Goal: Task Accomplishment & Management: Manage account settings

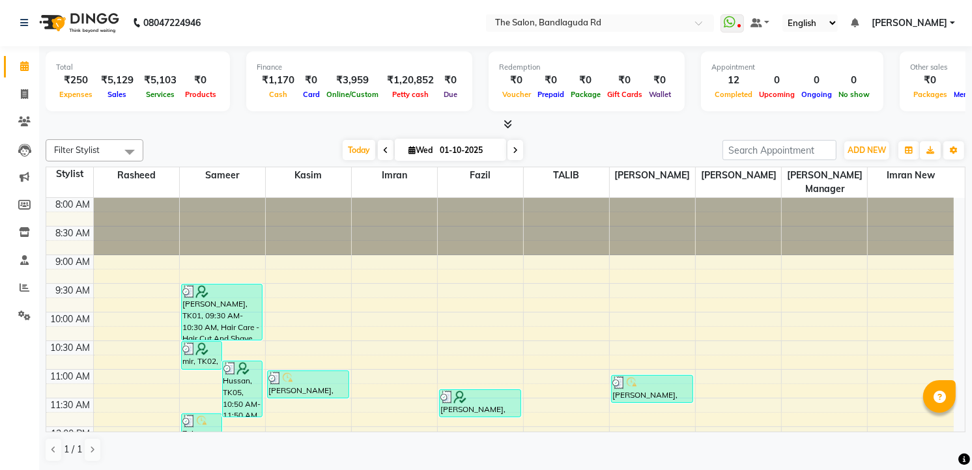
scroll to position [1, 0]
click at [23, 85] on link "Invoice" at bounding box center [19, 94] width 31 height 21
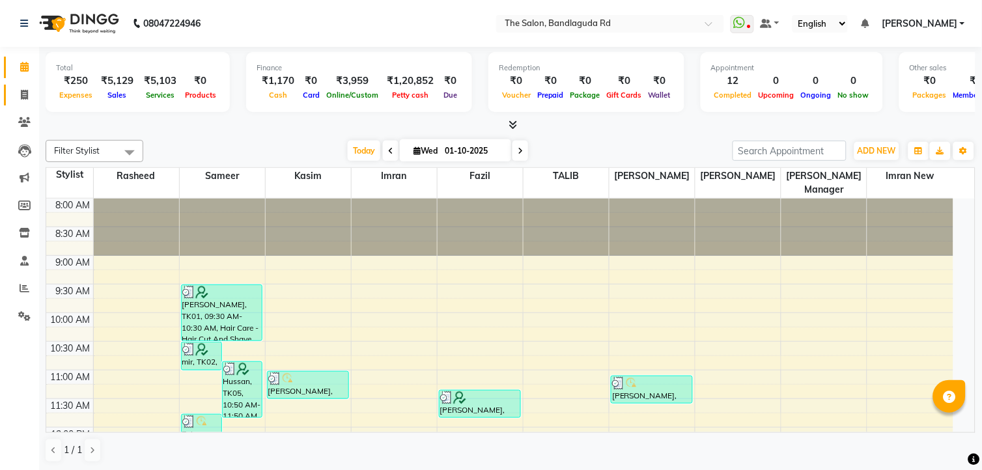
select select "service"
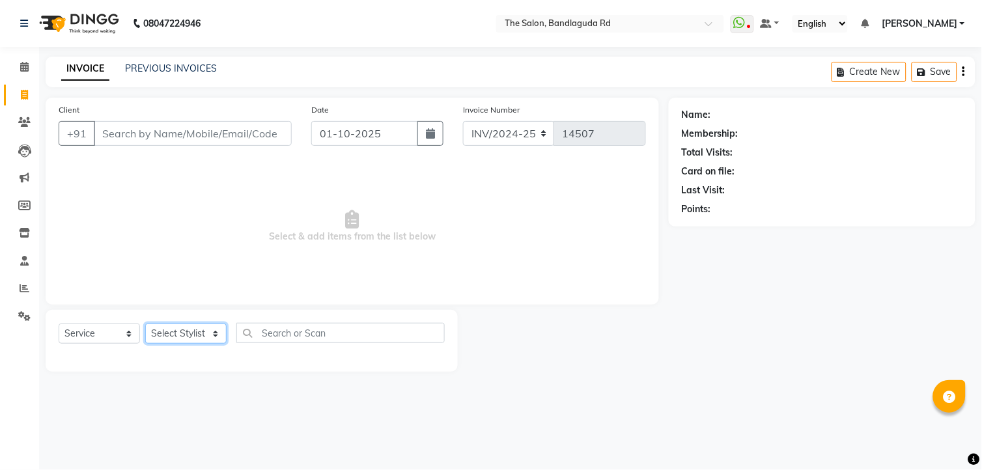
click at [192, 330] on select "Select Stylist [PERSON_NAME] [PERSON_NAME] [PERSON_NAME] new [PERSON_NAME] [PER…" at bounding box center [185, 334] width 81 height 20
select select "63353"
click at [145, 324] on select "Select Stylist [PERSON_NAME] [PERSON_NAME] [PERSON_NAME] new [PERSON_NAME] [PER…" at bounding box center [185, 334] width 81 height 20
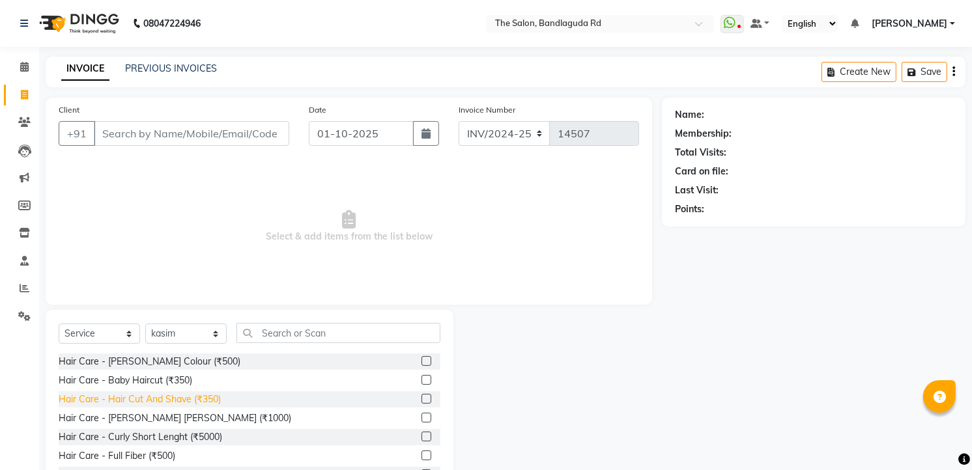
click at [197, 399] on div "Hair Care - Hair Cut And Shave (₹350)" at bounding box center [140, 400] width 162 height 14
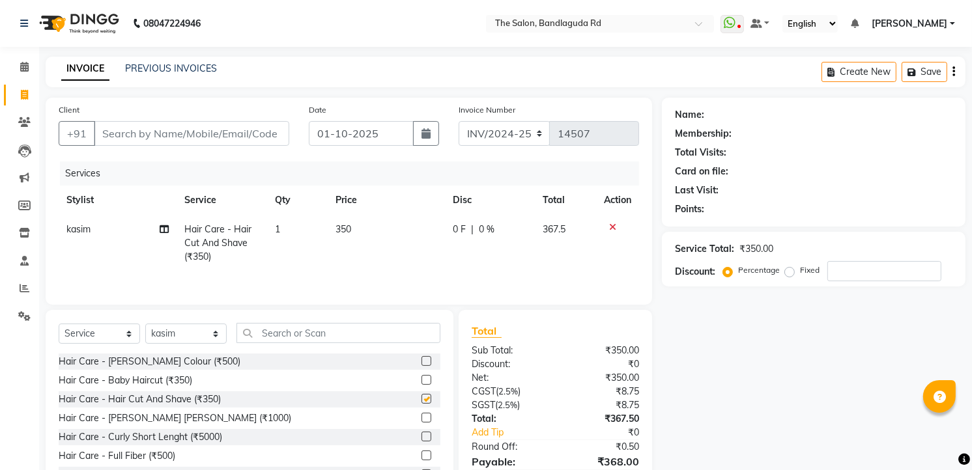
checkbox input "false"
click at [195, 124] on input "Client" at bounding box center [191, 133] width 195 height 25
type input "8"
type input "0"
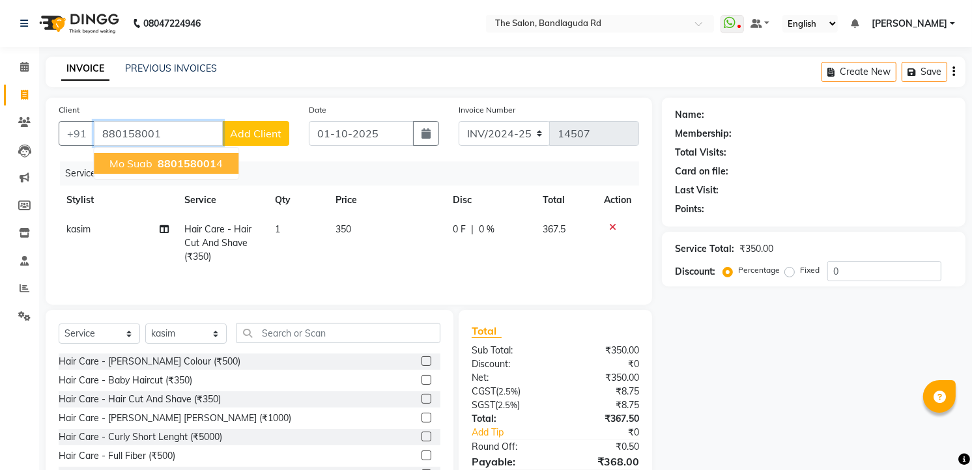
click at [199, 163] on span "880158001" at bounding box center [187, 163] width 59 height 13
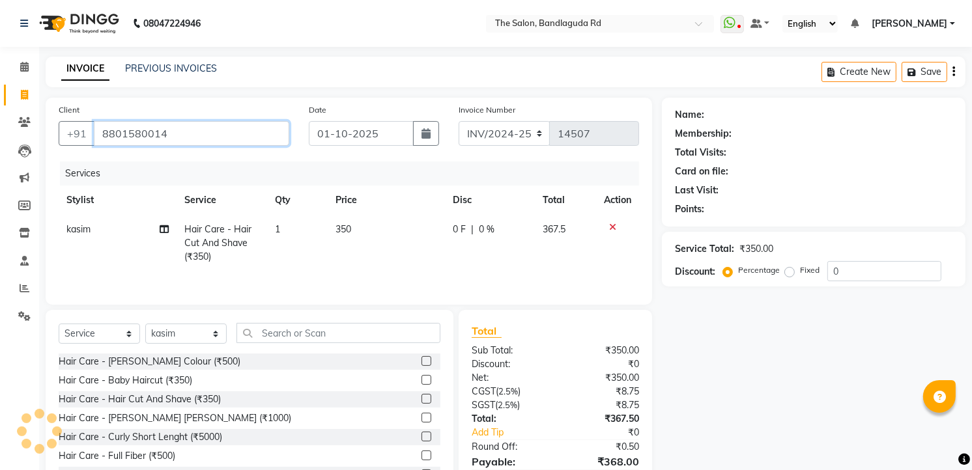
type input "8801580014"
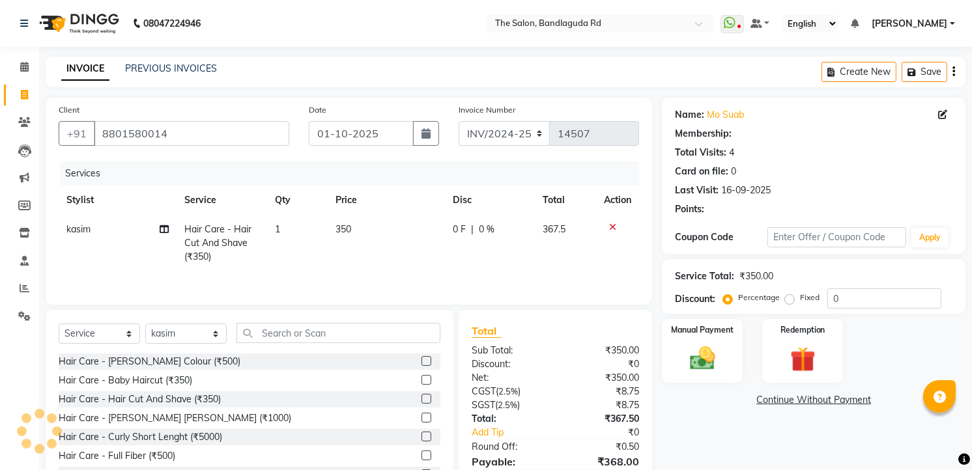
select select "1: Object"
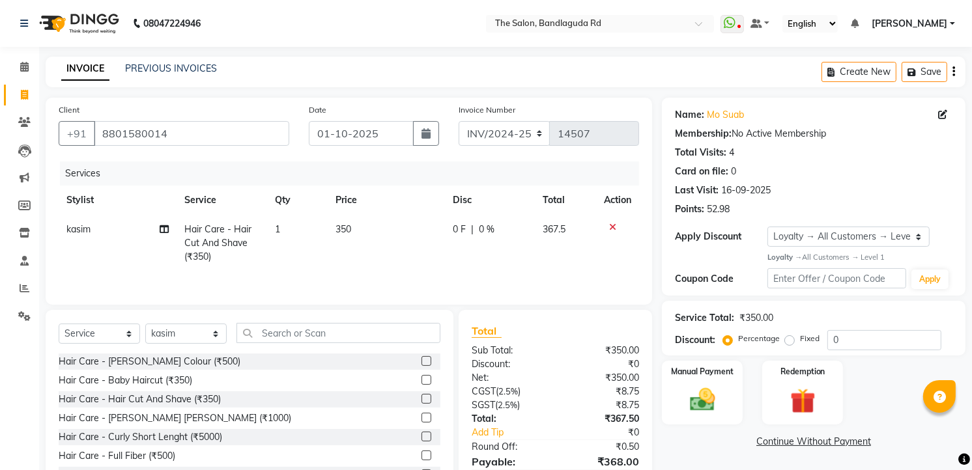
scroll to position [66, 0]
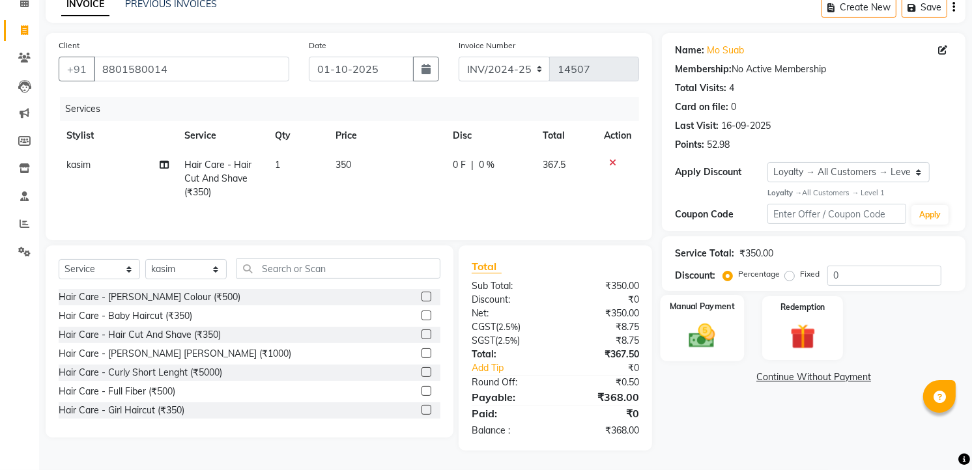
click at [699, 333] on img at bounding box center [702, 335] width 42 height 30
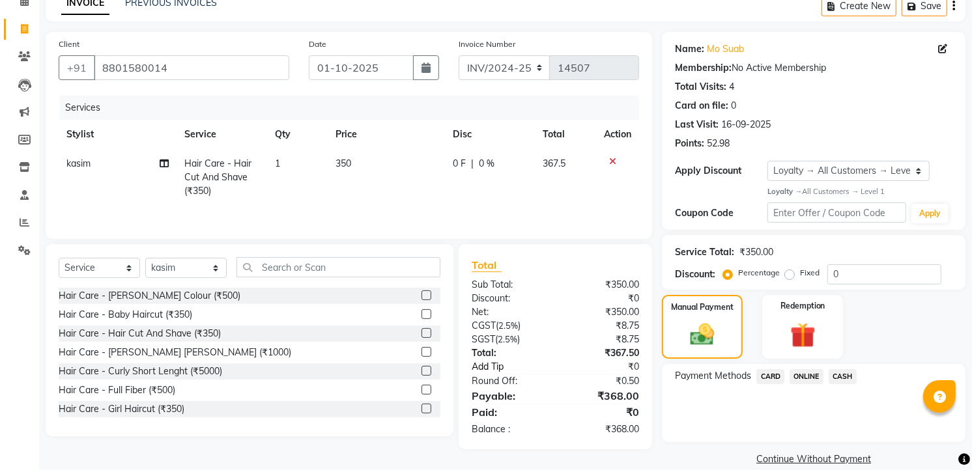
click at [495, 373] on link "Add Tip" at bounding box center [516, 367] width 109 height 14
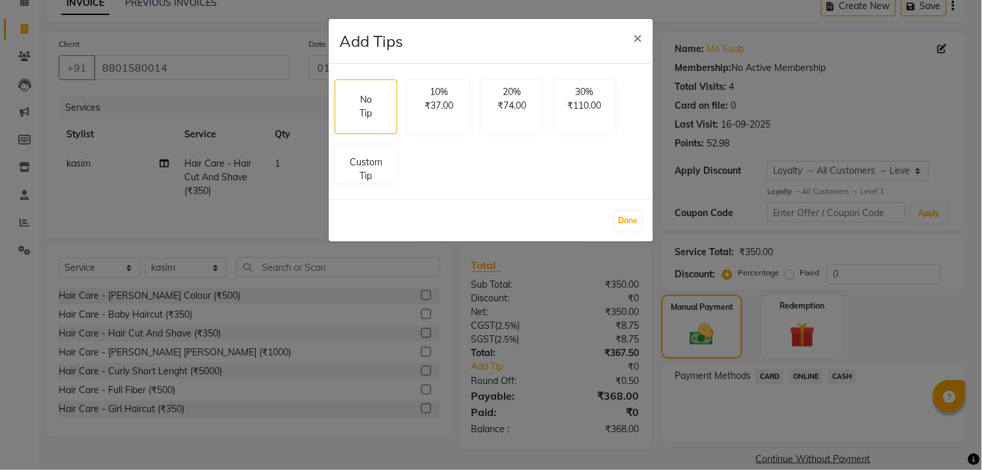
click at [350, 185] on div "No Tip 10% ₹37.00 20% ₹74.00 30% ₹110.00 Custom Tip" at bounding box center [491, 131] width 323 height 115
click at [353, 180] on div "Custom Tip" at bounding box center [366, 161] width 63 height 39
select select "63353"
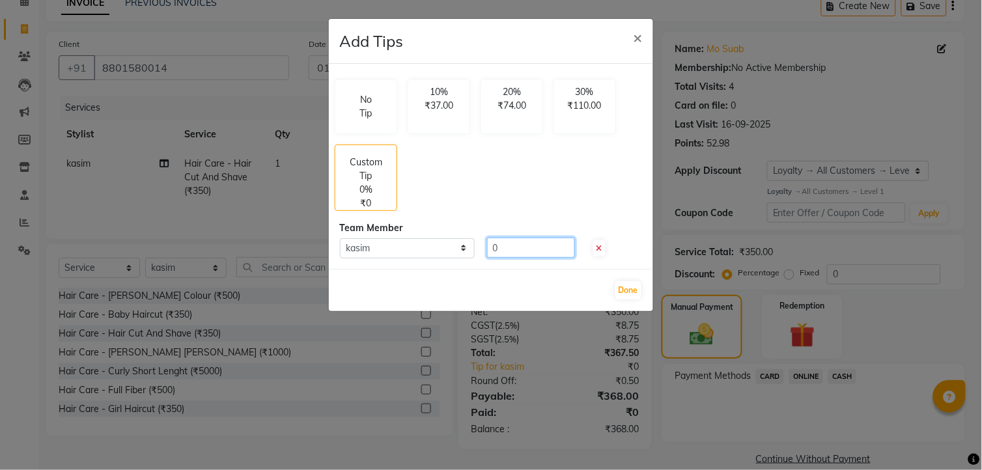
click at [515, 251] on input "0" at bounding box center [531, 248] width 88 height 20
type input "102"
click at [622, 283] on button "Done" at bounding box center [628, 290] width 26 height 18
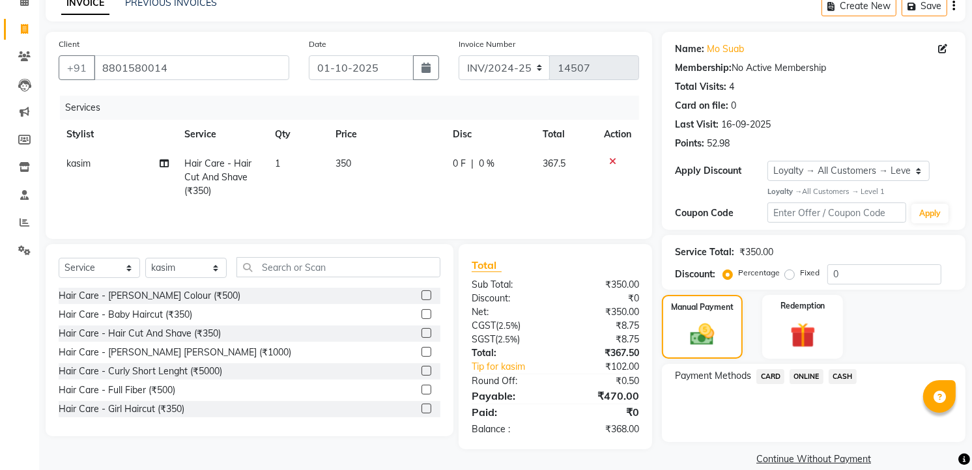
click at [809, 376] on span "ONLINE" at bounding box center [806, 376] width 34 height 15
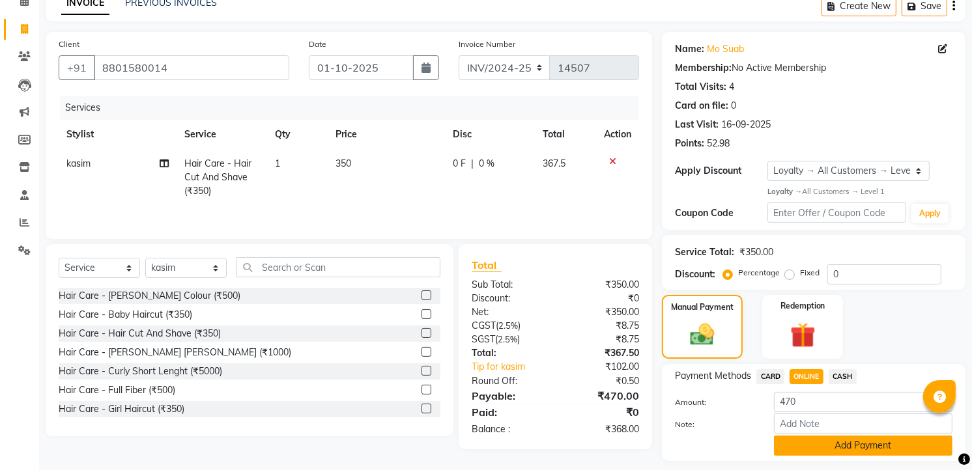
click at [810, 448] on button "Add Payment" at bounding box center [863, 446] width 178 height 20
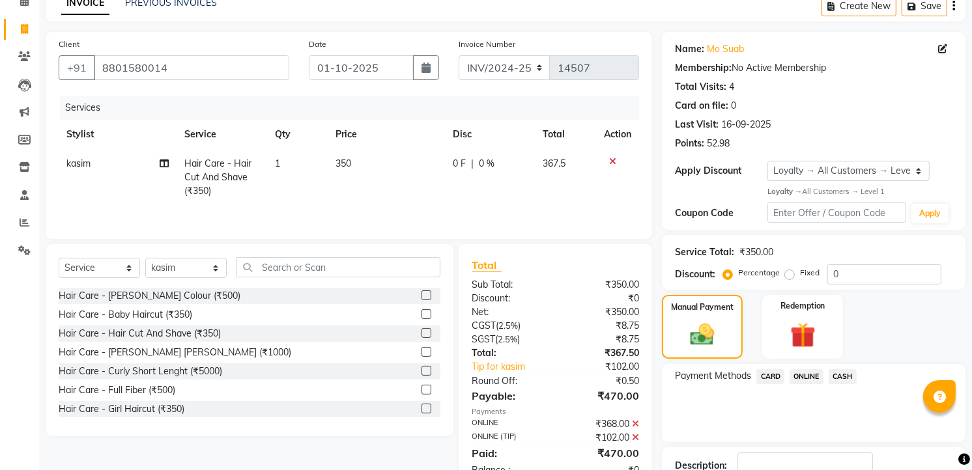
scroll to position [171, 0]
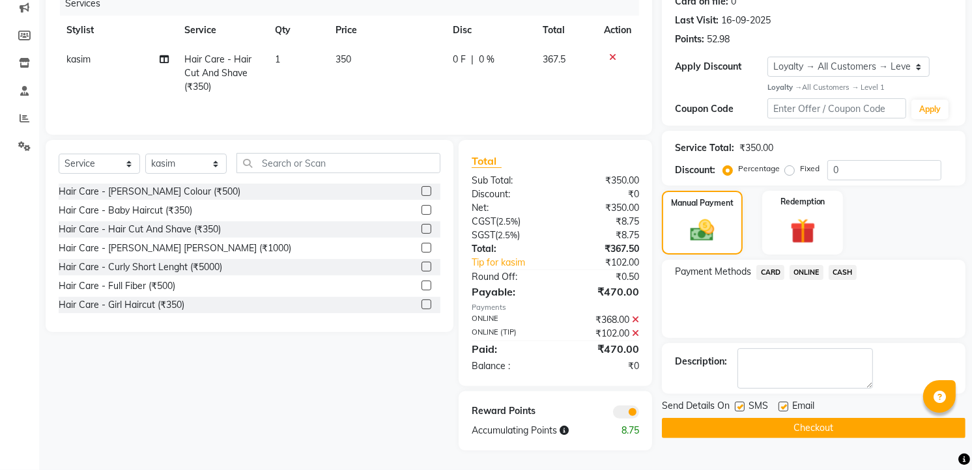
click at [836, 427] on button "Checkout" at bounding box center [814, 428] width 304 height 20
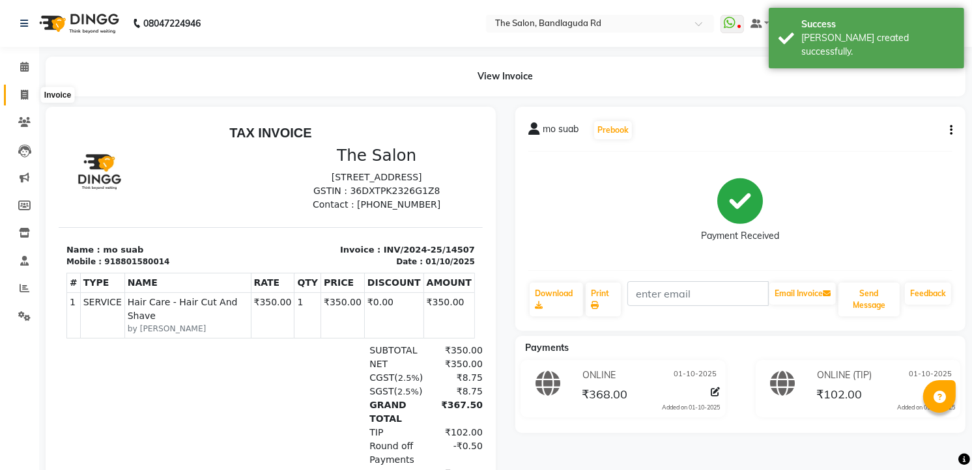
click at [16, 94] on span at bounding box center [24, 95] width 23 height 15
select select "service"
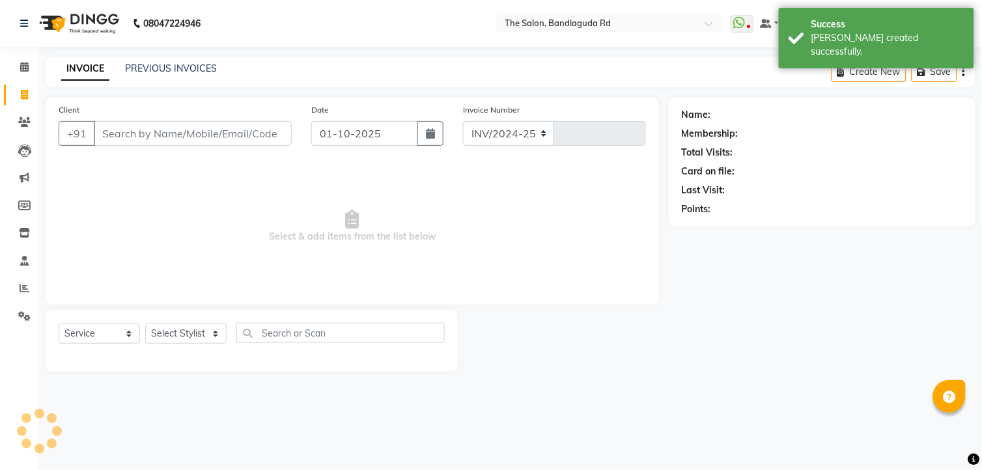
select select "5198"
type input "14508"
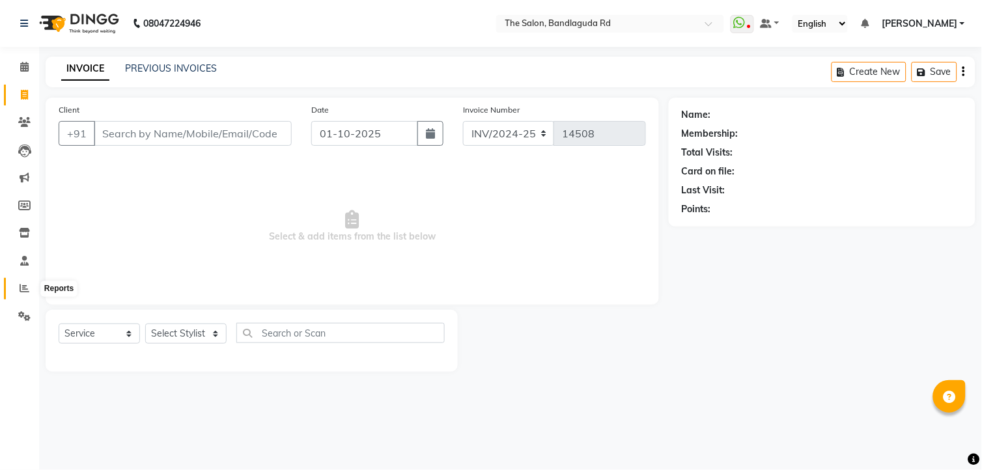
click at [24, 293] on icon at bounding box center [25, 288] width 10 height 10
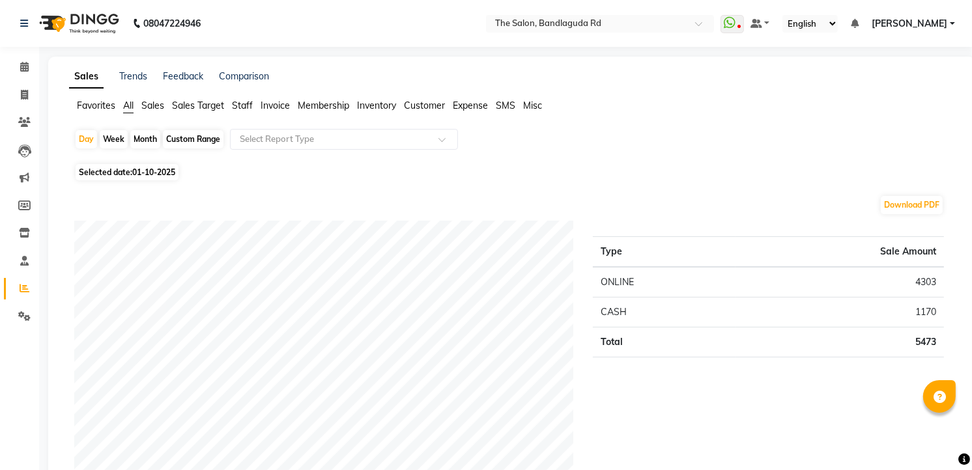
click at [138, 140] on div "Month" at bounding box center [145, 139] width 30 height 18
select select "10"
select select "2025"
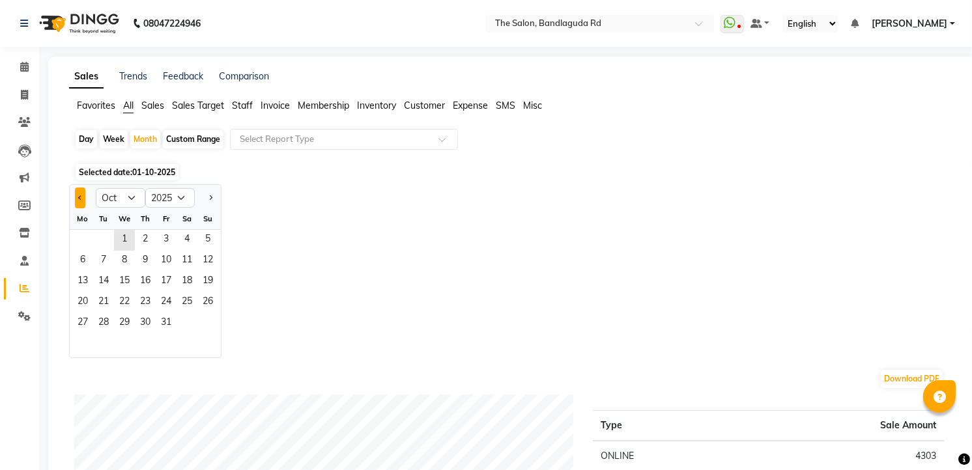
click at [81, 196] on span "Previous month" at bounding box center [80, 197] width 5 height 5
select select "9"
click at [76, 235] on span "1" at bounding box center [82, 240] width 21 height 21
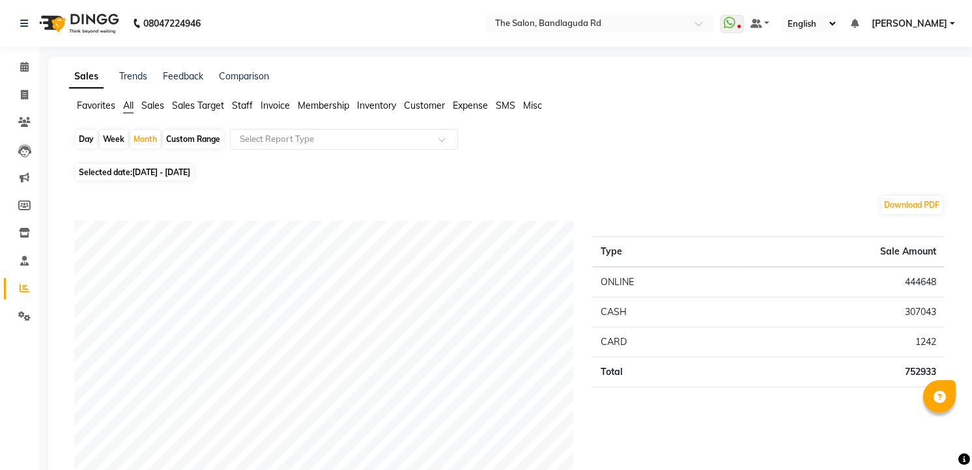
click at [73, 20] on img at bounding box center [77, 23] width 89 height 36
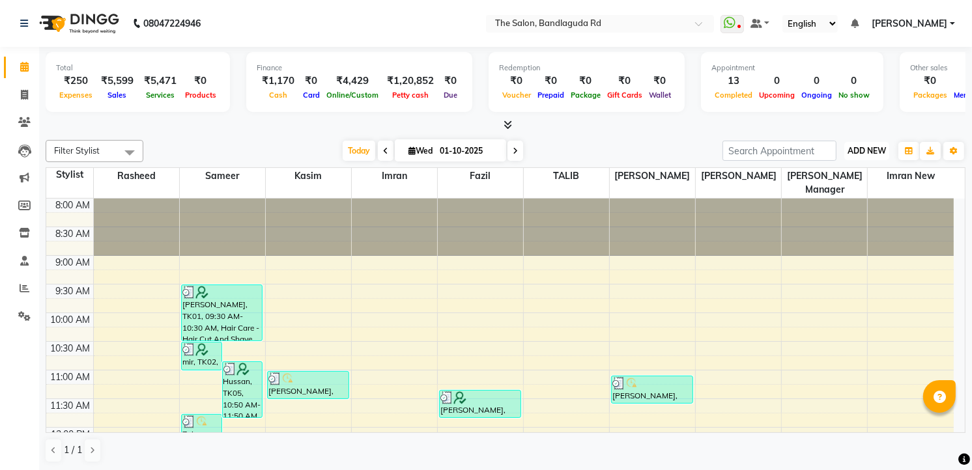
click at [858, 145] on button "ADD NEW Toggle Dropdown" at bounding box center [866, 151] width 45 height 18
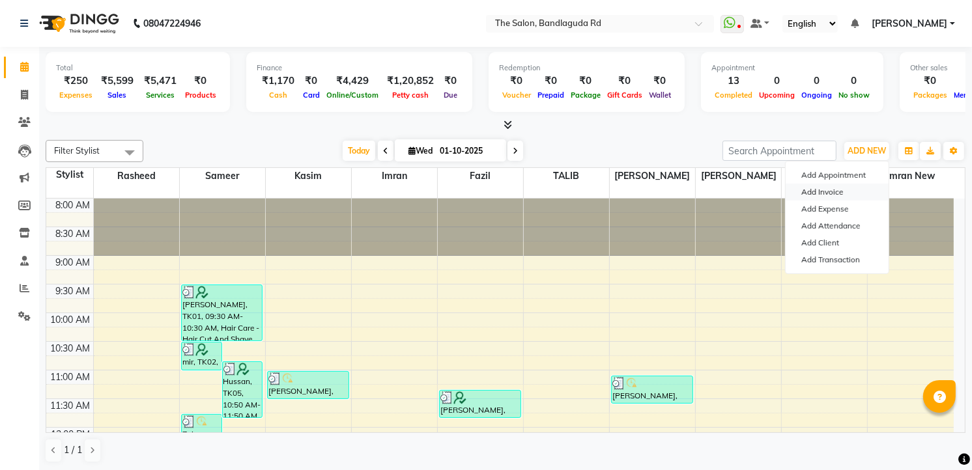
click at [837, 191] on link "Add Invoice" at bounding box center [836, 192] width 103 height 17
select select "service"
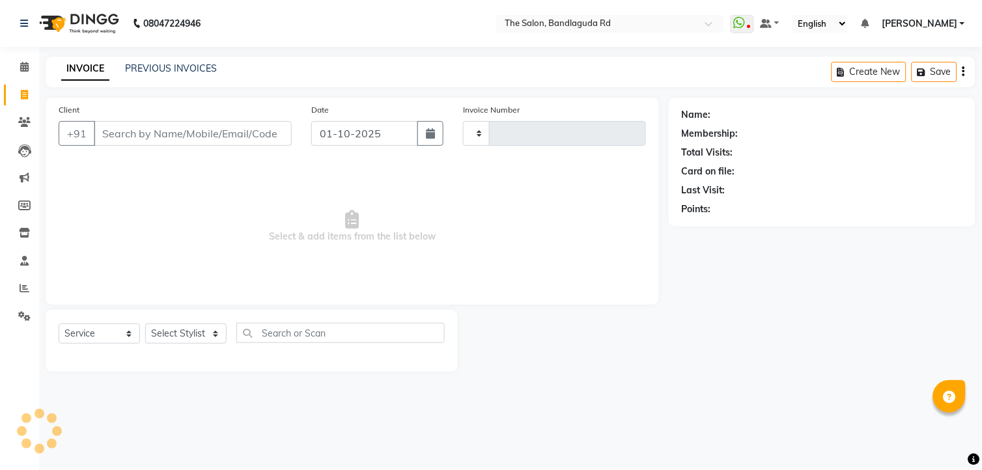
type input "14508"
select select "5198"
click at [177, 333] on select "Select Stylist" at bounding box center [185, 334] width 81 height 20
select select "65399"
click at [145, 324] on select "Select Stylist AIJAZ fazil imran imran new kasim mohsin rasheed rashid manager …" at bounding box center [185, 334] width 81 height 20
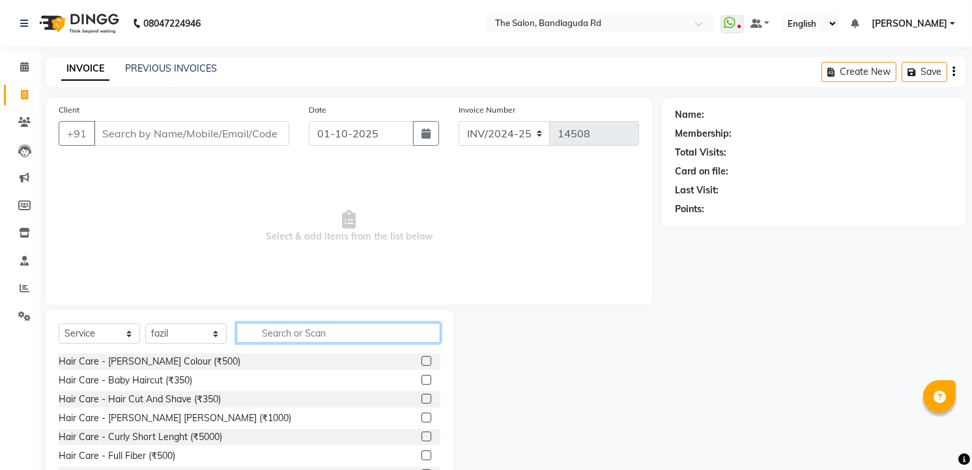
click at [296, 330] on input "text" at bounding box center [338, 333] width 204 height 20
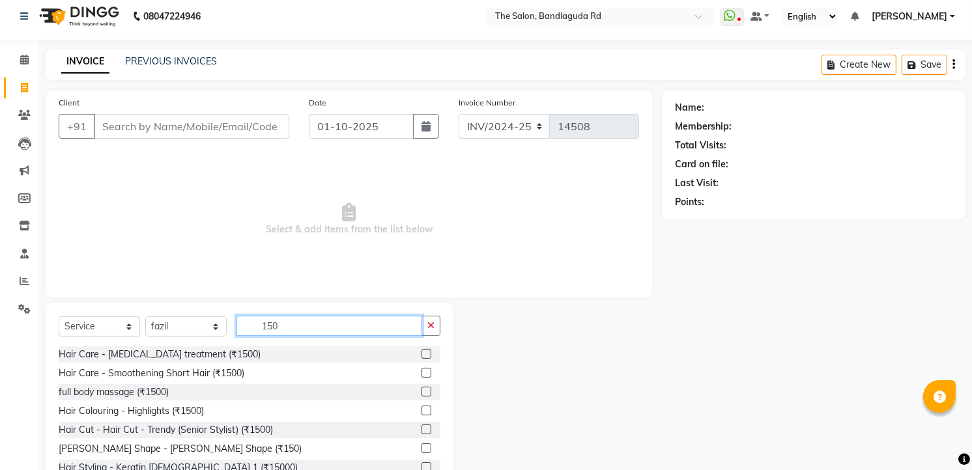
scroll to position [51, 0]
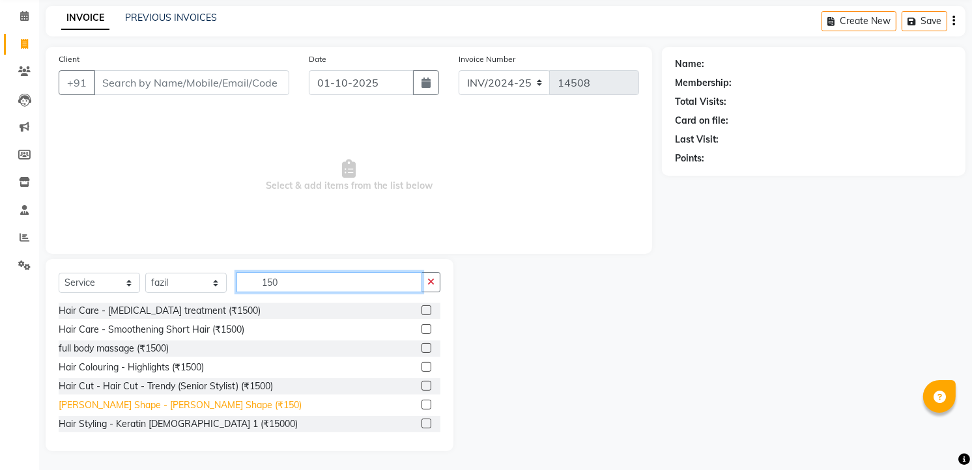
type input "150"
click at [141, 404] on div "Beard Shape - Beard Shape (₹150)" at bounding box center [180, 406] width 243 height 14
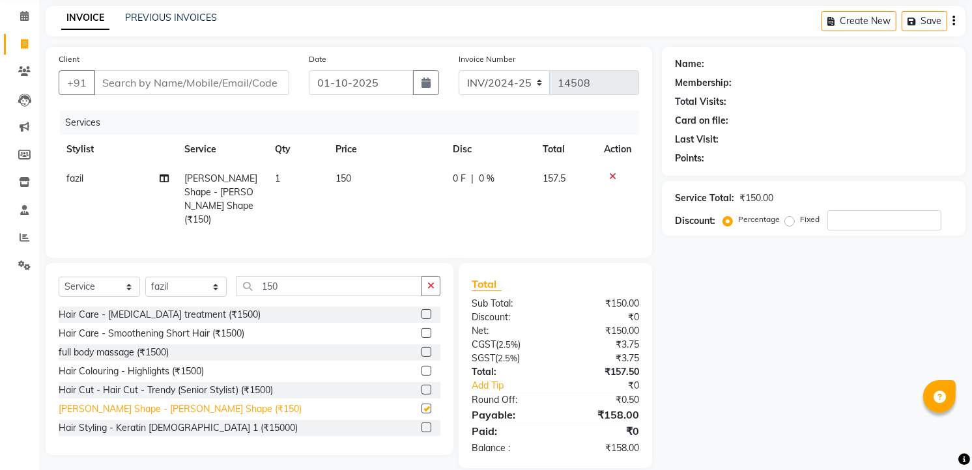
checkbox input "false"
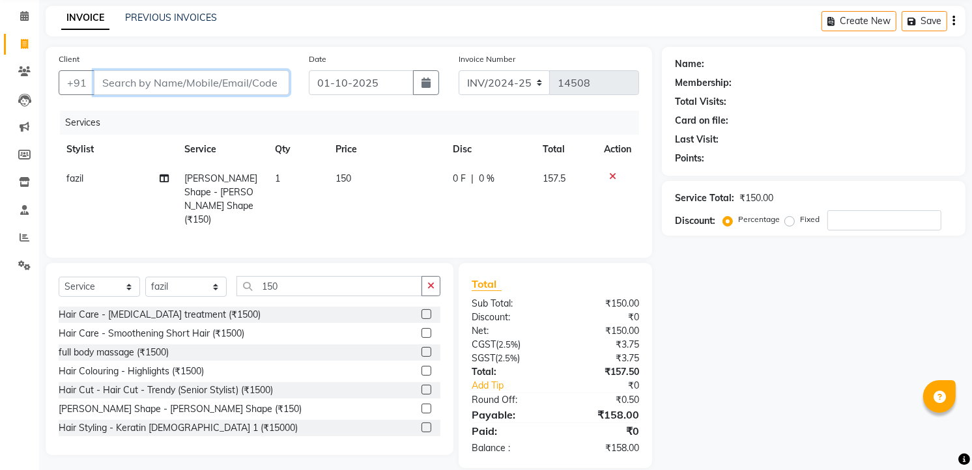
click at [236, 83] on input "Client" at bounding box center [191, 82] width 195 height 25
type input "9"
type input "0"
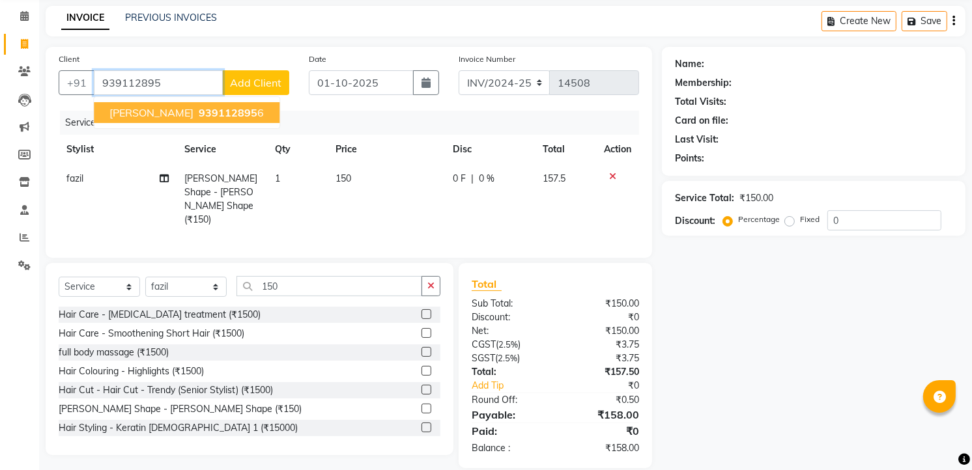
click at [225, 107] on span "939112895" at bounding box center [228, 112] width 59 height 13
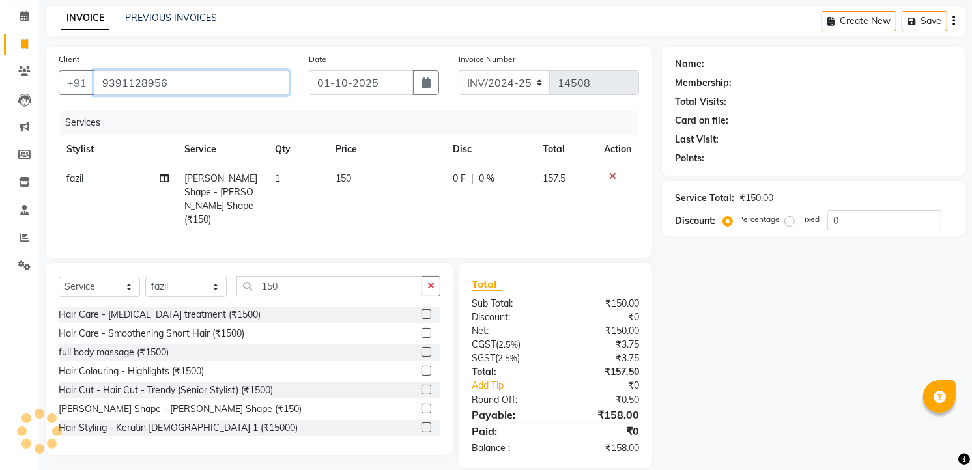
type input "9391128956"
select select "1: Object"
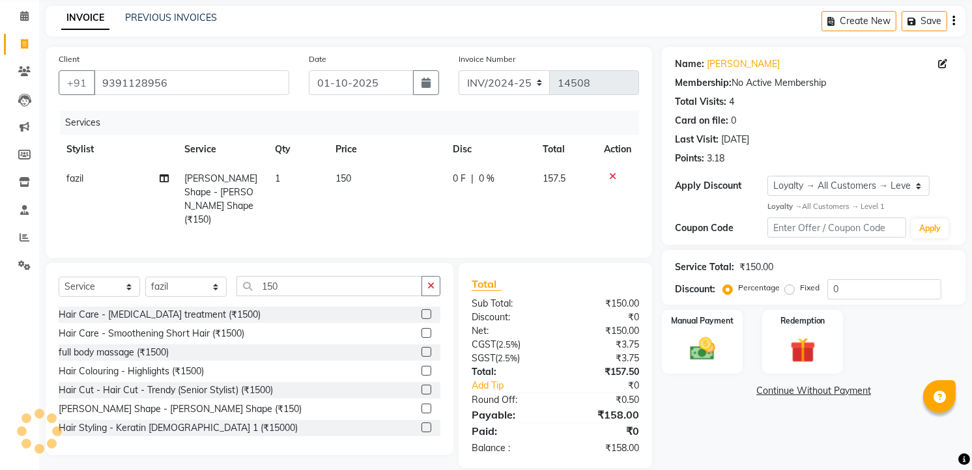
scroll to position [64, 0]
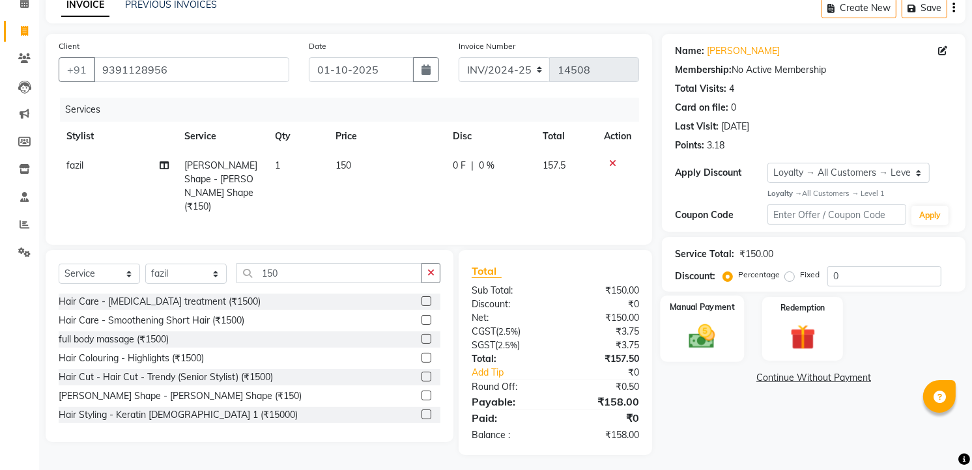
click at [698, 330] on img at bounding box center [702, 336] width 42 height 30
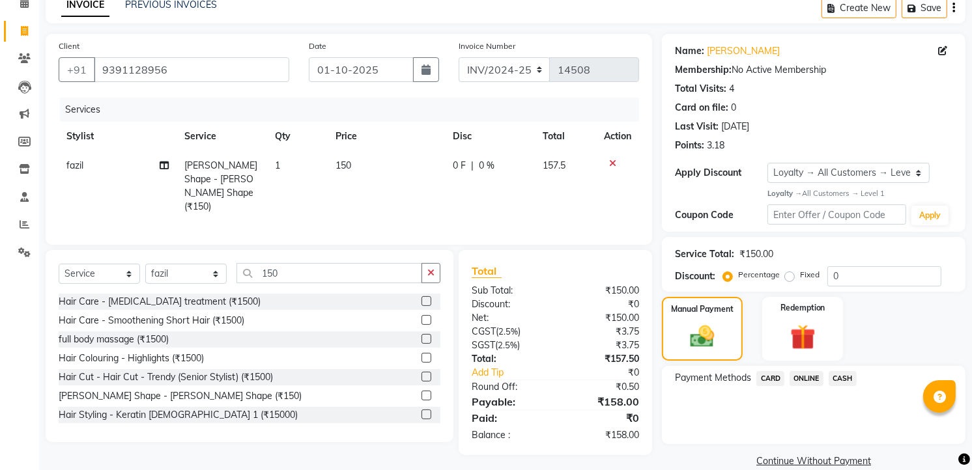
click at [838, 373] on span "CASH" at bounding box center [842, 378] width 28 height 15
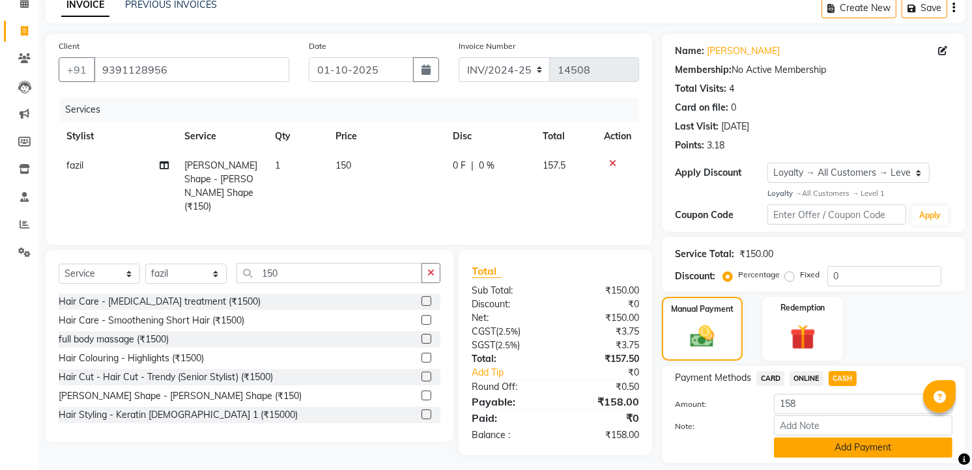
click at [817, 453] on button "Add Payment" at bounding box center [863, 448] width 178 height 20
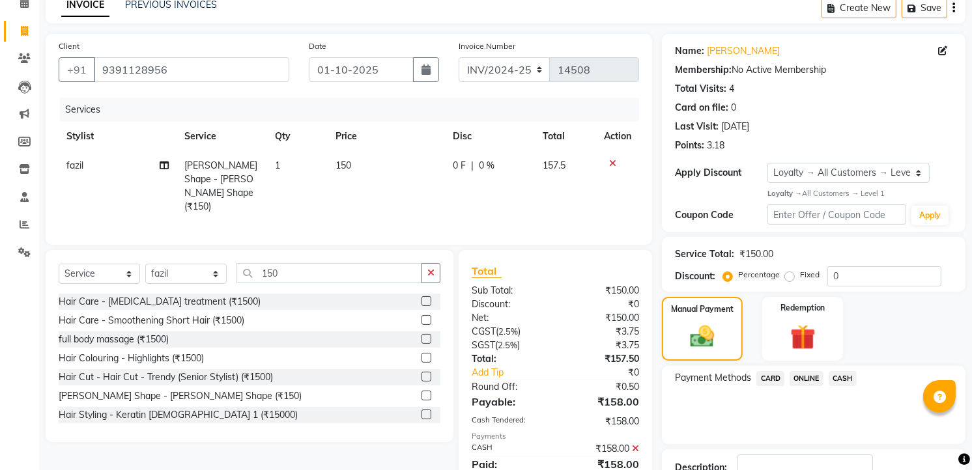
scroll to position [175, 0]
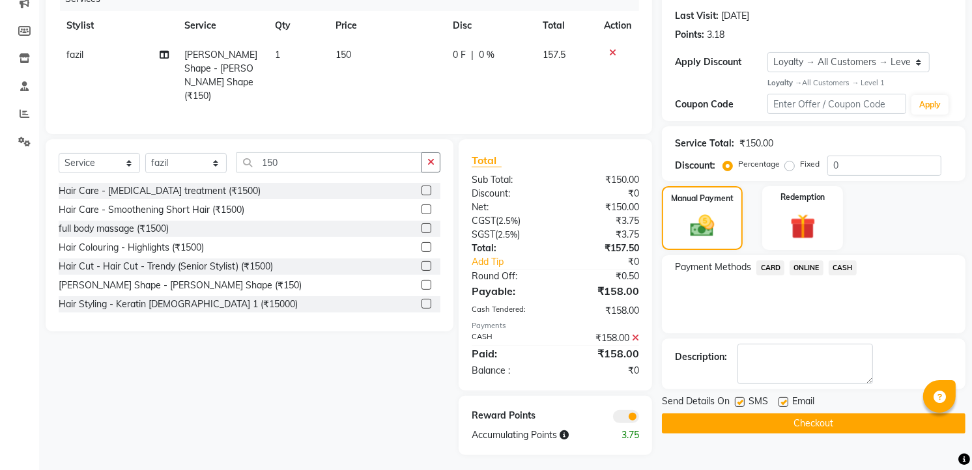
click at [826, 414] on button "Checkout" at bounding box center [814, 424] width 304 height 20
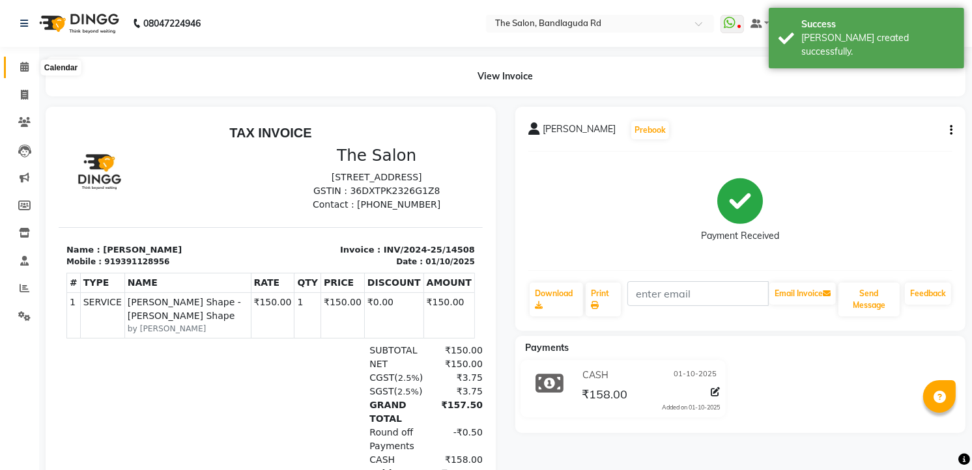
click at [26, 70] on icon at bounding box center [24, 67] width 8 height 10
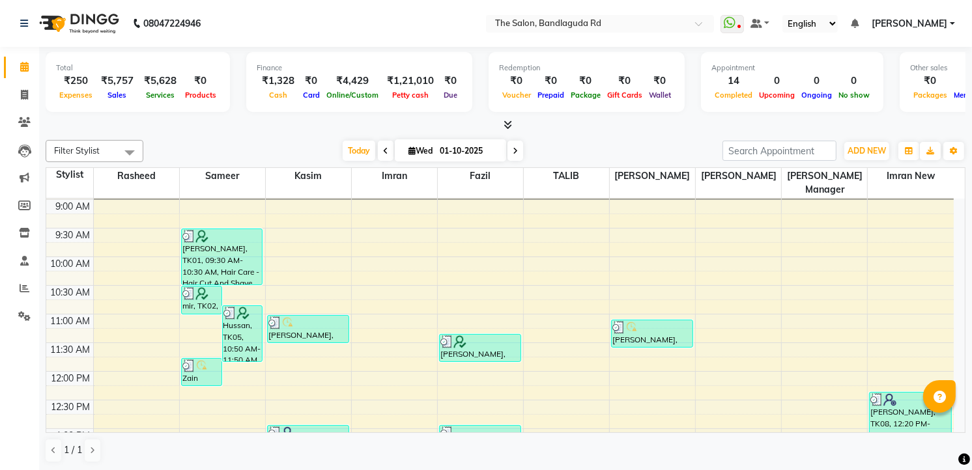
scroll to position [72, 0]
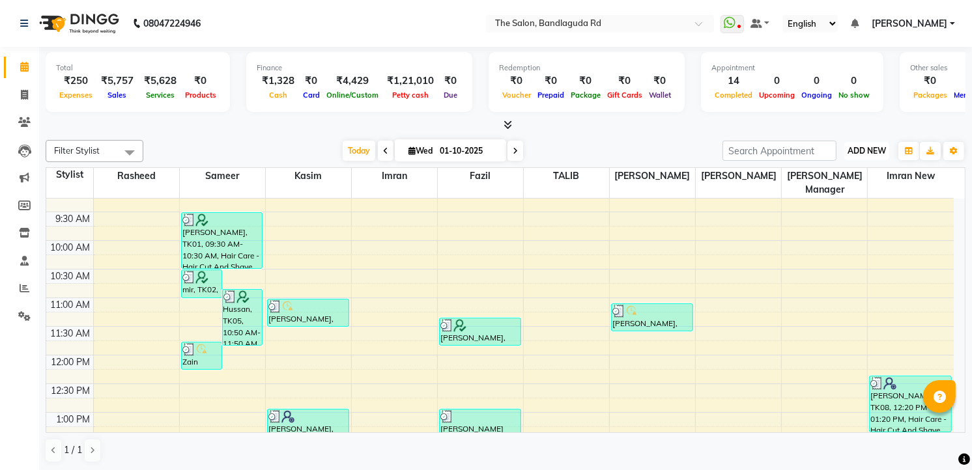
click at [871, 147] on span "ADD NEW" at bounding box center [866, 151] width 38 height 10
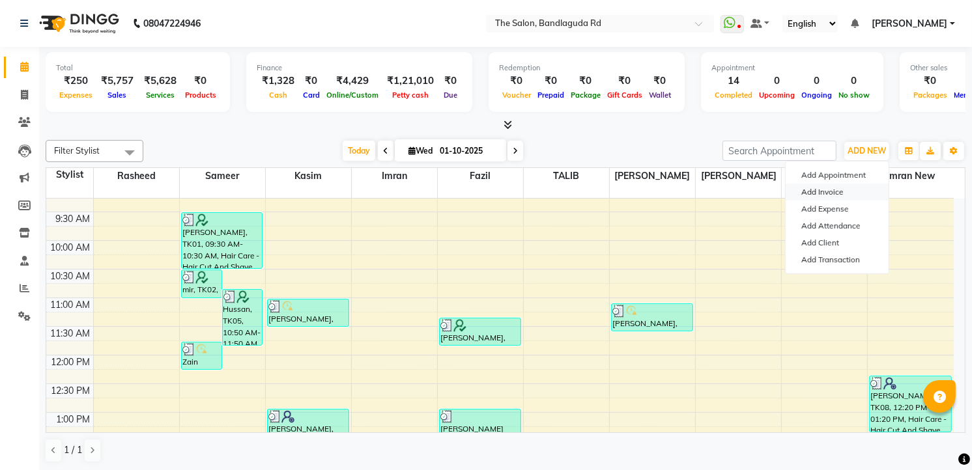
click at [815, 186] on link "Add Invoice" at bounding box center [836, 192] width 103 height 17
select select "service"
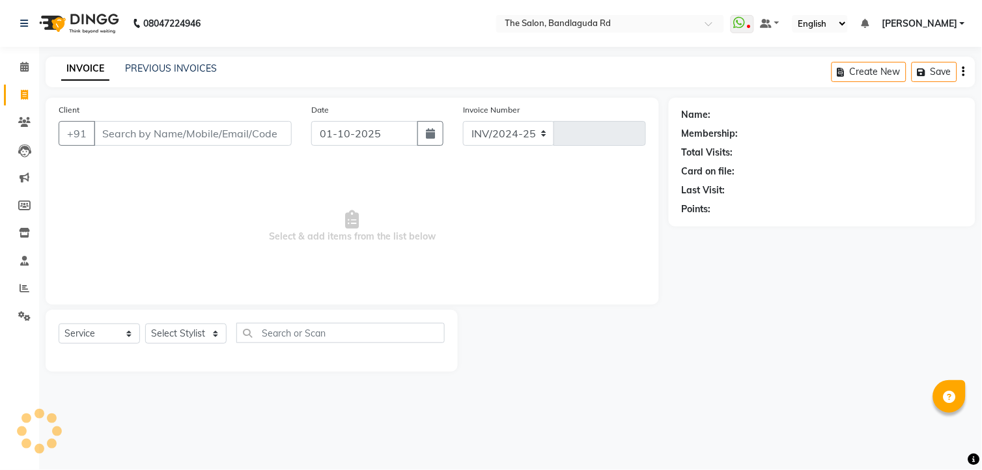
select select "5198"
type input "14509"
click at [173, 335] on select "Select Stylist [PERSON_NAME] [PERSON_NAME] [PERSON_NAME] new [PERSON_NAME] [PER…" at bounding box center [185, 334] width 81 height 20
select select "65399"
click at [145, 324] on select "Select Stylist [PERSON_NAME] [PERSON_NAME] [PERSON_NAME] new [PERSON_NAME] [PER…" at bounding box center [185, 334] width 81 height 20
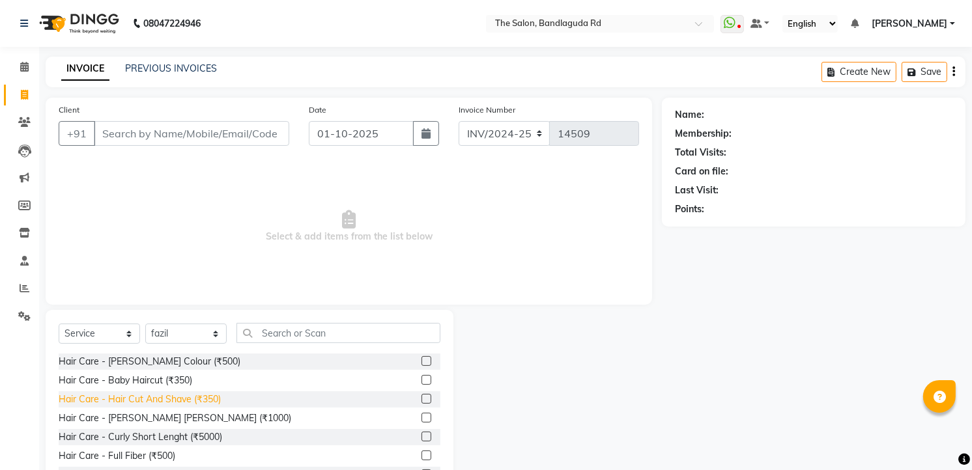
click at [205, 398] on div "Hair Care - Hair Cut And Shave (₹350)" at bounding box center [140, 400] width 162 height 14
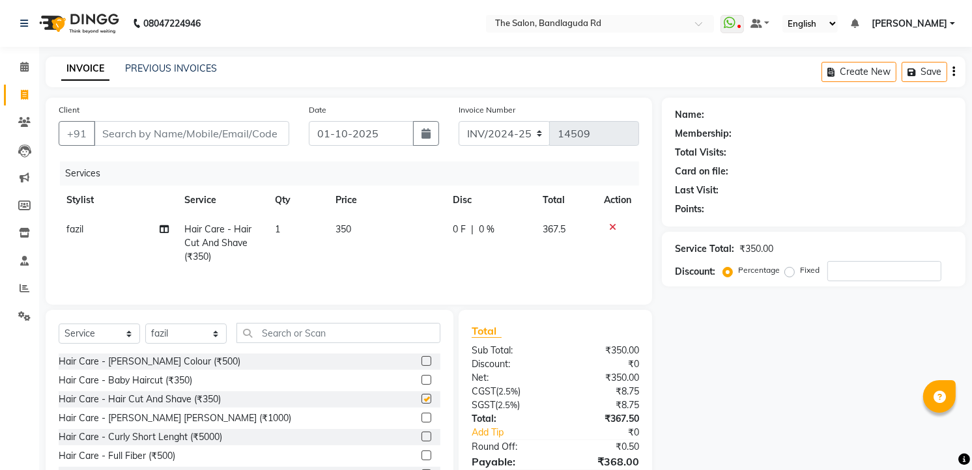
checkbox input "false"
click at [269, 326] on input "text" at bounding box center [338, 333] width 204 height 20
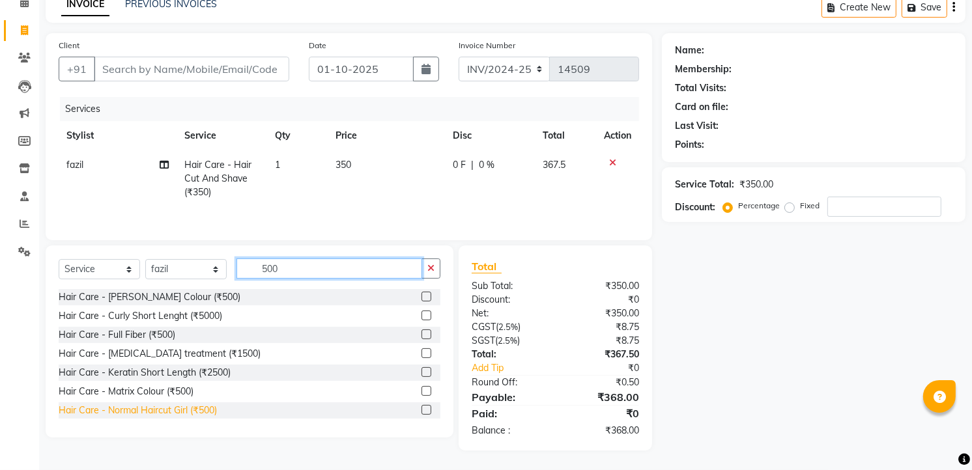
scroll to position [217, 0]
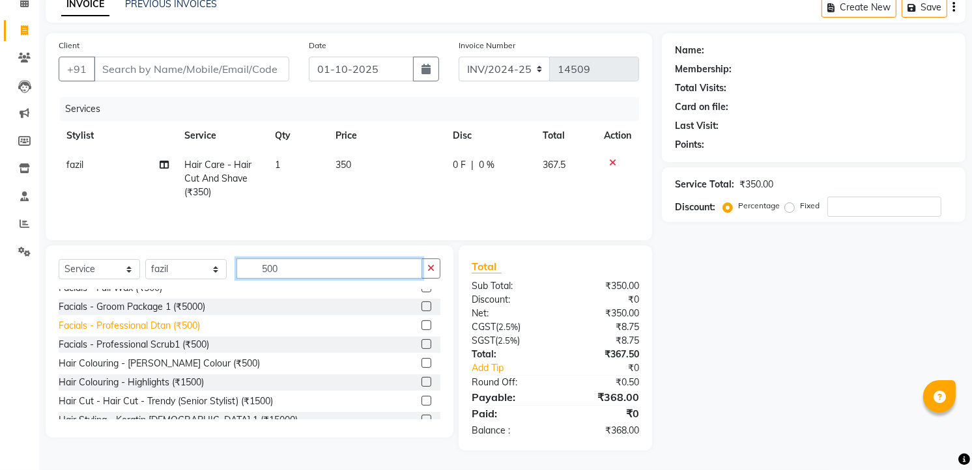
type input "500"
click at [183, 329] on div "Facials - Professional Dtan (₹500)" at bounding box center [129, 326] width 141 height 14
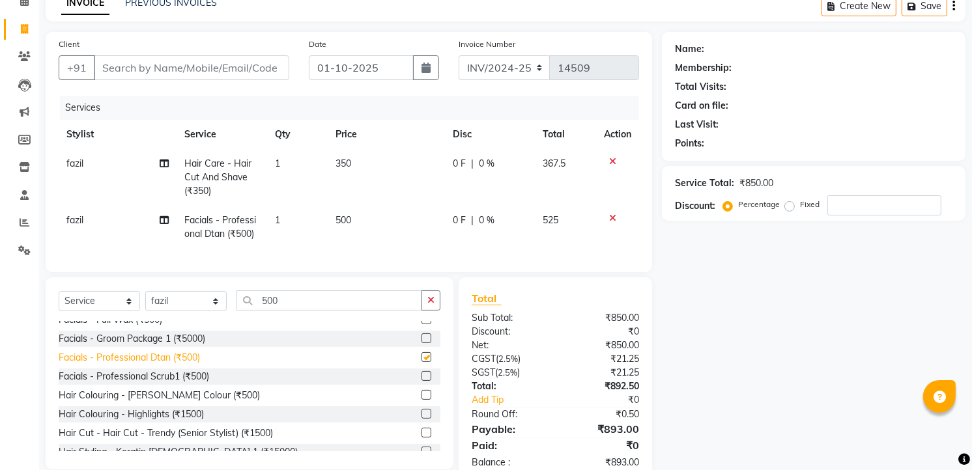
checkbox input "false"
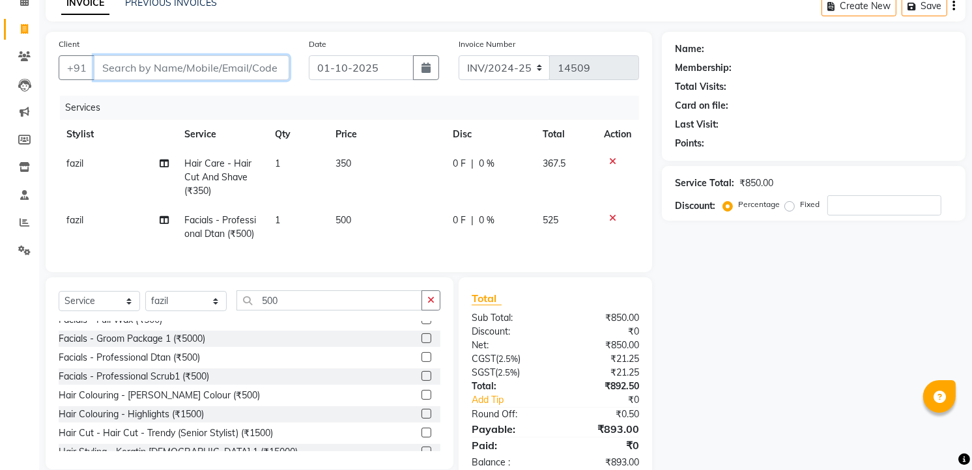
click at [194, 73] on input "Client" at bounding box center [191, 67] width 195 height 25
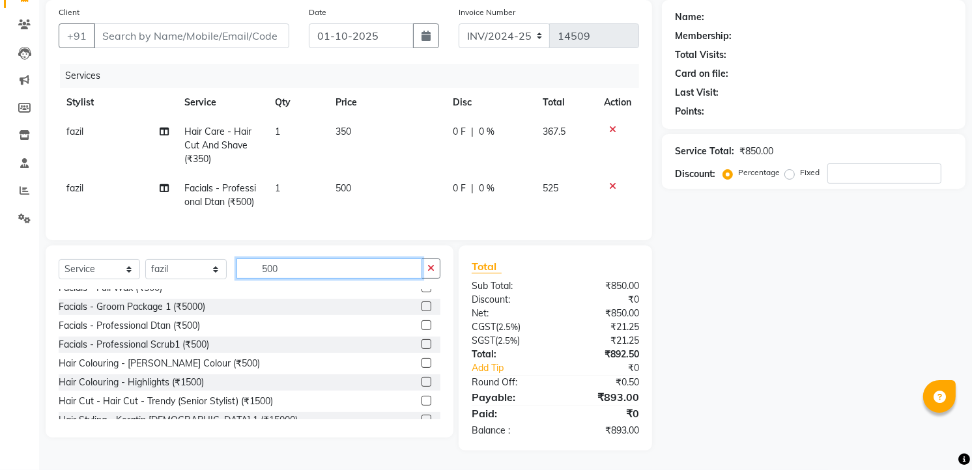
click at [309, 261] on input "500" at bounding box center [329, 269] width 186 height 20
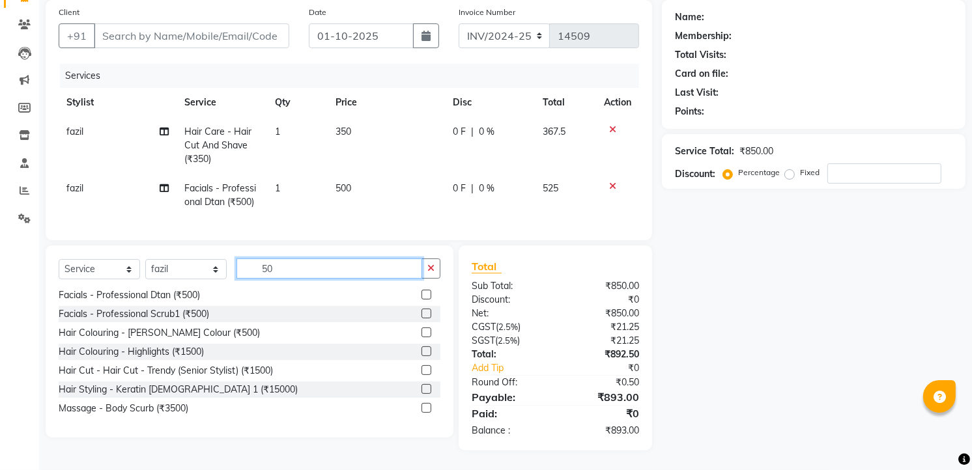
type input "5"
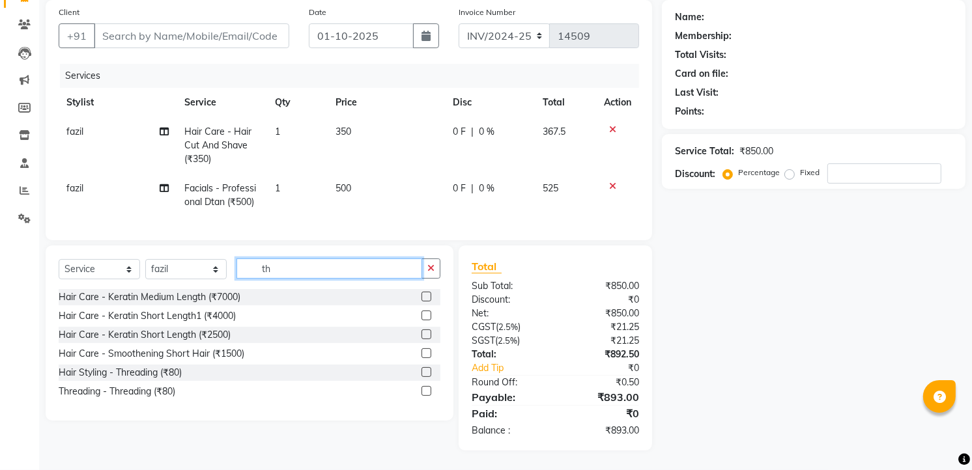
scroll to position [0, 0]
type input "th"
click at [138, 399] on div "Threading - Threading (₹80)" at bounding box center [250, 392] width 382 height 16
click at [143, 395] on div "Threading - Threading (₹80)" at bounding box center [117, 392] width 117 height 14
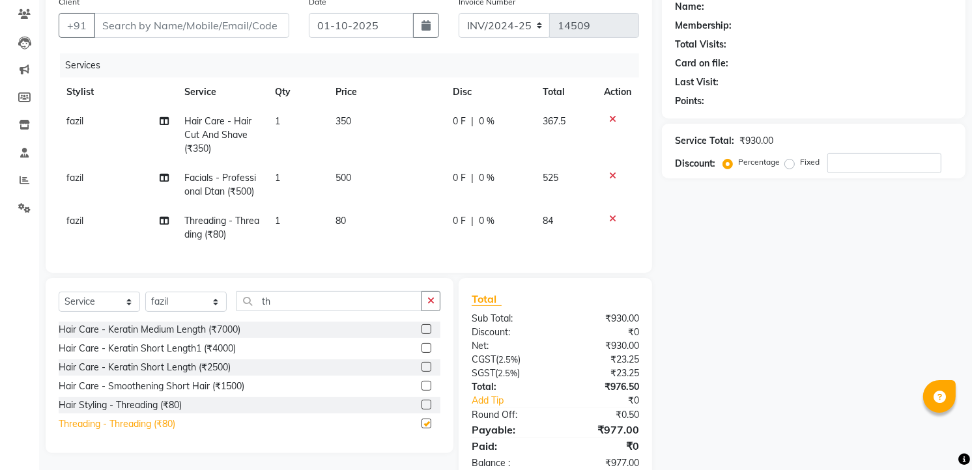
checkbox input "false"
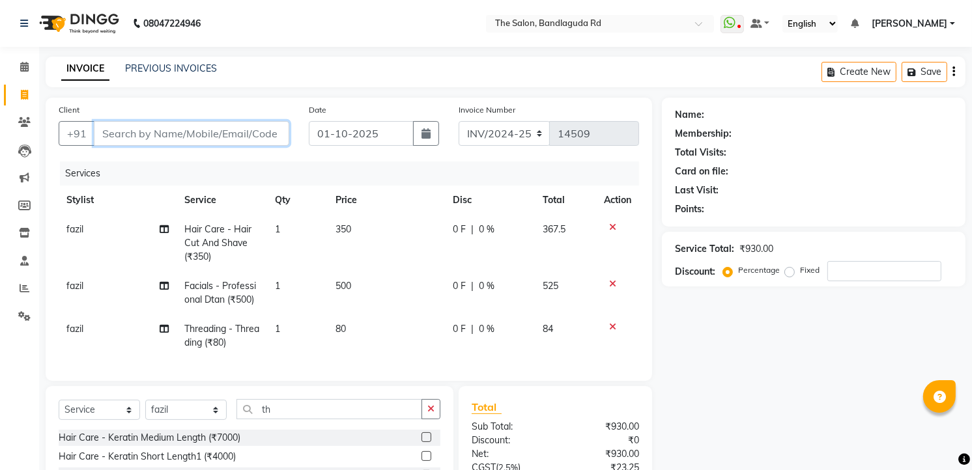
click at [139, 137] on input "Client" at bounding box center [191, 133] width 195 height 25
type input "7"
type input "0"
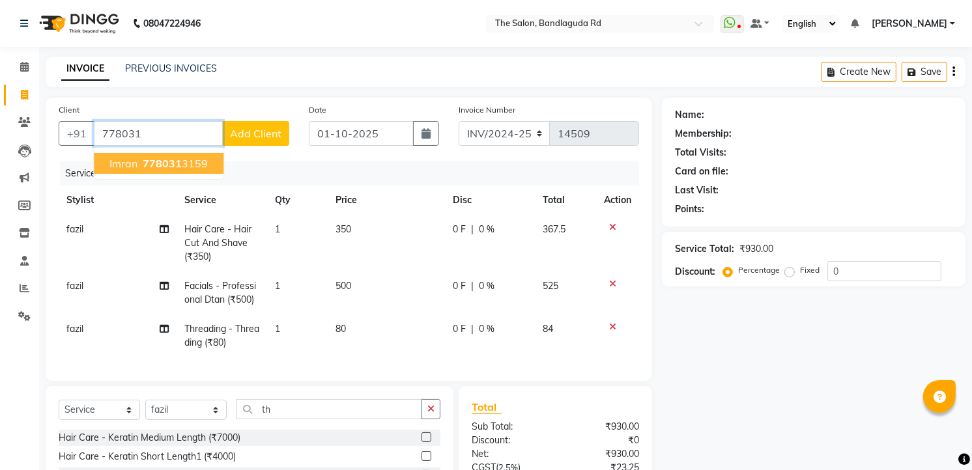
click at [134, 160] on span "Imran" at bounding box center [123, 163] width 28 height 13
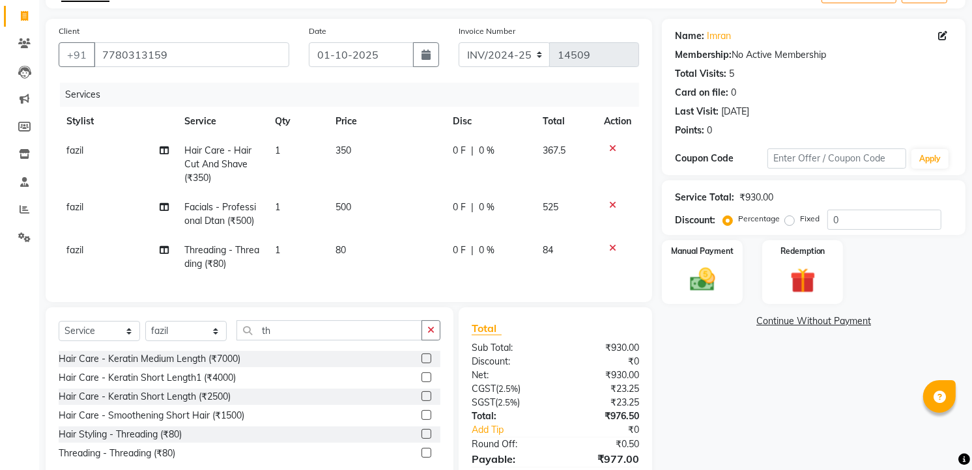
scroll to position [151, 0]
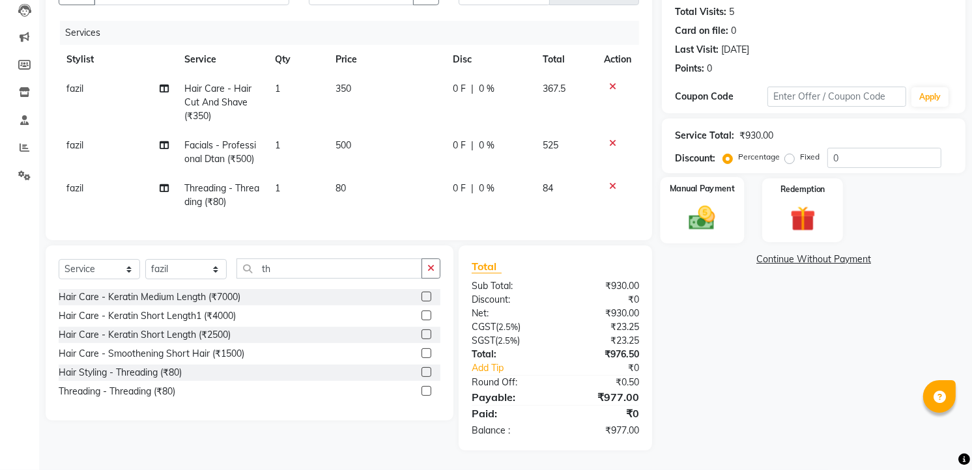
click at [724, 227] on div "Manual Payment" at bounding box center [702, 210] width 84 height 66
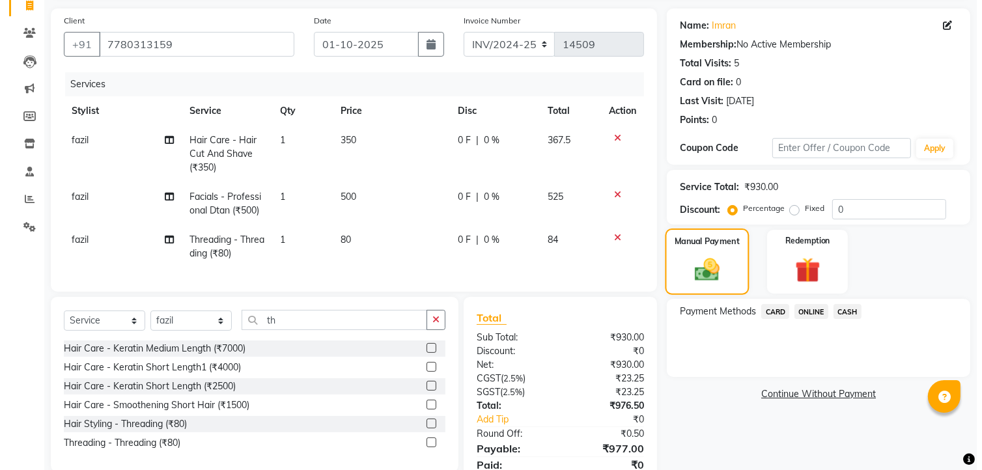
scroll to position [7, 0]
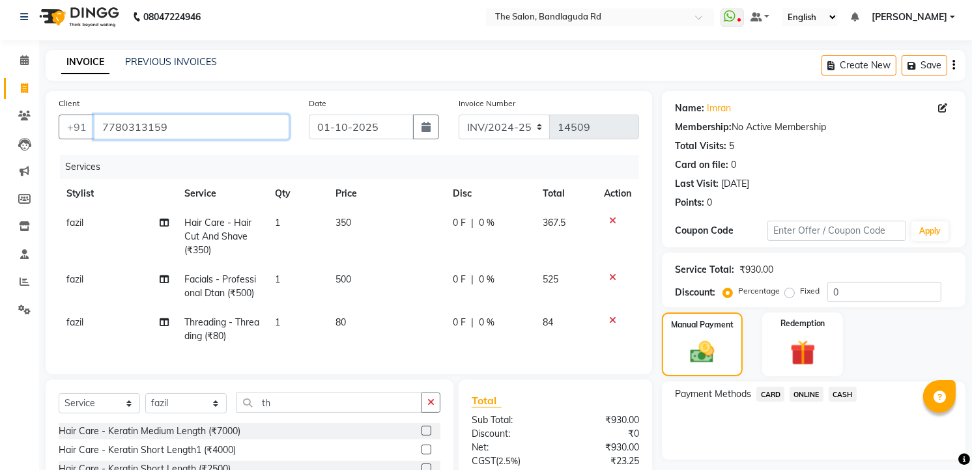
click at [261, 120] on input "7780313159" at bounding box center [191, 127] width 195 height 25
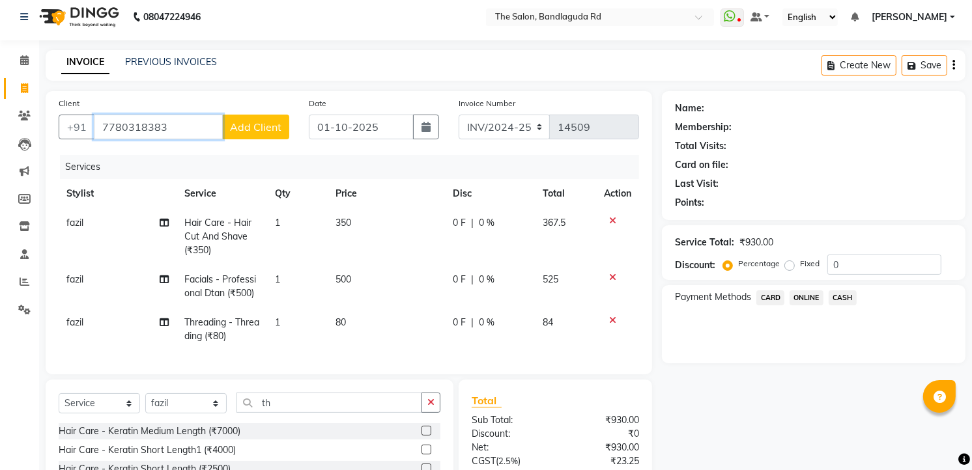
type input "7780318383"
click at [261, 120] on span "Add Client" at bounding box center [255, 126] width 51 height 13
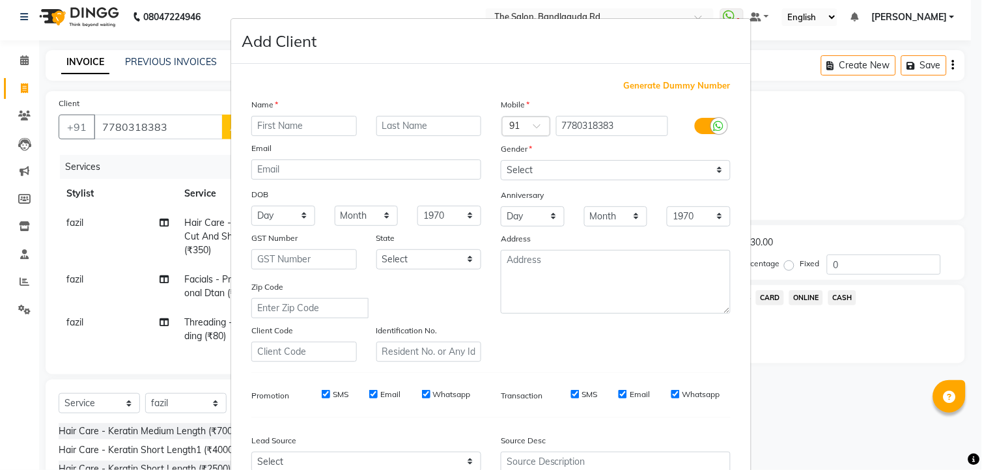
click at [261, 120] on input "text" at bounding box center [304, 126] width 106 height 20
type input "shoaib"
click at [567, 164] on select "Select Male Female Other Prefer Not To Say" at bounding box center [616, 170] width 230 height 20
select select "male"
click at [501, 160] on select "Select Male Female Other Prefer Not To Say" at bounding box center [616, 170] width 230 height 20
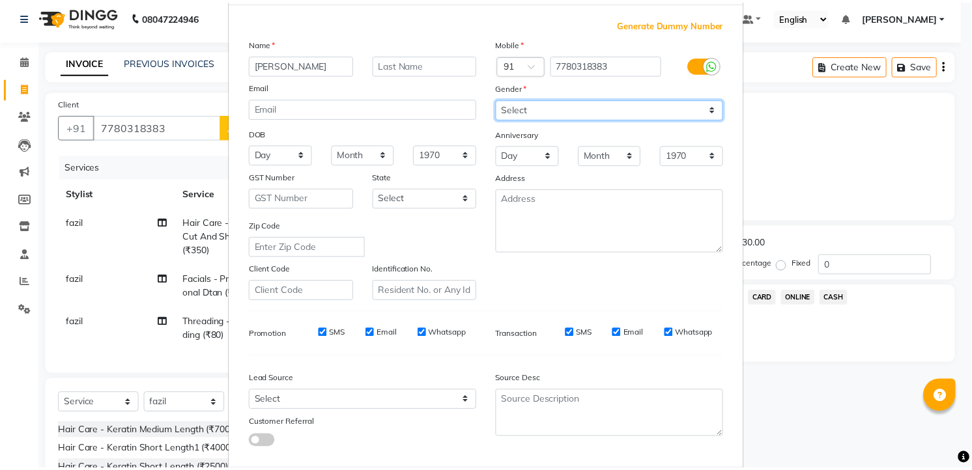
scroll to position [132, 0]
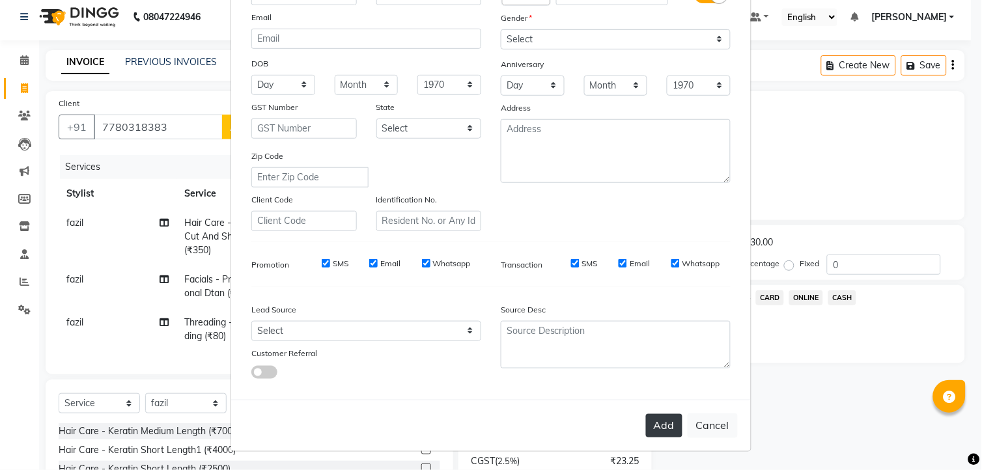
click at [663, 420] on button "Add" at bounding box center [664, 425] width 36 height 23
select select
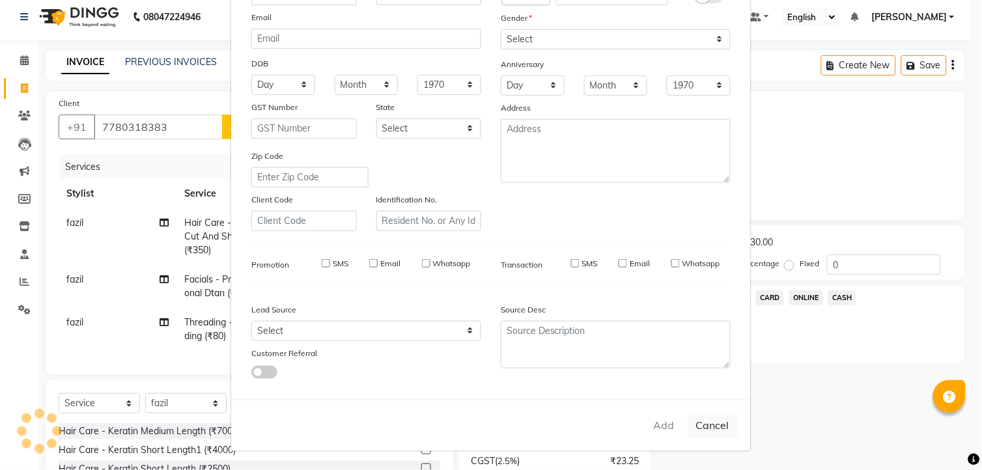
select select
checkbox input "false"
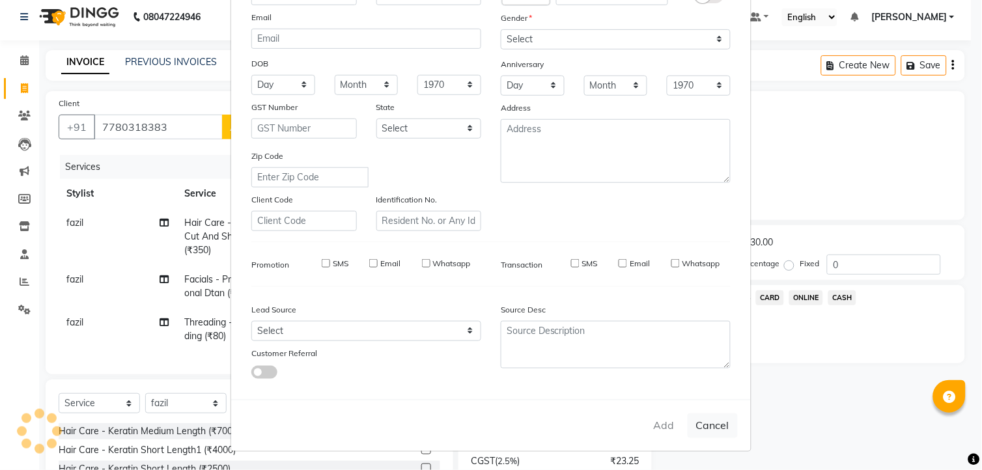
checkbox input "false"
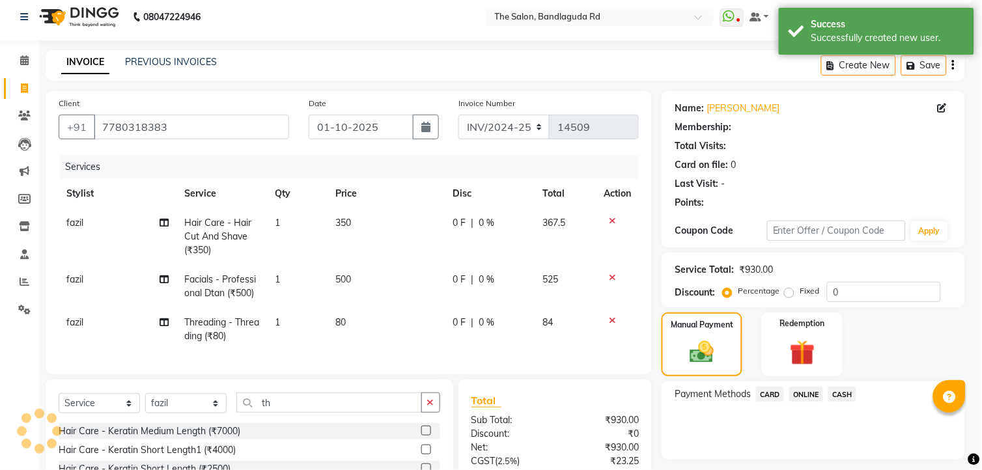
select select "1: Object"
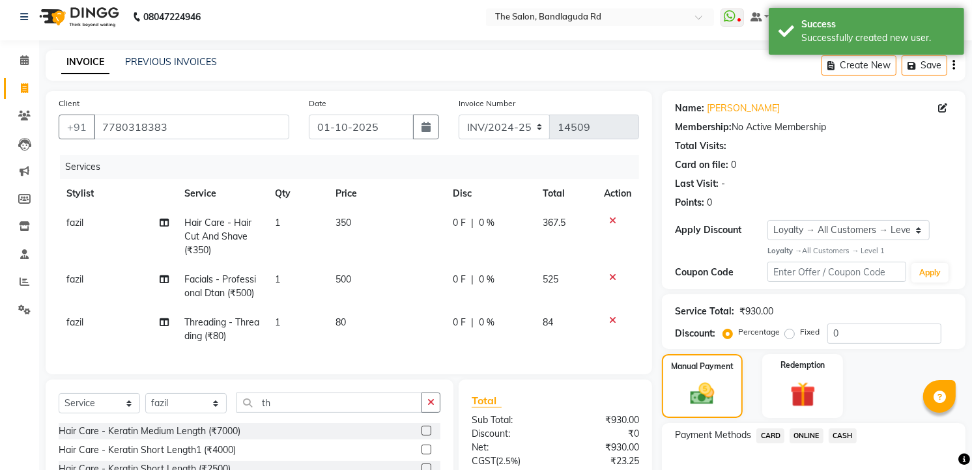
scroll to position [151, 0]
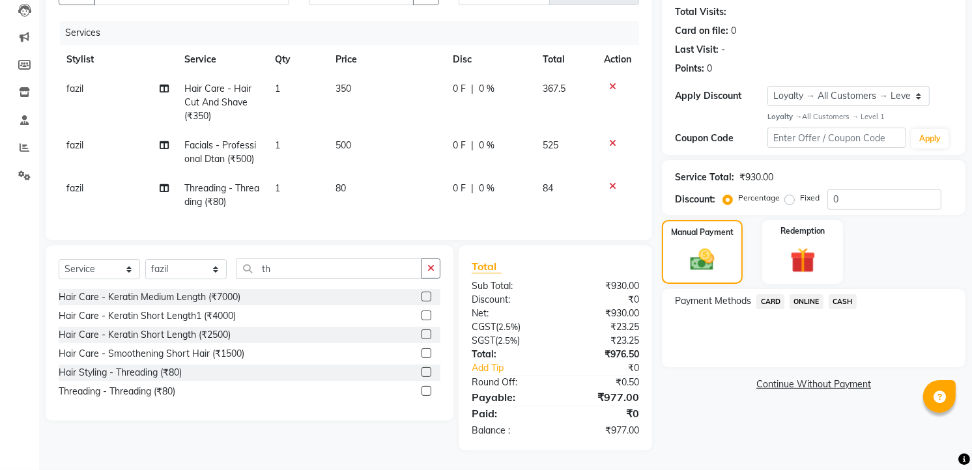
click at [847, 294] on span "CASH" at bounding box center [842, 301] width 28 height 15
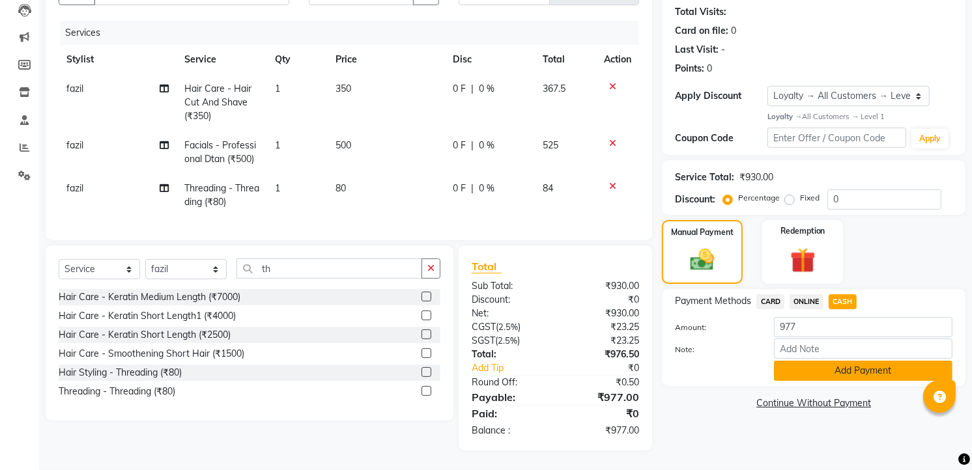
click at [800, 361] on button "Add Payment" at bounding box center [863, 371] width 178 height 20
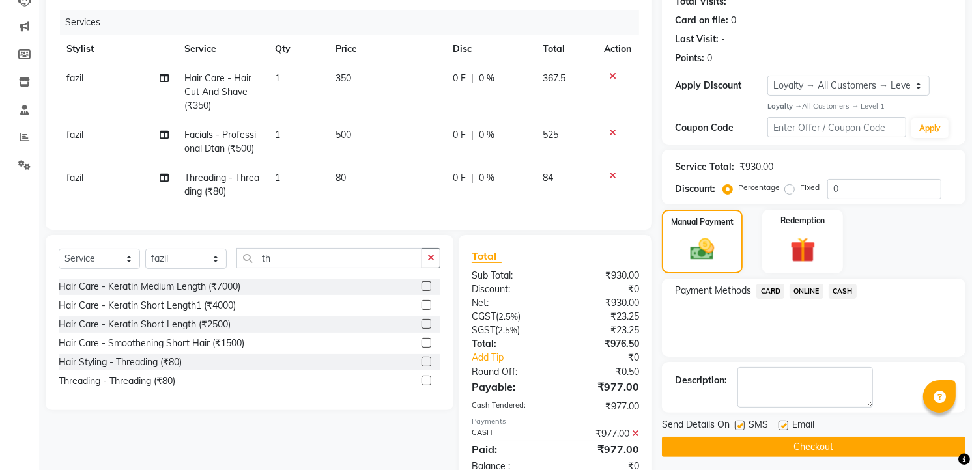
scroll to position [262, 0]
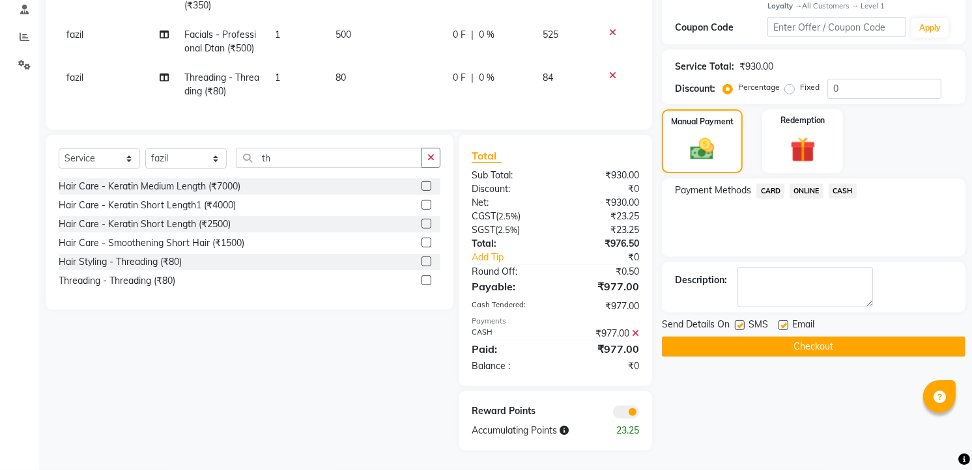
click at [805, 337] on button "Checkout" at bounding box center [814, 347] width 304 height 20
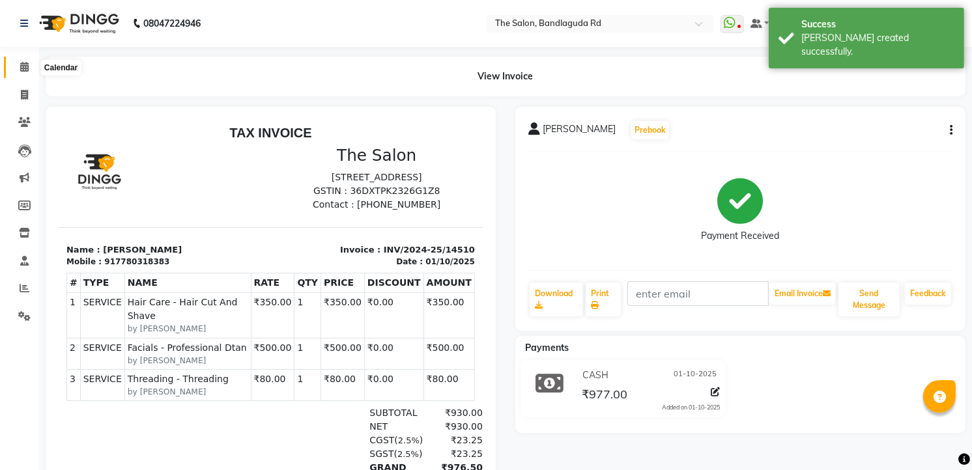
click at [23, 63] on icon at bounding box center [24, 67] width 8 height 10
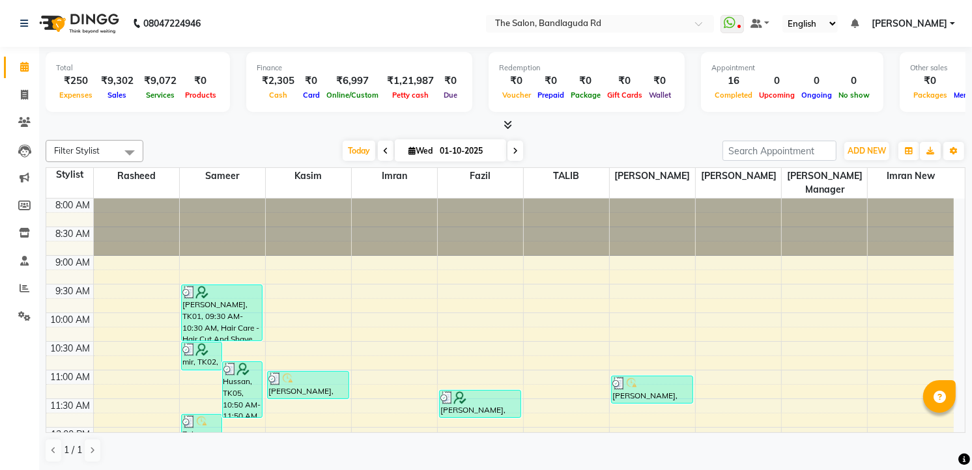
drag, startPoint x: 860, startPoint y: 139, endPoint x: 848, endPoint y: 165, distance: 28.8
click at [860, 141] on div "ADD NEW Toggle Dropdown Add Appointment Add Invoice Add Expense Add Attendance …" at bounding box center [867, 151] width 48 height 21
click at [875, 152] on span "ADD NEW" at bounding box center [866, 151] width 38 height 10
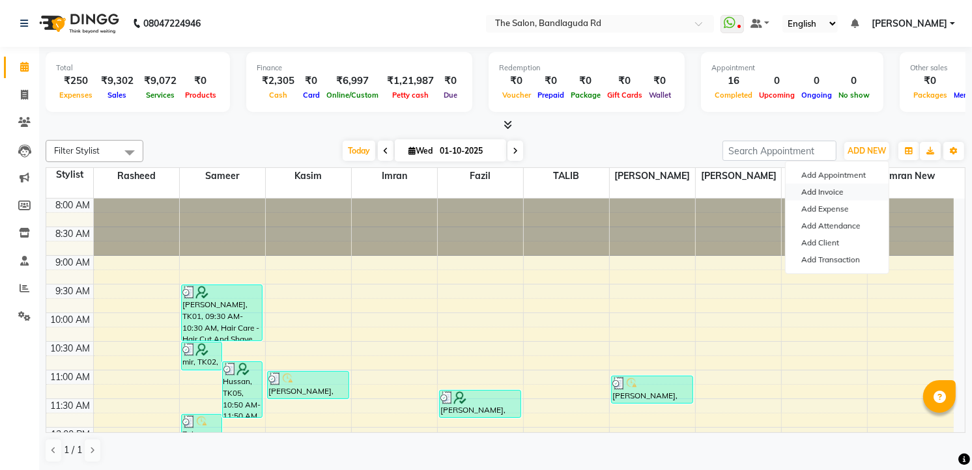
click at [834, 196] on link "Add Invoice" at bounding box center [836, 192] width 103 height 17
select select "service"
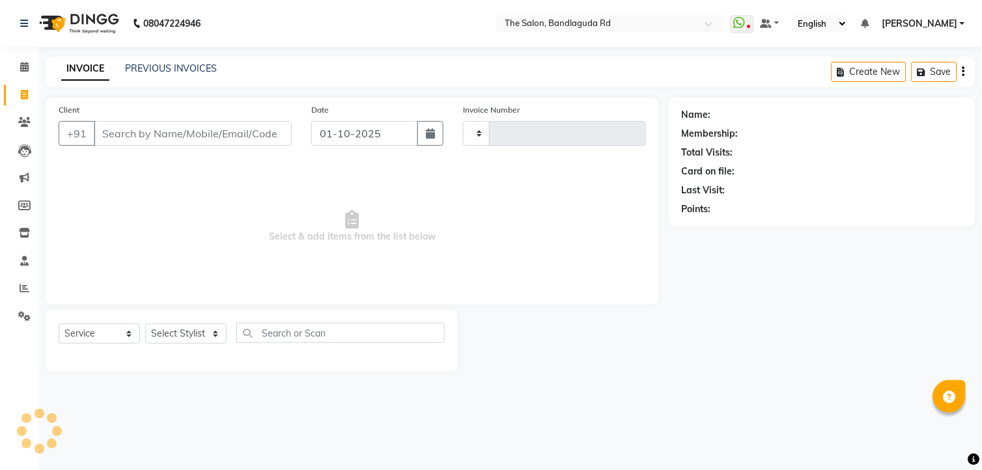
type input "14511"
select select "5198"
click at [179, 339] on select "Select Stylist AIJAZ fazil imran imran new kasim mohsin rasheed rashid manager …" at bounding box center [185, 334] width 81 height 20
select select "93197"
click at [145, 324] on select "Select Stylist AIJAZ fazil imran imran new kasim mohsin rasheed rashid manager …" at bounding box center [185, 334] width 81 height 20
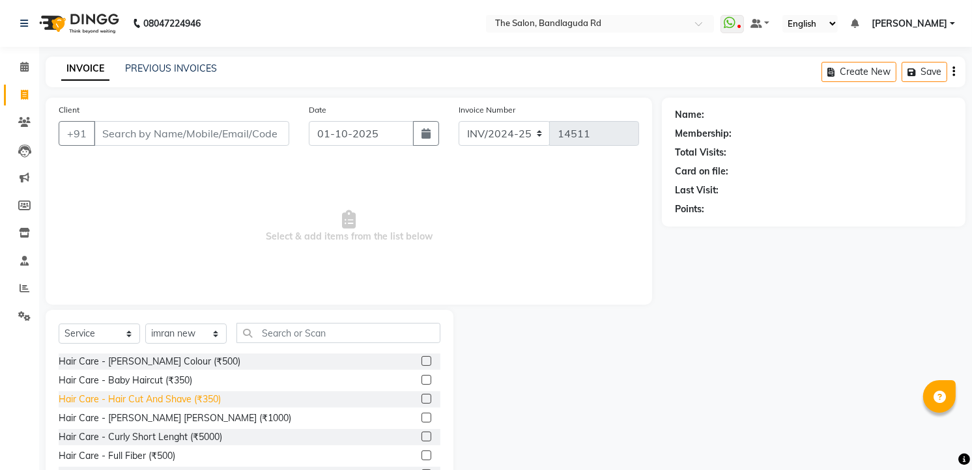
click at [193, 395] on div "Hair Care - Hair Cut And Shave (₹350)" at bounding box center [140, 400] width 162 height 14
checkbox input "false"
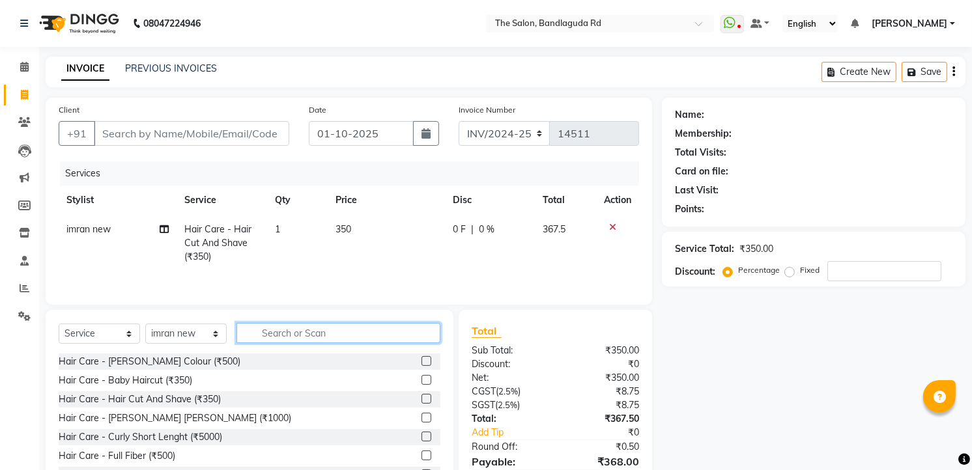
click at [267, 335] on input "text" at bounding box center [338, 333] width 204 height 20
type input "t"
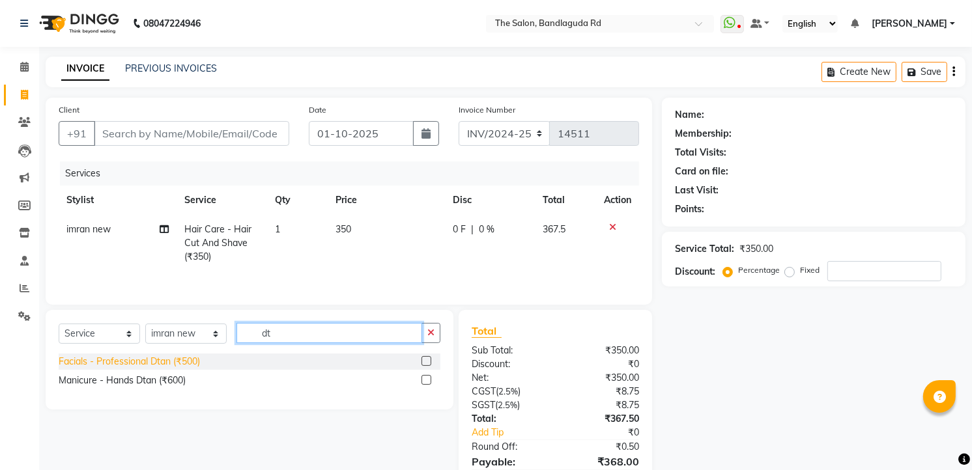
type input "dt"
click at [188, 368] on div "Facials - Professional Dtan (₹500)" at bounding box center [129, 362] width 141 height 14
checkbox input "false"
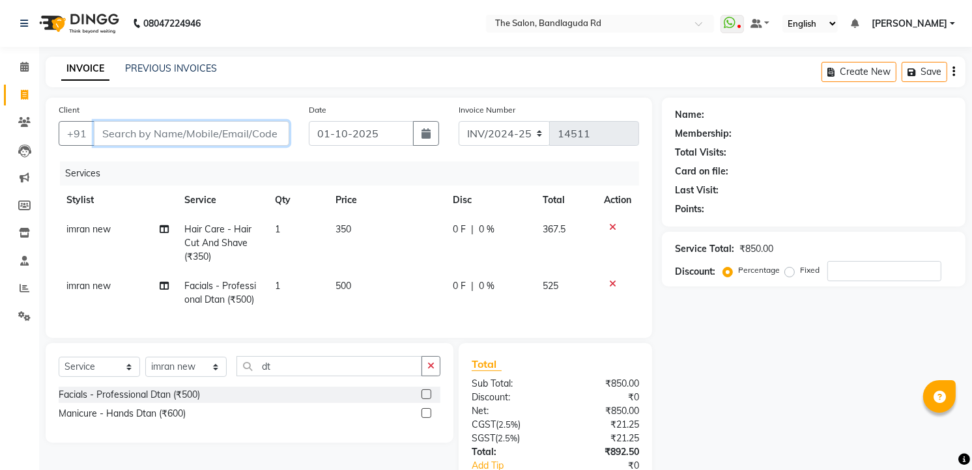
click at [216, 139] on input "Client" at bounding box center [191, 133] width 195 height 25
type input "9"
type input "0"
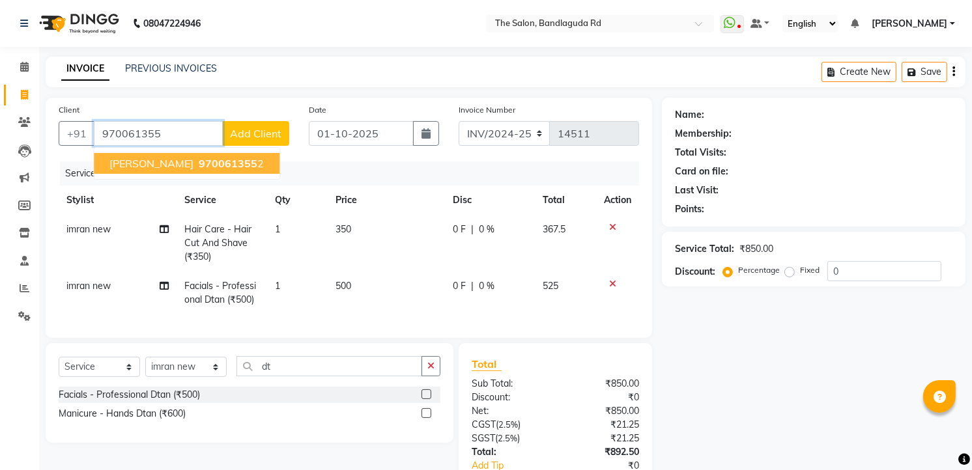
click at [199, 165] on span "970061355" at bounding box center [228, 163] width 59 height 13
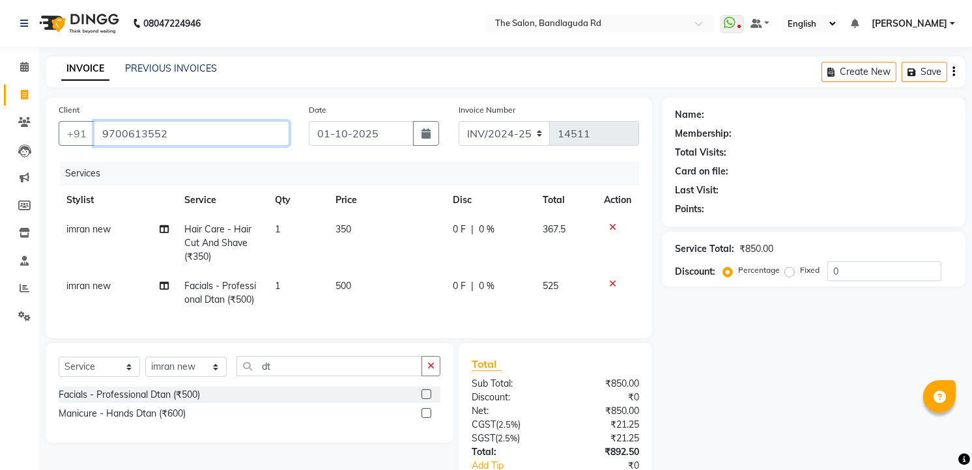
type input "9700613552"
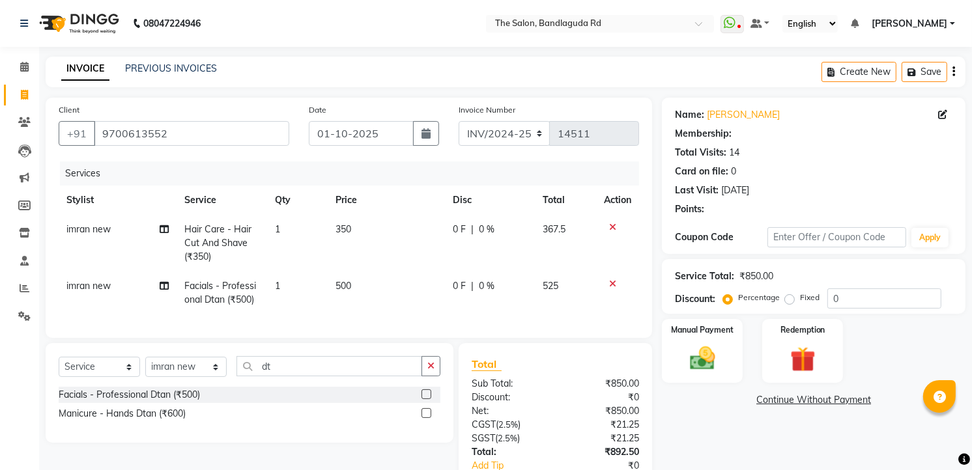
select select "1: Object"
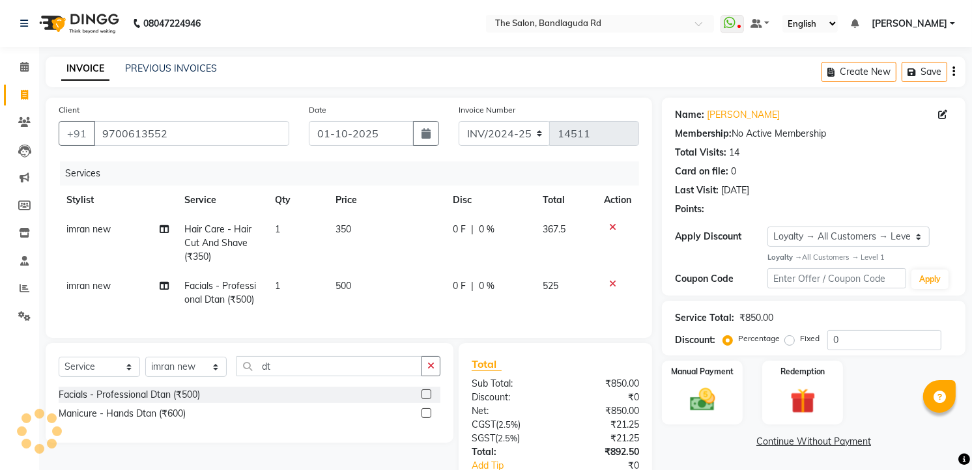
scroll to position [108, 0]
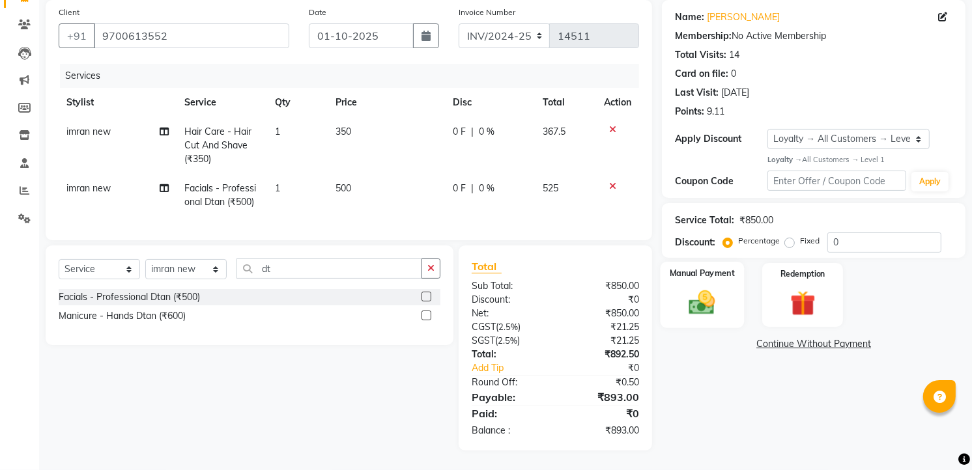
click at [714, 287] on img at bounding box center [702, 302] width 42 height 30
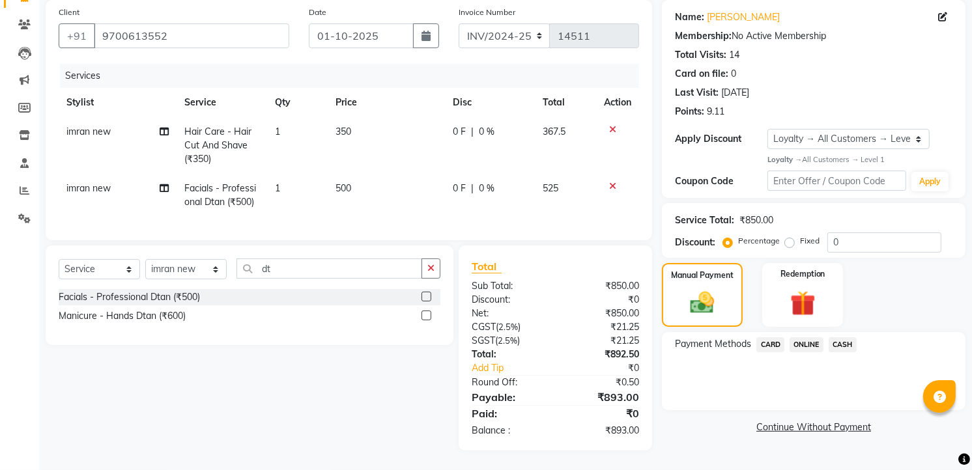
click at [834, 337] on span "CASH" at bounding box center [842, 344] width 28 height 15
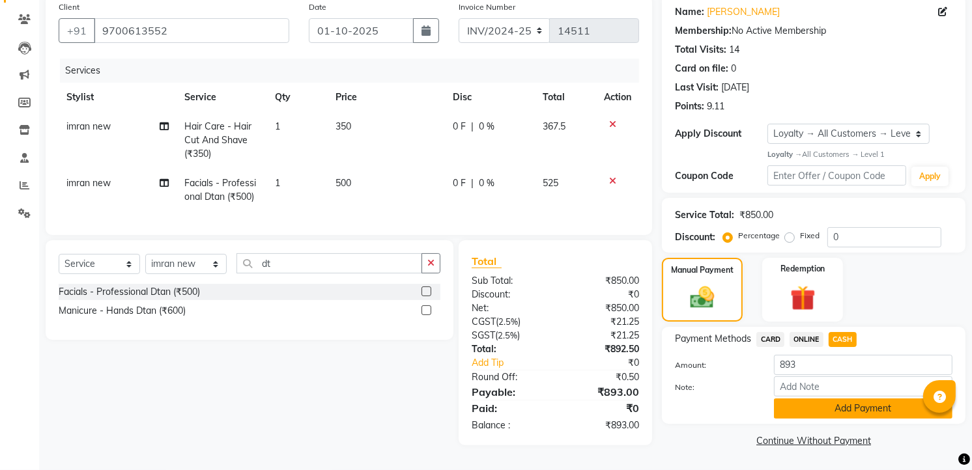
click at [824, 400] on button "Add Payment" at bounding box center [863, 409] width 178 height 20
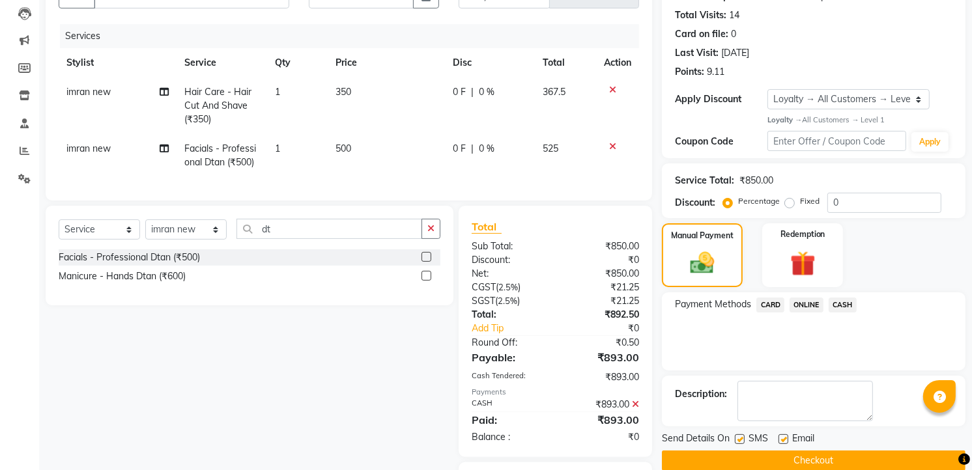
scroll to position [219, 0]
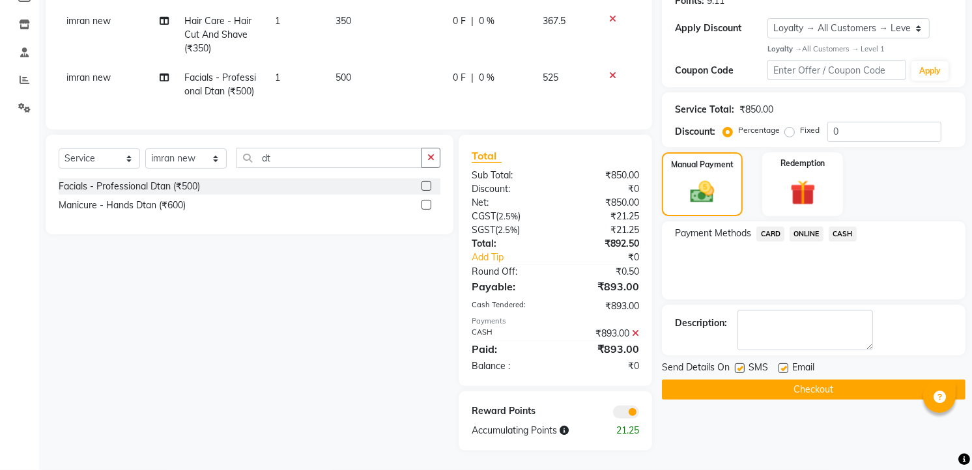
click at [855, 382] on button "Checkout" at bounding box center [814, 390] width 304 height 20
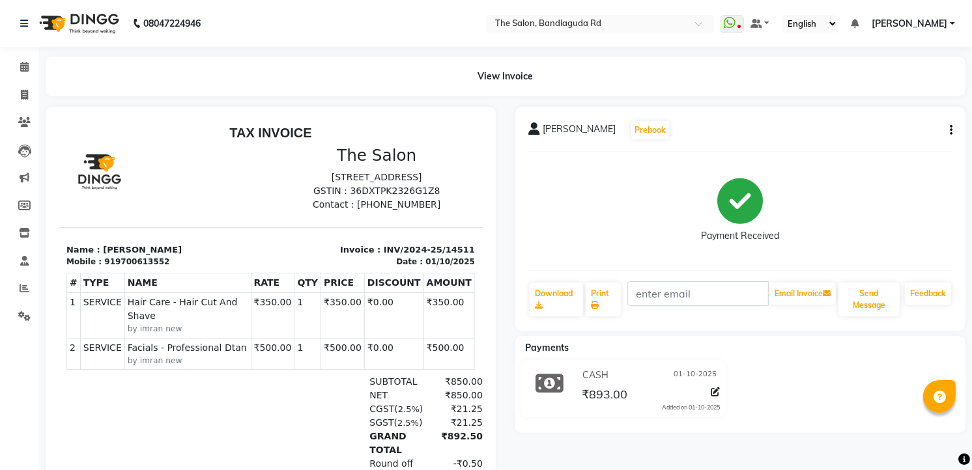
scroll to position [10, 0]
click at [24, 89] on span at bounding box center [24, 95] width 23 height 15
select select "service"
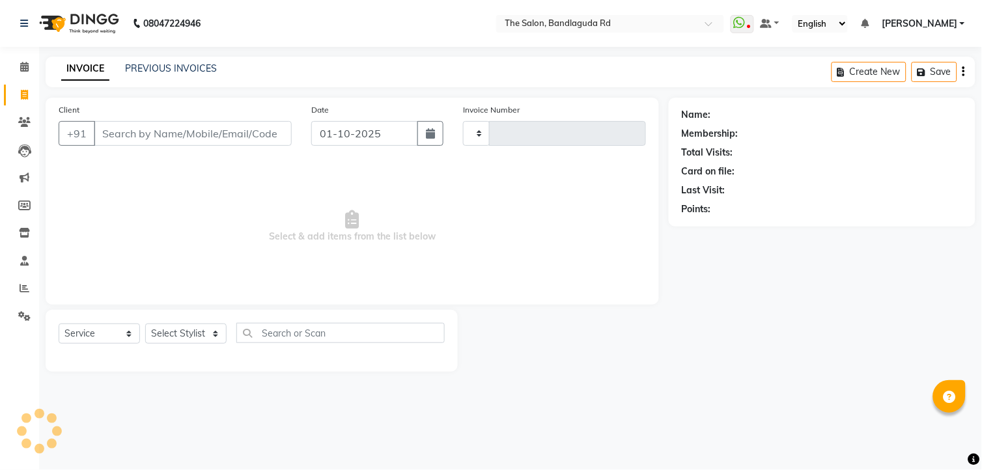
type input "14512"
select select "5198"
click at [23, 70] on icon at bounding box center [24, 67] width 8 height 10
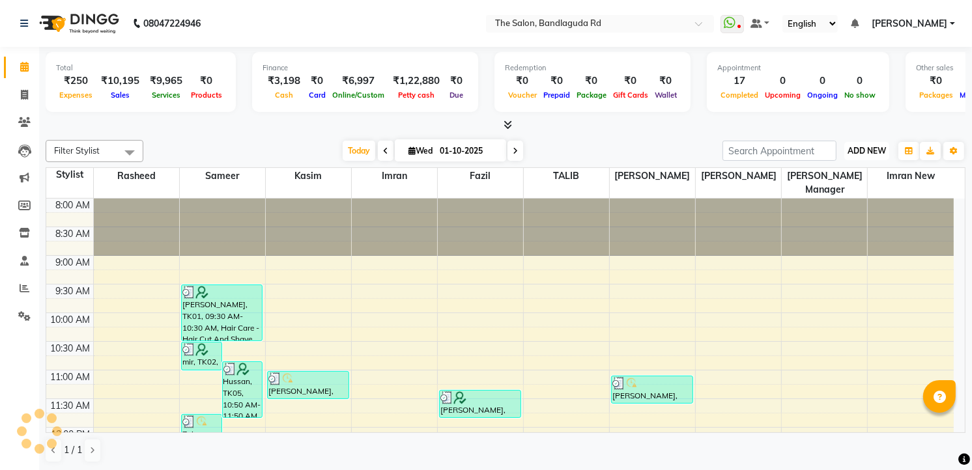
click at [857, 159] on button "ADD NEW Toggle Dropdown" at bounding box center [866, 151] width 45 height 18
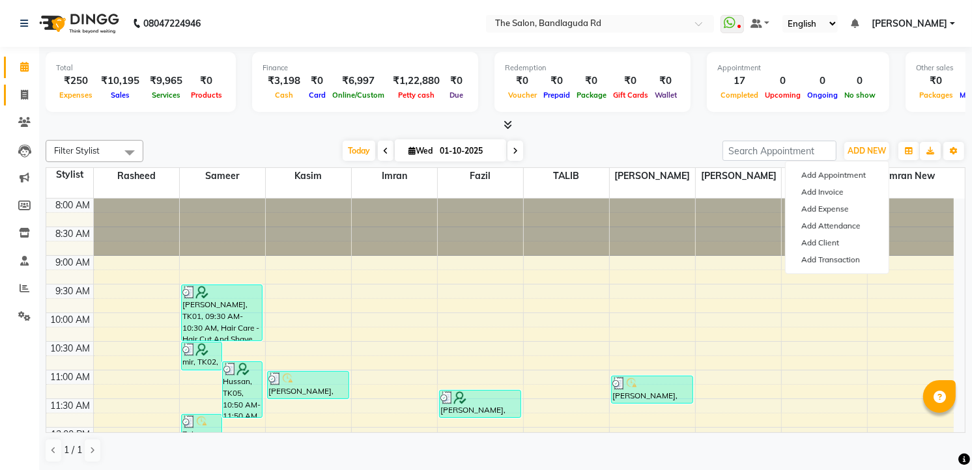
click at [23, 86] on link "Invoice" at bounding box center [19, 95] width 31 height 21
select select "service"
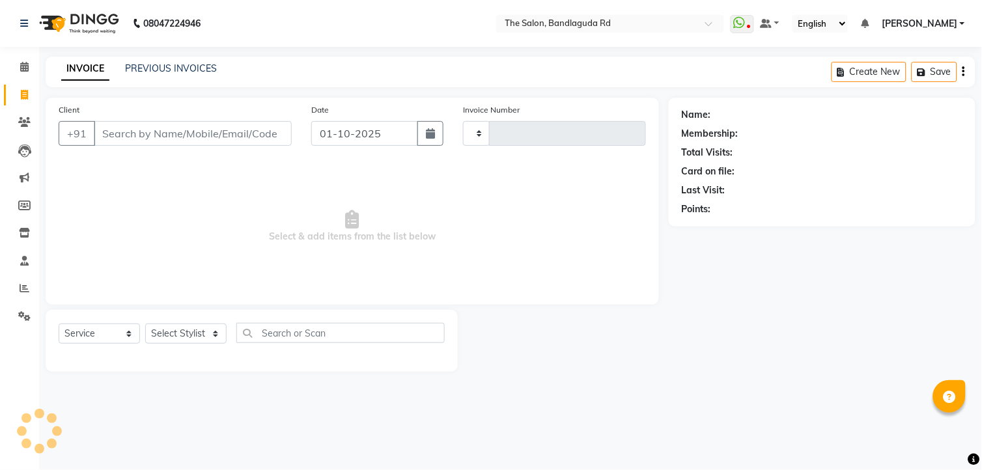
type input "14512"
select select "5198"
click at [201, 327] on select "Select Stylist AIJAZ fazil imran imran new kasim mohsin rasheed rashid manager …" at bounding box center [185, 334] width 81 height 20
select select "91765"
click at [145, 324] on select "Select Stylist AIJAZ fazil imran imran new kasim mohsin rasheed rashid manager …" at bounding box center [185, 334] width 81 height 20
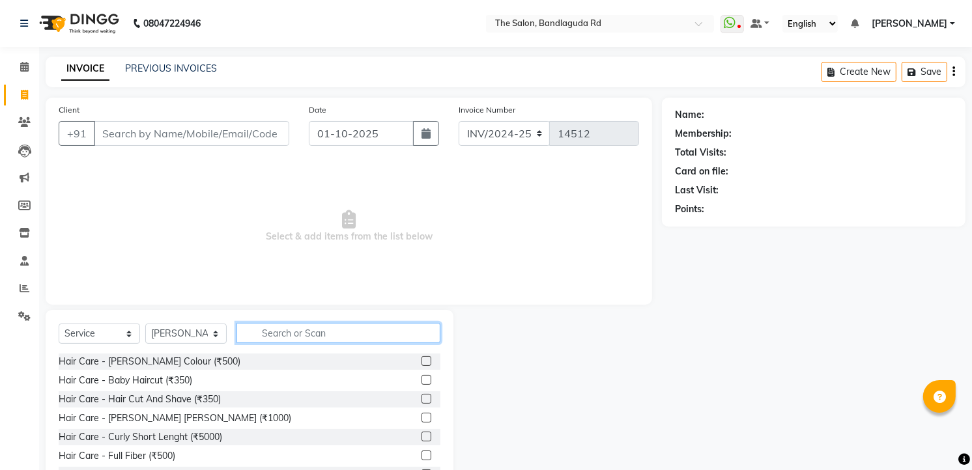
click at [307, 329] on input "text" at bounding box center [338, 333] width 204 height 20
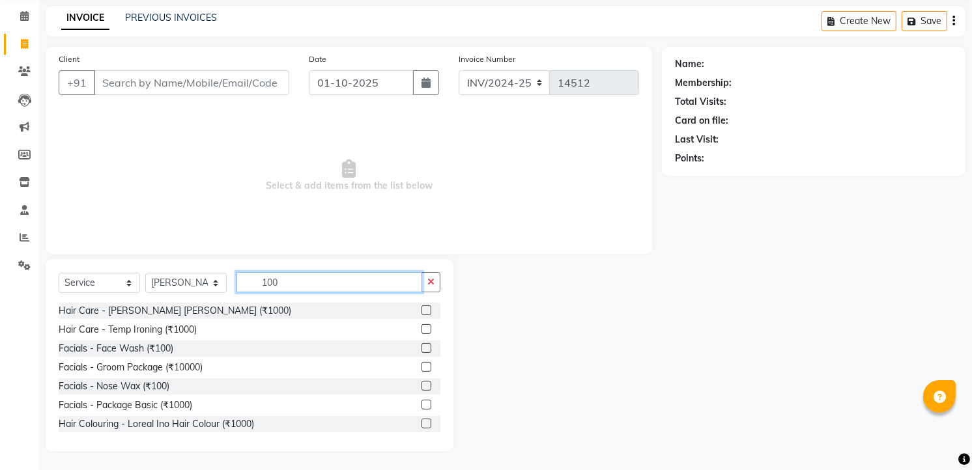
drag, startPoint x: 306, startPoint y: 287, endPoint x: 305, endPoint y: 266, distance: 21.5
click at [311, 285] on input "100" at bounding box center [329, 282] width 186 height 20
type input "1"
type input "fa"
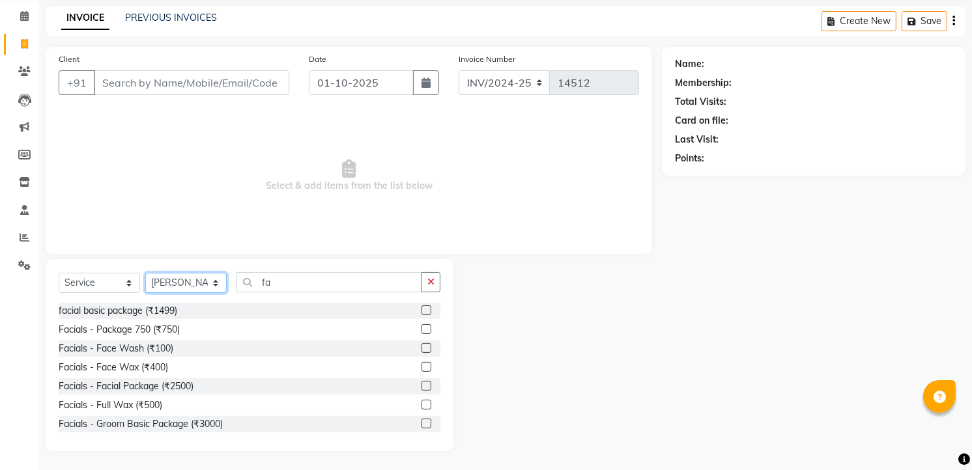
click at [205, 285] on select "Select Stylist AIJAZ fazil imran imran new kasim mohsin rasheed rashid manager …" at bounding box center [185, 283] width 81 height 20
select select "65399"
click at [145, 273] on select "Select Stylist AIJAZ fazil imran imran new kasim mohsin rasheed rashid manager …" at bounding box center [185, 283] width 81 height 20
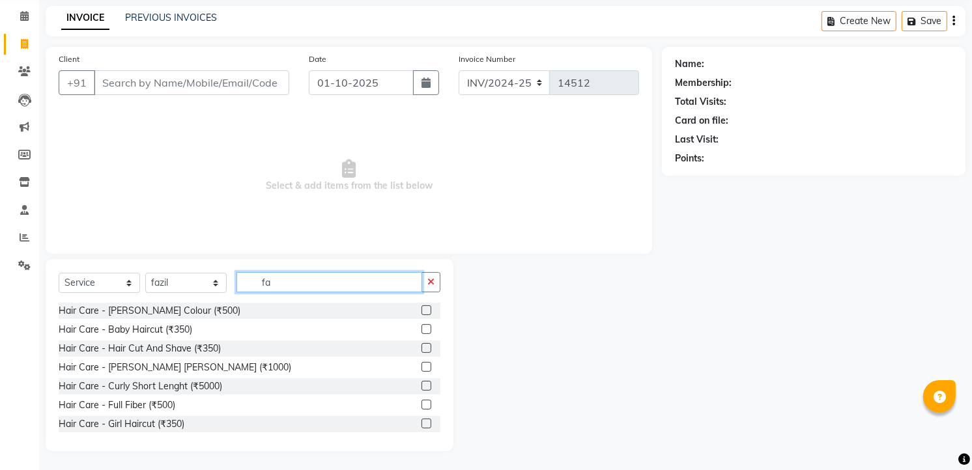
click at [307, 283] on input "fa" at bounding box center [329, 282] width 186 height 20
type input "f"
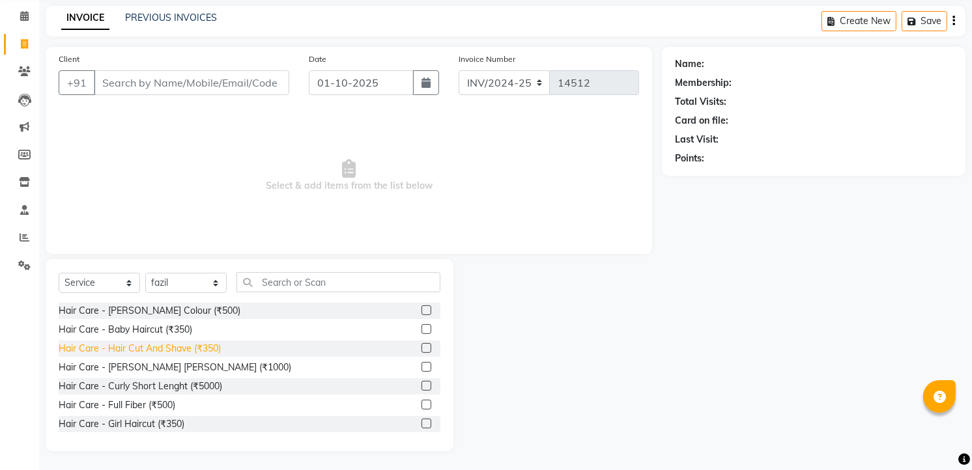
click at [182, 353] on div "Hair Care - Hair Cut And Shave (₹350)" at bounding box center [140, 349] width 162 height 14
checkbox input "false"
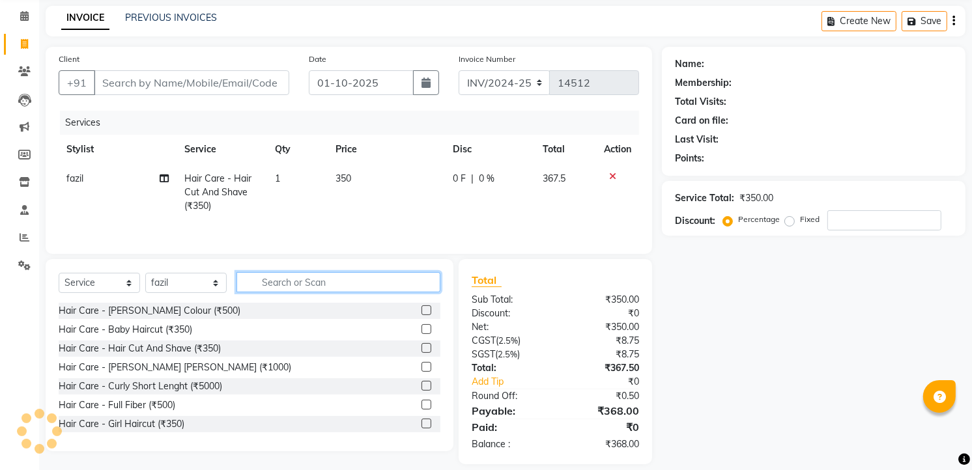
click at [353, 279] on input "text" at bounding box center [338, 282] width 204 height 20
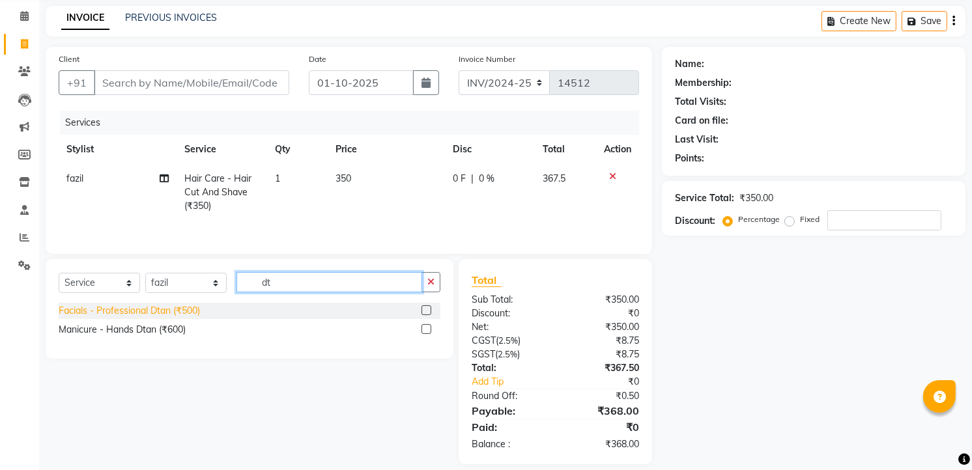
type input "dt"
click at [191, 304] on div "Facials - Professional Dtan (₹500)" at bounding box center [129, 311] width 141 height 14
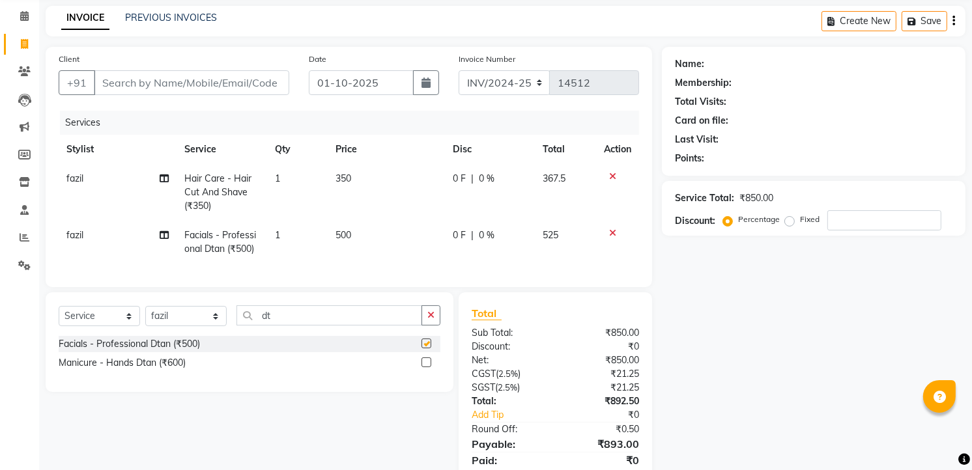
checkbox input "false"
click at [162, 76] on input "Client" at bounding box center [191, 82] width 195 height 25
type input "7"
type input "0"
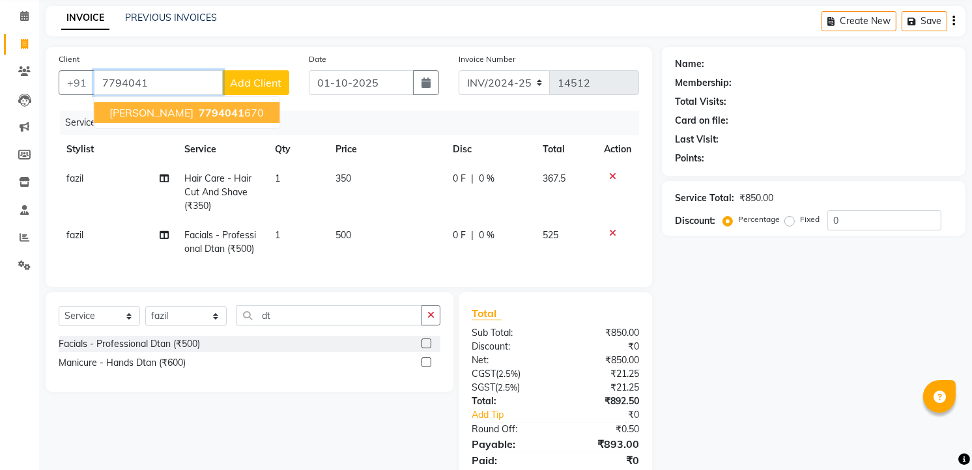
click at [154, 106] on span "Mohd naseeb" at bounding box center [151, 112] width 84 height 13
type input "7794041670"
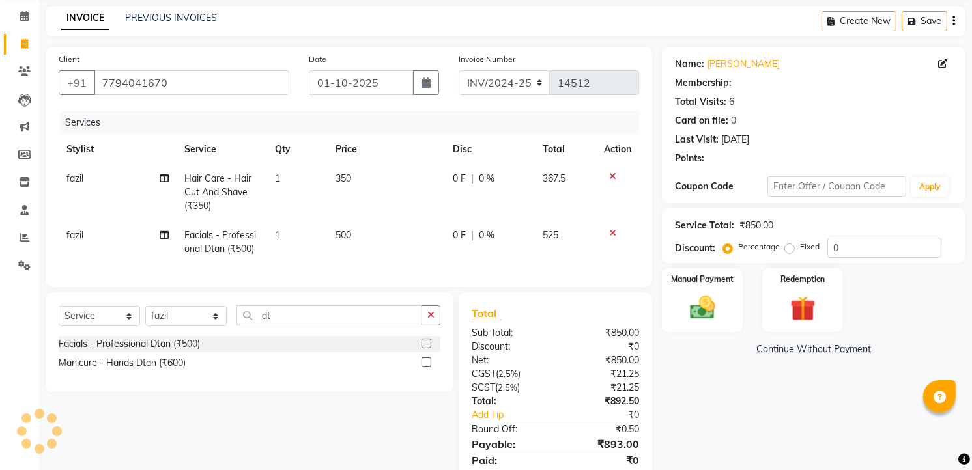
select select "2: Object"
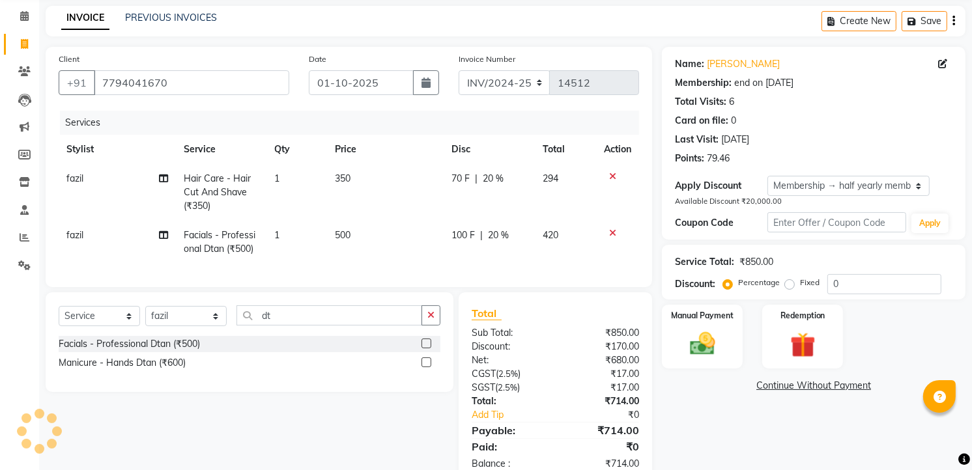
type input "20"
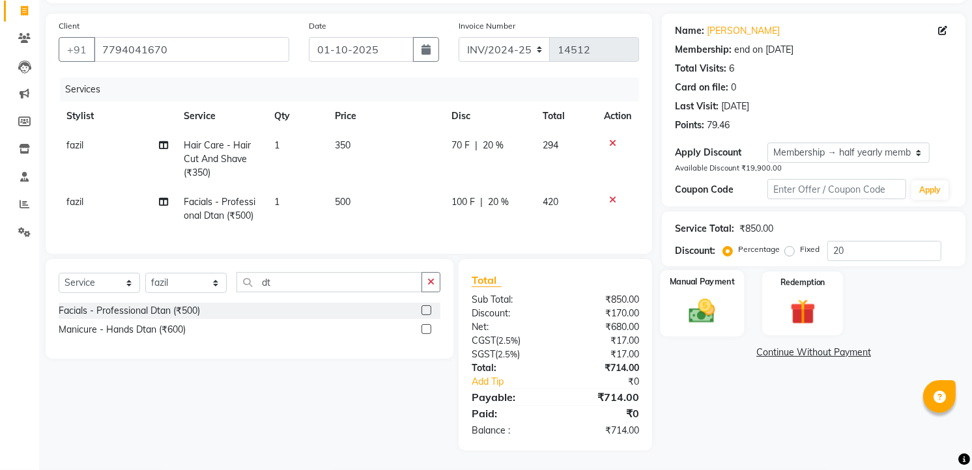
click at [694, 296] on img at bounding box center [702, 311] width 42 height 30
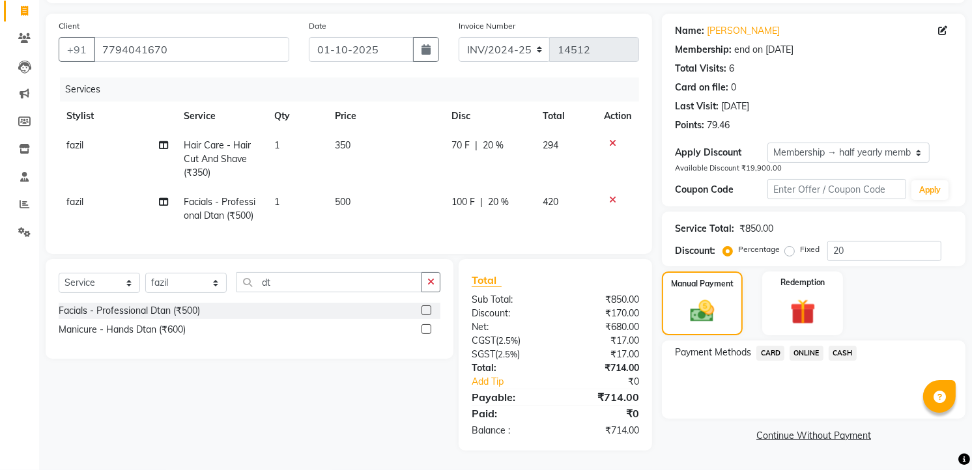
click at [853, 346] on span "CASH" at bounding box center [842, 353] width 28 height 15
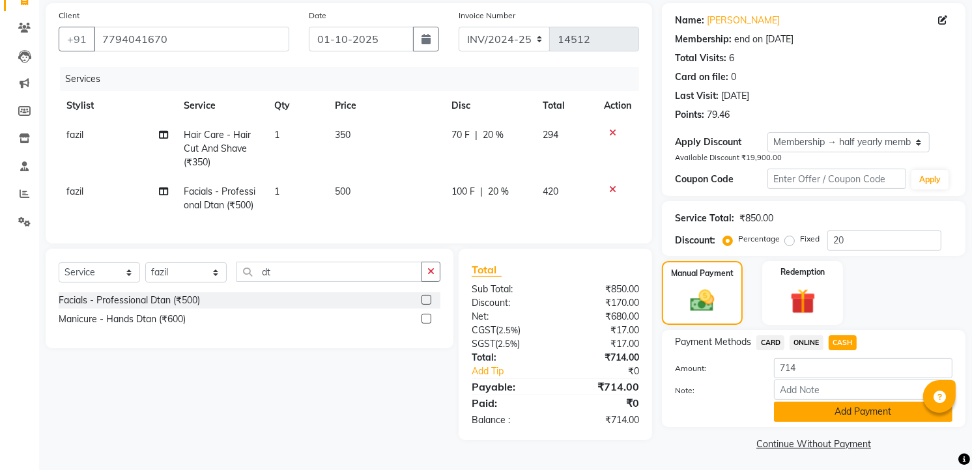
click at [804, 421] on button "Add Payment" at bounding box center [863, 412] width 178 height 20
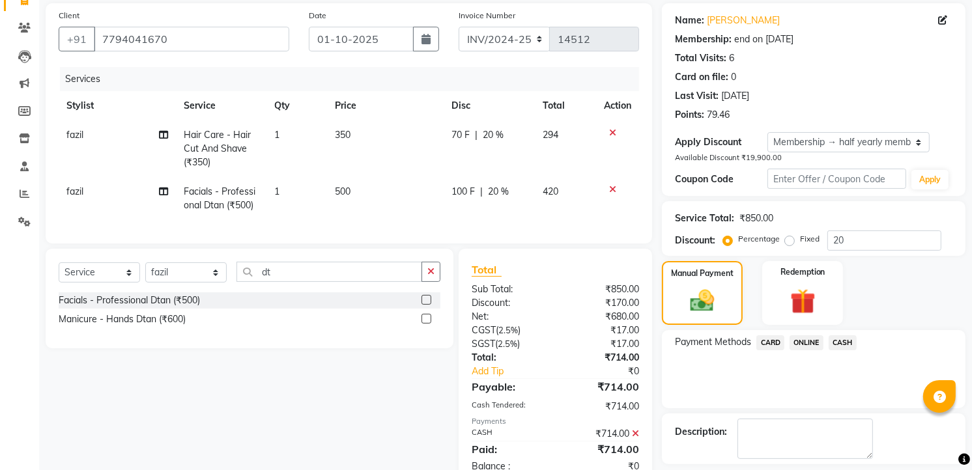
scroll to position [186, 0]
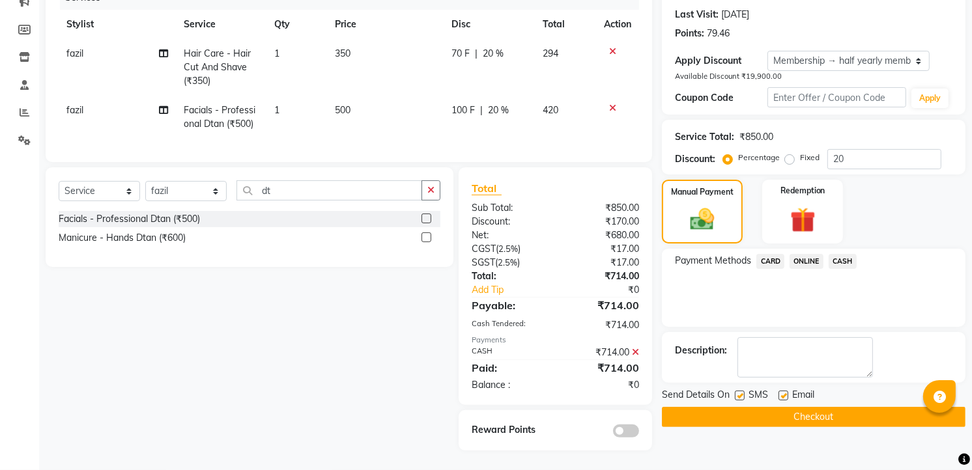
click at [814, 407] on button "Checkout" at bounding box center [814, 417] width 304 height 20
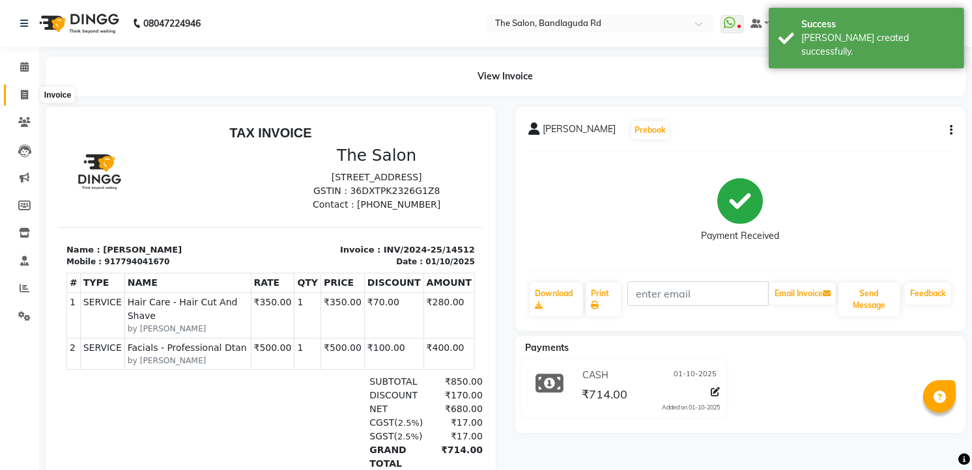
click at [29, 100] on span at bounding box center [24, 95] width 23 height 15
select select "service"
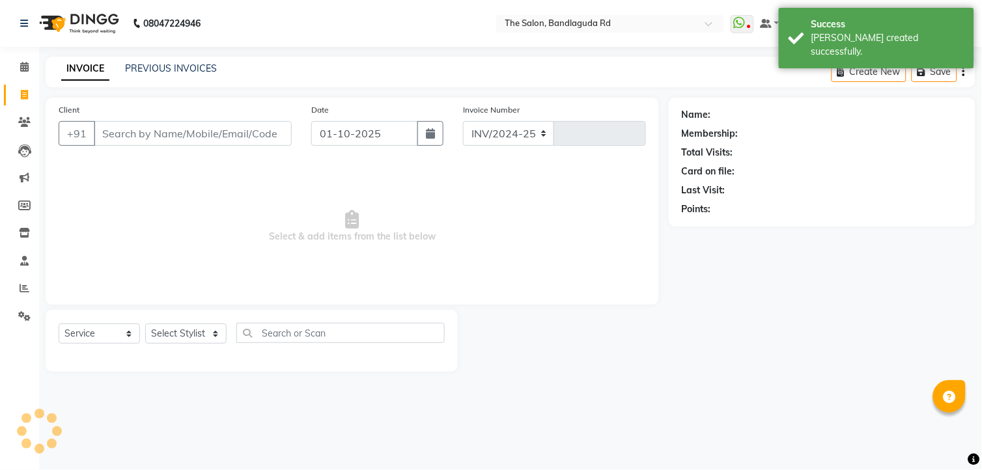
select select "5198"
type input "14513"
drag, startPoint x: 173, startPoint y: 341, endPoint x: 173, endPoint y: 330, distance: 11.7
click at [173, 341] on select "Select Stylist AIJAZ fazil imran imran new kasim mohsin rasheed rashid manager …" at bounding box center [185, 334] width 81 height 20
select select "86723"
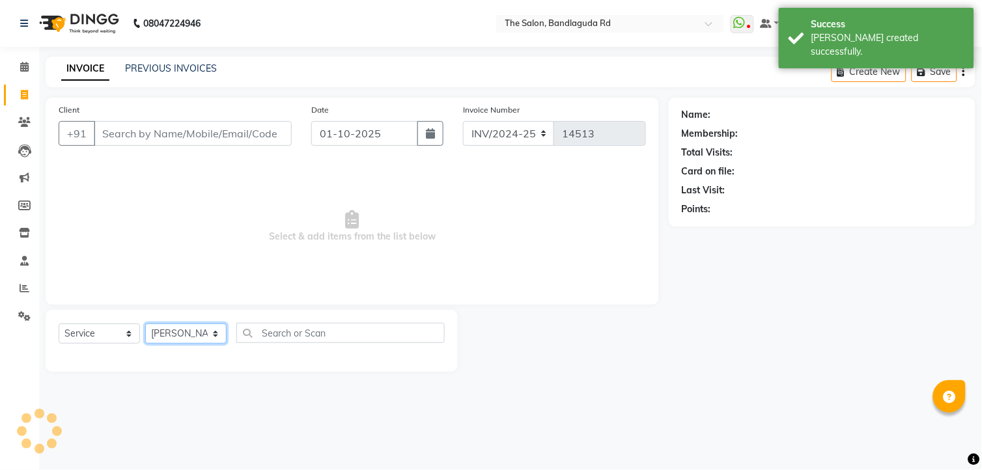
click at [145, 324] on select "Select Stylist AIJAZ fazil imran imran new kasim mohsin rasheed rashid manager …" at bounding box center [185, 334] width 81 height 20
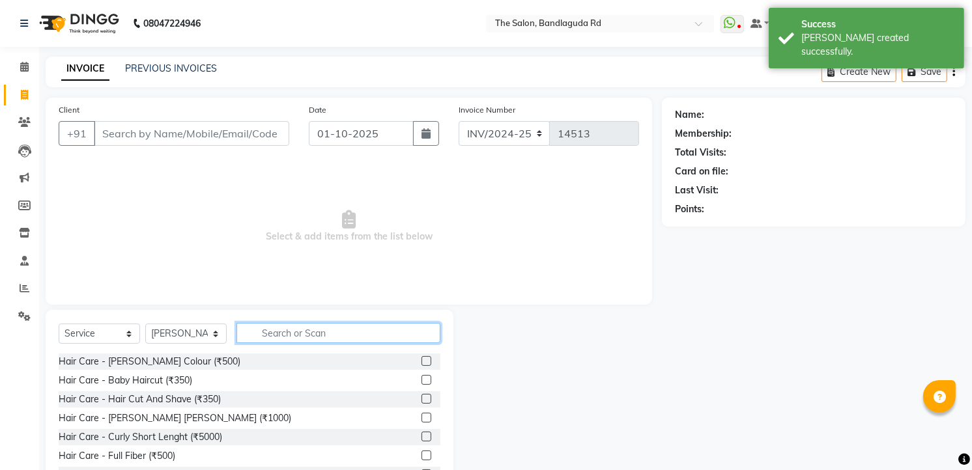
click at [277, 326] on input "text" at bounding box center [338, 333] width 204 height 20
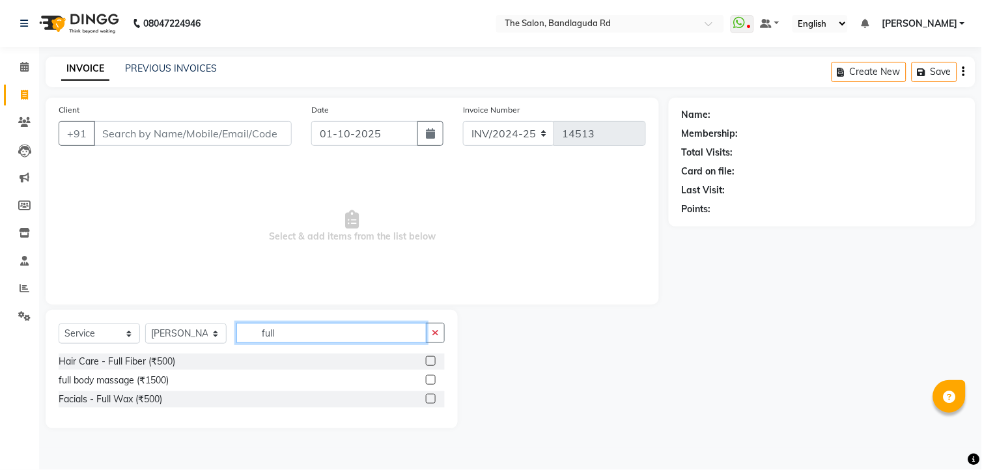
click at [317, 342] on input "full" at bounding box center [331, 333] width 190 height 20
type input "f"
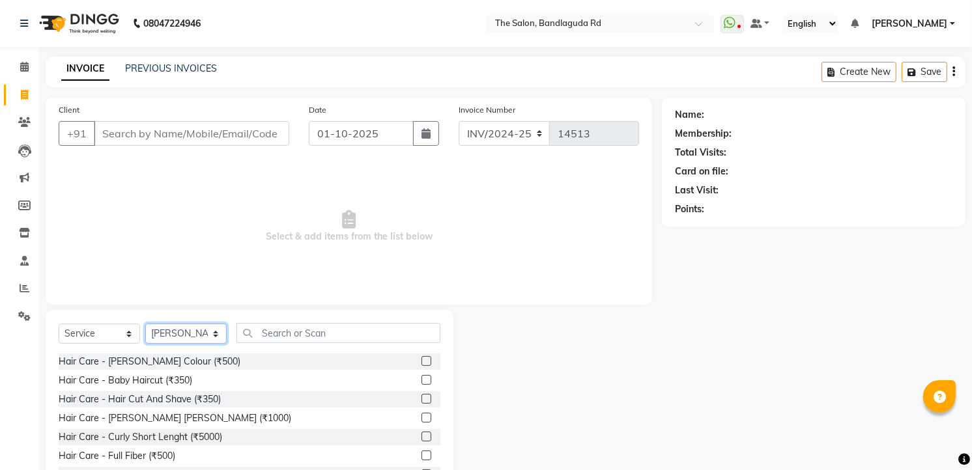
drag, startPoint x: 185, startPoint y: 340, endPoint x: 171, endPoint y: 324, distance: 21.2
click at [185, 340] on select "Select Stylist AIJAZ fazil imran imran new kasim mohsin rasheed rashid manager …" at bounding box center [185, 334] width 81 height 20
click at [145, 324] on select "Select Stylist AIJAZ fazil imran imran new kasim mohsin rasheed rashid manager …" at bounding box center [185, 334] width 81 height 20
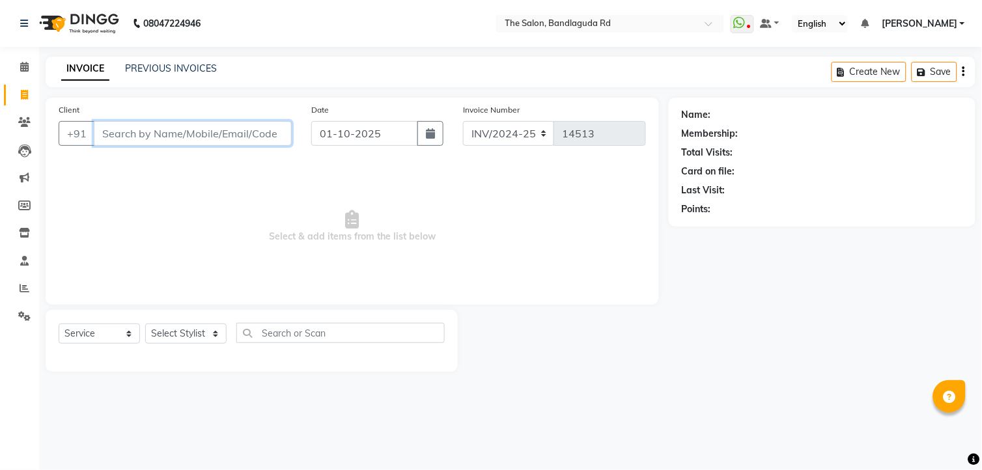
click at [234, 138] on input "Client" at bounding box center [193, 133] width 198 height 25
click at [191, 332] on select "Select Stylist AIJAZ fazil imran imran new kasim mohsin rasheed rashid manager …" at bounding box center [185, 334] width 81 height 20
select select "43772"
click at [145, 324] on select "Select Stylist AIJAZ fazil imran imran new kasim mohsin rasheed rashid manager …" at bounding box center [185, 334] width 81 height 20
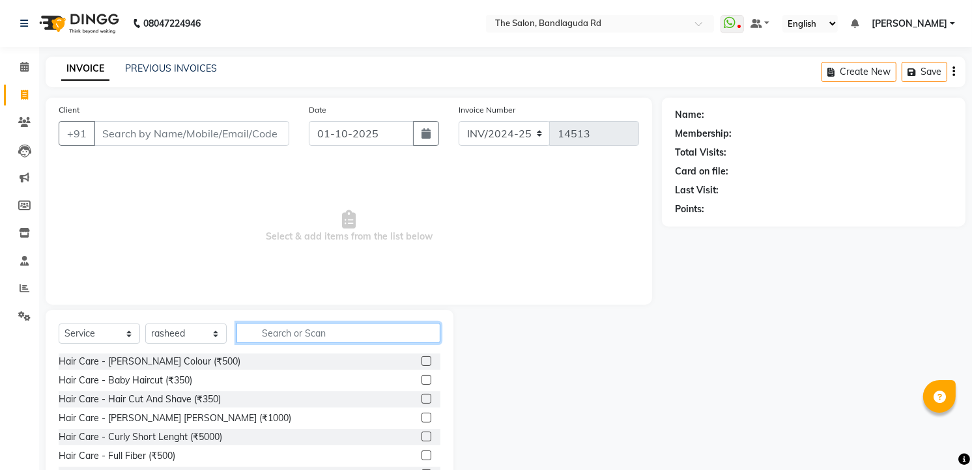
click at [277, 334] on input "text" at bounding box center [338, 333] width 204 height 20
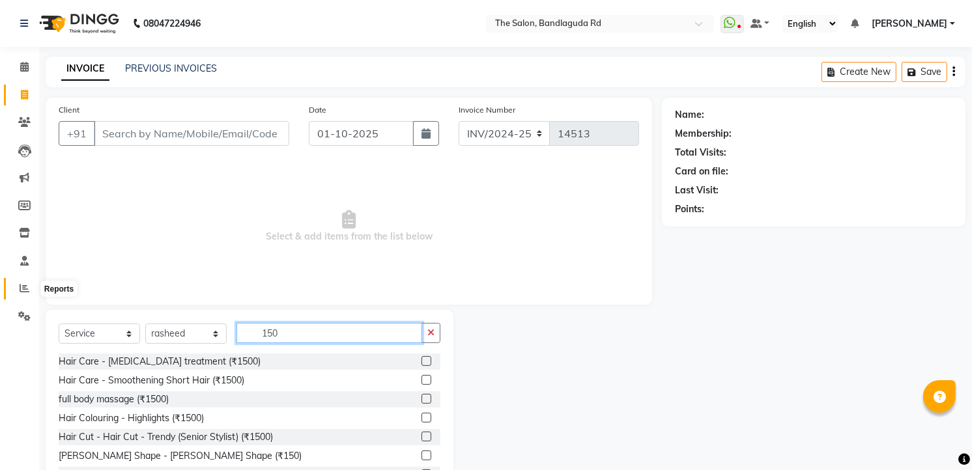
type input "150"
click at [33, 287] on span at bounding box center [24, 288] width 23 height 15
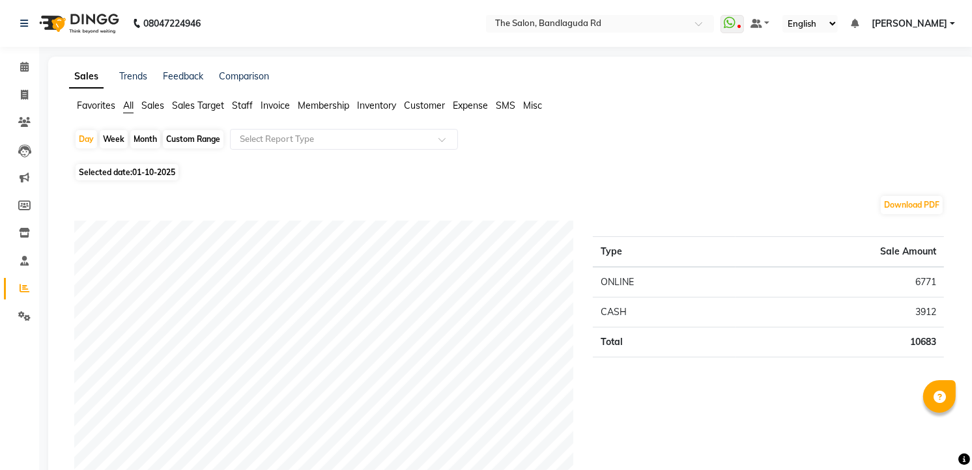
click at [138, 142] on div "Month" at bounding box center [145, 139] width 30 height 18
select select "10"
select select "2025"
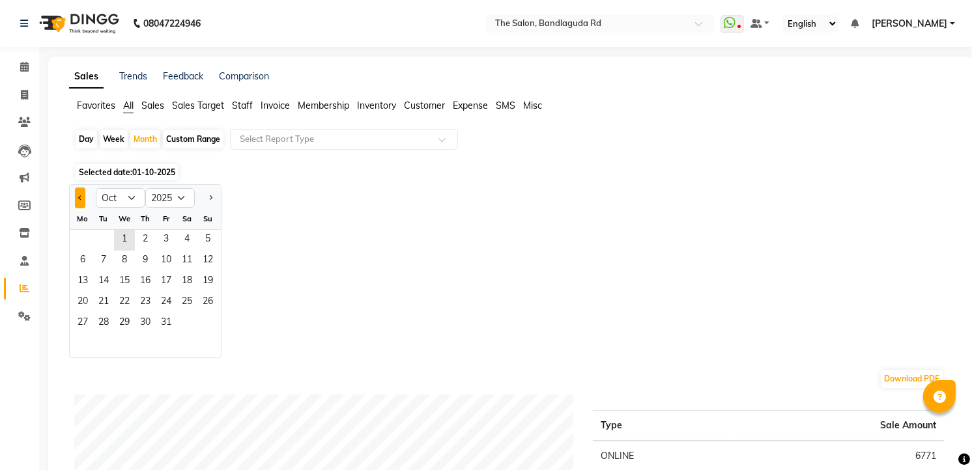
click at [80, 195] on span "Previous month" at bounding box center [80, 197] width 5 height 5
select select "9"
click at [81, 235] on span "1" at bounding box center [82, 240] width 21 height 21
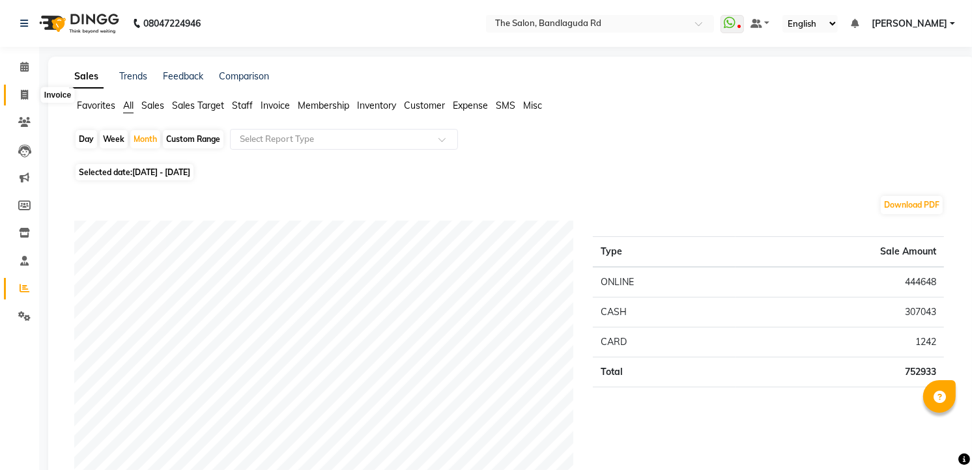
click at [29, 94] on span at bounding box center [24, 95] width 23 height 15
select select "service"
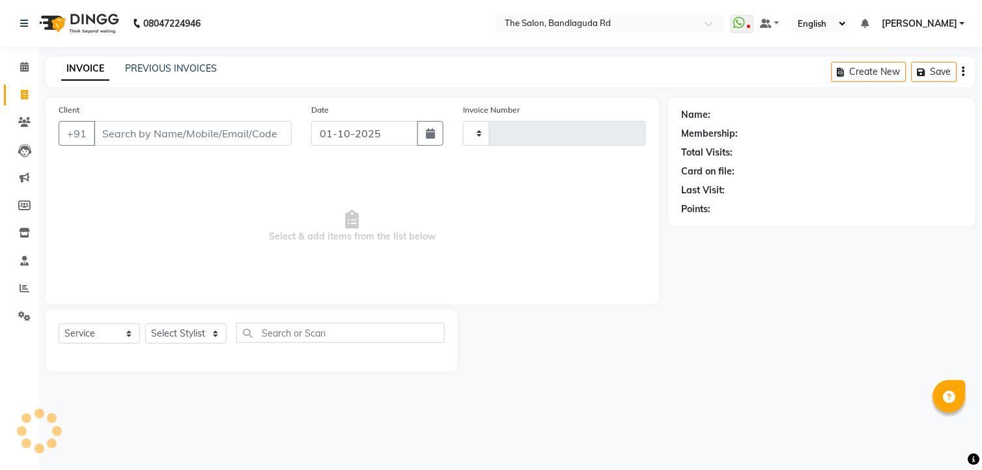
type input "14513"
select select "5198"
click at [176, 333] on select "Select Stylist AIJAZ fazil imran imran new kasim mohsin rasheed rashid manager …" at bounding box center [185, 334] width 81 height 20
click at [145, 324] on select "Select Stylist AIJAZ fazil imran imran new kasim mohsin rasheed rashid manager …" at bounding box center [185, 334] width 81 height 20
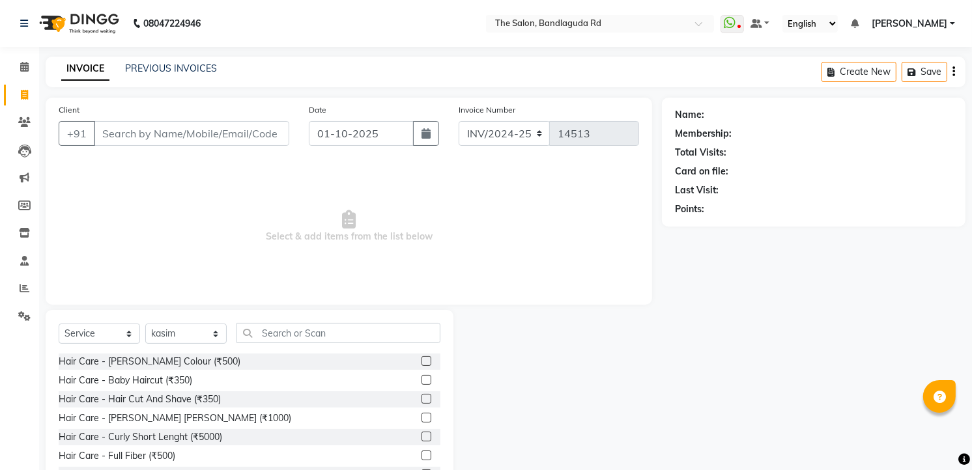
click at [264, 321] on div "Select Service Product Membership Package Voucher Prepaid Gift Card Select Styl…" at bounding box center [250, 406] width 408 height 192
click at [206, 334] on select "Select Stylist AIJAZ fazil imran imran new kasim mohsin rasheed rashid manager …" at bounding box center [185, 334] width 81 height 20
select select "86723"
click at [145, 324] on select "Select Stylist AIJAZ fazil imran imran new kasim mohsin rasheed rashid manager …" at bounding box center [185, 334] width 81 height 20
click at [276, 330] on input "text" at bounding box center [338, 333] width 204 height 20
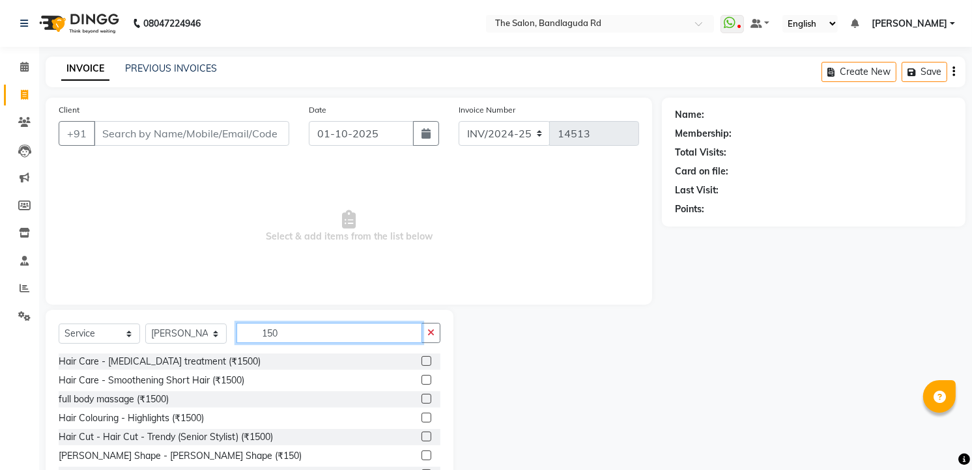
scroll to position [51, 0]
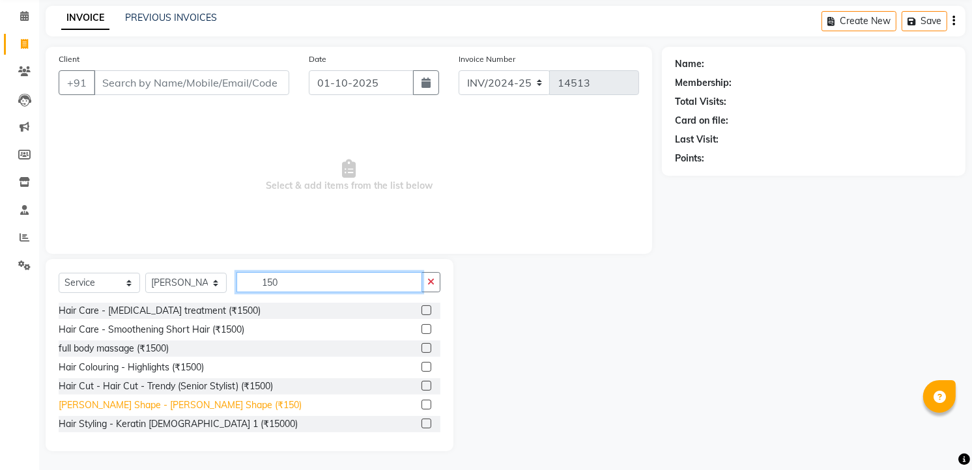
type input "150"
click at [195, 406] on div "Beard Shape - Beard Shape (₹150)" at bounding box center [180, 406] width 243 height 14
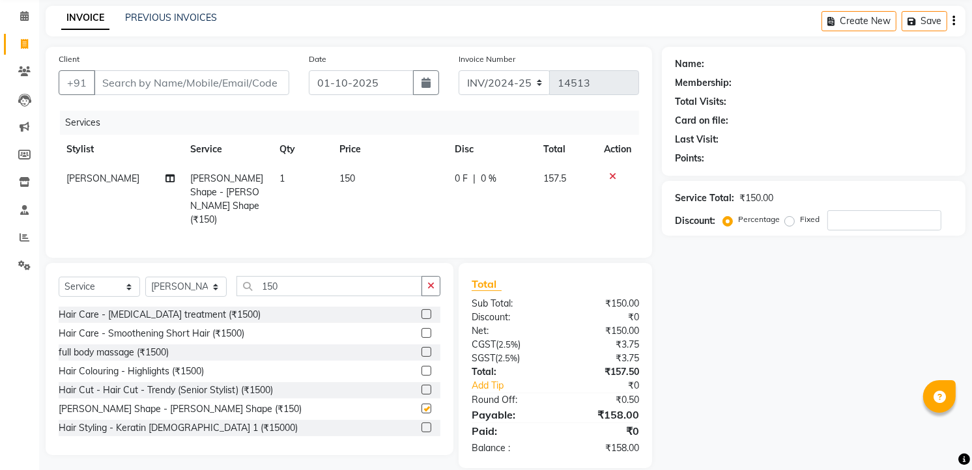
checkbox input "false"
click at [284, 276] on input "150" at bounding box center [329, 286] width 186 height 20
type input "1"
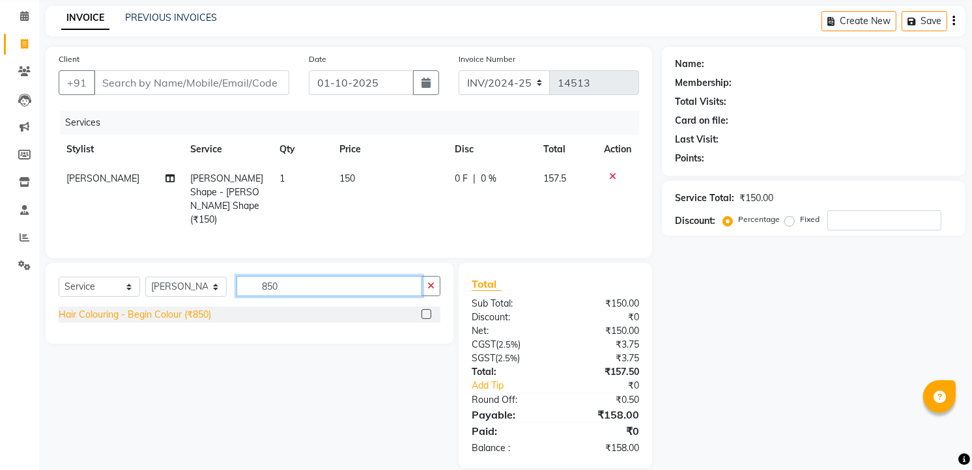
type input "850"
click at [175, 308] on div "Hair Colouring - Begin Colour (₹850)" at bounding box center [135, 315] width 152 height 14
checkbox input "false"
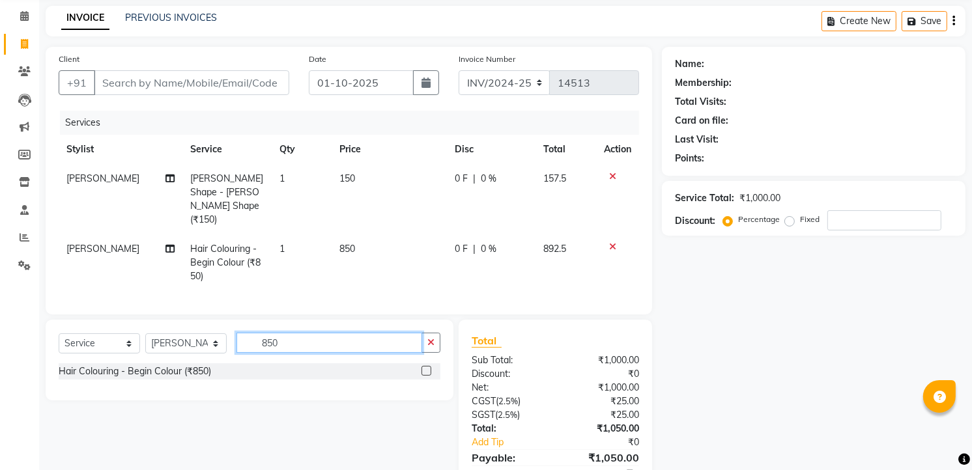
click at [345, 333] on input "850" at bounding box center [329, 343] width 186 height 20
type input "8"
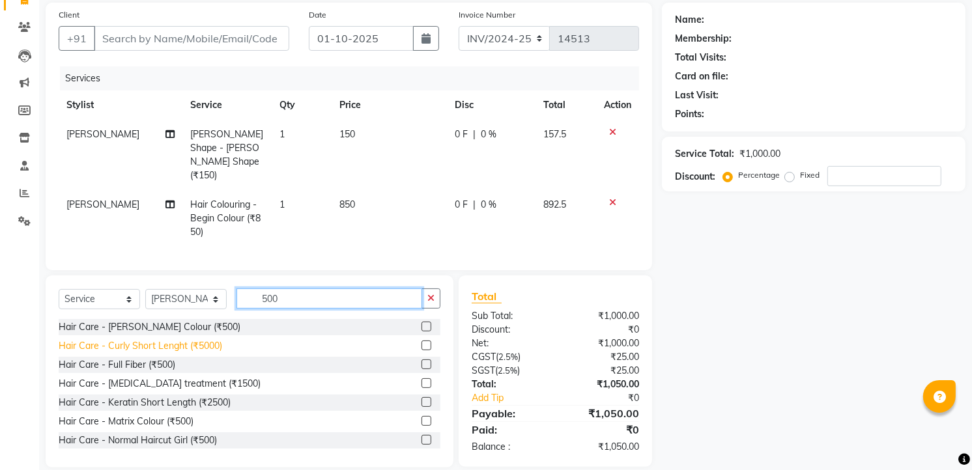
scroll to position [246, 0]
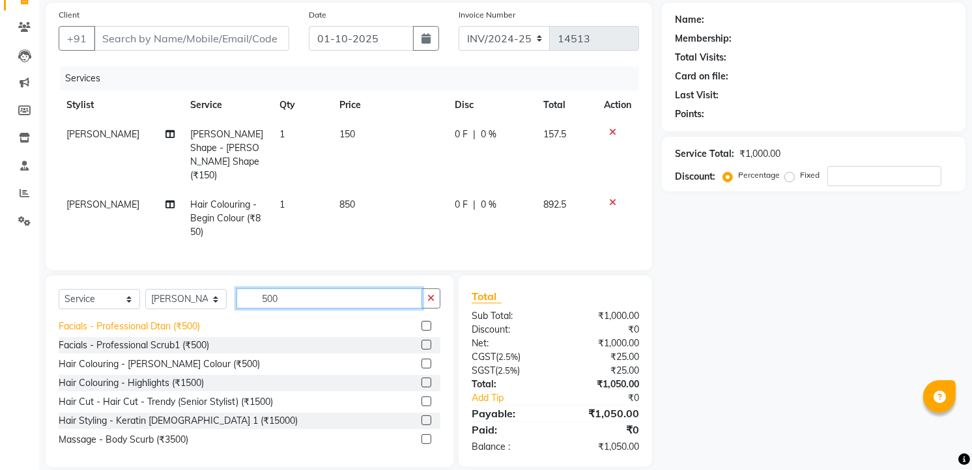
type input "500"
click at [172, 320] on div "Facials - Professional Dtan (₹500)" at bounding box center [129, 327] width 141 height 14
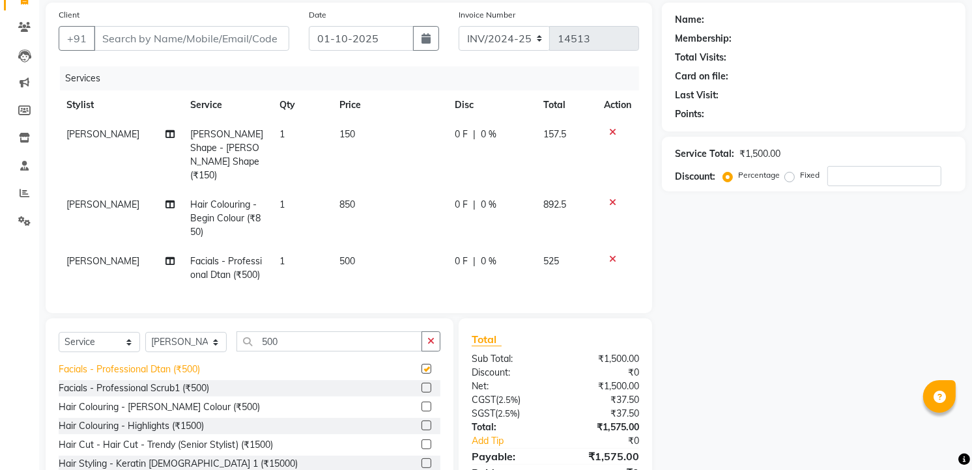
checkbox input "false"
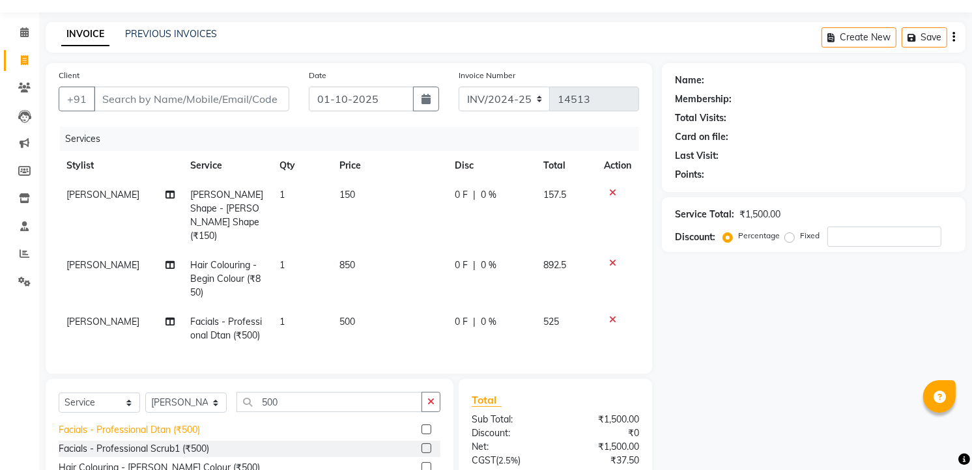
scroll to position [0, 0]
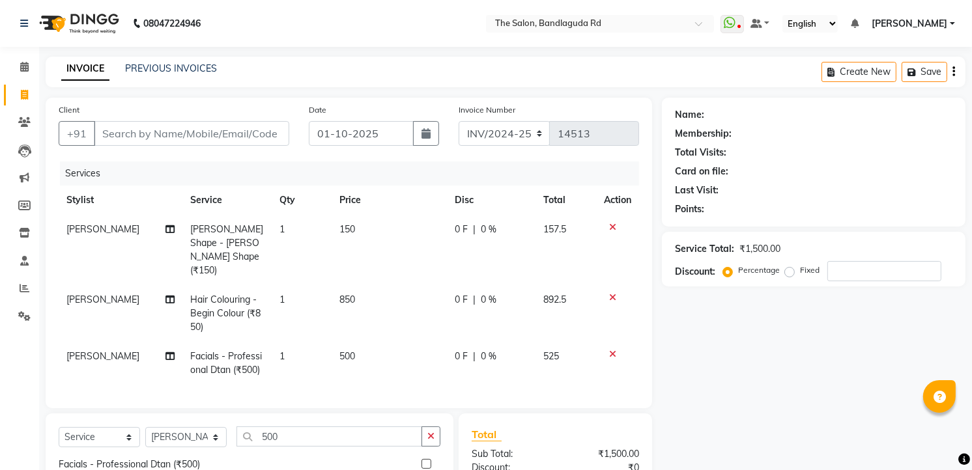
click at [122, 427] on div "Select Service Product Membership Package Voucher Prepaid Gift Card Select Styl…" at bounding box center [250, 442] width 382 height 31
click at [118, 427] on select "Select Service Product Membership Package Voucher Prepaid Gift Card" at bounding box center [99, 437] width 81 height 20
select select "product"
click at [59, 427] on select "Select Service Product Membership Package Voucher Prepaid Gift Card" at bounding box center [99, 437] width 81 height 20
click at [379, 427] on input "500" at bounding box center [329, 437] width 186 height 20
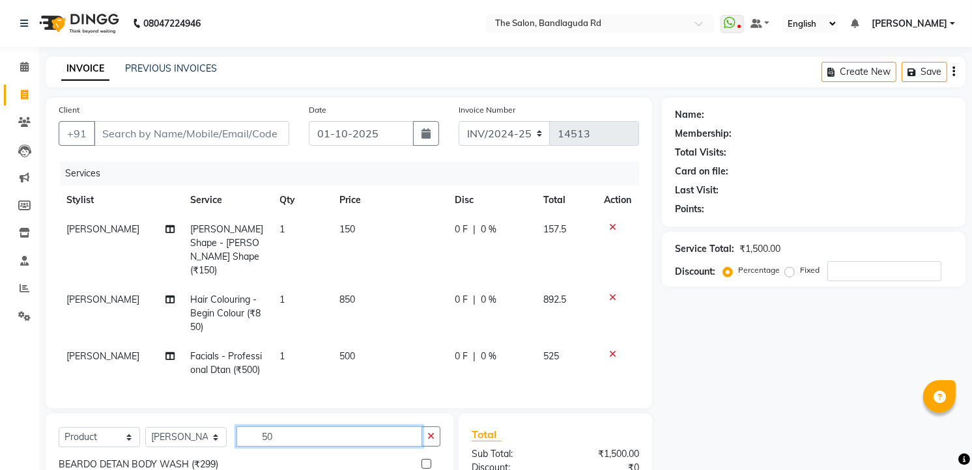
type input "5"
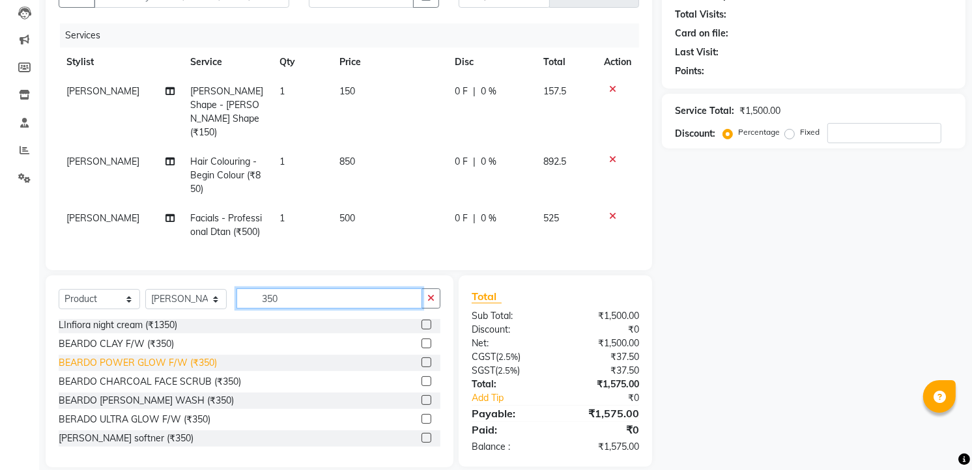
type input "350"
click at [171, 356] on div "BEARDO POWER GLOW F/W (₹350)" at bounding box center [138, 363] width 158 height 14
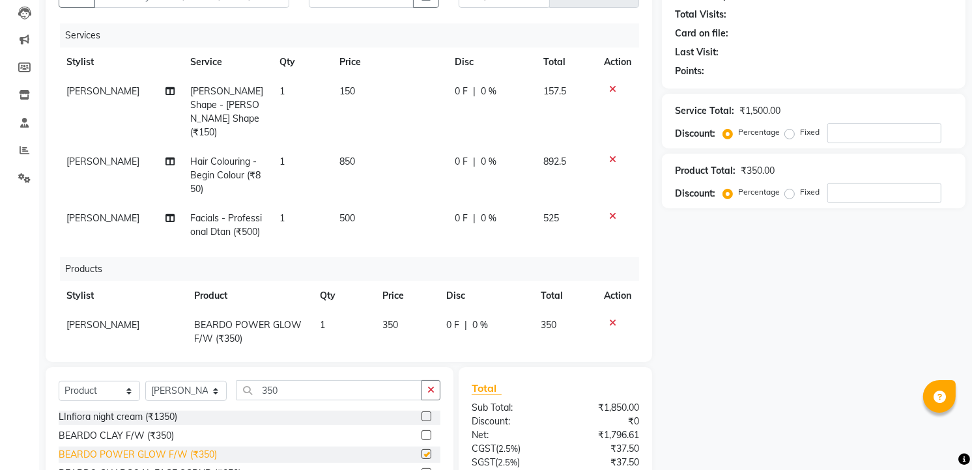
checkbox input "false"
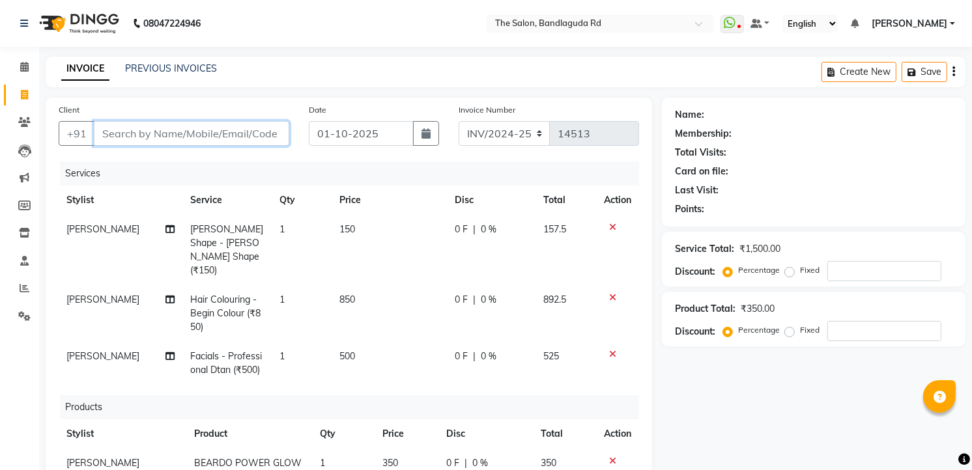
click at [154, 126] on input "Client" at bounding box center [191, 133] width 195 height 25
type input "8"
type input "0"
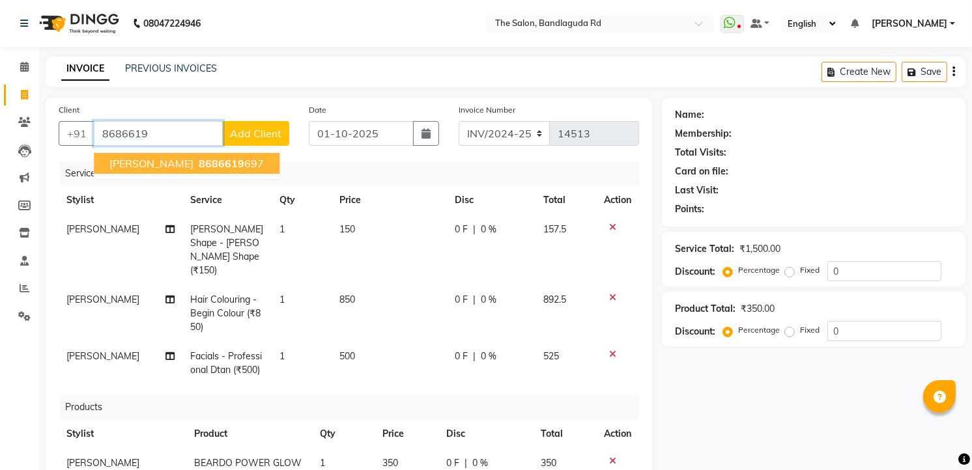
click at [163, 160] on button "ALI JALANI 8686619 697" at bounding box center [187, 163] width 186 height 21
type input "8686619697"
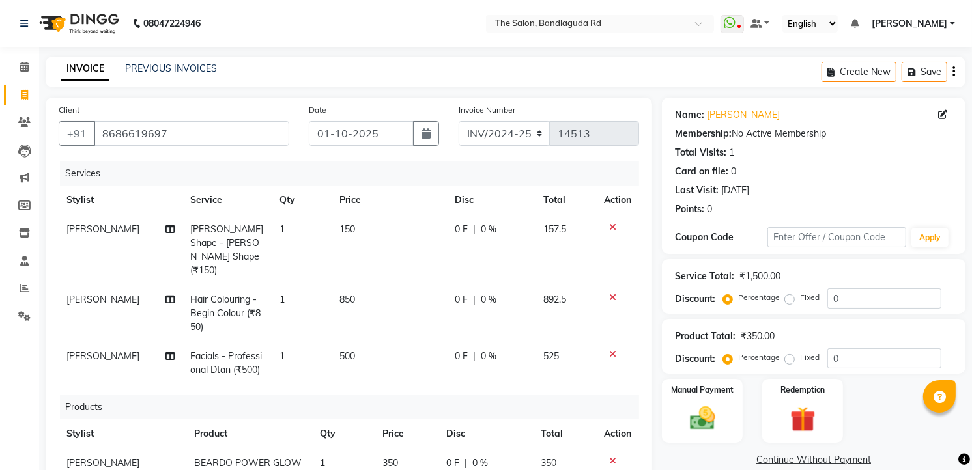
scroll to position [272, 0]
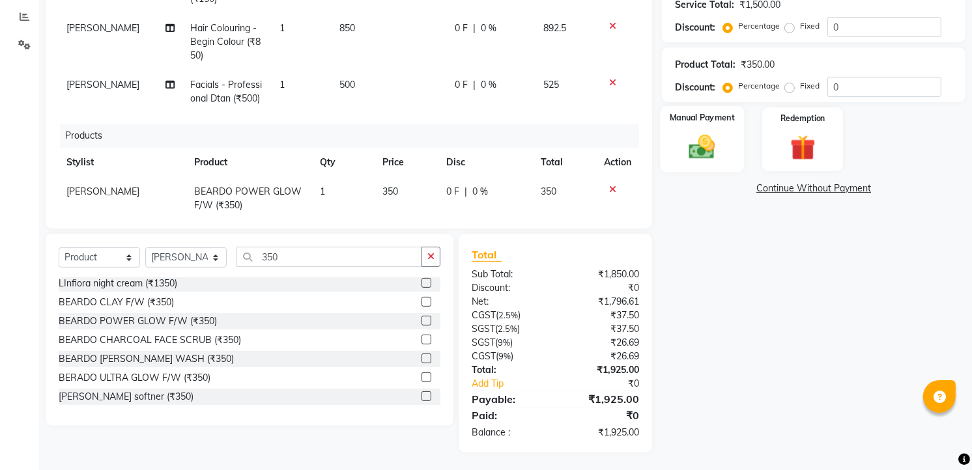
click at [716, 134] on img at bounding box center [702, 147] width 42 height 30
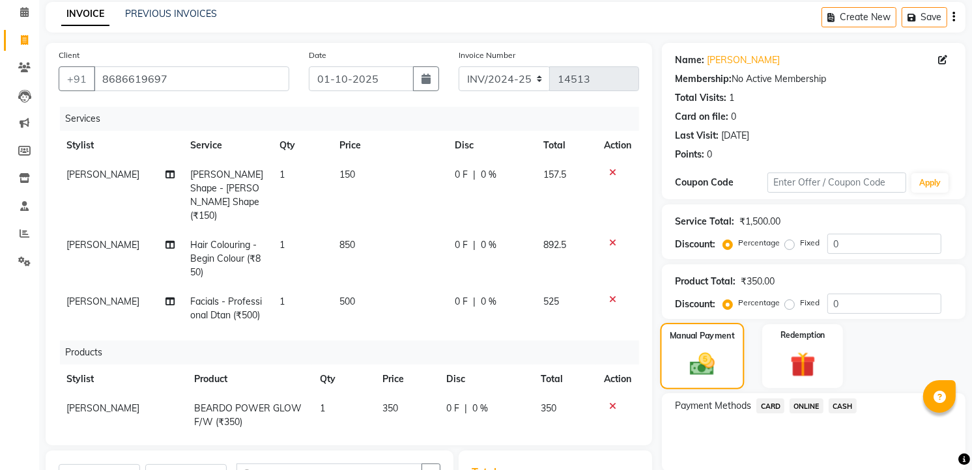
scroll to position [0, 0]
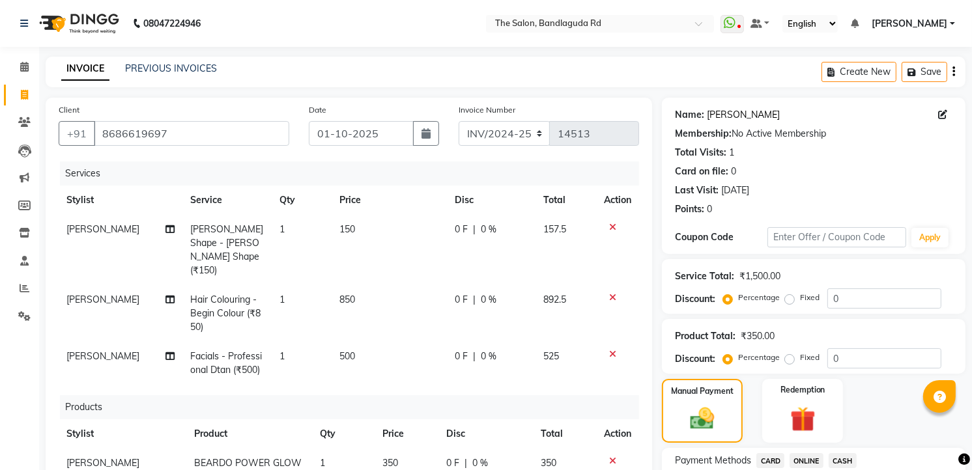
click at [739, 109] on link "Ali Jalani" at bounding box center [743, 115] width 73 height 14
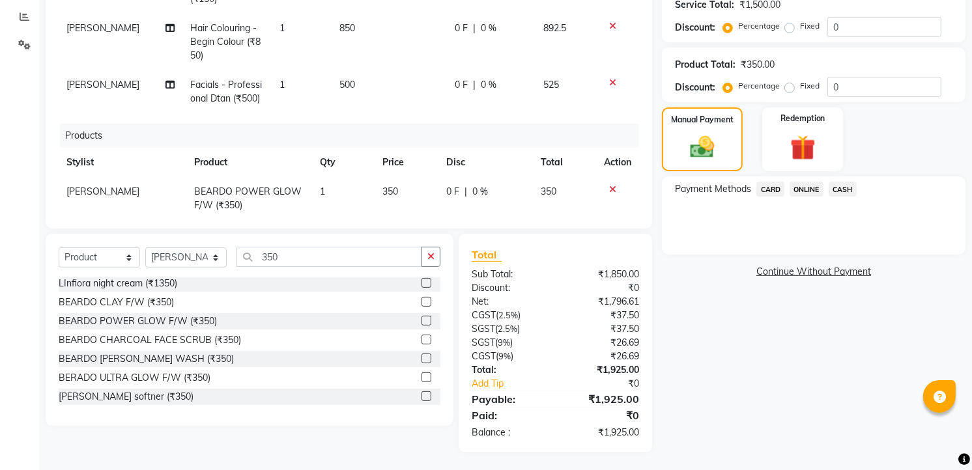
click at [801, 182] on span "ONLINE" at bounding box center [806, 189] width 34 height 15
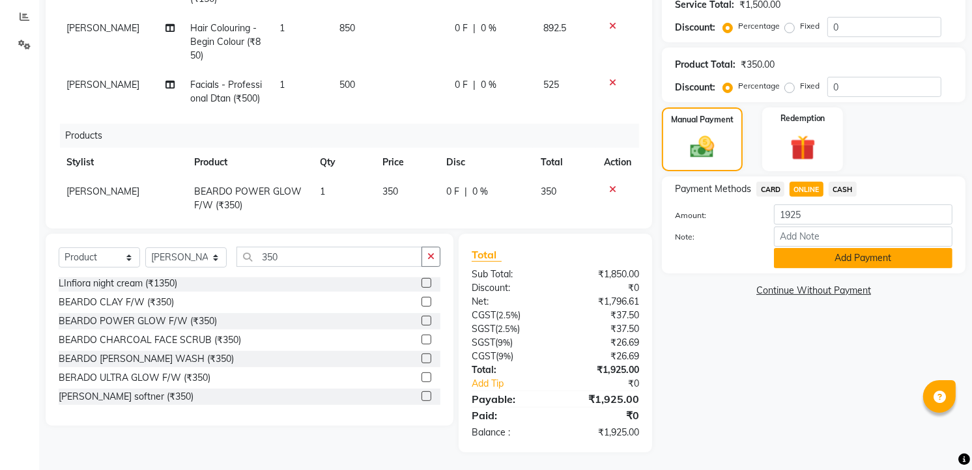
click at [810, 248] on button "Add Payment" at bounding box center [863, 258] width 178 height 20
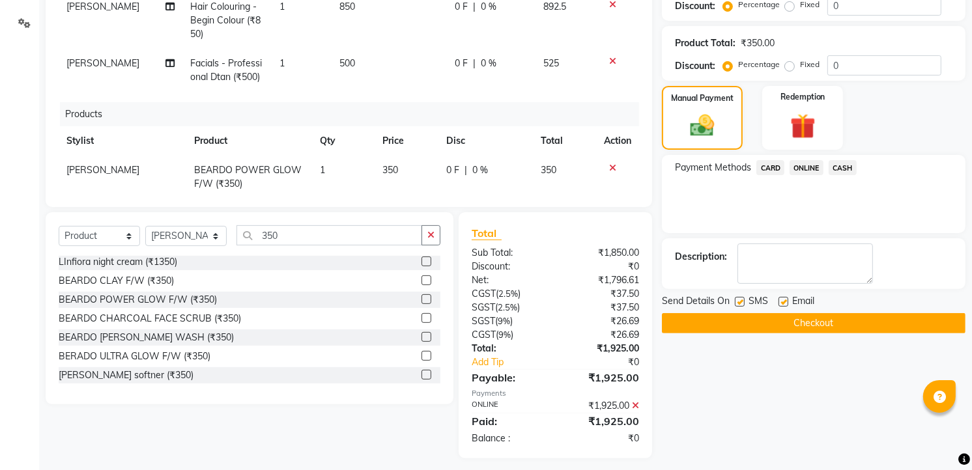
scroll to position [298, 0]
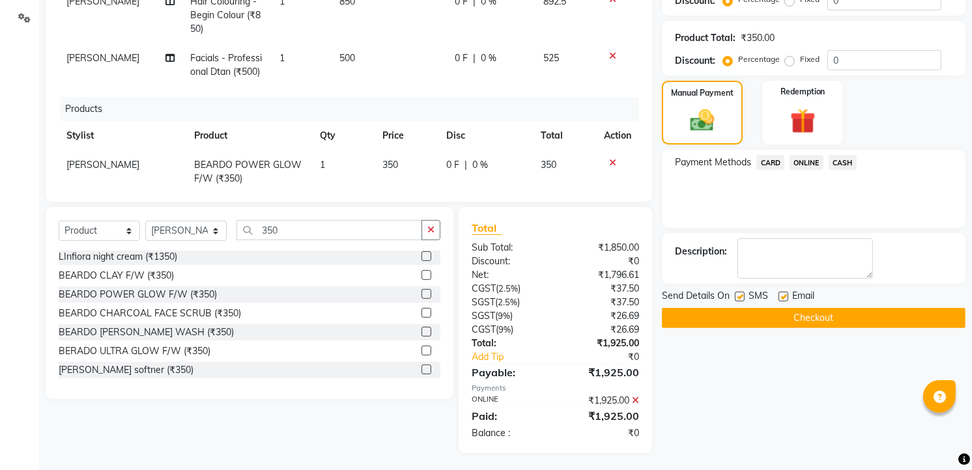
click at [810, 320] on button "Checkout" at bounding box center [814, 318] width 304 height 20
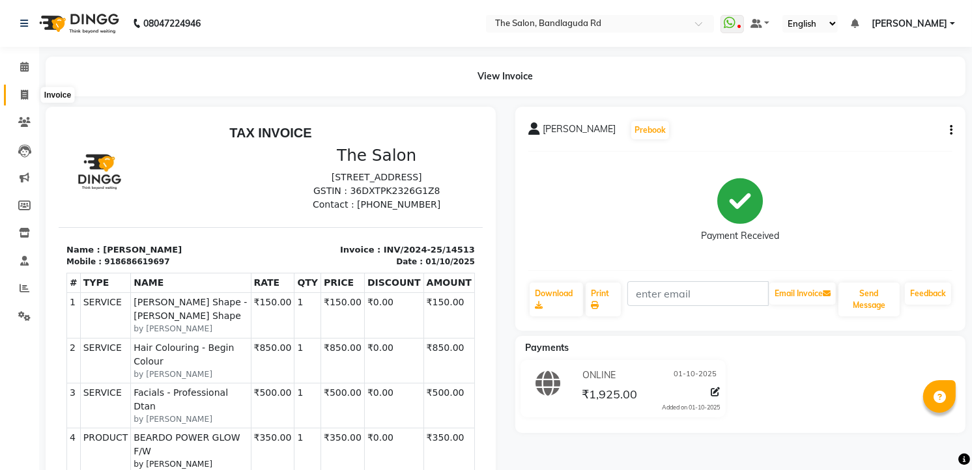
click at [21, 96] on icon at bounding box center [24, 95] width 7 height 10
select select "service"
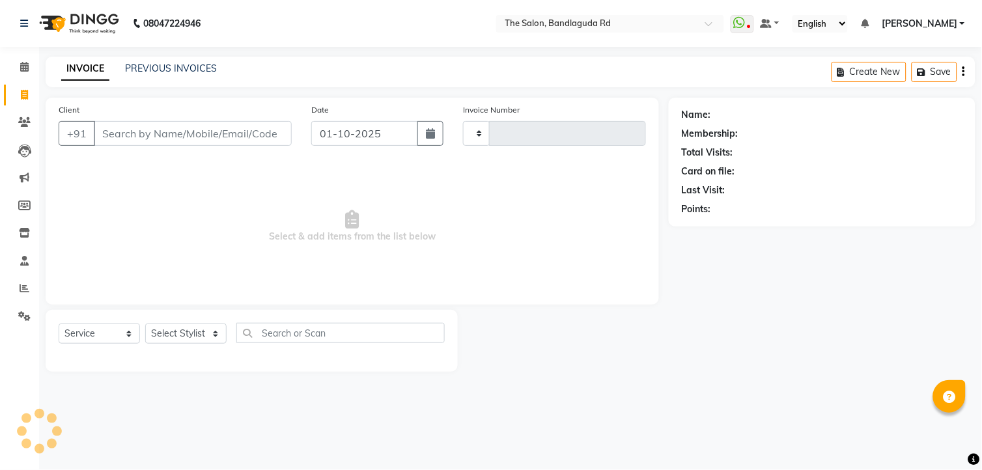
type input "14514"
select select "5198"
click at [166, 330] on select "Select Stylist AIJAZ fazil imran imran new kasim mohsin rasheed rashid manager …" at bounding box center [185, 334] width 81 height 20
select select "65399"
click at [145, 324] on select "Select Stylist AIJAZ fazil imran imran new kasim mohsin rasheed rashid manager …" at bounding box center [185, 334] width 81 height 20
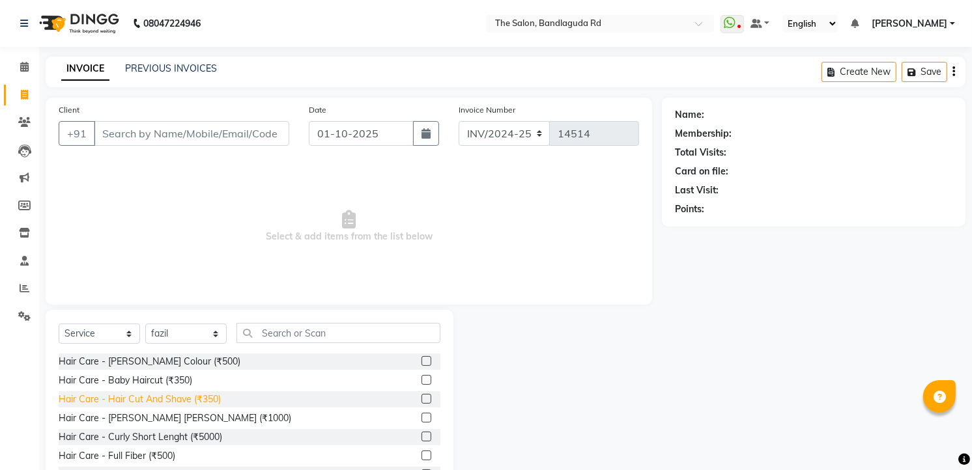
click at [177, 398] on div "Hair Care - Hair Cut And Shave (₹350)" at bounding box center [140, 400] width 162 height 14
checkbox input "false"
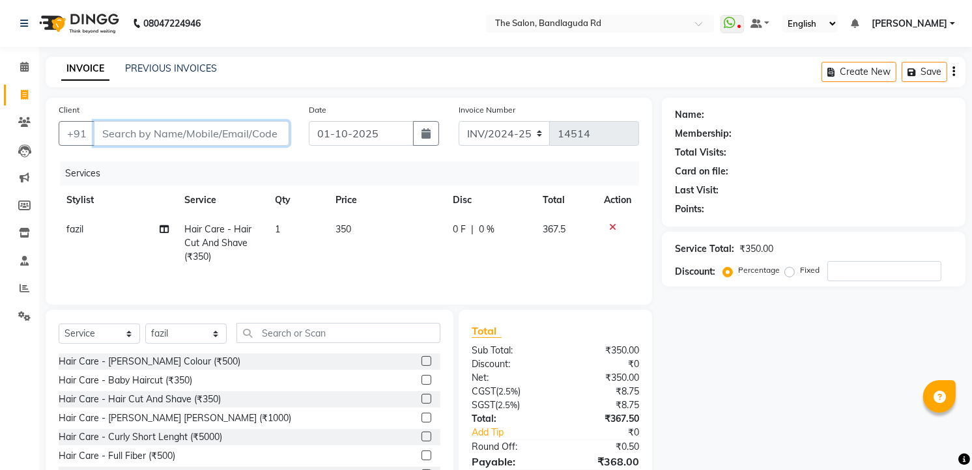
click at [242, 137] on input "Client" at bounding box center [191, 133] width 195 height 25
type input "8"
type input "0"
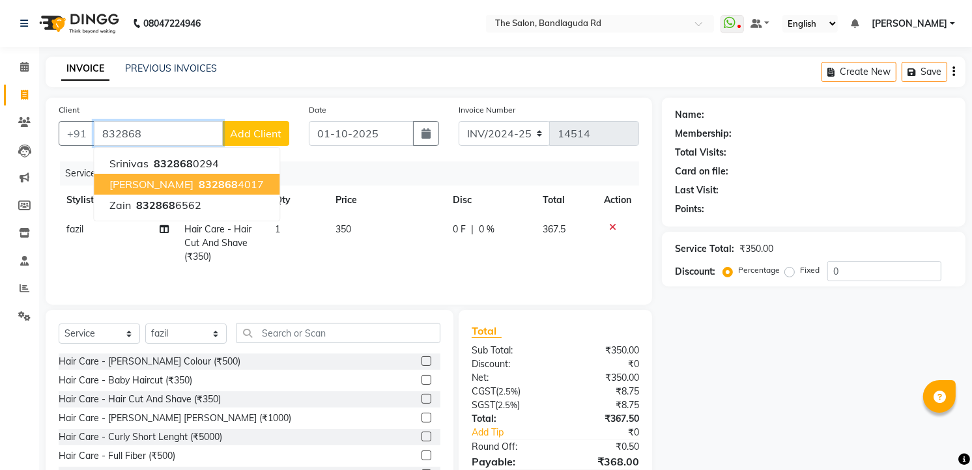
click at [204, 180] on ngb-highlight "832868 4017" at bounding box center [230, 184] width 68 height 13
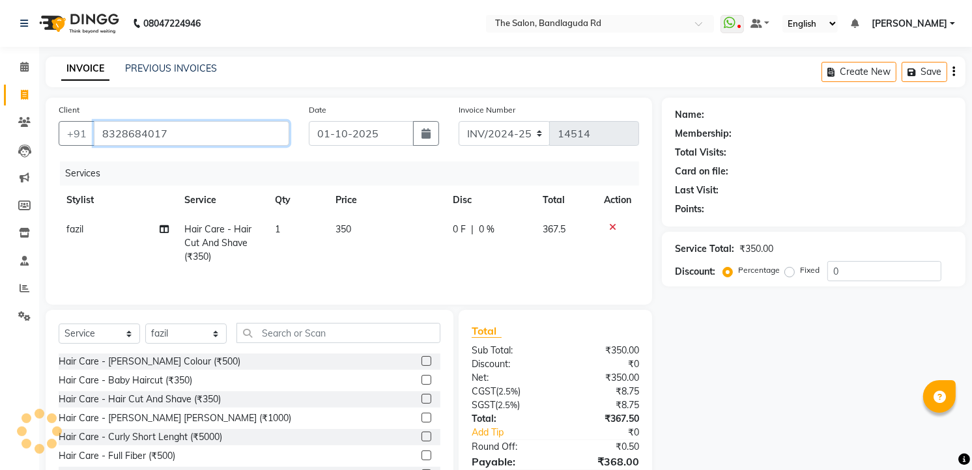
type input "8328684017"
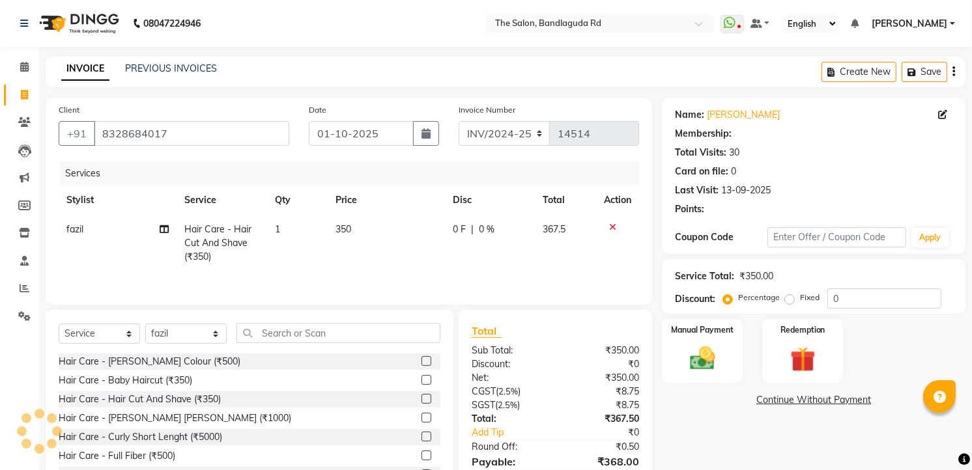
scroll to position [66, 0]
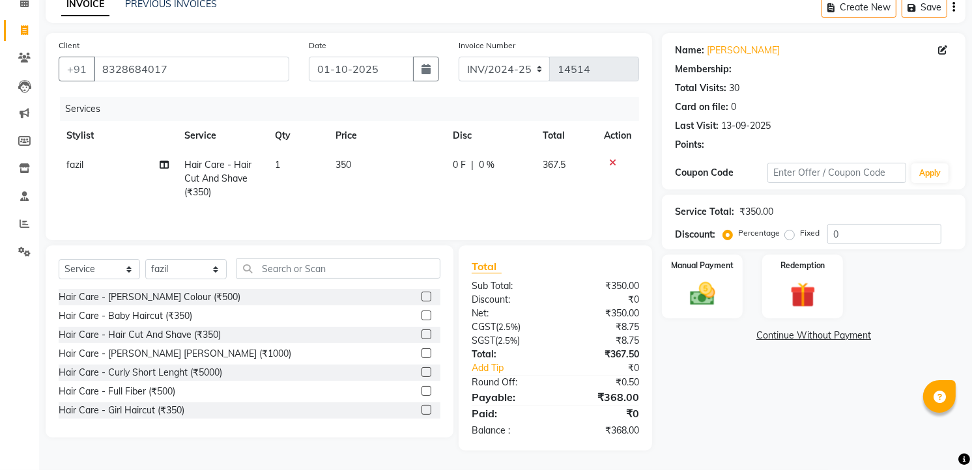
select select "1: Object"
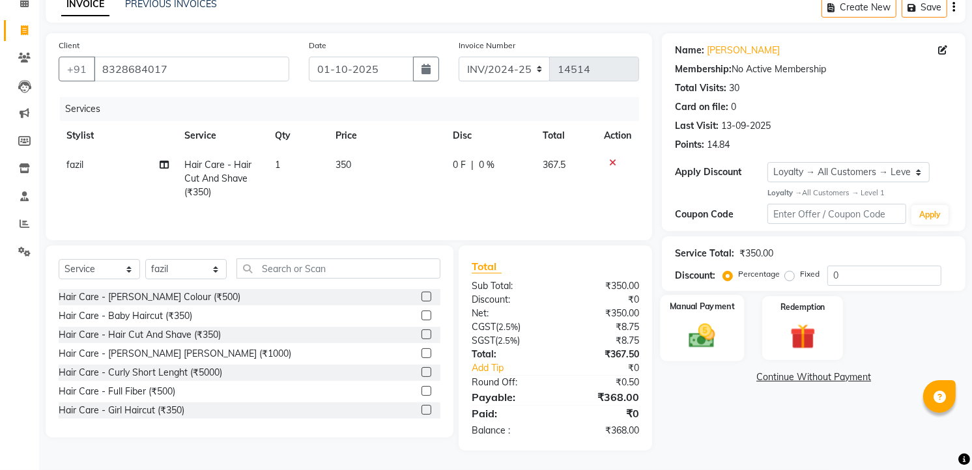
click at [713, 340] on img at bounding box center [702, 335] width 42 height 30
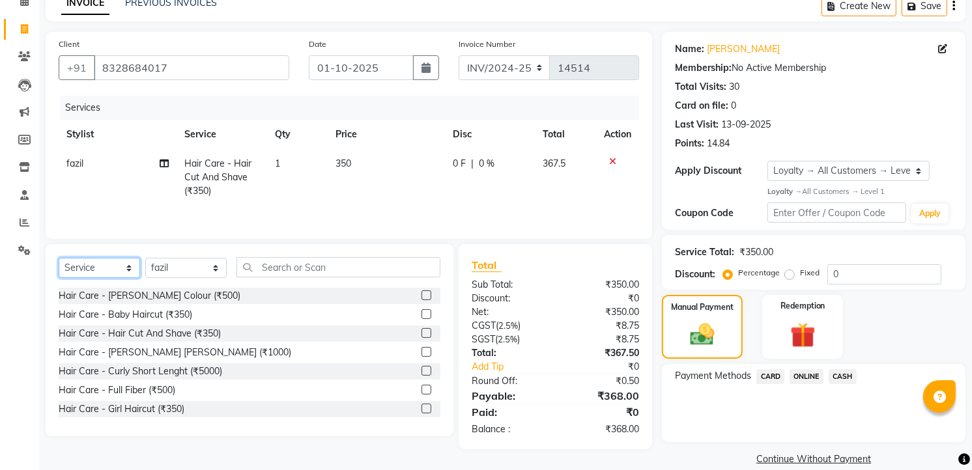
click at [103, 271] on select "Select Service Product Membership Package Voucher Prepaid Gift Card" at bounding box center [99, 268] width 81 height 20
click at [59, 259] on select "Select Service Product Membership Package Voucher Prepaid Gift Card" at bounding box center [99, 268] width 81 height 20
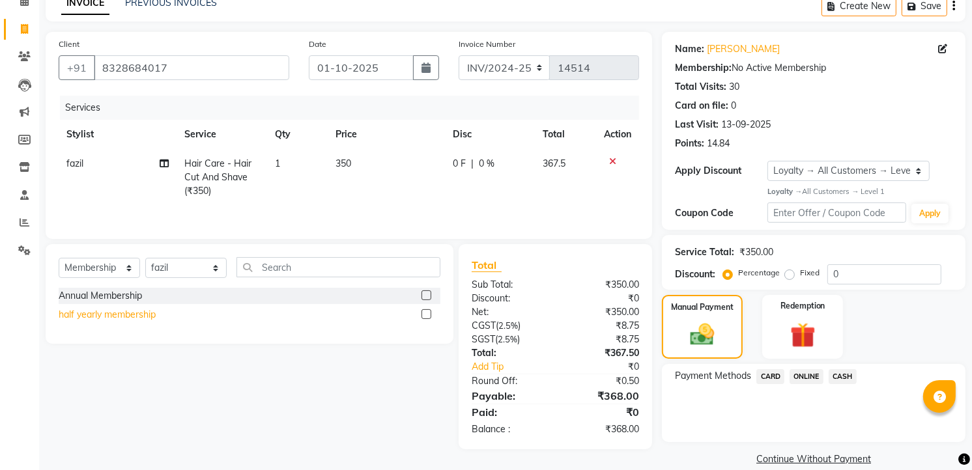
click at [150, 313] on div "half yearly membership" at bounding box center [107, 315] width 97 height 14
select select "select"
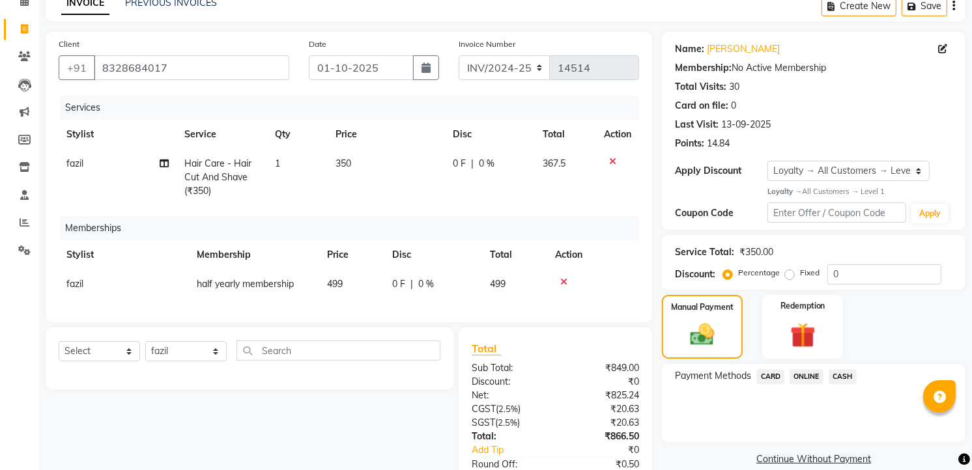
click at [354, 274] on td "499" at bounding box center [351, 284] width 65 height 29
select select "65399"
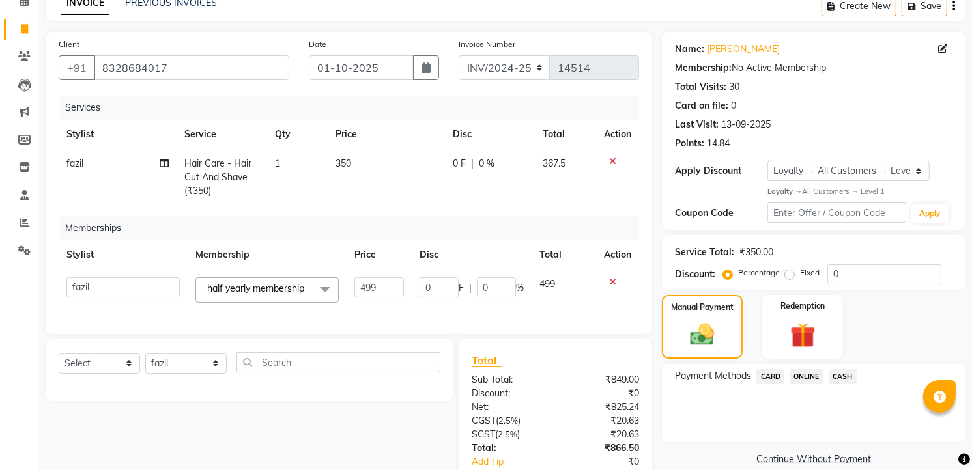
click at [228, 287] on span "half yearly membership" at bounding box center [255, 289] width 97 height 12
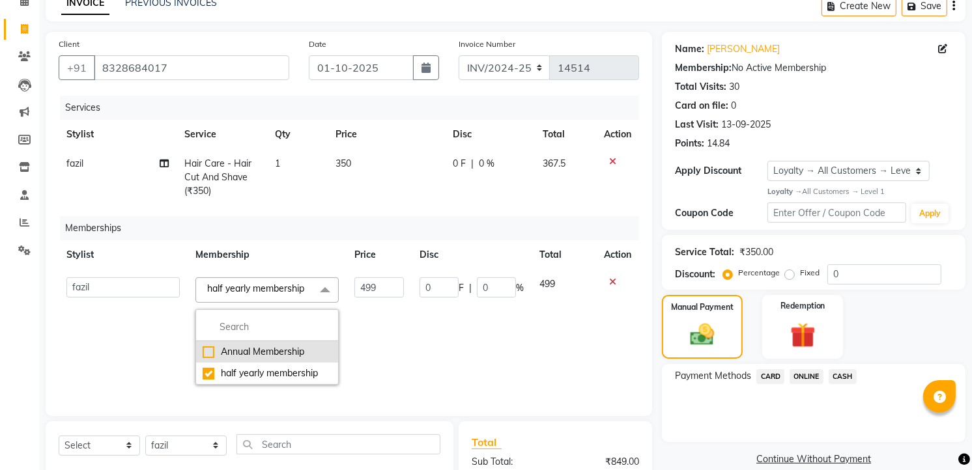
click at [210, 349] on div "Annual Membership" at bounding box center [267, 352] width 129 height 14
checkbox input "true"
checkbox input "false"
click at [382, 335] on td "899" at bounding box center [378, 331] width 64 height 123
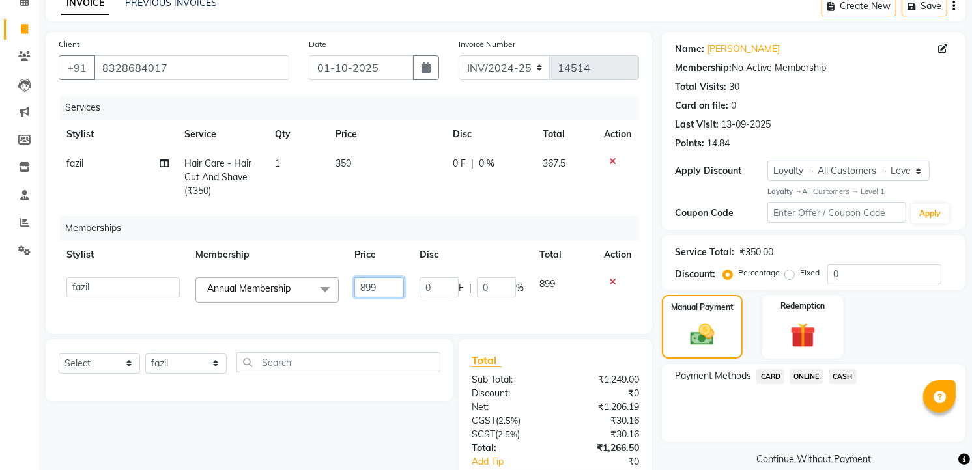
click at [380, 284] on input "899" at bounding box center [378, 287] width 49 height 20
click at [382, 296] on input "899" at bounding box center [378, 287] width 49 height 20
type input "8"
type input "2"
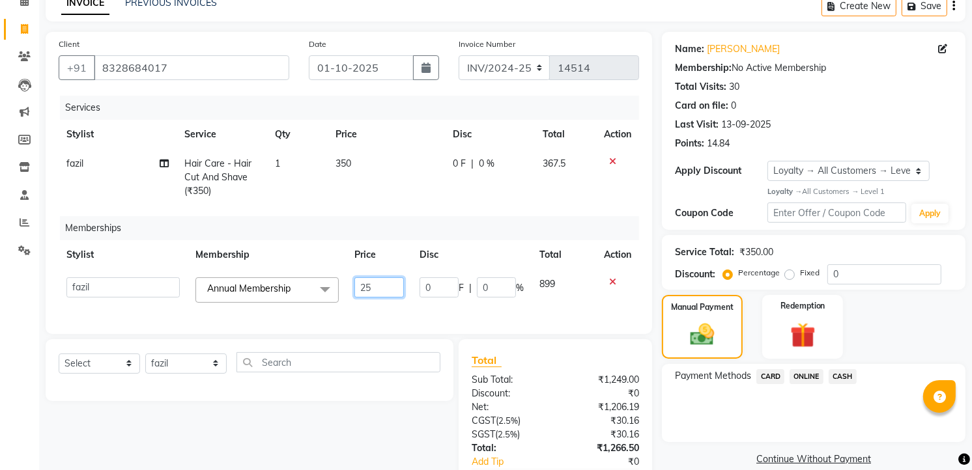
type input "250"
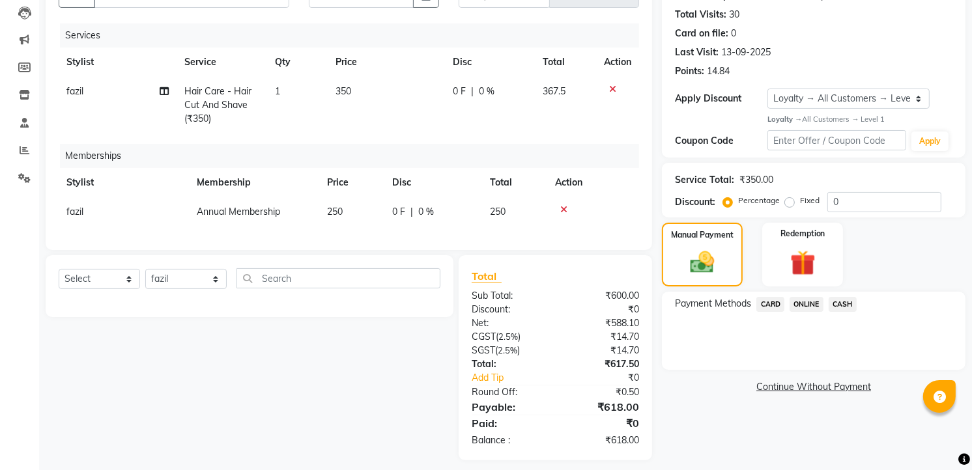
click at [352, 141] on div "Services Stylist Service Qty Price Disc Total Action fazil Hair Care - Hair Cut…" at bounding box center [349, 130] width 580 height 214
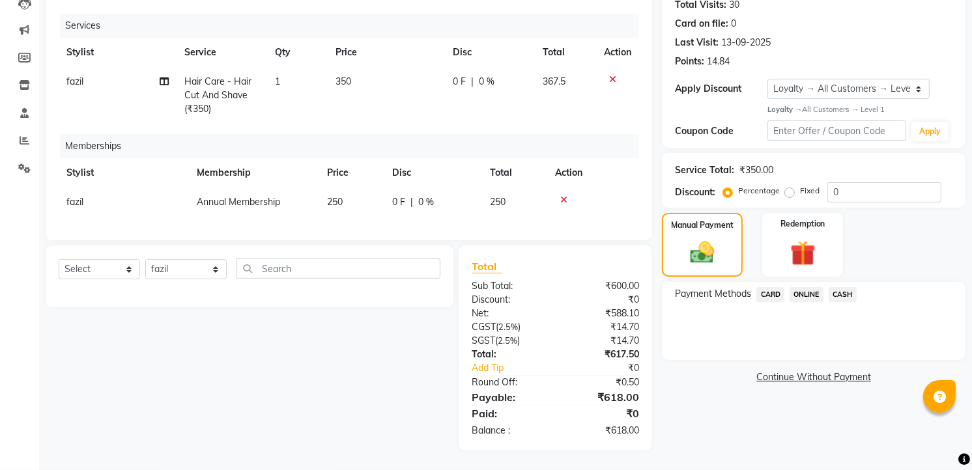
click at [816, 287] on span "ONLINE" at bounding box center [806, 294] width 34 height 15
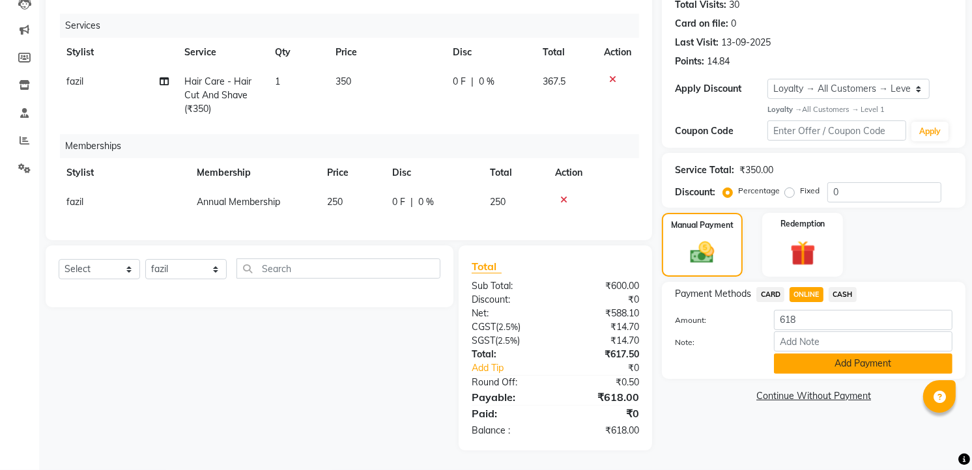
click at [796, 354] on button "Add Payment" at bounding box center [863, 364] width 178 height 20
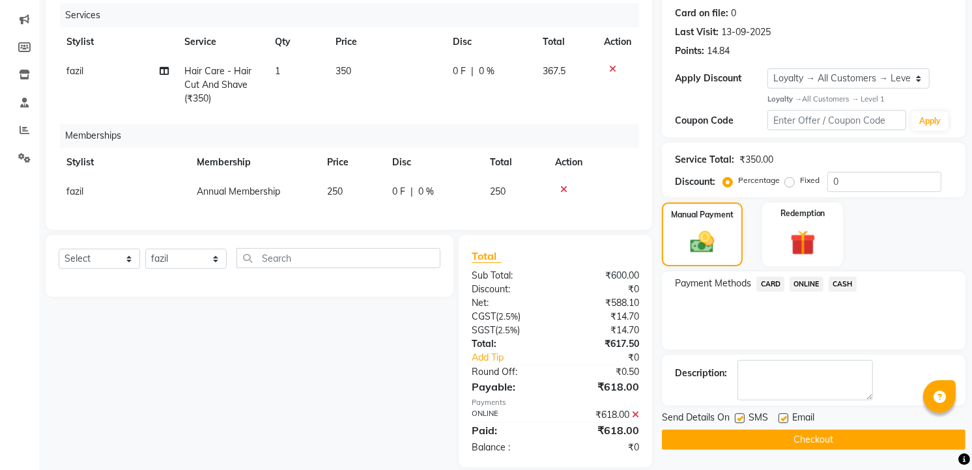
scroll to position [250, 0]
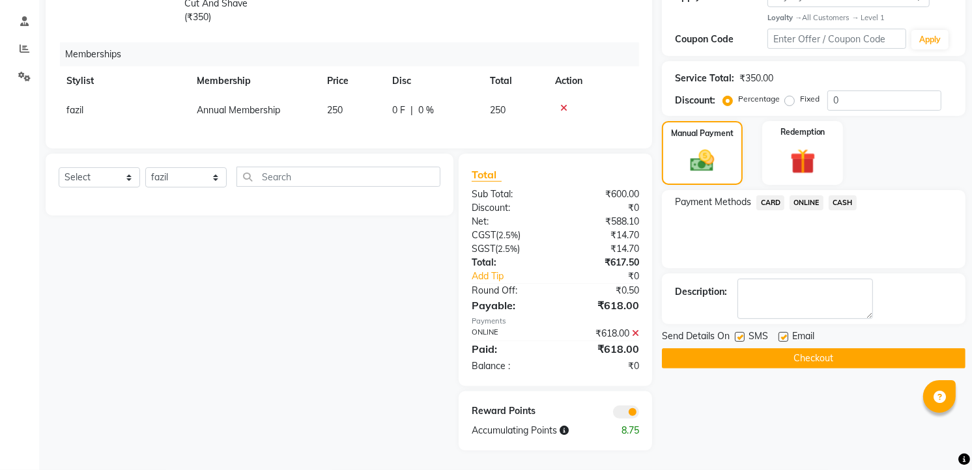
click at [787, 336] on div "Send Details On SMS Email Checkout" at bounding box center [814, 349] width 304 height 39
click at [778, 352] on button "Checkout" at bounding box center [814, 358] width 304 height 20
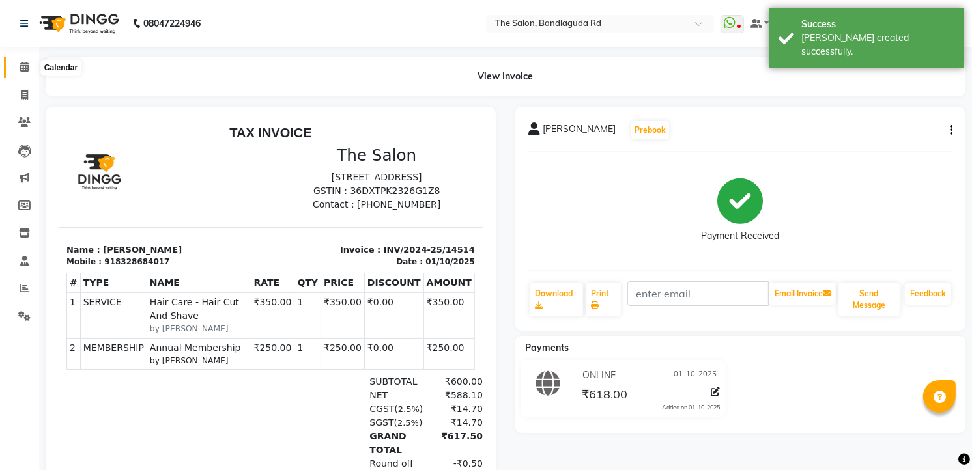
click at [21, 66] on icon at bounding box center [24, 67] width 8 height 10
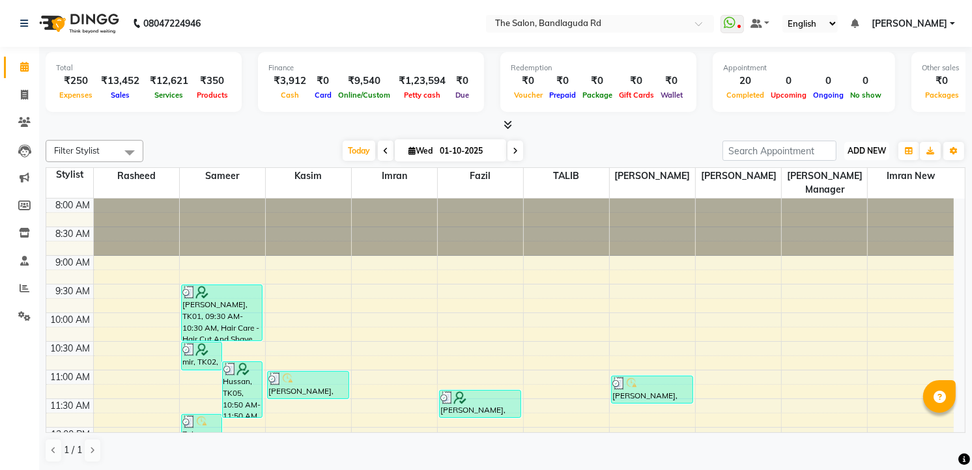
click at [875, 154] on span "ADD NEW" at bounding box center [866, 151] width 38 height 10
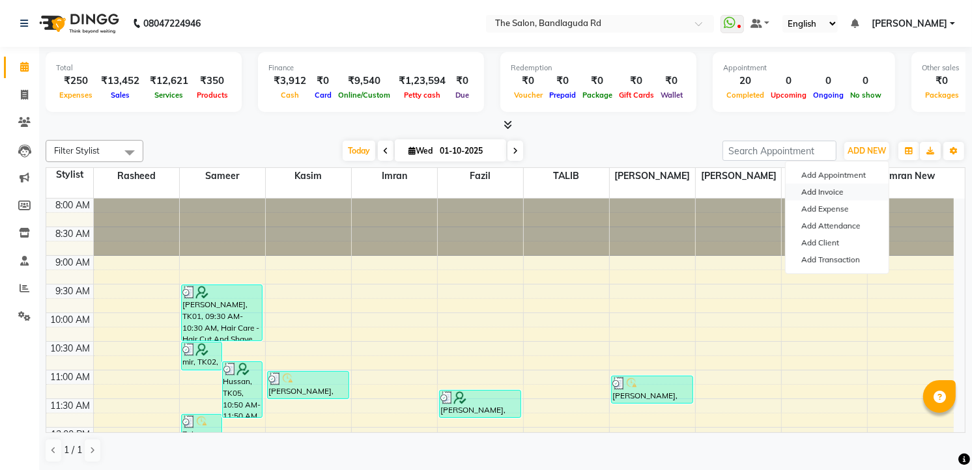
click at [831, 193] on link "Add Invoice" at bounding box center [836, 192] width 103 height 17
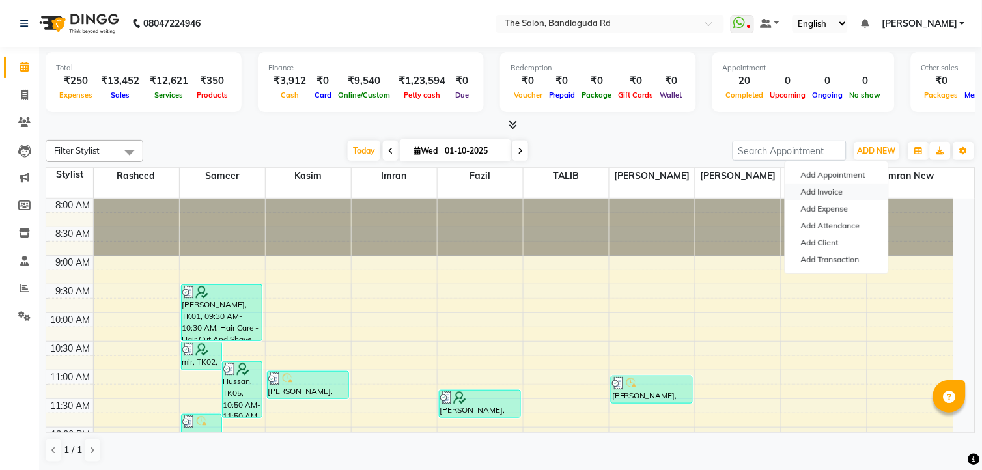
select select "service"
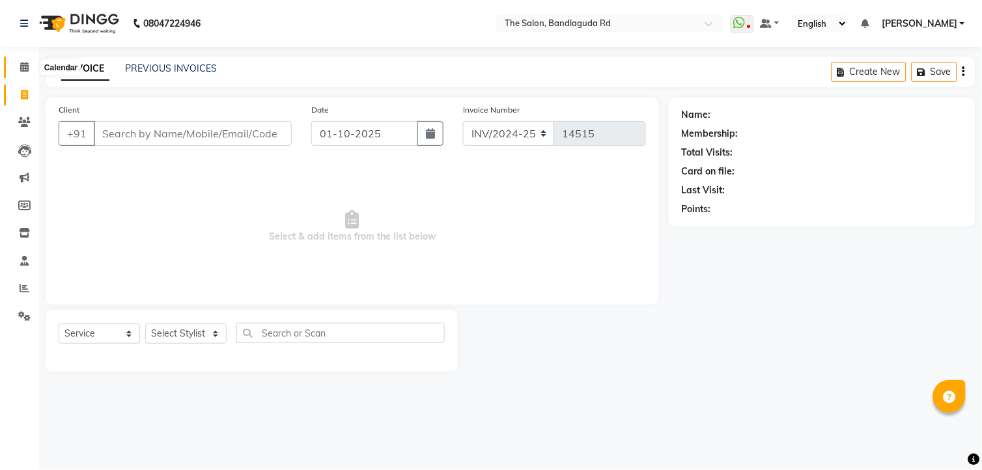
drag, startPoint x: 28, startPoint y: 67, endPoint x: 53, endPoint y: 69, distance: 24.8
click at [28, 67] on span at bounding box center [24, 67] width 23 height 15
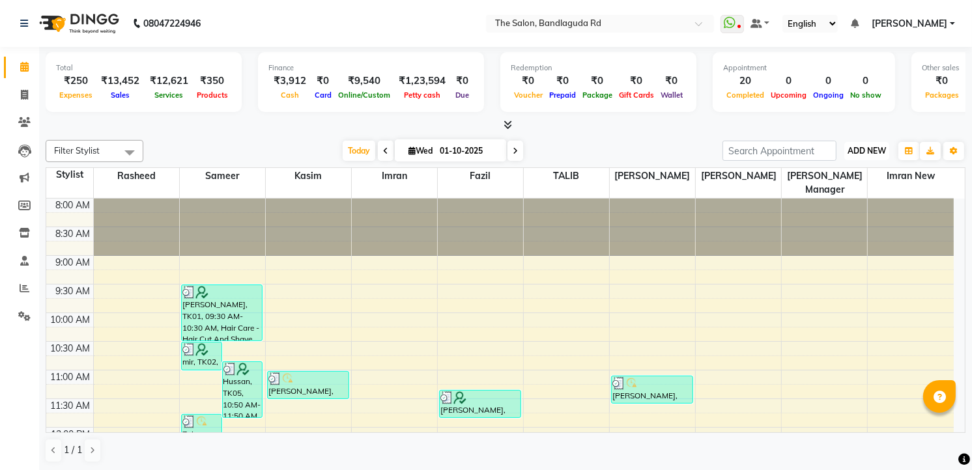
click at [847, 146] on span "ADD NEW" at bounding box center [866, 151] width 38 height 10
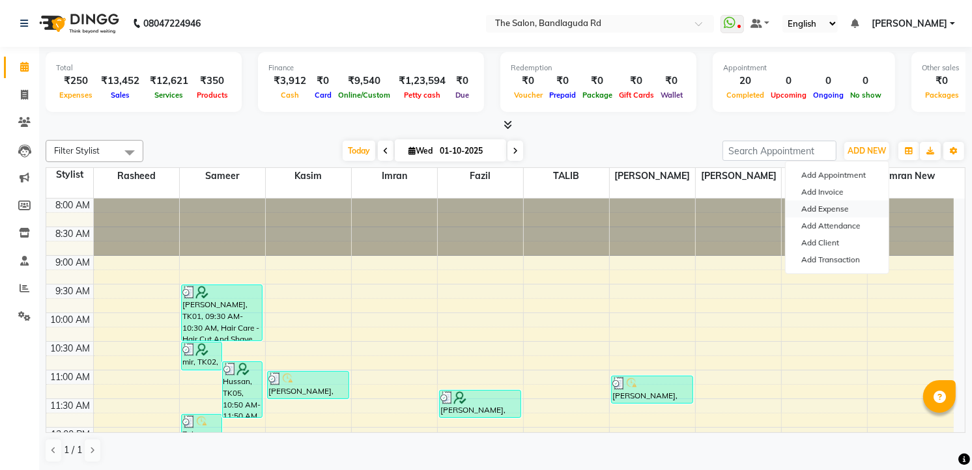
click at [822, 213] on link "Add Expense" at bounding box center [836, 209] width 103 height 17
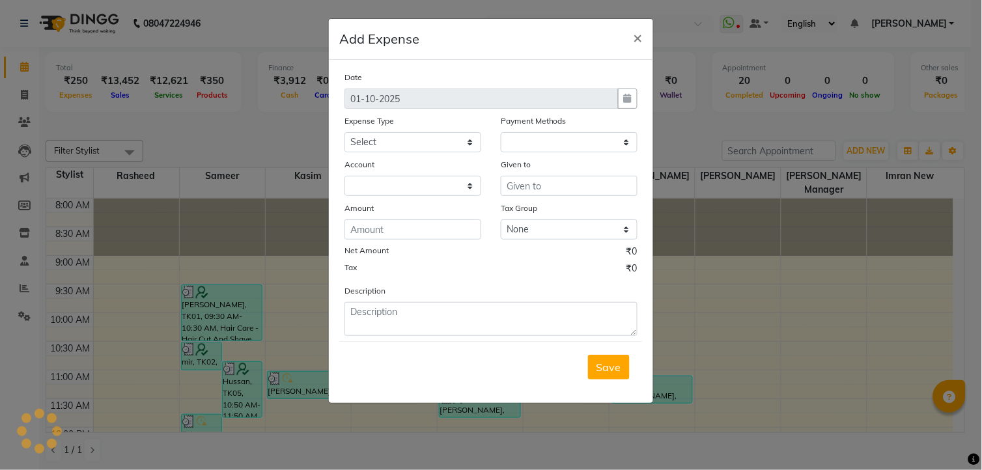
select select "1"
select select "3232"
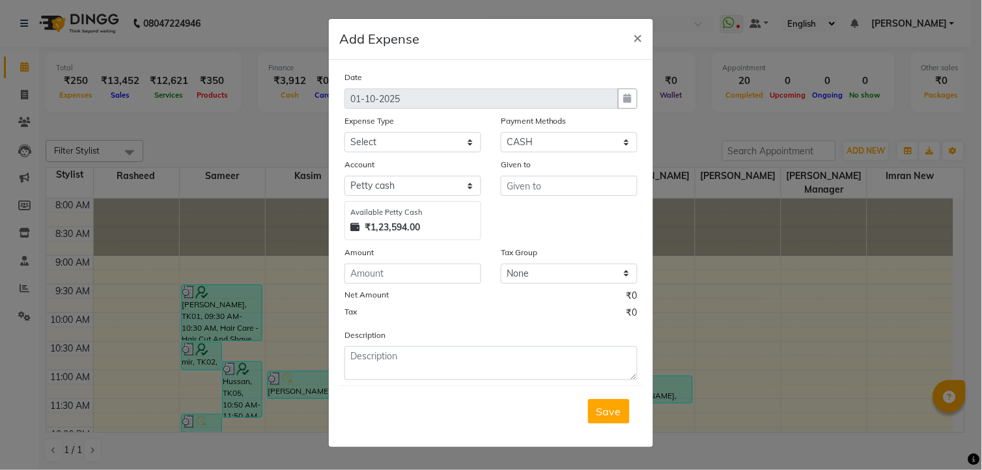
drag, startPoint x: 399, startPoint y: 129, endPoint x: 399, endPoint y: 137, distance: 7.8
click at [399, 137] on div "Expense Type Select Advance Salary aijaz bhai aijaz bhai chitti 10april Auto - …" at bounding box center [413, 133] width 156 height 38
click at [399, 137] on select "Select Advance Salary aijaz bhai aijaz bhai chitti 10april Auto - Iqbal Bhai Ba…" at bounding box center [413, 142] width 137 height 20
select select "5648"
click at [345, 132] on select "Select Advance Salary aijaz bhai aijaz bhai chitti 10april Auto - Iqbal Bhai Ba…" at bounding box center [413, 142] width 137 height 20
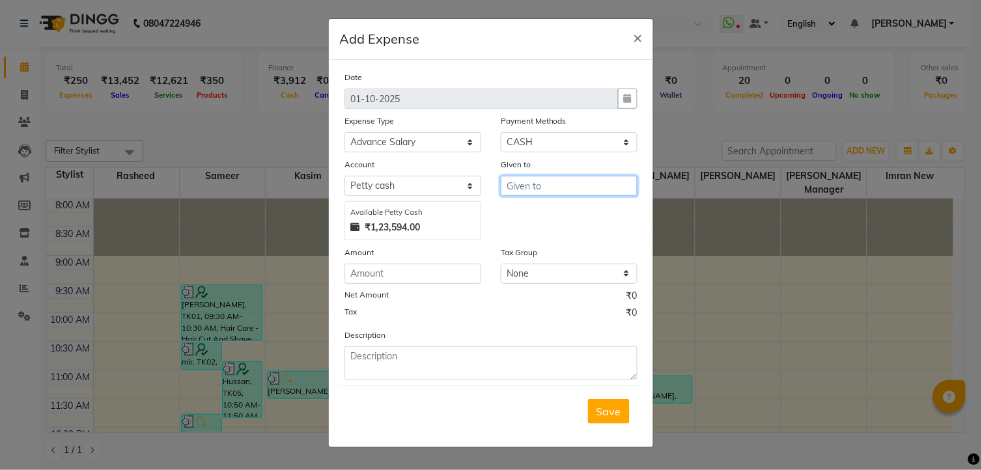
click at [524, 190] on input "text" at bounding box center [569, 186] width 137 height 20
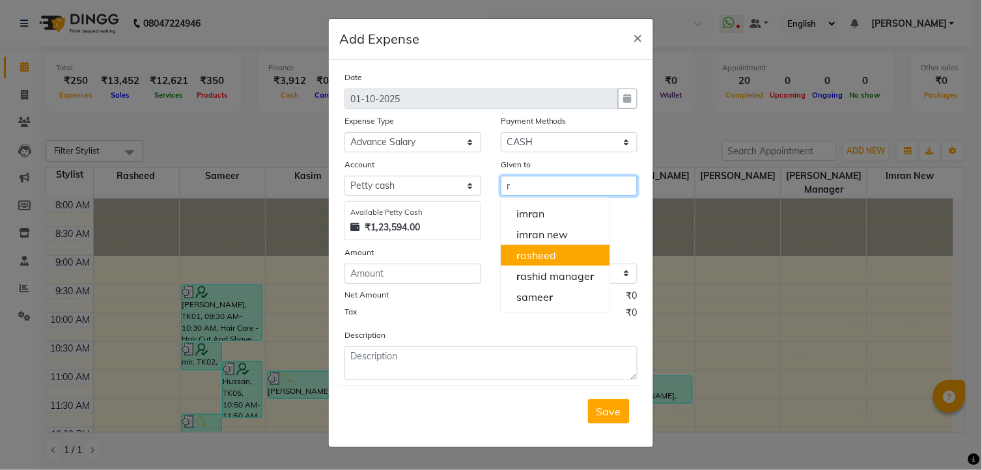
click at [548, 251] on ngb-highlight "r asheed" at bounding box center [536, 255] width 40 height 13
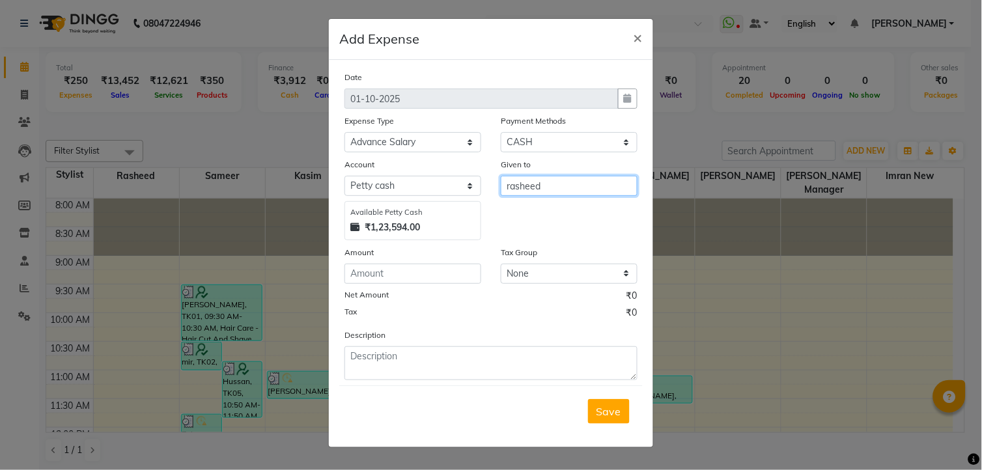
type input "rasheed"
click at [465, 274] on input "number" at bounding box center [413, 274] width 137 height 20
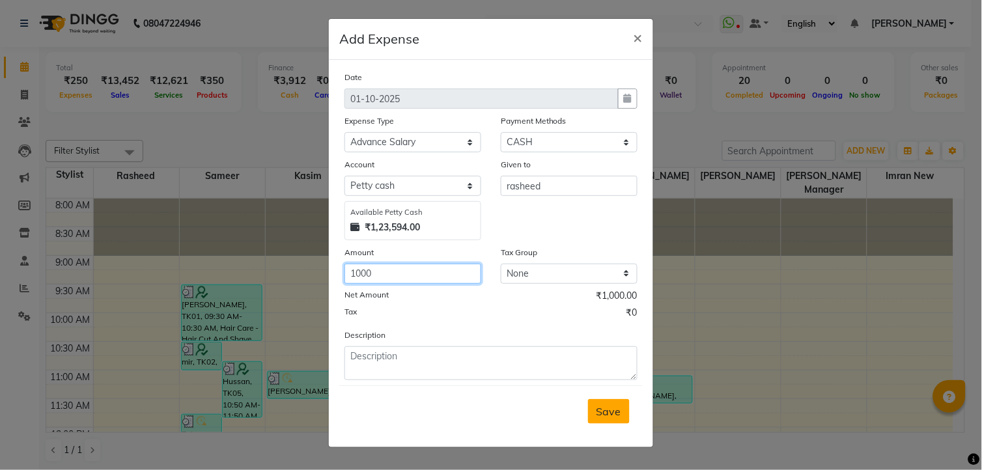
type input "1000"
click at [608, 420] on button "Save" at bounding box center [609, 411] width 42 height 25
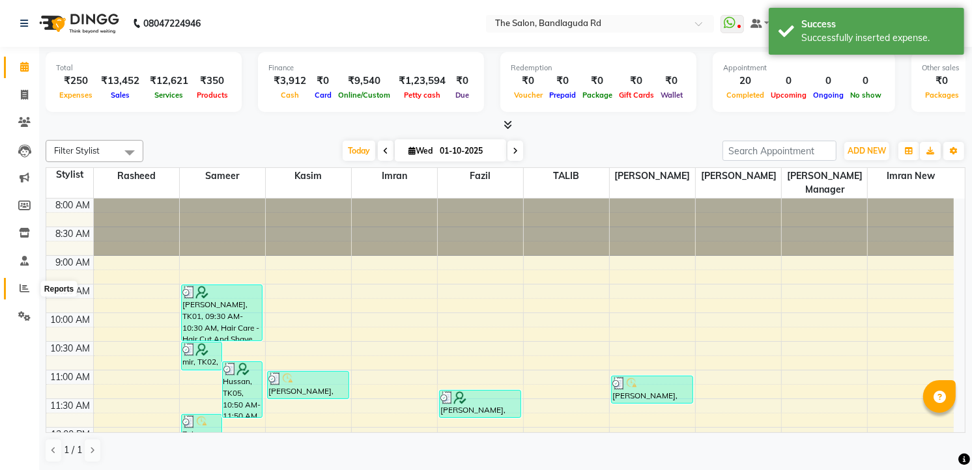
click at [22, 287] on icon at bounding box center [25, 288] width 10 height 10
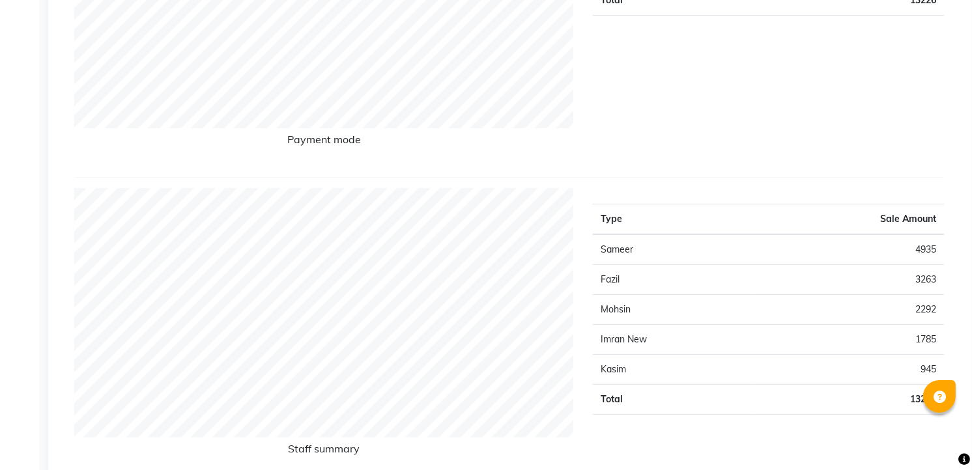
scroll to position [70, 0]
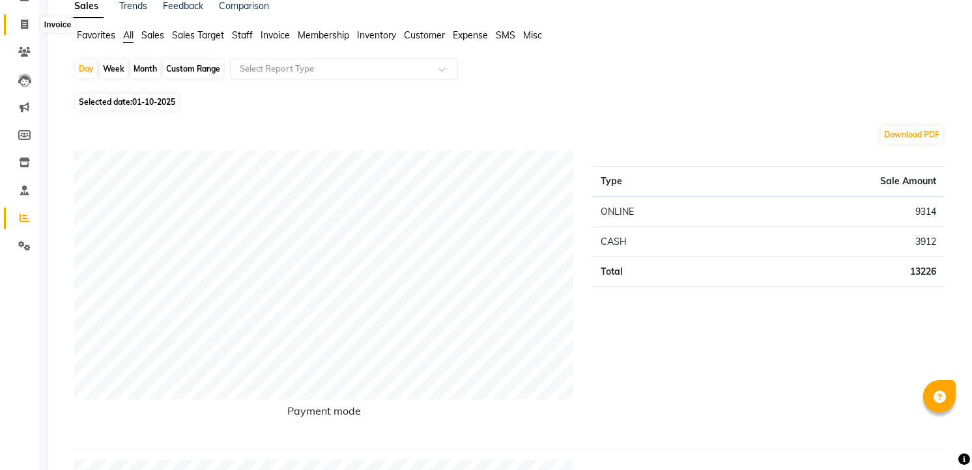
drag, startPoint x: 17, startPoint y: 18, endPoint x: 44, endPoint y: 54, distance: 45.6
click at [17, 18] on span at bounding box center [24, 25] width 23 height 15
select select "service"
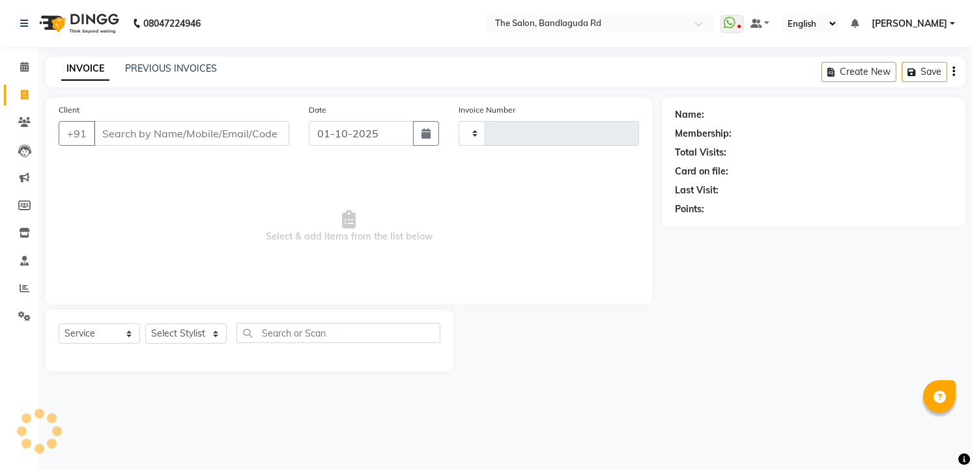
type input "14515"
select select "5198"
drag, startPoint x: 198, startPoint y: 334, endPoint x: 190, endPoint y: 322, distance: 15.0
click at [198, 334] on select "Select Stylist" at bounding box center [185, 334] width 81 height 20
select select "49762"
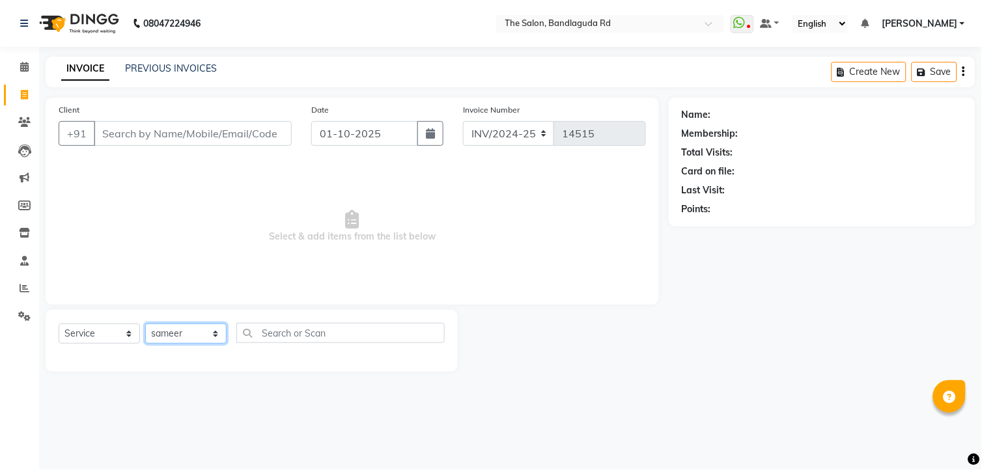
click at [145, 324] on select "Select Stylist AIJAZ fazil imran imran new kasim mohsin rasheed rashid manager …" at bounding box center [185, 334] width 81 height 20
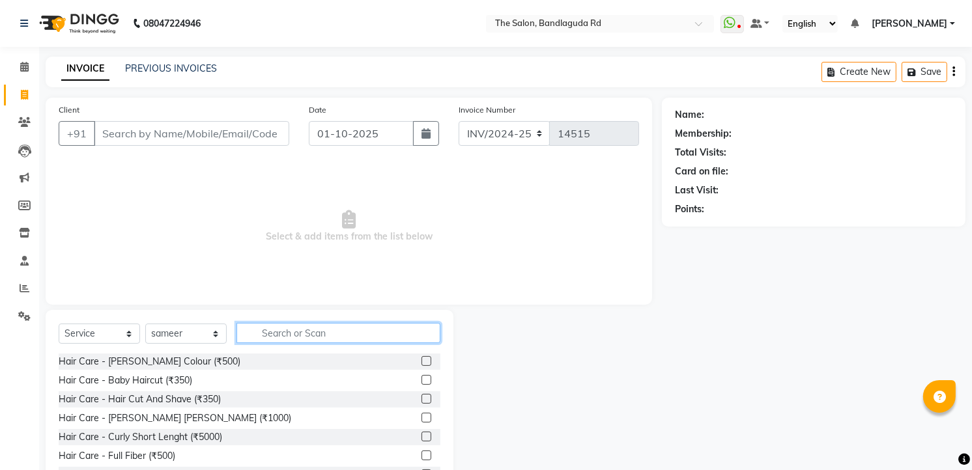
click at [289, 337] on input "text" at bounding box center [338, 333] width 204 height 20
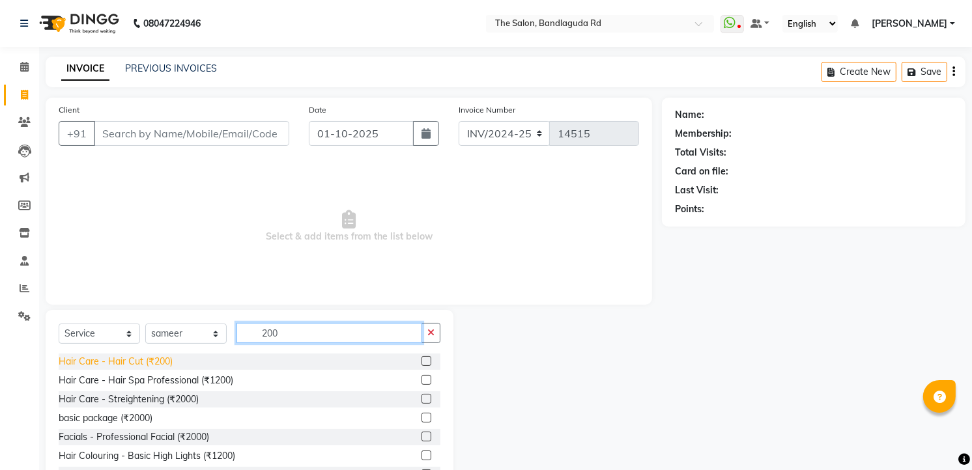
type input "200"
click at [109, 360] on div "Hair Care - Hair Cut (₹200)" at bounding box center [116, 362] width 114 height 14
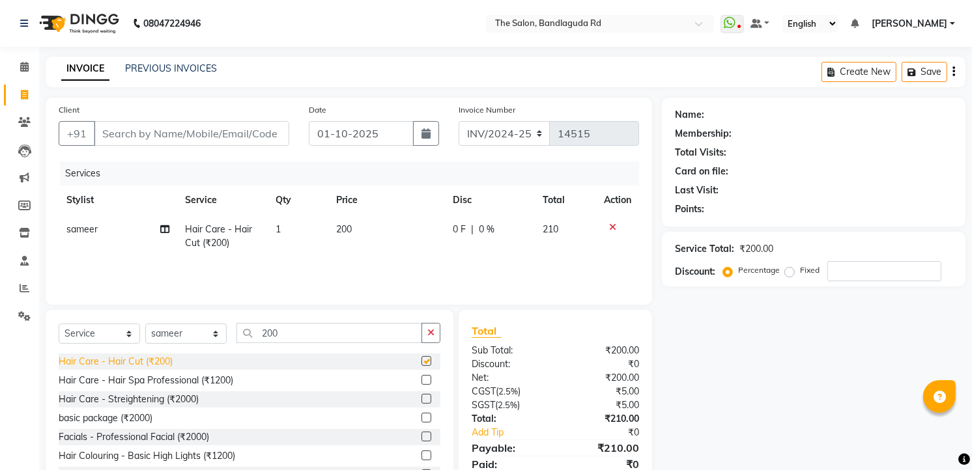
checkbox input "false"
click at [171, 141] on input "Client" at bounding box center [191, 133] width 195 height 25
click at [172, 141] on input "Client" at bounding box center [191, 133] width 195 height 25
type input "8"
type input "0"
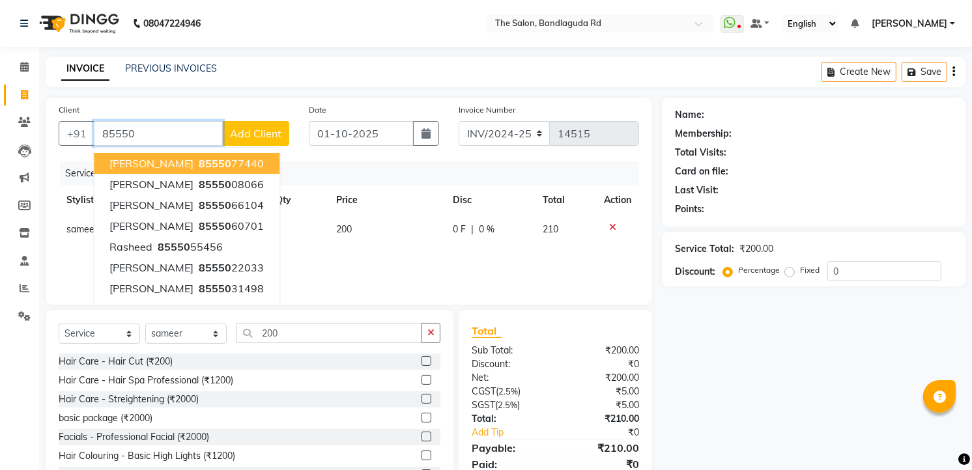
click at [180, 154] on button "Aijaz 85550 77440" at bounding box center [187, 163] width 186 height 21
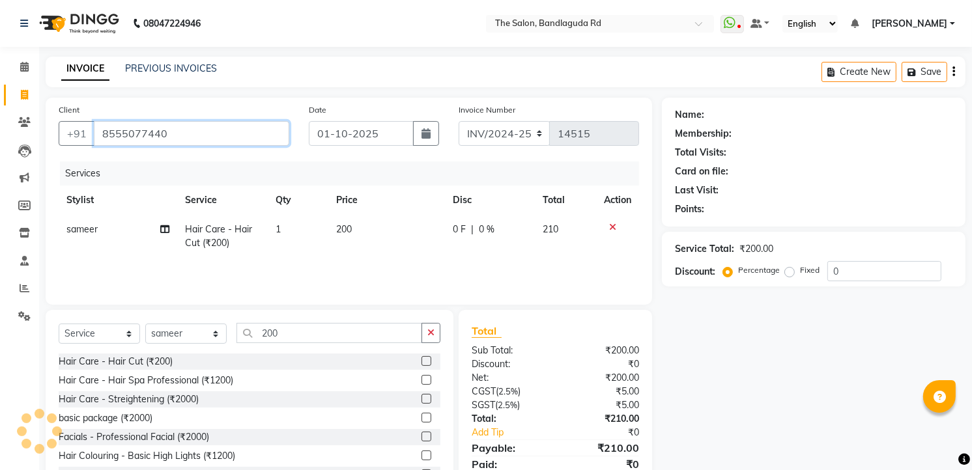
type input "8555077440"
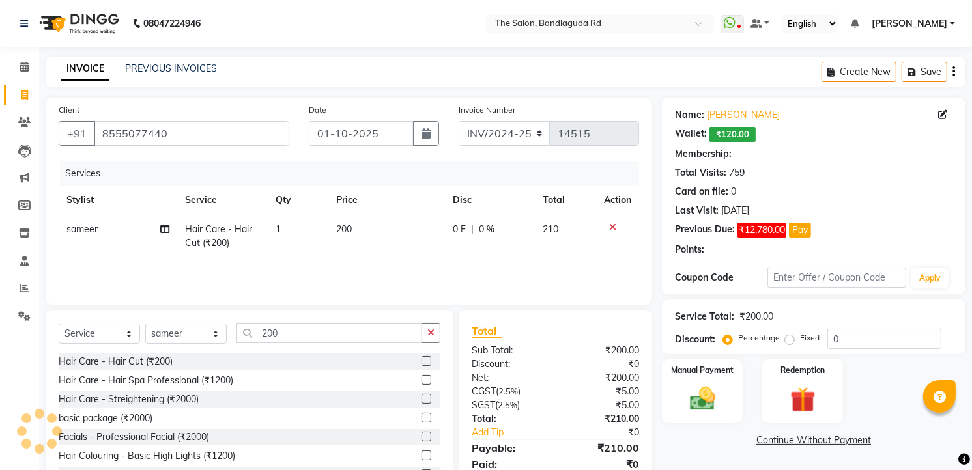
select select "1: Object"
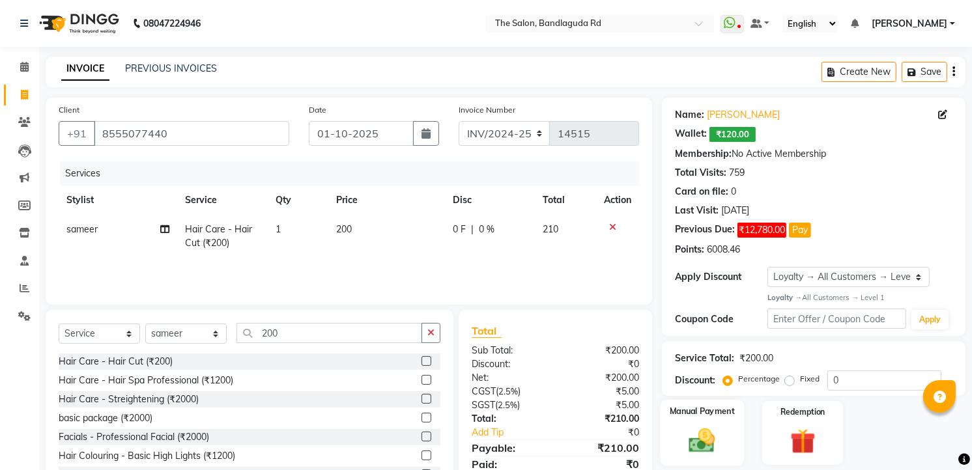
click at [720, 427] on img at bounding box center [702, 440] width 42 height 30
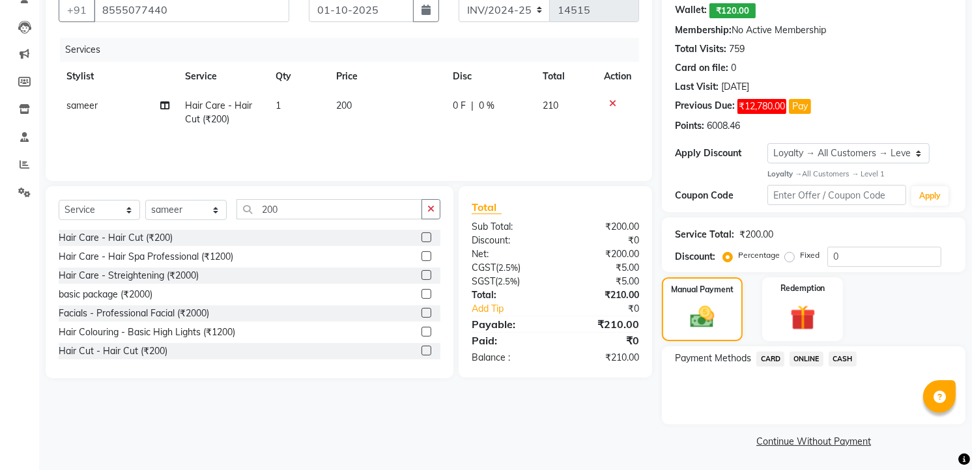
click at [832, 363] on span "CASH" at bounding box center [842, 359] width 28 height 15
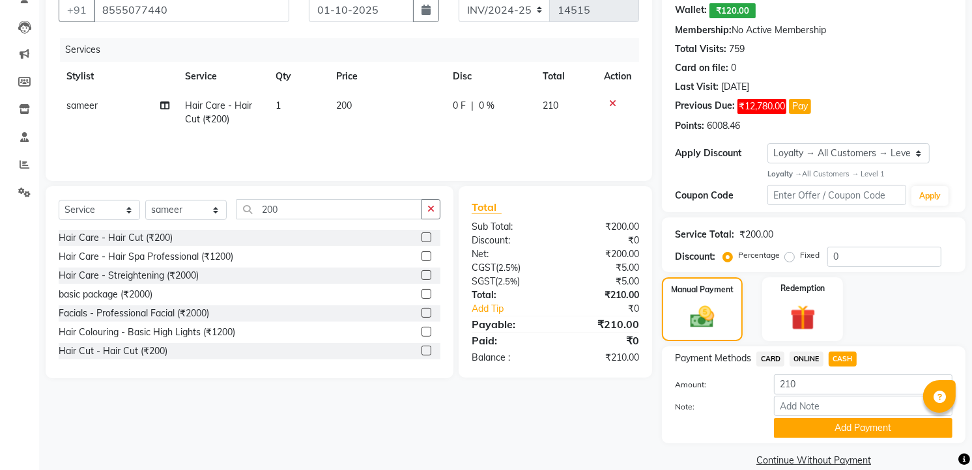
scroll to position [143, 0]
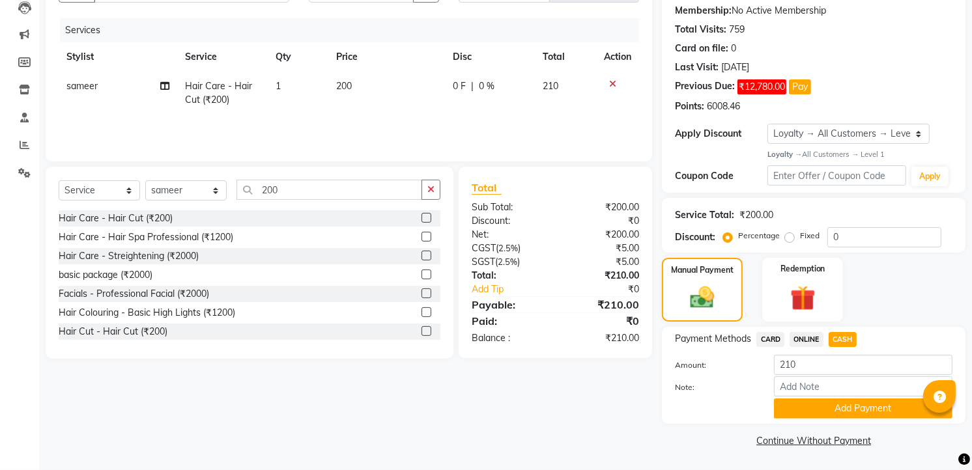
click at [828, 397] on div "Note:" at bounding box center [813, 387] width 297 height 22
click at [824, 412] on button "Add Payment" at bounding box center [863, 409] width 178 height 20
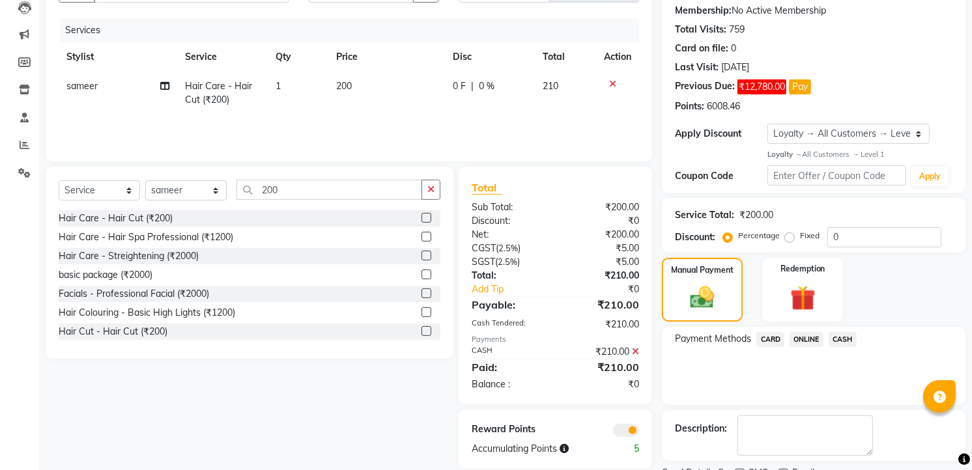
scroll to position [197, 0]
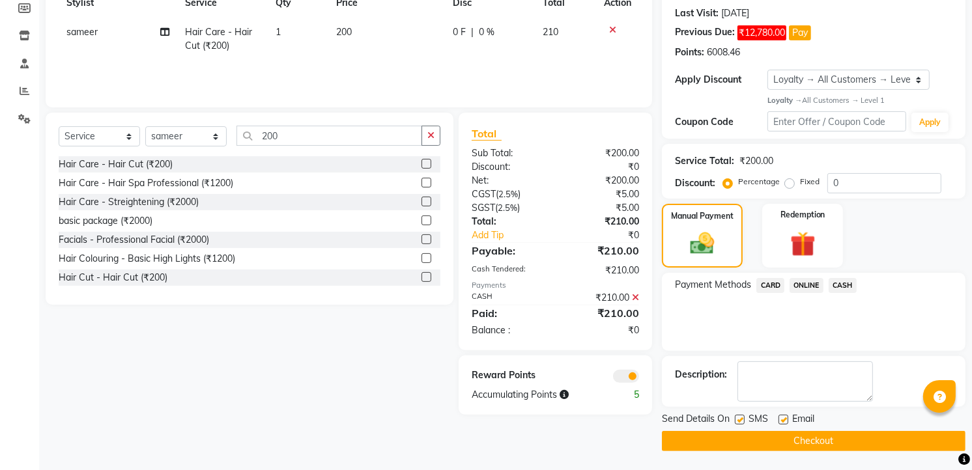
click at [821, 437] on button "Checkout" at bounding box center [814, 441] width 304 height 20
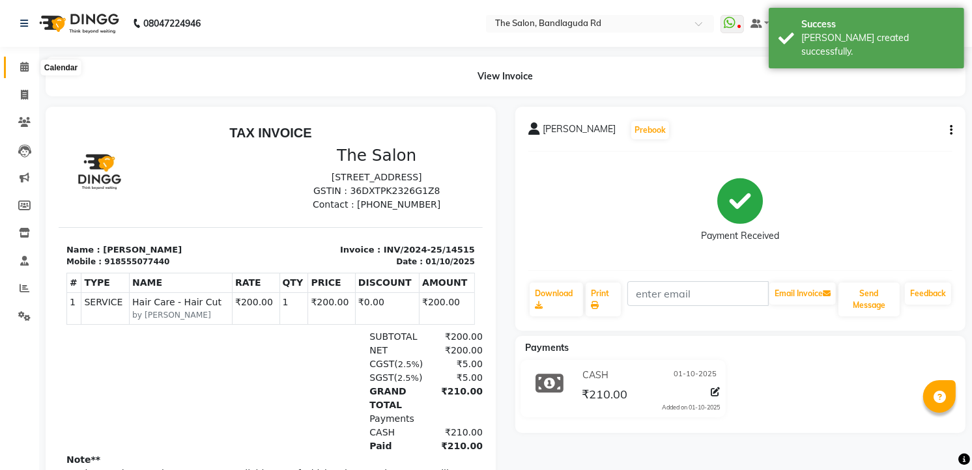
click at [13, 72] on span at bounding box center [24, 67] width 23 height 15
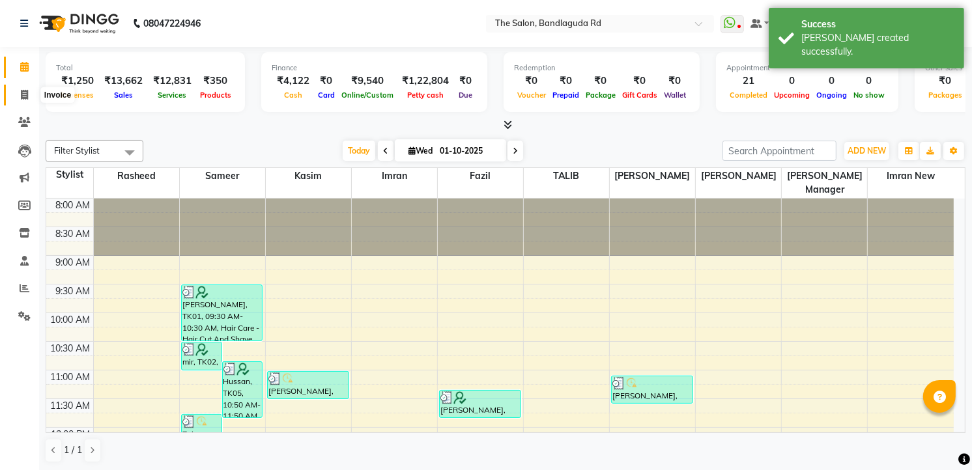
click at [21, 91] on icon at bounding box center [24, 95] width 7 height 10
select select "service"
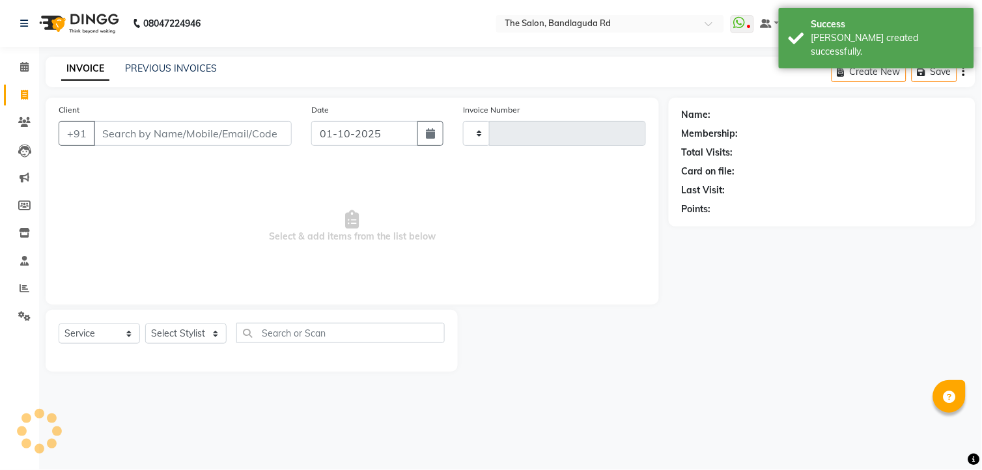
type input "14516"
select select "5198"
click at [169, 324] on select "Select Stylist AIJAZ fazil imran imran new kasim mohsin rasheed rashid manager …" at bounding box center [185, 334] width 81 height 20
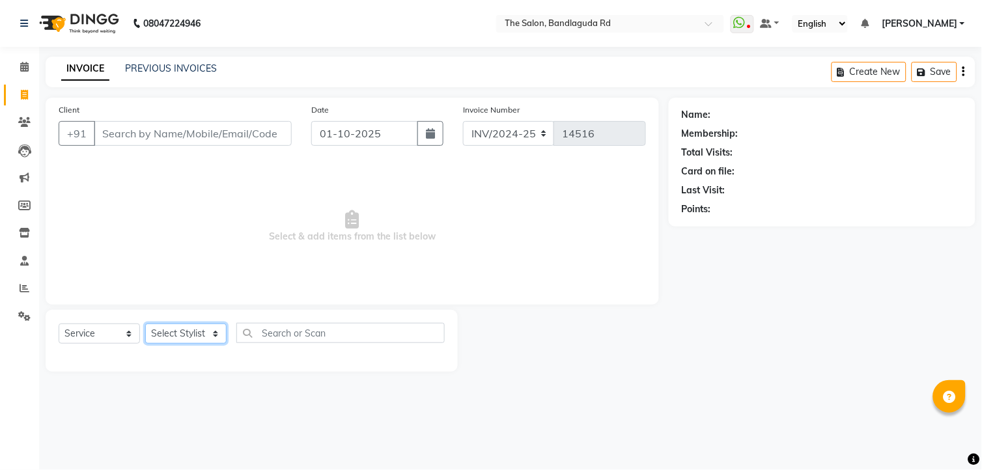
select select "63353"
click at [145, 324] on select "Select Stylist AIJAZ fazil imran imran new kasim mohsin rasheed rashid manager …" at bounding box center [185, 334] width 81 height 20
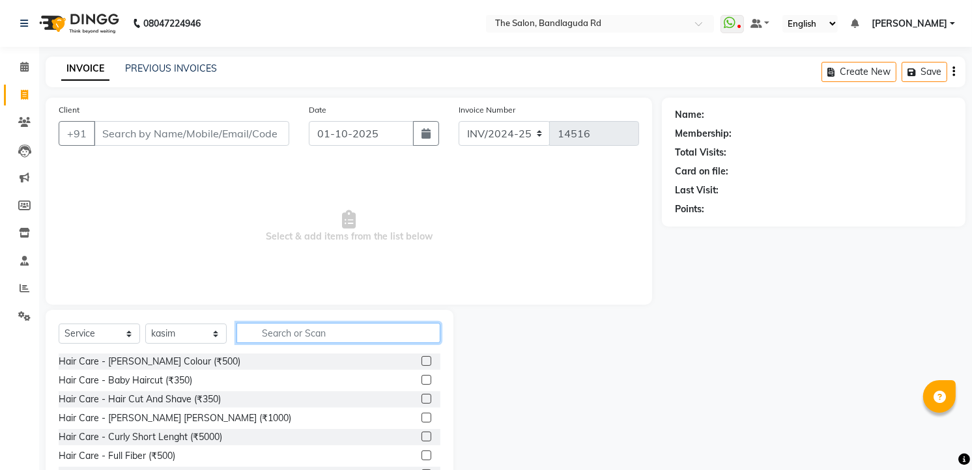
click at [300, 333] on input "text" at bounding box center [338, 333] width 204 height 20
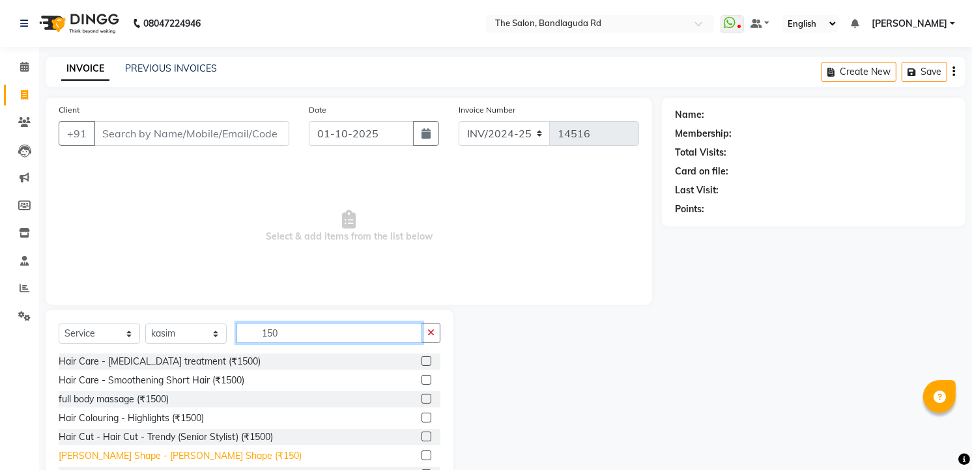
type input "150"
click at [132, 457] on div "Beard Shape - Beard Shape (₹150)" at bounding box center [180, 456] width 243 height 14
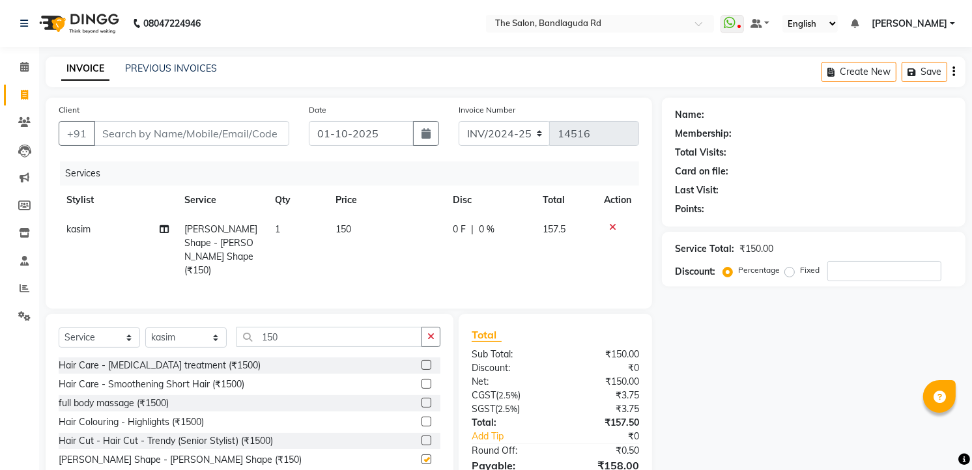
checkbox input "false"
click at [310, 327] on input "150" at bounding box center [329, 337] width 186 height 20
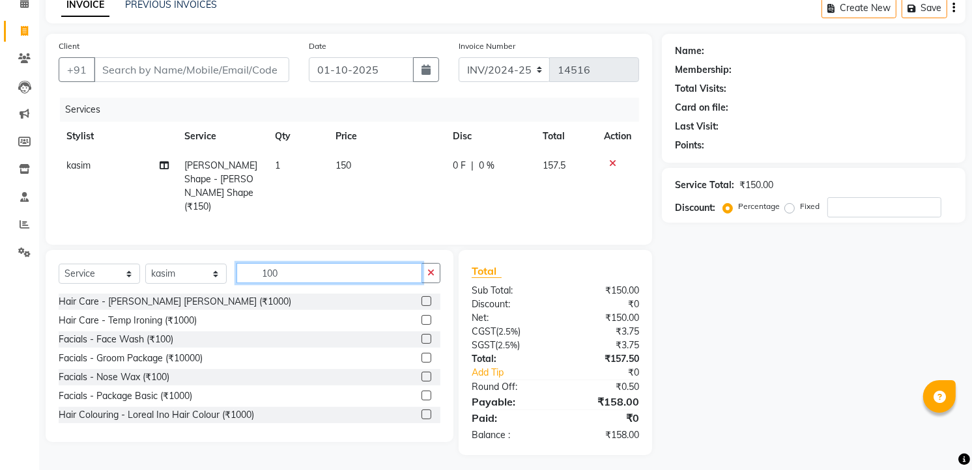
scroll to position [59, 0]
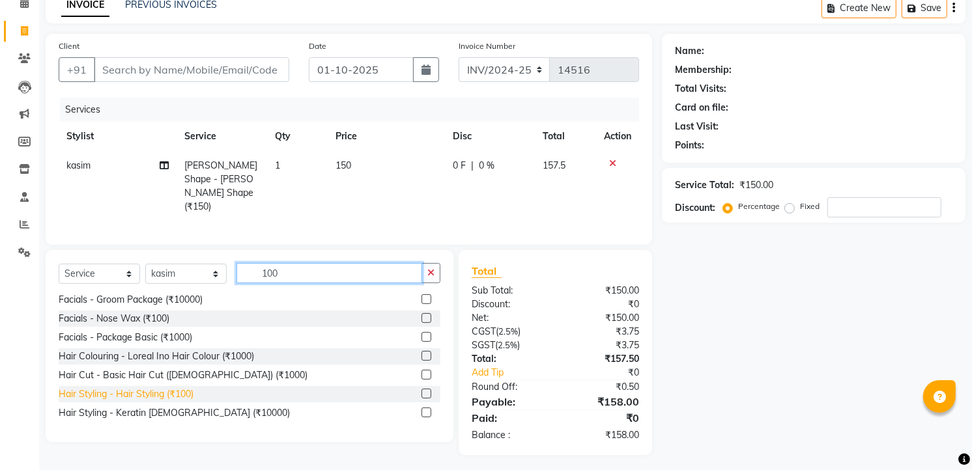
type input "100"
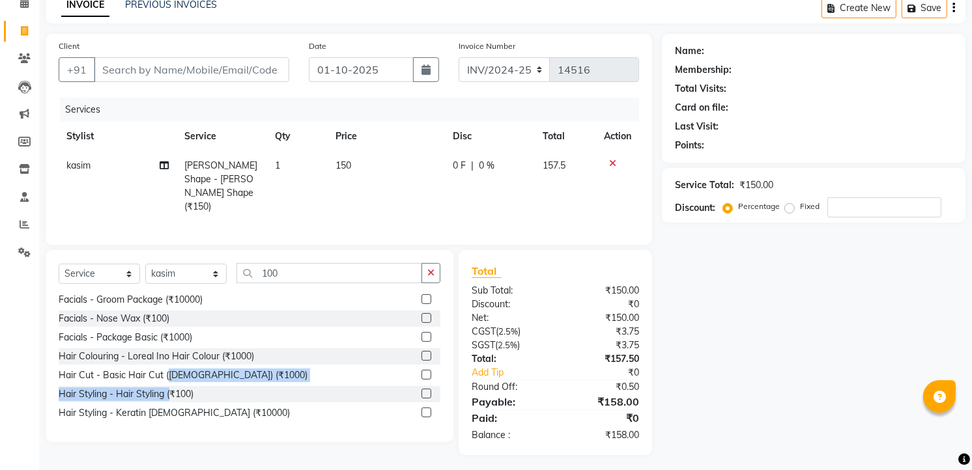
drag, startPoint x: 173, startPoint y: 394, endPoint x: 167, endPoint y: 378, distance: 16.7
click at [167, 378] on div "Hair Care - Beard Streight (₹1000) Hair Care - Temp Ironing (₹1000) Facials - F…" at bounding box center [250, 359] width 382 height 130
drag, startPoint x: 167, startPoint y: 378, endPoint x: 161, endPoint y: 392, distance: 15.1
click at [161, 392] on div "Hair Styling - Hair Styling (₹100)" at bounding box center [126, 395] width 135 height 14
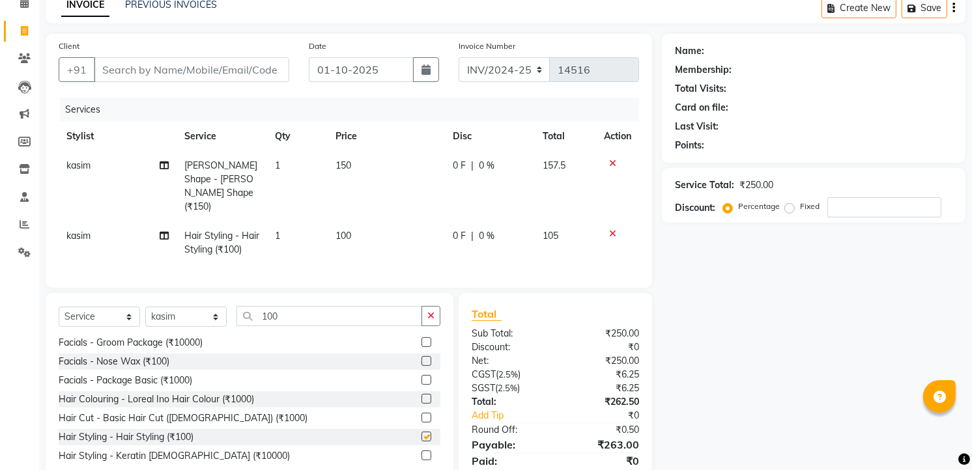
checkbox input "false"
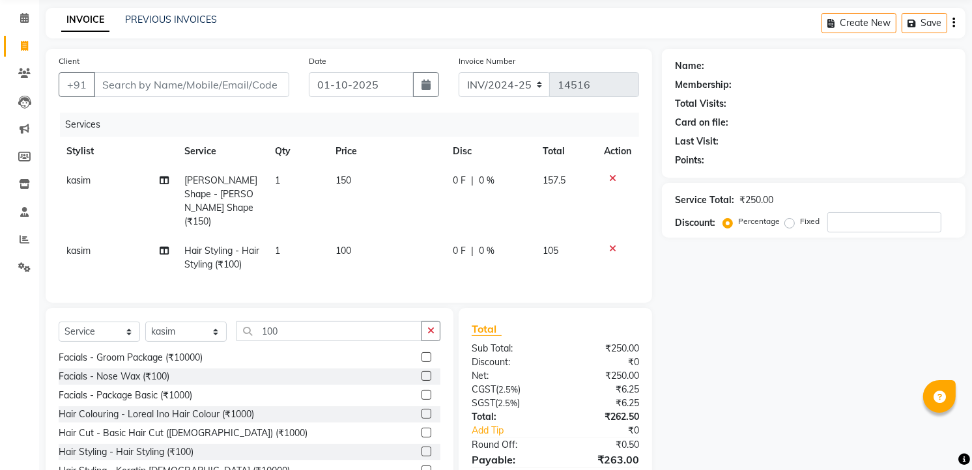
scroll to position [0, 0]
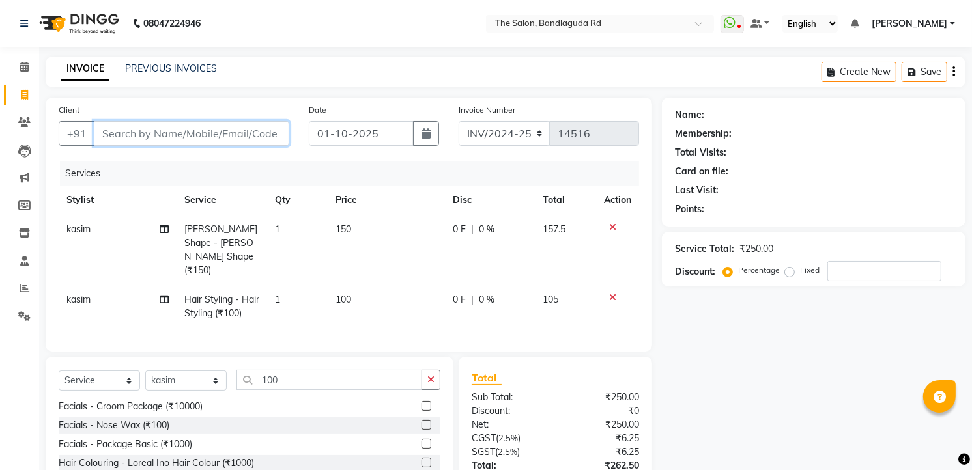
click at [141, 134] on input "Client" at bounding box center [191, 133] width 195 height 25
type input "8"
type input "0"
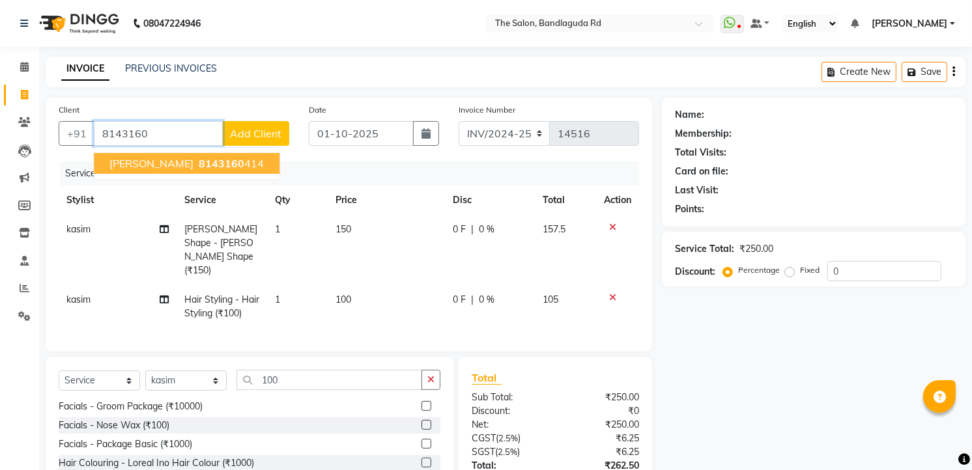
click at [148, 160] on span "Sameer makrani" at bounding box center [151, 163] width 84 height 13
type input "8143160414"
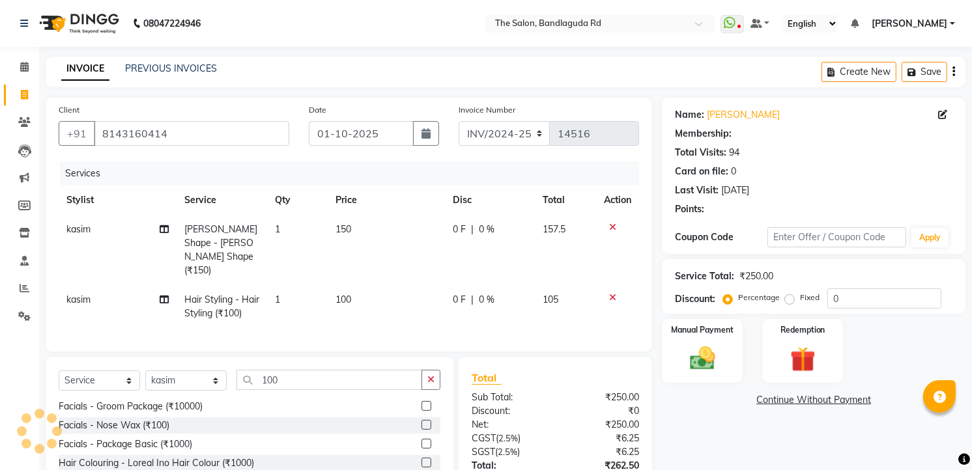
select select "2: Object"
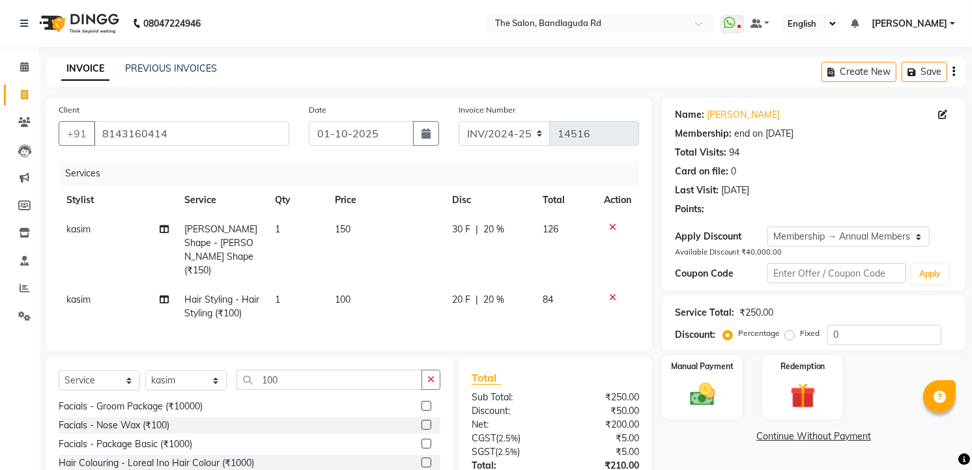
type input "20"
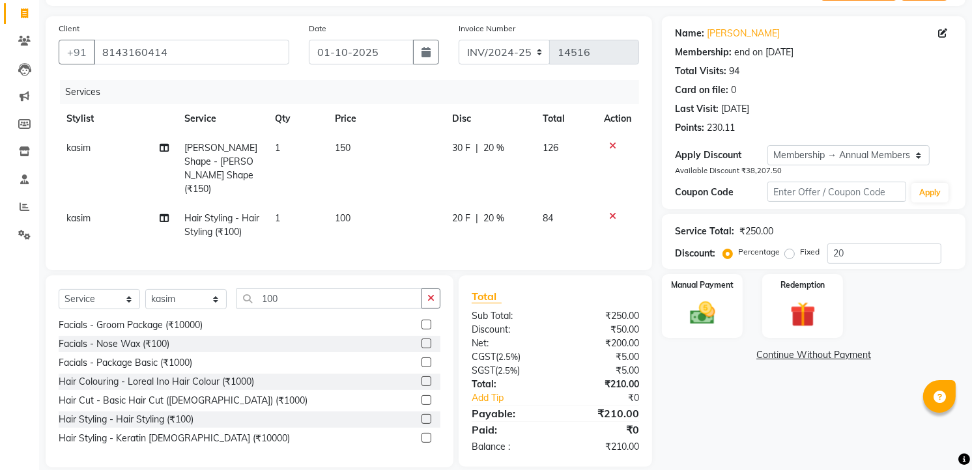
click at [655, 303] on div "Manual Payment Redemption" at bounding box center [813, 306] width 323 height 64
click at [670, 311] on div "Manual Payment" at bounding box center [702, 306] width 84 height 66
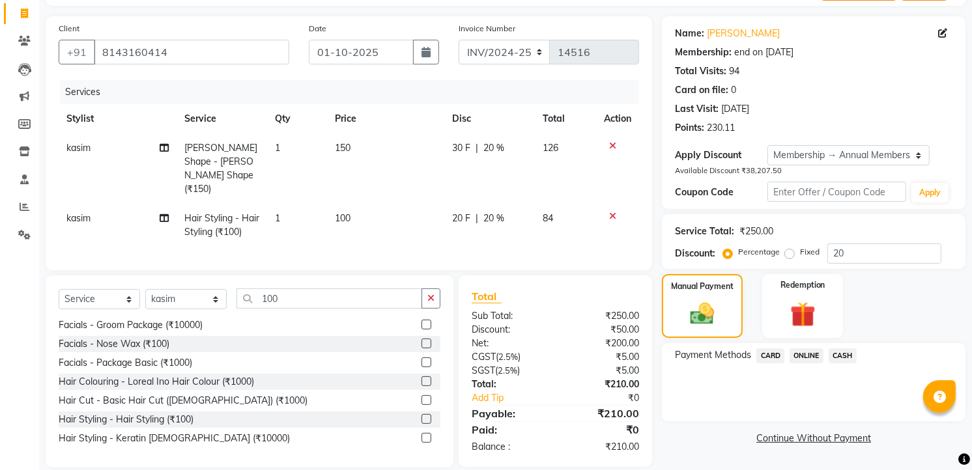
click at [839, 361] on span "CASH" at bounding box center [842, 355] width 28 height 15
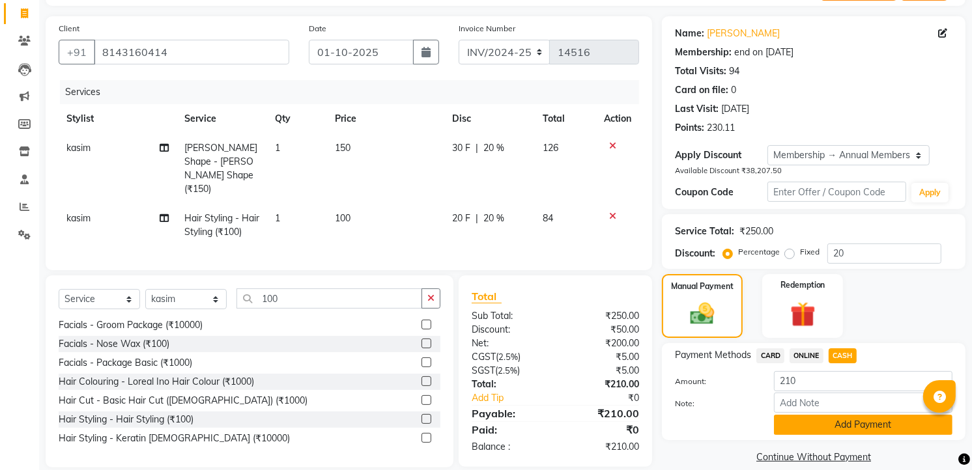
click at [823, 424] on button "Add Payment" at bounding box center [863, 425] width 178 height 20
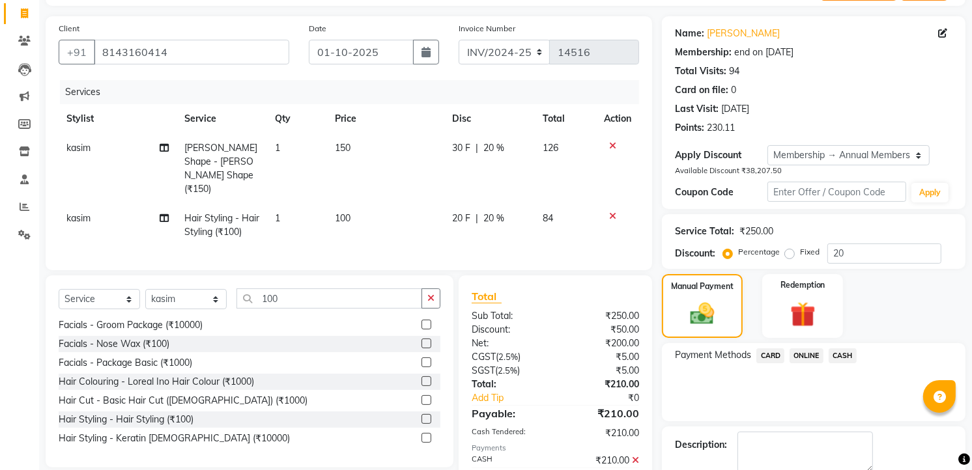
scroll to position [211, 0]
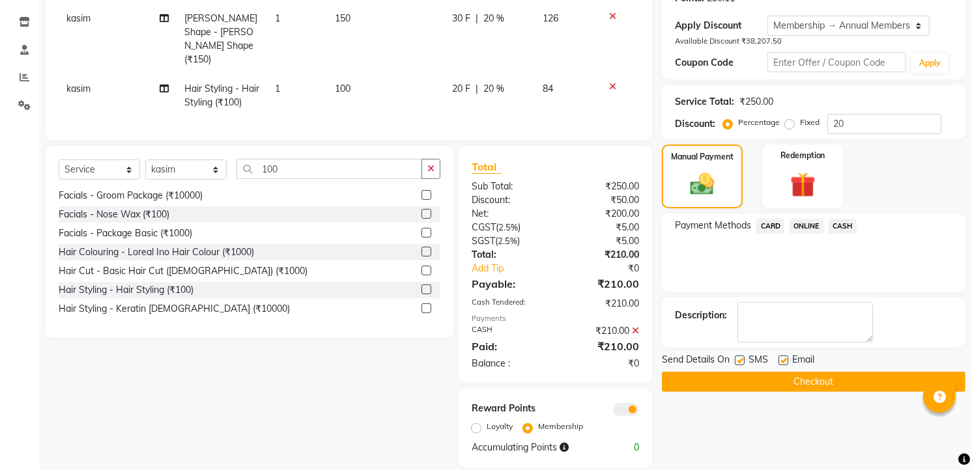
click at [847, 372] on button "Checkout" at bounding box center [814, 382] width 304 height 20
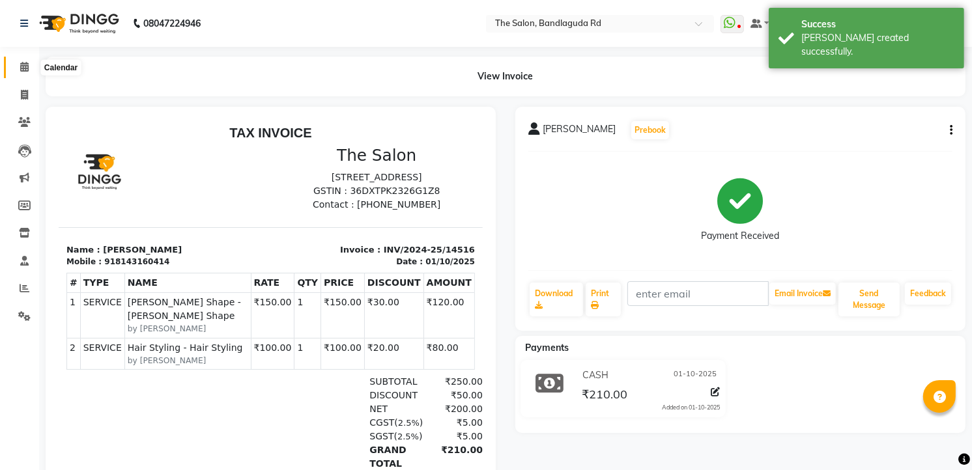
click at [33, 63] on span at bounding box center [24, 67] width 23 height 15
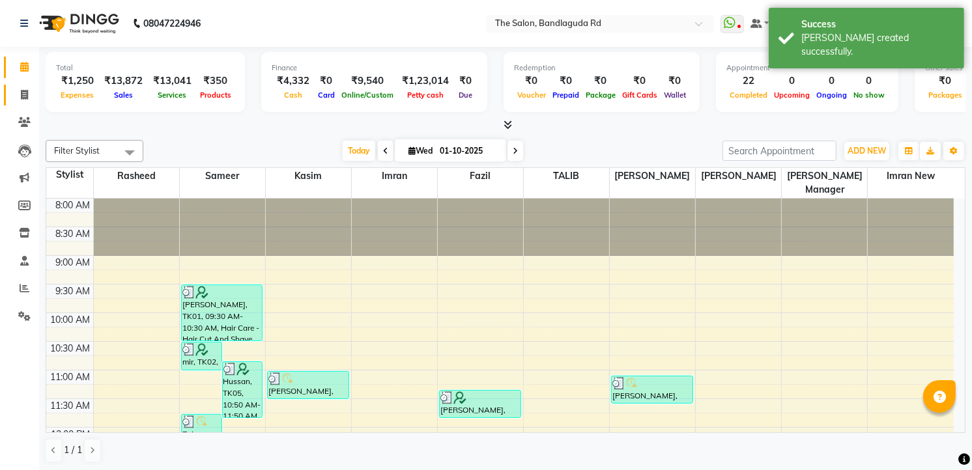
drag, startPoint x: 18, startPoint y: 100, endPoint x: 22, endPoint y: 93, distance: 8.0
click at [18, 100] on span at bounding box center [24, 95] width 23 height 15
select select "service"
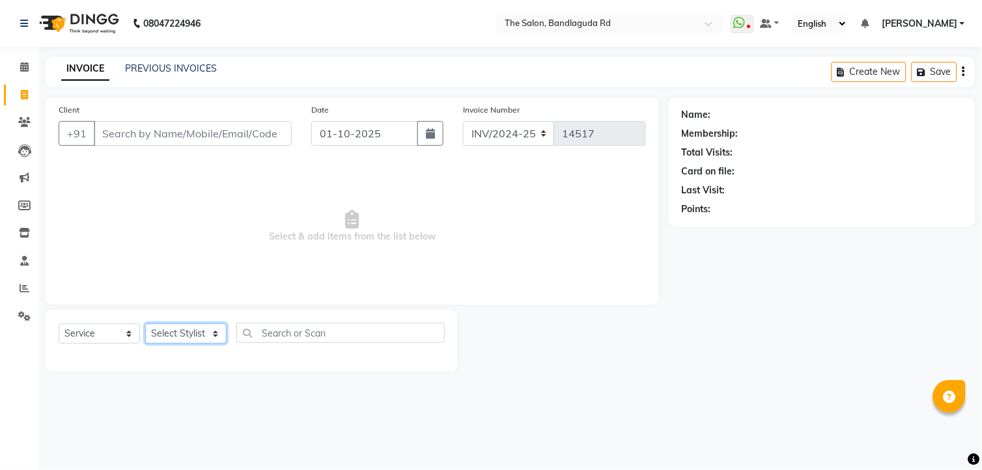
click at [186, 337] on select "Select Stylist AIJAZ fazil imran imran new kasim mohsin rasheed rashid manager …" at bounding box center [185, 334] width 81 height 20
select select "86723"
click at [145, 324] on select "Select Stylist AIJAZ fazil imran imran new kasim mohsin rasheed rashid manager …" at bounding box center [185, 334] width 81 height 20
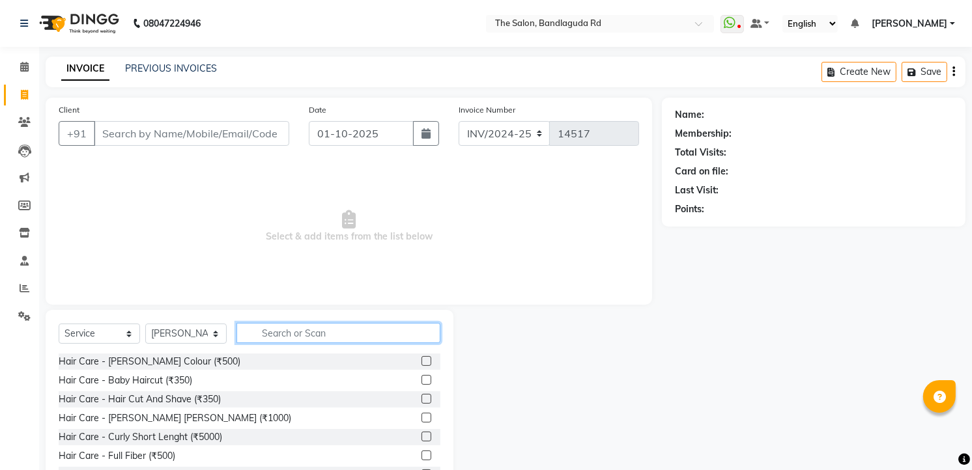
click at [280, 332] on input "text" at bounding box center [338, 333] width 204 height 20
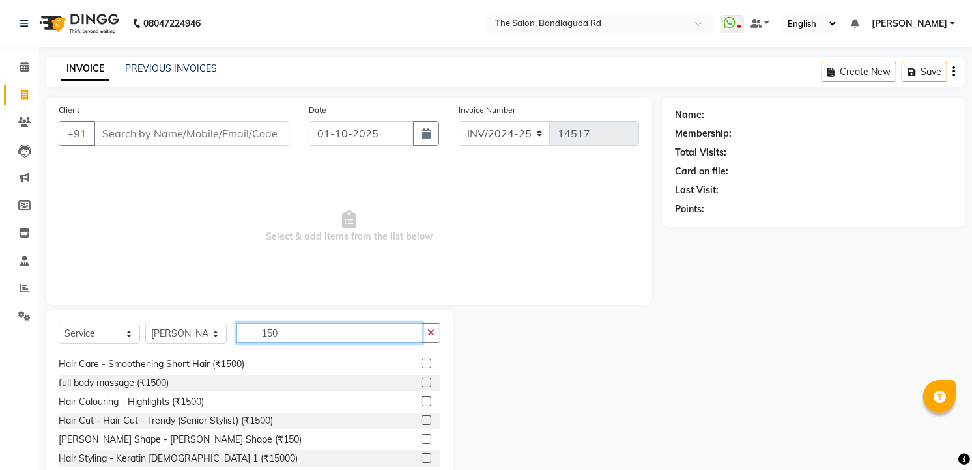
scroll to position [21, 0]
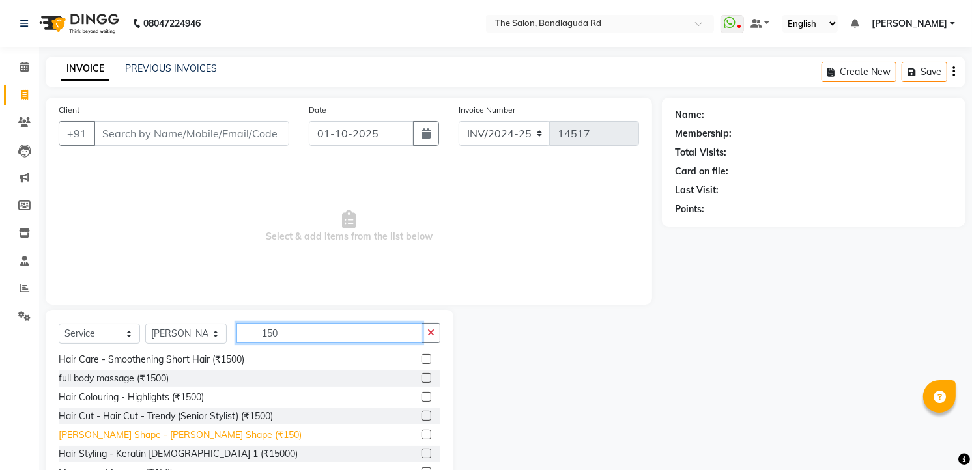
type input "150"
click at [171, 432] on div "Beard Shape - Beard Shape (₹150)" at bounding box center [180, 436] width 243 height 14
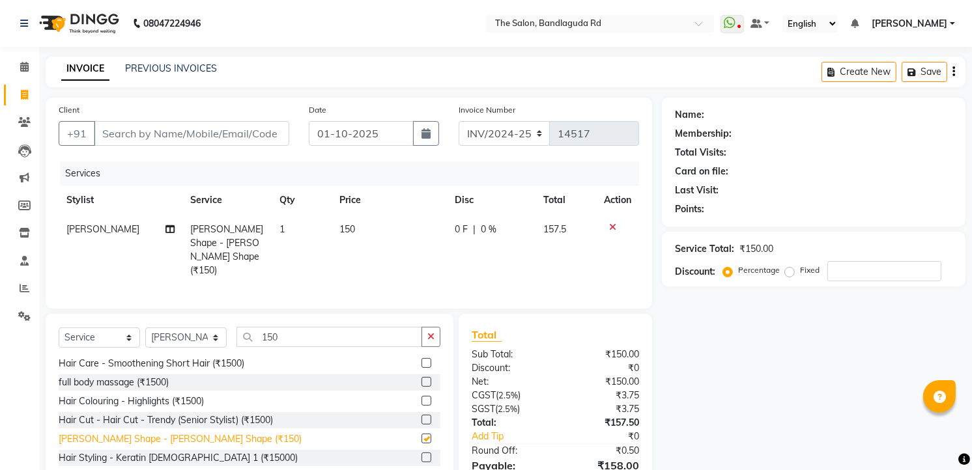
checkbox input "false"
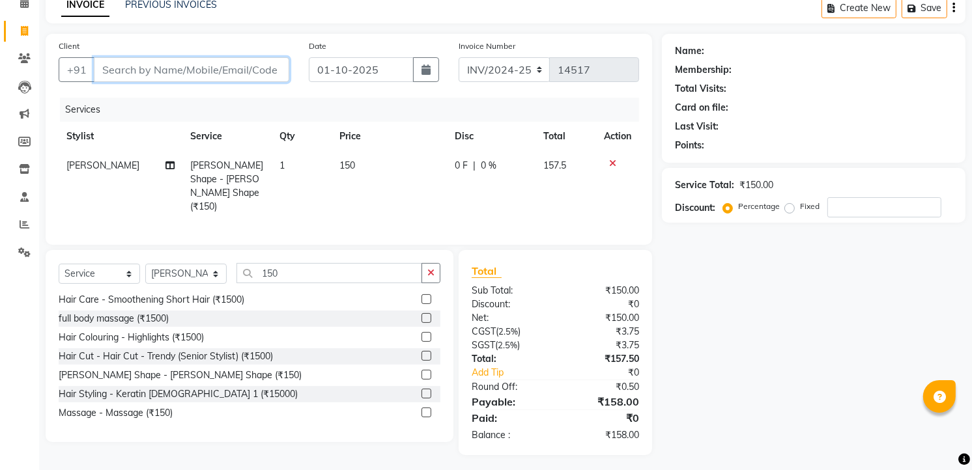
click at [238, 72] on input "Client" at bounding box center [191, 69] width 195 height 25
type input "8"
type input "0"
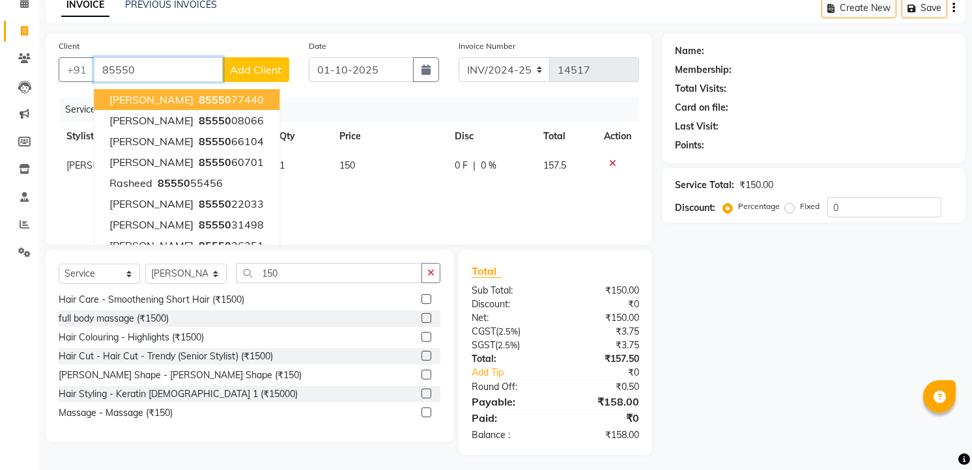
click at [204, 101] on button "Aijaz 85550 77440" at bounding box center [187, 99] width 186 height 21
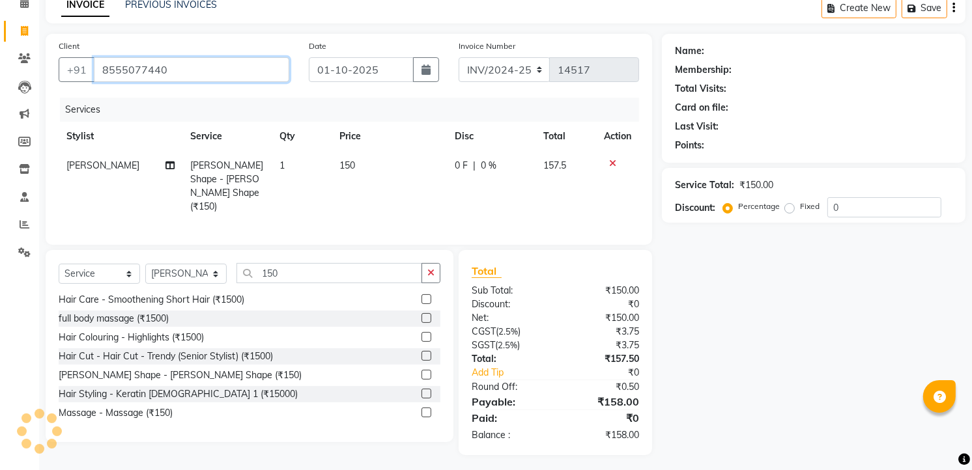
type input "8555077440"
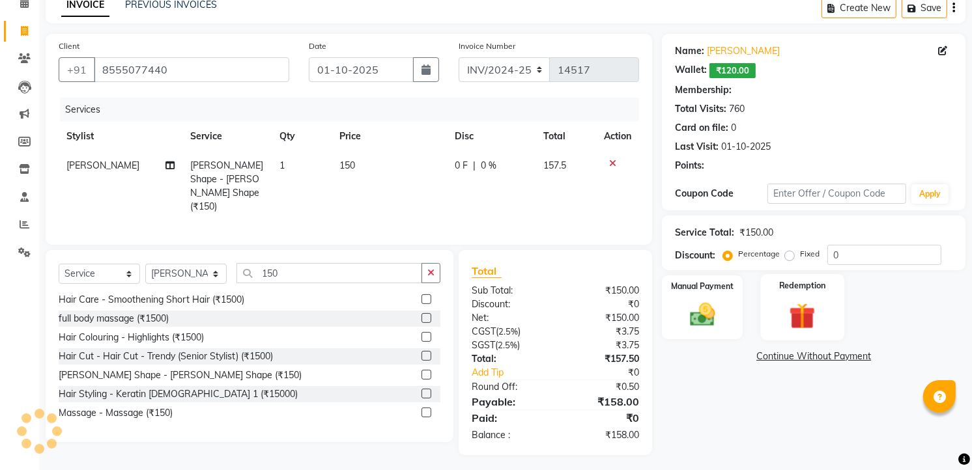
select select "1: Object"
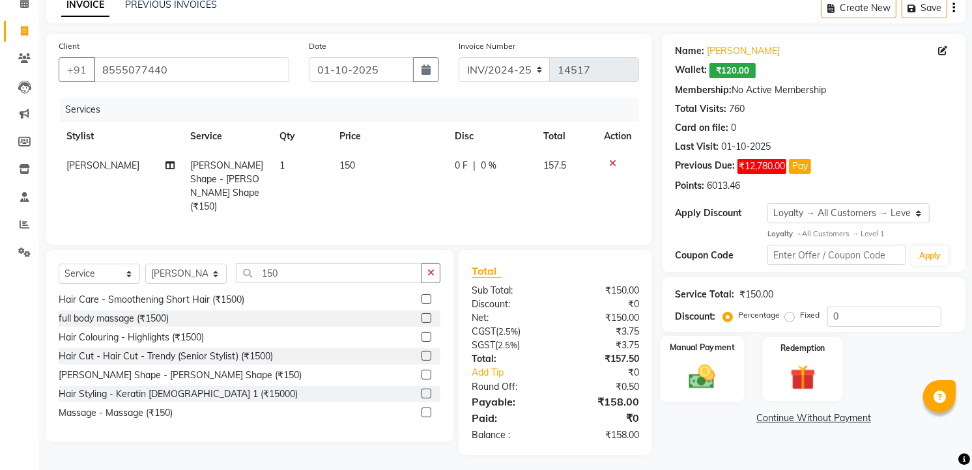
click at [686, 367] on img at bounding box center [702, 376] width 42 height 30
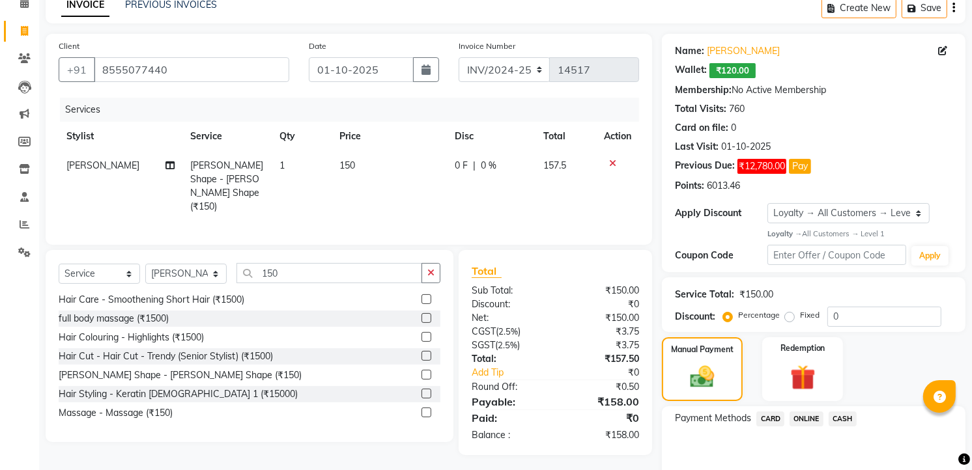
drag, startPoint x: 828, startPoint y: 414, endPoint x: 834, endPoint y: 409, distance: 7.8
click at [830, 414] on span "CASH" at bounding box center [842, 419] width 28 height 15
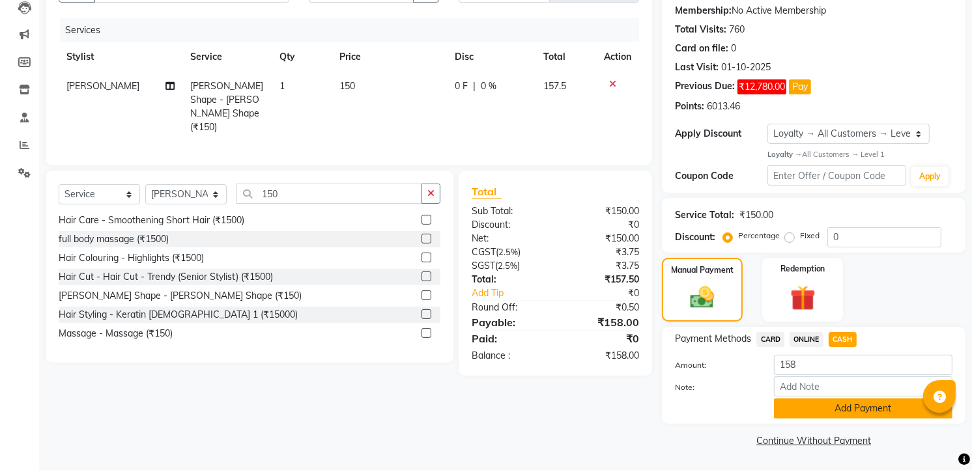
click at [860, 401] on button "Add Payment" at bounding box center [863, 409] width 178 height 20
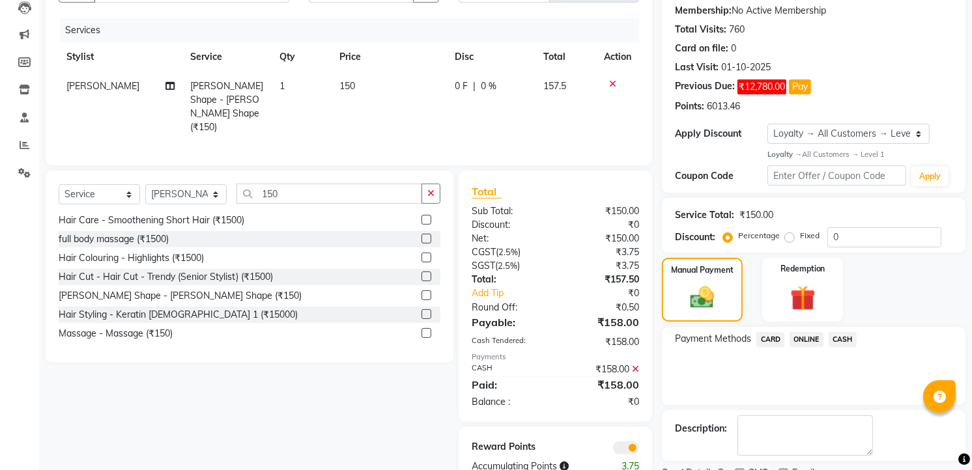
scroll to position [197, 0]
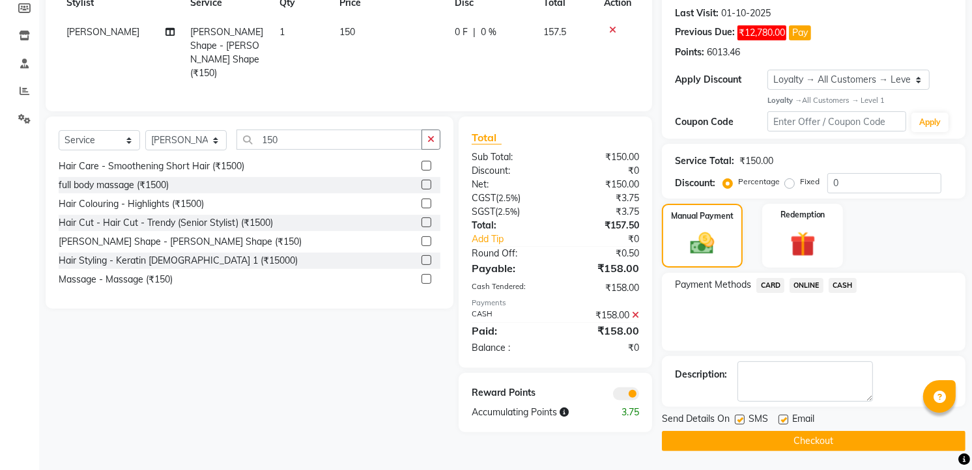
click at [868, 434] on button "Checkout" at bounding box center [814, 441] width 304 height 20
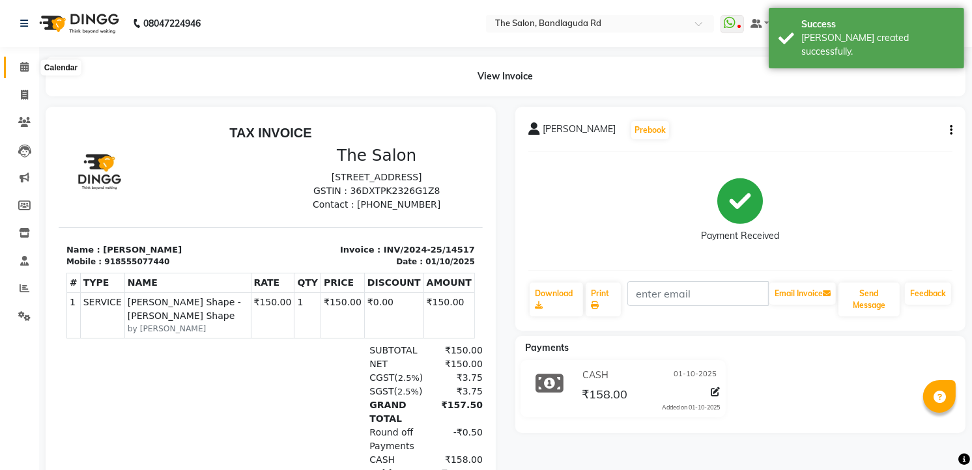
click at [25, 67] on icon at bounding box center [24, 67] width 8 height 10
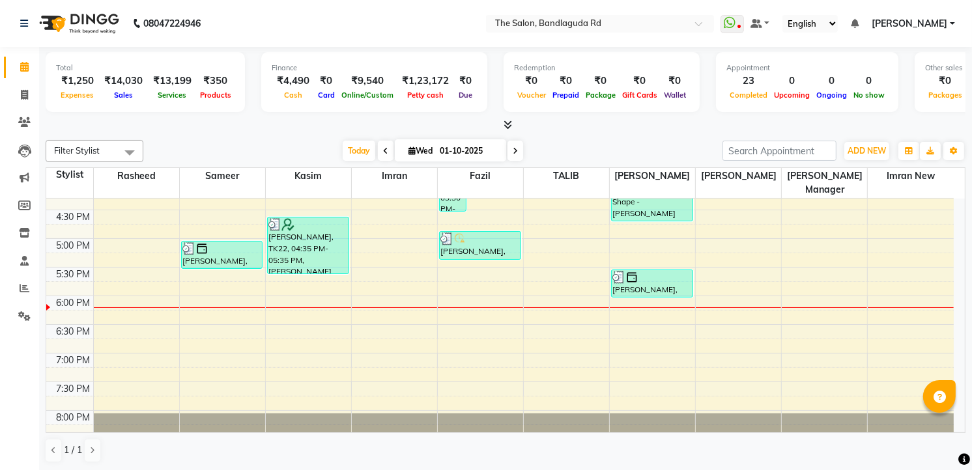
scroll to position [1, 0]
click at [161, 350] on div "8:00 AM 8:30 AM 9:00 AM 9:30 AM 10:00 AM 10:30 AM 11:00 AM 11:30 AM 12:00 PM 12…" at bounding box center [499, 95] width 907 height 744
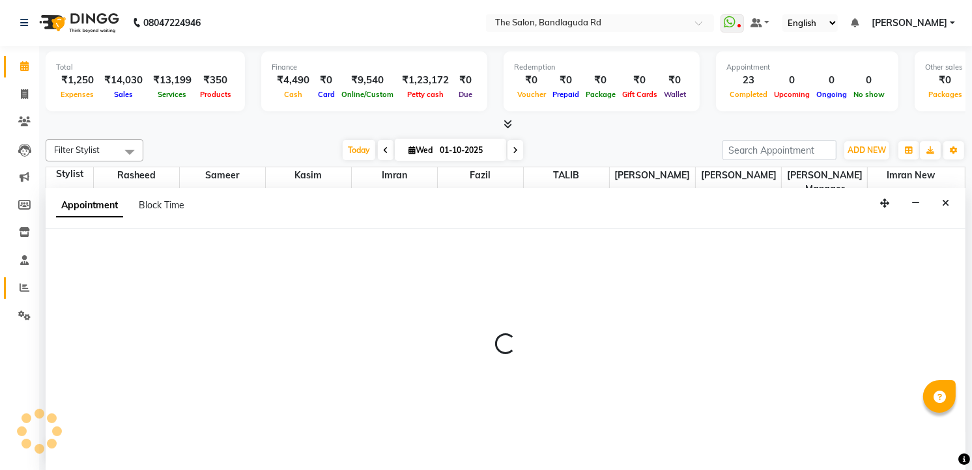
click at [25, 294] on span at bounding box center [24, 288] width 23 height 15
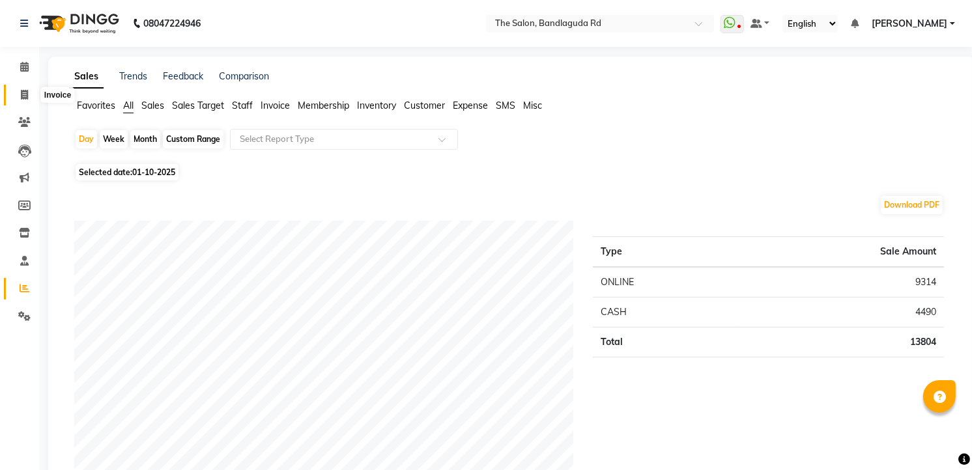
click at [14, 94] on span at bounding box center [24, 95] width 23 height 15
select select "service"
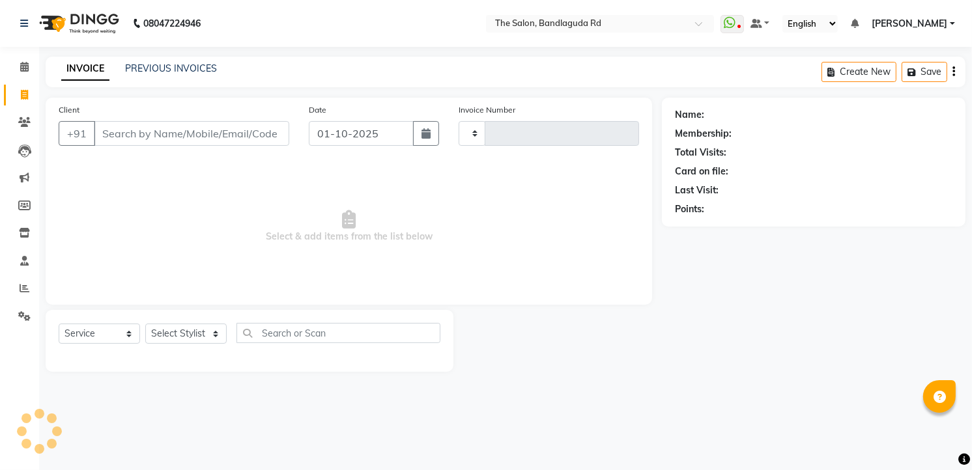
type input "14518"
select select "5198"
click at [152, 333] on select "Select Stylist AIJAZ fazil imran imran new kasim mohsin rasheed rashid manager …" at bounding box center [185, 334] width 81 height 20
select select "93197"
click at [145, 324] on select "Select Stylist AIJAZ fazil imran imran new kasim mohsin rasheed rashid manager …" at bounding box center [185, 334] width 81 height 20
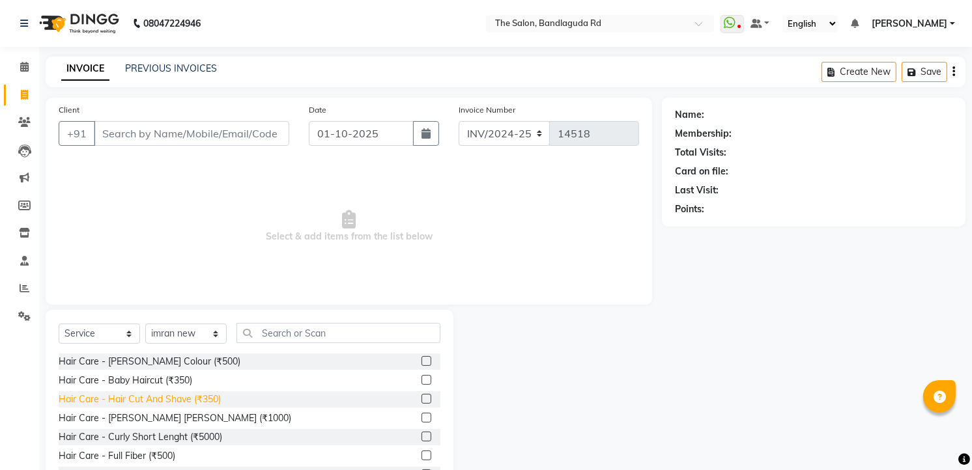
click at [208, 399] on div "Hair Care - Hair Cut And Shave (₹350)" at bounding box center [140, 400] width 162 height 14
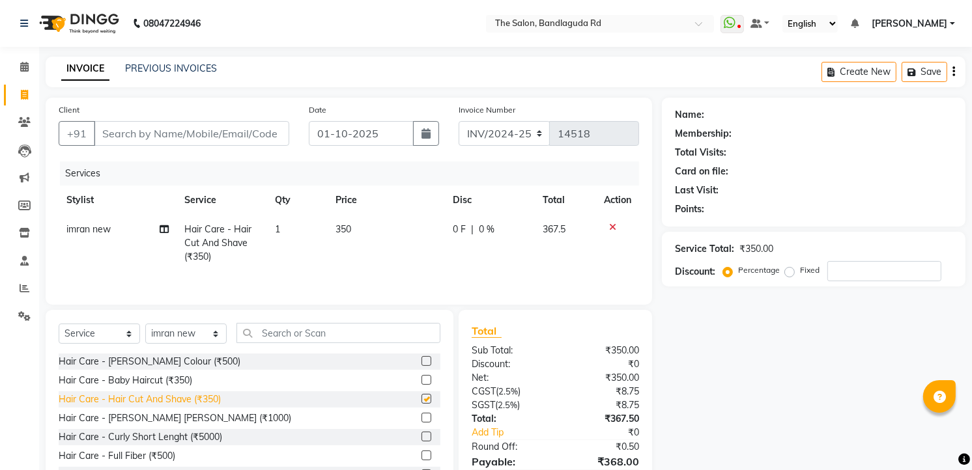
checkbox input "false"
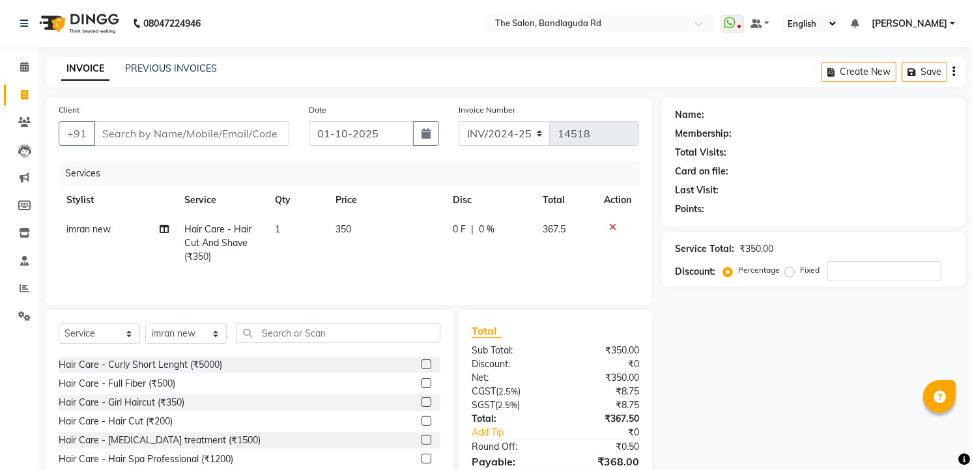
scroll to position [289, 0]
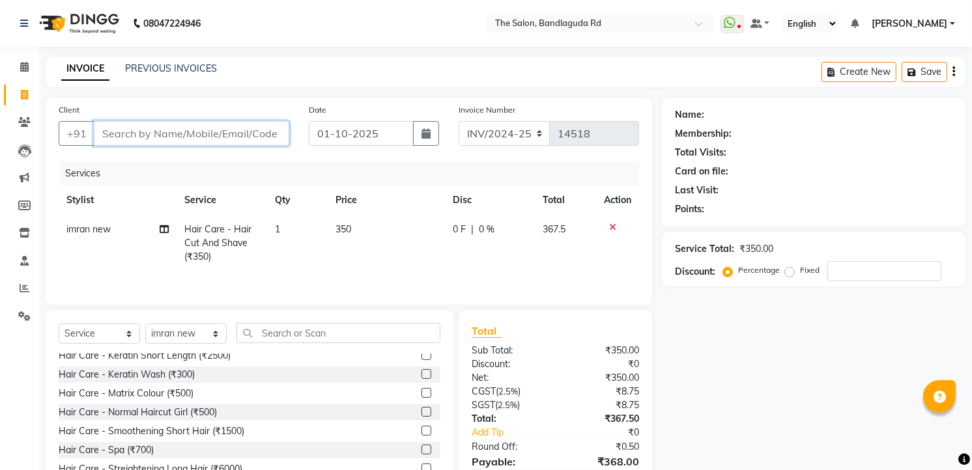
click at [145, 138] on input "Client" at bounding box center [191, 133] width 195 height 25
type input "7"
type input "0"
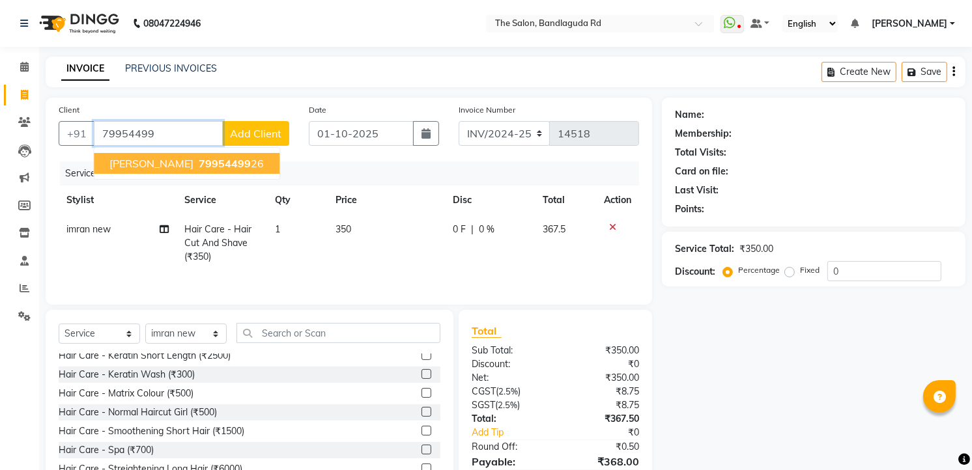
click at [165, 169] on span "Mohd owais" at bounding box center [151, 163] width 84 height 13
type input "7995449926"
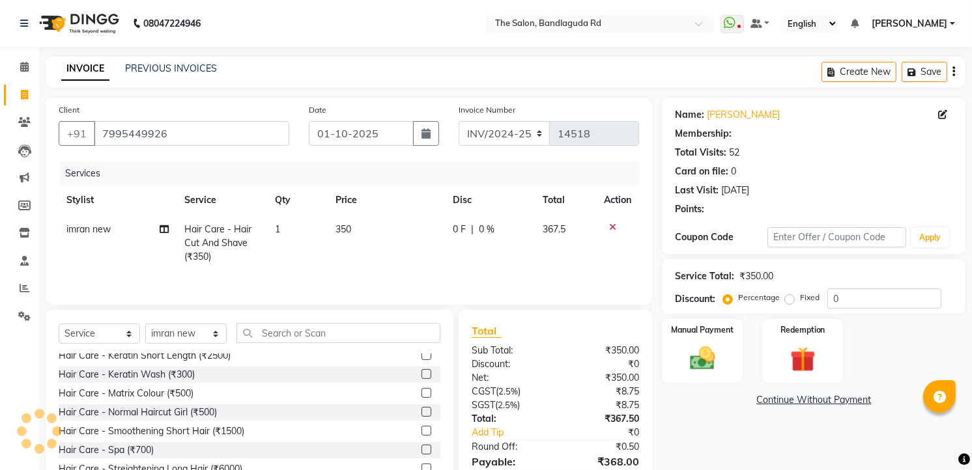
type input "20"
select select "2: Object"
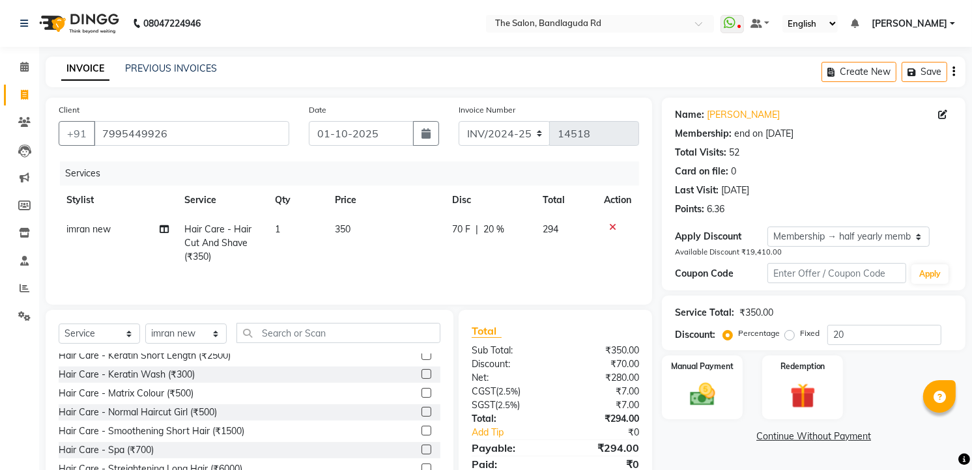
scroll to position [53, 0]
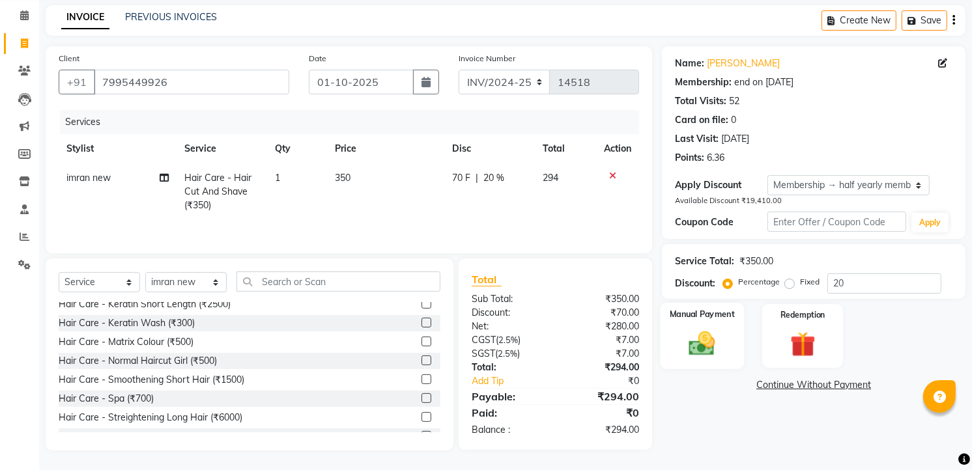
click at [709, 353] on img at bounding box center [702, 343] width 42 height 30
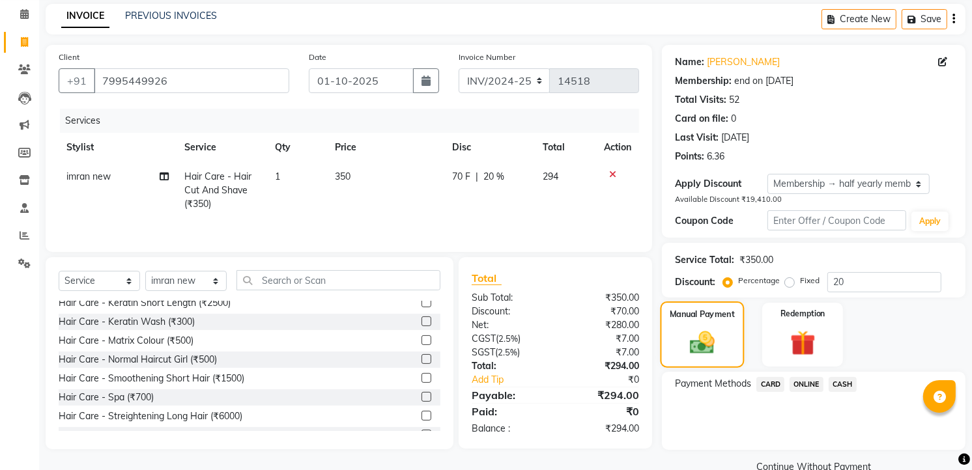
click at [709, 353] on img at bounding box center [702, 342] width 40 height 29
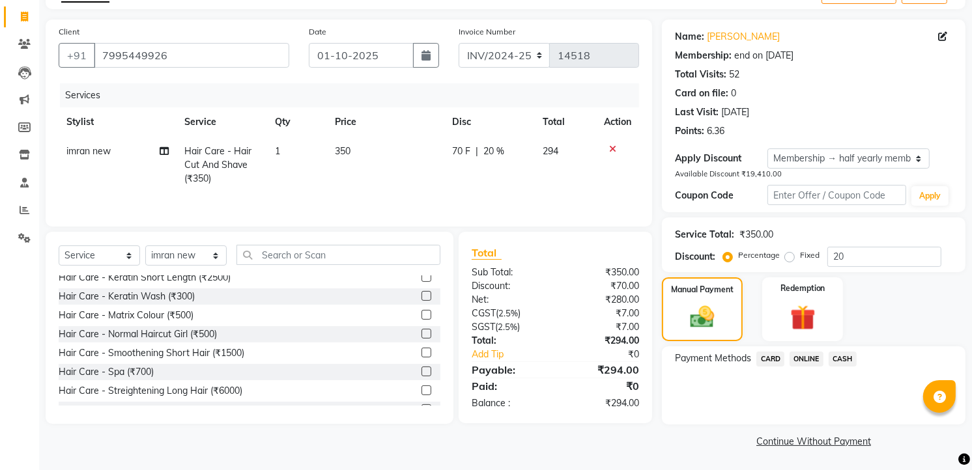
click at [808, 361] on span "ONLINE" at bounding box center [806, 359] width 34 height 15
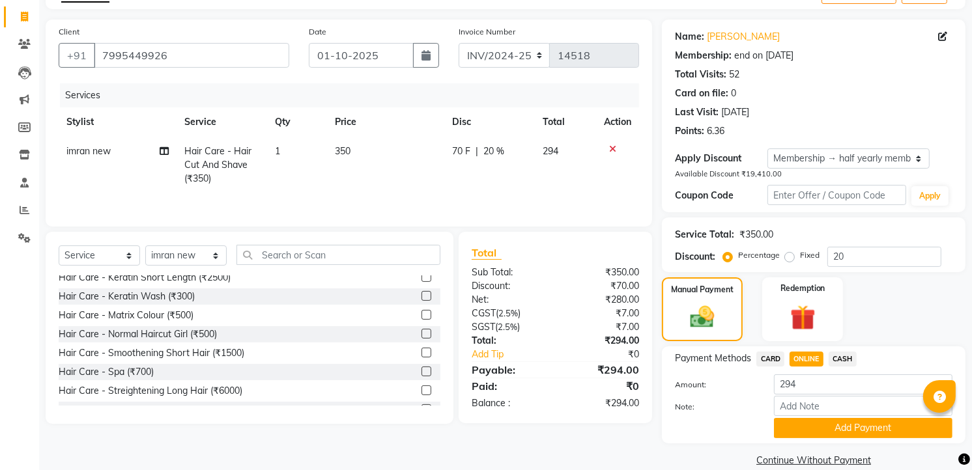
scroll to position [98, 0]
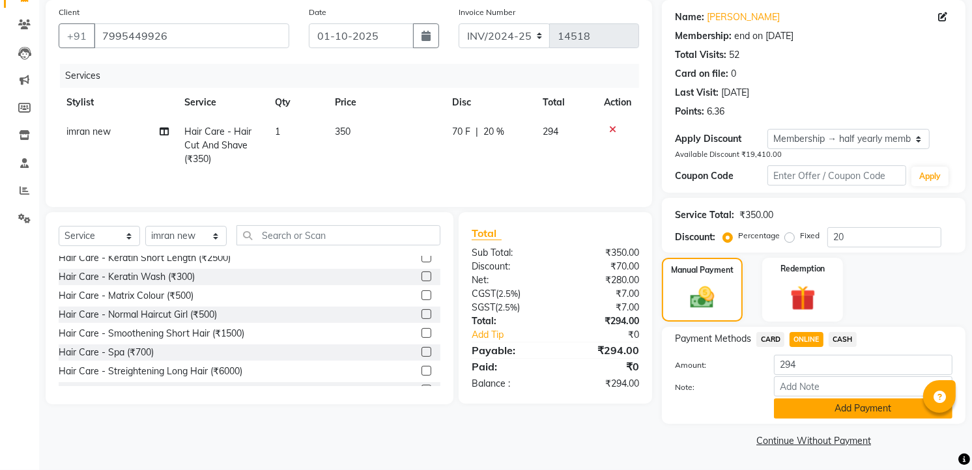
click at [806, 406] on button "Add Payment" at bounding box center [863, 409] width 178 height 20
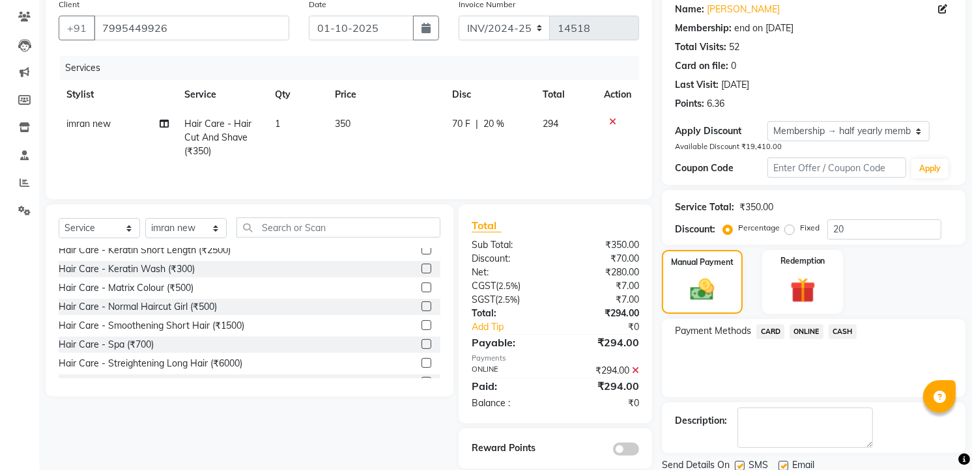
scroll to position [152, 0]
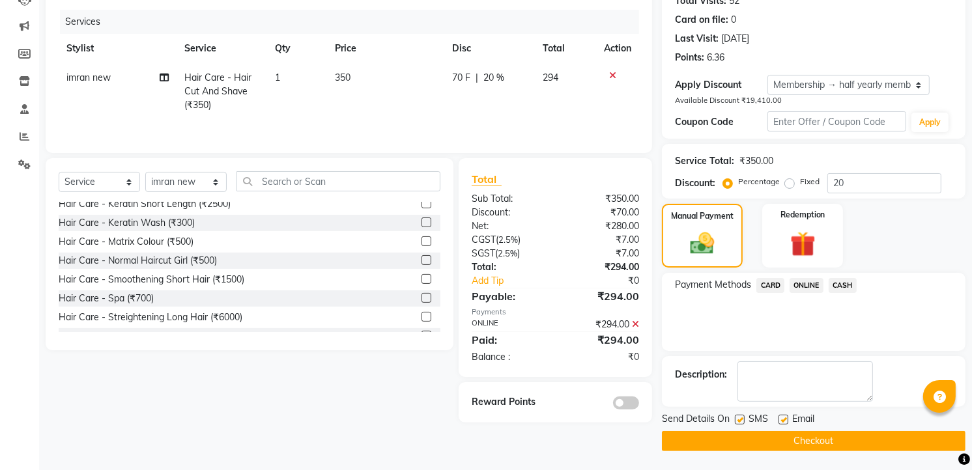
click at [806, 431] on button "Checkout" at bounding box center [814, 441] width 304 height 20
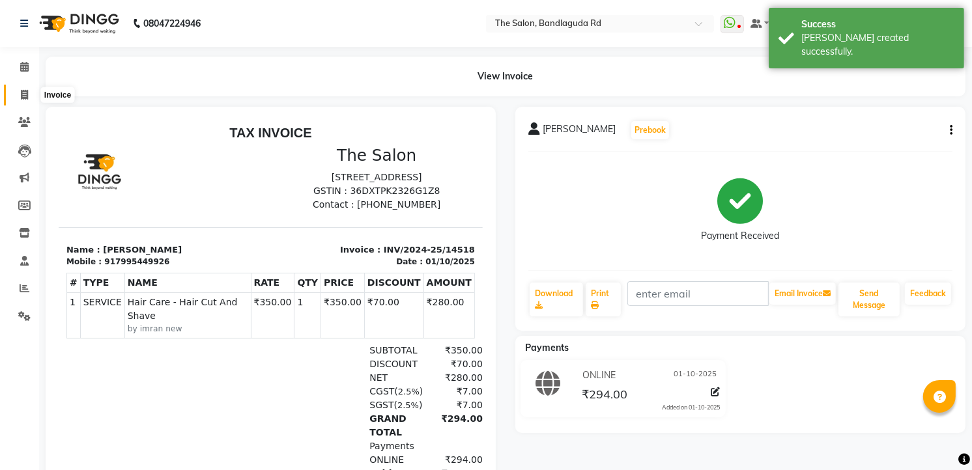
click at [29, 98] on span at bounding box center [24, 95] width 23 height 15
select select "service"
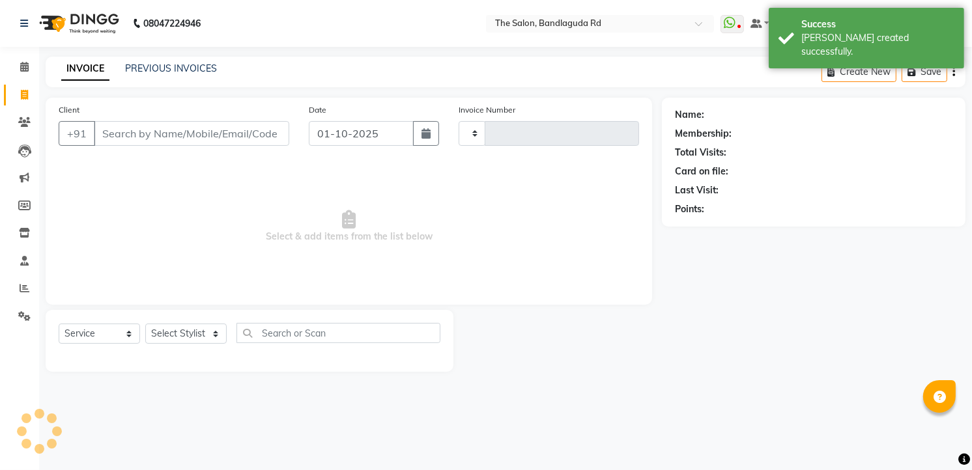
type input "14519"
select select "5198"
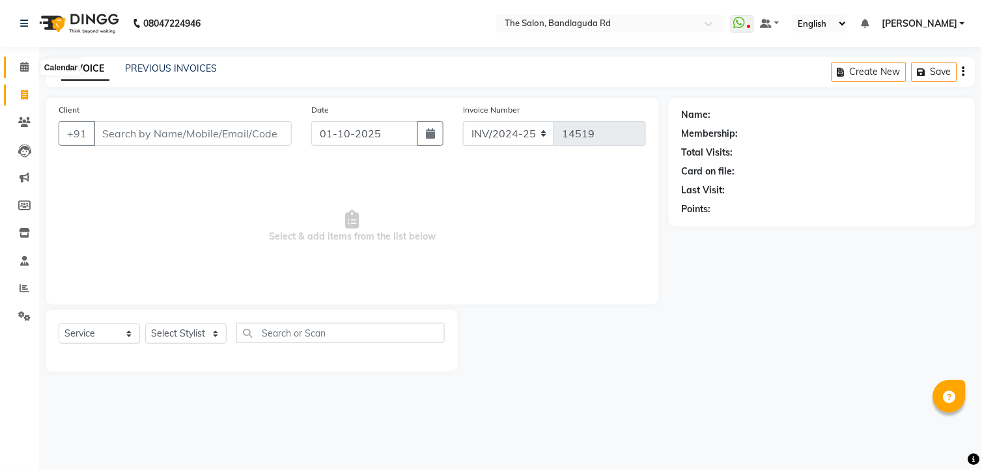
drag, startPoint x: 21, startPoint y: 62, endPoint x: 66, endPoint y: 73, distance: 46.3
click at [21, 62] on icon at bounding box center [24, 67] width 8 height 10
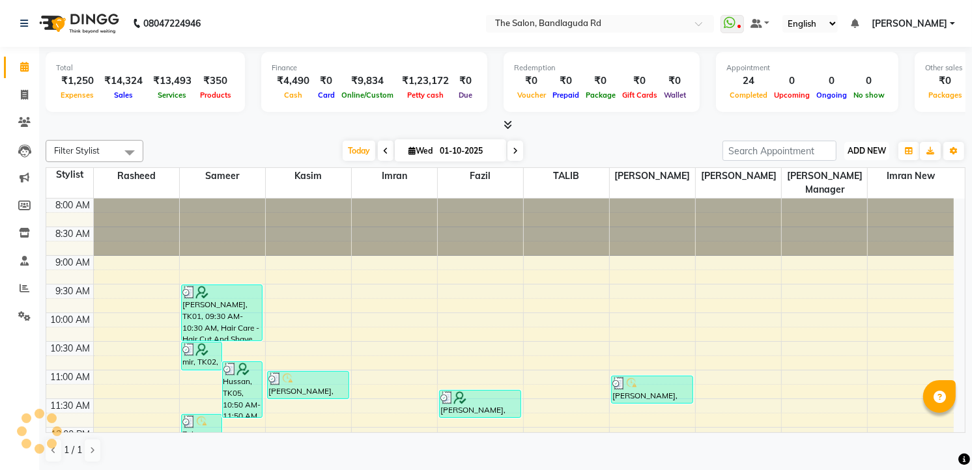
click at [863, 156] on button "ADD NEW Toggle Dropdown" at bounding box center [866, 151] width 45 height 18
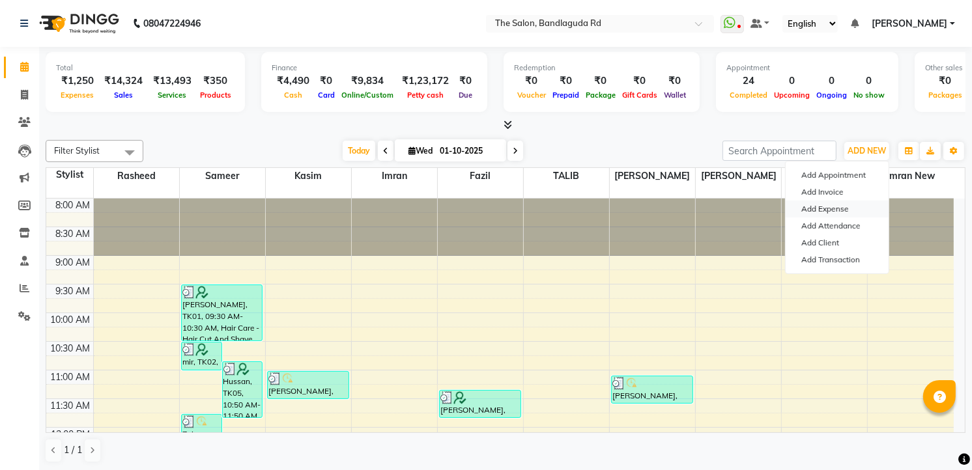
click at [839, 205] on link "Add Expense" at bounding box center [836, 209] width 103 height 17
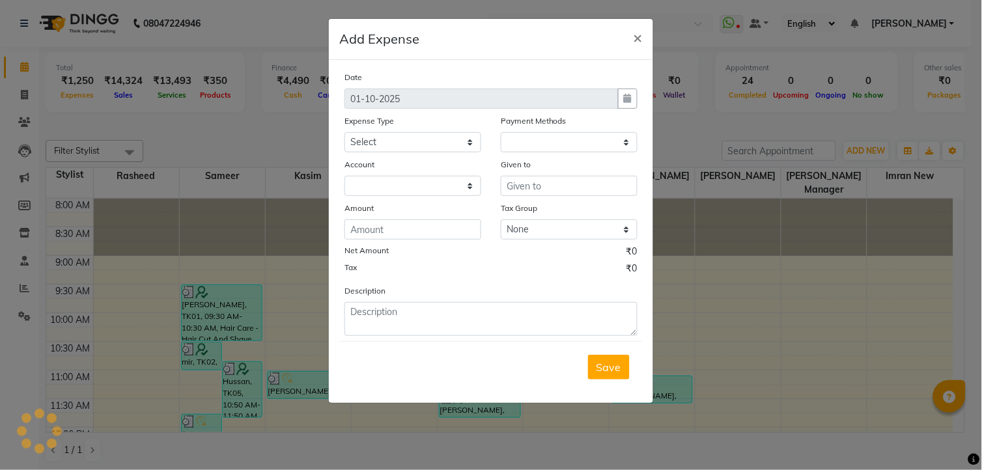
select select "1"
select select "3232"
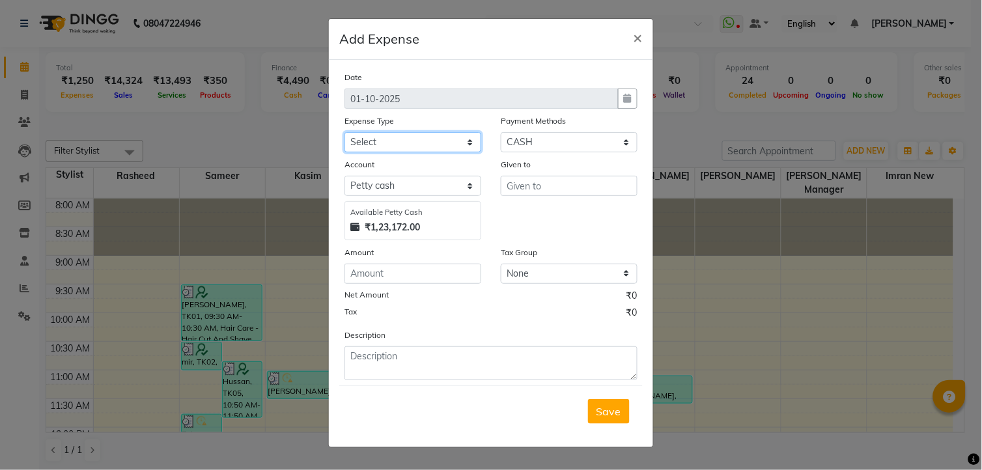
click at [387, 143] on select "Select Advance Salary aijaz bhai aijaz bhai chitti 10april Auto - Iqbal Bhai Ba…" at bounding box center [413, 142] width 137 height 20
select select "5636"
click at [345, 132] on select "Select Advance Salary aijaz bhai aijaz bhai chitti 10april Auto - Iqbal Bhai Ba…" at bounding box center [413, 142] width 137 height 20
click at [576, 190] on input "text" at bounding box center [569, 186] width 137 height 20
type input "rapido"
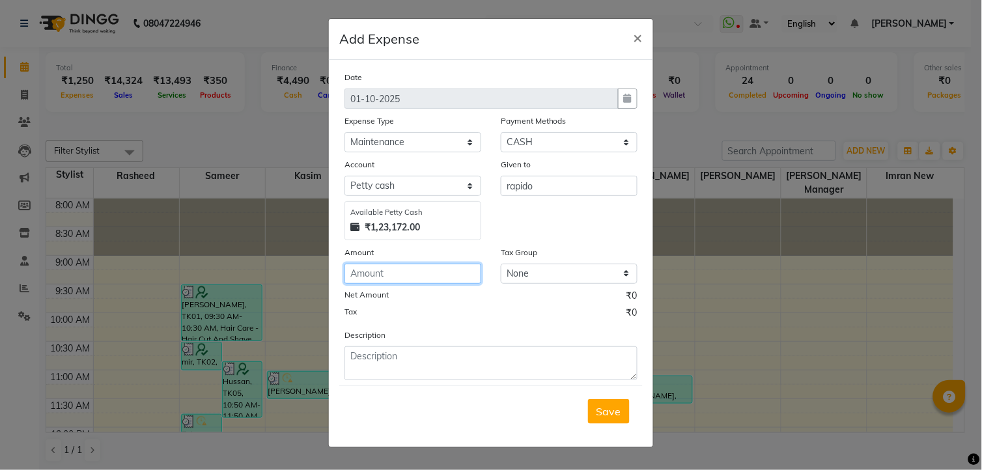
click at [394, 275] on input "number" at bounding box center [413, 274] width 137 height 20
type input "150"
click at [603, 404] on button "Save" at bounding box center [609, 411] width 42 height 25
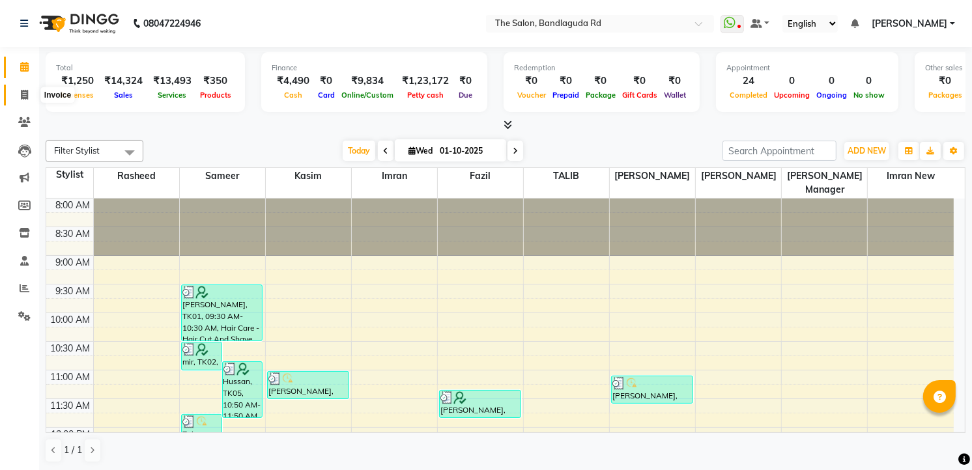
click at [18, 100] on span at bounding box center [24, 95] width 23 height 15
select select "service"
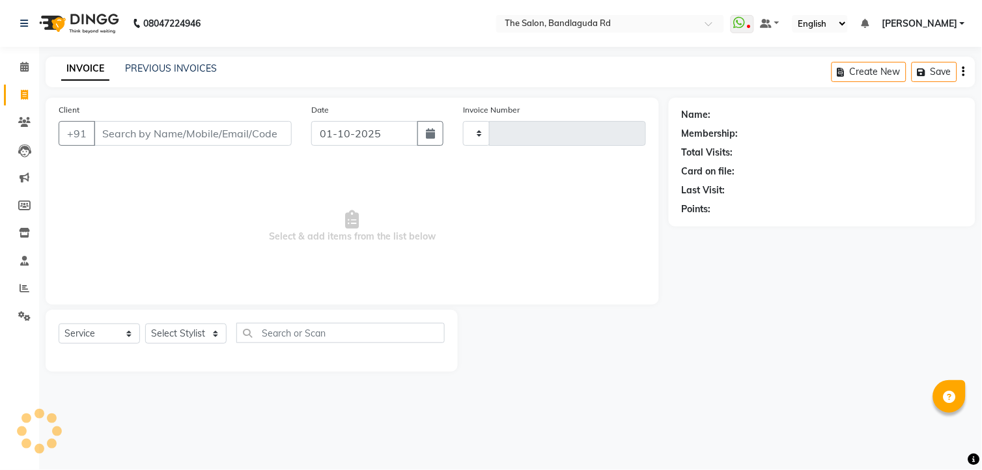
type input "14519"
select select "5198"
drag, startPoint x: 170, startPoint y: 330, endPoint x: 170, endPoint y: 321, distance: 9.1
click at [170, 330] on select "Select Stylist AIJAZ fazil imran imran new kasim mohsin rasheed rashid manager …" at bounding box center [185, 334] width 81 height 20
select select "49762"
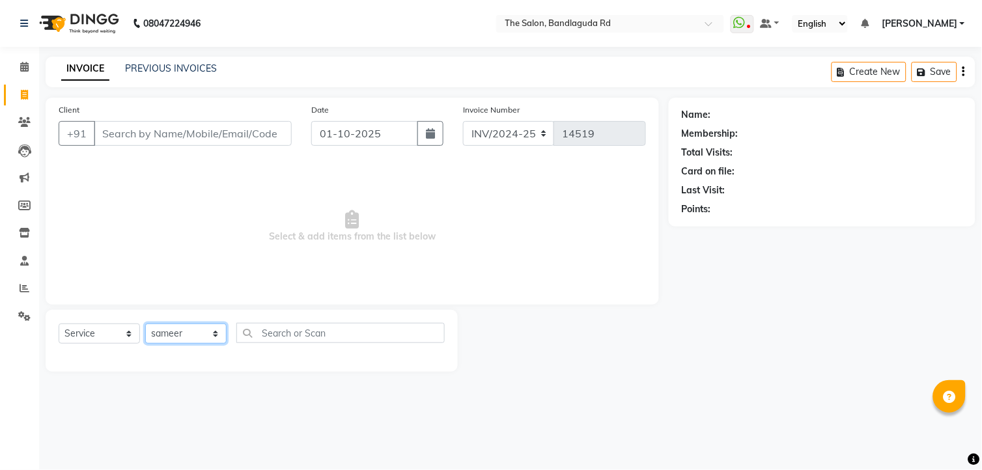
click at [145, 324] on select "Select Stylist AIJAZ fazil imran imran new kasim mohsin rasheed rashid manager …" at bounding box center [185, 334] width 81 height 20
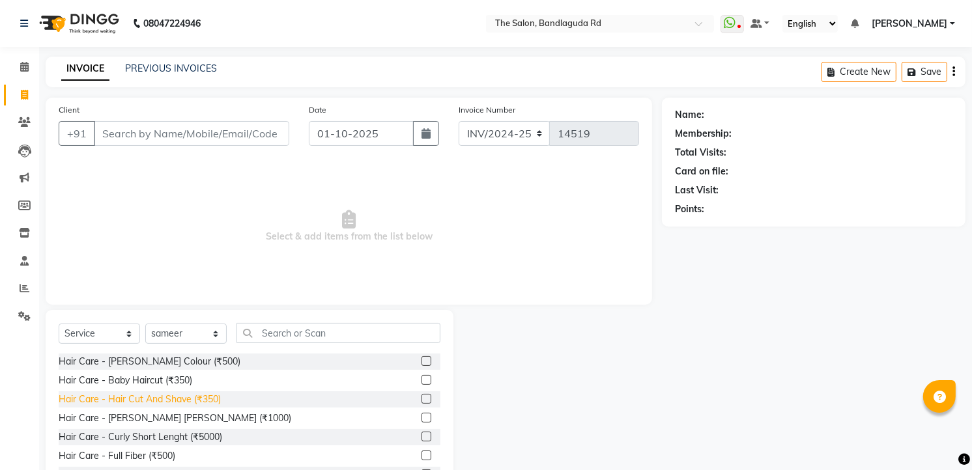
click at [203, 399] on div "Hair Care - Hair Cut And Shave (₹350)" at bounding box center [140, 400] width 162 height 14
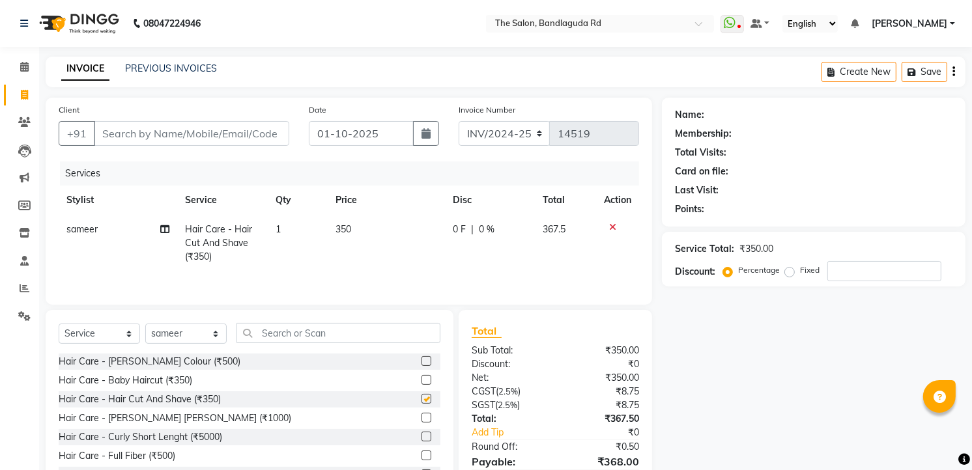
checkbox input "false"
click at [298, 332] on input "text" at bounding box center [338, 333] width 204 height 20
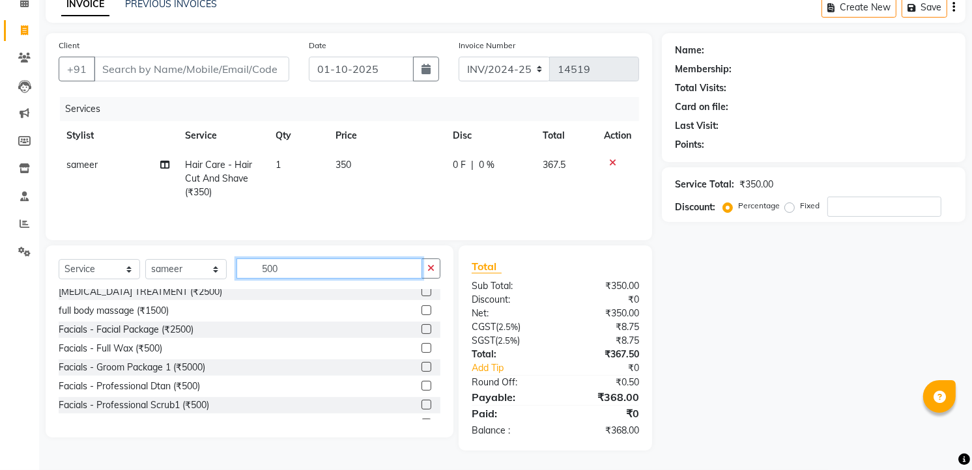
scroll to position [246, 0]
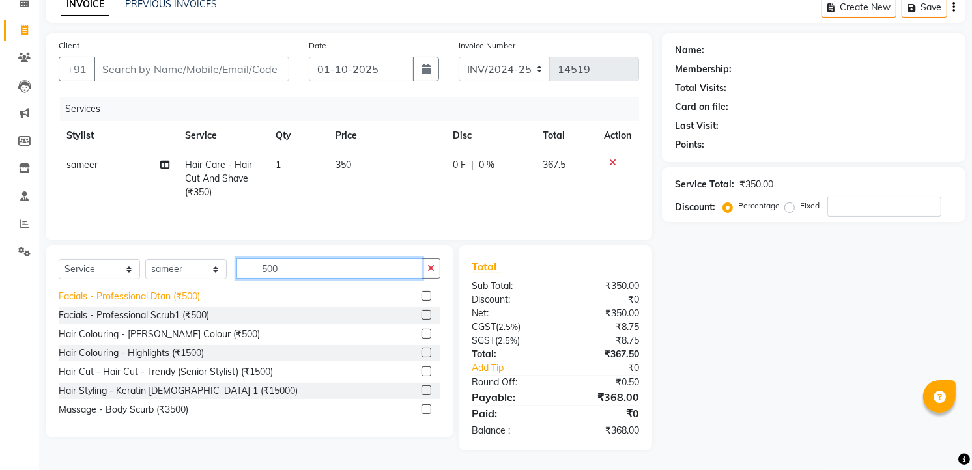
type input "500"
click at [193, 295] on div "Facials - Professional Dtan (₹500)" at bounding box center [129, 297] width 141 height 14
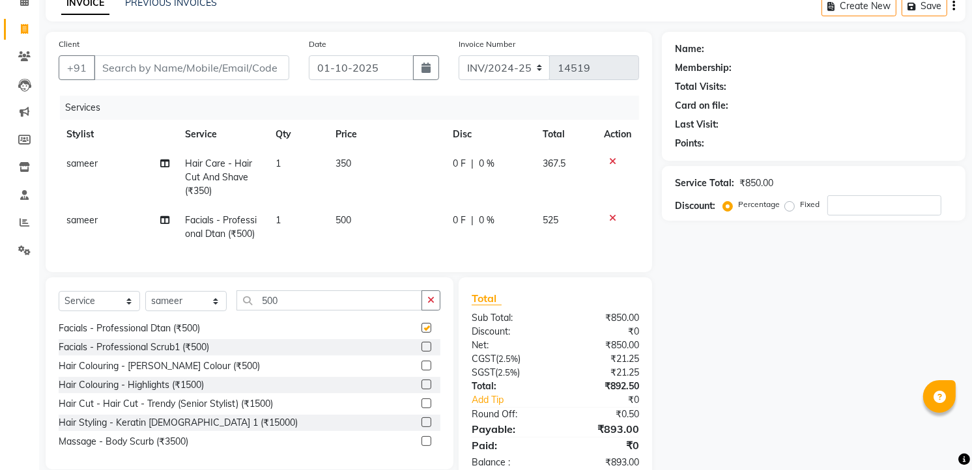
checkbox input "false"
click at [199, 373] on div "Hair Colouring - Beard Colour (₹500)" at bounding box center [159, 367] width 201 height 14
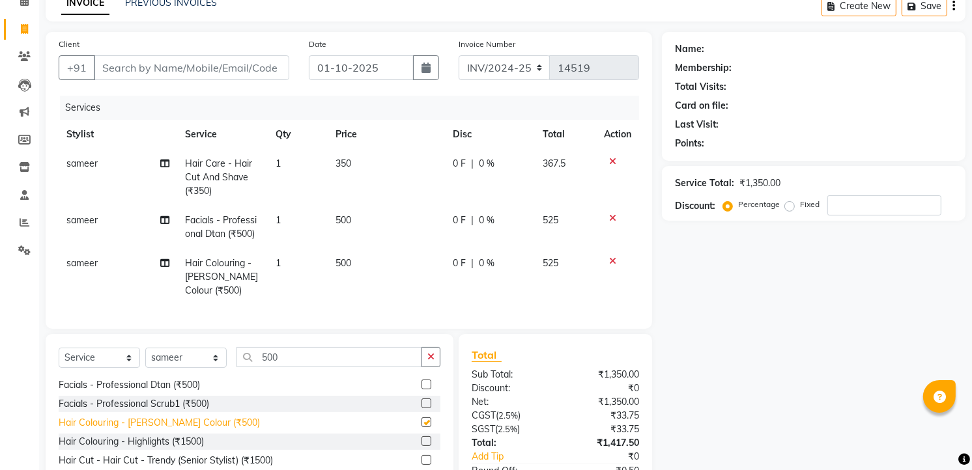
checkbox input "false"
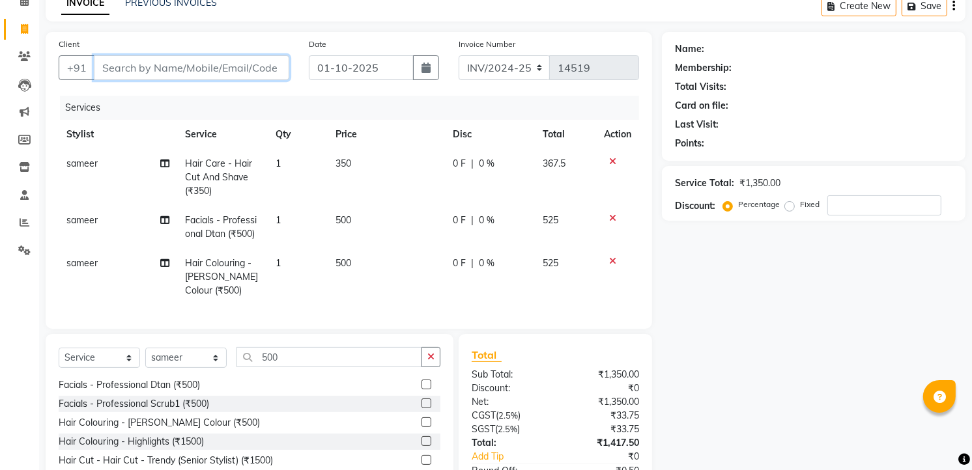
click at [180, 68] on input "Client" at bounding box center [191, 67] width 195 height 25
type input "8"
type input "0"
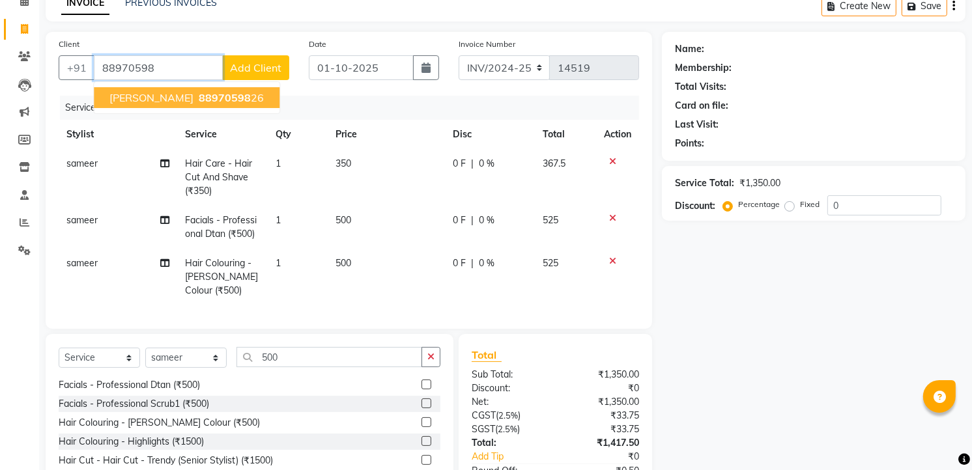
click at [190, 92] on button "Ali 88970598 26" at bounding box center [187, 97] width 186 height 21
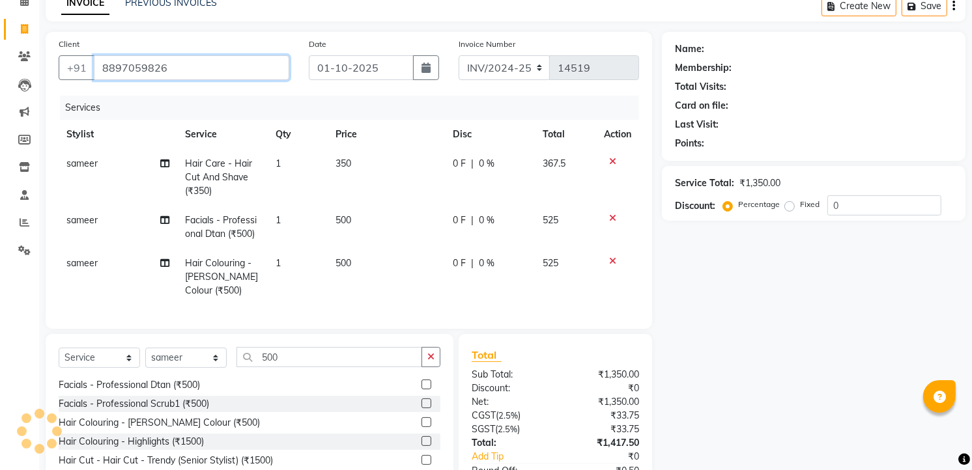
type input "8897059826"
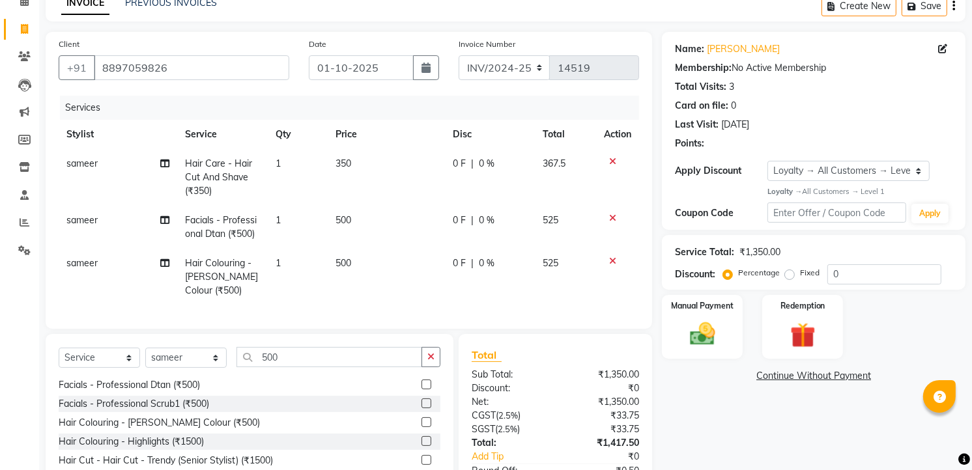
scroll to position [165, 0]
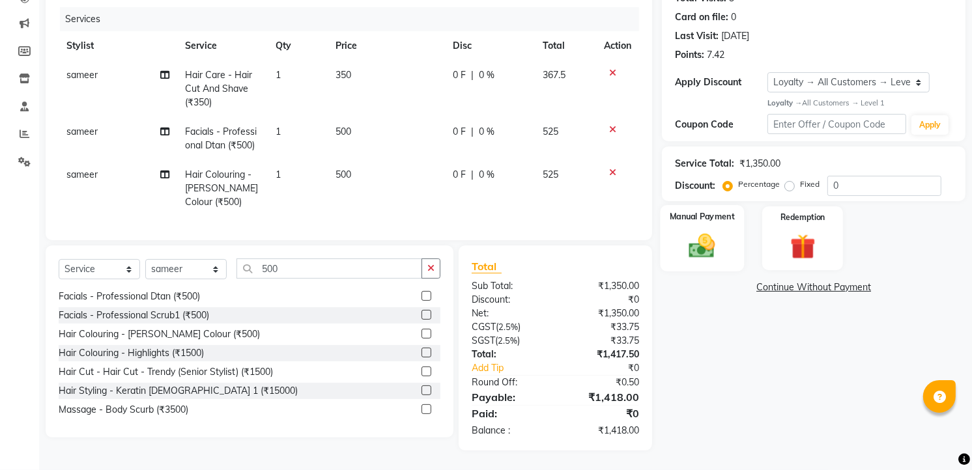
click at [726, 251] on div "Manual Payment" at bounding box center [702, 238] width 84 height 66
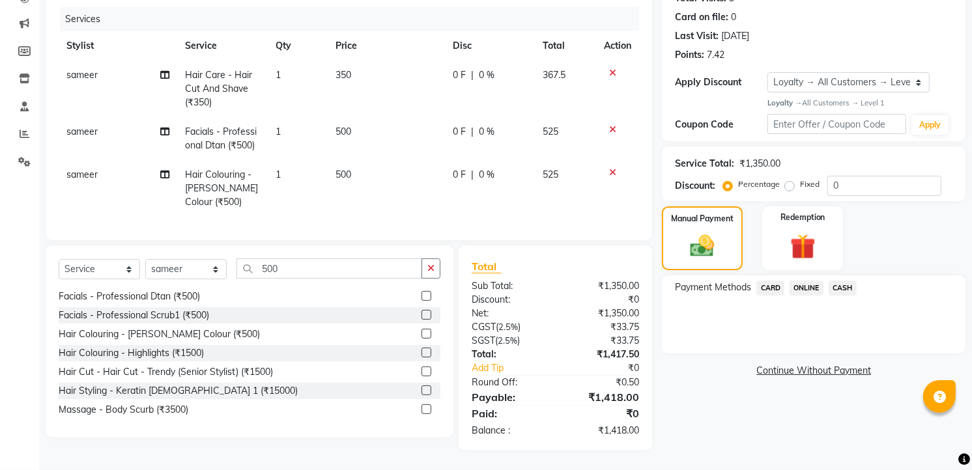
click at [809, 281] on span "ONLINE" at bounding box center [806, 288] width 34 height 15
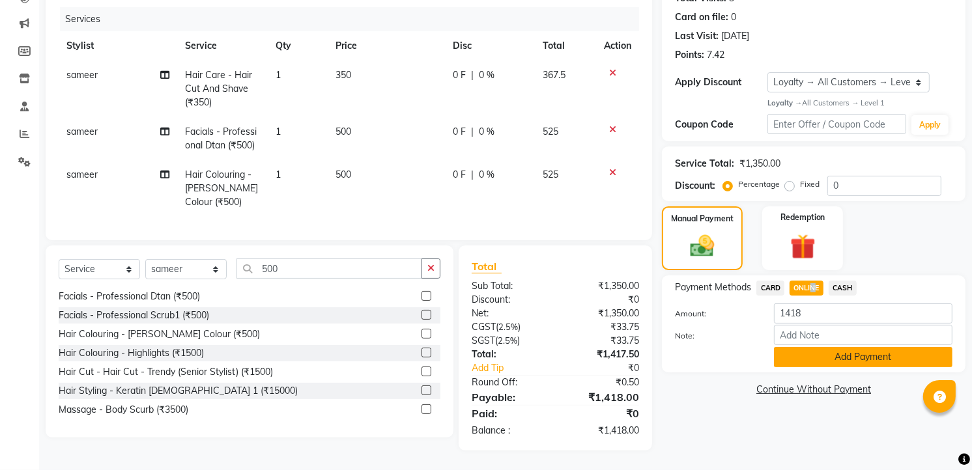
click at [836, 348] on button "Add Payment" at bounding box center [863, 357] width 178 height 20
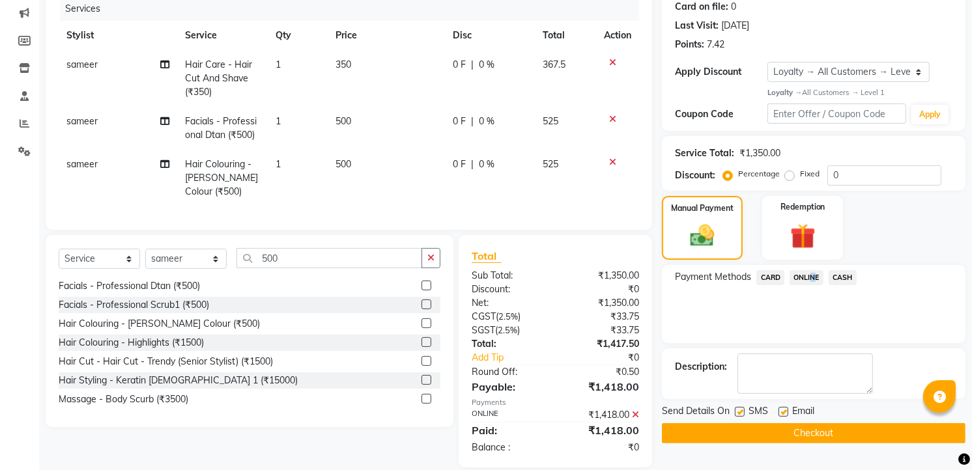
scroll to position [257, 0]
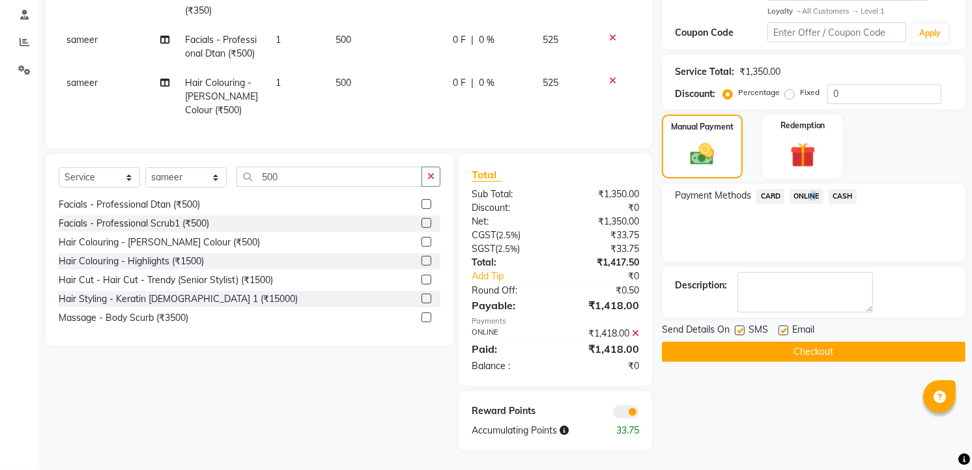
click at [836, 342] on button "Checkout" at bounding box center [814, 352] width 304 height 20
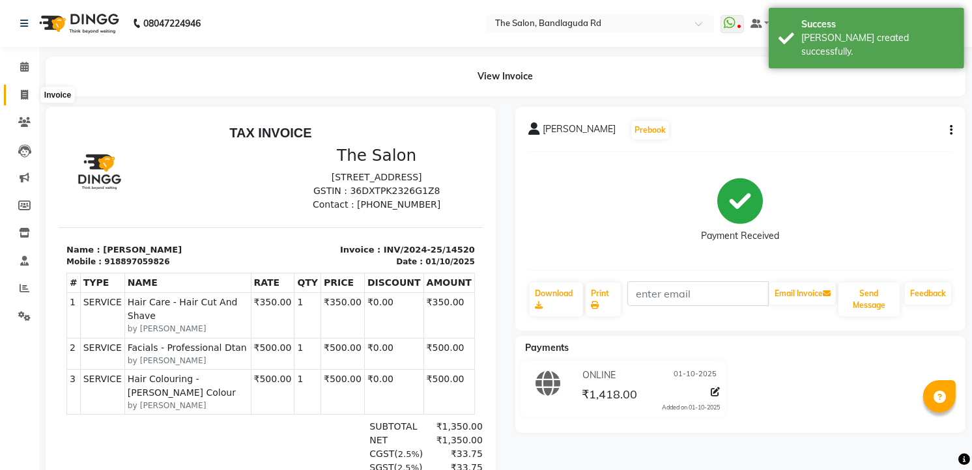
click at [15, 92] on span at bounding box center [24, 95] width 23 height 15
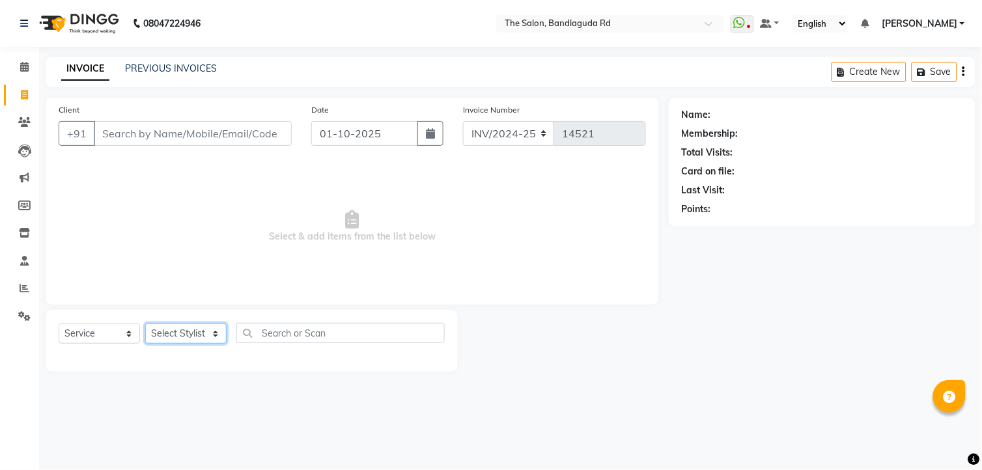
click at [195, 326] on select "Select Stylist AIJAZ fazil imran imran new kasim mohsin rasheed rashid manager …" at bounding box center [185, 334] width 81 height 20
click at [145, 324] on select "Select Stylist AIJAZ fazil imran imran new kasim mohsin rasheed rashid manager …" at bounding box center [185, 334] width 81 height 20
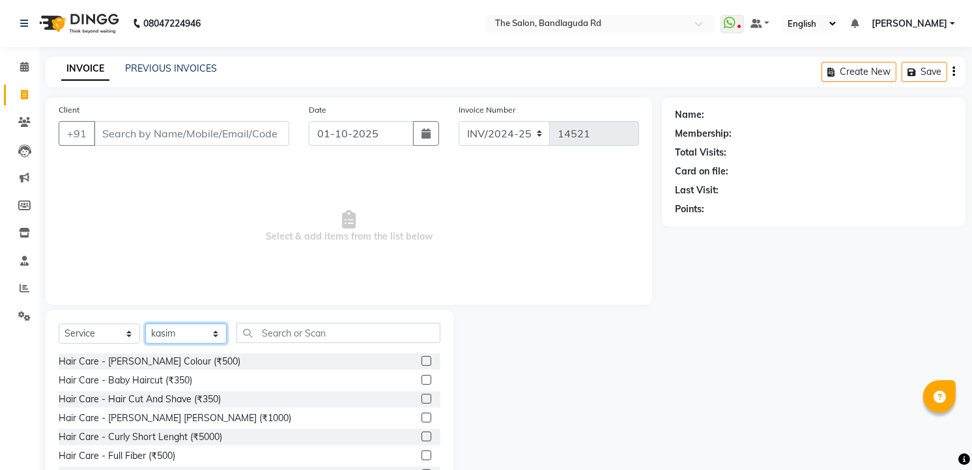
click at [167, 322] on div "Select Service Product Membership Package Voucher Prepaid Gift Card Select Styl…" at bounding box center [250, 406] width 408 height 192
click at [145, 324] on select "Select Stylist AIJAZ fazil imran imran new kasim mohsin rasheed rashid manager …" at bounding box center [185, 334] width 81 height 20
drag, startPoint x: 196, startPoint y: 401, endPoint x: 278, endPoint y: 363, distance: 90.3
click at [195, 398] on div "Hair Care - Hair Cut And Shave (₹350)" at bounding box center [140, 400] width 162 height 14
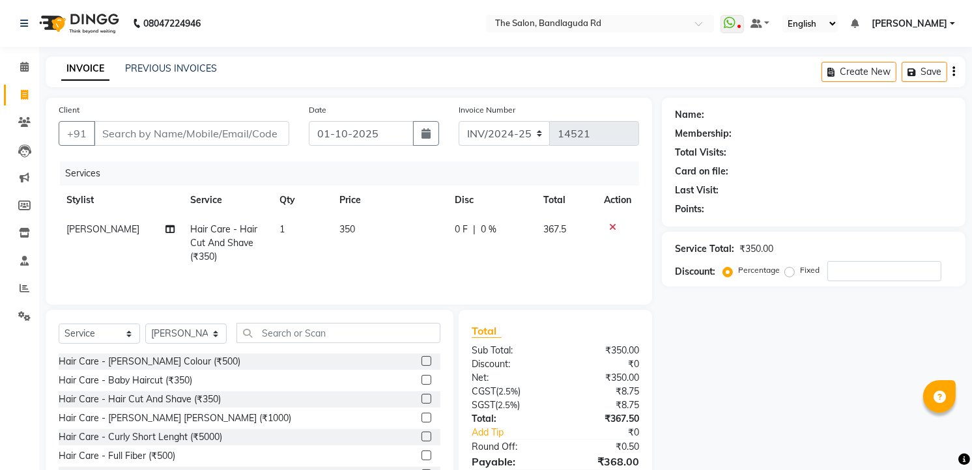
click at [308, 323] on div "Select Service Product Membership Package Voucher Prepaid Gift Card Select Styl…" at bounding box center [250, 406] width 408 height 192
click at [277, 328] on input "text" at bounding box center [338, 333] width 204 height 20
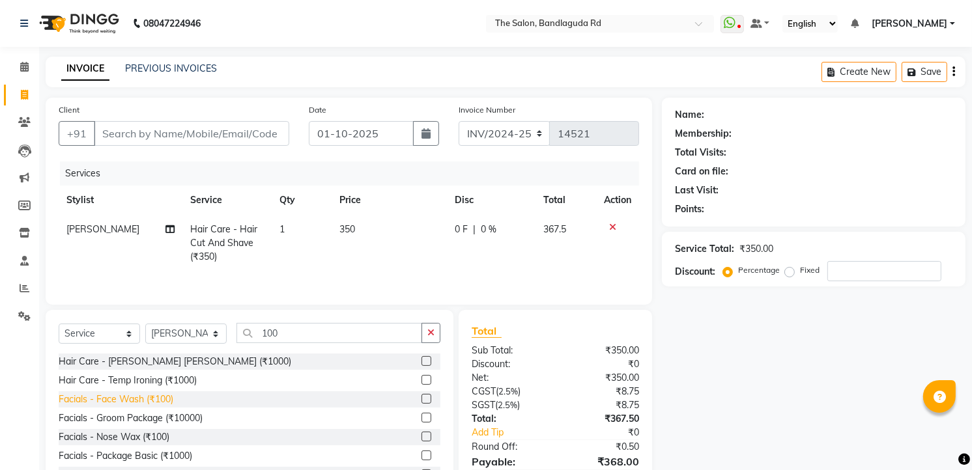
click at [144, 403] on div "Facials - Face Wash (₹100)" at bounding box center [116, 400] width 115 height 14
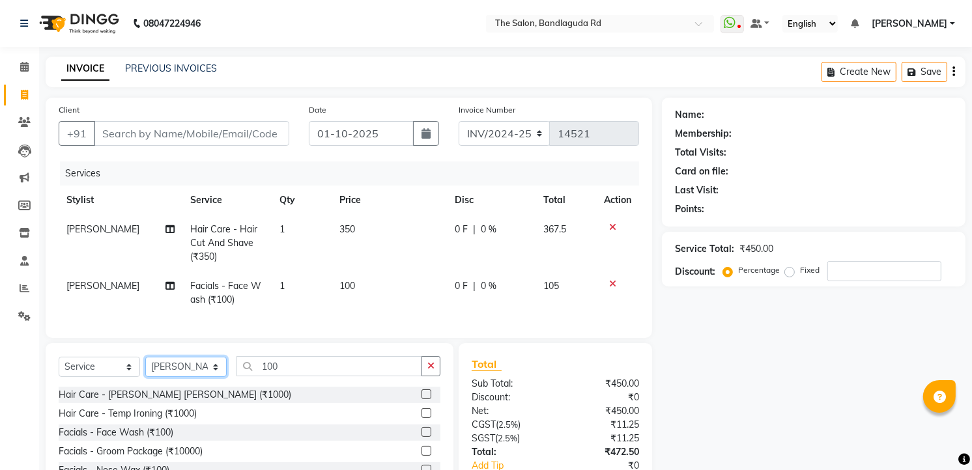
click at [165, 377] on select "Select Stylist AIJAZ fazil imran imran new kasim mohsin rasheed rashid manager …" at bounding box center [185, 367] width 81 height 20
click at [145, 368] on select "Select Stylist AIJAZ fazil imran imran new kasim mohsin rasheed rashid manager …" at bounding box center [185, 367] width 81 height 20
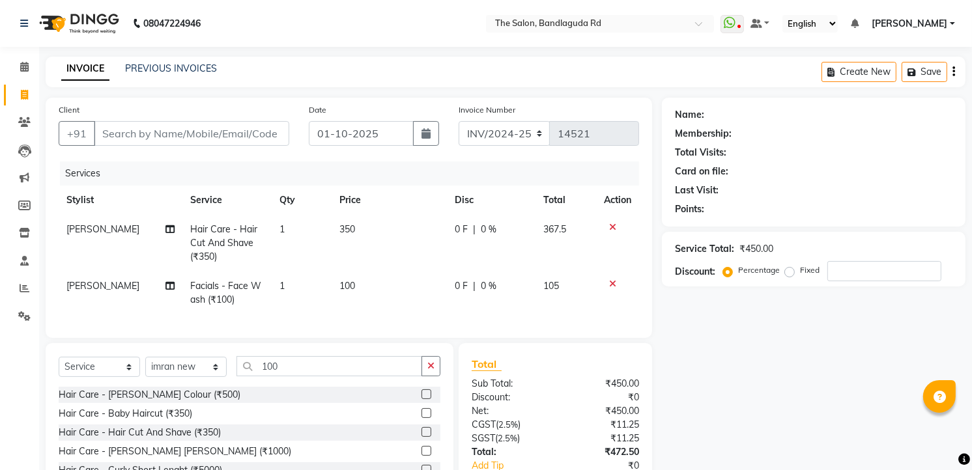
click at [428, 371] on icon "button" at bounding box center [430, 365] width 7 height 9
click at [305, 365] on div "Select Service Product Membership Package Voucher Prepaid Gift Card Select Styl…" at bounding box center [250, 439] width 408 height 192
click at [297, 370] on input "text" at bounding box center [338, 366] width 204 height 20
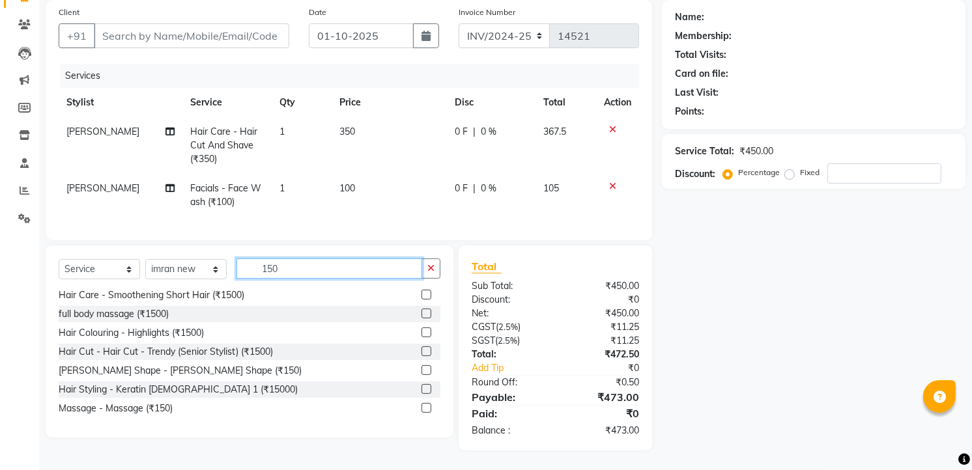
scroll to position [108, 0]
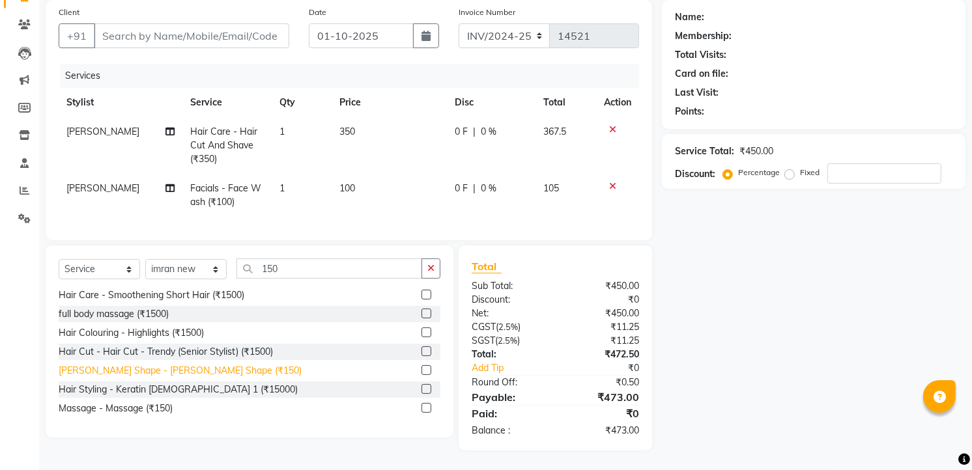
click at [168, 367] on div "Beard Shape - Beard Shape (₹150)" at bounding box center [180, 371] width 243 height 14
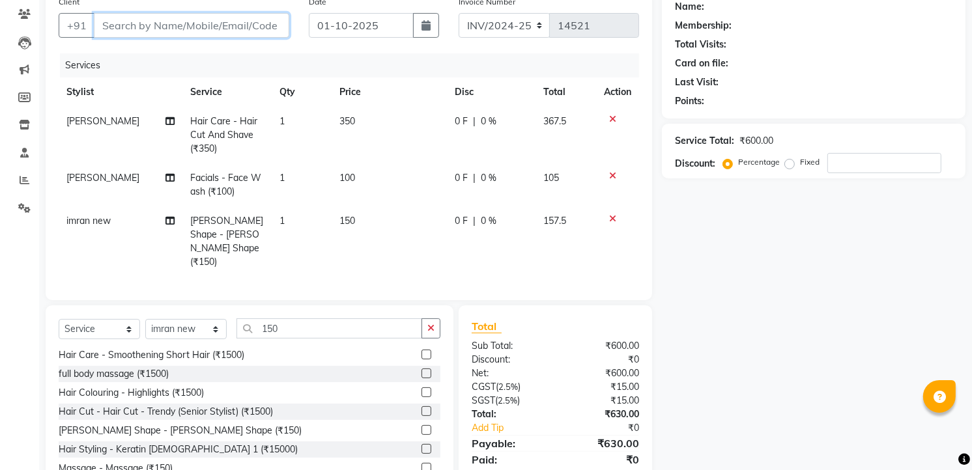
click at [219, 23] on input "Client" at bounding box center [191, 25] width 195 height 25
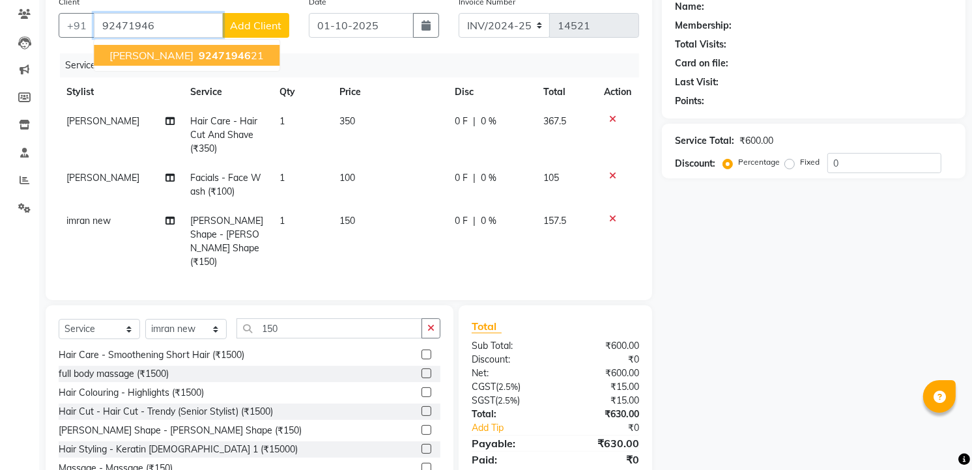
click at [199, 53] on span "92471946" at bounding box center [225, 55] width 52 height 13
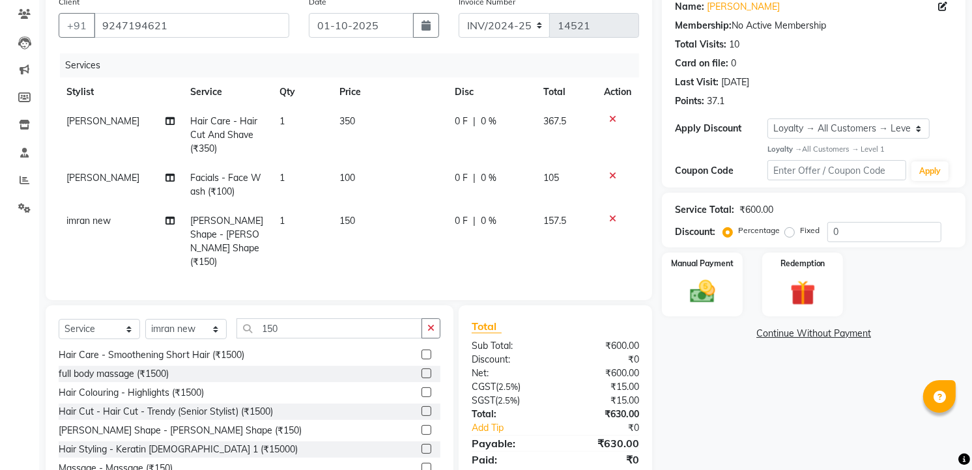
scroll to position [138, 0]
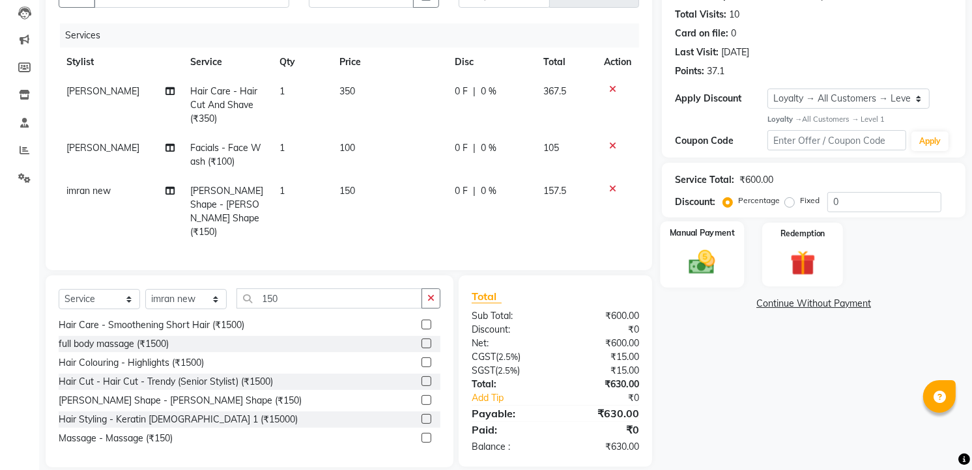
click at [685, 272] on img at bounding box center [702, 262] width 42 height 30
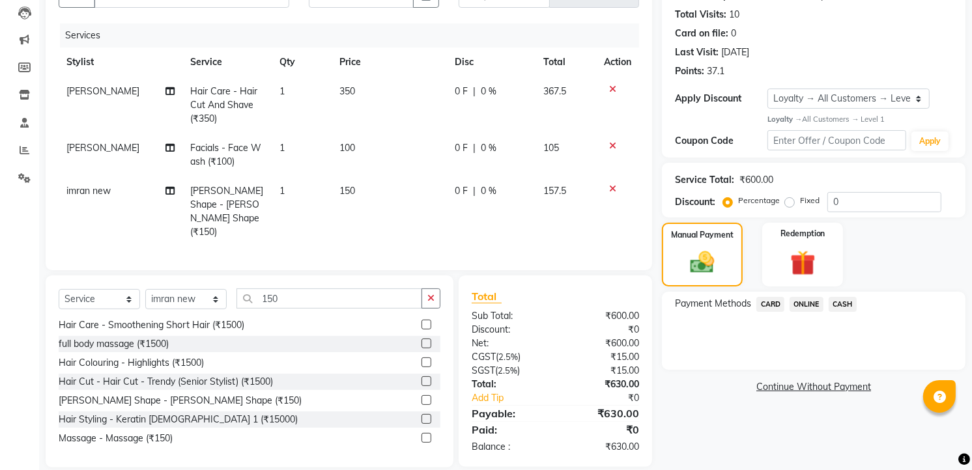
click at [815, 302] on span "ONLINE" at bounding box center [806, 304] width 34 height 15
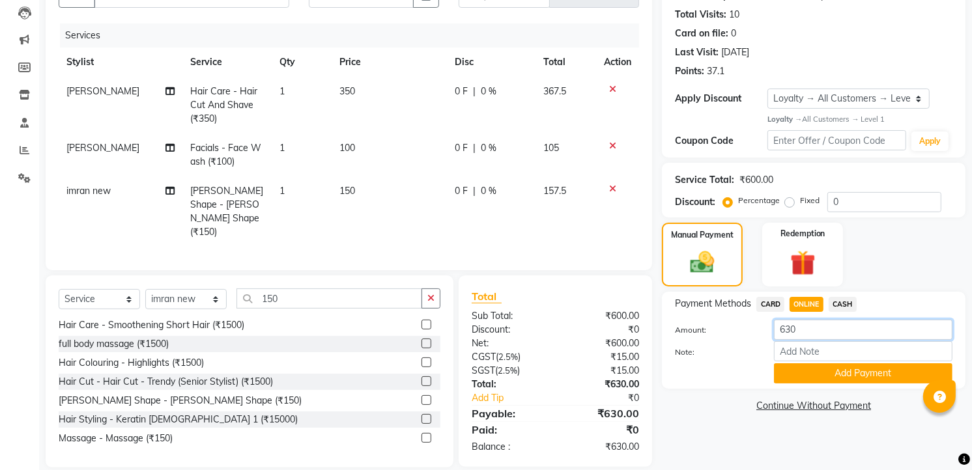
click at [831, 335] on input "630" at bounding box center [863, 330] width 178 height 20
click at [831, 373] on button "Add Payment" at bounding box center [863, 373] width 178 height 20
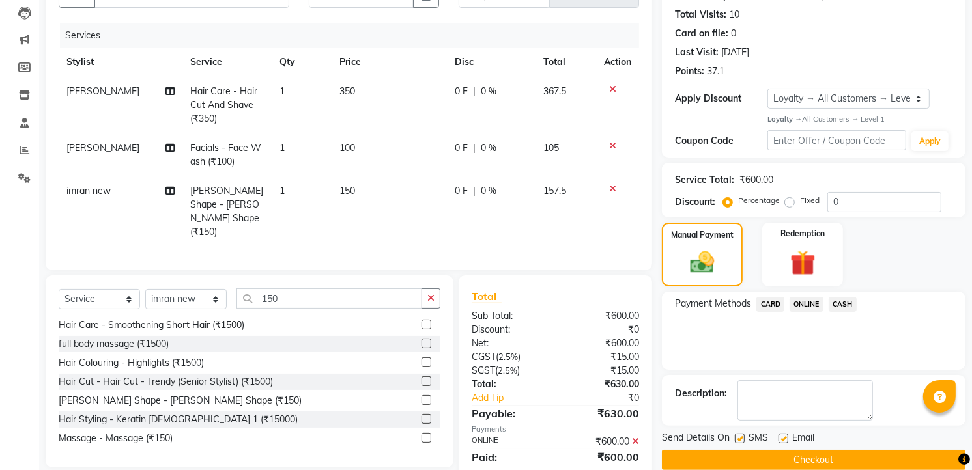
click at [850, 297] on span "CASH" at bounding box center [842, 304] width 28 height 15
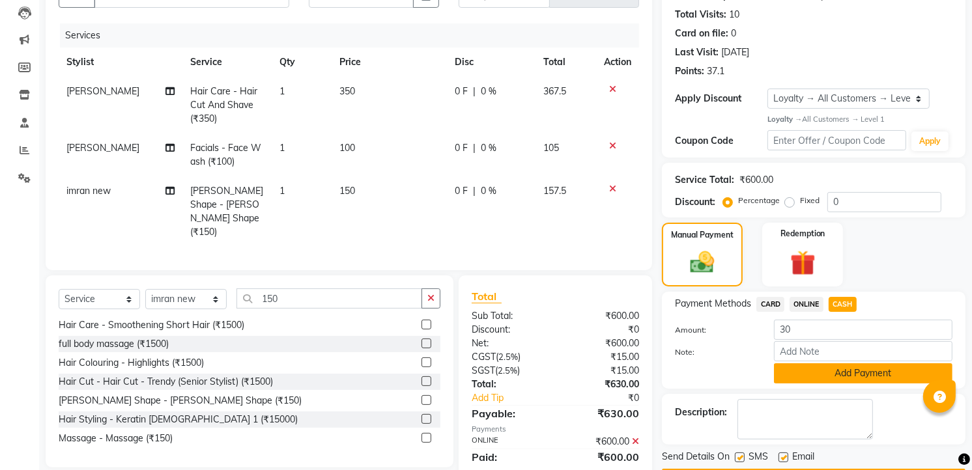
click at [829, 380] on button "Add Payment" at bounding box center [863, 373] width 178 height 20
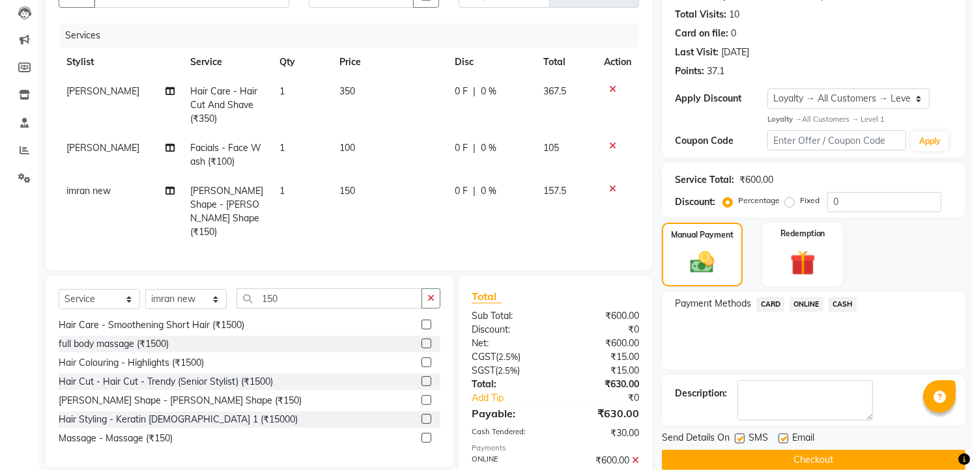
scroll to position [262, 0]
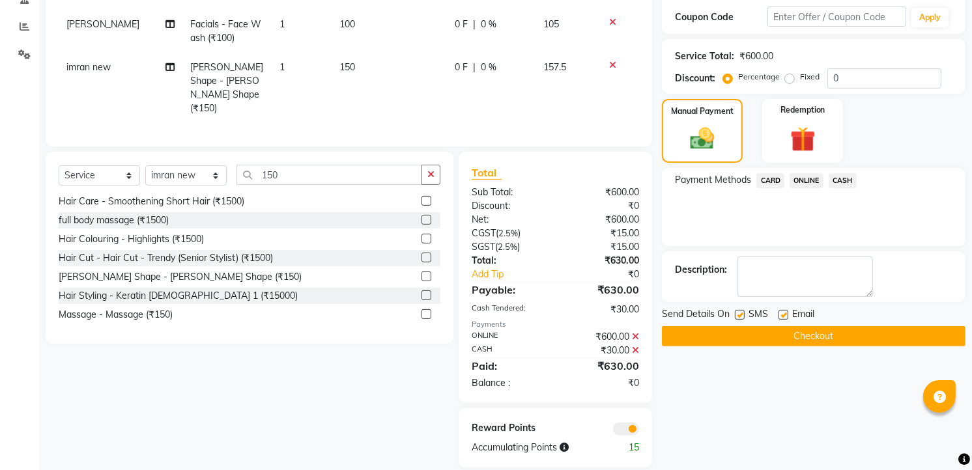
click at [804, 332] on button "Checkout" at bounding box center [814, 336] width 304 height 20
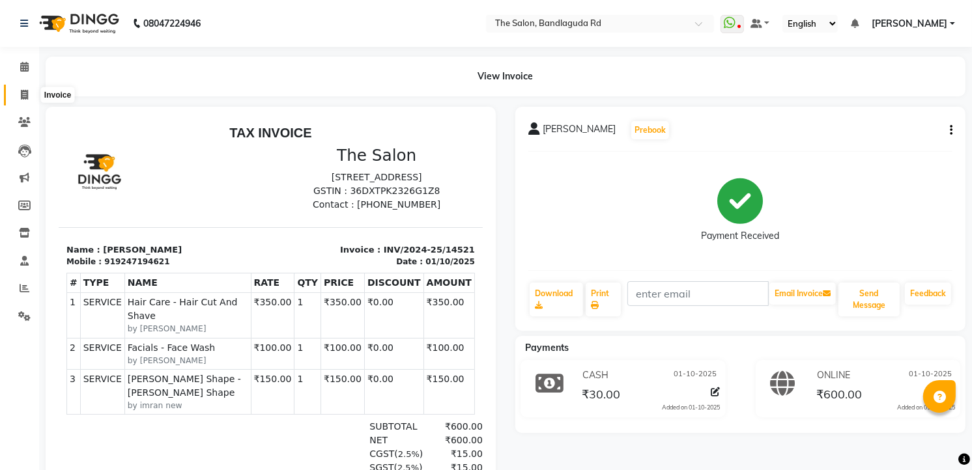
click at [23, 100] on span at bounding box center [24, 95] width 23 height 15
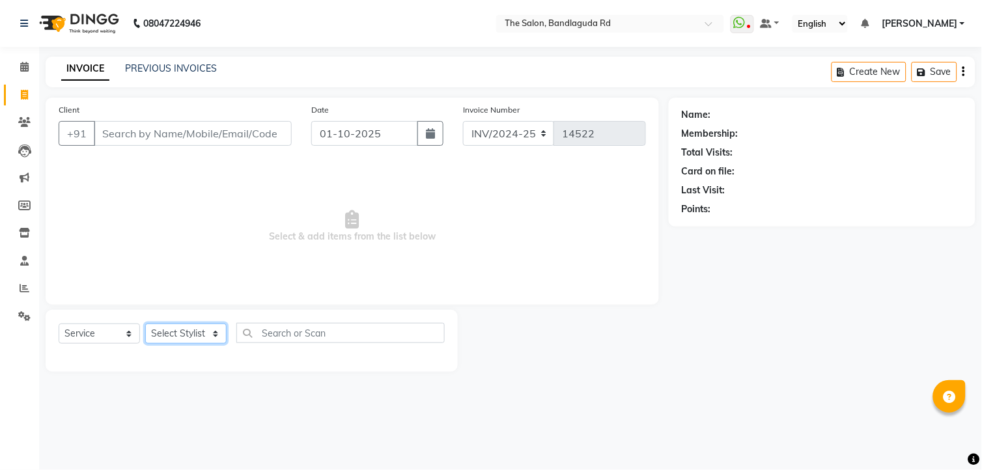
click at [202, 337] on select "Select Stylist AIJAZ fazil imran imran new kasim mohsin rasheed rashid manager …" at bounding box center [185, 334] width 81 height 20
click at [145, 324] on select "Select Stylist AIJAZ fazil imran imran new kasim mohsin rasheed rashid manager …" at bounding box center [185, 334] width 81 height 20
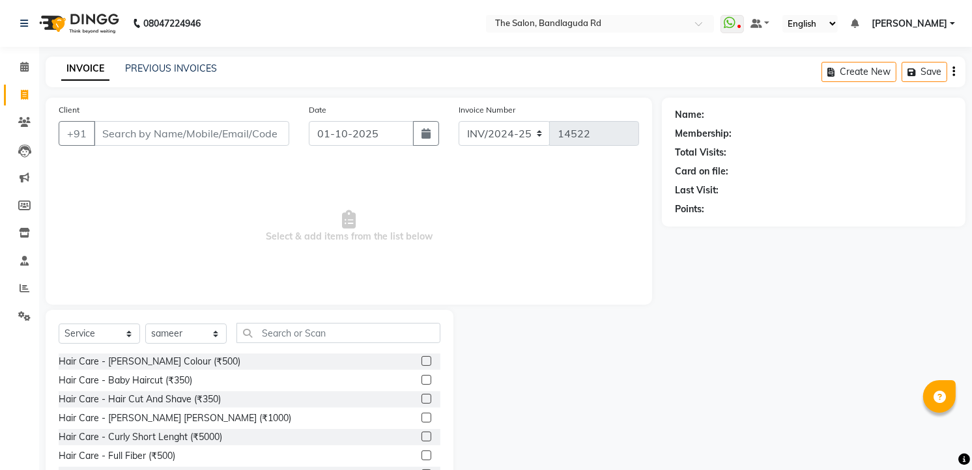
click at [268, 319] on div "Select Service Product Membership Package Voucher Prepaid Gift Card Select Styl…" at bounding box center [250, 406] width 408 height 192
click at [287, 342] on input "text" at bounding box center [338, 333] width 204 height 20
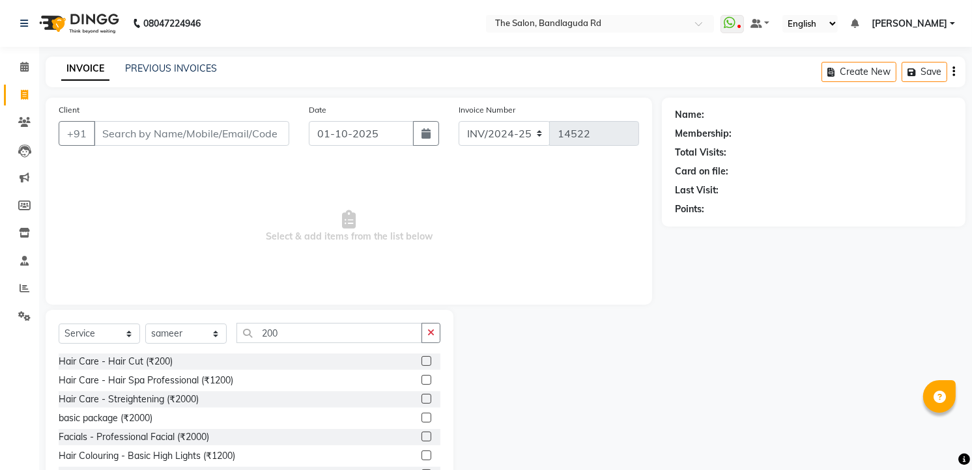
click at [175, 363] on div "Hair Care - Hair Cut (₹200)" at bounding box center [250, 362] width 382 height 16
click at [155, 363] on div "Hair Care - Hair Cut (₹200)" at bounding box center [116, 362] width 114 height 14
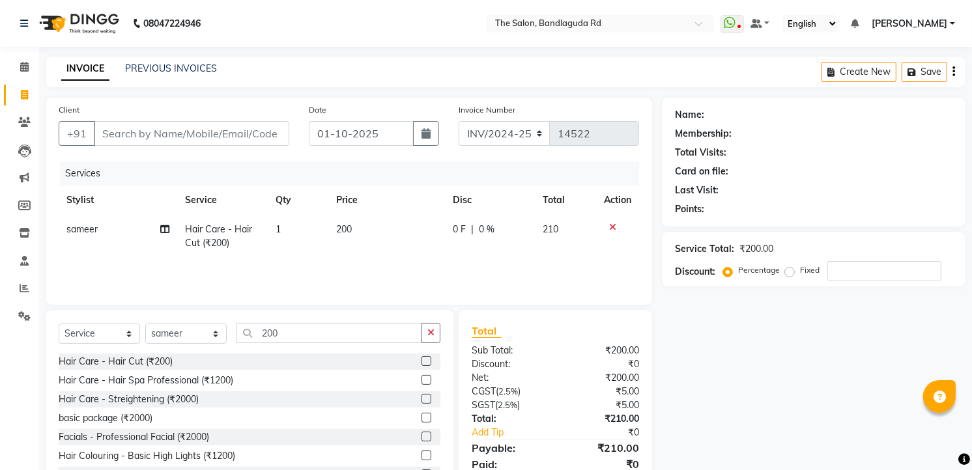
click at [294, 224] on td "1" at bounding box center [298, 236] width 61 height 43
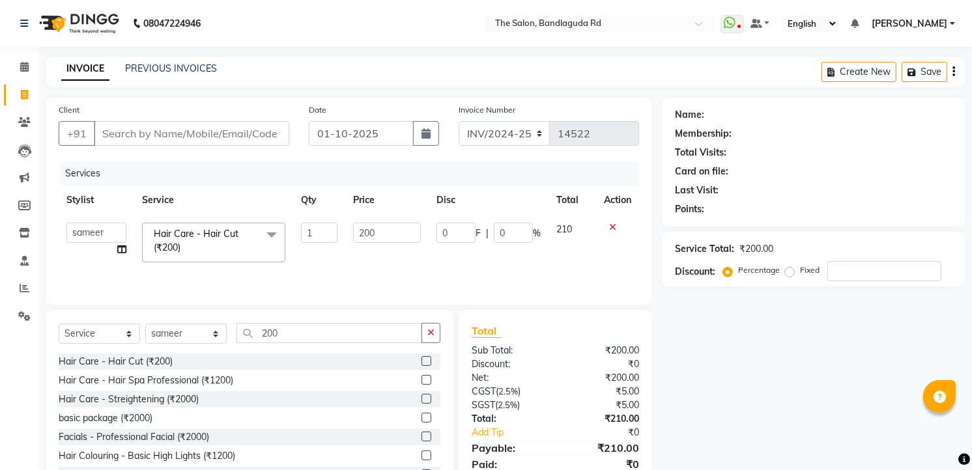
click at [315, 220] on td "1" at bounding box center [319, 242] width 53 height 55
click at [323, 233] on input "1" at bounding box center [319, 233] width 37 height 20
click at [337, 253] on tr "AIJAZ fazil imran imran new kasim mohsin rasheed rashid manager sameer TALIB Ha…" at bounding box center [349, 242] width 580 height 55
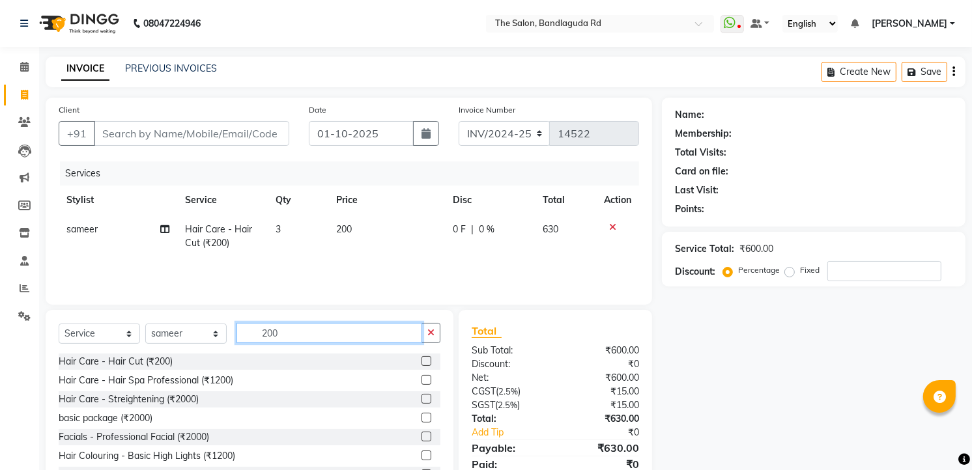
click at [281, 334] on input "200" at bounding box center [329, 333] width 186 height 20
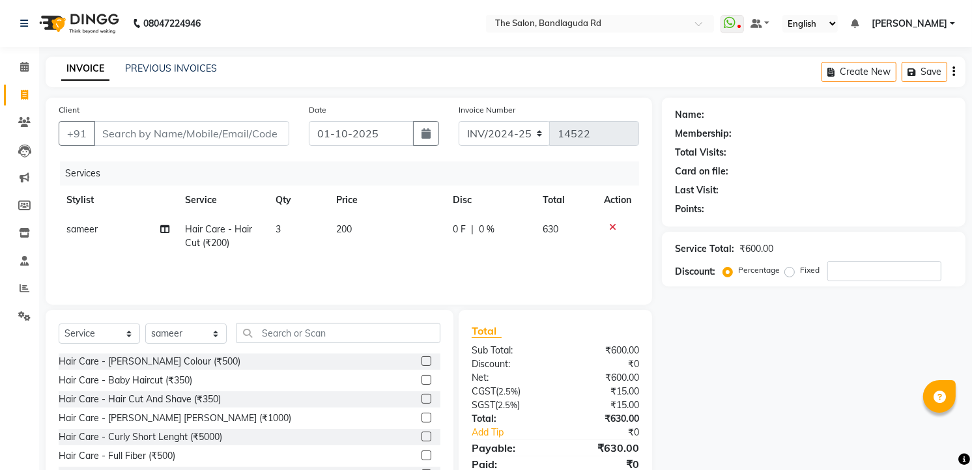
click at [324, 350] on div "Select Service Product Membership Package Voucher Prepaid Gift Card Select Styl…" at bounding box center [250, 338] width 382 height 31
click at [320, 339] on input "text" at bounding box center [338, 333] width 204 height 20
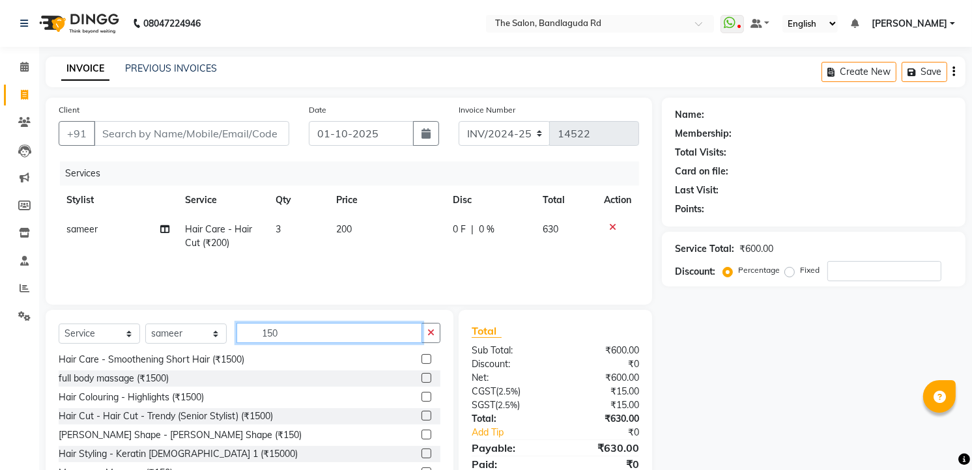
scroll to position [51, 0]
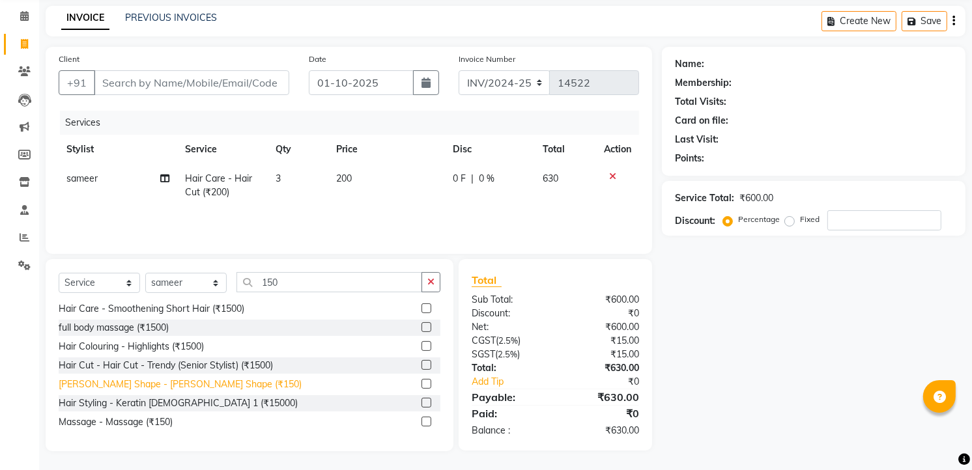
click at [186, 383] on div "Beard Shape - Beard Shape (₹150)" at bounding box center [180, 385] width 243 height 14
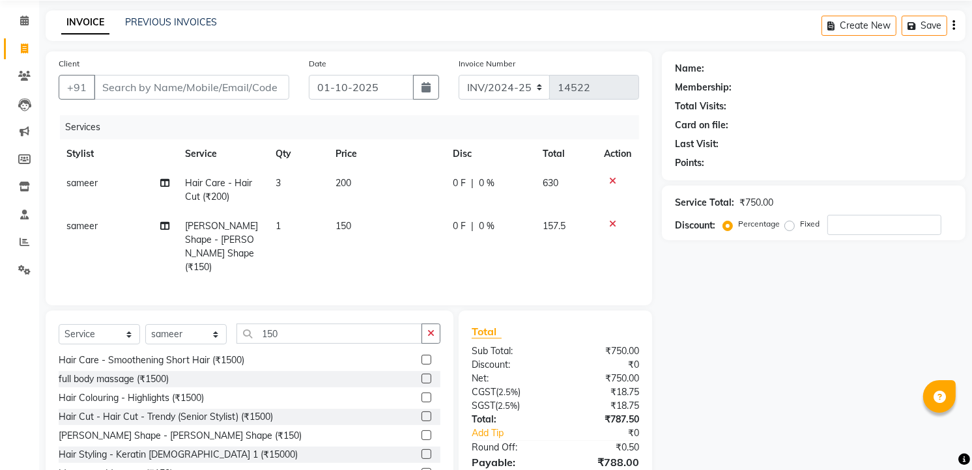
scroll to position [94, 0]
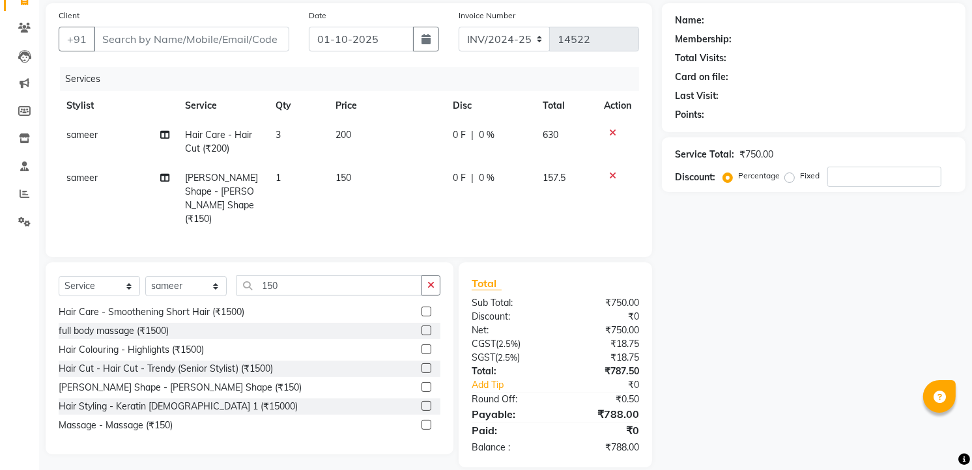
click at [92, 174] on span "sameer" at bounding box center [81, 178] width 31 height 12
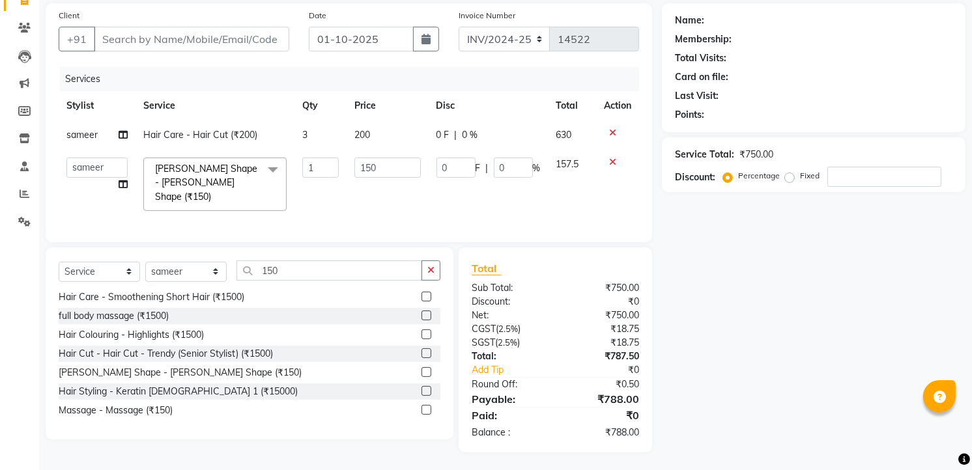
scroll to position [93, 0]
click at [94, 167] on select "AIJAZ fazil imran imran new kasim mohsin rasheed rashid manager sameer TALIB" at bounding box center [96, 169] width 61 height 20
click at [434, 262] on button "button" at bounding box center [430, 272] width 19 height 20
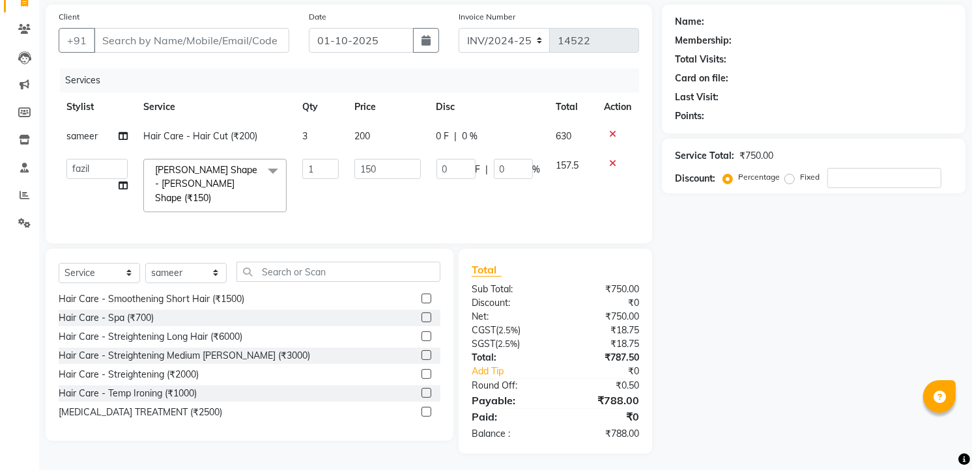
click at [349, 257] on div "Select Service Product Membership Package Voucher Prepaid Gift Card Select Styl…" at bounding box center [250, 345] width 408 height 192
click at [348, 262] on input "text" at bounding box center [338, 272] width 204 height 20
click at [341, 272] on input "text" at bounding box center [338, 272] width 204 height 20
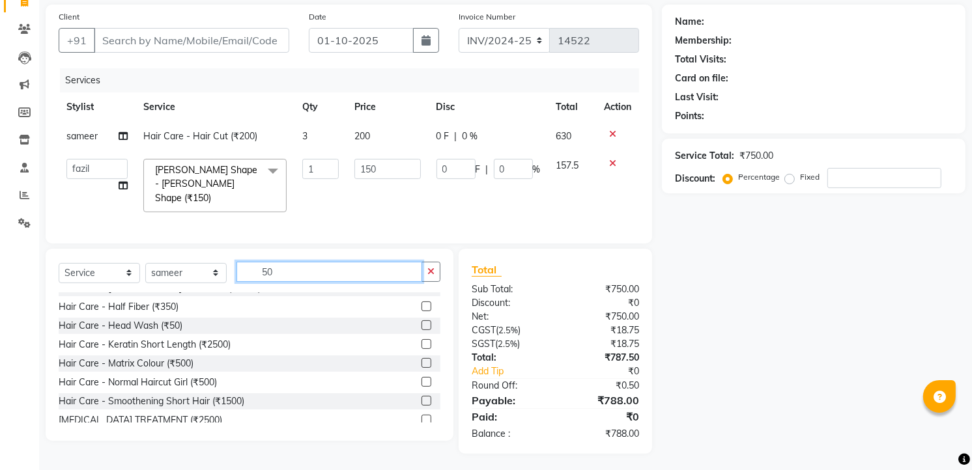
scroll to position [145, 0]
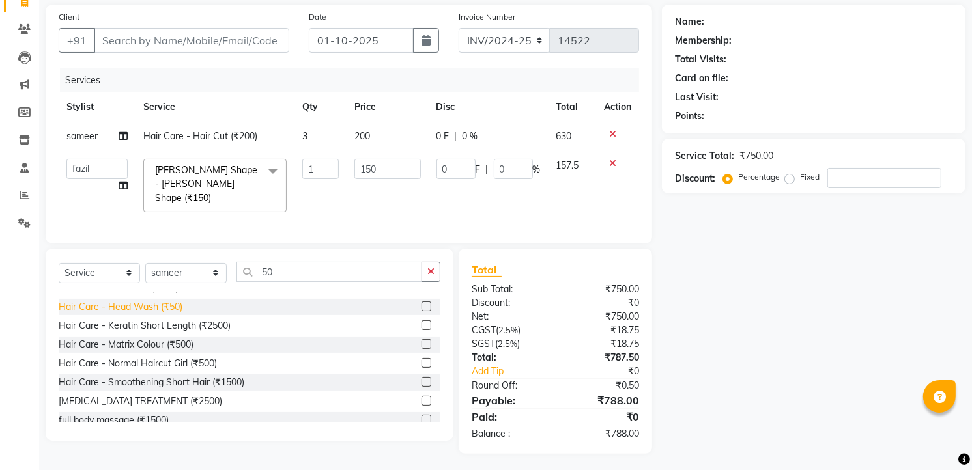
click at [154, 304] on div "Hair Care - Head Wash (₹50)" at bounding box center [121, 307] width 124 height 14
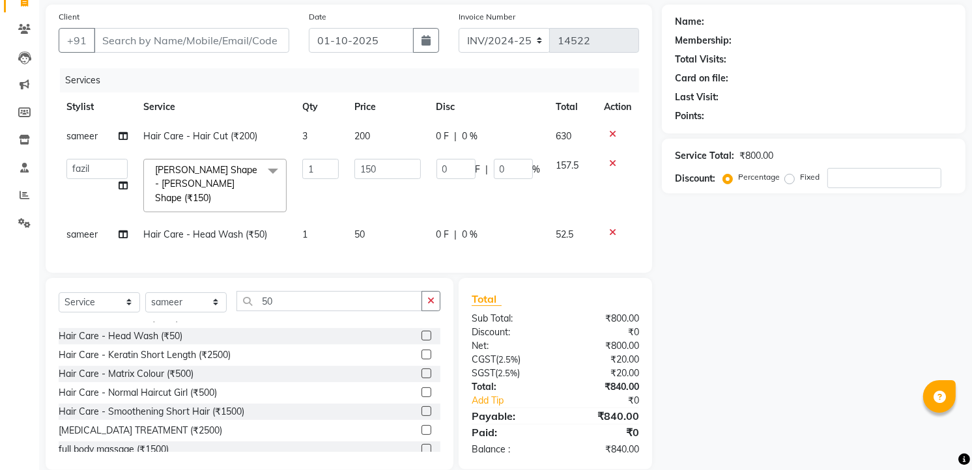
click at [201, 22] on div "Client +91" at bounding box center [174, 36] width 250 height 53
click at [148, 20] on div "Client +91" at bounding box center [174, 36] width 250 height 53
click at [141, 33] on input "Client" at bounding box center [191, 40] width 195 height 25
click at [140, 44] on input "Client" at bounding box center [191, 40] width 195 height 25
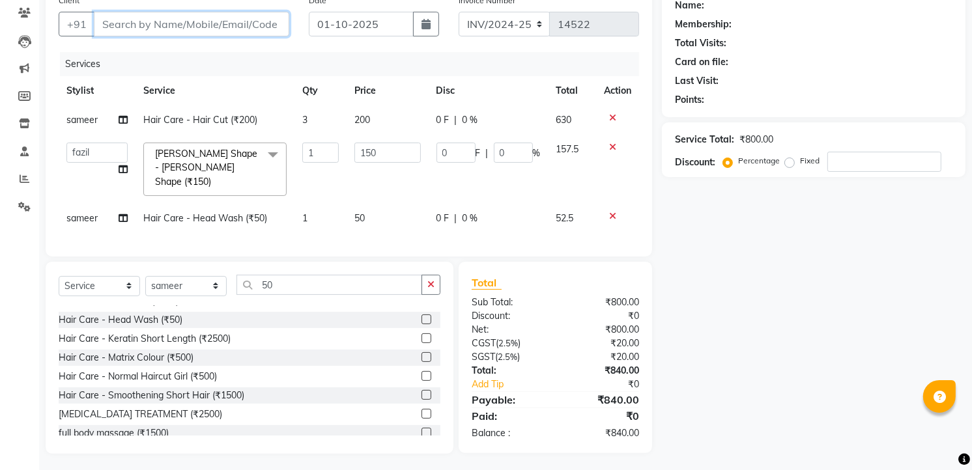
scroll to position [0, 0]
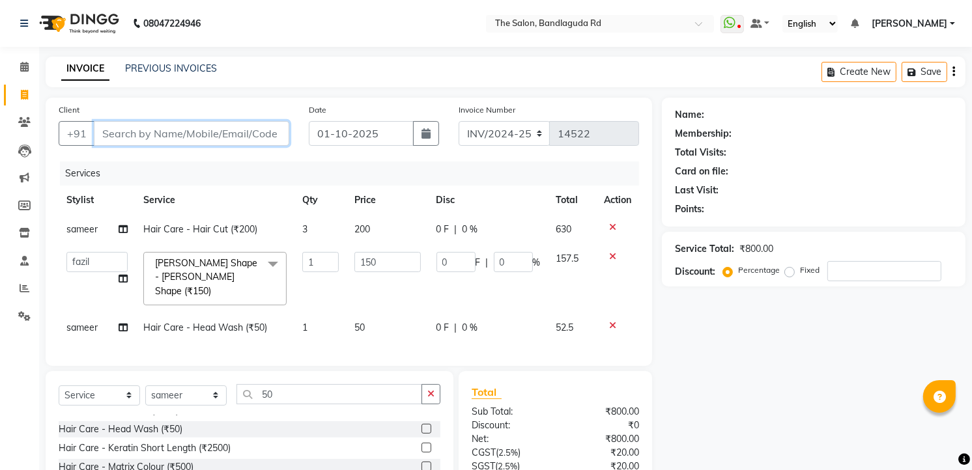
click at [256, 137] on input "Client" at bounding box center [191, 133] width 195 height 25
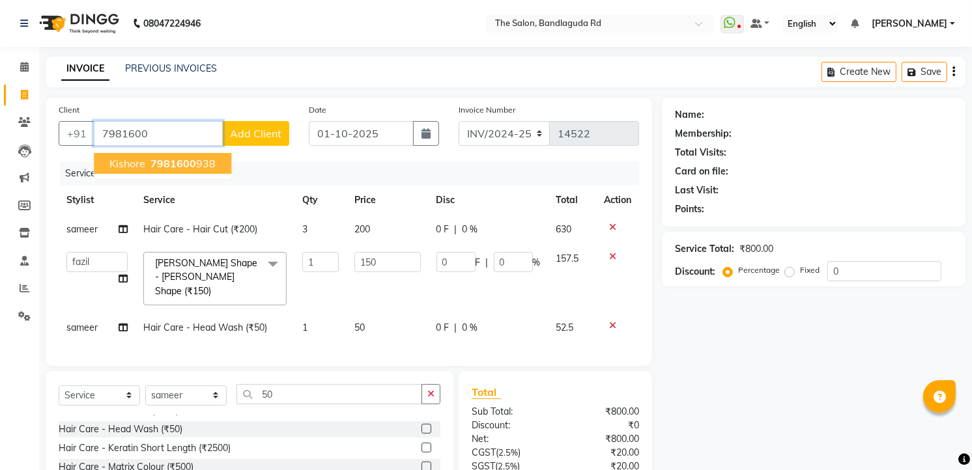
click at [177, 163] on span "7981600" at bounding box center [173, 163] width 46 height 13
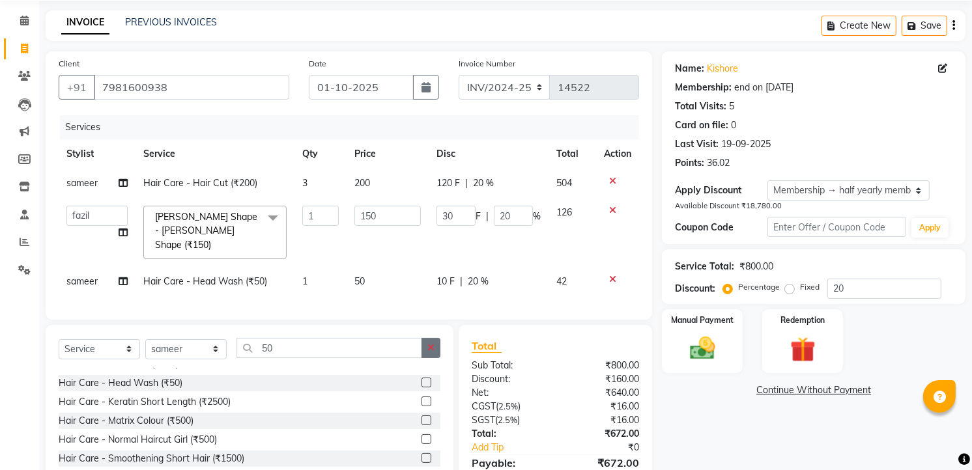
scroll to position [109, 0]
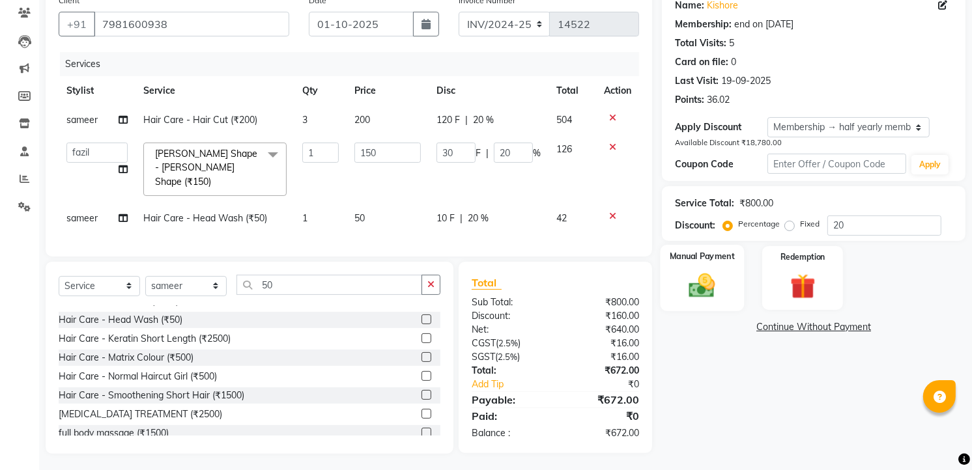
click at [697, 309] on div "Manual Payment" at bounding box center [702, 278] width 84 height 66
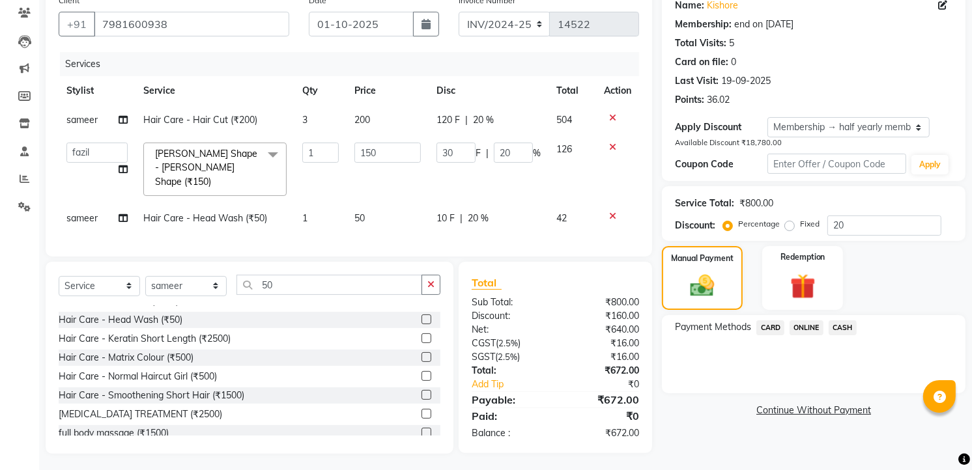
click at [838, 322] on span "CASH" at bounding box center [842, 327] width 28 height 15
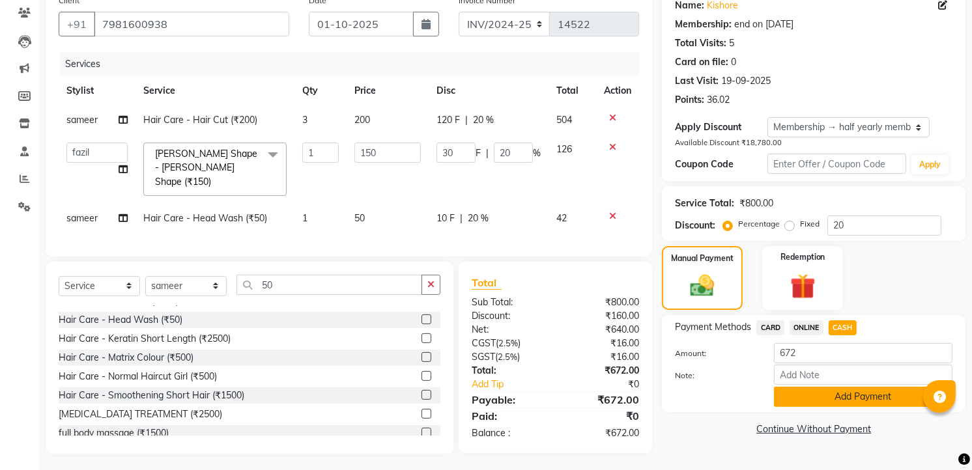
click at [855, 393] on button "Add Payment" at bounding box center [863, 397] width 178 height 20
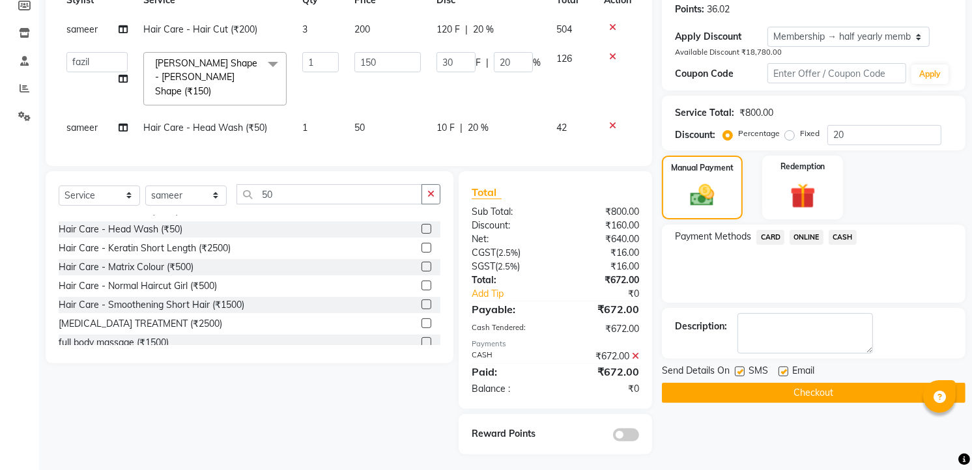
scroll to position [201, 0]
click at [632, 353] on icon at bounding box center [635, 355] width 7 height 9
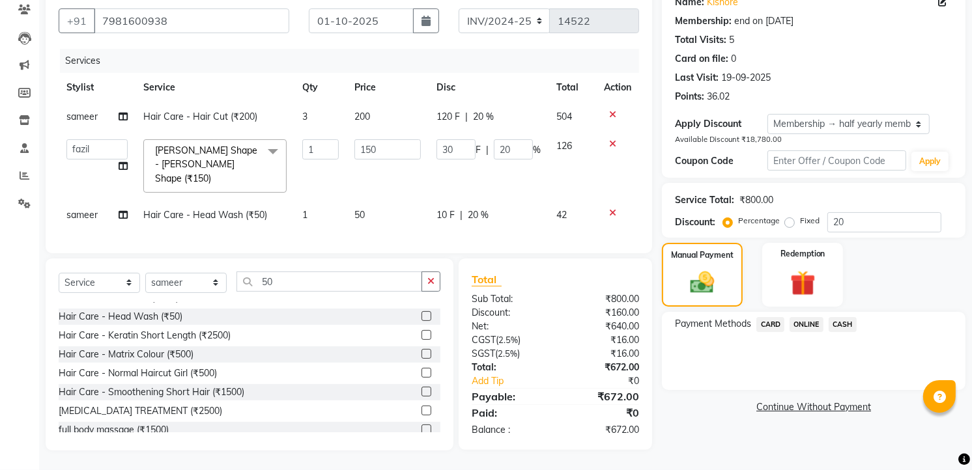
scroll to position [109, 0]
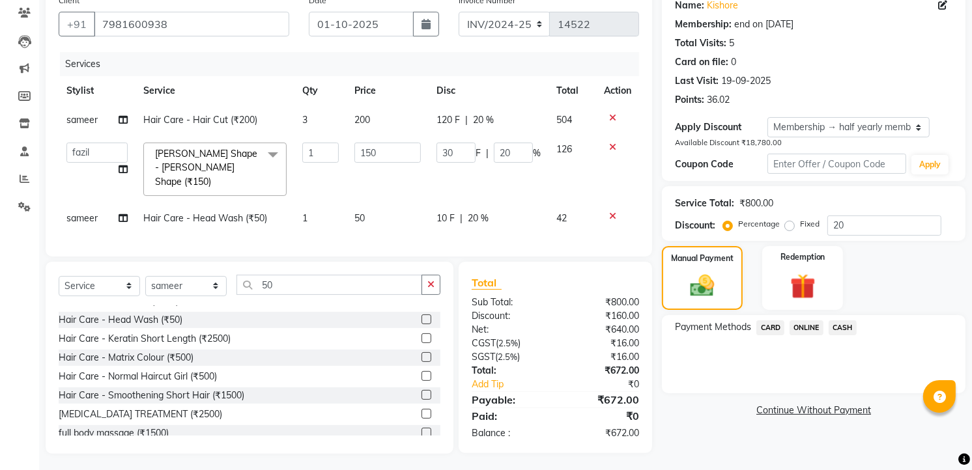
click at [604, 144] on div at bounding box center [617, 147] width 27 height 9
click at [607, 144] on div at bounding box center [617, 147] width 27 height 9
click at [614, 148] on icon at bounding box center [612, 147] width 7 height 9
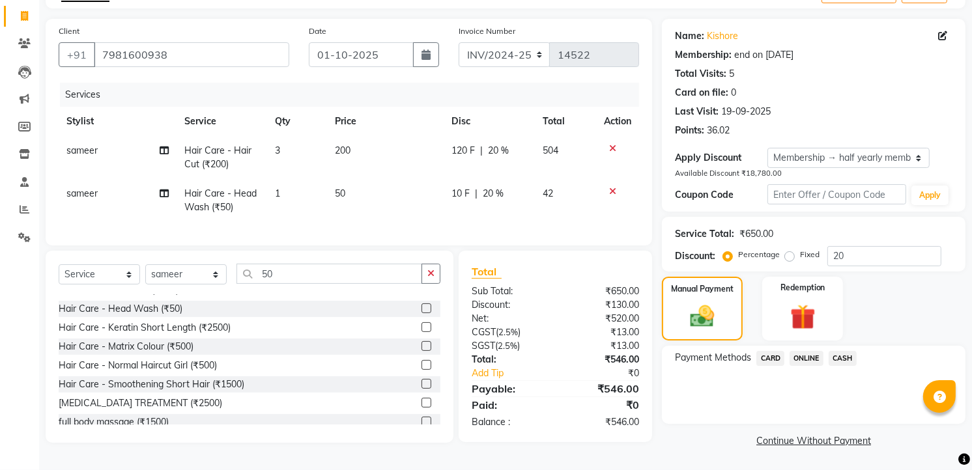
scroll to position [81, 0]
click at [189, 274] on select "Select Stylist AIJAZ fazil imran imran new kasim mohsin rasheed rashid manager …" at bounding box center [185, 274] width 81 height 20
click at [145, 273] on select "Select Stylist AIJAZ fazil imran imran new kasim mohsin rasheed rashid manager …" at bounding box center [185, 274] width 81 height 20
click at [433, 278] on icon "button" at bounding box center [430, 273] width 7 height 9
click at [344, 268] on div "Select Service Product Membership Package Voucher Prepaid Gift Card Select Styl…" at bounding box center [250, 347] width 408 height 192
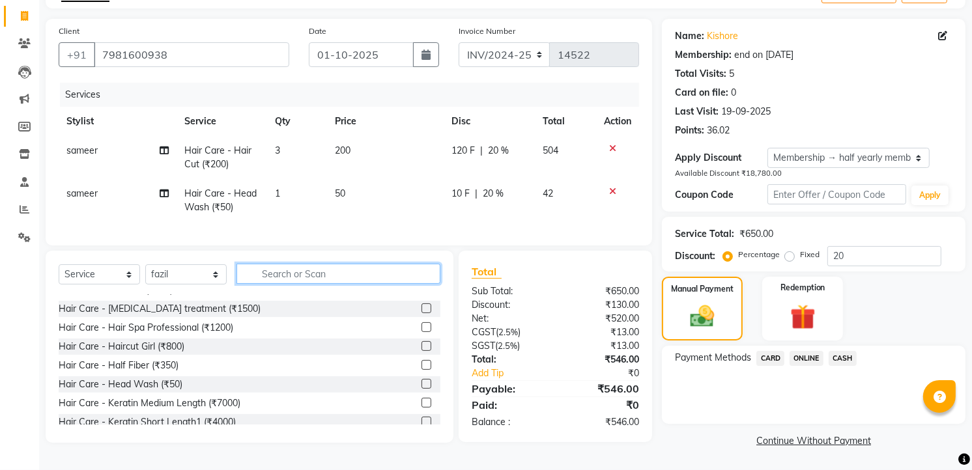
click at [310, 276] on input "text" at bounding box center [338, 274] width 204 height 20
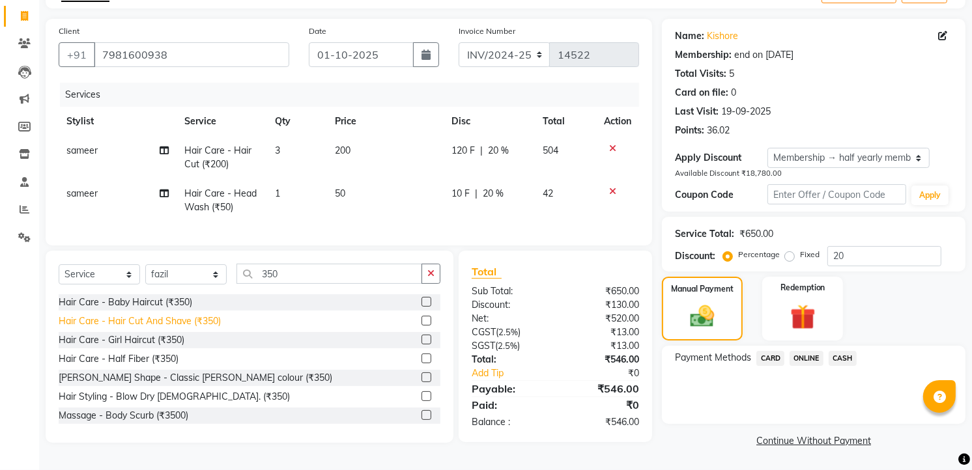
click at [197, 328] on div "Hair Care - Hair Cut And Shave (₹350)" at bounding box center [140, 322] width 162 height 14
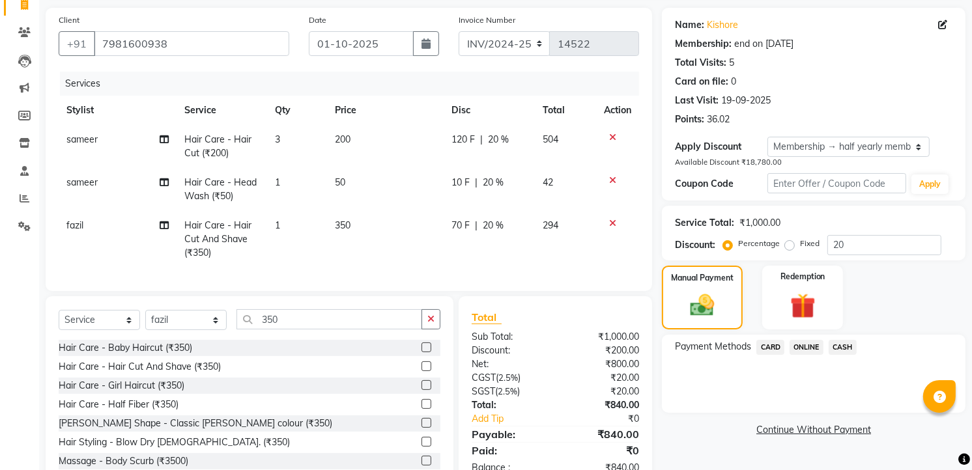
scroll to position [138, 0]
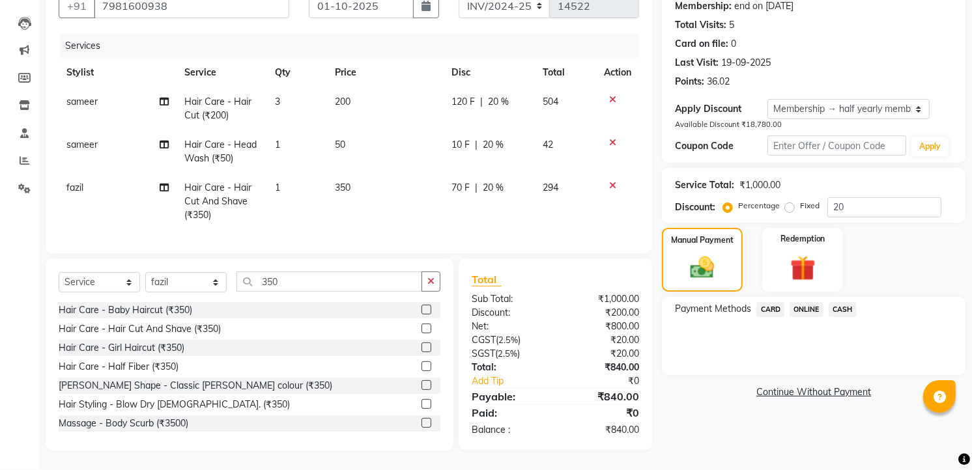
click at [838, 302] on span "CASH" at bounding box center [842, 309] width 28 height 15
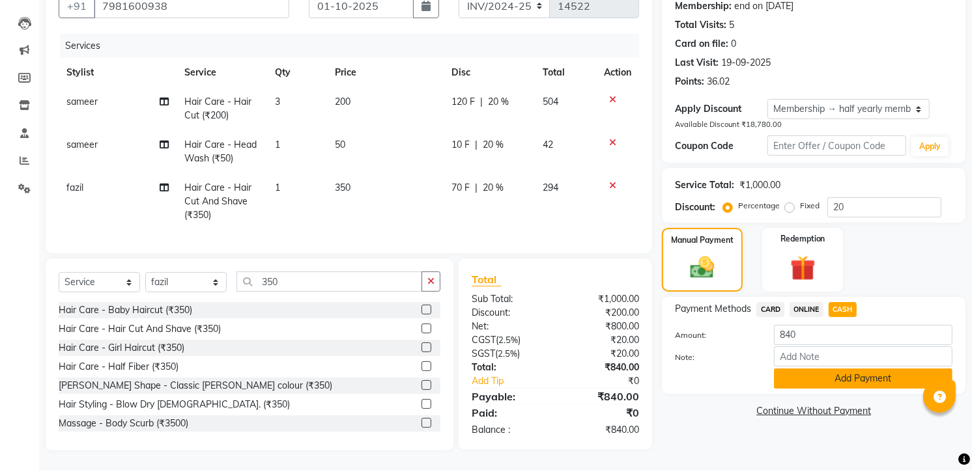
click at [873, 370] on button "Add Payment" at bounding box center [863, 379] width 178 height 20
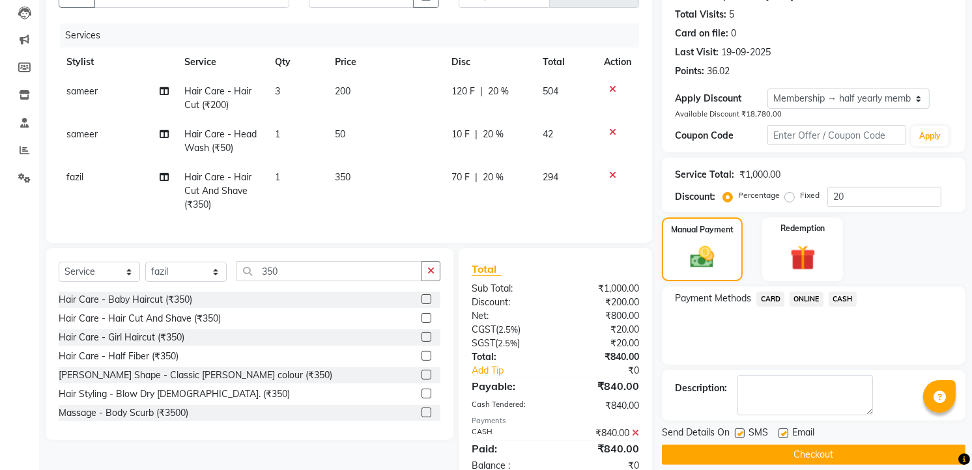
scroll to position [229, 0]
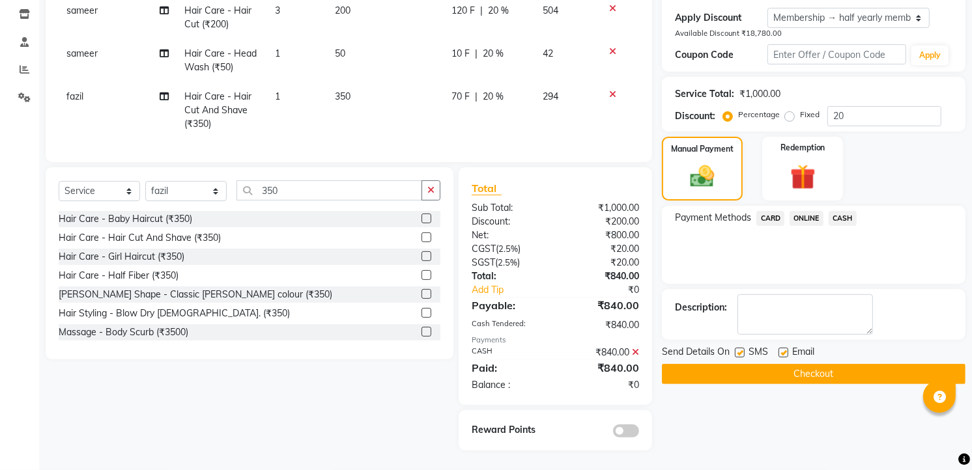
click at [873, 370] on button "Checkout" at bounding box center [814, 374] width 304 height 20
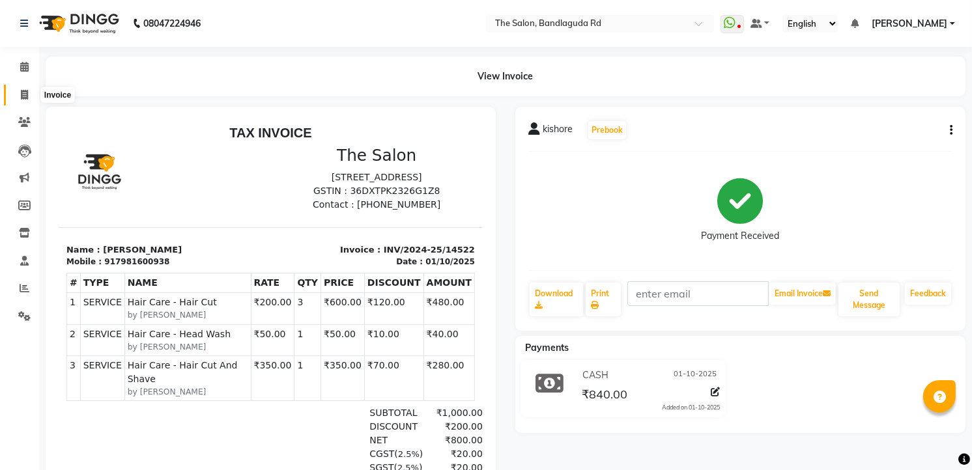
click at [21, 94] on icon at bounding box center [24, 95] width 7 height 10
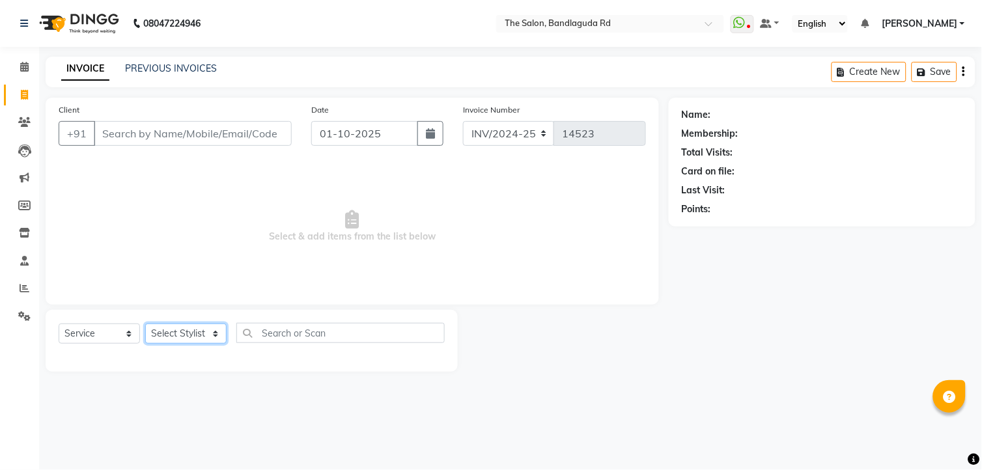
click at [184, 328] on select "Select Stylist AIJAZ fazil imran imran new kasim mohsin rasheed rashid manager …" at bounding box center [185, 334] width 81 height 20
click at [145, 324] on select "Select Stylist AIJAZ fazil imran imran new kasim mohsin rasheed rashid manager …" at bounding box center [185, 334] width 81 height 20
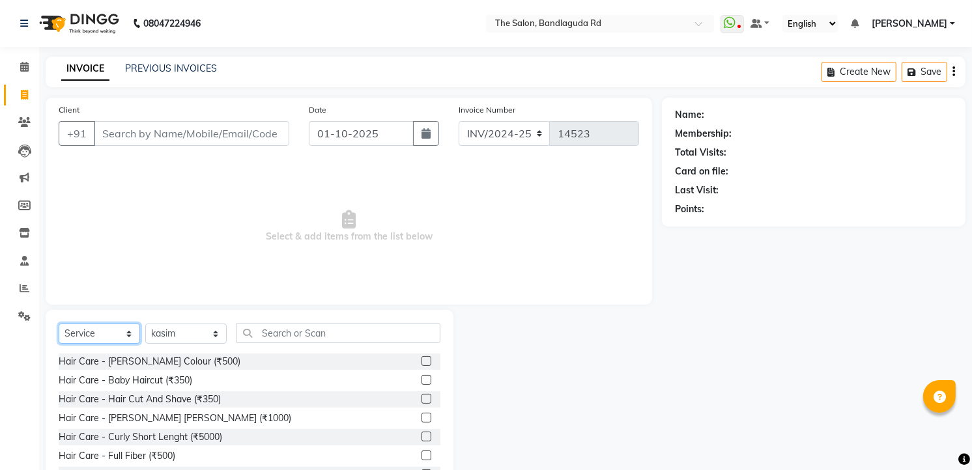
click at [112, 335] on select "Select Service Product Membership Package Voucher Prepaid Gift Card" at bounding box center [99, 334] width 81 height 20
click at [59, 324] on select "Select Service Product Membership Package Voucher Prepaid Gift Card" at bounding box center [99, 334] width 81 height 20
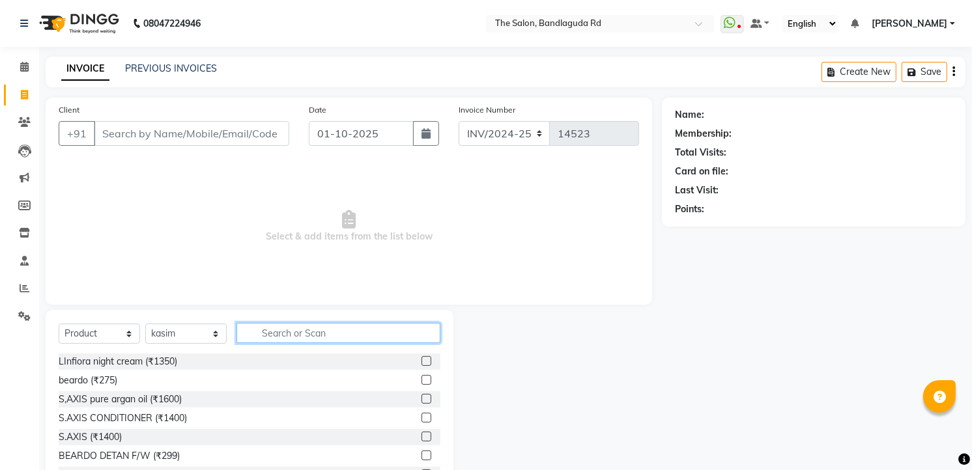
click at [298, 323] on input "text" at bounding box center [338, 333] width 204 height 20
click at [197, 330] on select "Select Stylist AIJAZ fazil imran imran new kasim mohsin rasheed rashid manager …" at bounding box center [185, 334] width 81 height 20
click at [219, 115] on div "Client +91" at bounding box center [174, 129] width 250 height 53
click at [198, 334] on select "Select Stylist AIJAZ fazil imran imran new kasim mohsin rasheed rashid manager …" at bounding box center [185, 334] width 81 height 20
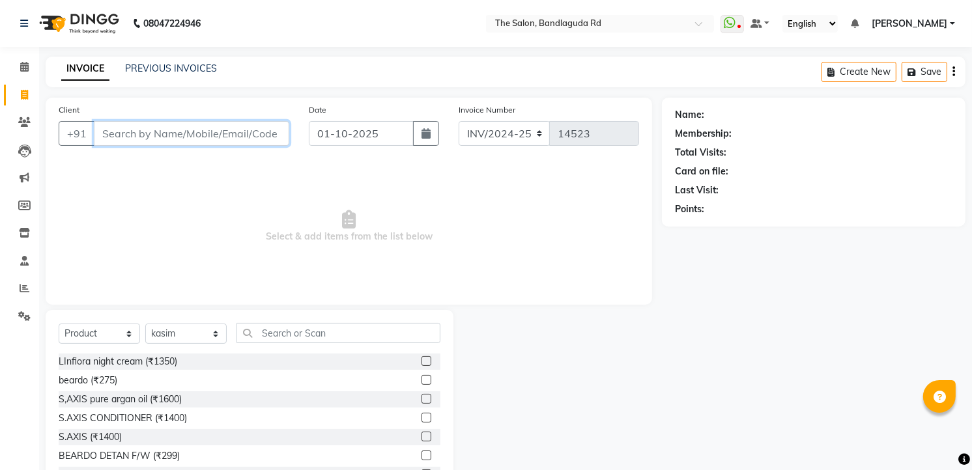
click at [262, 124] on input "Client" at bounding box center [191, 133] width 195 height 25
click at [272, 135] on span "Add Client" at bounding box center [255, 133] width 51 height 13
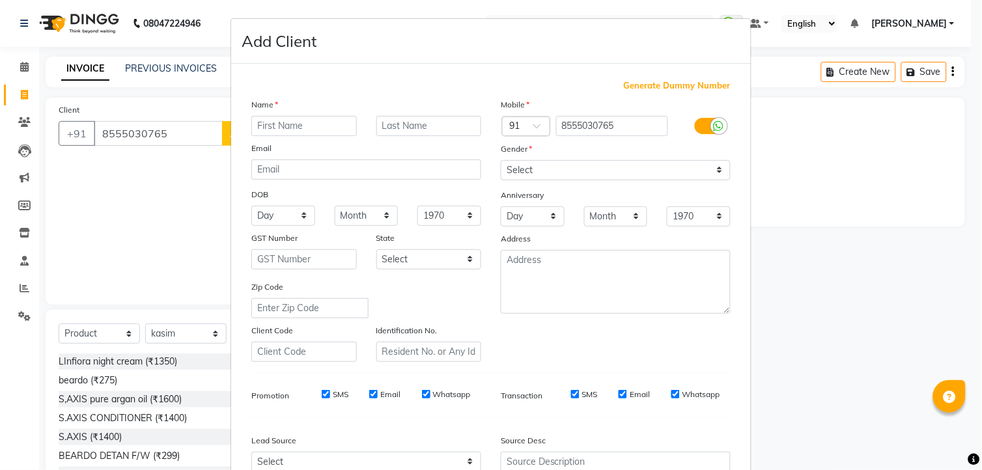
click at [272, 135] on input "text" at bounding box center [304, 126] width 106 height 20
click at [628, 163] on select "Select Male Female Other Prefer Not To Say" at bounding box center [616, 170] width 230 height 20
click at [501, 160] on select "Select Male Female Other Prefer Not To Say" at bounding box center [616, 170] width 230 height 20
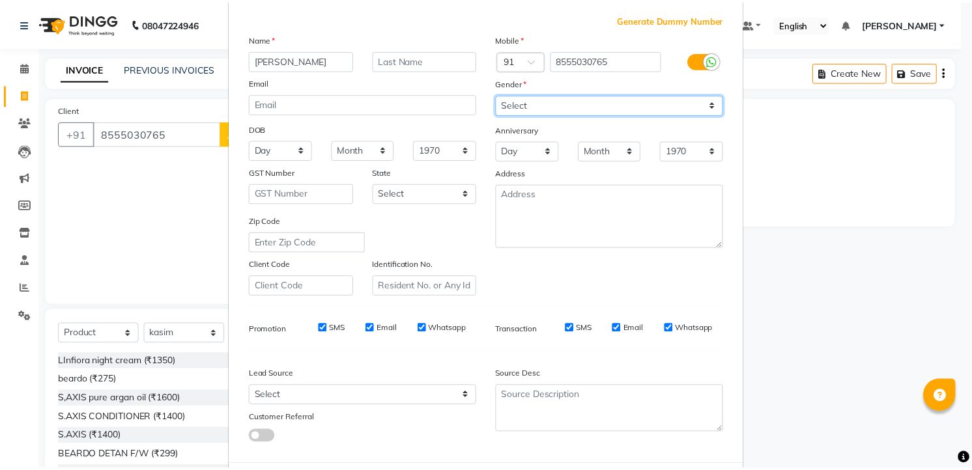
scroll to position [132, 0]
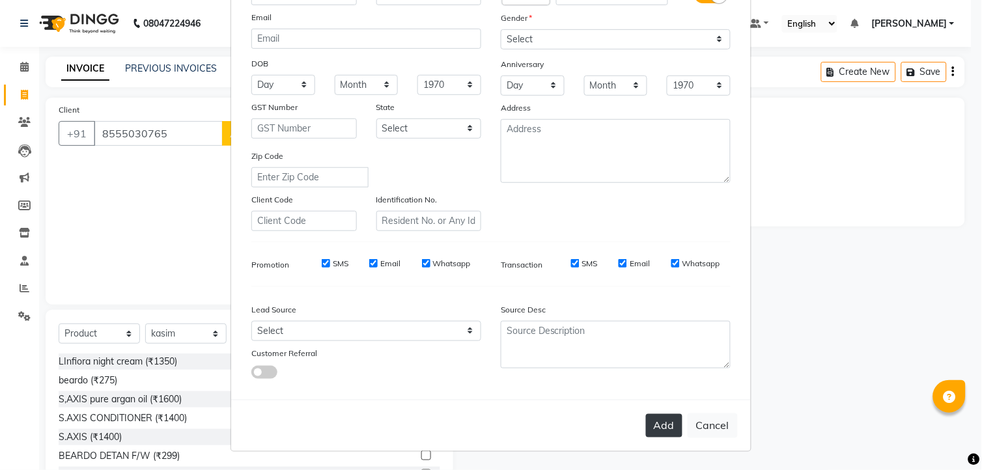
click at [649, 426] on button "Add" at bounding box center [664, 425] width 36 height 23
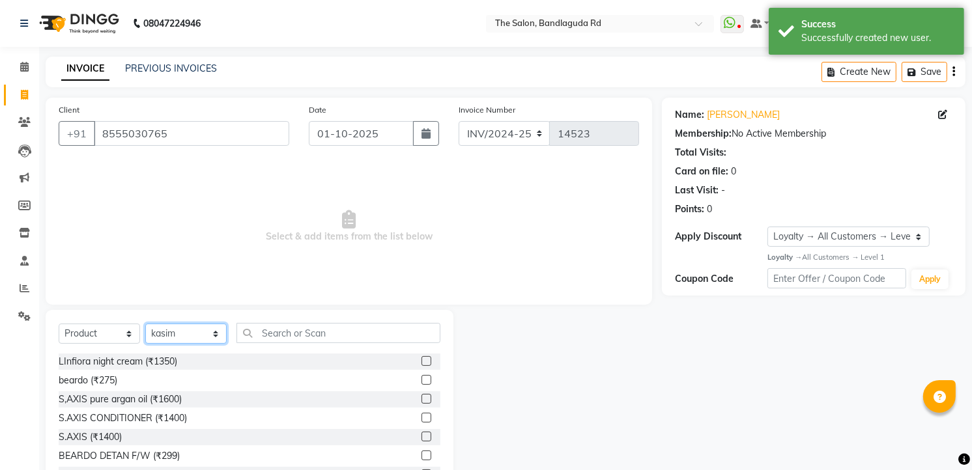
click at [180, 339] on select "Select Stylist AIJAZ fazil imran imran new kasim mohsin rasheed rashid manager …" at bounding box center [185, 334] width 81 height 20
click at [145, 324] on select "Select Stylist AIJAZ fazil imran imran new kasim mohsin rasheed rashid manager …" at bounding box center [185, 334] width 81 height 20
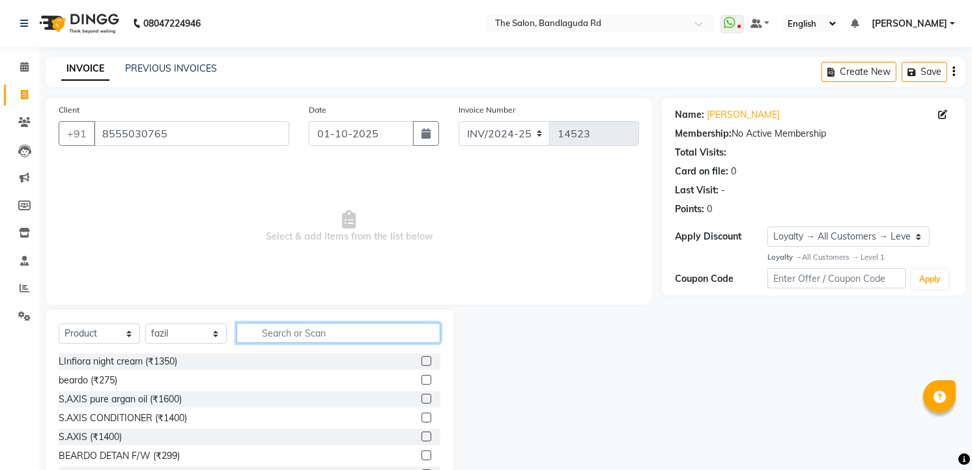
click at [301, 329] on input "text" at bounding box center [338, 333] width 204 height 20
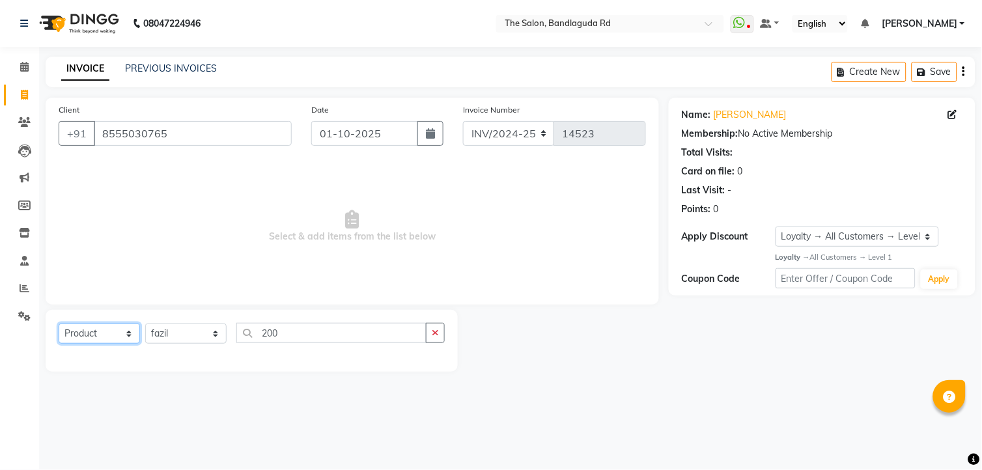
click at [104, 333] on select "Select Service Product Membership Package Voucher Prepaid Gift Card" at bounding box center [99, 334] width 81 height 20
click at [59, 324] on select "Select Service Product Membership Package Voucher Prepaid Gift Card" at bounding box center [99, 334] width 81 height 20
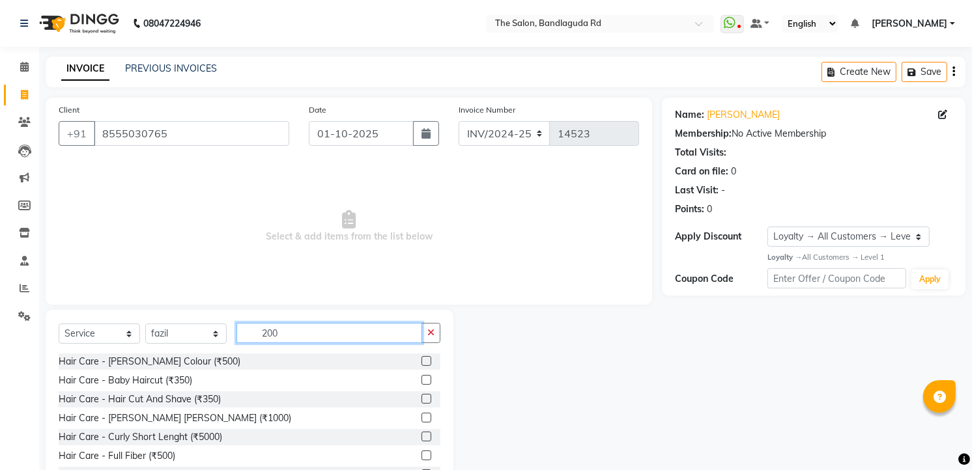
click at [294, 329] on input "200" at bounding box center [329, 333] width 186 height 20
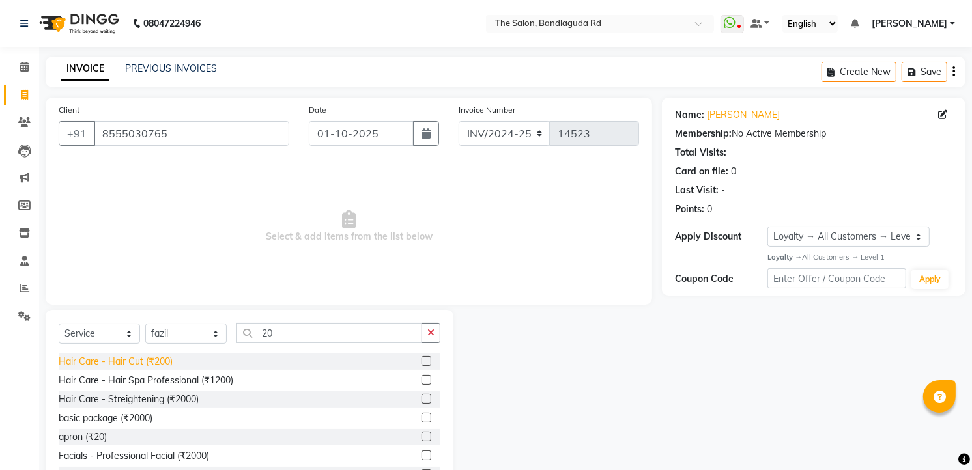
click at [148, 363] on div "Hair Care - Hair Cut (₹200)" at bounding box center [116, 362] width 114 height 14
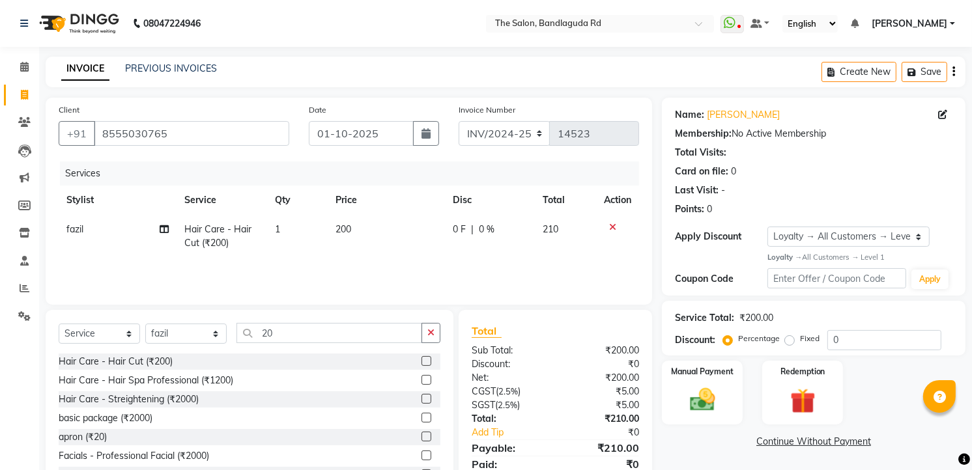
scroll to position [51, 0]
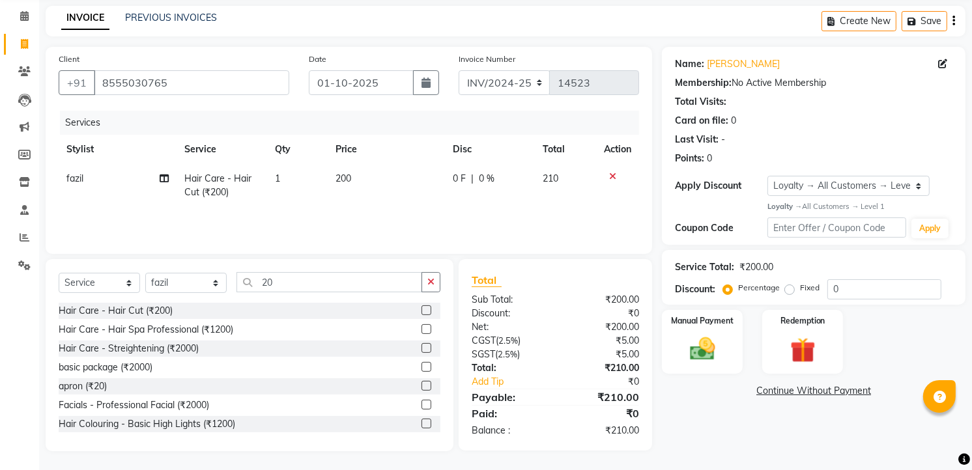
click at [916, 271] on div "Service Total: ₹200.00" at bounding box center [813, 268] width 277 height 14
click at [909, 290] on input "0" at bounding box center [884, 289] width 114 height 20
click at [700, 360] on img at bounding box center [702, 349] width 42 height 30
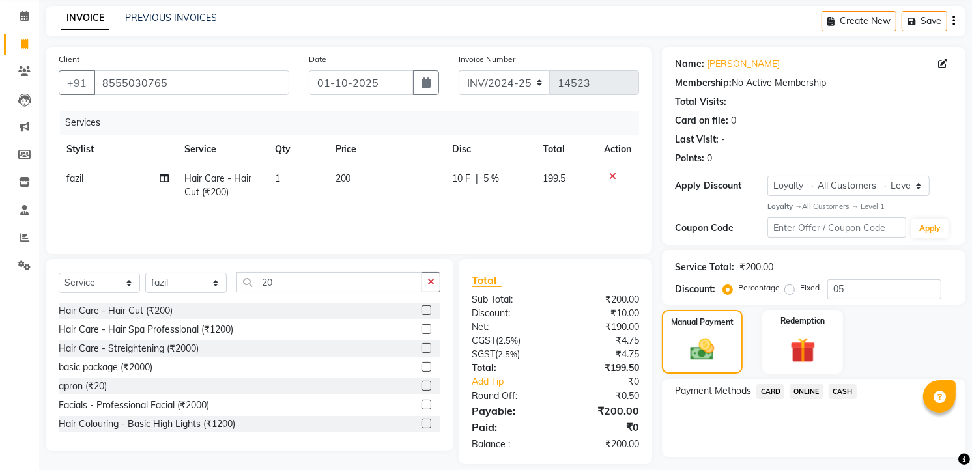
click at [847, 391] on span "CASH" at bounding box center [842, 391] width 28 height 15
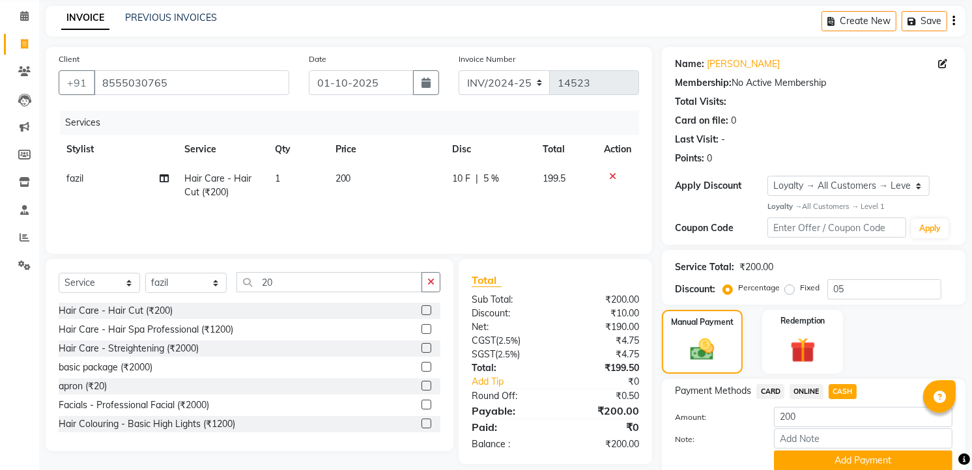
scroll to position [102, 0]
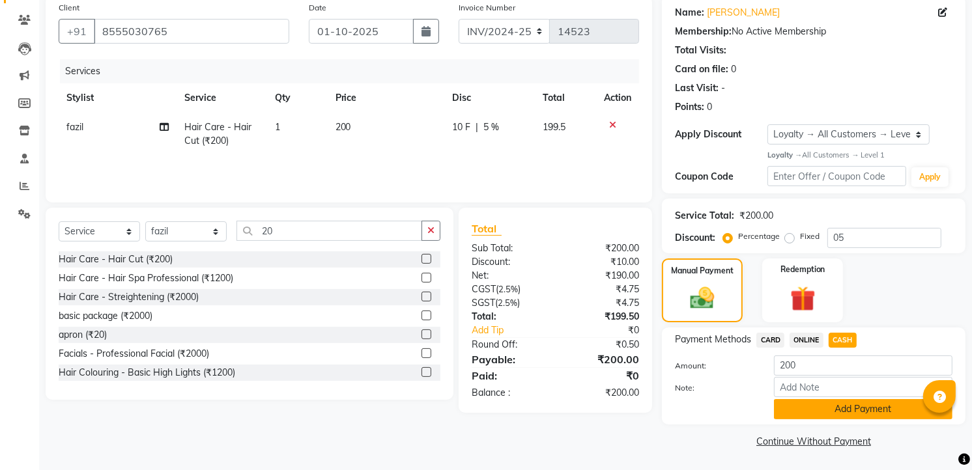
click at [843, 411] on button "Add Payment" at bounding box center [863, 409] width 178 height 20
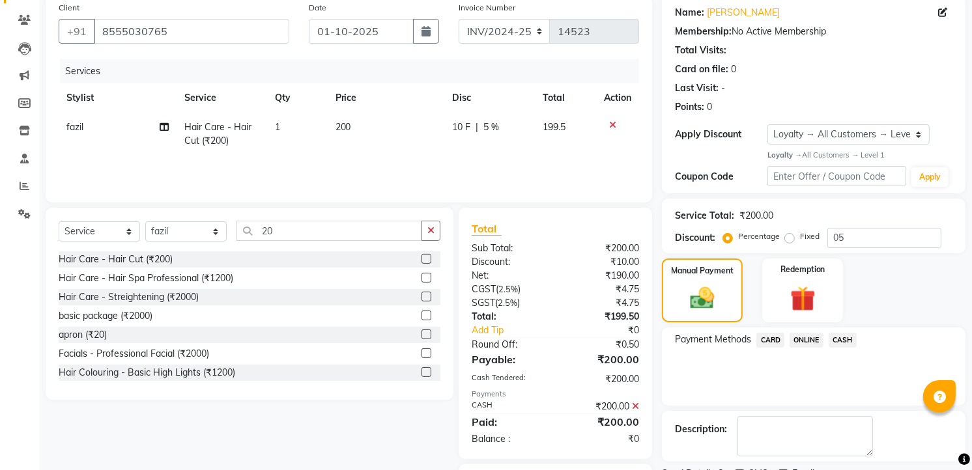
scroll to position [175, 0]
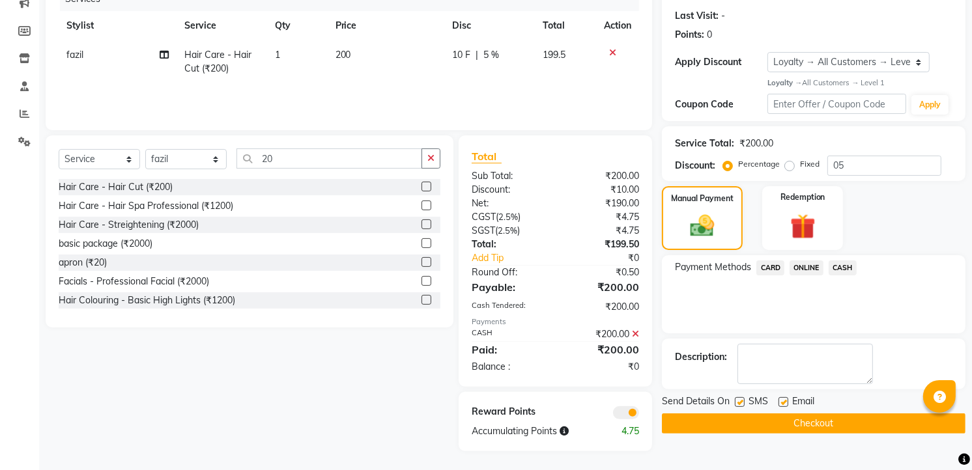
click at [845, 423] on button "Checkout" at bounding box center [814, 424] width 304 height 20
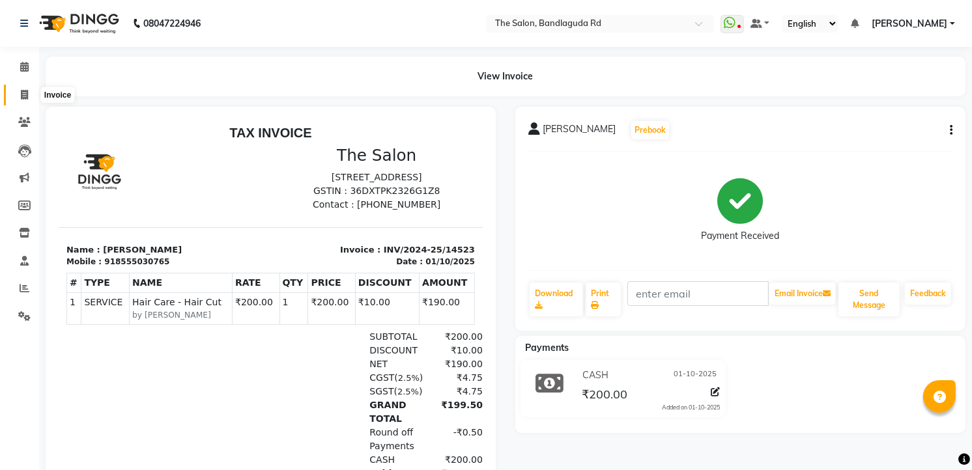
click at [21, 91] on icon at bounding box center [24, 95] width 7 height 10
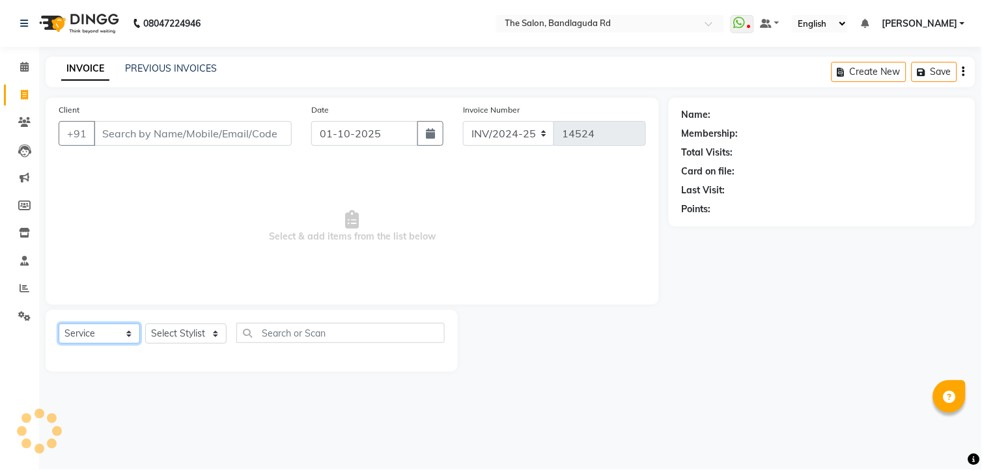
click at [111, 342] on select "Select Service Product Membership Package Voucher Prepaid Gift Card" at bounding box center [99, 334] width 81 height 20
click at [59, 324] on select "Select Service Product Membership Package Voucher Prepaid Gift Card" at bounding box center [99, 334] width 81 height 20
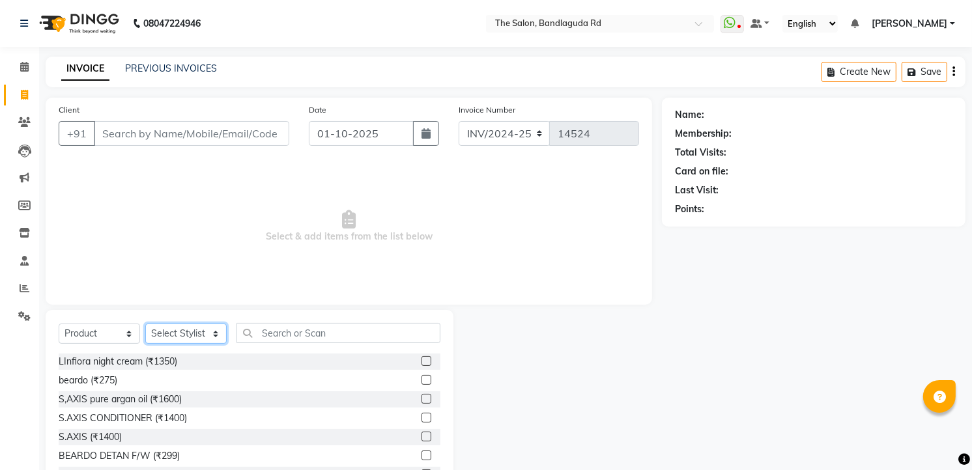
drag, startPoint x: 212, startPoint y: 330, endPoint x: 195, endPoint y: 328, distance: 16.5
click at [212, 330] on select "Select Stylist AIJAZ fazil imran imran new kasim mohsin rasheed rashid manager …" at bounding box center [185, 334] width 81 height 20
click at [145, 324] on select "Select Stylist AIJAZ fazil imran imran new kasim mohsin rasheed rashid manager …" at bounding box center [185, 334] width 81 height 20
click at [294, 346] on div "Select Service Product Membership Package Voucher Prepaid Gift Card Select Styl…" at bounding box center [250, 338] width 382 height 31
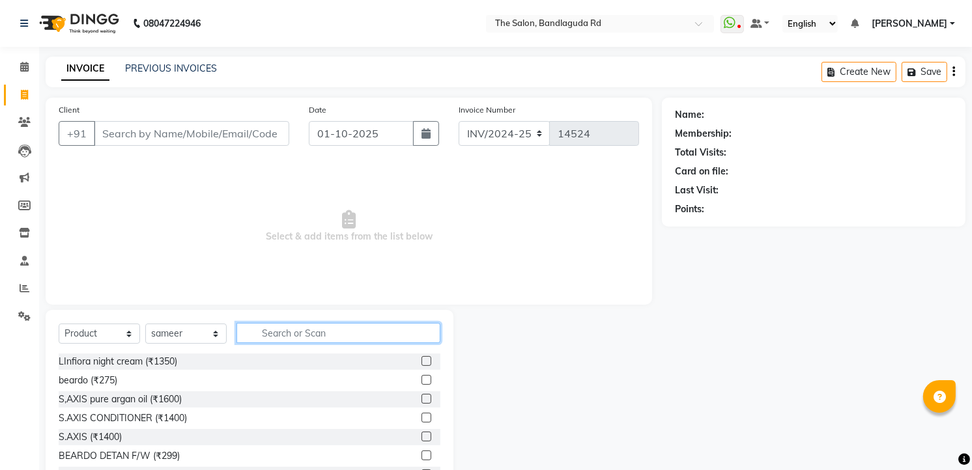
click at [309, 341] on input "text" at bounding box center [338, 333] width 204 height 20
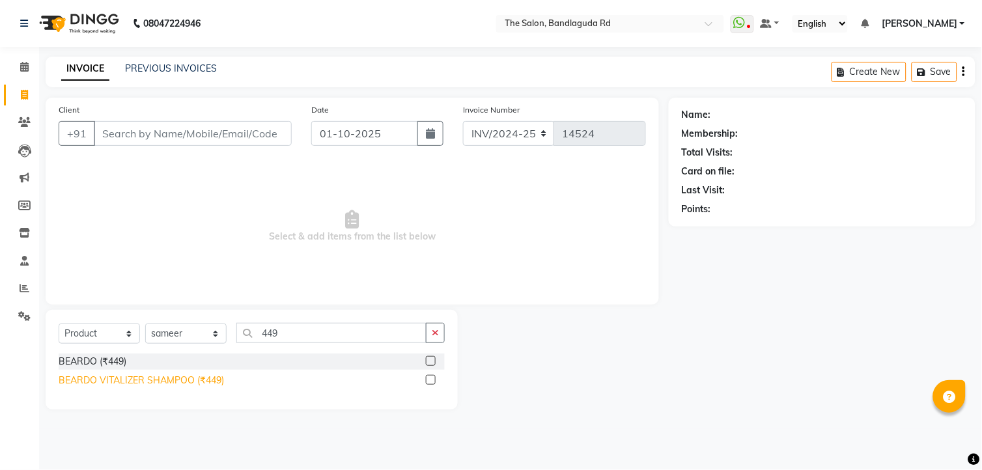
click at [197, 386] on div "BEARDO VITALIZER SHAMPOO (₹449)" at bounding box center [141, 381] width 165 height 14
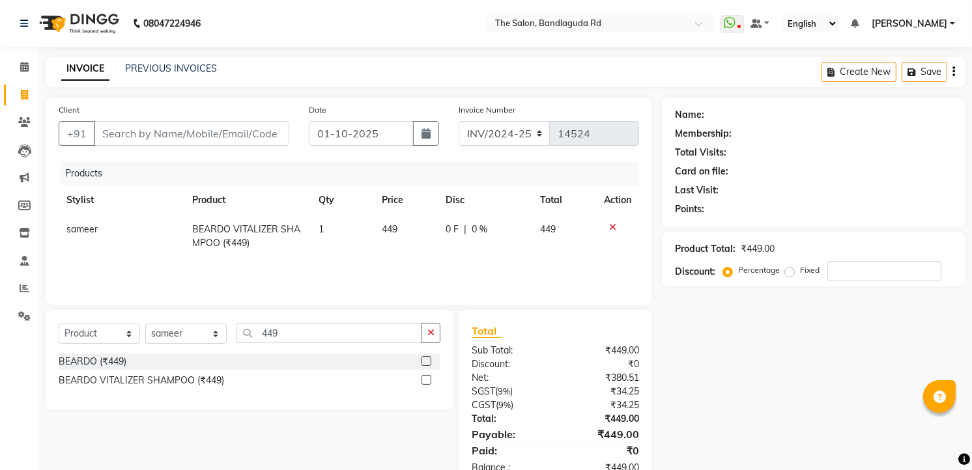
click at [326, 228] on td "1" at bounding box center [342, 236] width 63 height 43
click at [327, 231] on input "1" at bounding box center [327, 233] width 44 height 20
click at [330, 252] on td "4" at bounding box center [326, 233] width 59 height 37
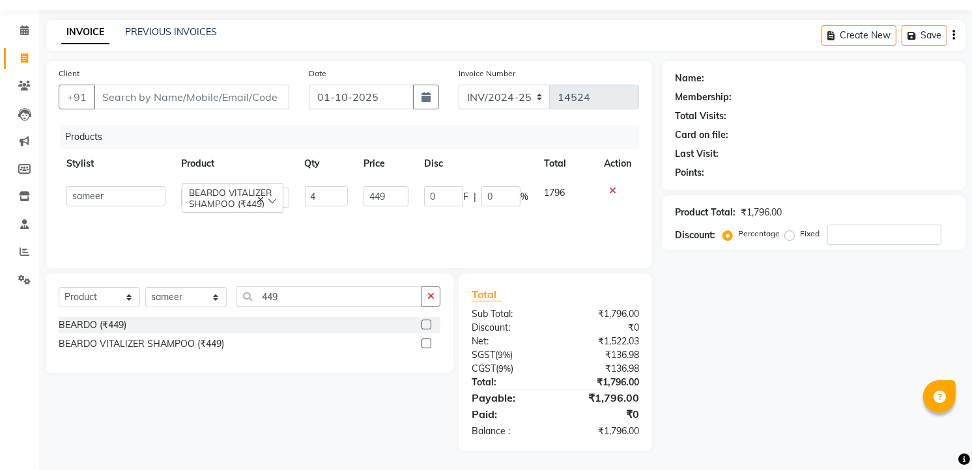
click at [609, 190] on icon at bounding box center [612, 190] width 7 height 9
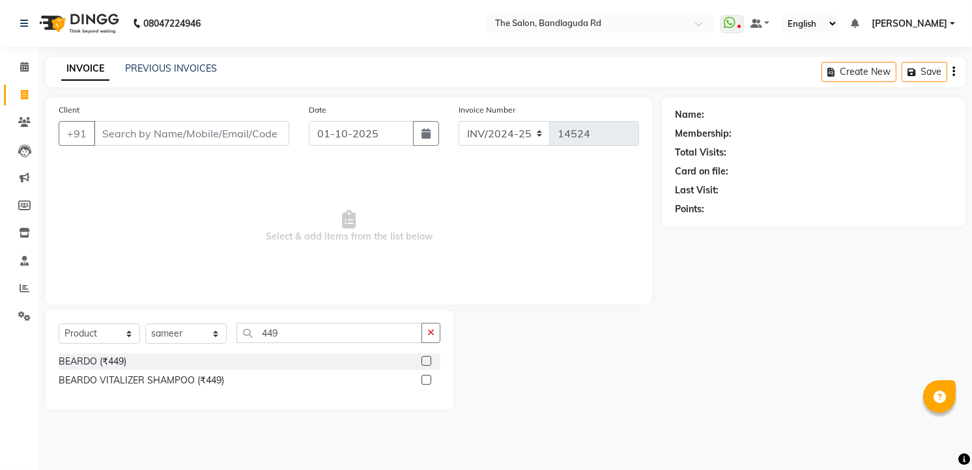
scroll to position [0, 0]
click at [290, 326] on input "449" at bounding box center [331, 333] width 190 height 20
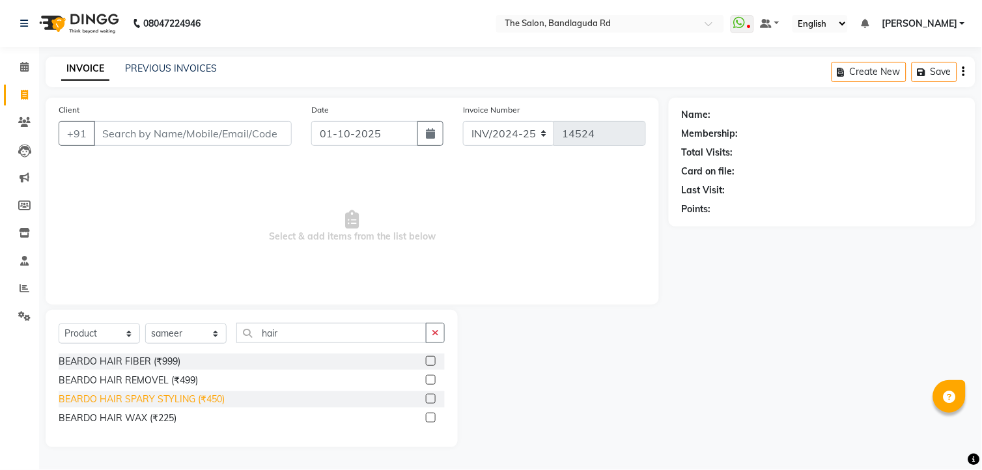
click at [210, 402] on div "BEARDO HAIR SPARY STYLING (₹450)" at bounding box center [142, 400] width 166 height 14
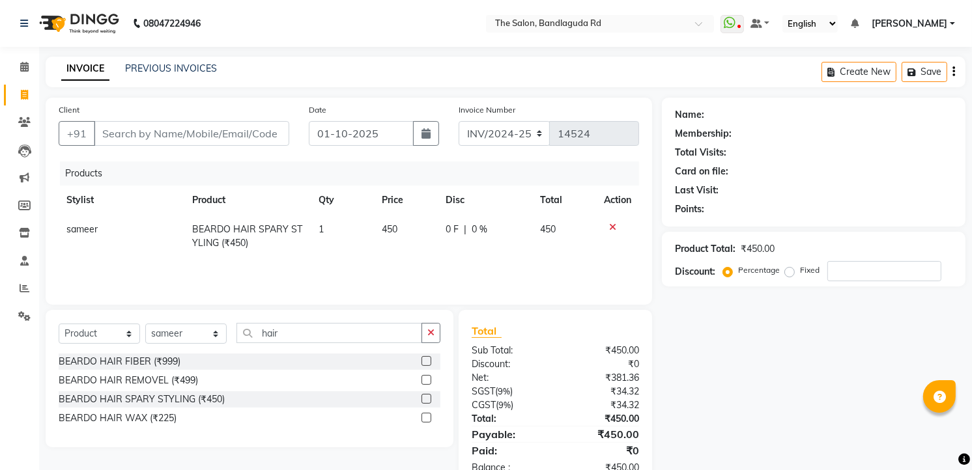
click at [408, 229] on td "450" at bounding box center [406, 236] width 64 height 43
click at [397, 232] on input "450" at bounding box center [385, 233] width 45 height 20
click at [373, 274] on div "Products Stylist Product Qty Price Disc Total Action AIJAZ fazil imran imran ne…" at bounding box center [349, 227] width 580 height 130
click at [323, 231] on span "1" at bounding box center [320, 229] width 5 height 12
click at [323, 231] on input "1" at bounding box center [326, 233] width 44 height 20
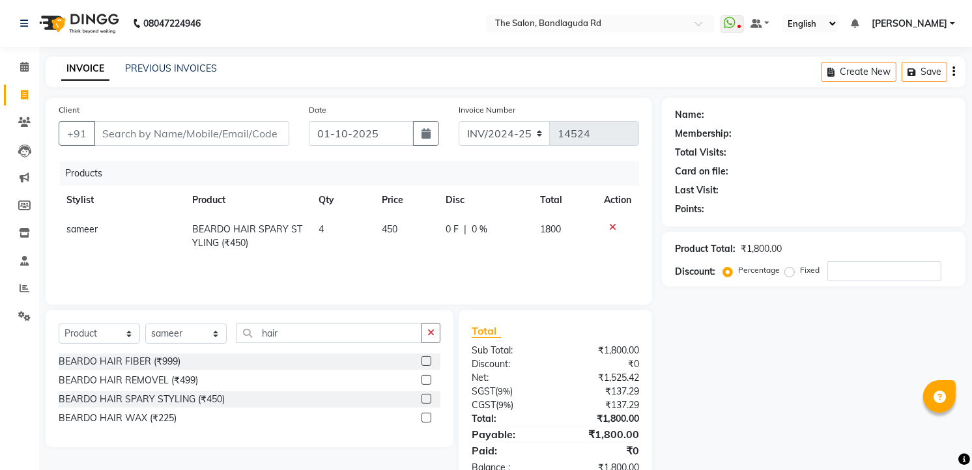
click at [319, 265] on div "Products Stylist Product Qty Price Disc Total Action sameer BEARDO HAIR SPARY S…" at bounding box center [349, 227] width 580 height 130
click at [200, 133] on input "Client" at bounding box center [191, 133] width 195 height 25
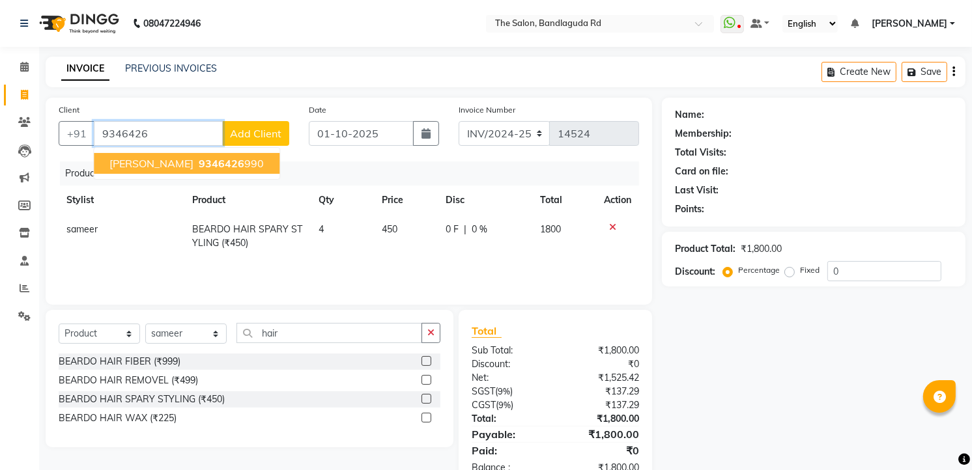
click at [202, 154] on button "Shabaz 9346426 990" at bounding box center [187, 163] width 186 height 21
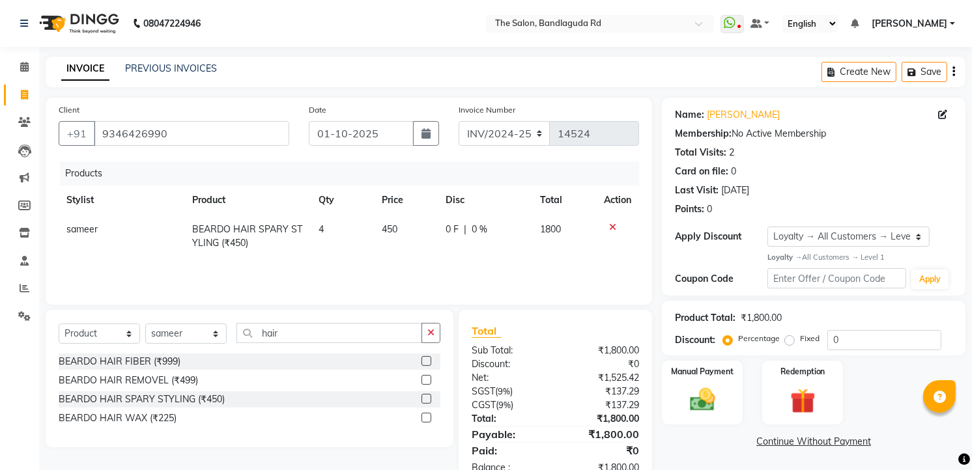
scroll to position [36, 0]
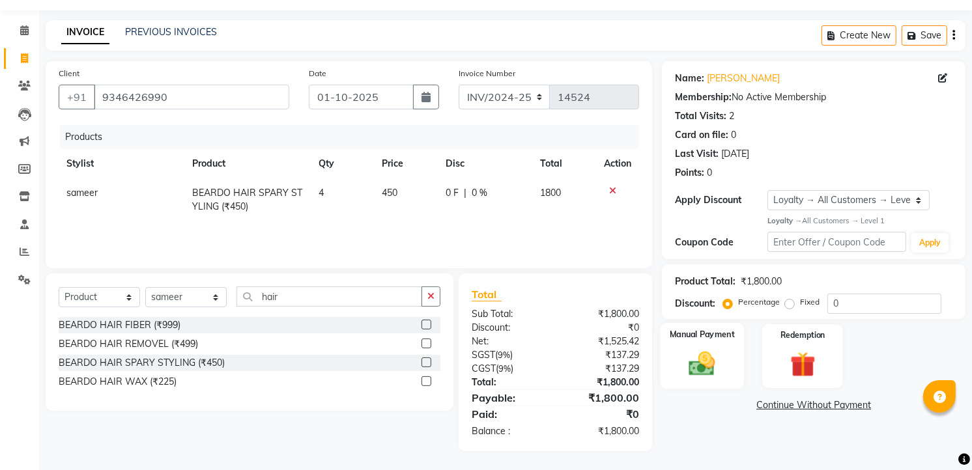
click at [736, 356] on div "Manual Payment" at bounding box center [702, 356] width 84 height 66
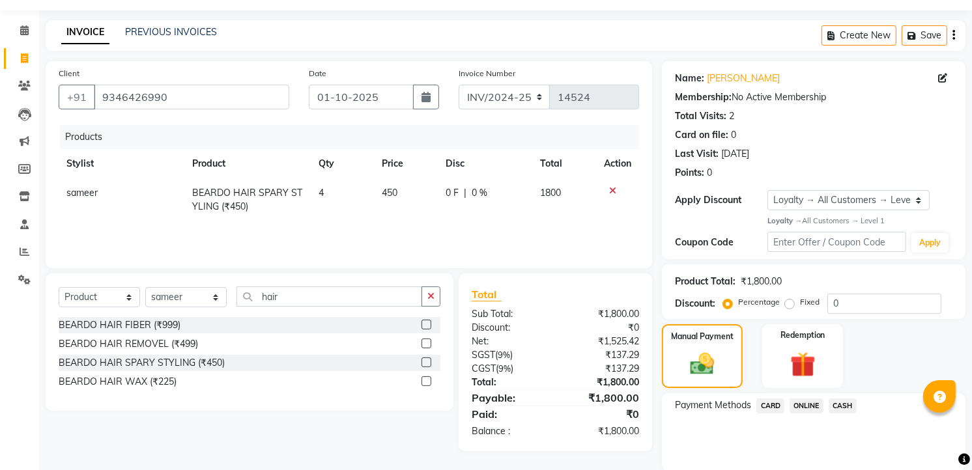
click at [845, 408] on span "CASH" at bounding box center [842, 406] width 28 height 15
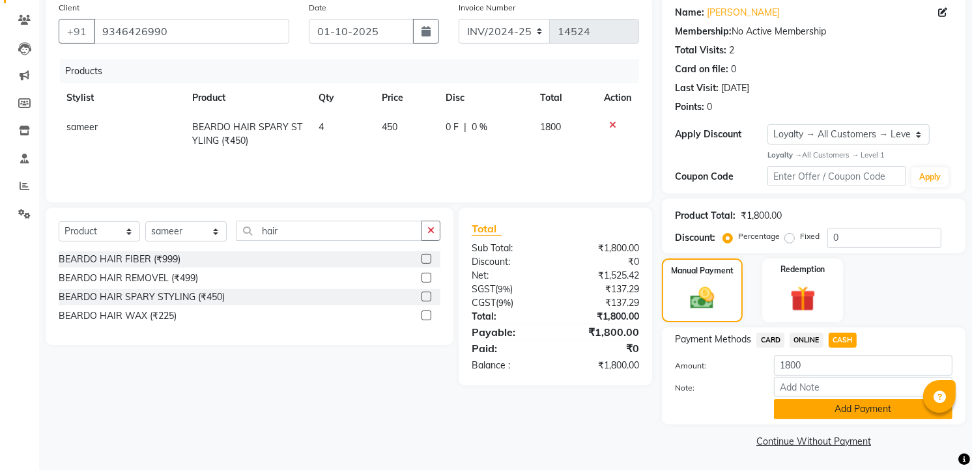
click at [802, 406] on button "Add Payment" at bounding box center [863, 409] width 178 height 20
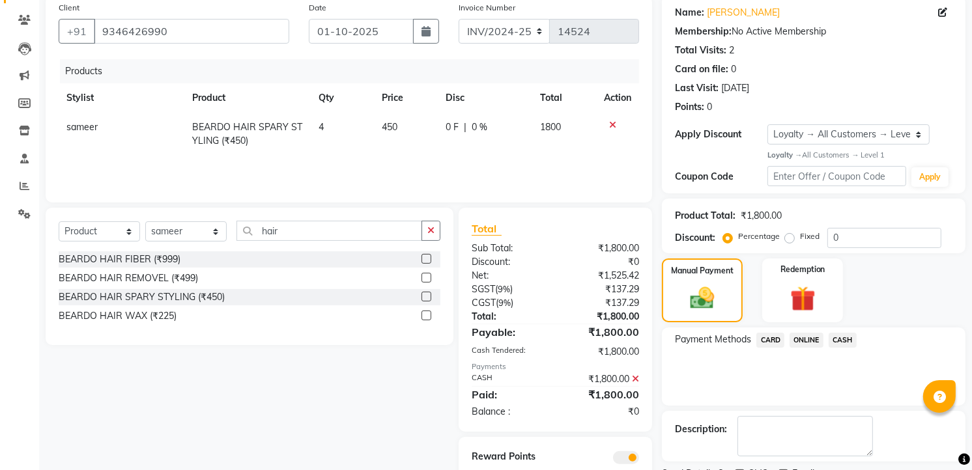
scroll to position [157, 0]
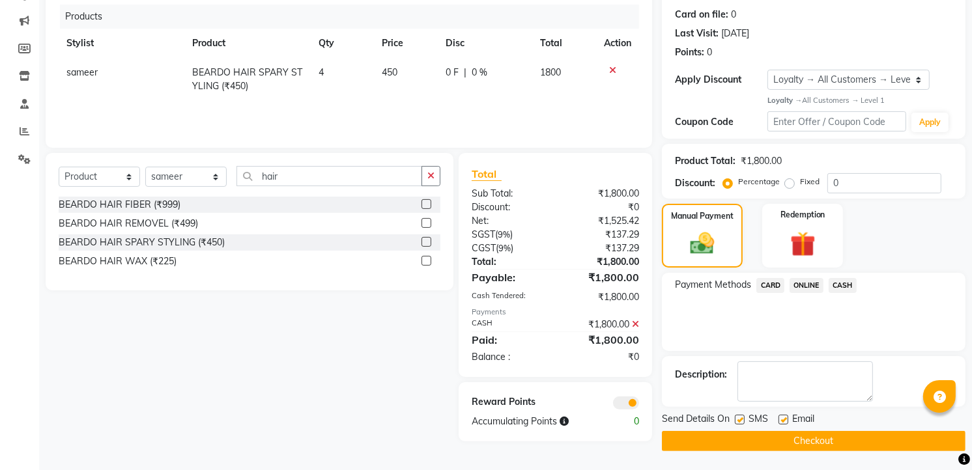
click at [802, 464] on main "INVOICE PREVIOUS INVOICES Create New Save Client +91 9346426990 Date 01-10-2025…" at bounding box center [505, 185] width 933 height 571
click at [812, 440] on button "Checkout" at bounding box center [814, 441] width 304 height 20
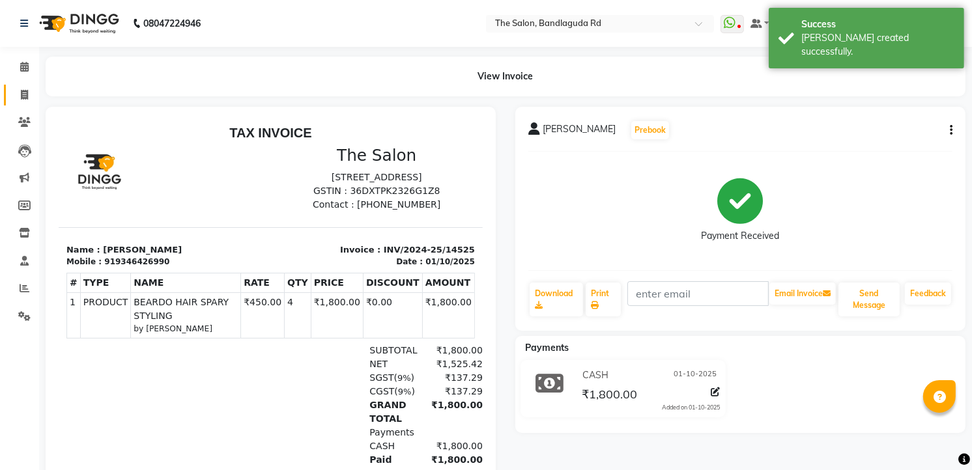
click at [7, 99] on link "Invoice" at bounding box center [19, 95] width 31 height 21
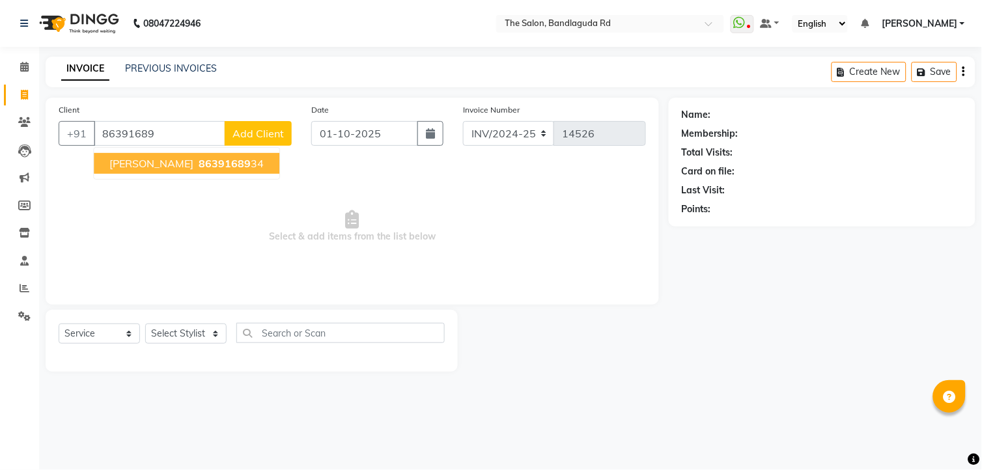
click at [163, 143] on input "86391689" at bounding box center [160, 133] width 132 height 25
click at [199, 162] on span "86391689" at bounding box center [225, 163] width 52 height 13
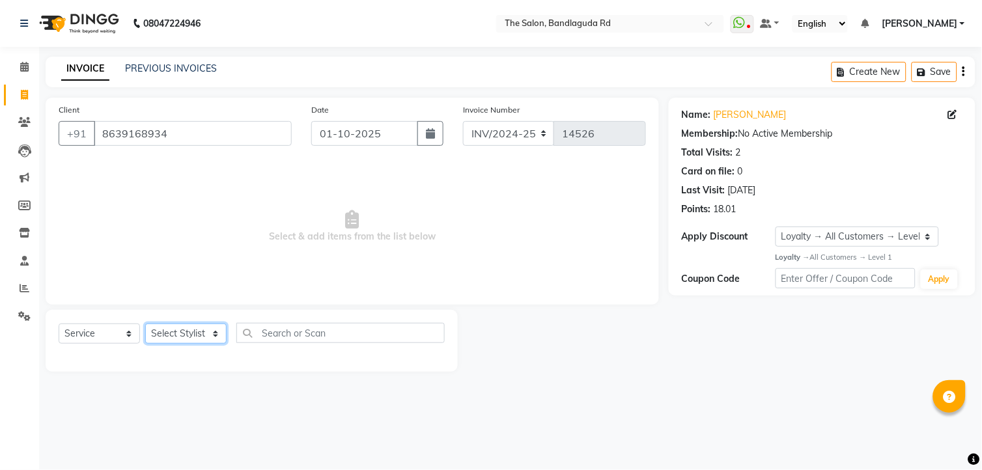
click at [207, 341] on select "Select Stylist AIJAZ fazil imran imran new kasim mohsin rasheed rashid manager …" at bounding box center [185, 334] width 81 height 20
click at [145, 324] on select "Select Stylist AIJAZ fazil imran imran new kasim mohsin rasheed rashid manager …" at bounding box center [185, 334] width 81 height 20
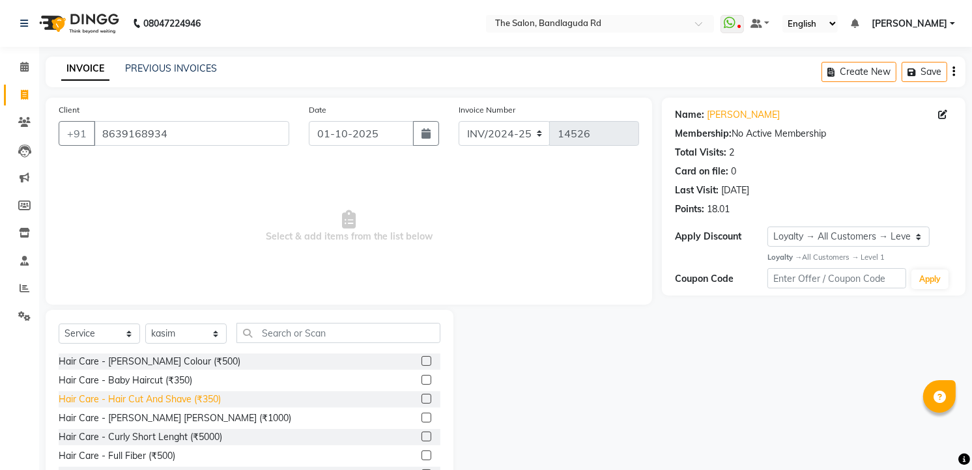
click at [171, 398] on div "Hair Care - Hair Cut And Shave (₹350)" at bounding box center [140, 400] width 162 height 14
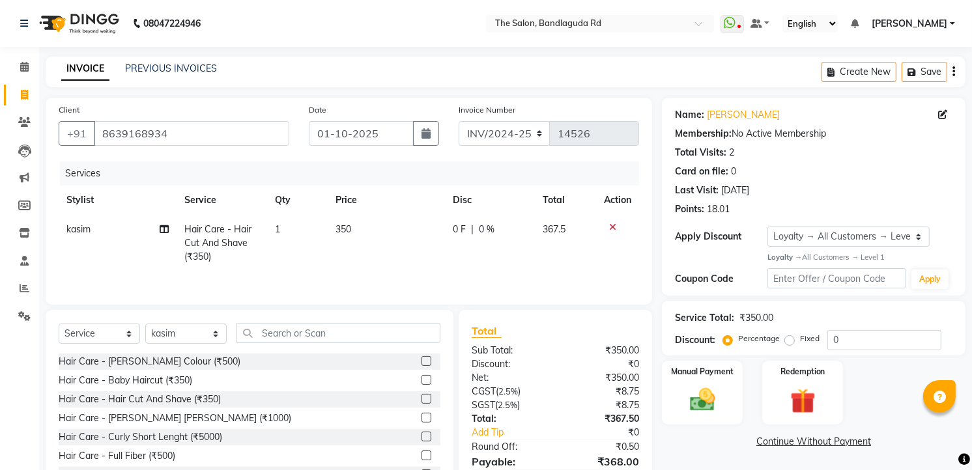
scroll to position [66, 0]
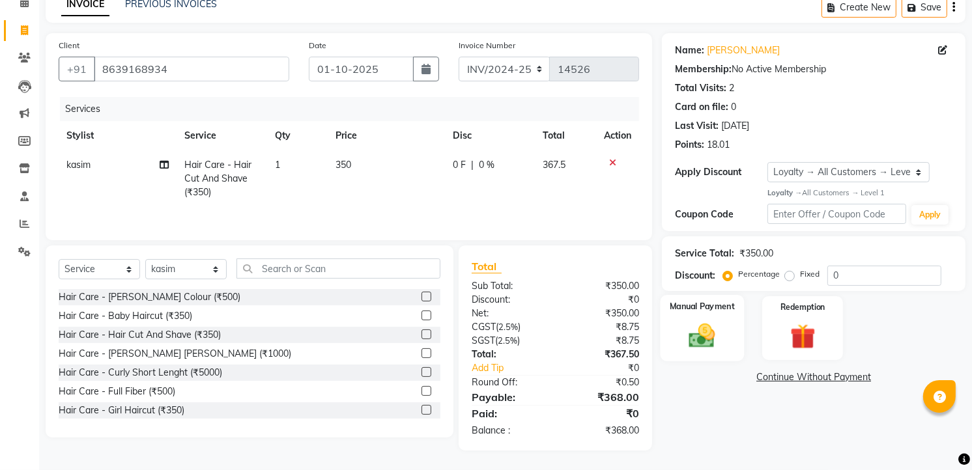
click at [719, 341] on img at bounding box center [702, 335] width 42 height 30
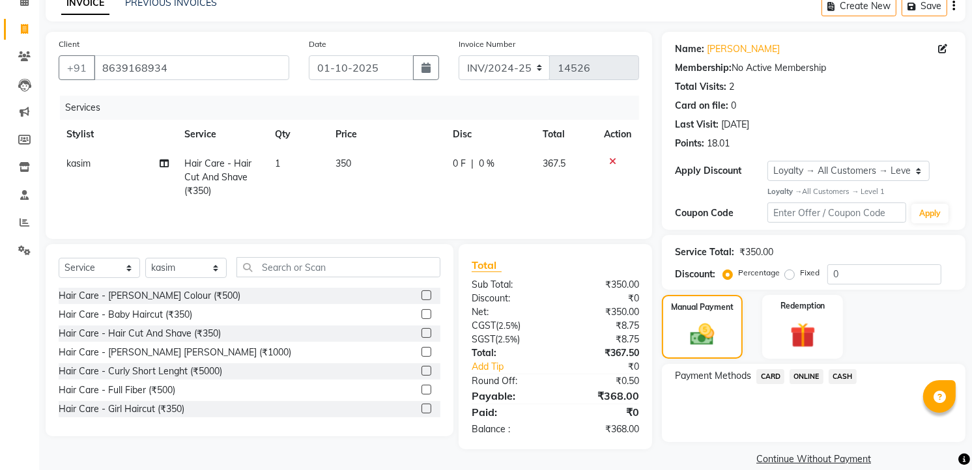
click at [844, 373] on span "CASH" at bounding box center [842, 376] width 28 height 15
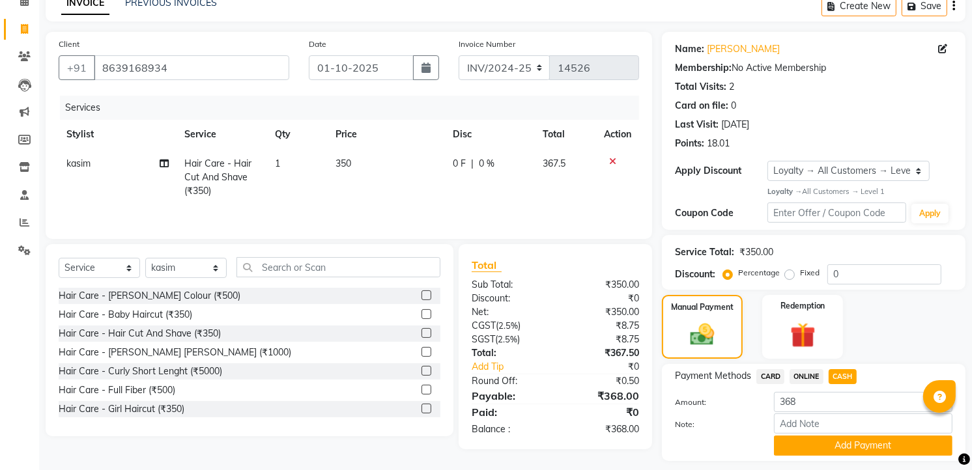
click at [811, 440] on button "Add Payment" at bounding box center [863, 446] width 178 height 20
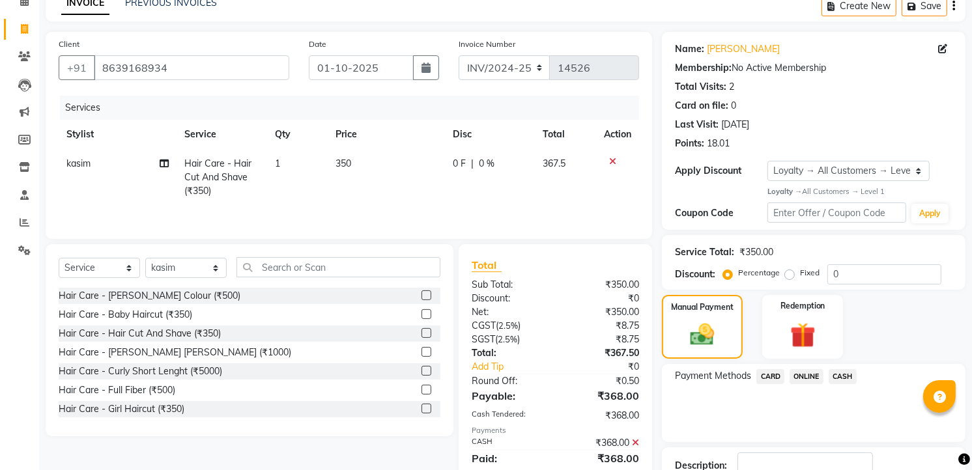
scroll to position [177, 0]
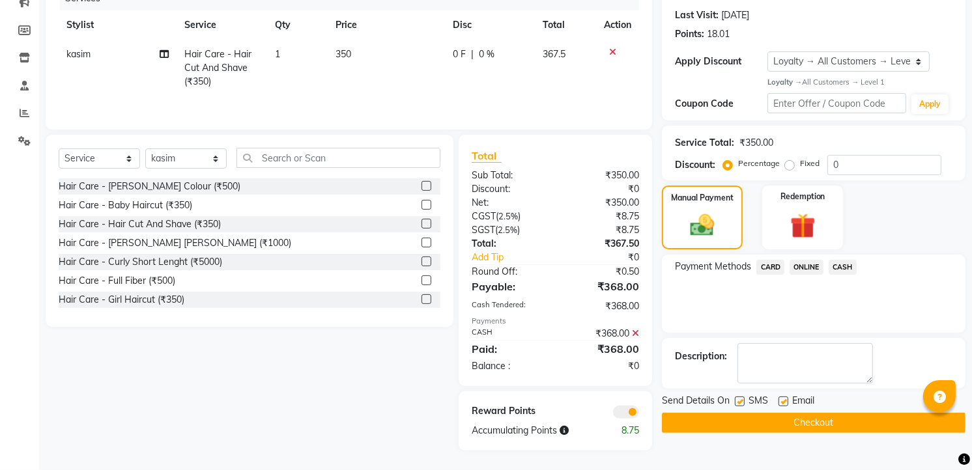
click at [819, 421] on button "Checkout" at bounding box center [814, 423] width 304 height 20
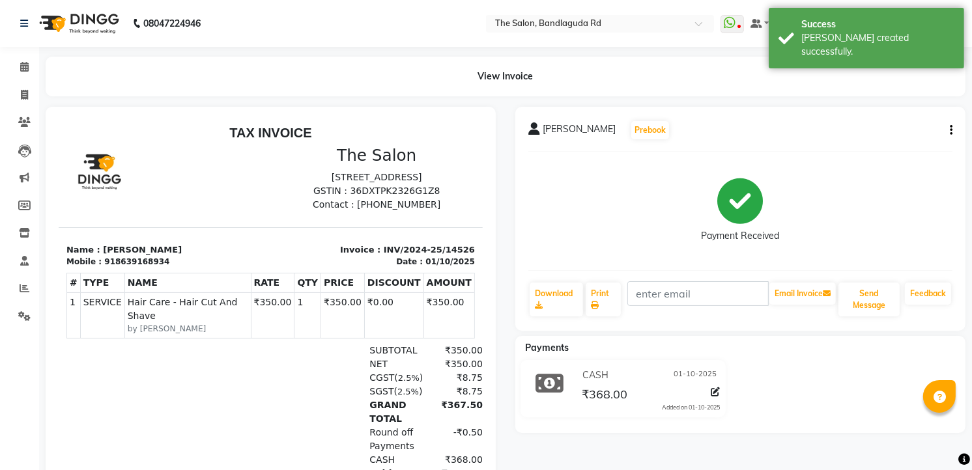
click at [75, 20] on img at bounding box center [77, 23] width 89 height 36
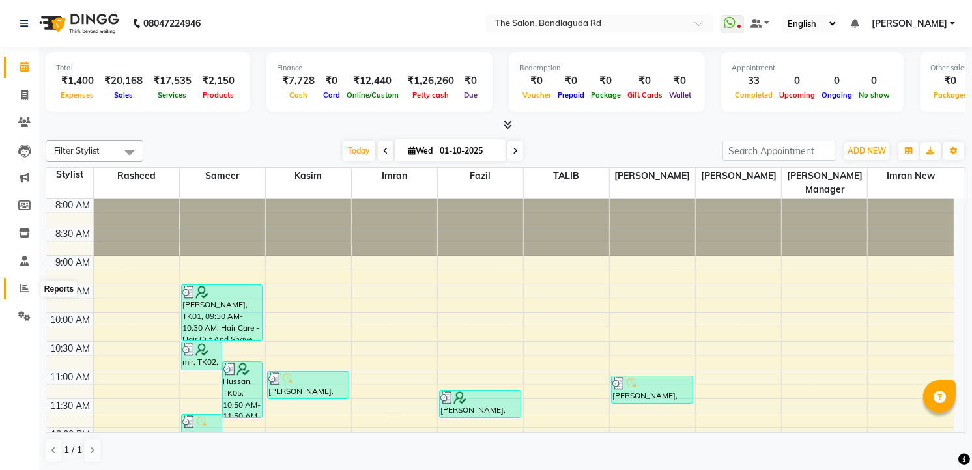
click at [20, 293] on icon at bounding box center [25, 288] width 10 height 10
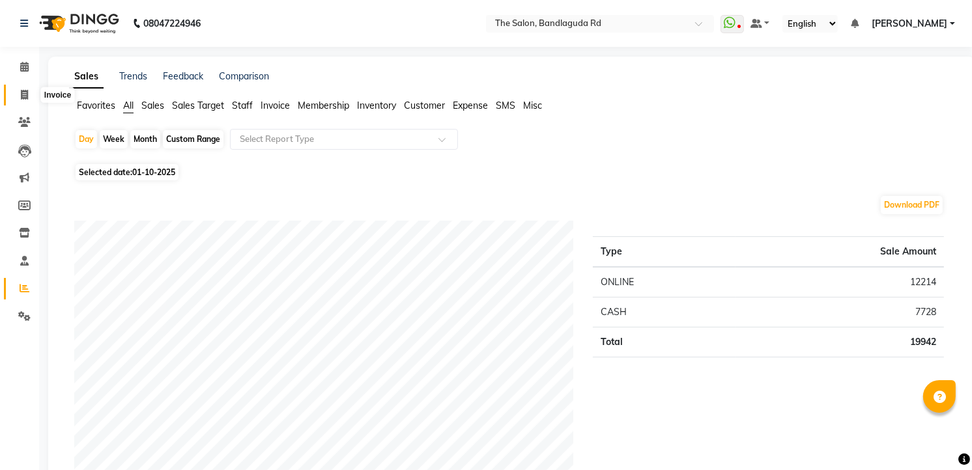
click at [30, 94] on span at bounding box center [24, 95] width 23 height 15
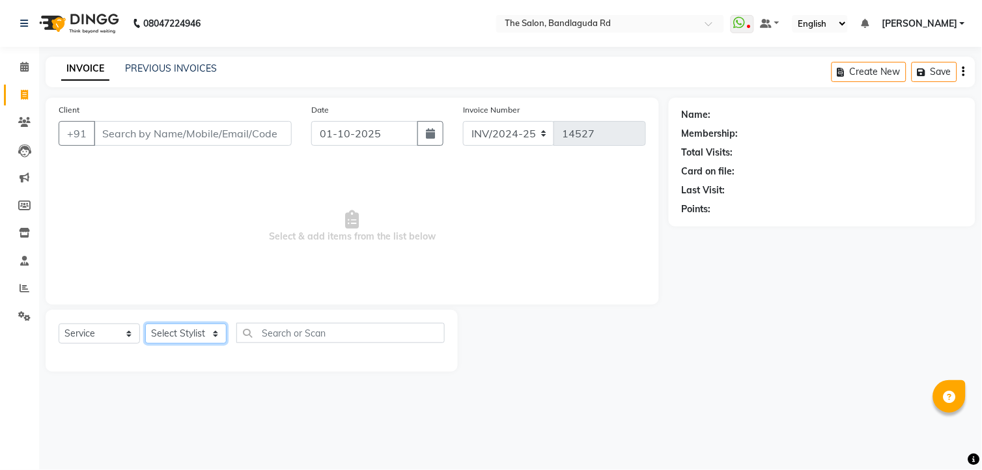
click at [164, 331] on select "Select Stylist AIJAZ fazil imran imran new kasim mohsin rasheed rashid manager …" at bounding box center [185, 334] width 81 height 20
click at [145, 324] on select "Select Stylist AIJAZ fazil imran imran new kasim mohsin rasheed rashid manager …" at bounding box center [185, 334] width 81 height 20
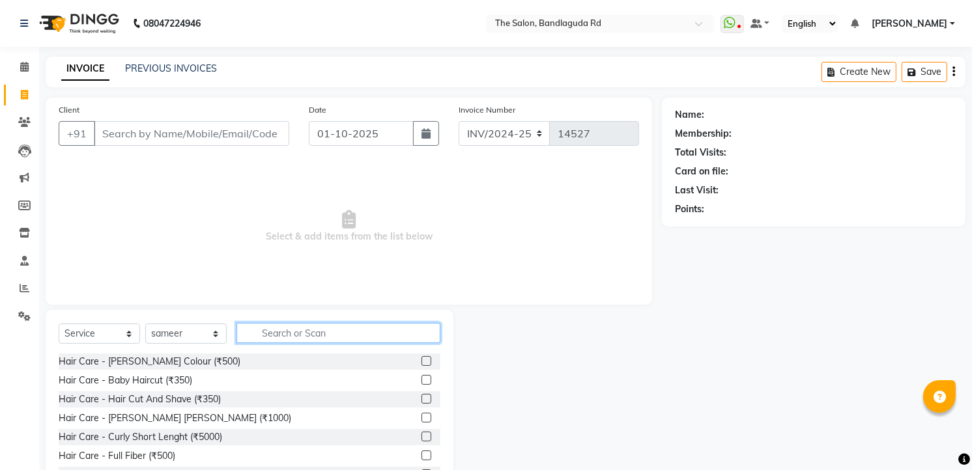
click at [287, 339] on input "text" at bounding box center [338, 333] width 204 height 20
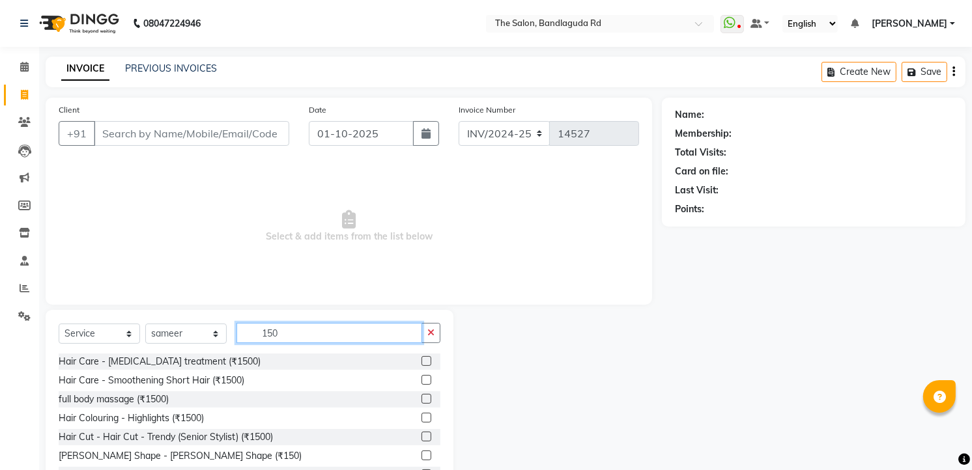
scroll to position [51, 0]
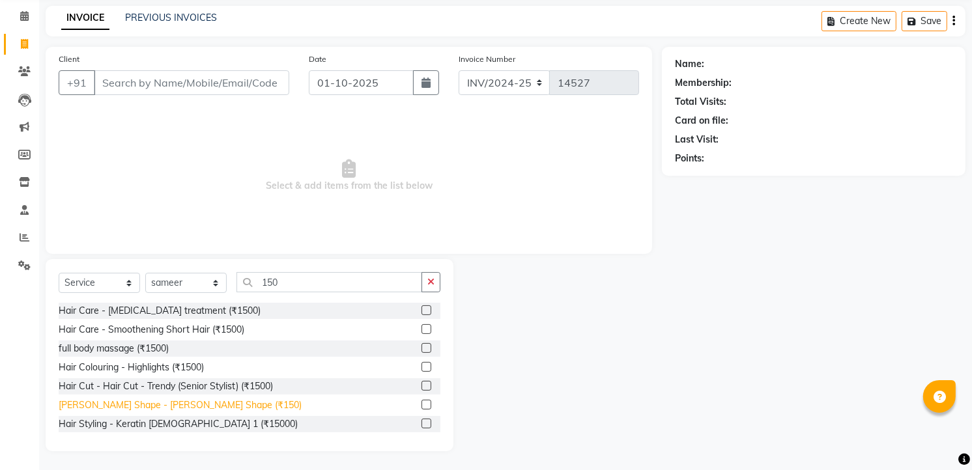
click at [158, 404] on div "Beard Shape - Beard Shape (₹150)" at bounding box center [180, 406] width 243 height 14
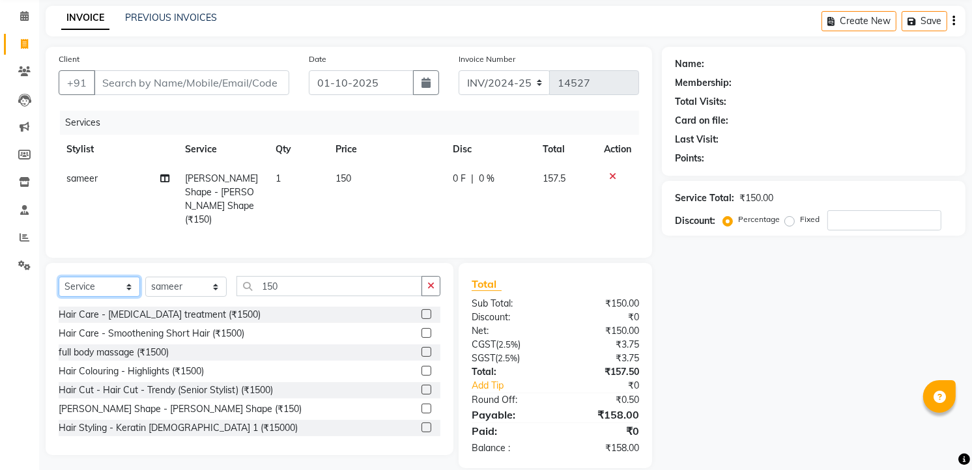
click at [95, 283] on select "Select Service Product Membership Package Voucher Prepaid Gift Card" at bounding box center [99, 287] width 81 height 20
click at [59, 277] on select "Select Service Product Membership Package Voucher Prepaid Gift Card" at bounding box center [99, 287] width 81 height 20
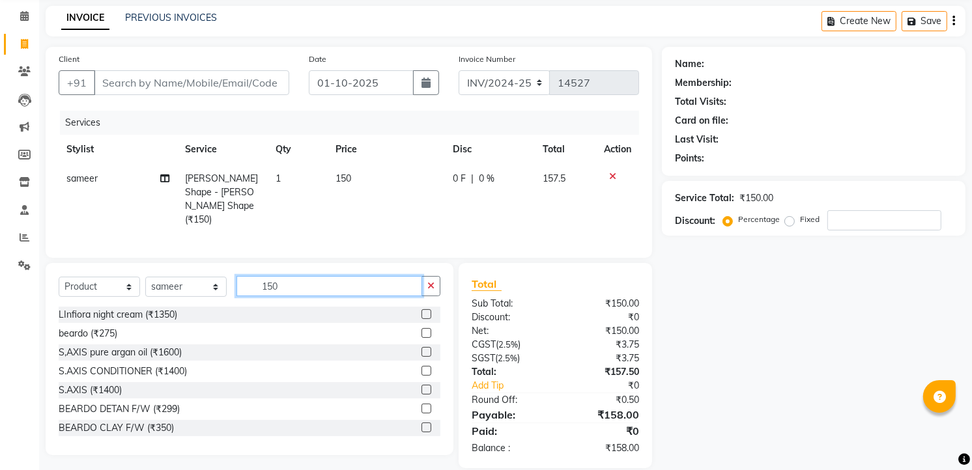
click at [284, 283] on input "150" at bounding box center [329, 286] width 186 height 20
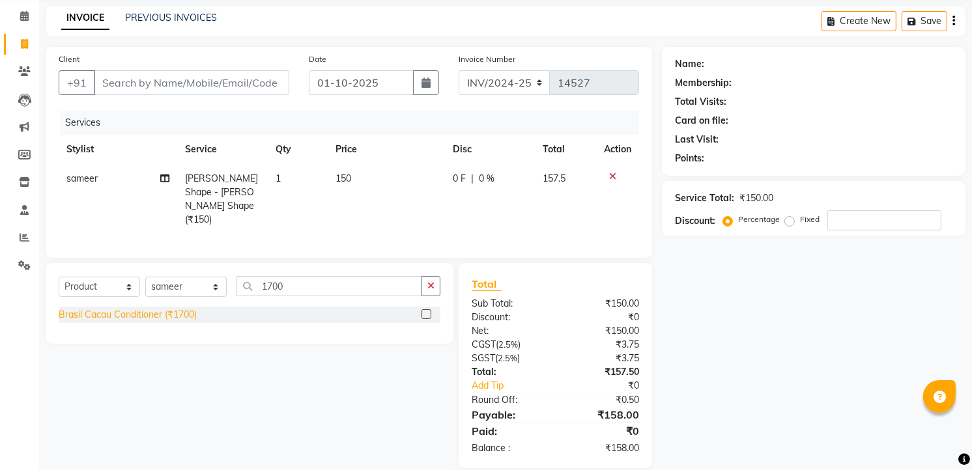
click at [183, 310] on div "Brasil Cacau Conditioner (₹1700)" at bounding box center [128, 315] width 138 height 14
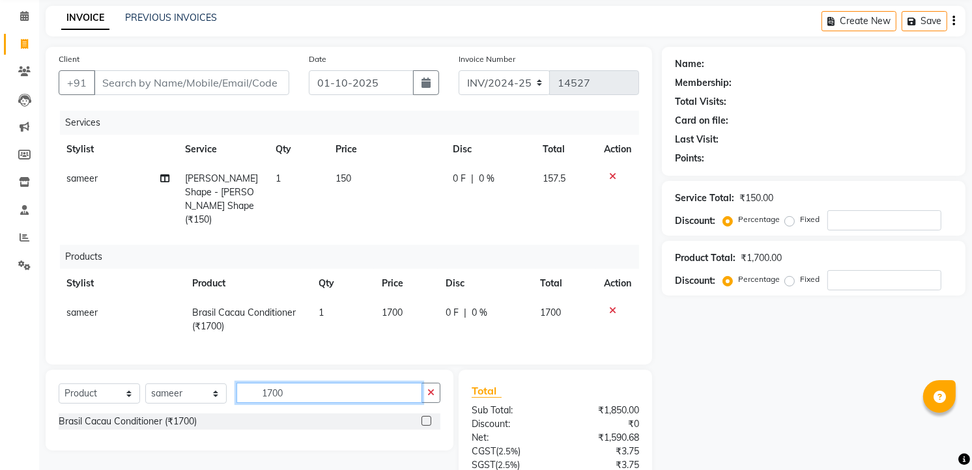
click at [309, 383] on input "1700" at bounding box center [329, 393] width 186 height 20
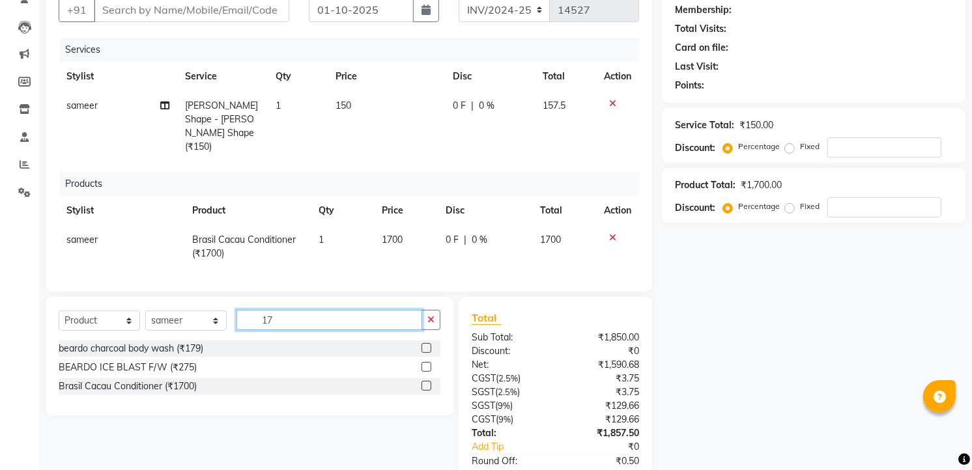
click at [284, 310] on input "17" at bounding box center [329, 320] width 186 height 20
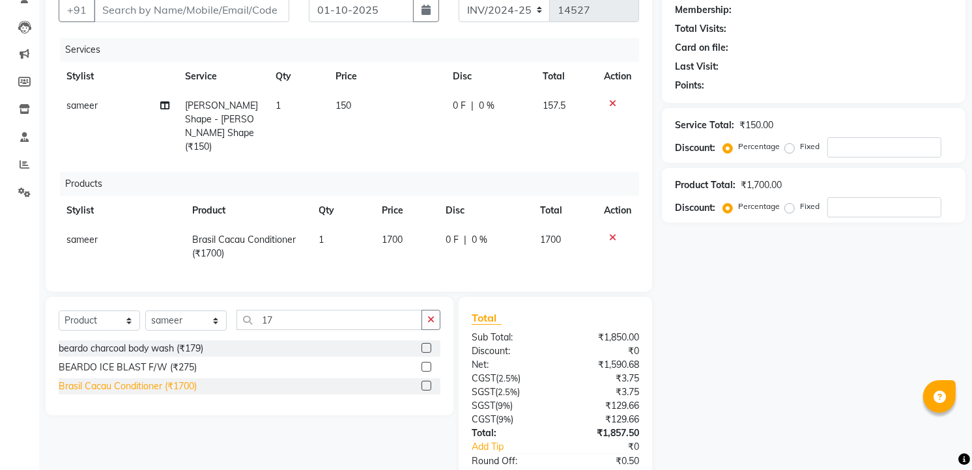
click at [168, 380] on div "Brasil Cacau Conditioner (₹1700)" at bounding box center [128, 387] width 138 height 14
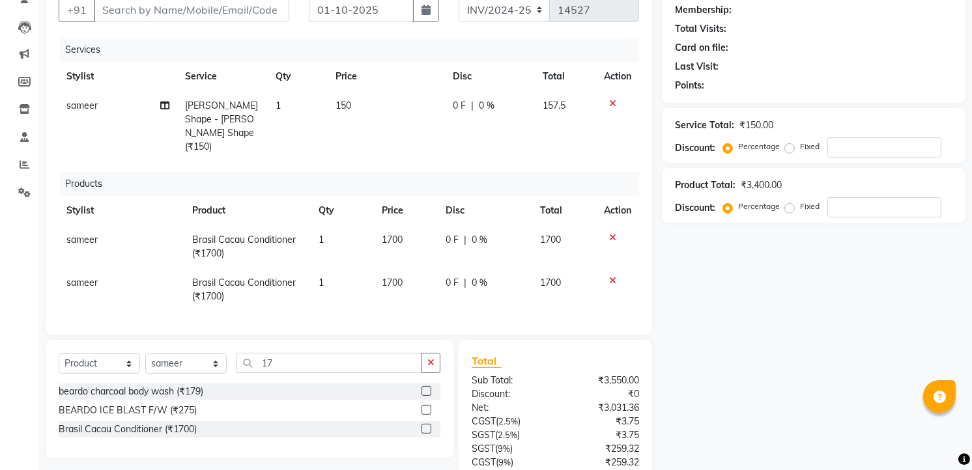
click at [408, 268] on td "1700" at bounding box center [406, 289] width 64 height 43
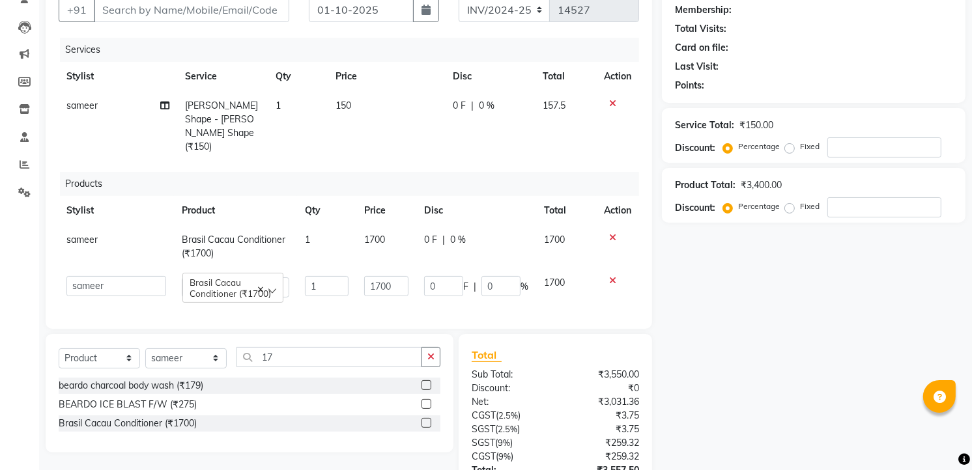
click at [408, 268] on td "1700" at bounding box center [386, 286] width 60 height 37
click at [393, 276] on input "1700" at bounding box center [386, 286] width 44 height 20
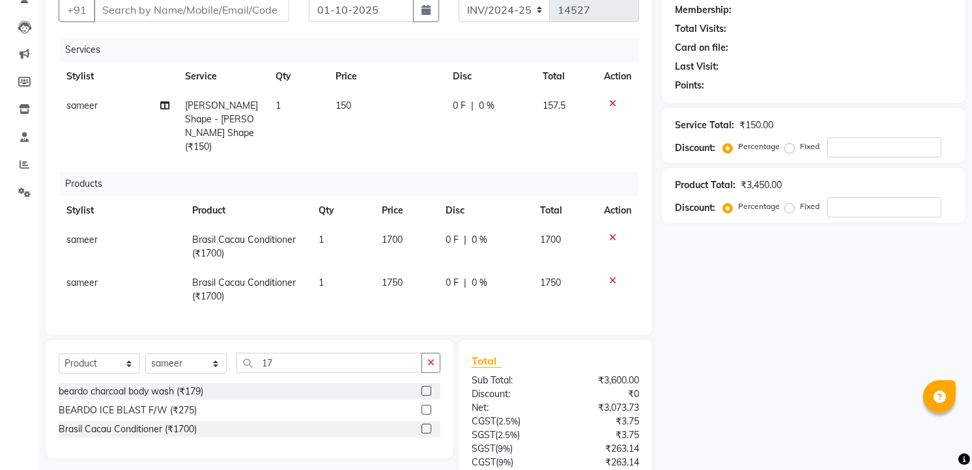
click at [417, 272] on tr "sameer Brasil Cacau Conditioner (₹1700) 1 1750 0 F | 0 % 1750" at bounding box center [349, 289] width 580 height 43
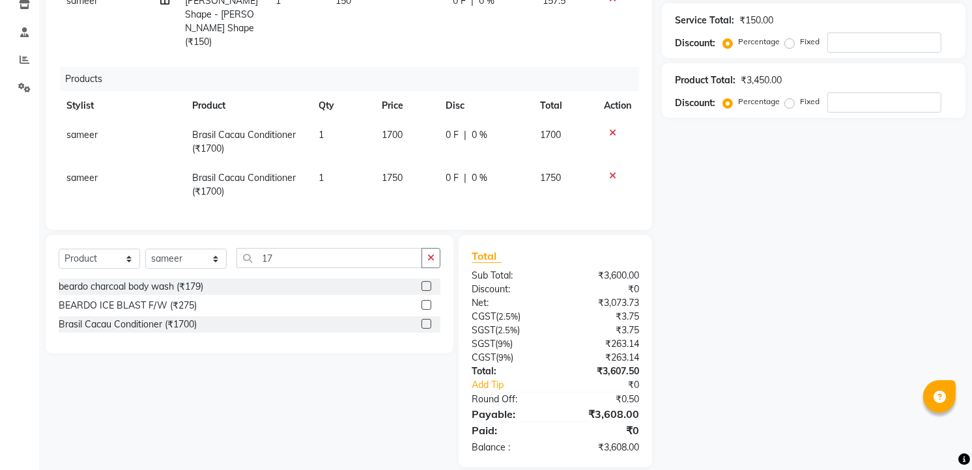
scroll to position [0, 0]
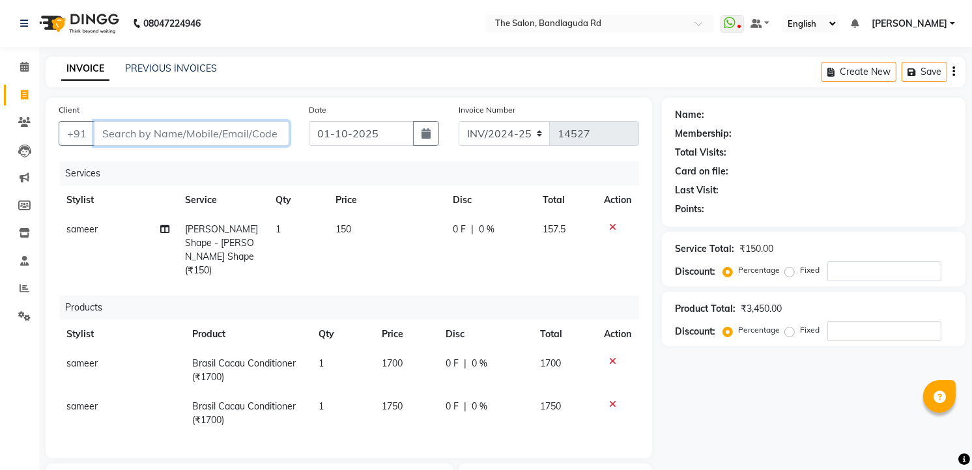
click at [111, 125] on input "Client" at bounding box center [191, 133] width 195 height 25
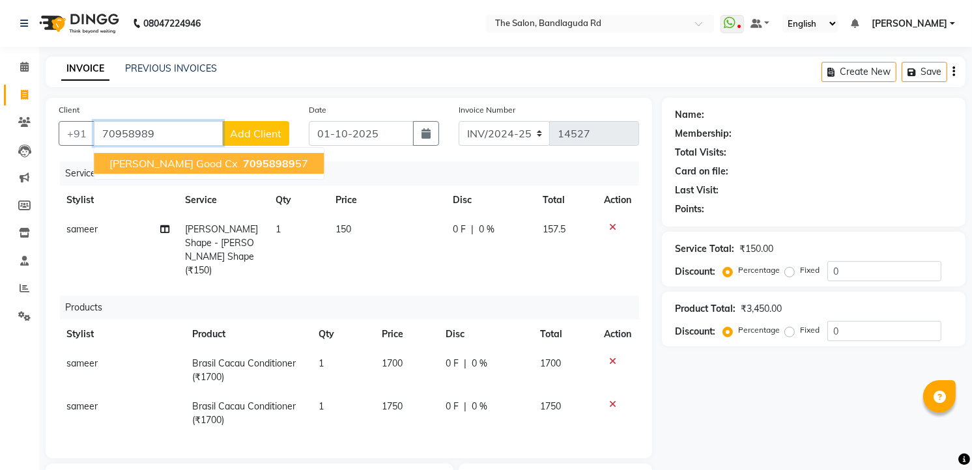
click at [150, 157] on span "Khalid good cx" at bounding box center [173, 163] width 128 height 13
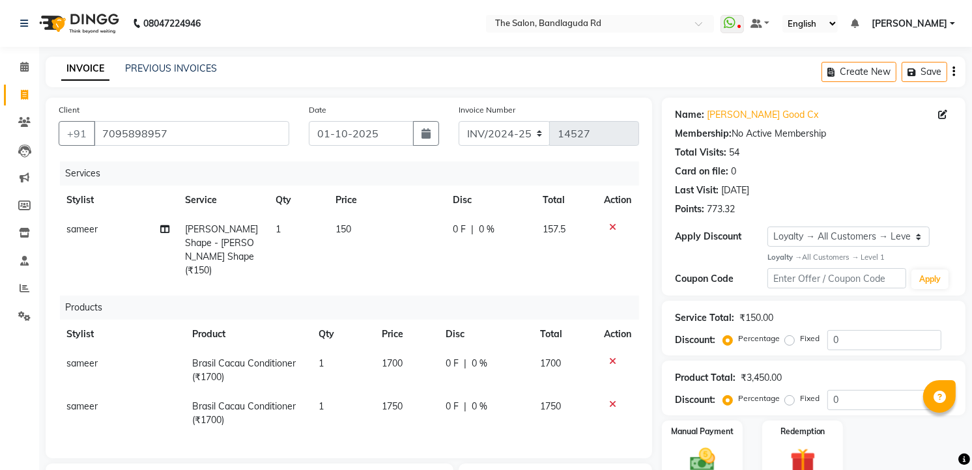
scroll to position [229, 0]
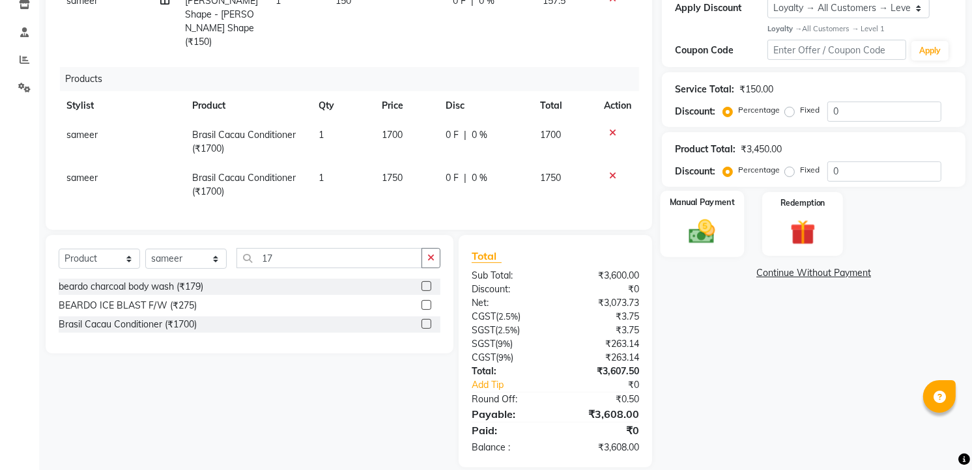
click at [714, 229] on img at bounding box center [702, 231] width 42 height 30
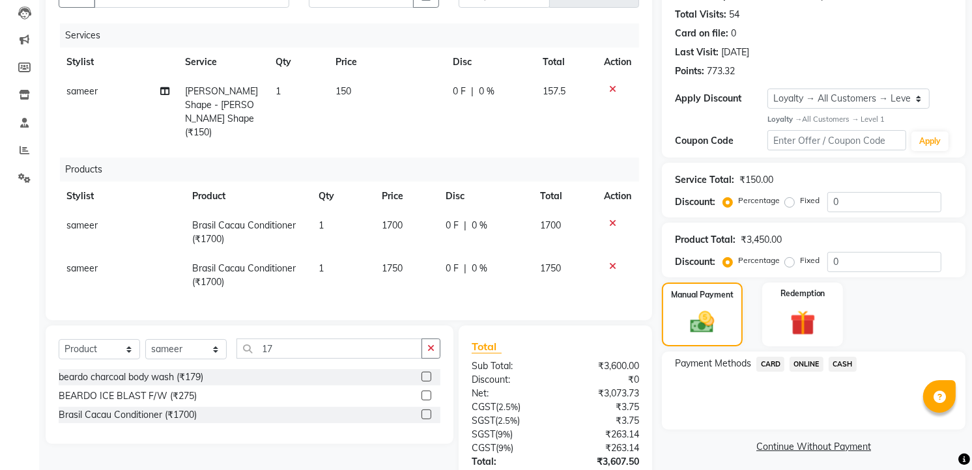
scroll to position [83, 0]
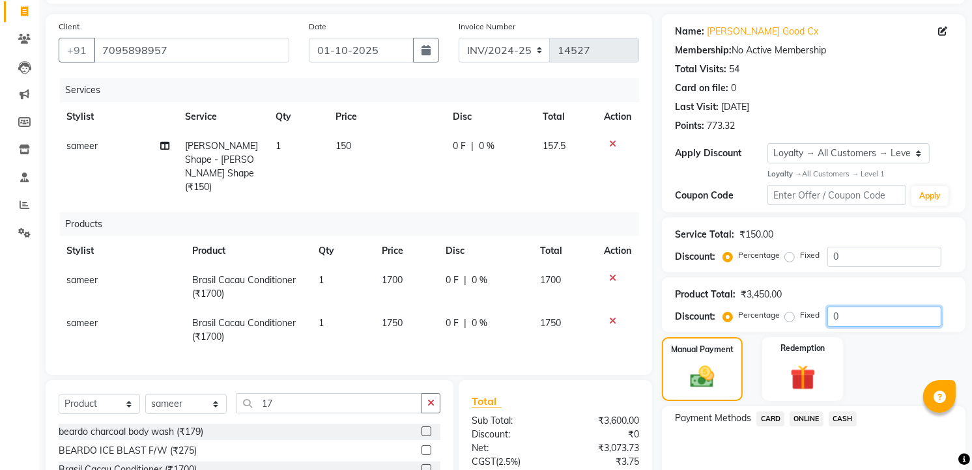
click at [853, 322] on input "0" at bounding box center [884, 317] width 114 height 20
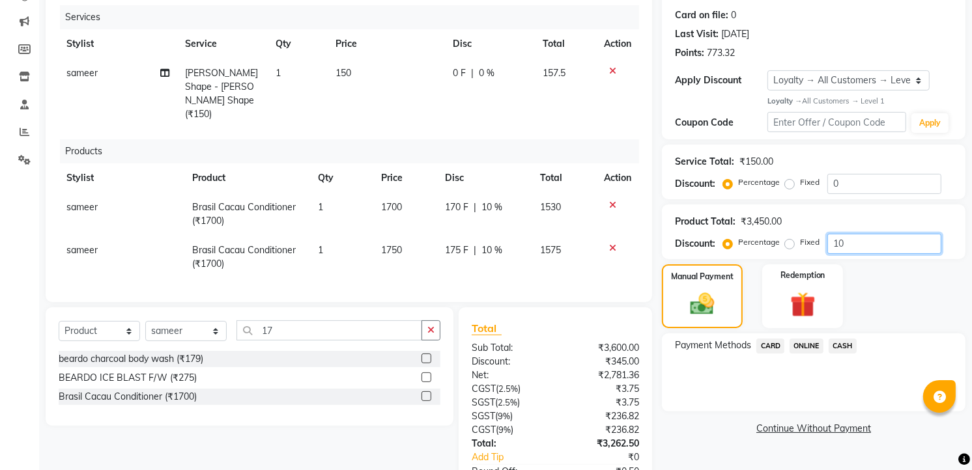
scroll to position [229, 0]
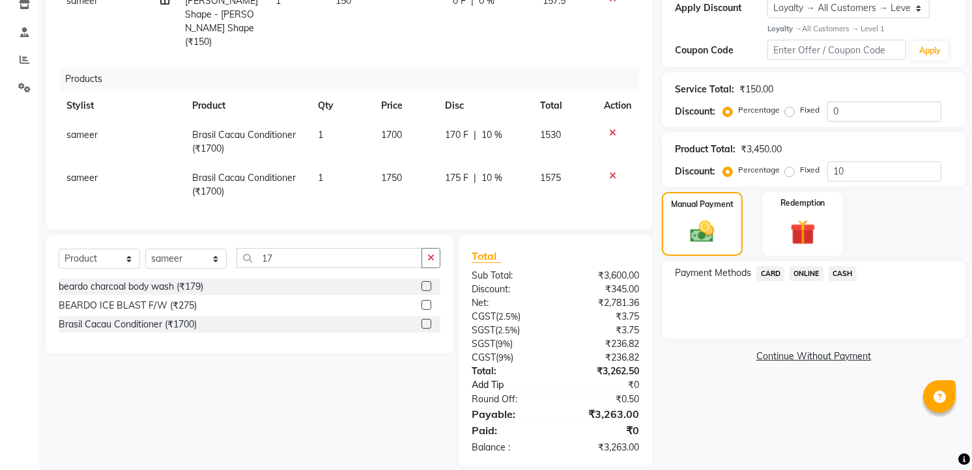
click at [492, 378] on link "Add Tip" at bounding box center [516, 385] width 109 height 14
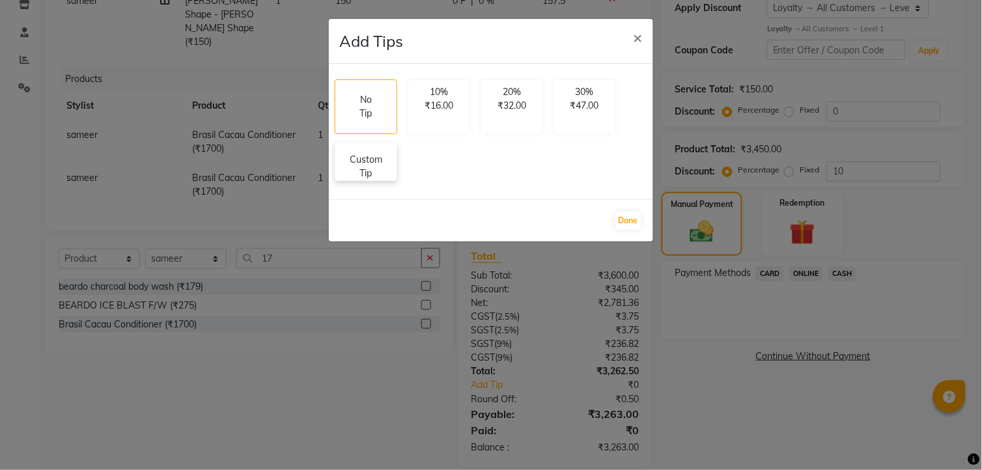
click at [383, 173] on p "Custom Tip" at bounding box center [366, 166] width 46 height 27
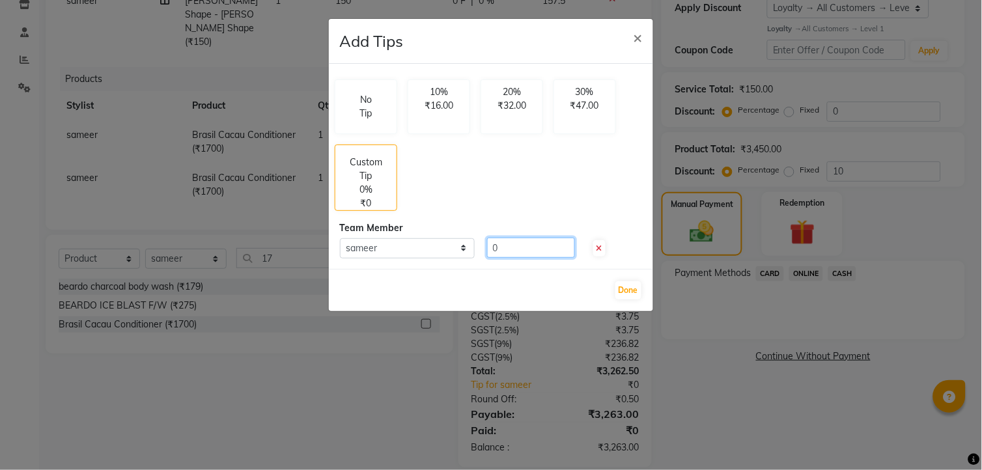
click at [535, 255] on input "0" at bounding box center [531, 248] width 88 height 20
click at [622, 287] on button "Done" at bounding box center [628, 290] width 26 height 18
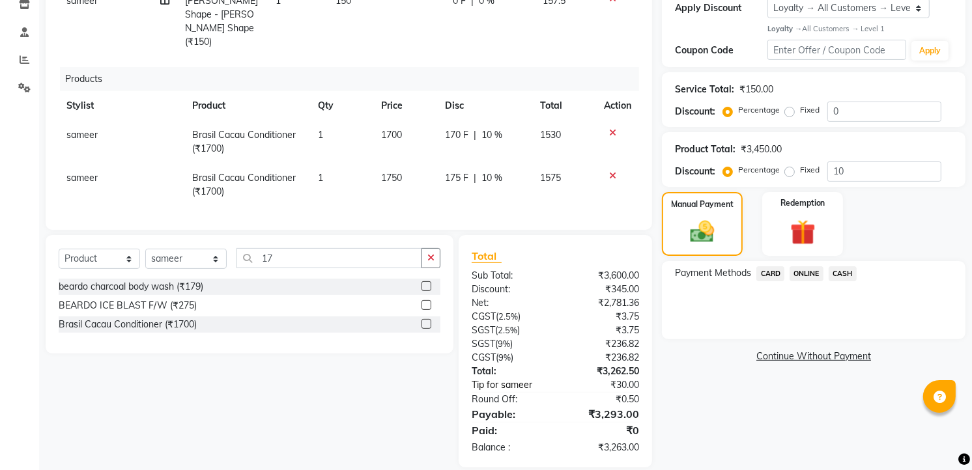
click at [486, 378] on link "Tip for sameer" at bounding box center [516, 385] width 109 height 14
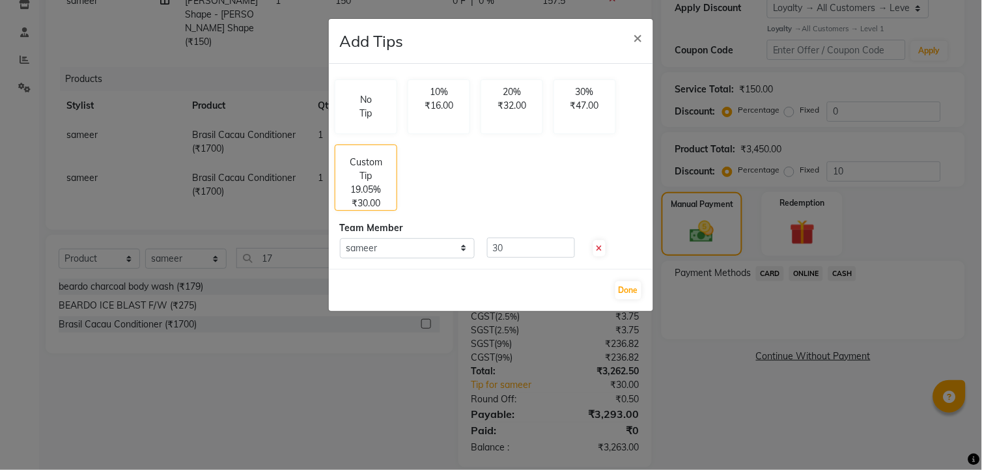
click at [537, 236] on div "No Tip 10% ₹16.00 20% ₹32.00 30% ₹47.00 Custom Tip 19.05% ₹30.00 Team Member Se…" at bounding box center [491, 166] width 324 height 205
click at [531, 249] on input "30" at bounding box center [531, 248] width 88 height 20
click at [626, 294] on button "Done" at bounding box center [628, 290] width 26 height 18
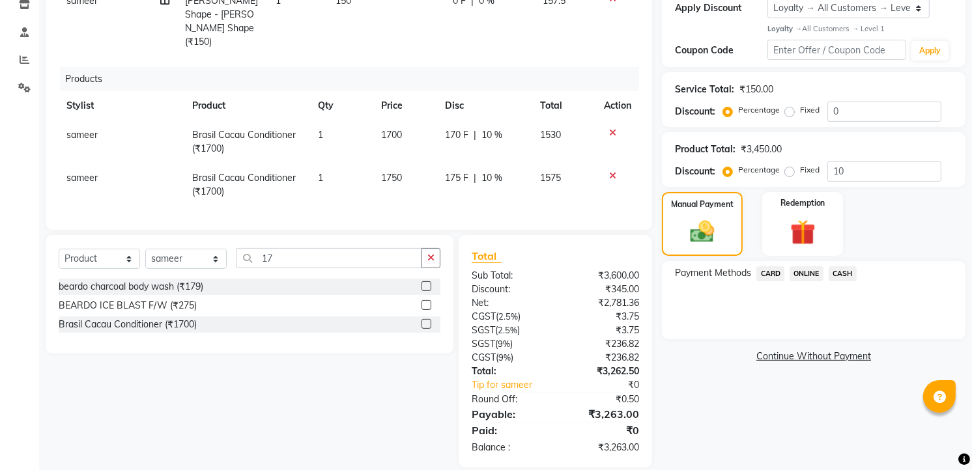
click at [832, 270] on span "CASH" at bounding box center [842, 273] width 28 height 15
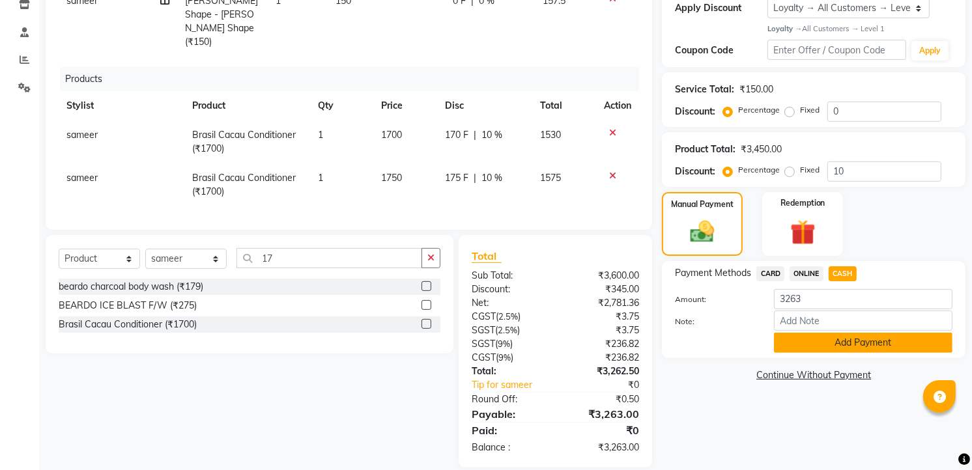
click at [822, 341] on button "Add Payment" at bounding box center [863, 343] width 178 height 20
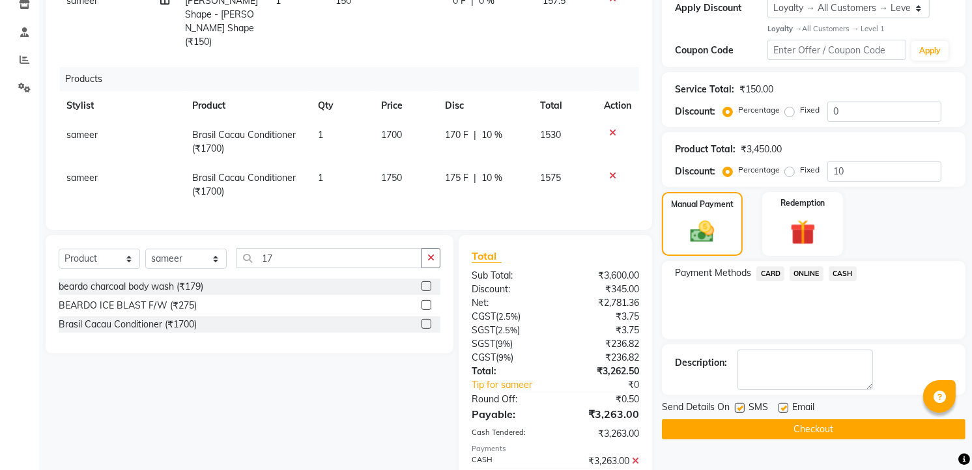
click at [727, 430] on button "Checkout" at bounding box center [814, 429] width 304 height 20
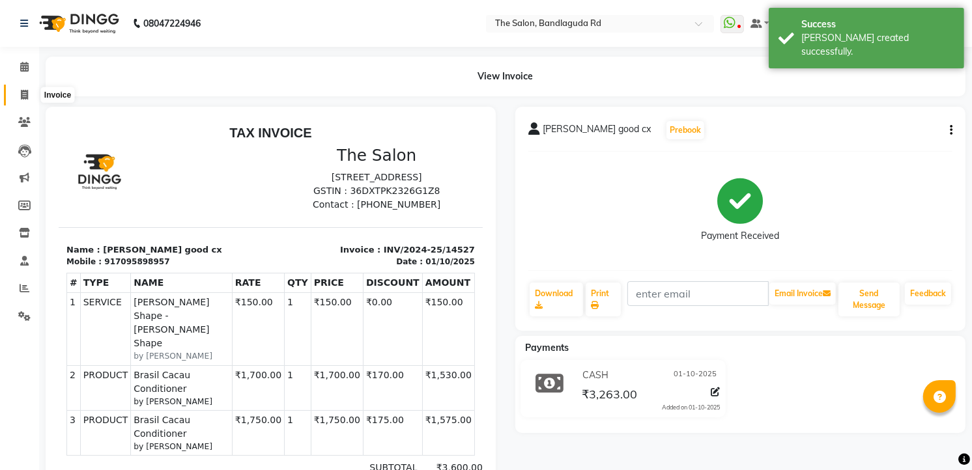
click at [22, 90] on icon at bounding box center [24, 95] width 7 height 10
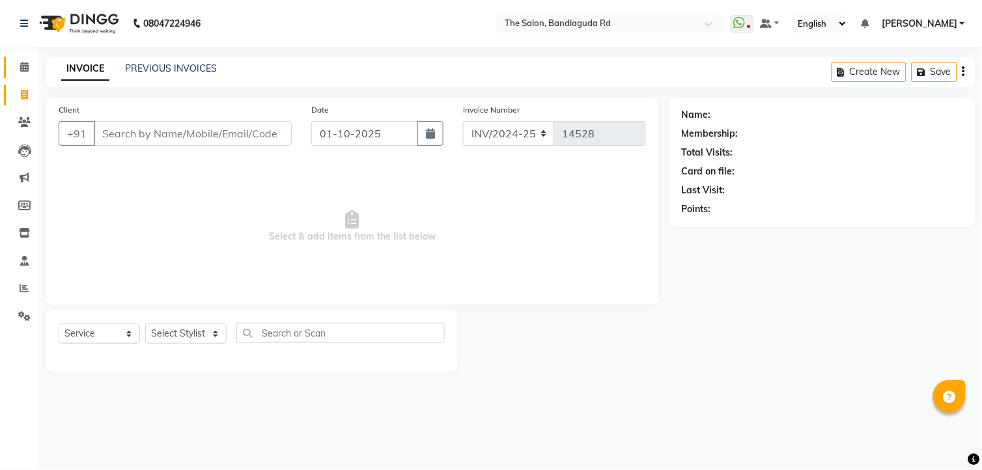
click at [27, 75] on link "Calendar" at bounding box center [19, 67] width 31 height 21
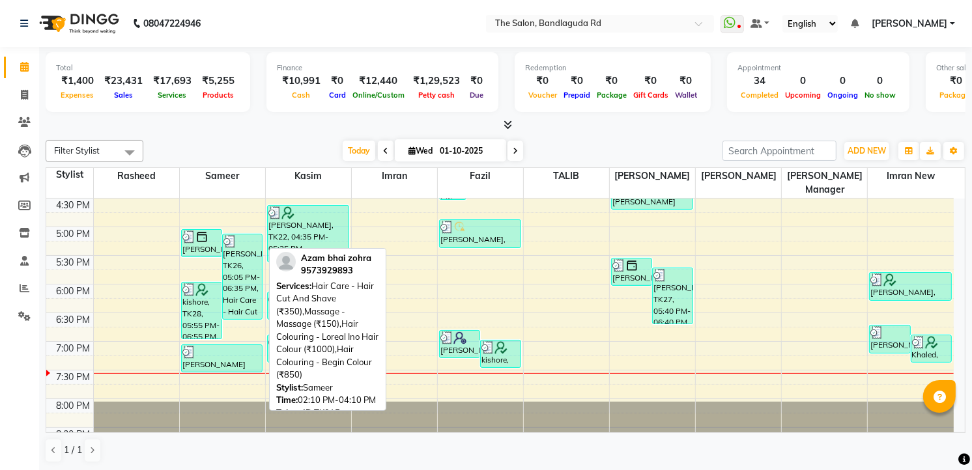
scroll to position [500, 0]
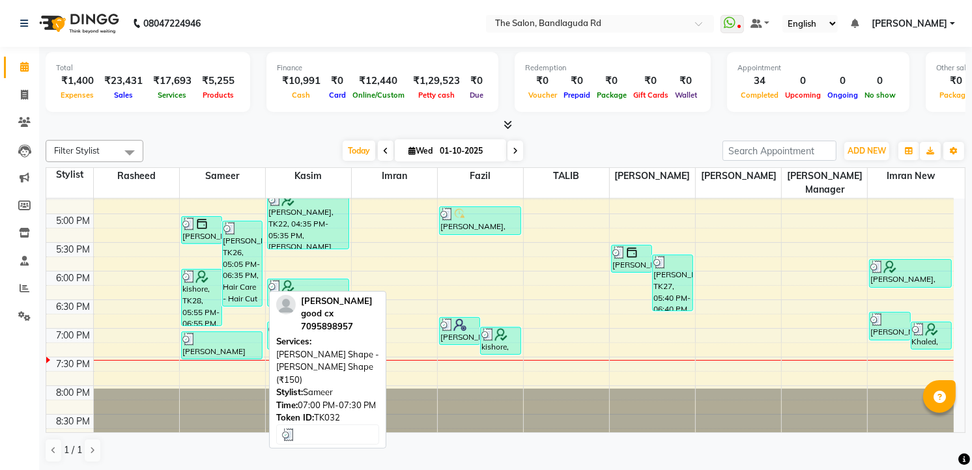
click at [187, 333] on img at bounding box center [188, 339] width 13 height 13
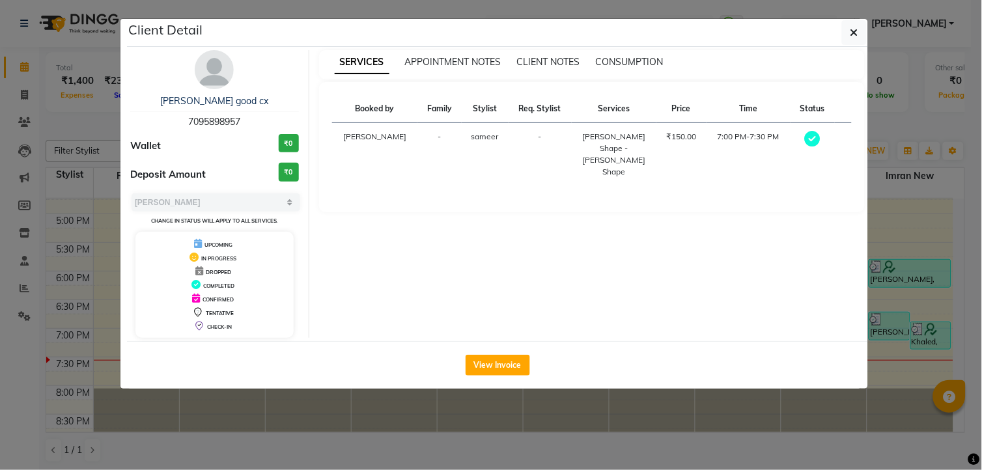
drag, startPoint x: 244, startPoint y: 122, endPoint x: 191, endPoint y: 125, distance: 53.5
click at [222, 125] on div "Khalid good cx 7095898957" at bounding box center [214, 111] width 169 height 35
drag, startPoint x: 182, startPoint y: 122, endPoint x: 255, endPoint y: 119, distance: 73.0
click at [255, 119] on div "Khalid good cx 7095898957" at bounding box center [214, 111] width 169 height 35
copy span "7095898957"
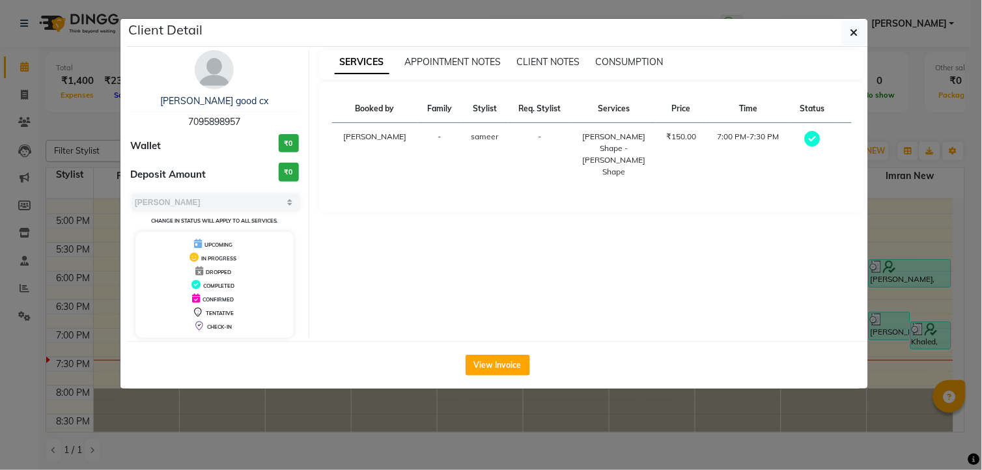
drag, startPoint x: 844, startPoint y: 29, endPoint x: 834, endPoint y: 35, distance: 12.0
click at [843, 29] on button "button" at bounding box center [854, 32] width 25 height 25
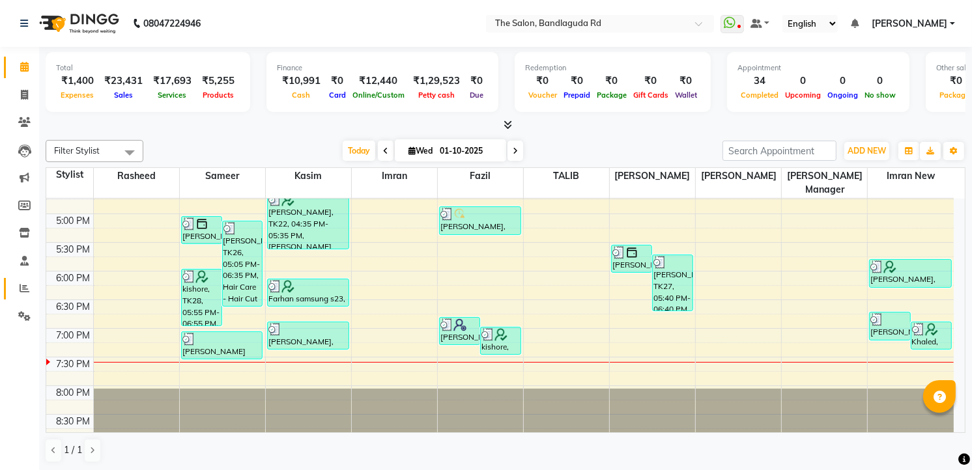
click at [27, 279] on link "Reports" at bounding box center [19, 288] width 31 height 21
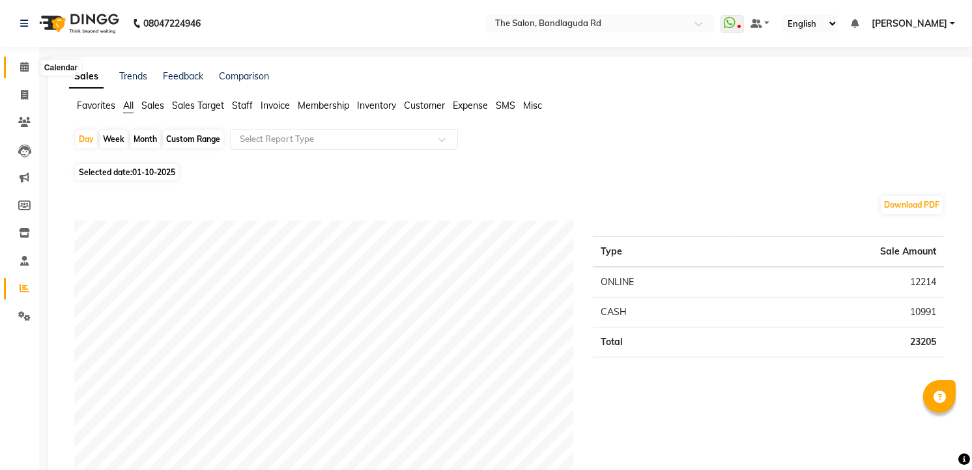
click at [16, 66] on span at bounding box center [24, 67] width 23 height 15
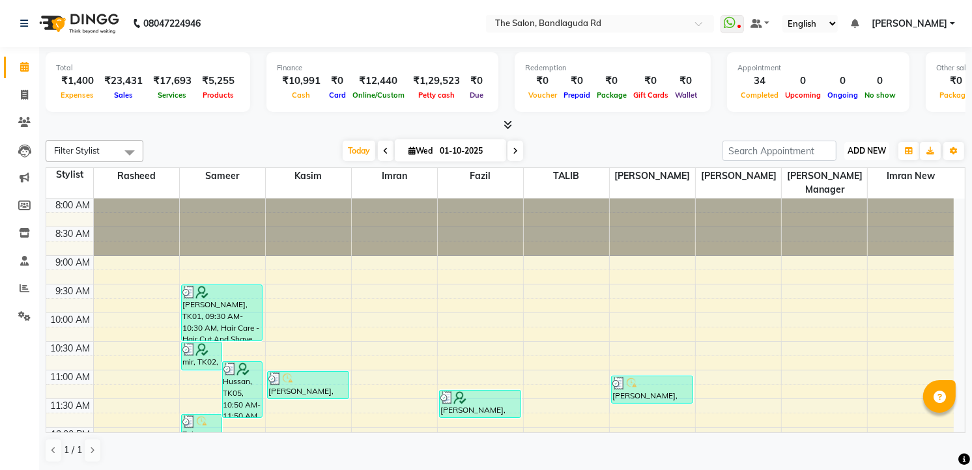
click at [858, 151] on span "ADD NEW" at bounding box center [866, 151] width 38 height 10
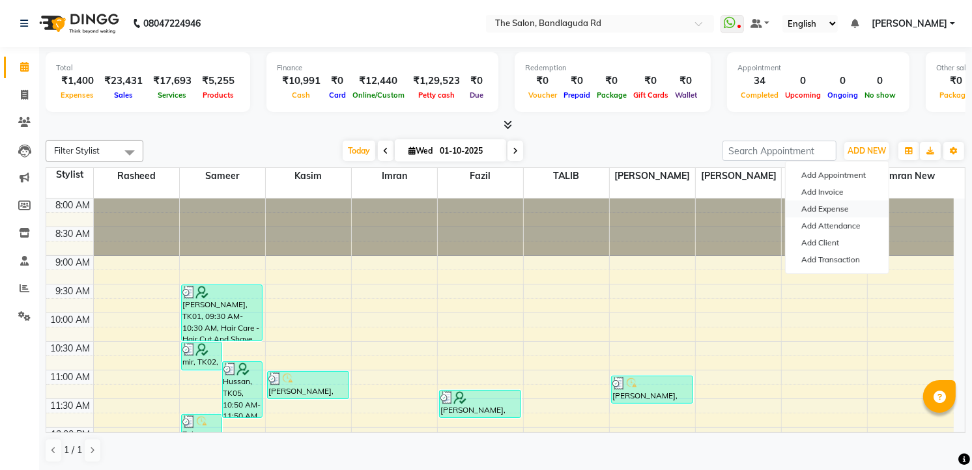
click at [845, 202] on link "Add Expense" at bounding box center [836, 209] width 103 height 17
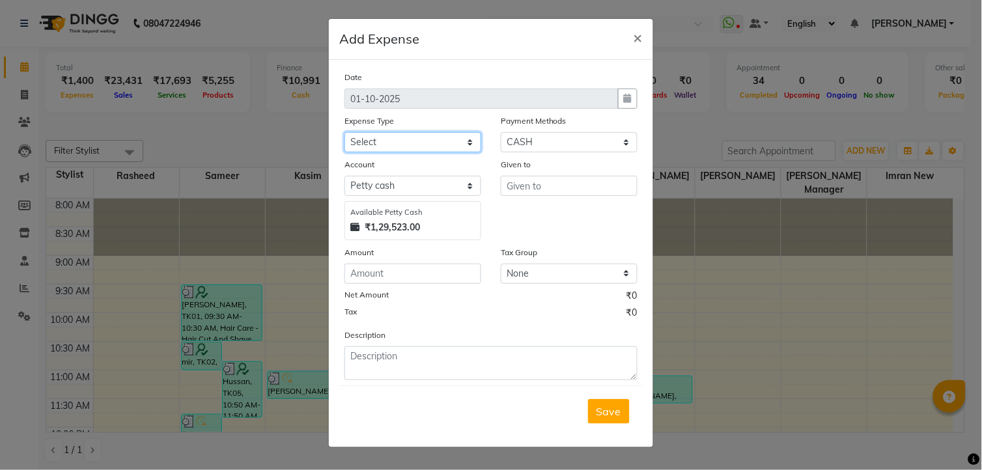
click at [466, 145] on select "Select Advance Salary aijaz bhai aijaz bhai chitti 10april Auto - Iqbal Bhai Ba…" at bounding box center [413, 142] width 137 height 20
click at [345, 132] on select "Select Advance Salary aijaz bhai aijaz bhai chitti 10april Auto - Iqbal Bhai Ba…" at bounding box center [413, 142] width 137 height 20
click at [452, 145] on select "Select Advance Salary aijaz bhai aijaz bhai chitti 10april Auto - Iqbal Bhai Ba…" at bounding box center [413, 142] width 137 height 20
click at [345, 132] on select "Select Advance Salary aijaz bhai aijaz bhai chitti 10april Auto - Iqbal Bhai Ba…" at bounding box center [413, 142] width 137 height 20
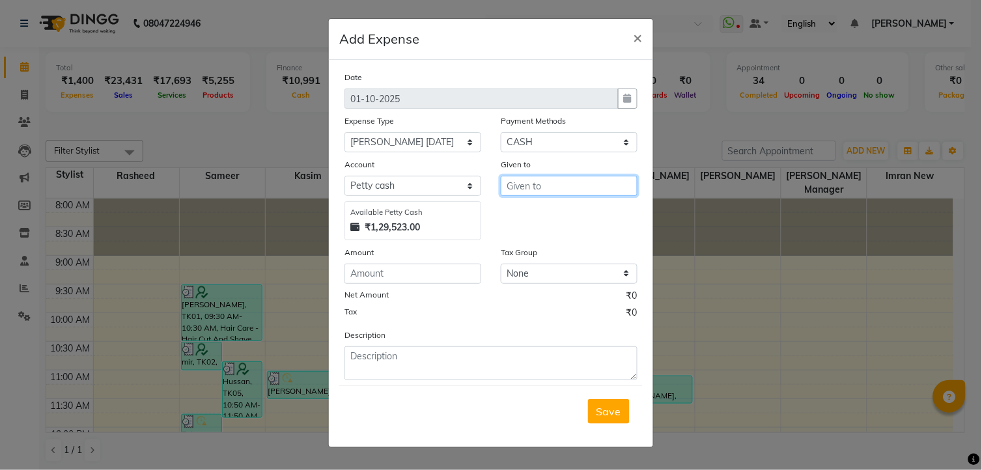
click at [580, 192] on input "text" at bounding box center [569, 186] width 137 height 20
click at [408, 281] on input "number" at bounding box center [413, 274] width 137 height 20
click at [593, 414] on button "Save" at bounding box center [609, 411] width 42 height 25
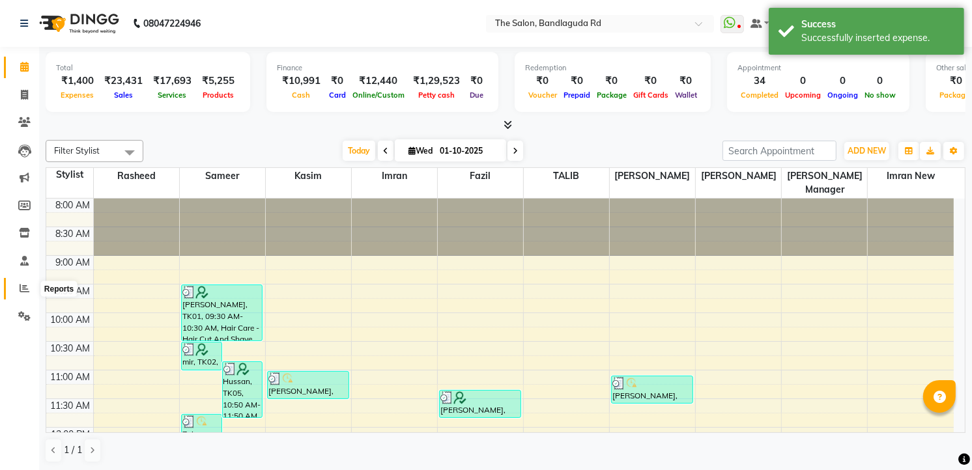
click at [21, 292] on icon at bounding box center [25, 288] width 10 height 10
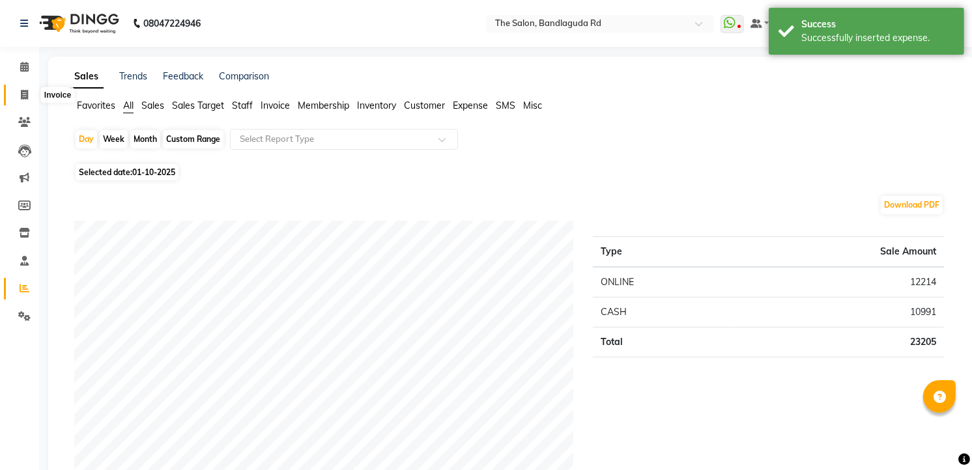
click at [21, 98] on icon at bounding box center [24, 95] width 7 height 10
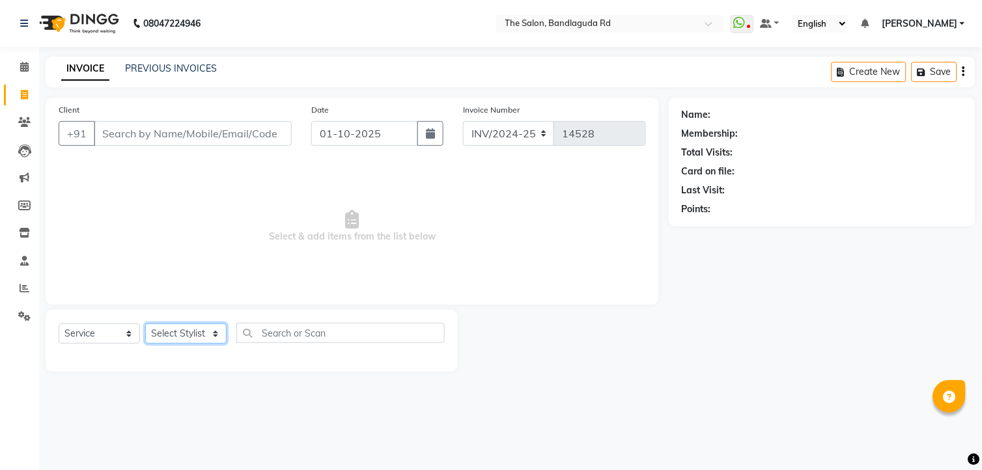
click at [182, 328] on select "Select Stylist AIJAZ fazil imran imran new kasim mohsin rasheed rashid manager …" at bounding box center [185, 334] width 81 height 20
click at [145, 324] on select "Select Stylist AIJAZ fazil imran imran new kasim mohsin rasheed rashid manager …" at bounding box center [185, 334] width 81 height 20
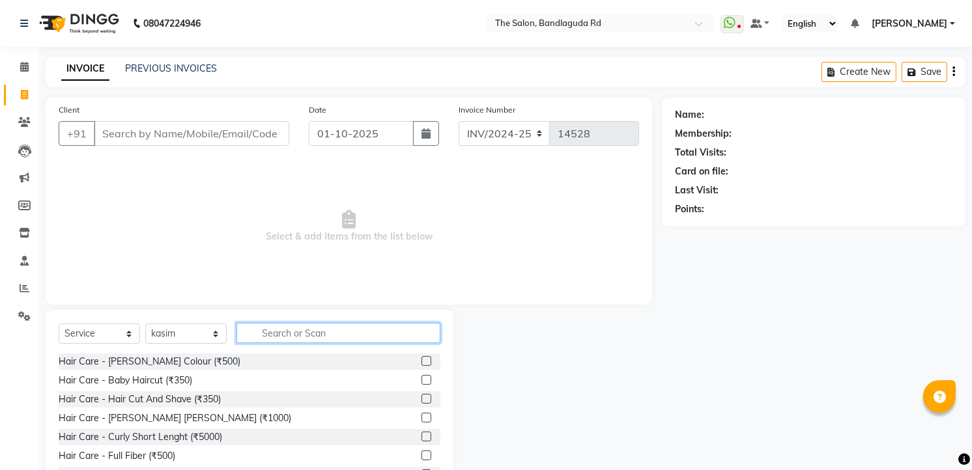
drag, startPoint x: 264, startPoint y: 339, endPoint x: 256, endPoint y: 337, distance: 8.9
click at [261, 339] on input "text" at bounding box center [338, 333] width 204 height 20
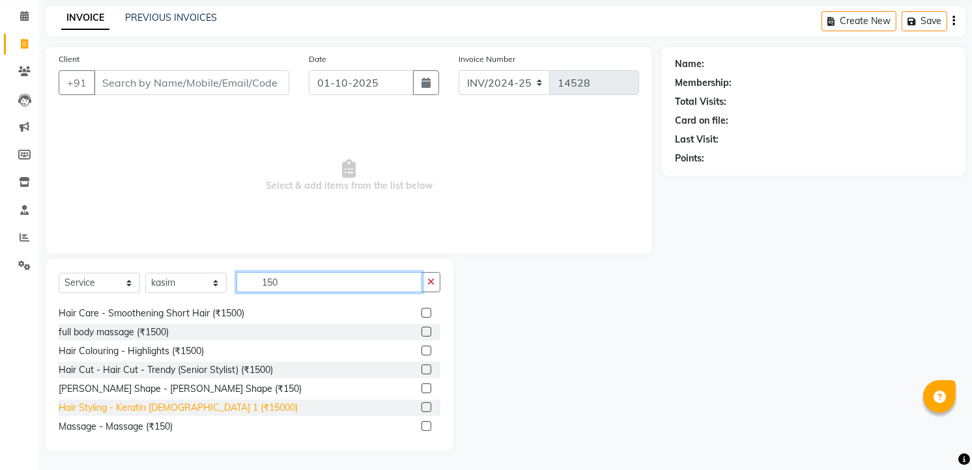
scroll to position [21, 0]
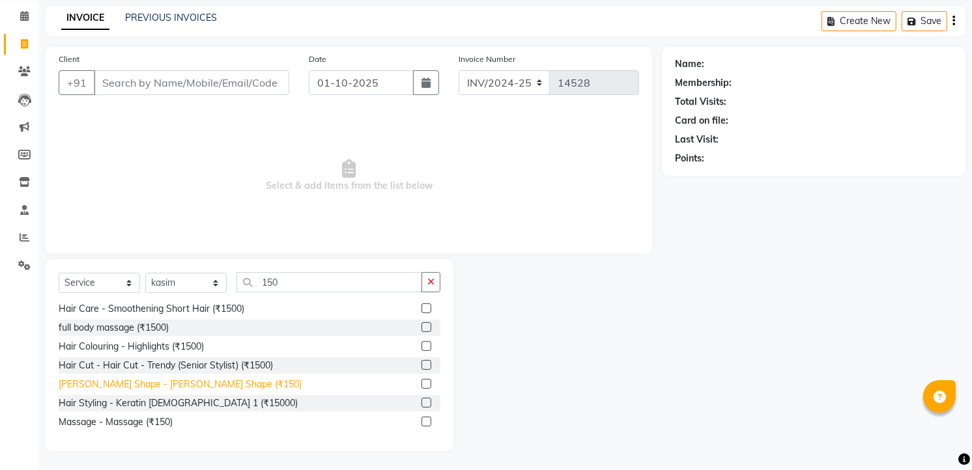
click at [187, 389] on div "Beard Shape - Beard Shape (₹150)" at bounding box center [180, 385] width 243 height 14
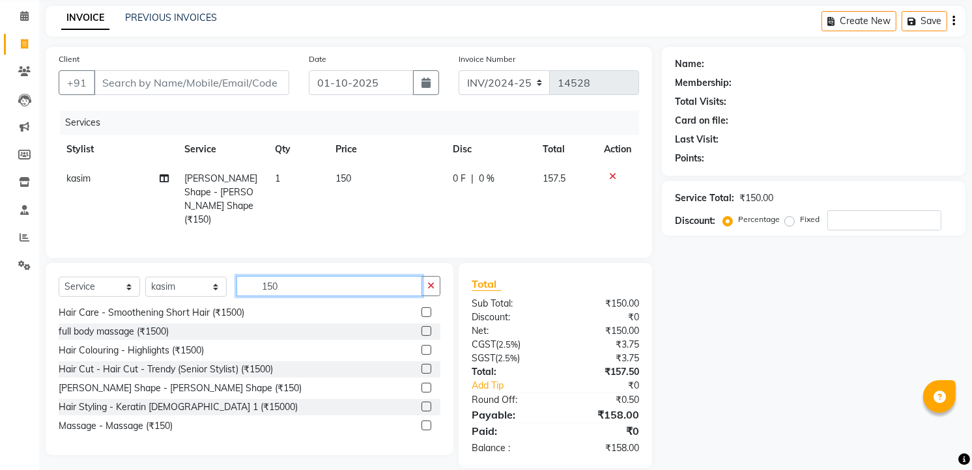
click at [289, 287] on input "150" at bounding box center [329, 286] width 186 height 20
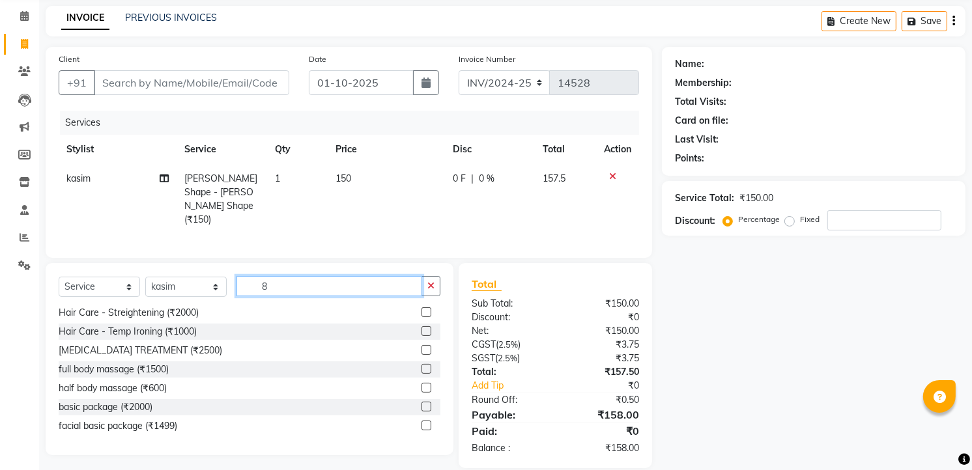
scroll to position [0, 0]
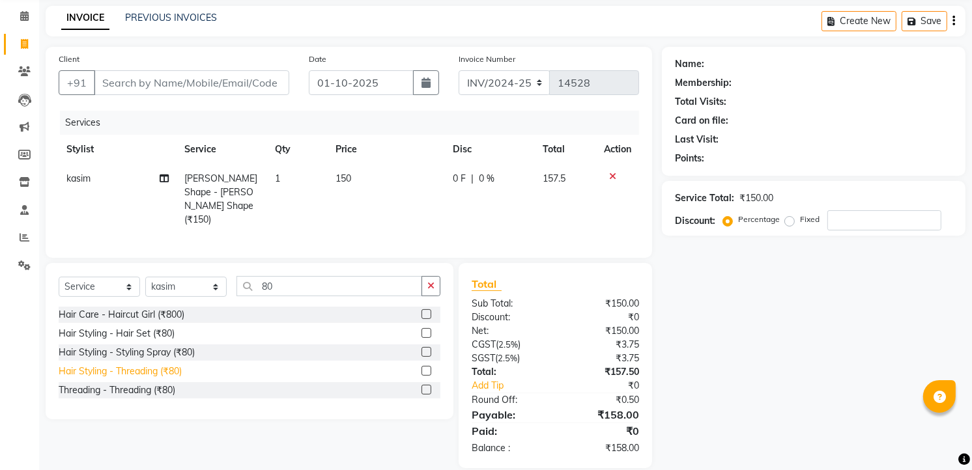
click at [145, 373] on div "Hair Styling - Threading (₹80)" at bounding box center [120, 372] width 123 height 14
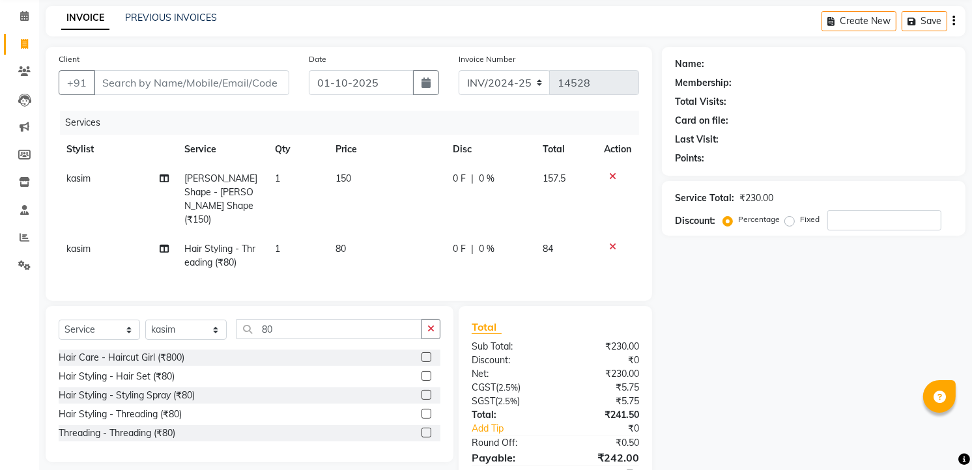
click at [350, 234] on td "80" at bounding box center [386, 255] width 117 height 43
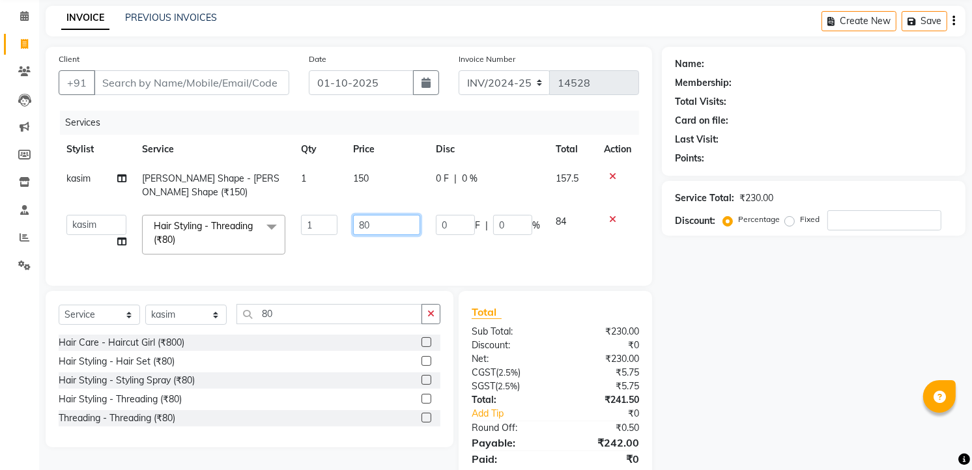
click at [408, 229] on input "80" at bounding box center [386, 225] width 67 height 20
click at [408, 242] on td "200" at bounding box center [386, 234] width 83 height 55
drag, startPoint x: 328, startPoint y: 330, endPoint x: 327, endPoint y: 323, distance: 7.2
click at [327, 323] on input "80" at bounding box center [329, 314] width 186 height 20
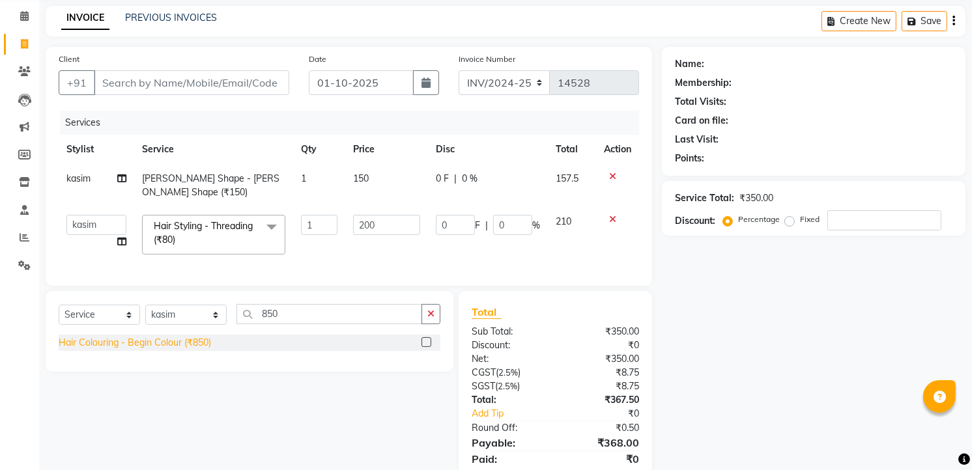
click at [199, 350] on div "Hair Colouring - Begin Colour (₹850)" at bounding box center [135, 343] width 152 height 14
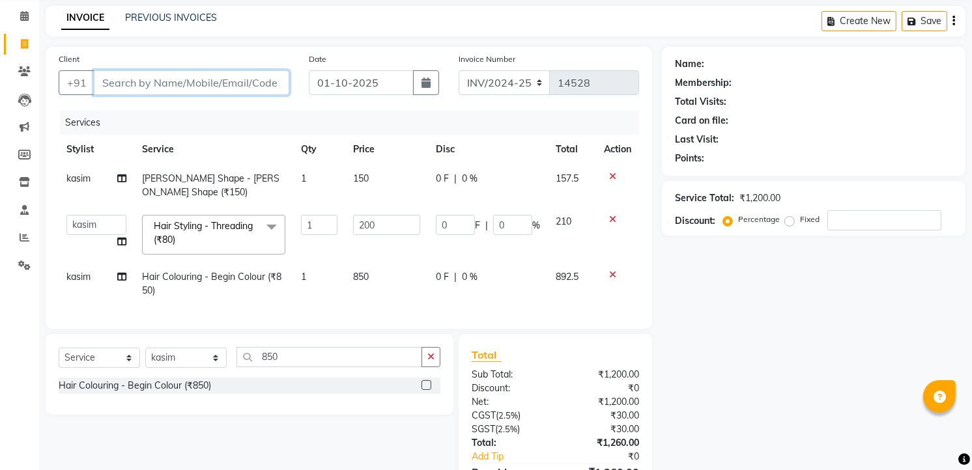
click at [199, 82] on input "Client" at bounding box center [191, 82] width 195 height 25
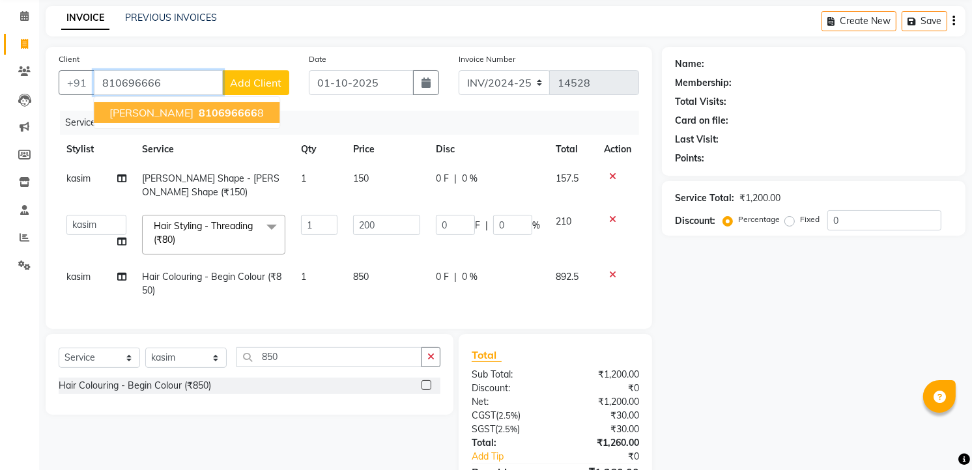
click at [210, 109] on span "810696666" at bounding box center [228, 112] width 59 height 13
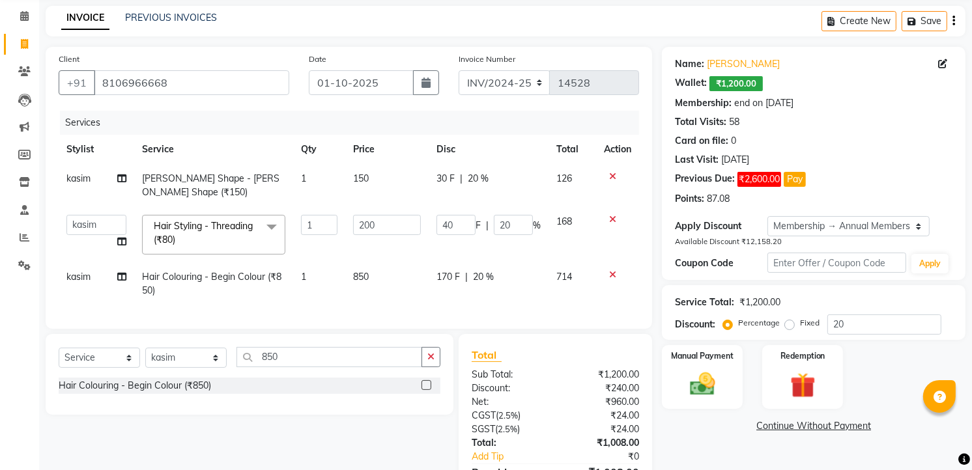
scroll to position [137, 0]
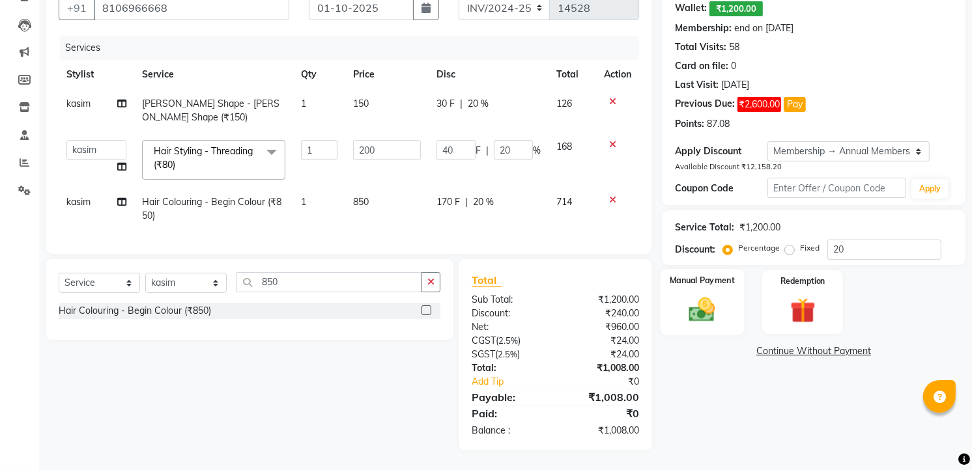
click at [706, 294] on img at bounding box center [702, 309] width 42 height 30
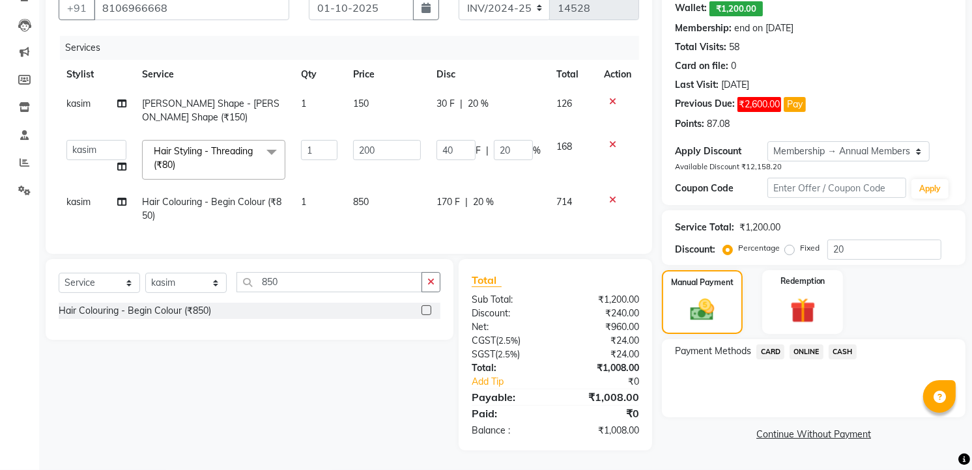
click at [813, 345] on span "ONLINE" at bounding box center [806, 352] width 34 height 15
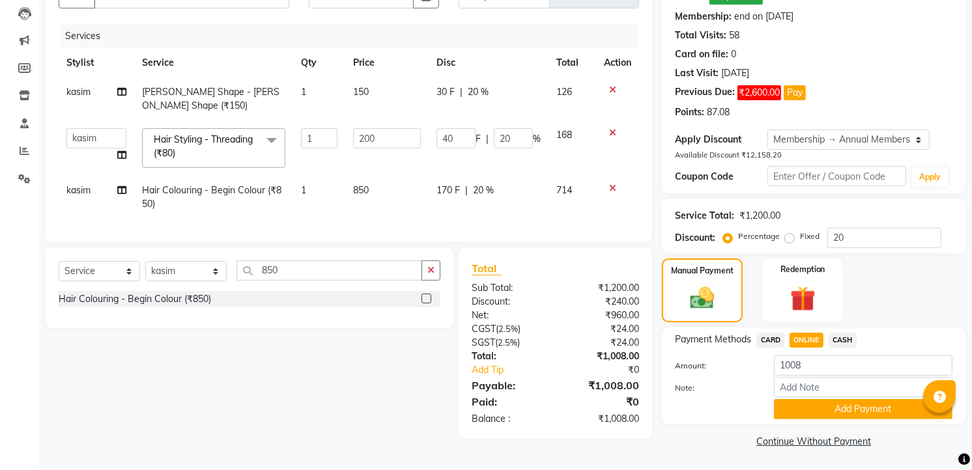
scroll to position [138, 0]
click at [816, 404] on button "Add Payment" at bounding box center [863, 409] width 178 height 20
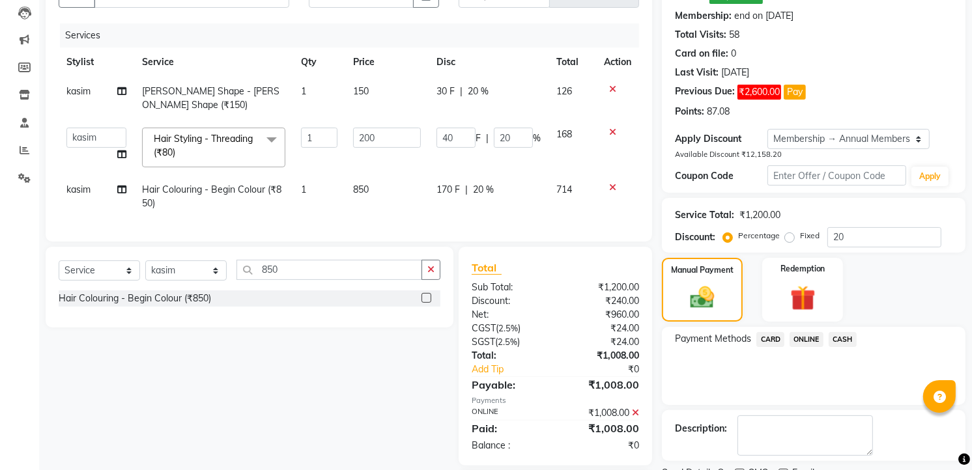
scroll to position [248, 0]
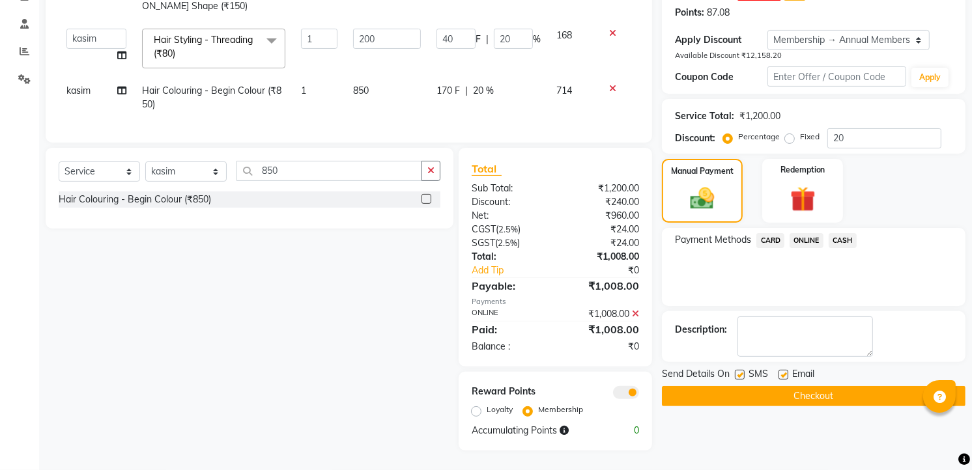
click at [867, 386] on button "Checkout" at bounding box center [814, 396] width 304 height 20
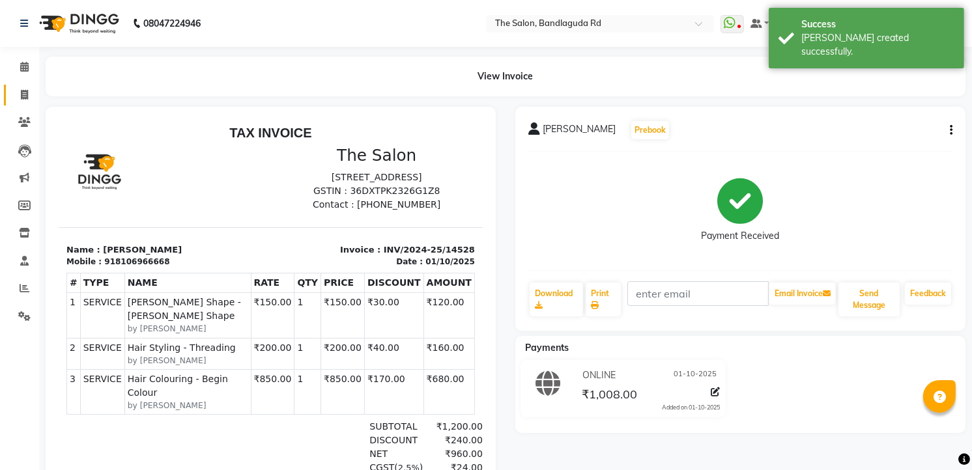
click at [18, 86] on link "Invoice" at bounding box center [19, 95] width 31 height 21
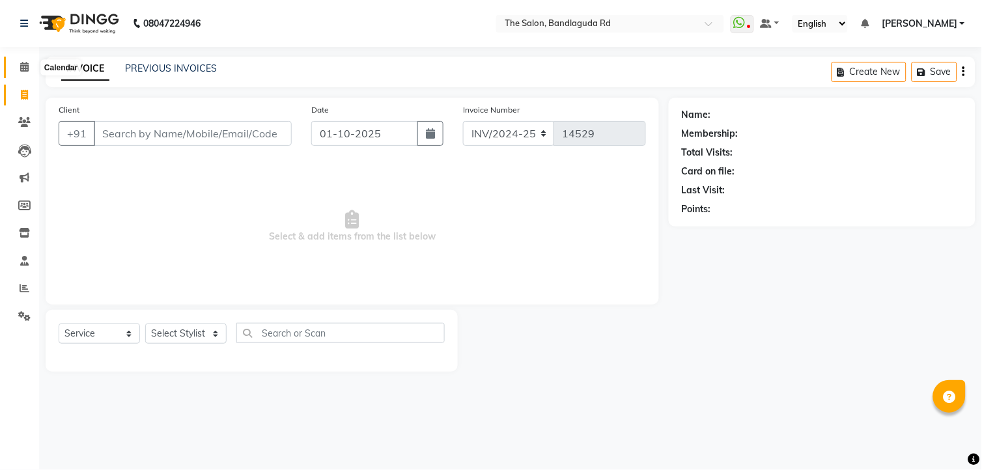
click at [21, 68] on icon at bounding box center [24, 67] width 8 height 10
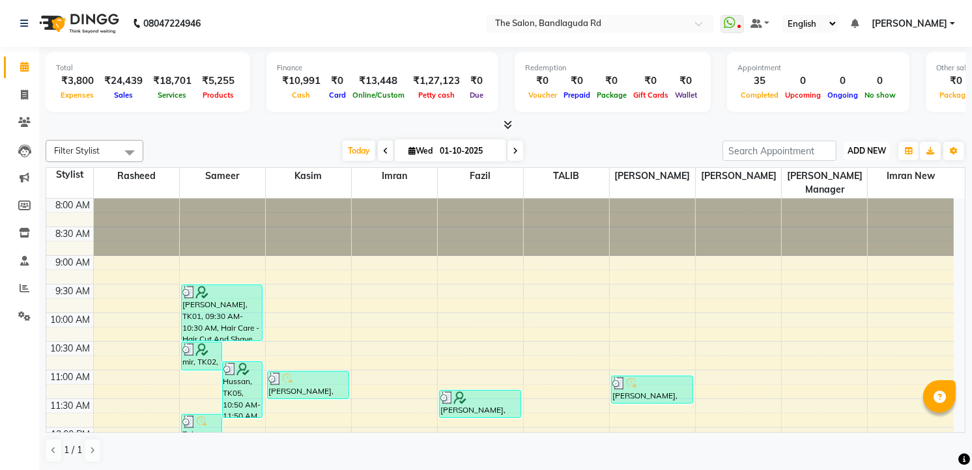
click at [879, 156] on button "ADD NEW Toggle Dropdown" at bounding box center [866, 151] width 45 height 18
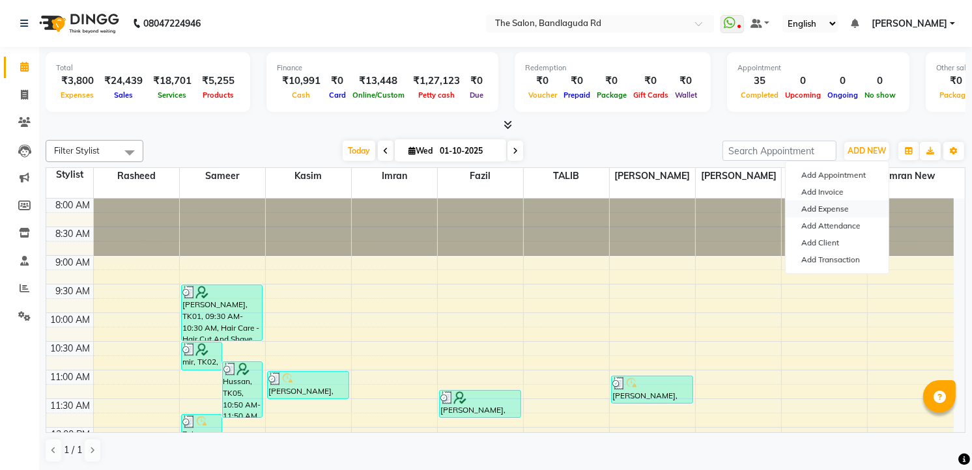
click at [841, 205] on link "Add Expense" at bounding box center [836, 209] width 103 height 17
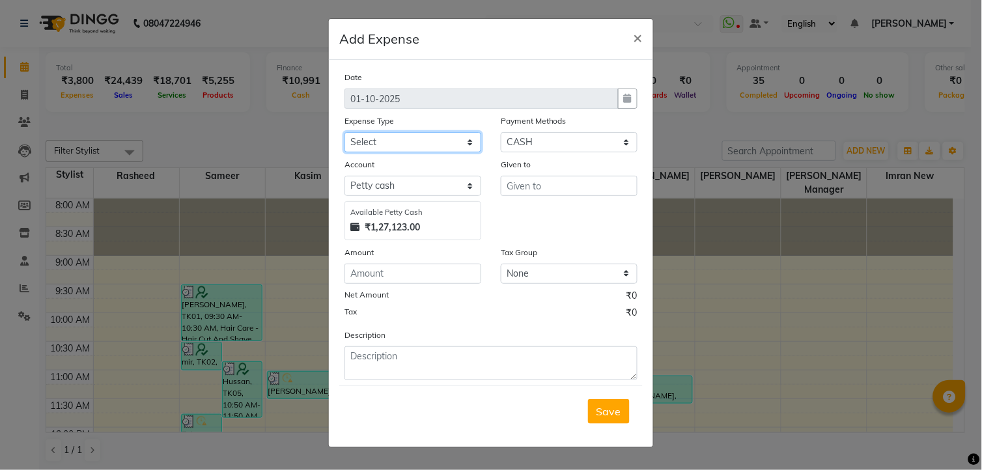
click at [426, 143] on select "Select Advance Salary aijaz bhai aijaz bhai chitti 10april Auto - Iqbal Bhai Ba…" at bounding box center [413, 142] width 137 height 20
click at [345, 132] on select "Select Advance Salary aijaz bhai aijaz bhai chitti 10april Auto - Iqbal Bhai Ba…" at bounding box center [413, 142] width 137 height 20
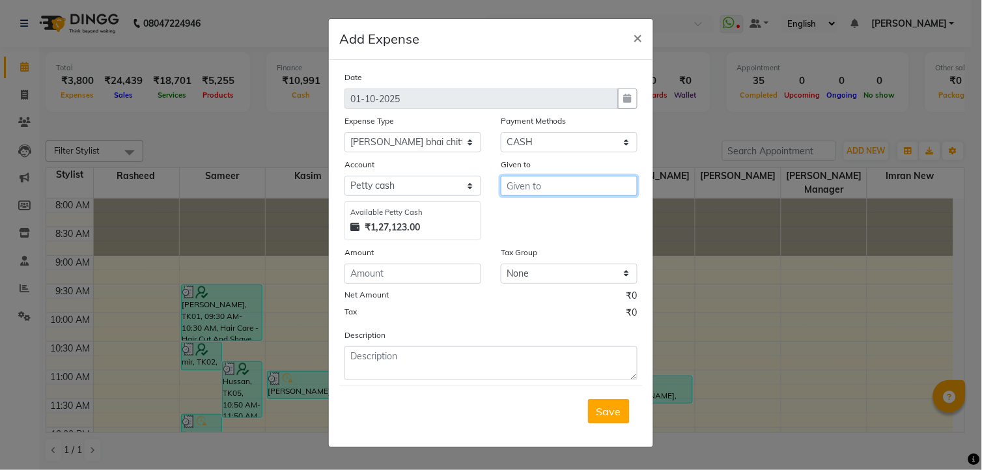
click at [582, 195] on input "text" at bounding box center [569, 186] width 137 height 20
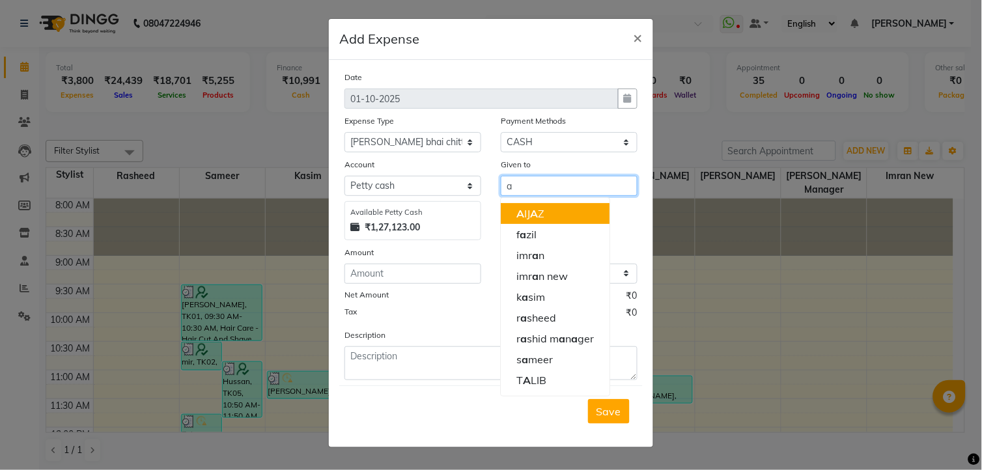
click at [558, 223] on button "A IJ A Z" at bounding box center [555, 213] width 109 height 21
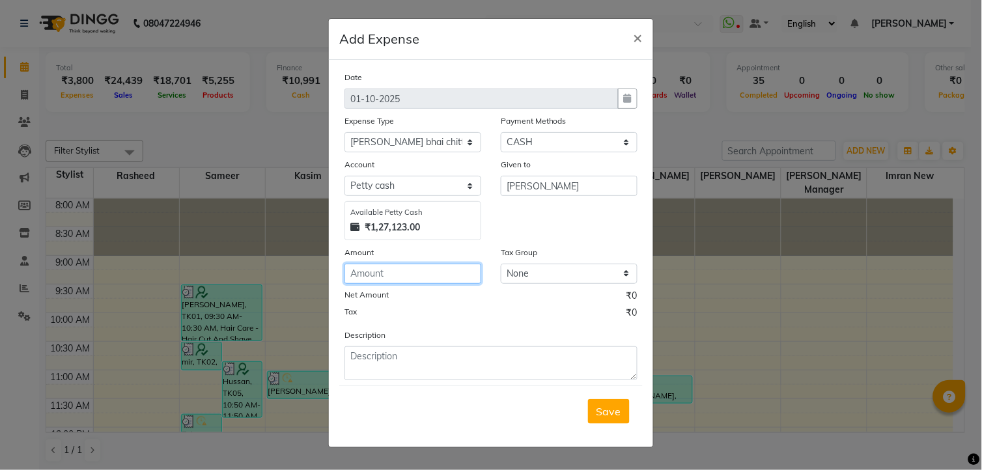
click at [422, 274] on input "number" at bounding box center [413, 274] width 137 height 20
click at [611, 418] on span "Save" at bounding box center [609, 411] width 25 height 13
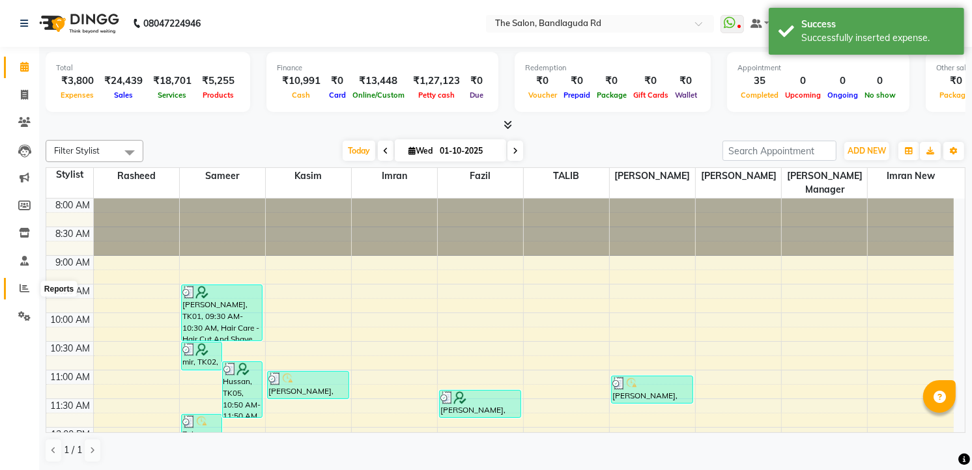
click at [29, 285] on span at bounding box center [24, 288] width 23 height 15
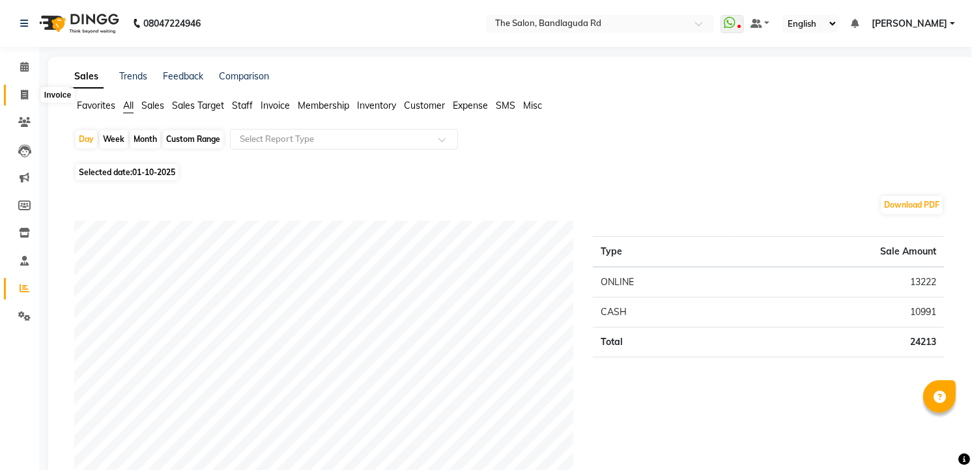
click at [31, 96] on span at bounding box center [24, 95] width 23 height 15
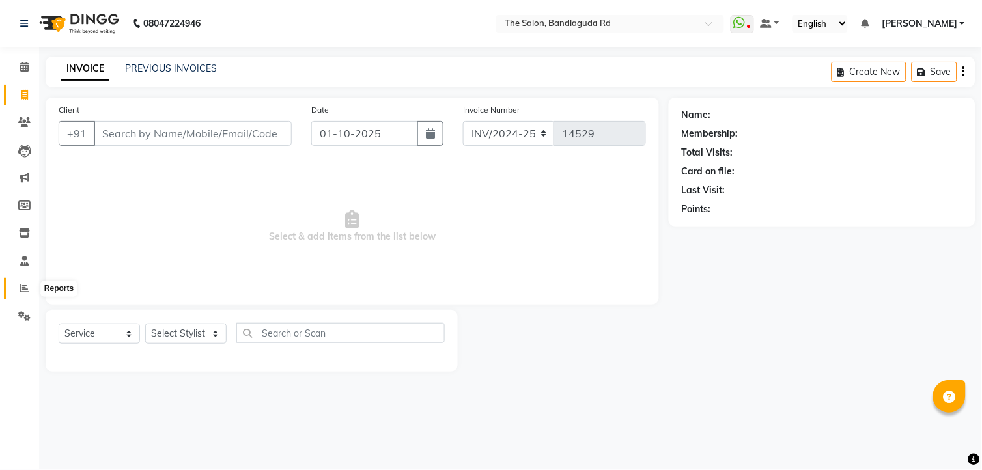
click at [20, 293] on icon at bounding box center [25, 288] width 10 height 10
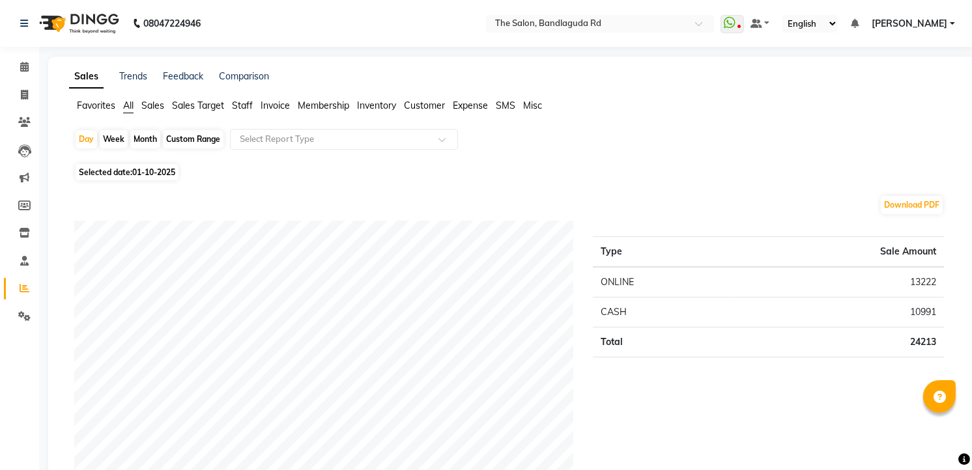
click at [29, 81] on li "Invoice" at bounding box center [19, 95] width 39 height 28
click at [21, 98] on icon at bounding box center [24, 95] width 7 height 10
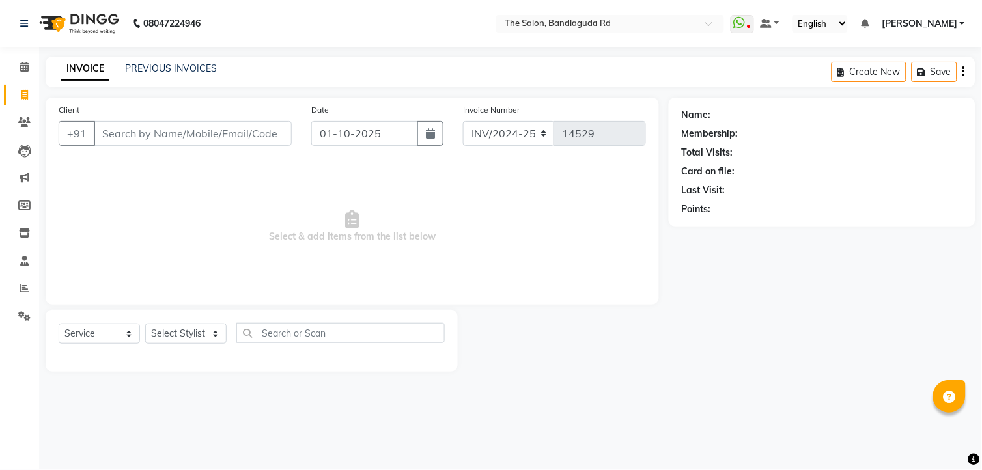
click at [588, 444] on div "08047224946 Select Location × The Salon, Bandlaguda Rd WhatsApp Status ✕ Status…" at bounding box center [491, 235] width 982 height 470
click at [30, 67] on span at bounding box center [24, 67] width 23 height 15
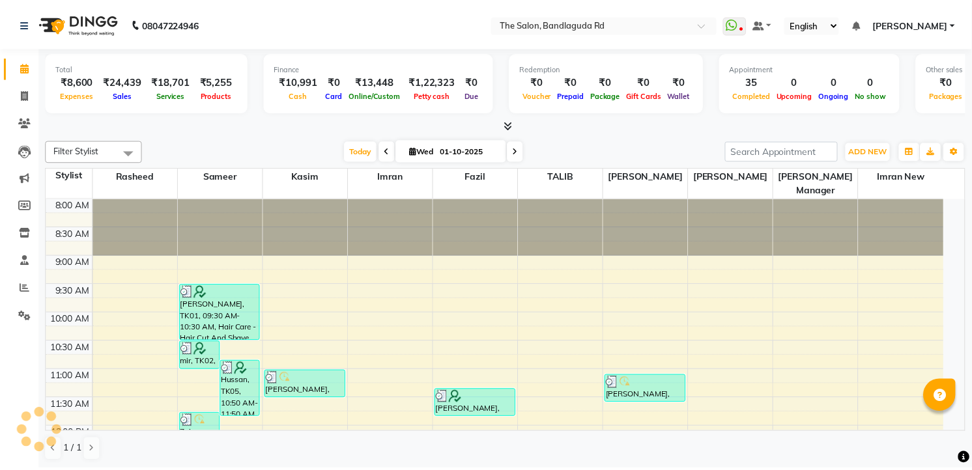
scroll to position [475, 0]
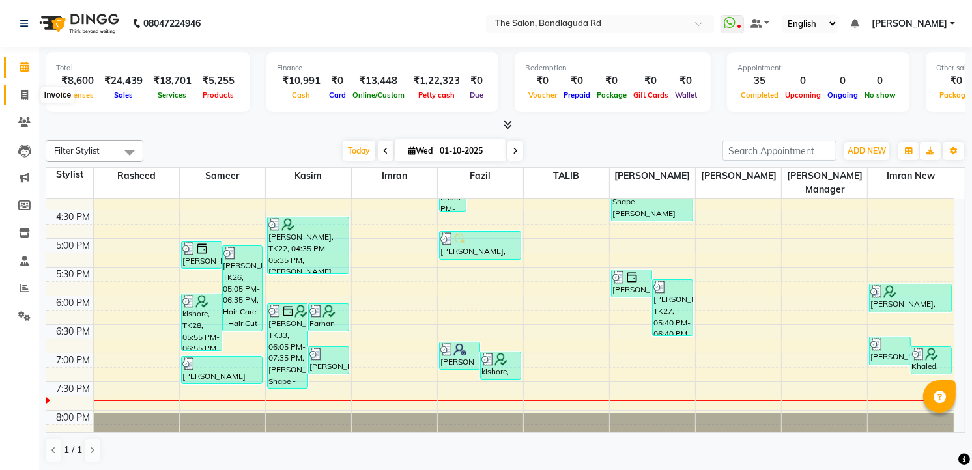
click at [34, 88] on span at bounding box center [24, 95] width 23 height 15
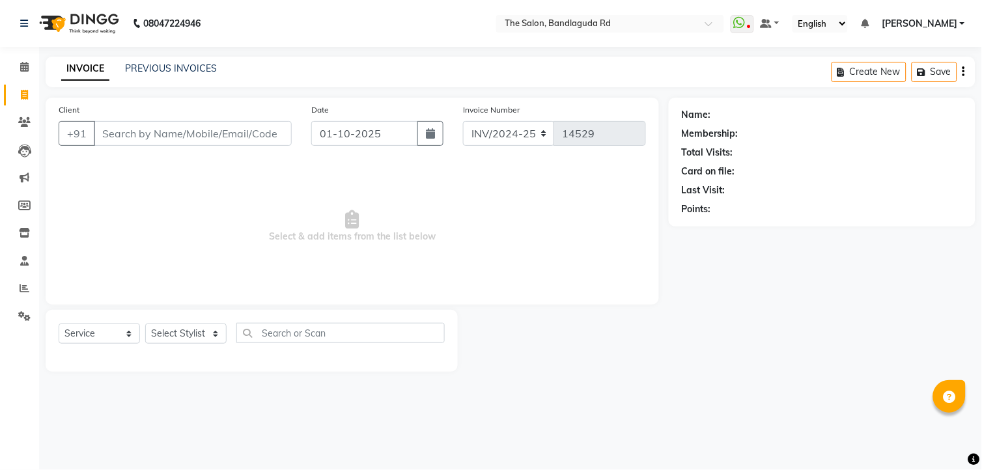
drag, startPoint x: 35, startPoint y: 285, endPoint x: 35, endPoint y: 293, distance: 7.8
click at [36, 293] on div "Client +91 Date 01-10-2025 Invoice Number INV/2024-25 V/2025 V/2025-26 14529 Se…" at bounding box center [352, 235] width 633 height 274
click at [24, 289] on icon at bounding box center [25, 288] width 10 height 10
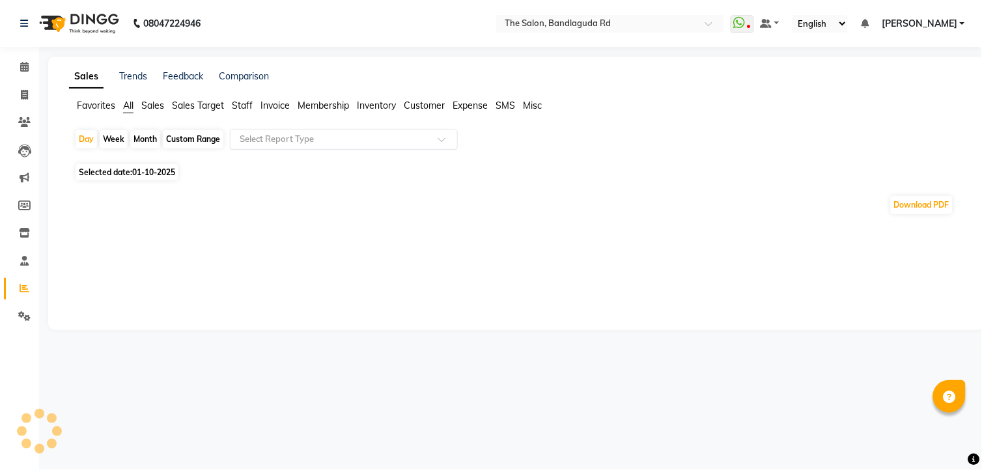
click at [303, 143] on input "text" at bounding box center [331, 139] width 188 height 13
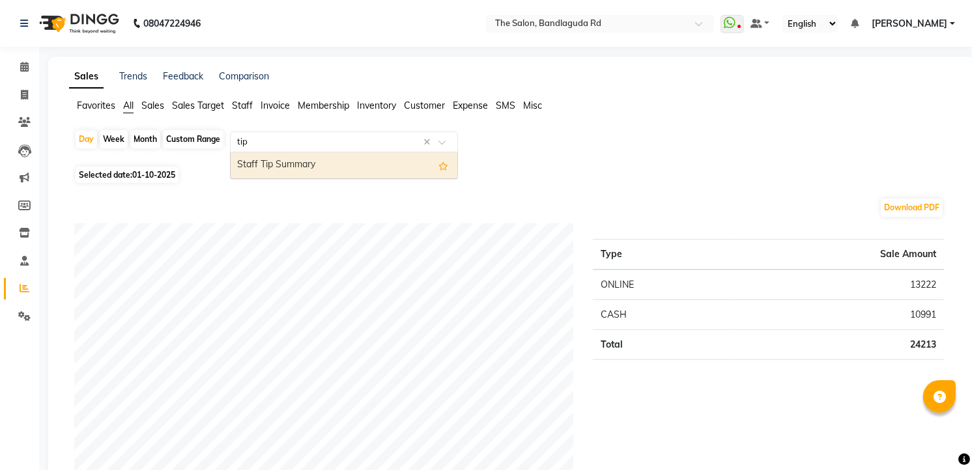
click at [295, 167] on div "Staff Tip Summary" at bounding box center [344, 165] width 227 height 26
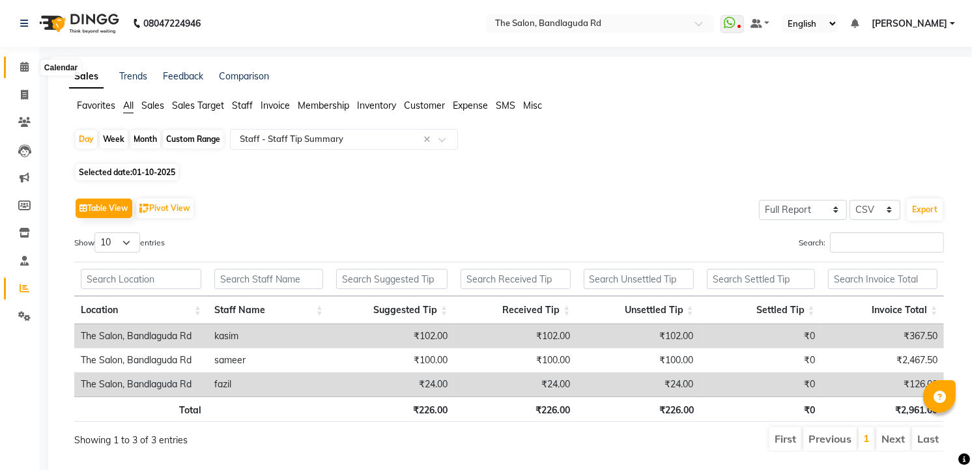
click at [18, 62] on span at bounding box center [24, 67] width 23 height 15
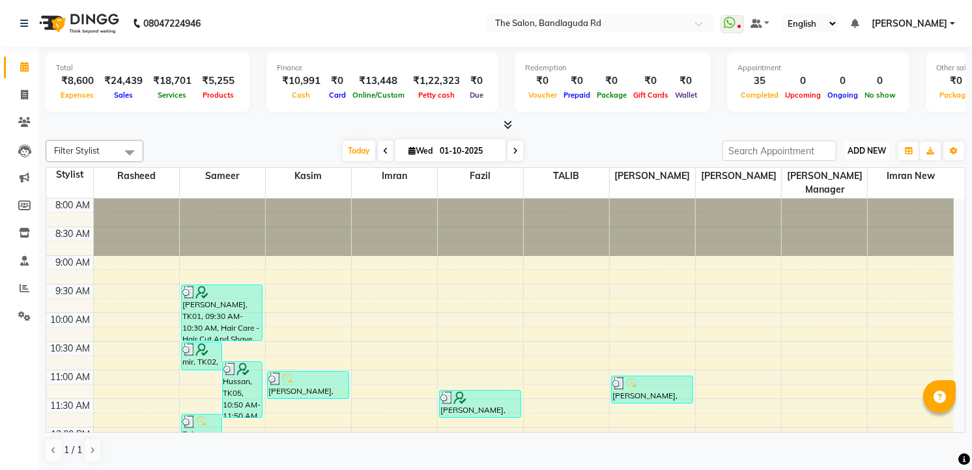
click at [874, 147] on span "ADD NEW" at bounding box center [866, 151] width 38 height 10
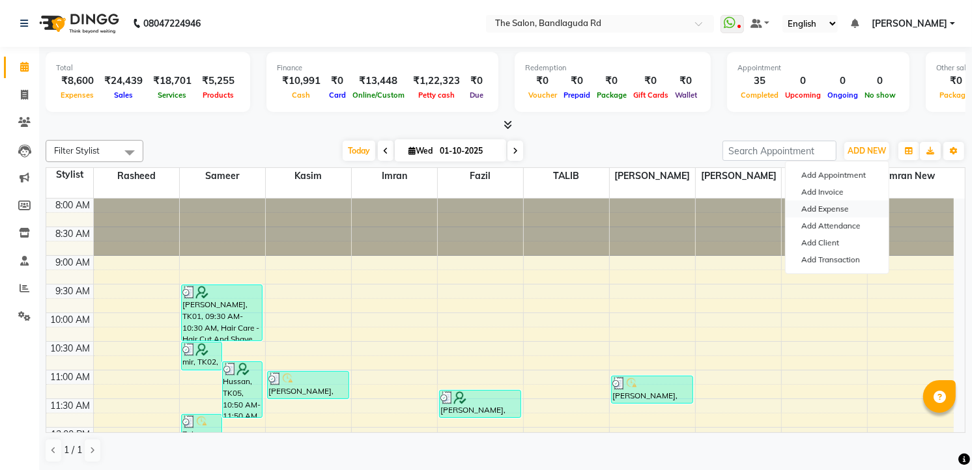
click at [836, 212] on link "Add Expense" at bounding box center [836, 209] width 103 height 17
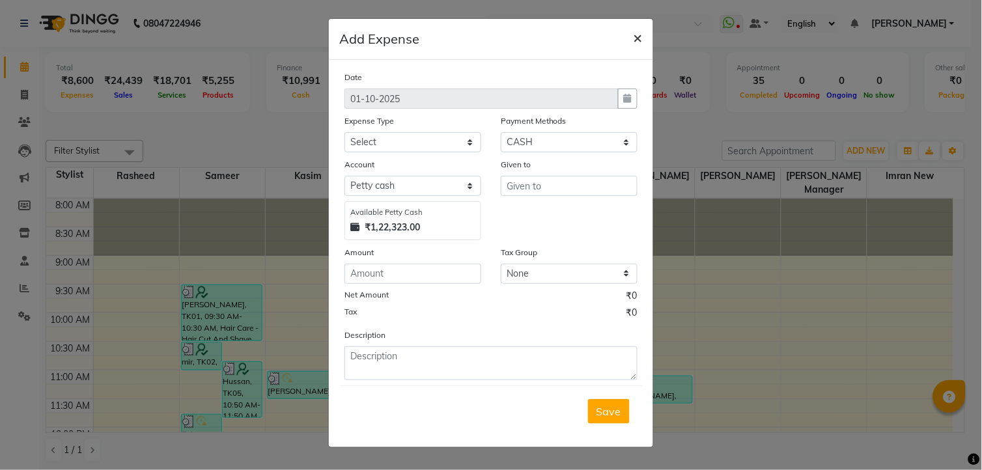
click at [636, 42] on span "×" at bounding box center [638, 37] width 9 height 20
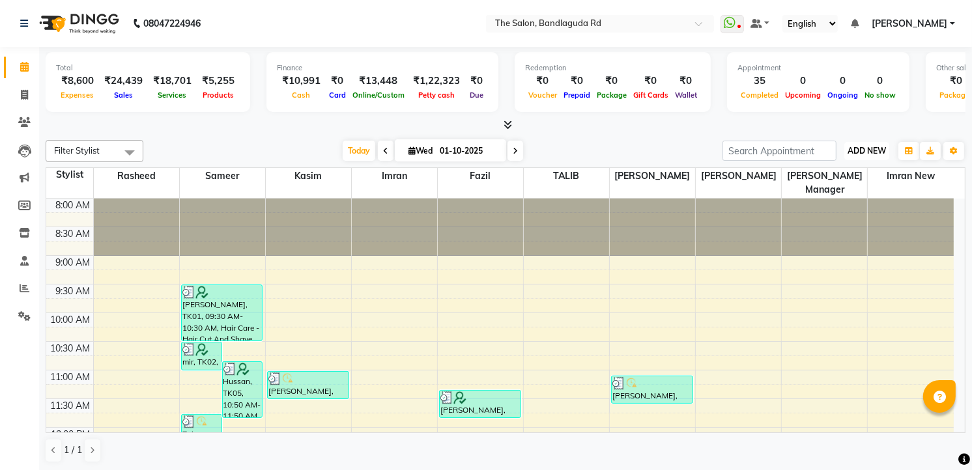
click at [858, 158] on button "ADD NEW Toggle Dropdown" at bounding box center [866, 151] width 45 height 18
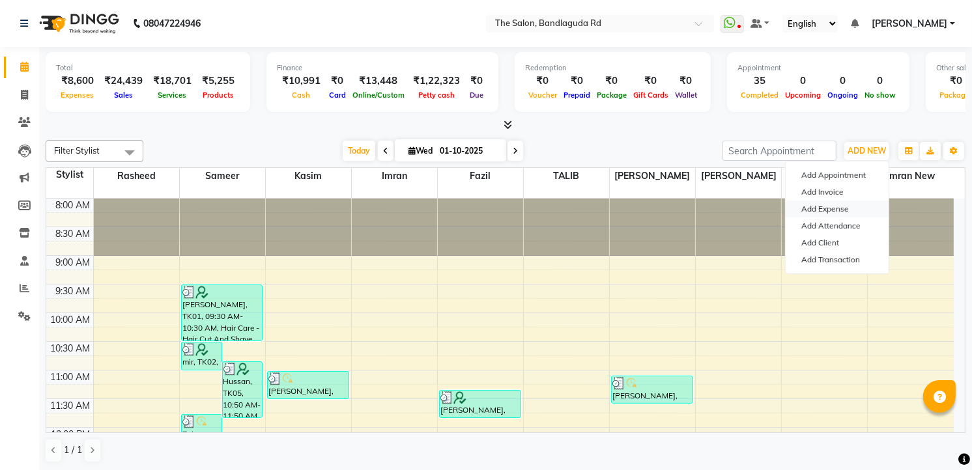
click at [847, 212] on link "Add Expense" at bounding box center [836, 209] width 103 height 17
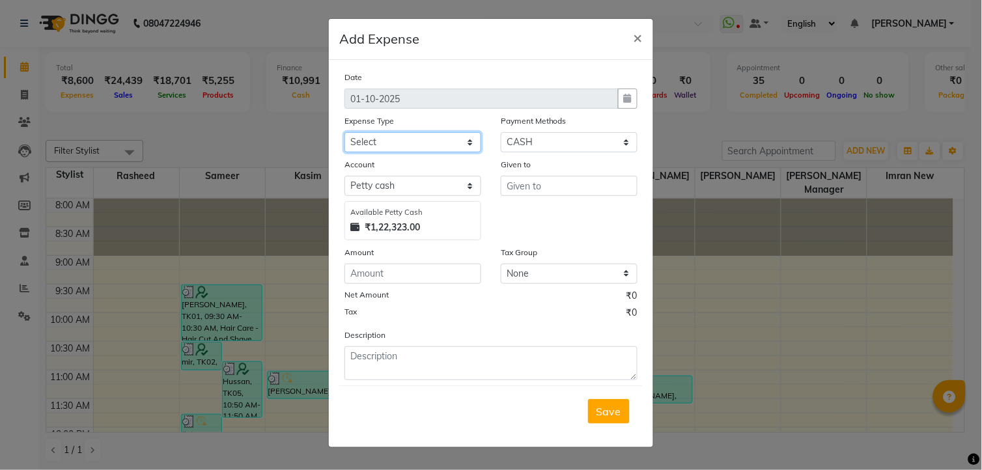
click at [417, 148] on select "Select Advance Salary aijaz bhai aijaz bhai chitti 10april Auto - Iqbal Bhai Ba…" at bounding box center [413, 142] width 137 height 20
click at [345, 132] on select "Select Advance Salary aijaz bhai aijaz bhai chitti 10april Auto - Iqbal Bhai Ba…" at bounding box center [413, 142] width 137 height 20
click at [552, 180] on input "text" at bounding box center [569, 186] width 137 height 20
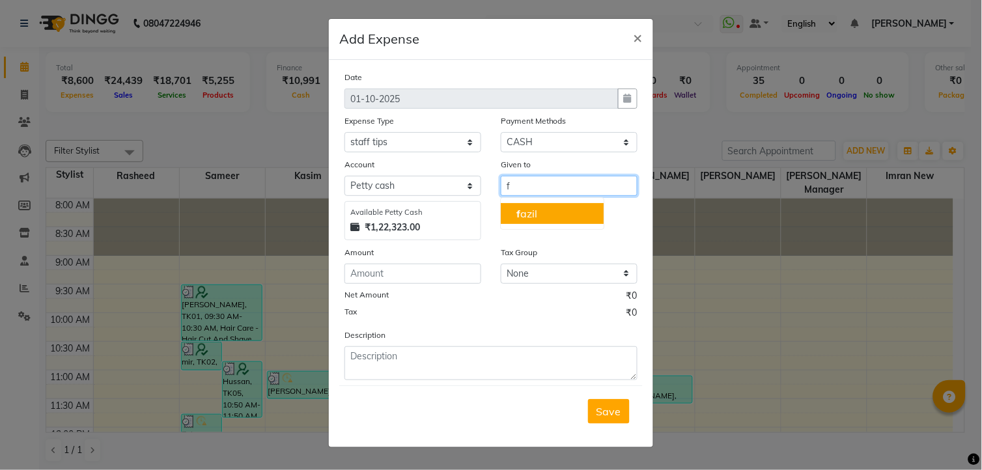
click at [537, 215] on button "f azil" at bounding box center [552, 213] width 103 height 21
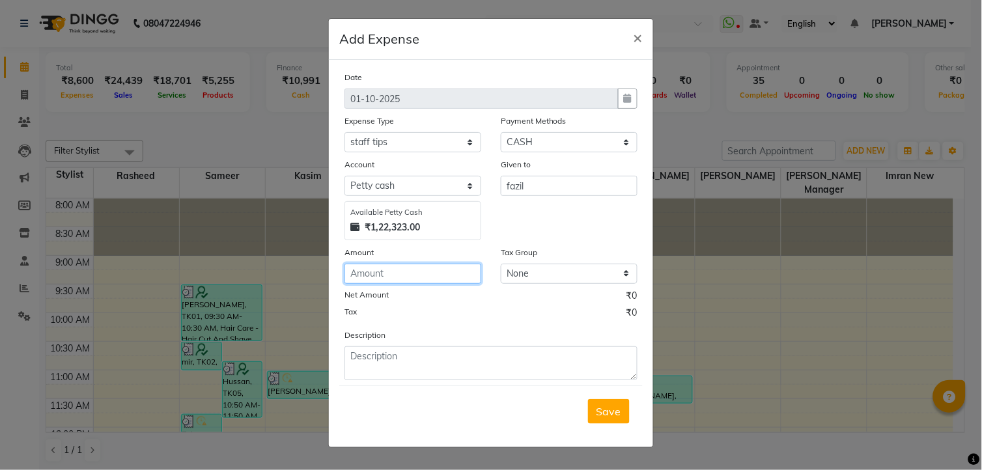
click at [399, 276] on input "number" at bounding box center [413, 274] width 137 height 20
click at [612, 419] on button "Save" at bounding box center [609, 411] width 42 height 25
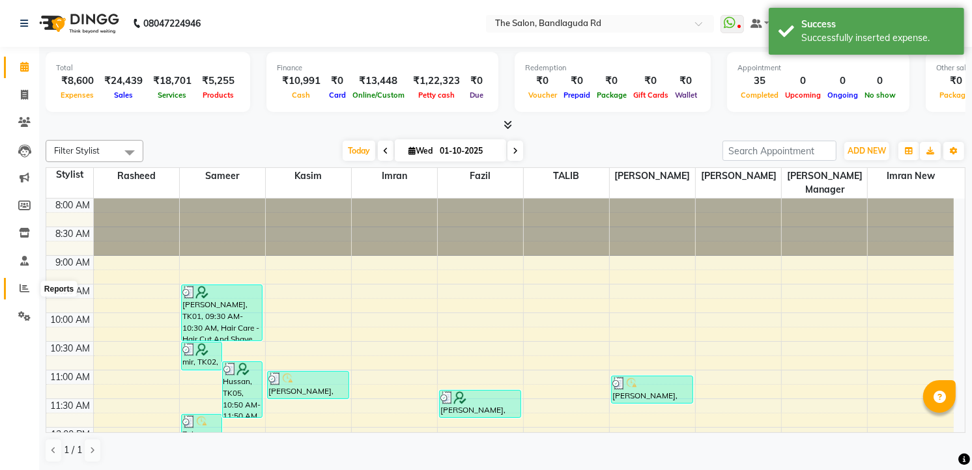
click at [24, 289] on icon at bounding box center [25, 288] width 10 height 10
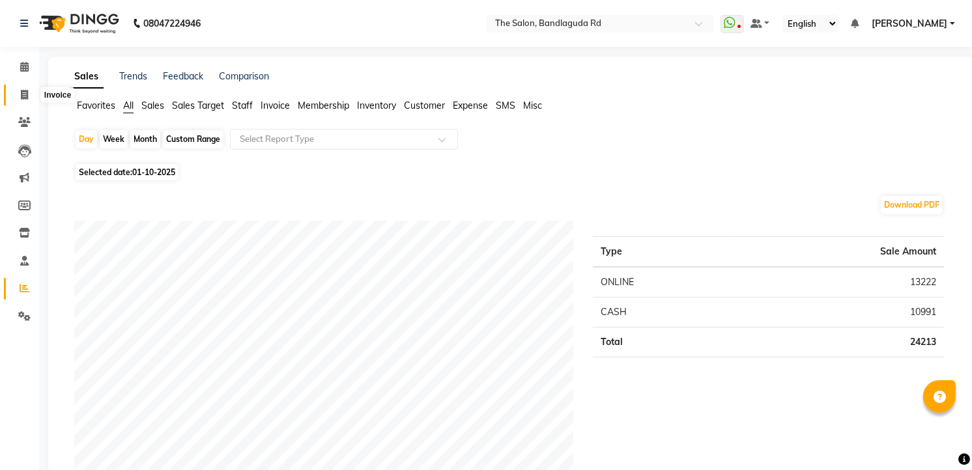
click at [24, 92] on icon at bounding box center [24, 95] width 7 height 10
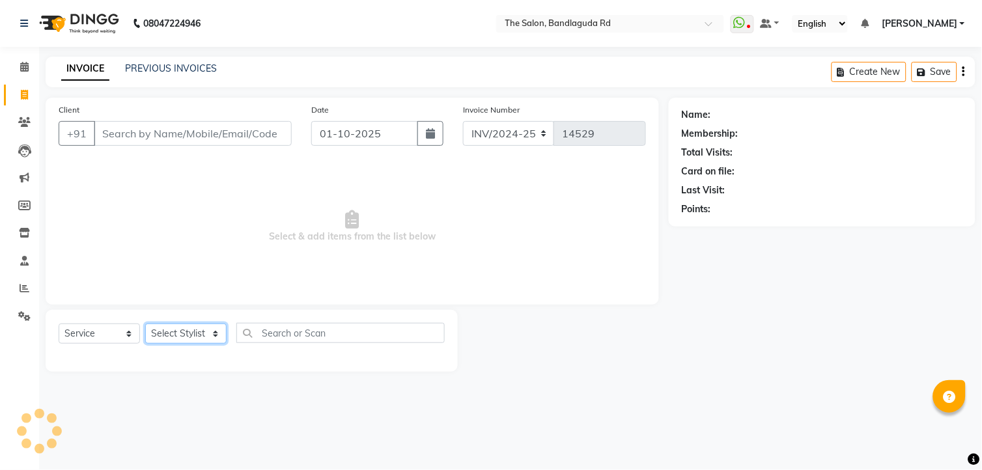
click at [170, 331] on select "Select Stylist AIJAZ fazil imran imran new kasim mohsin rasheed rashid manager …" at bounding box center [185, 334] width 81 height 20
click at [145, 324] on select "Select Stylist AIJAZ fazil imran imran new kasim mohsin rasheed rashid manager …" at bounding box center [185, 334] width 81 height 20
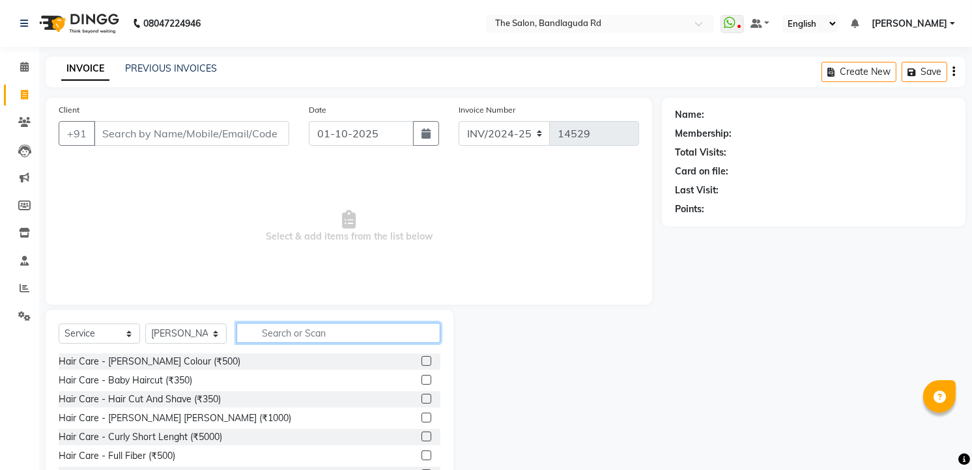
click at [263, 337] on input "text" at bounding box center [338, 333] width 204 height 20
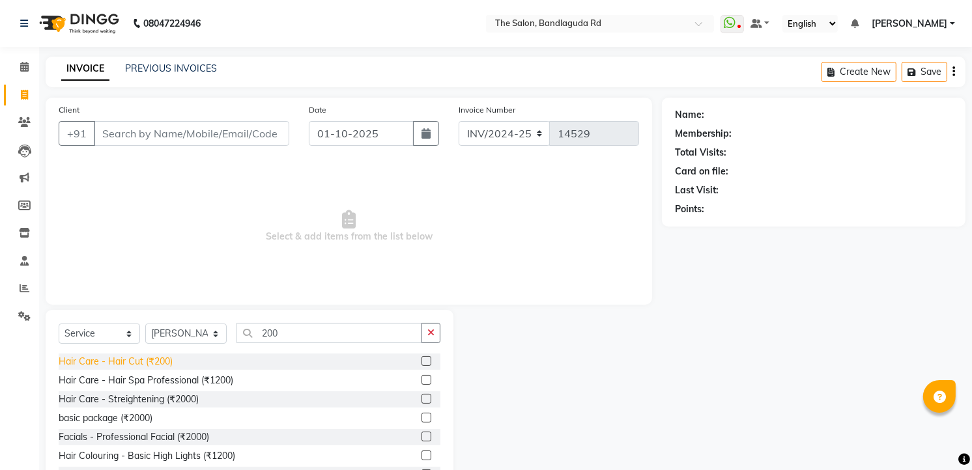
click at [166, 362] on div "Hair Care - Hair Cut (₹200)" at bounding box center [116, 362] width 114 height 14
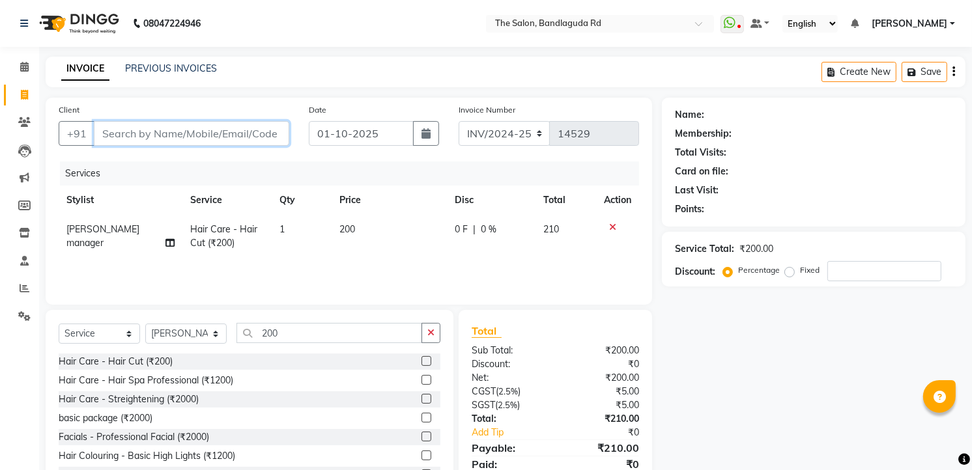
click at [199, 134] on input "Client" at bounding box center [191, 133] width 195 height 25
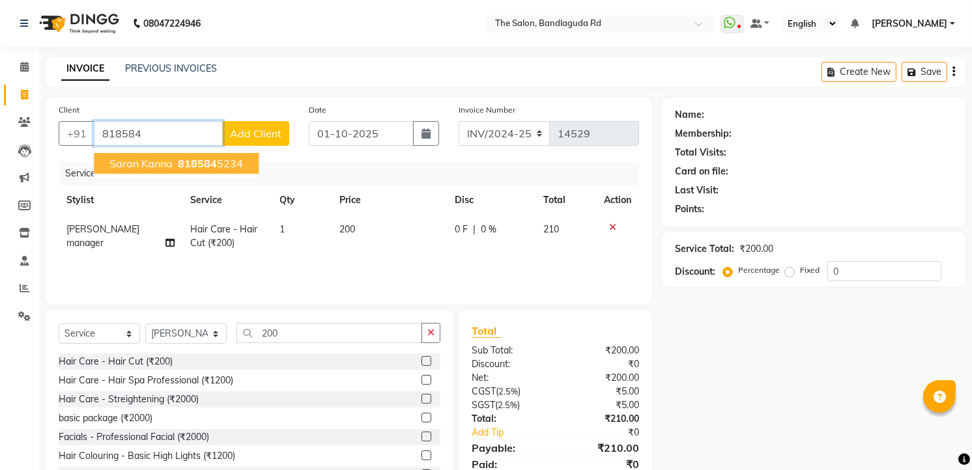
drag, startPoint x: 193, startPoint y: 153, endPoint x: 187, endPoint y: 159, distance: 8.3
click at [192, 153] on button "Saran kanna 818584 5234" at bounding box center [176, 163] width 165 height 21
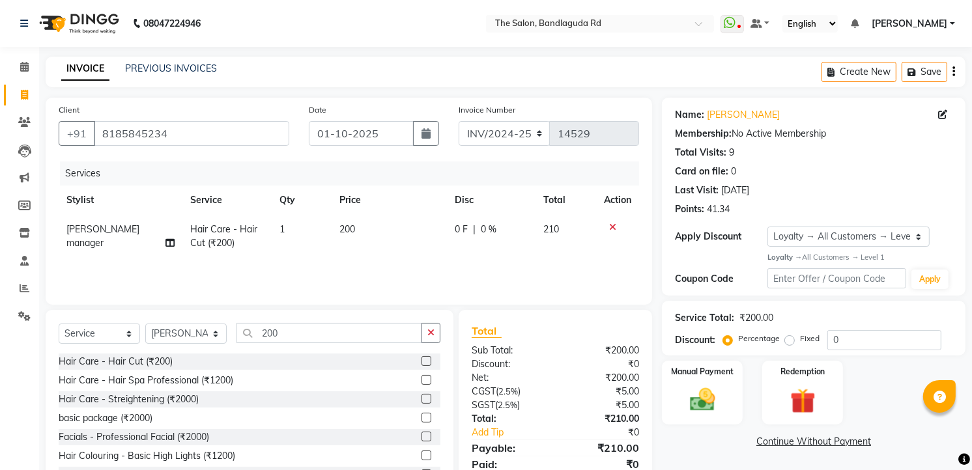
scroll to position [51, 0]
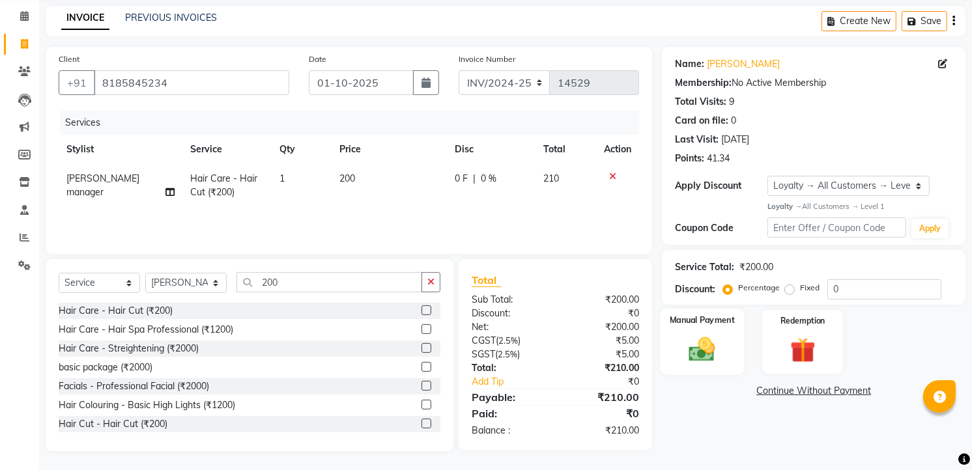
click at [667, 350] on div "Manual Payment" at bounding box center [702, 342] width 84 height 66
click at [485, 381] on link "Add Tip" at bounding box center [516, 382] width 109 height 14
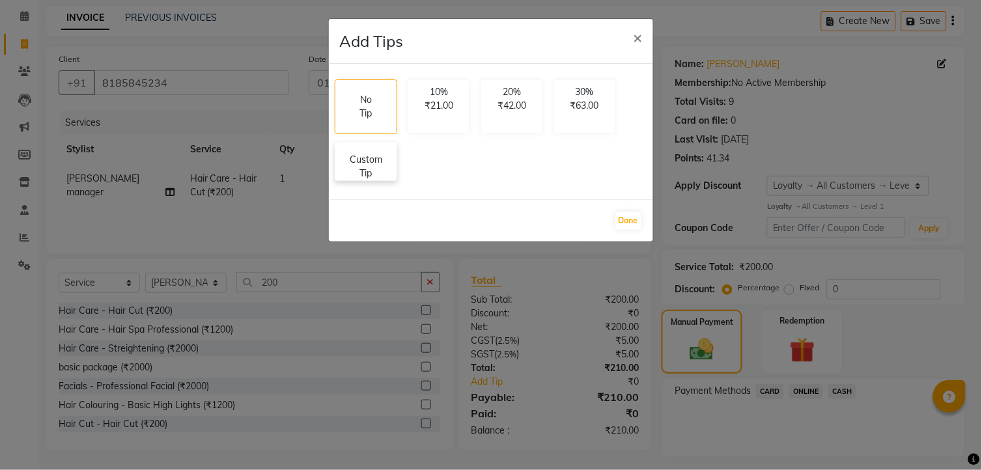
click at [376, 174] on p "Custom Tip" at bounding box center [366, 166] width 46 height 27
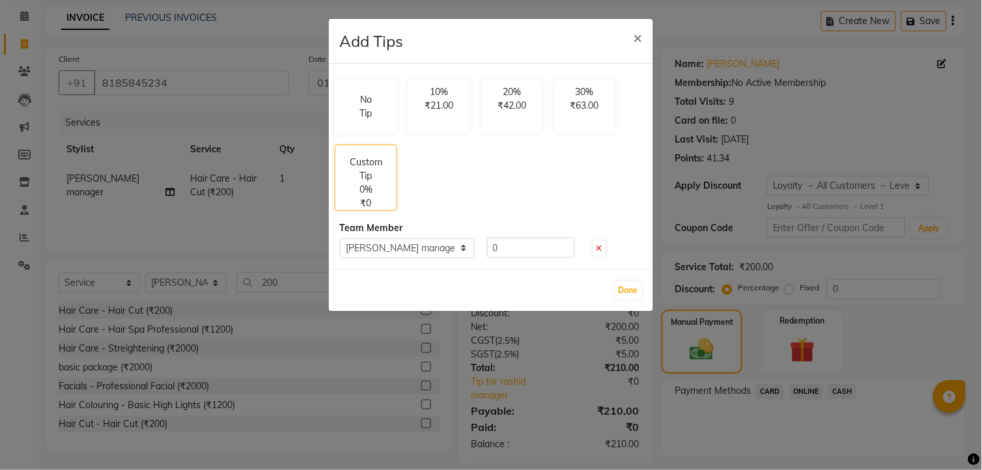
click at [518, 233] on div "Team Member" at bounding box center [491, 228] width 304 height 14
click at [520, 249] on input "0" at bounding box center [531, 248] width 88 height 20
click at [642, 300] on div "Done" at bounding box center [491, 290] width 324 height 42
click at [629, 289] on button "Done" at bounding box center [628, 290] width 26 height 18
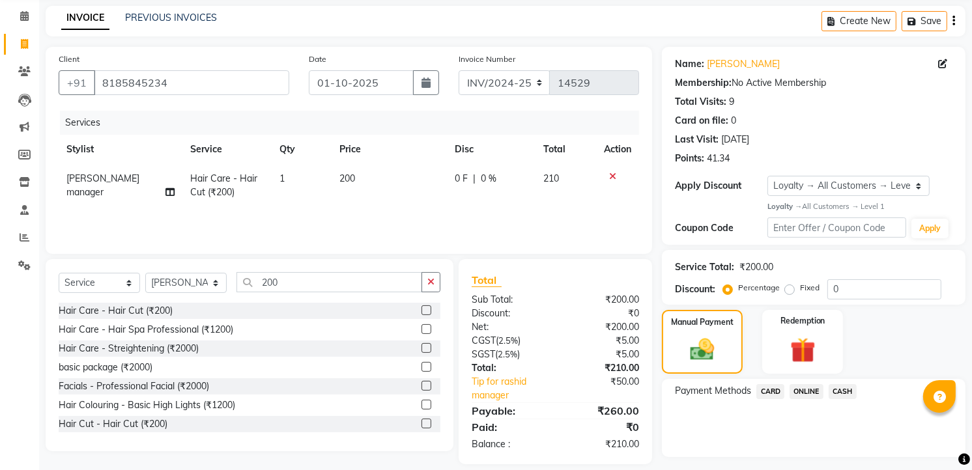
click at [817, 388] on span "ONLINE" at bounding box center [806, 391] width 34 height 15
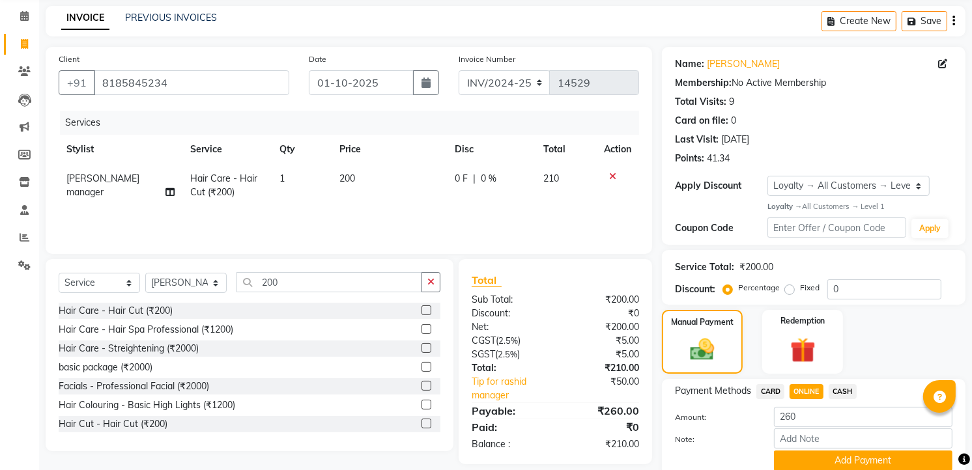
scroll to position [102, 0]
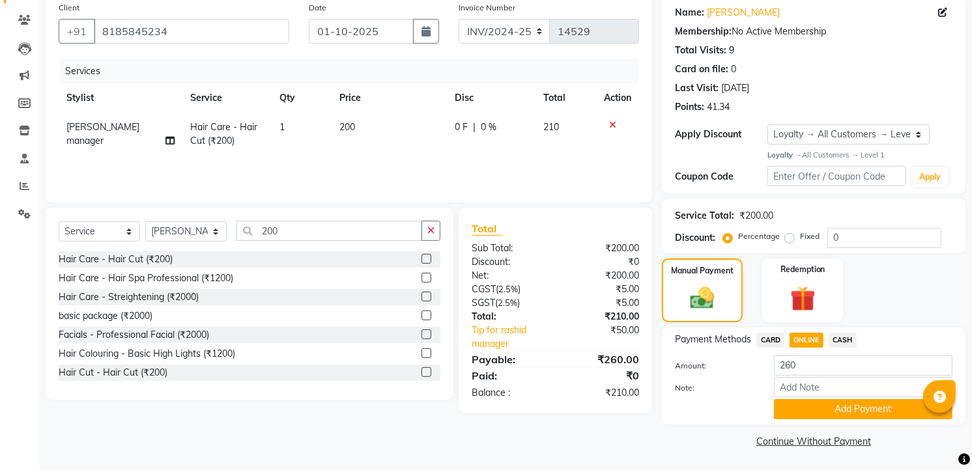
click at [817, 399] on button "Add Payment" at bounding box center [863, 409] width 178 height 20
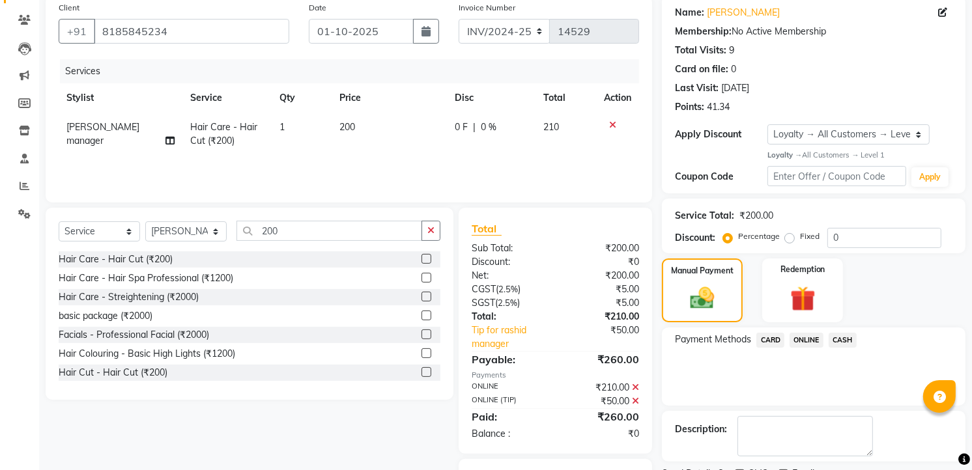
scroll to position [170, 0]
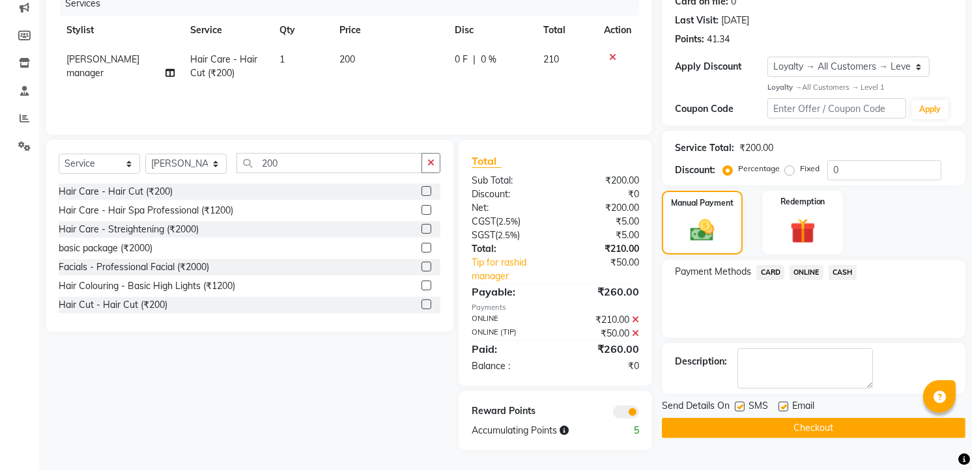
click at [818, 432] on button "Checkout" at bounding box center [814, 428] width 304 height 20
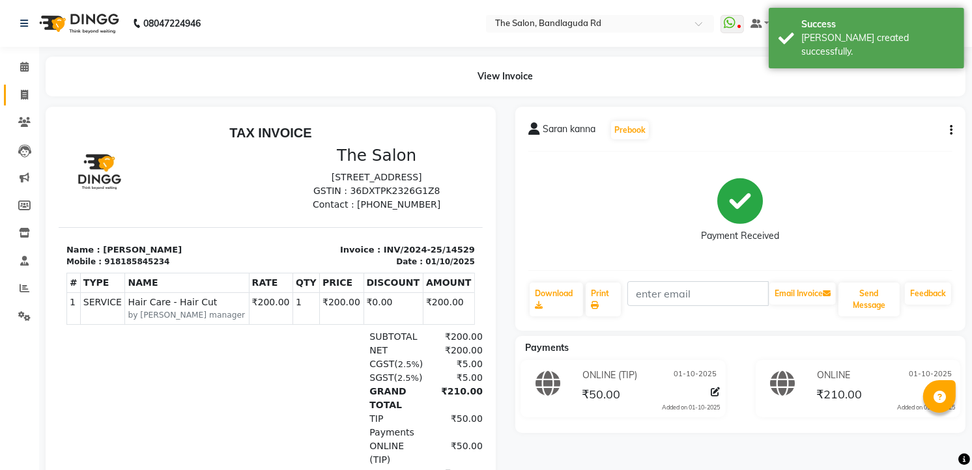
click at [10, 87] on link "Invoice" at bounding box center [19, 95] width 31 height 21
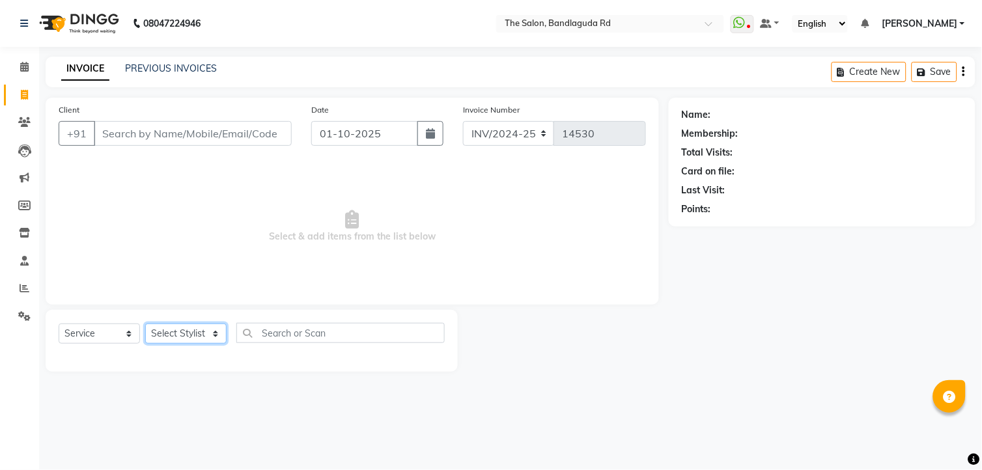
click at [204, 334] on select "Select Stylist AIJAZ fazil imran imran new kasim mohsin rasheed rashid manager …" at bounding box center [185, 334] width 81 height 20
click at [145, 324] on select "Select Stylist AIJAZ fazil imran imran new kasim mohsin rasheed rashid manager …" at bounding box center [185, 334] width 81 height 20
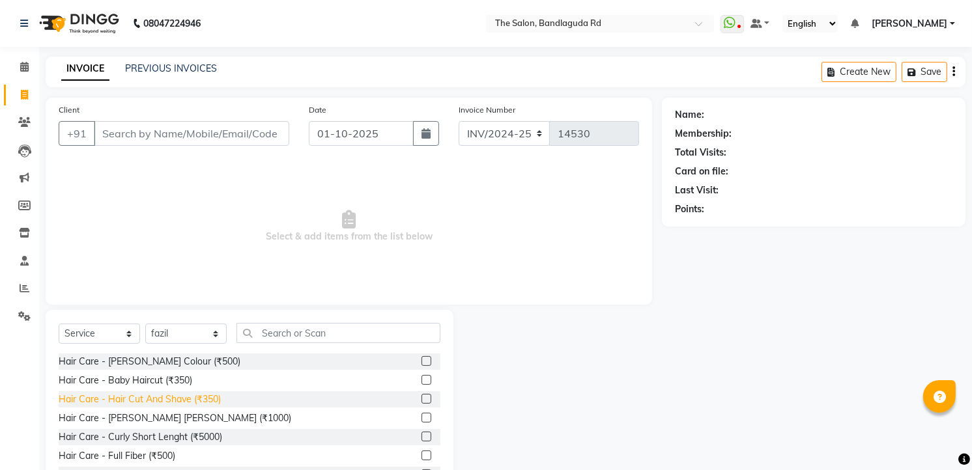
click at [205, 393] on div "Hair Care - Hair Cut And Shave (₹350)" at bounding box center [140, 400] width 162 height 14
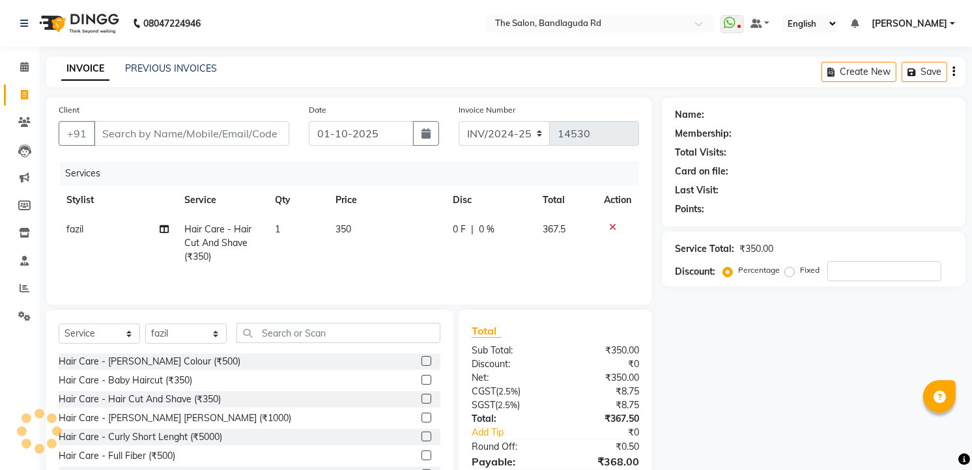
click at [308, 322] on div "Select Service Product Membership Package Voucher Prepaid Gift Card Select Styl…" at bounding box center [250, 406] width 408 height 192
click at [298, 333] on input "text" at bounding box center [338, 333] width 204 height 20
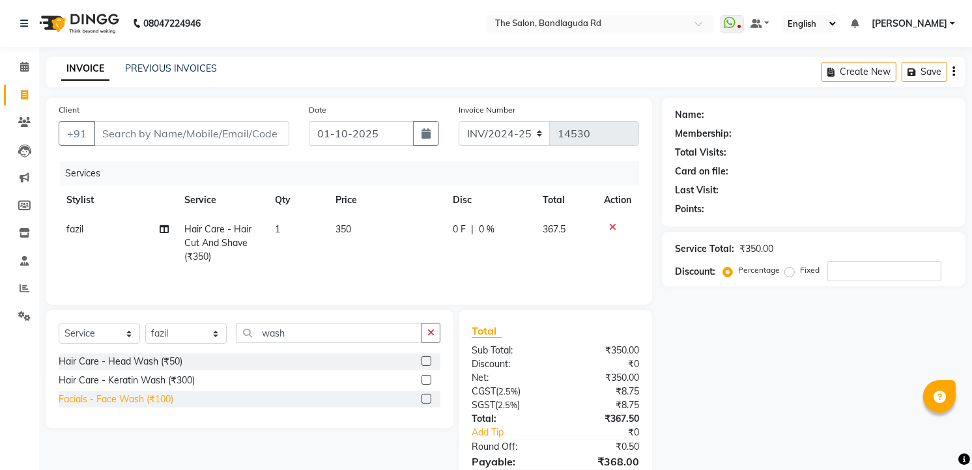
click at [155, 399] on div "Facials - Face Wash (₹100)" at bounding box center [116, 400] width 115 height 14
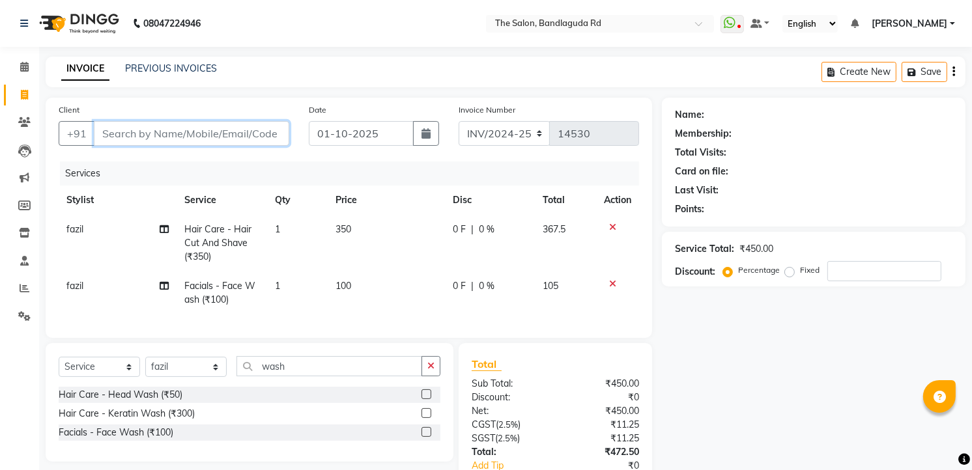
click at [126, 142] on input "Client" at bounding box center [191, 133] width 195 height 25
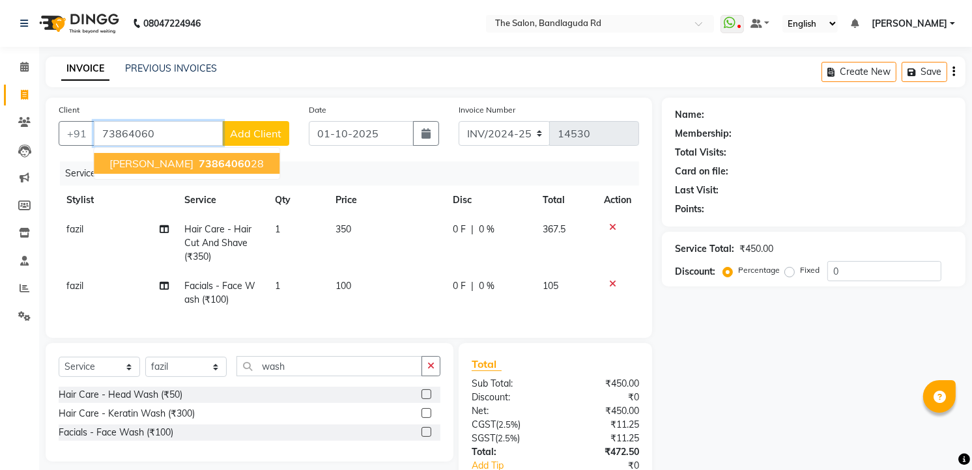
click at [126, 160] on span "Shaikh hashair" at bounding box center [151, 163] width 84 height 13
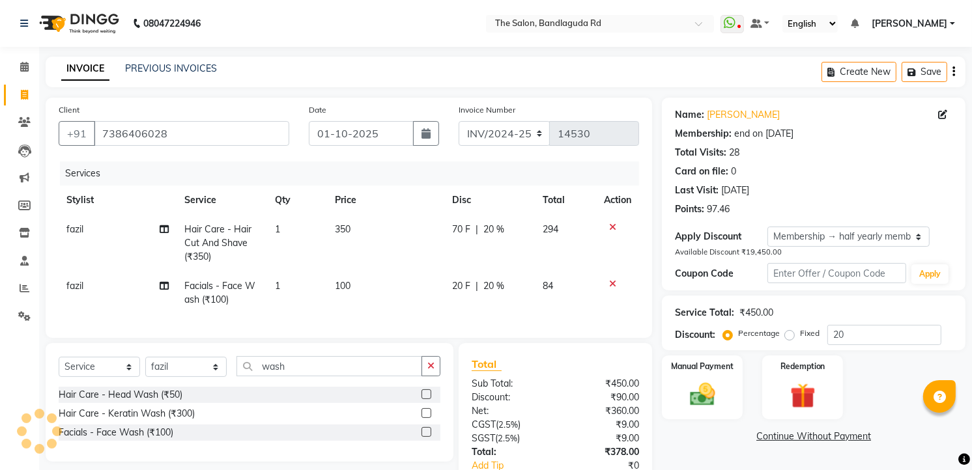
scroll to position [94, 0]
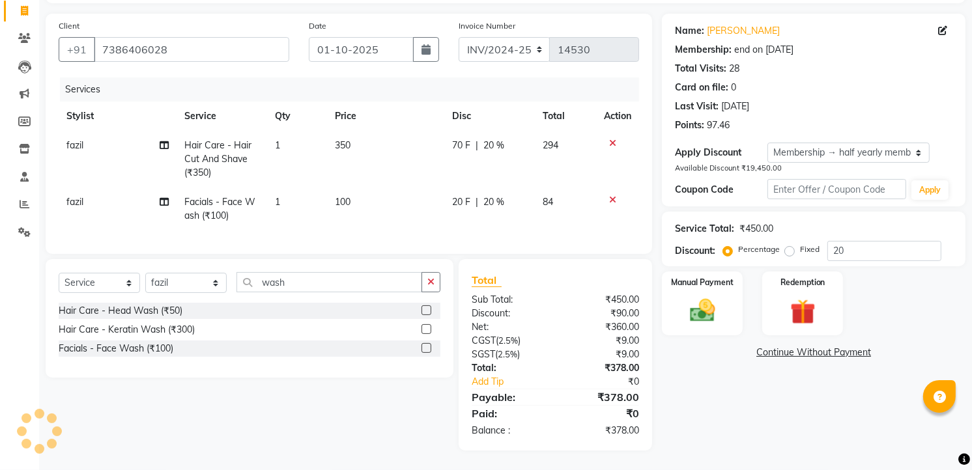
click at [668, 249] on div "Service Total: ₹450.00 Discount: Percentage Fixed 20" at bounding box center [814, 239] width 304 height 55
click at [687, 276] on label "Manual Payment" at bounding box center [702, 282] width 65 height 12
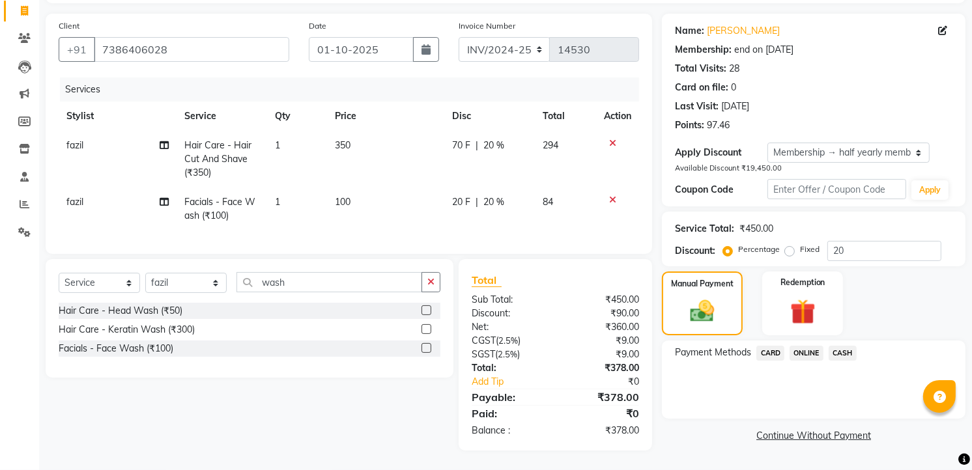
click at [813, 346] on span "ONLINE" at bounding box center [806, 353] width 34 height 15
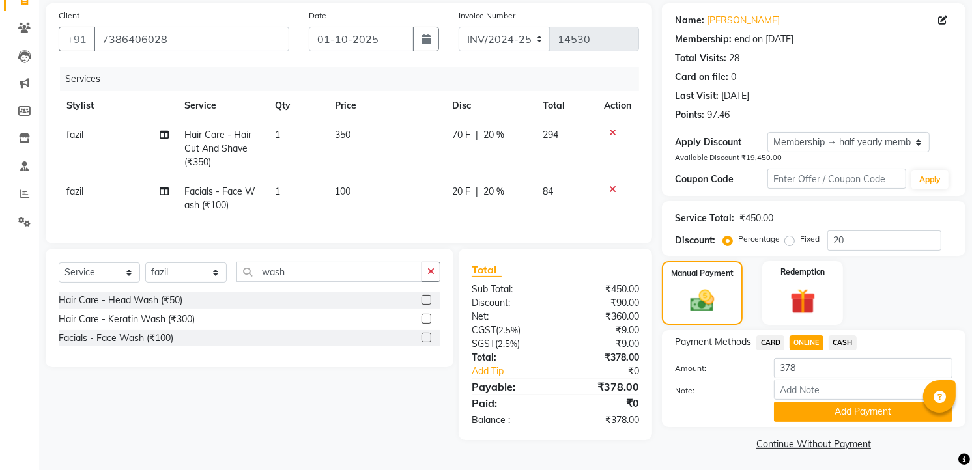
scroll to position [98, 0]
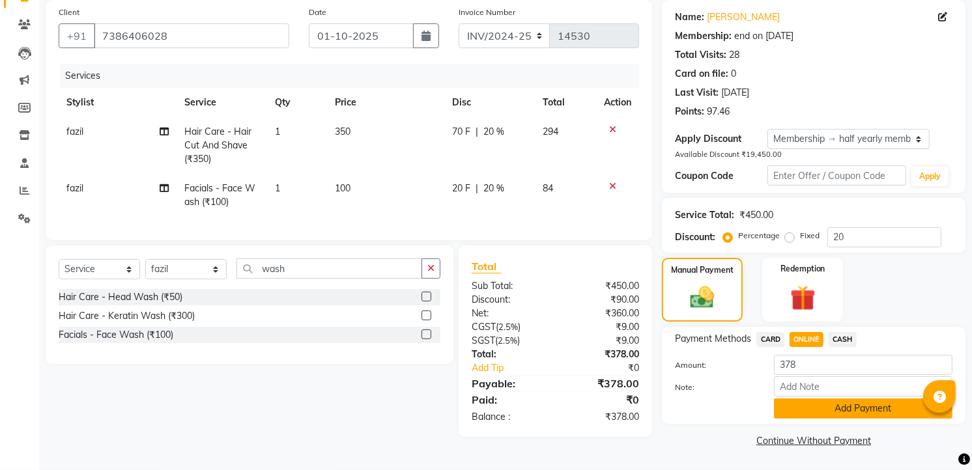
click at [858, 415] on button "Add Payment" at bounding box center [863, 409] width 178 height 20
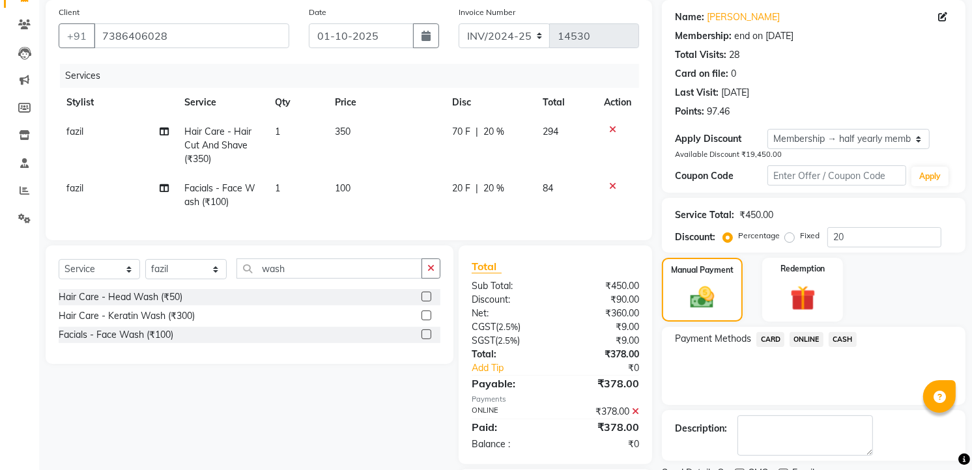
scroll to position [167, 0]
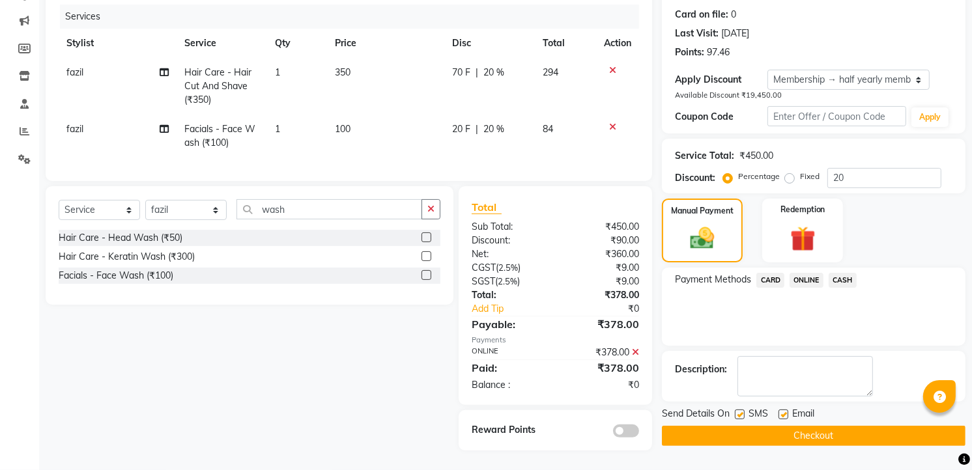
click at [802, 427] on button "Checkout" at bounding box center [814, 436] width 304 height 20
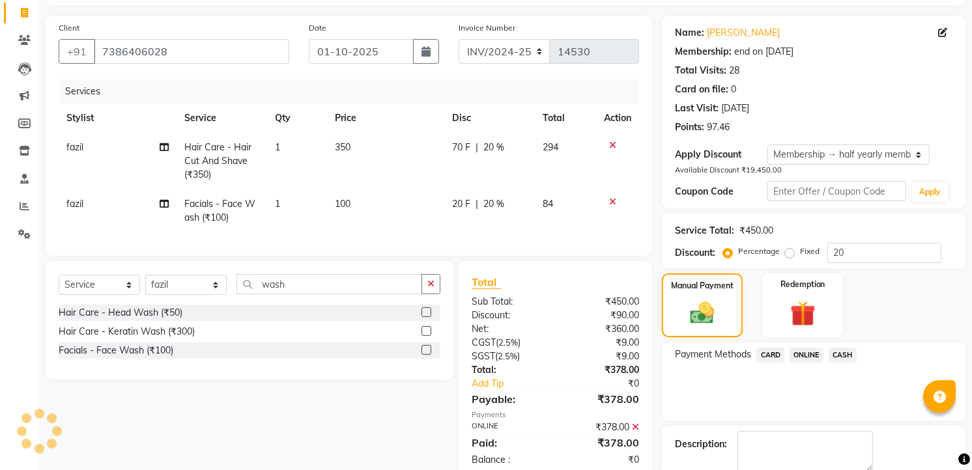
scroll to position [0, 0]
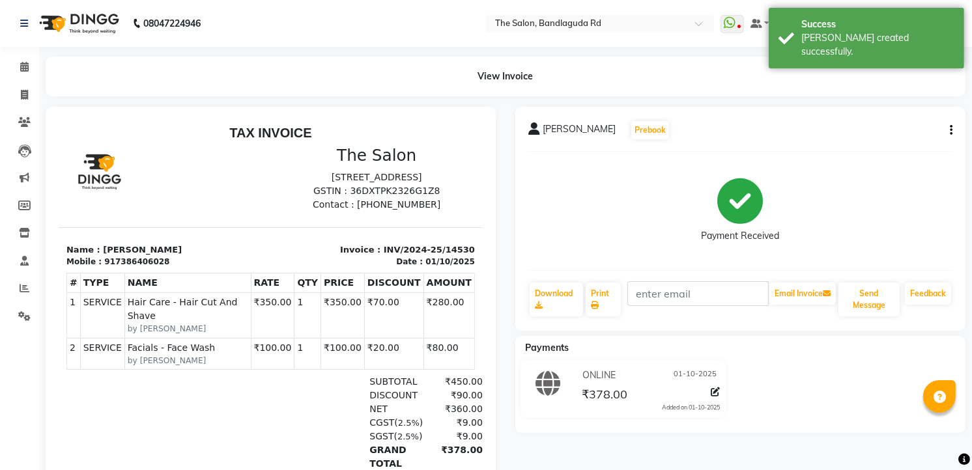
click at [1, 85] on li "Invoice" at bounding box center [19, 95] width 39 height 28
click at [23, 94] on icon at bounding box center [24, 95] width 7 height 10
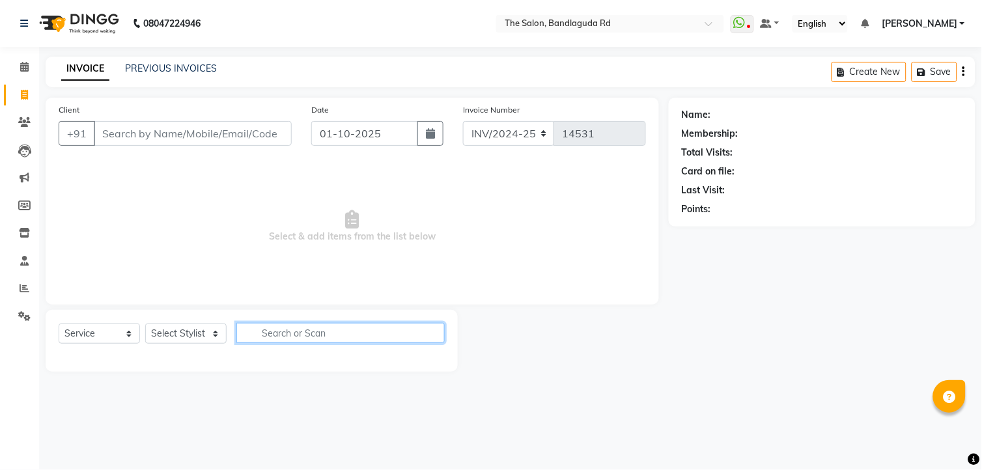
click at [278, 339] on input "text" at bounding box center [340, 333] width 208 height 20
click at [315, 354] on div at bounding box center [252, 356] width 386 height 5
click at [302, 322] on div "Select Service Product Membership Package Voucher Prepaid Gift Card Select Styl…" at bounding box center [252, 341] width 412 height 62
click at [302, 326] on input "text" at bounding box center [340, 333] width 208 height 20
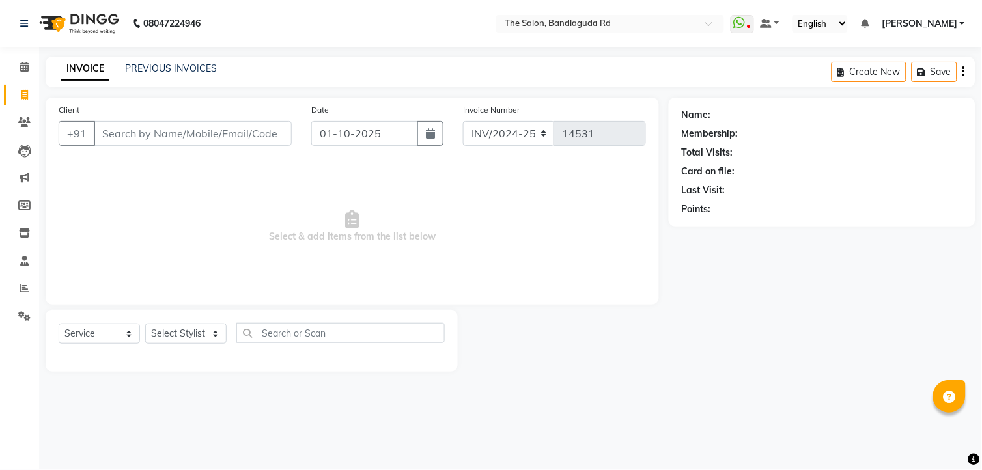
click at [277, 363] on div "Select Service Product Membership Package Voucher Prepaid Gift Card Select Styl…" at bounding box center [252, 341] width 412 height 62
click at [333, 335] on input "text" at bounding box center [340, 333] width 208 height 20
click at [308, 373] on main "INVOICE PREVIOUS INVOICES Create New Save Client +91 Date 01-10-2025 Invoice Nu…" at bounding box center [510, 224] width 943 height 335
drag, startPoint x: 308, startPoint y: 373, endPoint x: 268, endPoint y: 382, distance: 40.8
click at [268, 382] on main "INVOICE PREVIOUS INVOICES Create New Save Client +91 Date 01-10-2025 Invoice Nu…" at bounding box center [510, 224] width 943 height 335
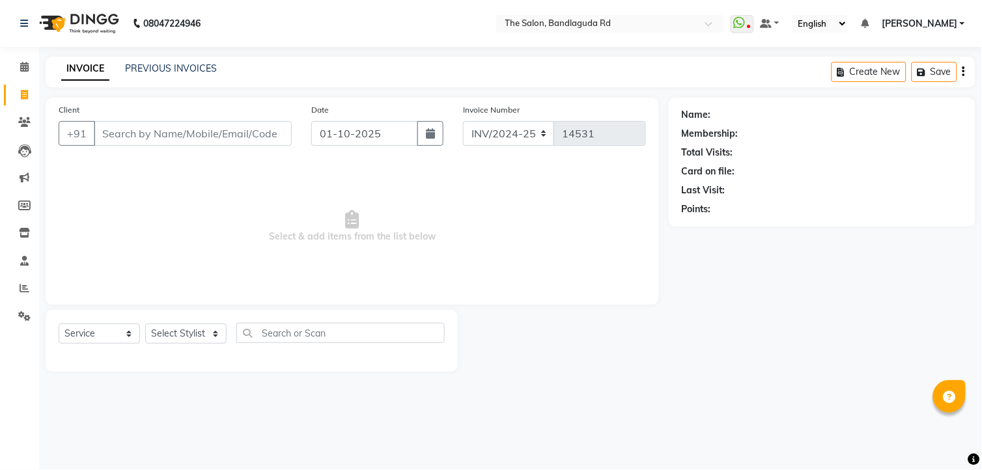
drag, startPoint x: 268, startPoint y: 382, endPoint x: 255, endPoint y: 391, distance: 15.9
click at [255, 391] on main "INVOICE PREVIOUS INVOICES Create New Save Client +91 Date 01-10-2025 Invoice Nu…" at bounding box center [510, 224] width 943 height 335
drag, startPoint x: 255, startPoint y: 391, endPoint x: 244, endPoint y: 400, distance: 14.3
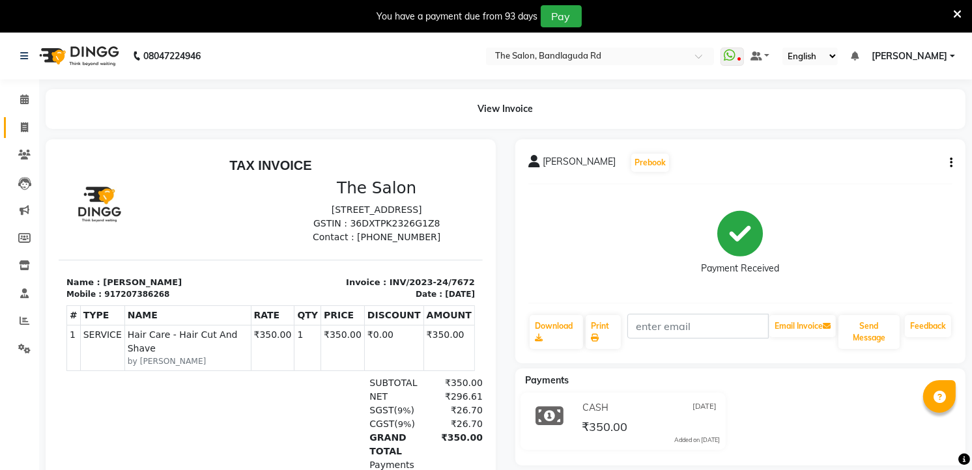
click at [21, 124] on icon at bounding box center [24, 127] width 7 height 10
select select "service"
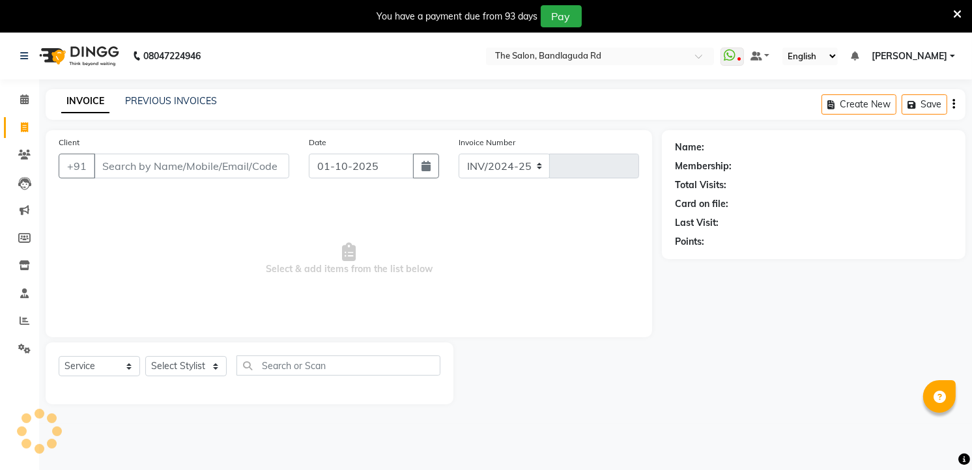
scroll to position [33, 0]
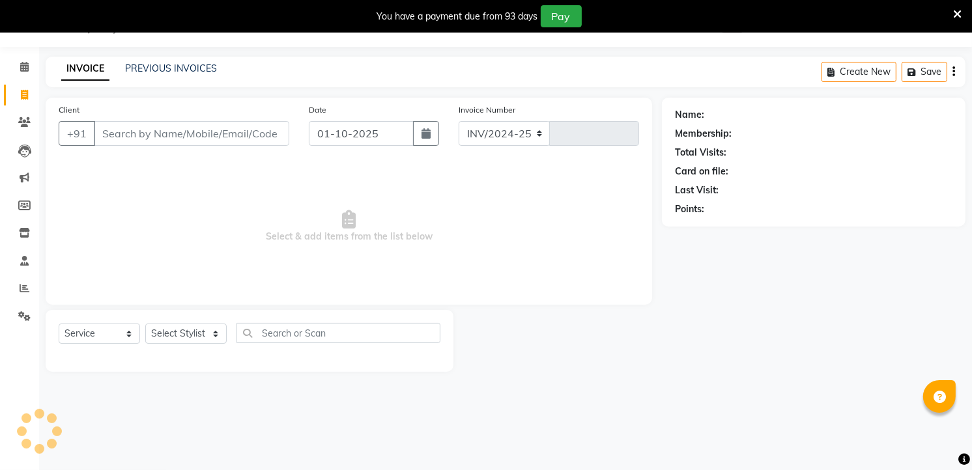
select select "5198"
type input "14509"
click at [171, 332] on select "Select Stylist [PERSON_NAME] [PERSON_NAME] [PERSON_NAME] new [PERSON_NAME] [PER…" at bounding box center [185, 334] width 81 height 20
click at [145, 324] on select "Select Stylist [PERSON_NAME] [PERSON_NAME] [PERSON_NAME] new [PERSON_NAME] [PER…" at bounding box center [185, 334] width 81 height 20
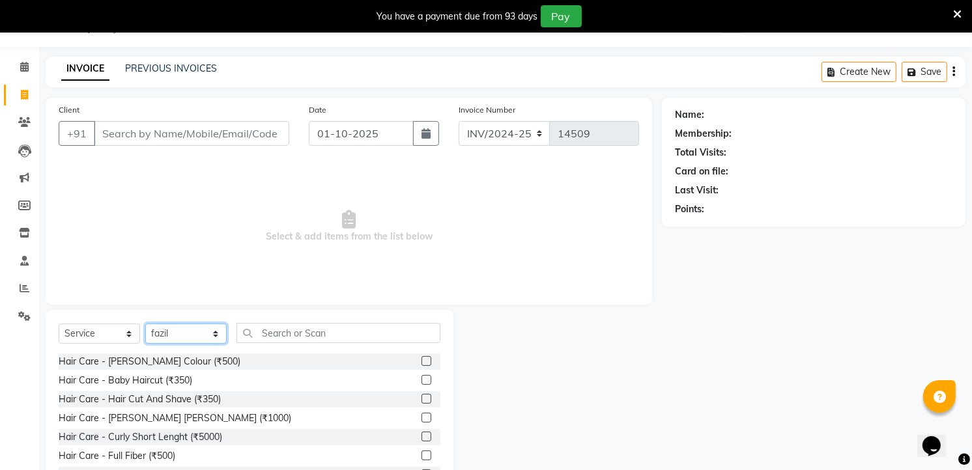
click at [163, 327] on select "Select Stylist [PERSON_NAME] [PERSON_NAME] [PERSON_NAME] new [PERSON_NAME] [PER…" at bounding box center [185, 334] width 81 height 20
select select "49762"
click at [145, 324] on select "Select Stylist [PERSON_NAME] [PERSON_NAME] [PERSON_NAME] new [PERSON_NAME] [PER…" at bounding box center [185, 334] width 81 height 20
click at [191, 395] on div "Hair Care - Hair Cut And Shave (₹350)" at bounding box center [140, 400] width 162 height 14
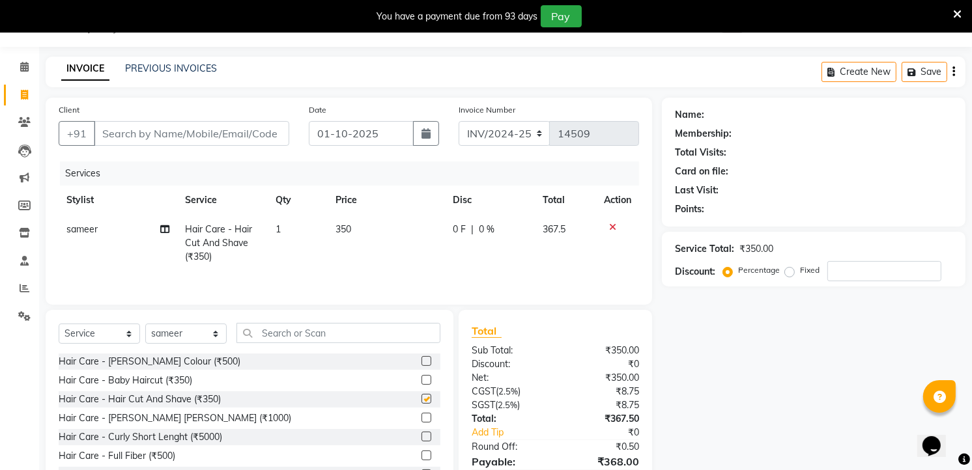
checkbox input "false"
click at [282, 329] on input "text" at bounding box center [338, 333] width 204 height 20
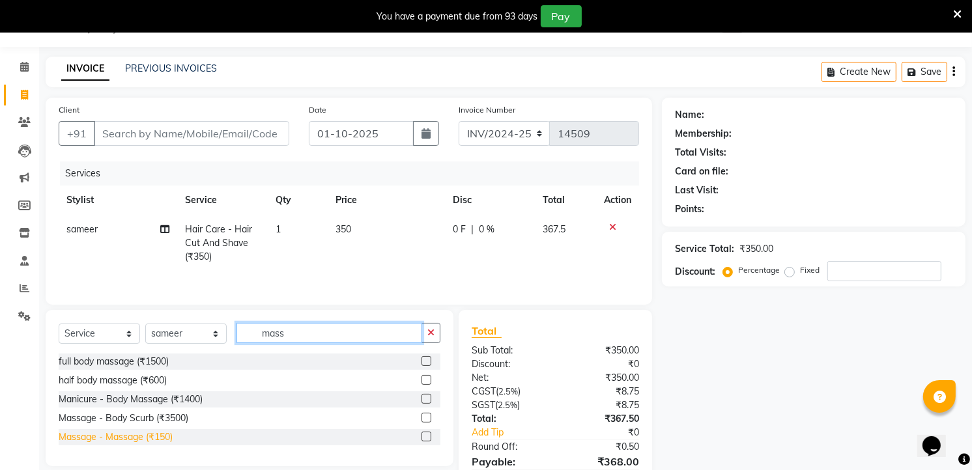
type input "mass"
click at [142, 440] on div "Massage - Massage (₹150)" at bounding box center [116, 438] width 114 height 14
checkbox input "false"
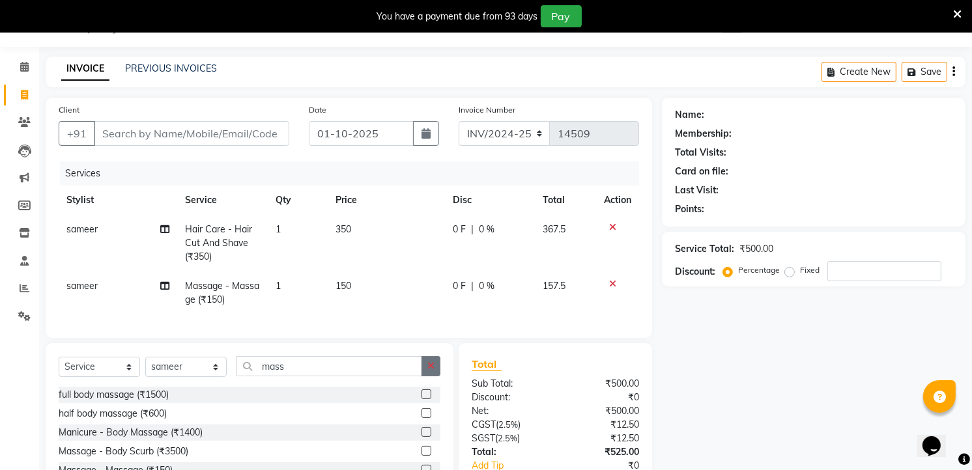
click at [429, 371] on icon "button" at bounding box center [430, 365] width 7 height 9
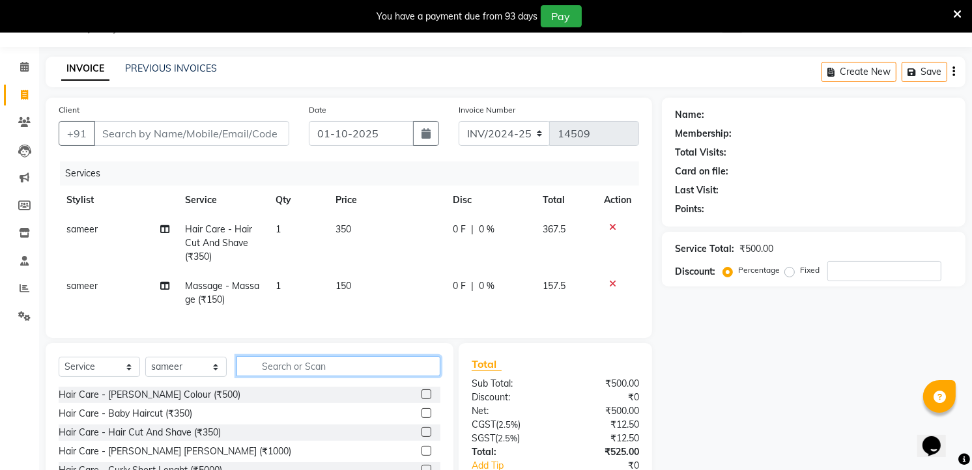
click at [376, 376] on input "text" at bounding box center [338, 366] width 204 height 20
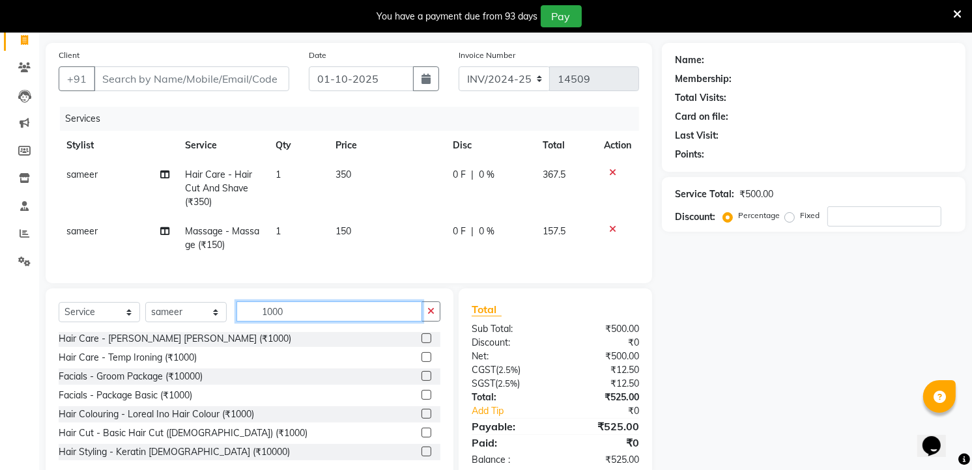
scroll to position [128, 0]
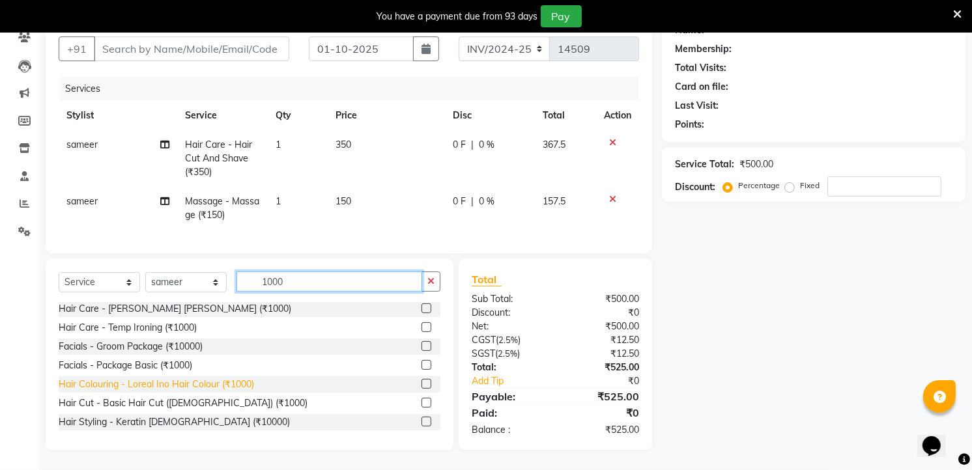
type input "1000"
click at [208, 382] on div "Hair Colouring - Loreal Ino Hair Colour (₹1000)" at bounding box center [156, 385] width 195 height 14
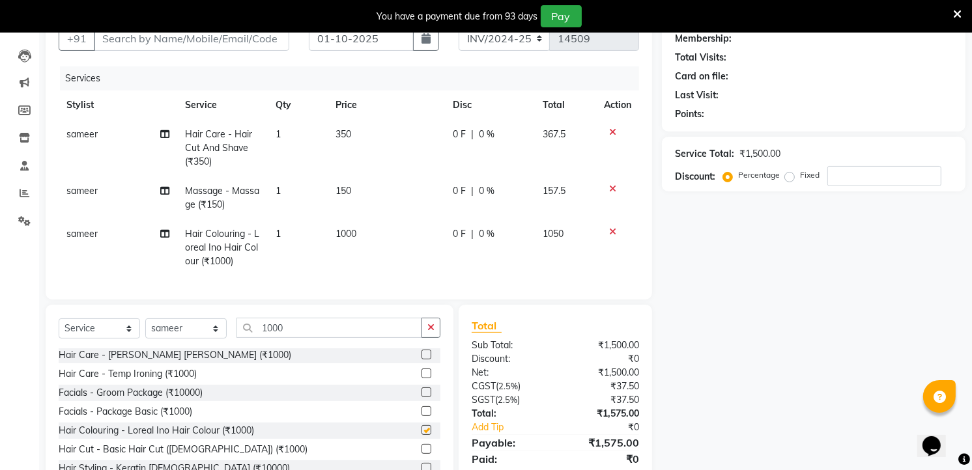
checkbox input "false"
click at [315, 338] on input "1000" at bounding box center [329, 328] width 186 height 20
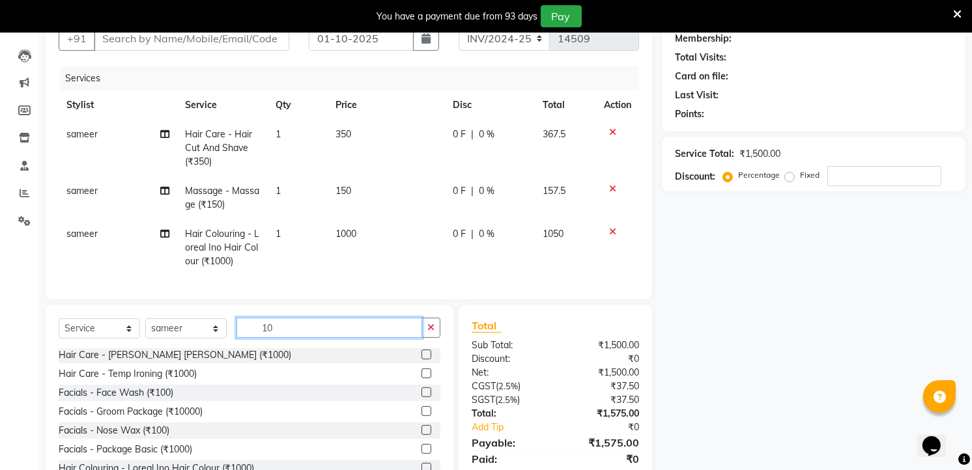
type input "1"
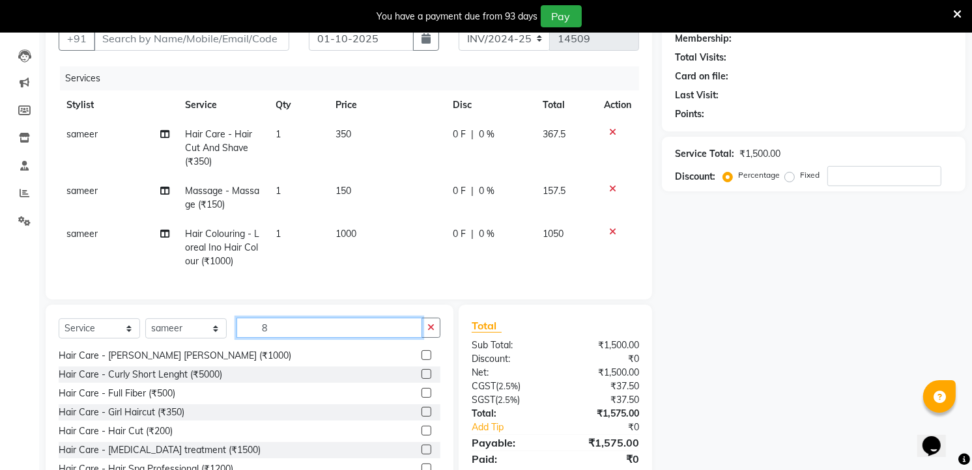
scroll to position [0, 0]
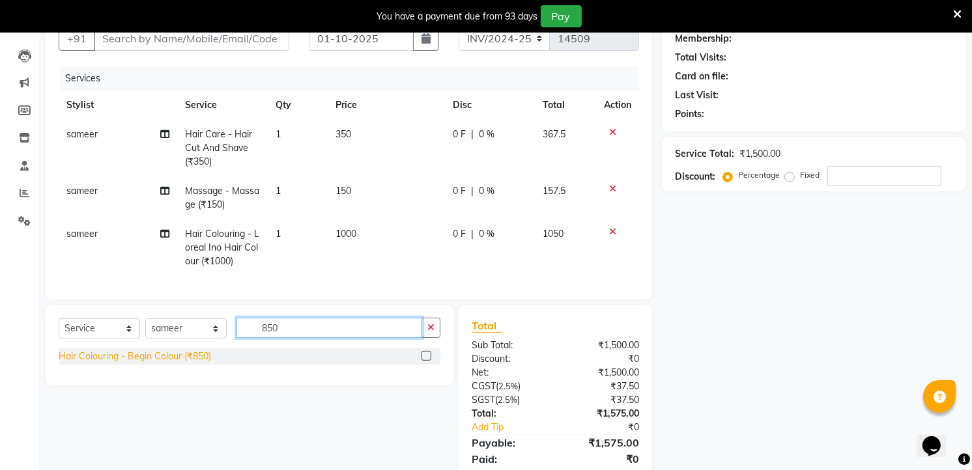
type input "850"
click at [176, 363] on div "Hair Colouring - Begin Colour (₹850)" at bounding box center [135, 357] width 152 height 14
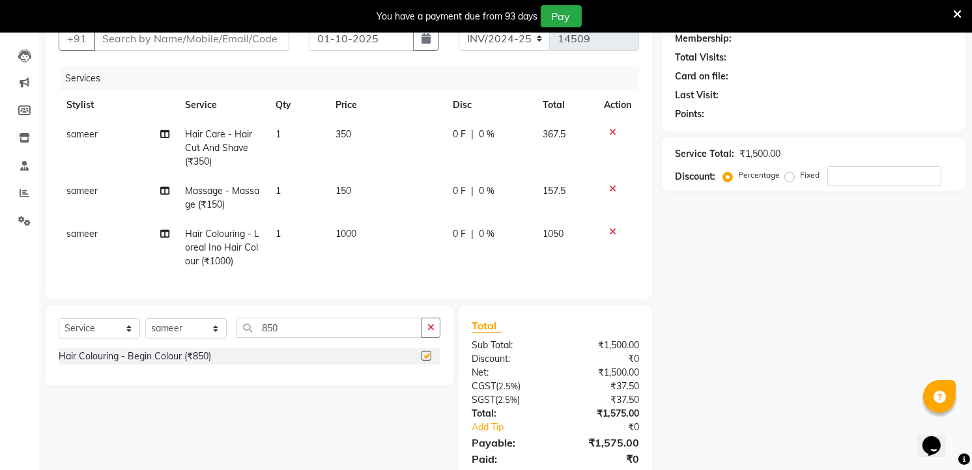
checkbox input "false"
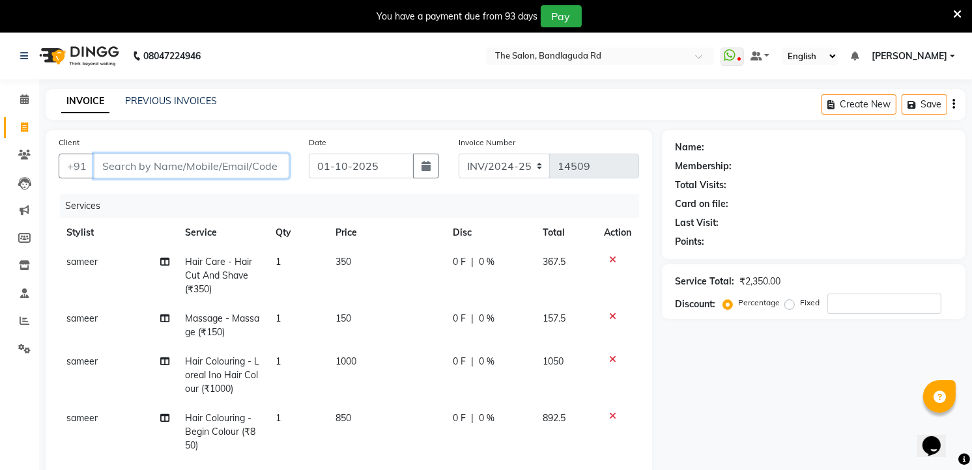
click at [205, 163] on input "Client" at bounding box center [191, 166] width 195 height 25
type input "9"
type input "0"
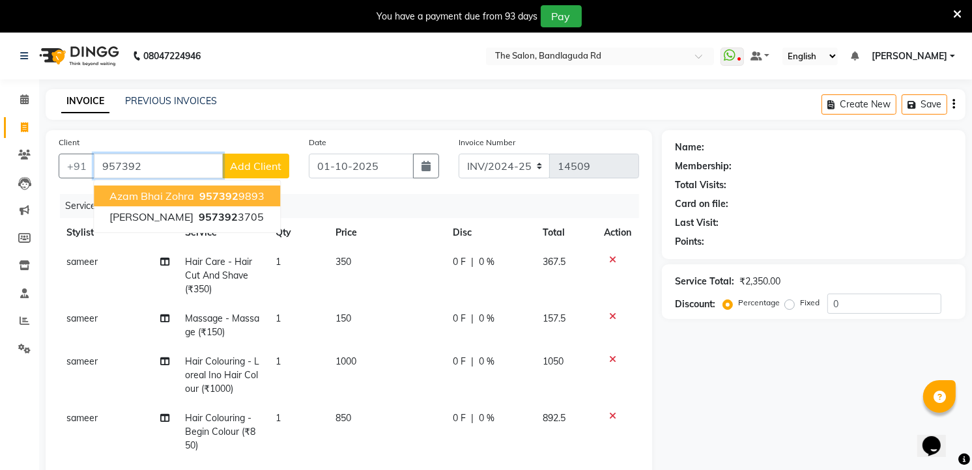
click at [205, 194] on span "957392" at bounding box center [218, 196] width 39 height 13
type input "9573929893"
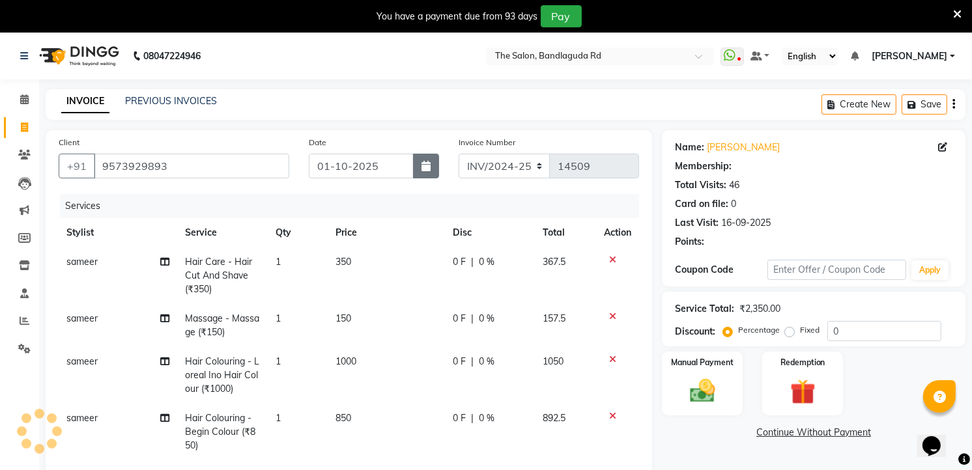
select select "1: Object"
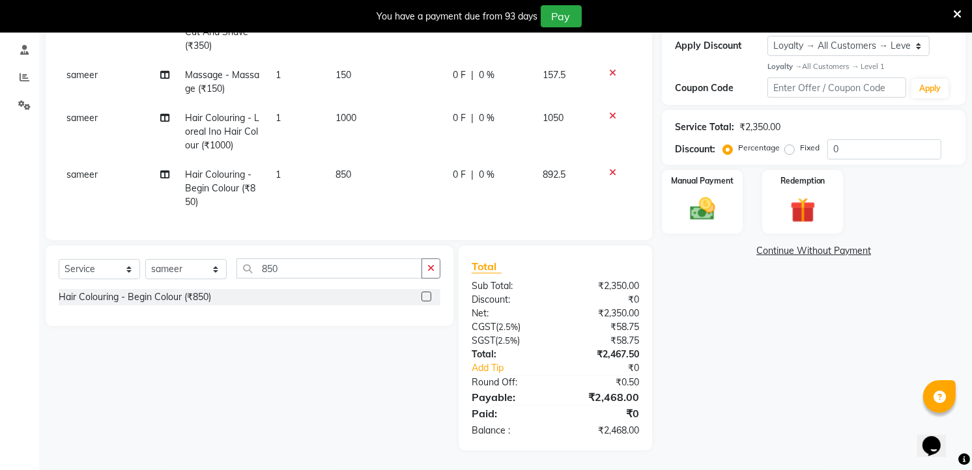
scroll to position [255, 0]
click at [472, 367] on link "Add Tip" at bounding box center [516, 368] width 109 height 14
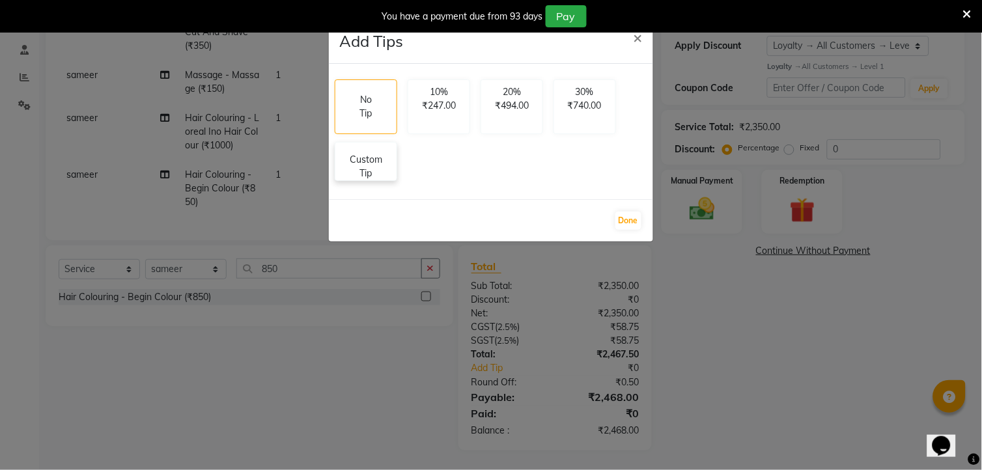
click at [363, 160] on p "Custom Tip" at bounding box center [366, 166] width 46 height 27
select select "49762"
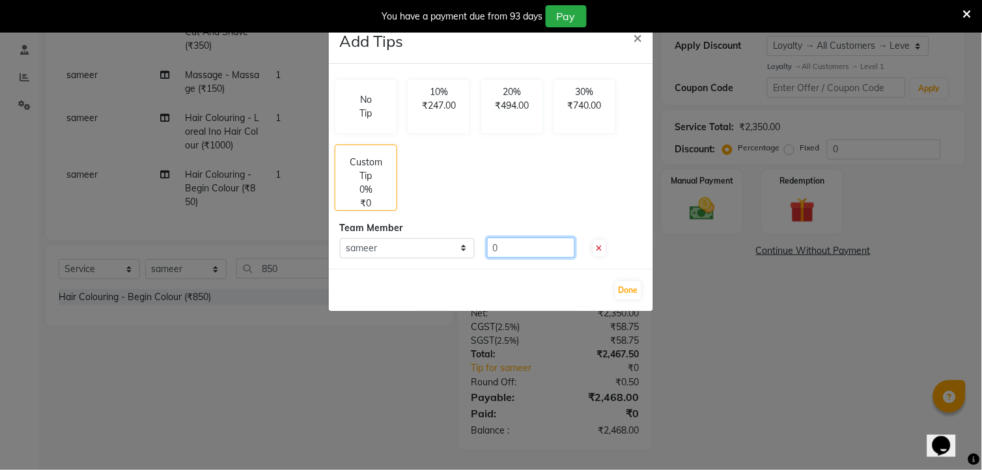
click at [528, 247] on input "0" at bounding box center [531, 248] width 88 height 20
type input "100"
click at [633, 287] on button "Done" at bounding box center [628, 290] width 26 height 18
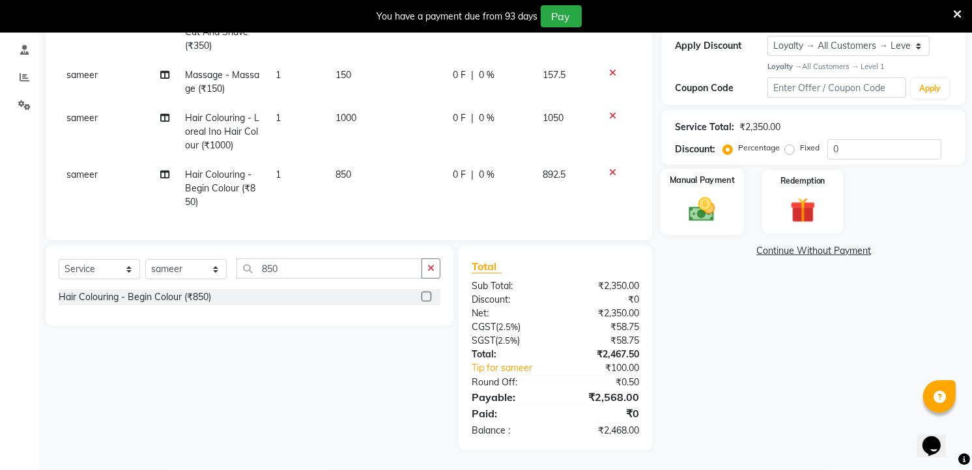
click at [714, 205] on img at bounding box center [702, 209] width 42 height 30
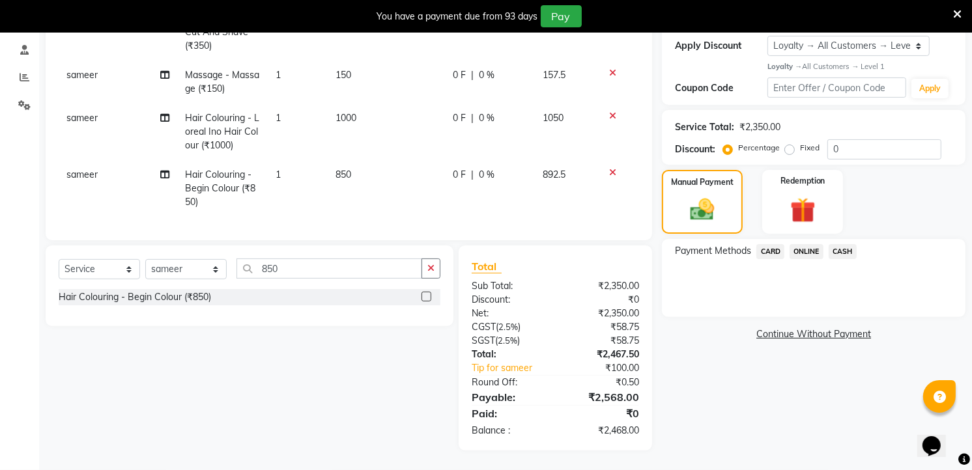
drag, startPoint x: 809, startPoint y: 234, endPoint x: 800, endPoint y: 249, distance: 17.0
click at [806, 244] on span "ONLINE" at bounding box center [806, 251] width 34 height 15
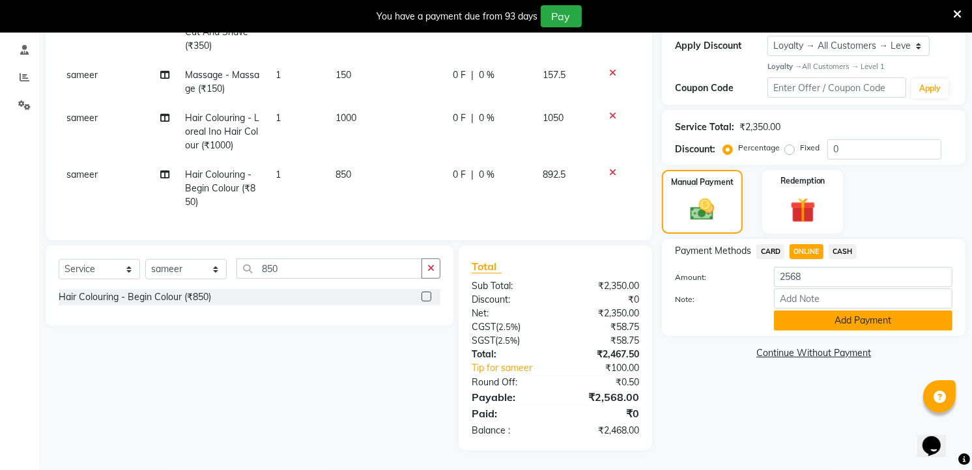
click at [790, 311] on button "Add Payment" at bounding box center [863, 321] width 178 height 20
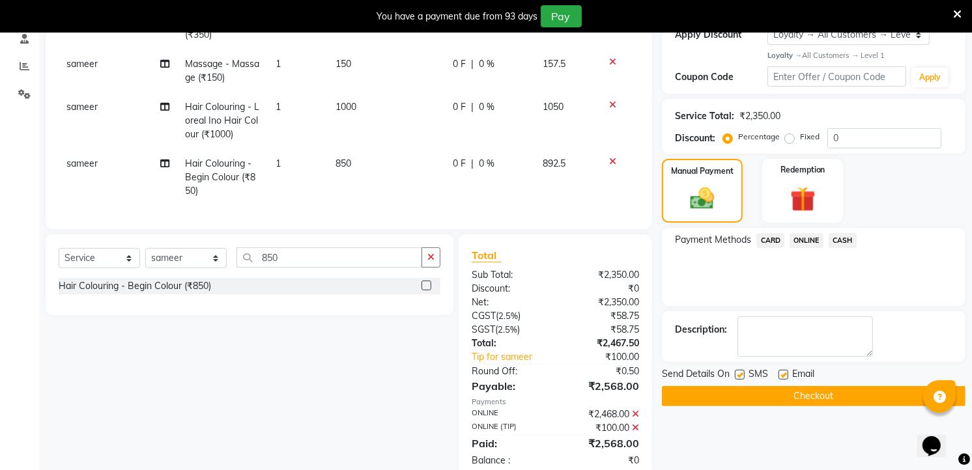
click at [785, 401] on button "Checkout" at bounding box center [814, 396] width 304 height 20
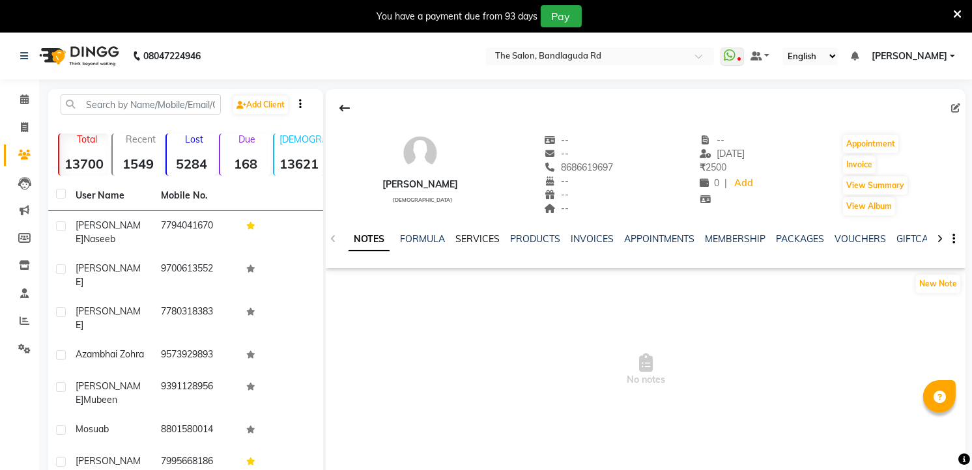
click at [487, 238] on link "SERVICES" at bounding box center [477, 239] width 44 height 12
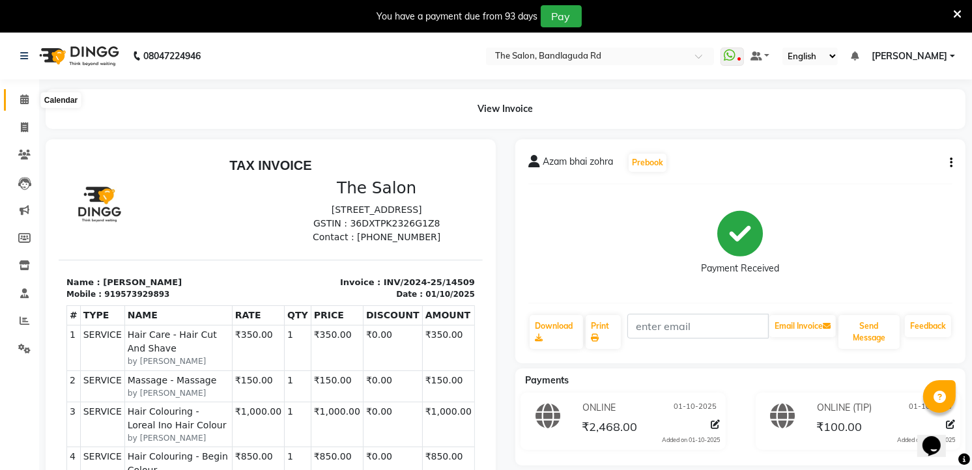
click at [33, 106] on span at bounding box center [24, 99] width 23 height 15
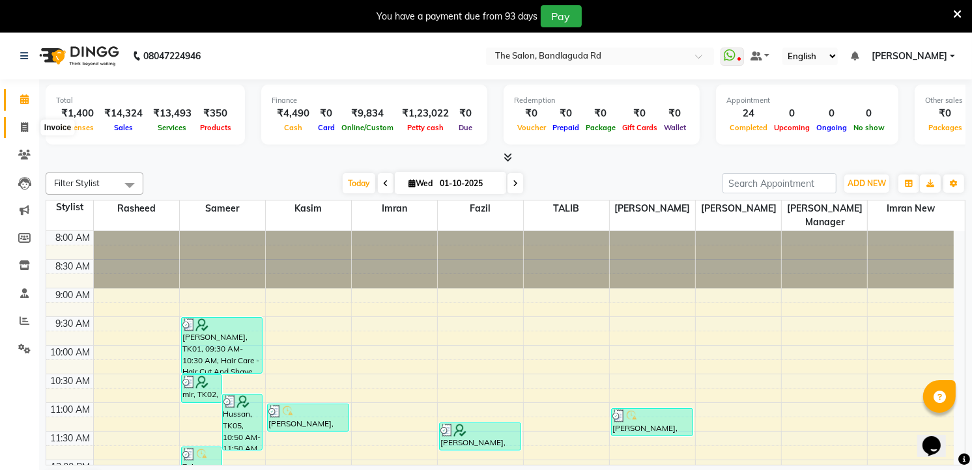
click at [23, 134] on span at bounding box center [24, 127] width 23 height 15
select select "service"
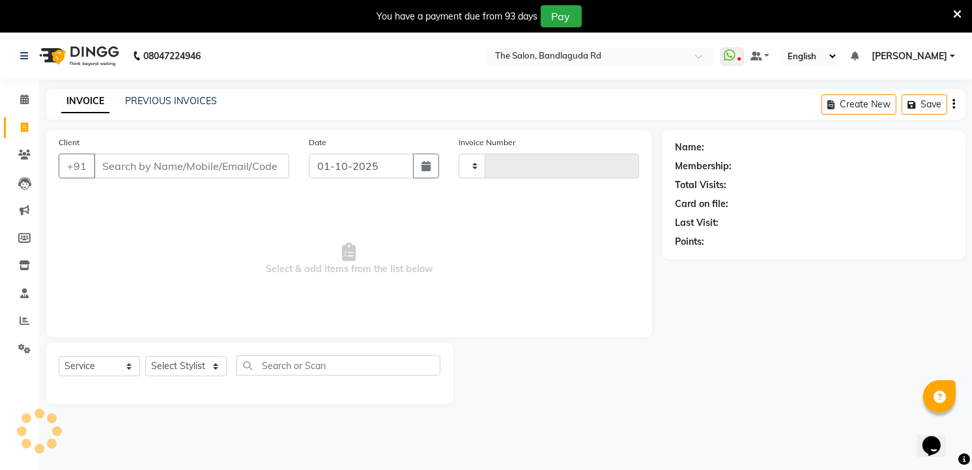
type input "14519"
select select "5198"
click at [169, 359] on select "Select Stylist [PERSON_NAME] [PERSON_NAME] [PERSON_NAME] new [PERSON_NAME] [PER…" at bounding box center [185, 366] width 81 height 20
select select "63353"
click at [145, 357] on select "Select Stylist [PERSON_NAME] [PERSON_NAME] [PERSON_NAME] new [PERSON_NAME] [PER…" at bounding box center [185, 366] width 81 height 20
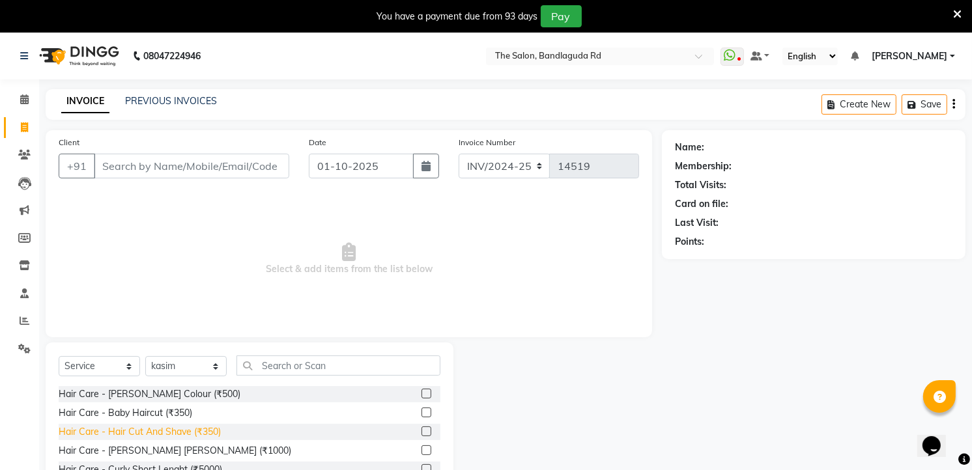
click at [207, 435] on div "Hair Care - Hair Cut And Shave (₹350)" at bounding box center [140, 432] width 162 height 14
checkbox input "false"
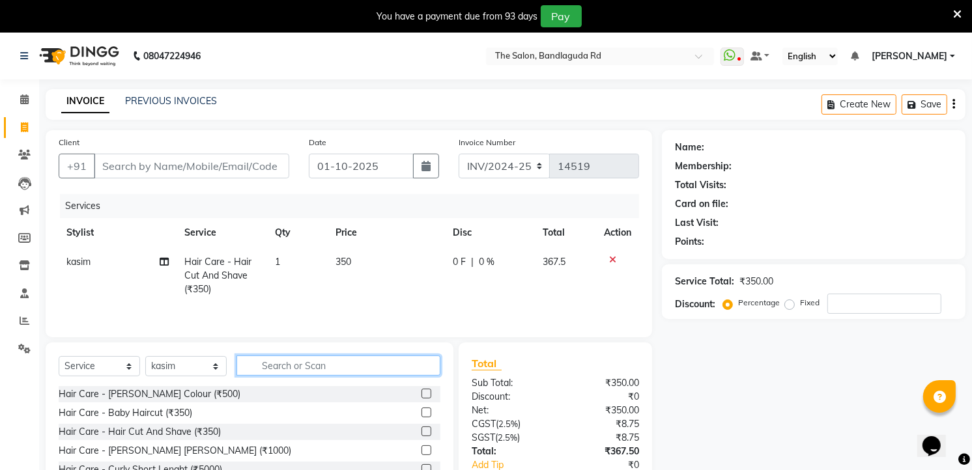
click at [289, 363] on input "text" at bounding box center [338, 366] width 204 height 20
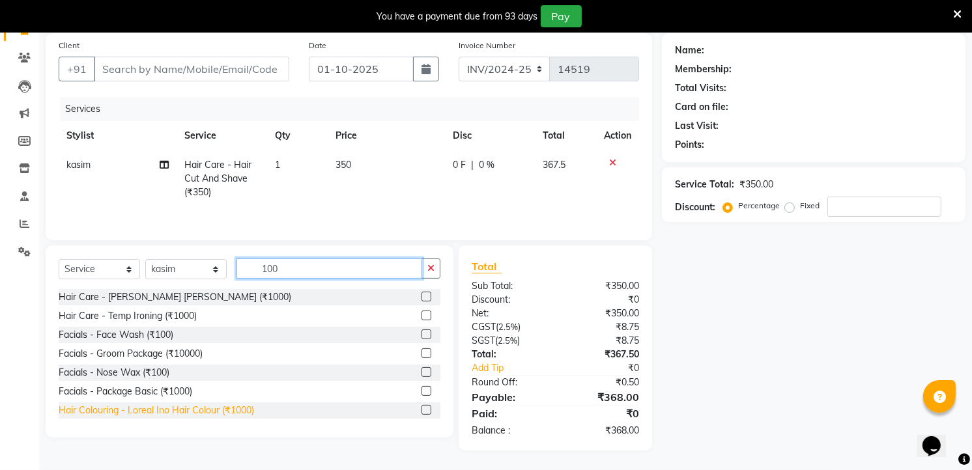
scroll to position [57, 0]
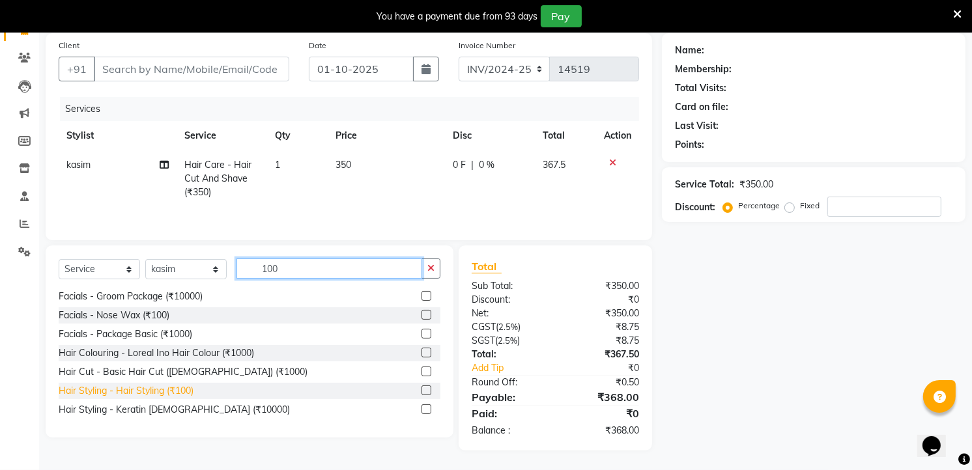
type input "100"
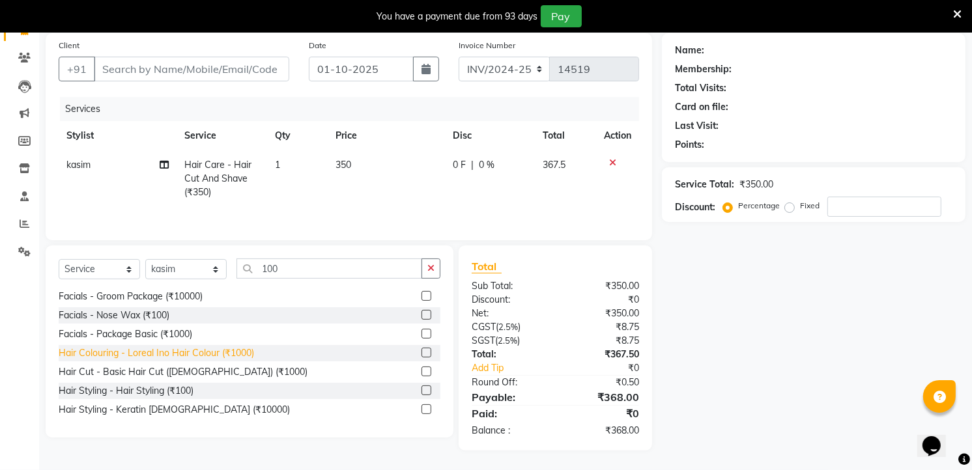
click at [157, 393] on div "Hair Styling - Hair Styling (₹100)" at bounding box center [126, 391] width 135 height 14
checkbox input "false"
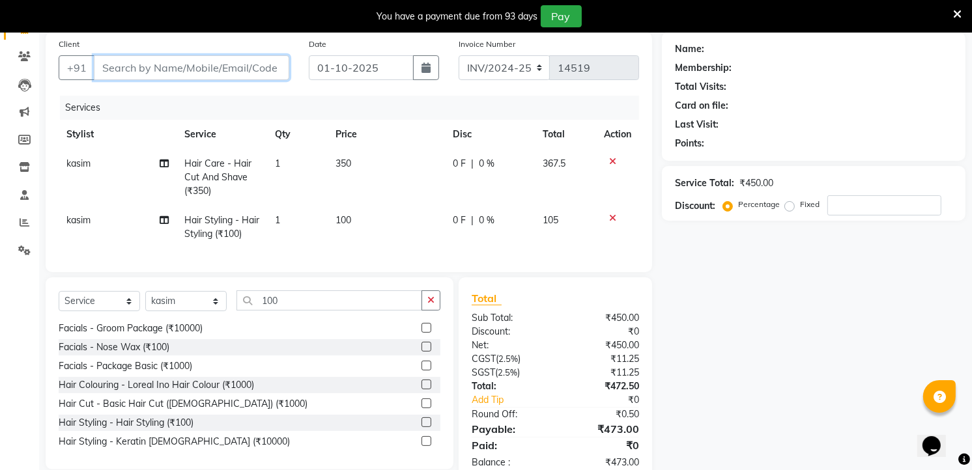
click at [228, 69] on input "Client" at bounding box center [191, 67] width 195 height 25
type input "7"
type input "0"
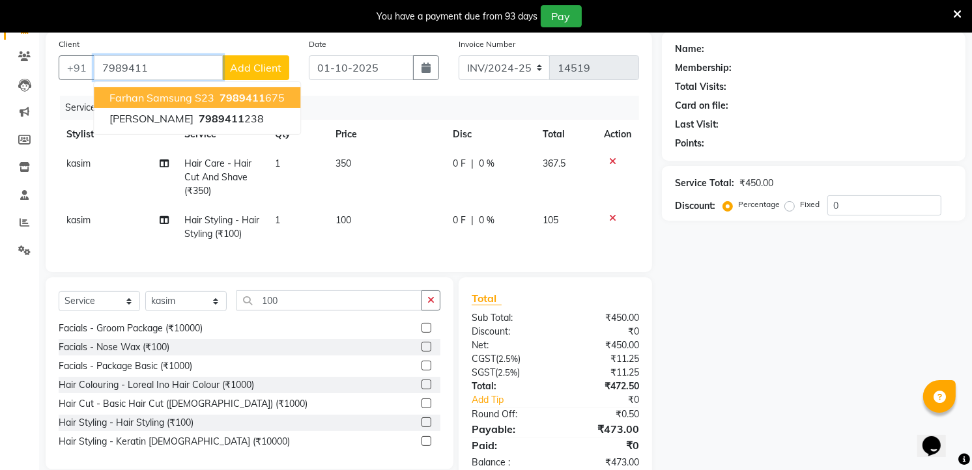
click at [238, 95] on span "7989411" at bounding box center [242, 97] width 46 height 13
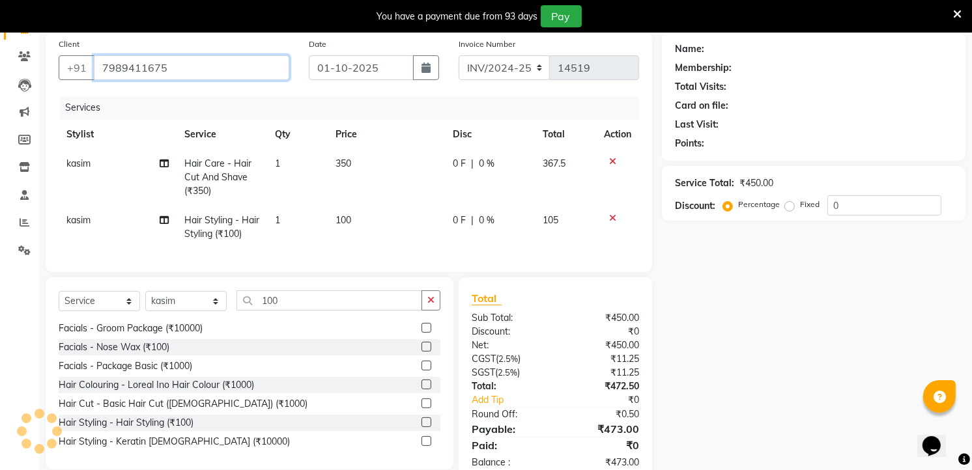
type input "7989411675"
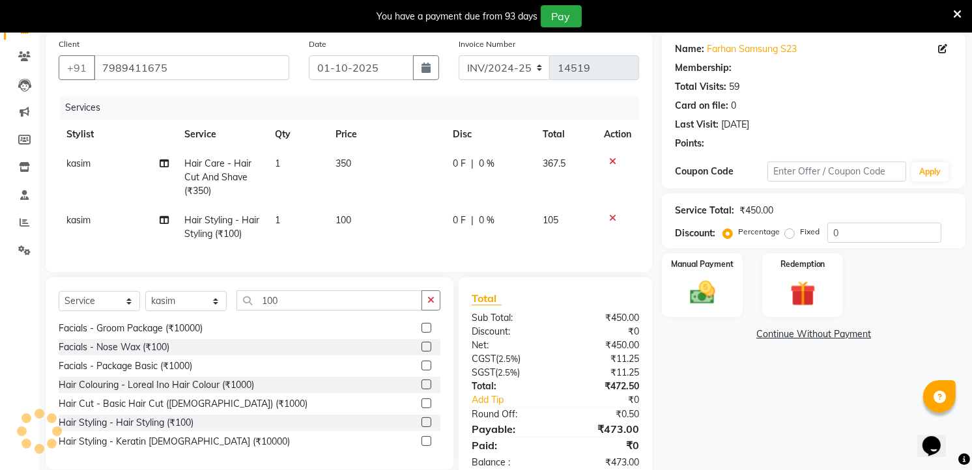
select select "2: Object"
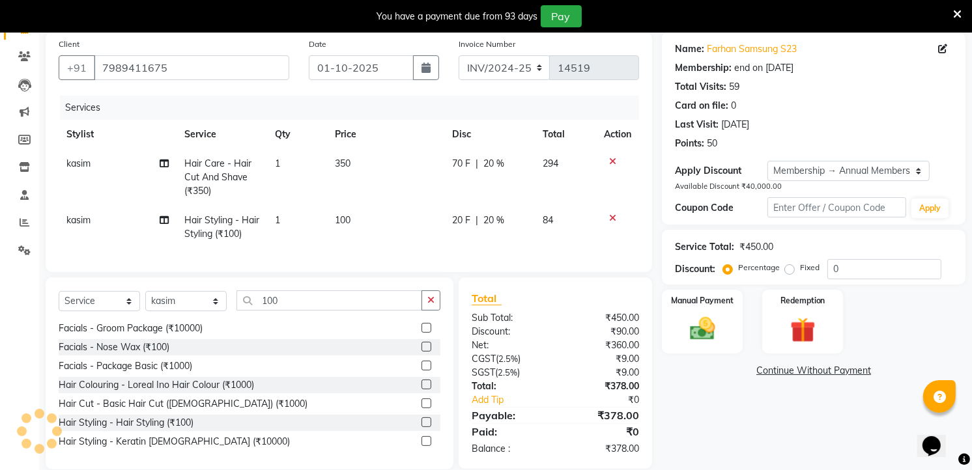
type input "20"
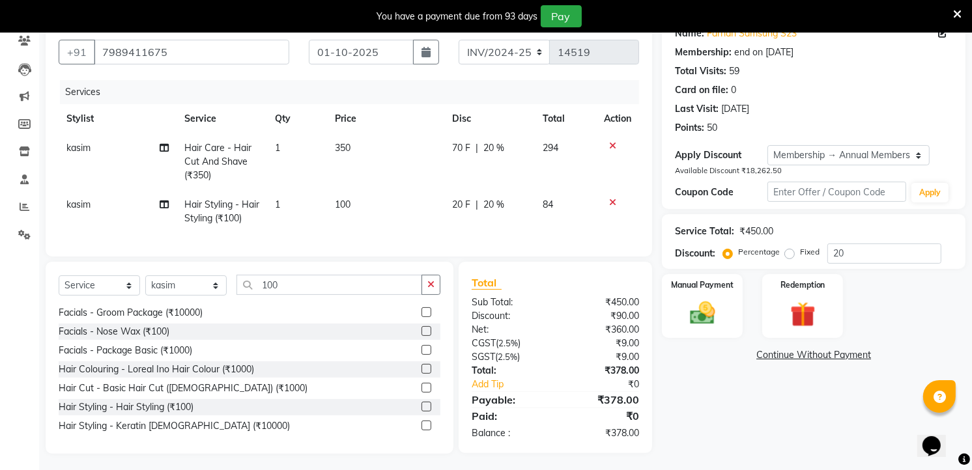
scroll to position [128, 0]
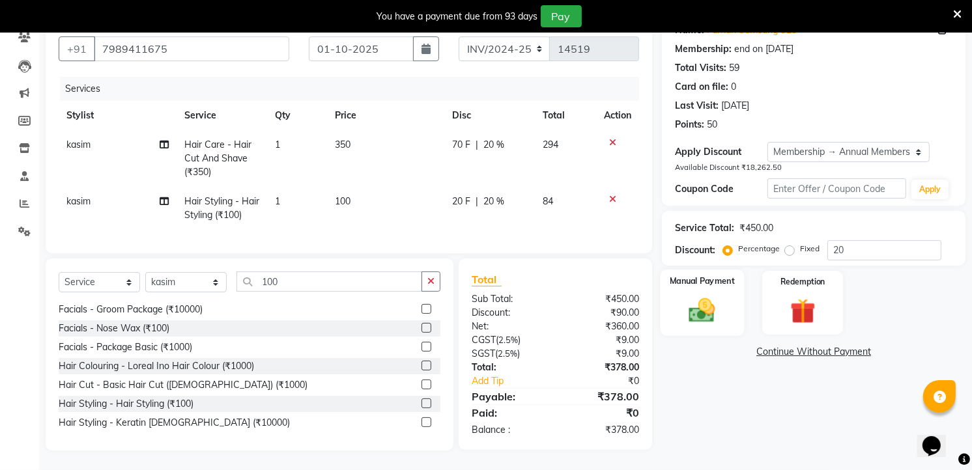
click at [731, 296] on div "Manual Payment" at bounding box center [702, 303] width 84 height 66
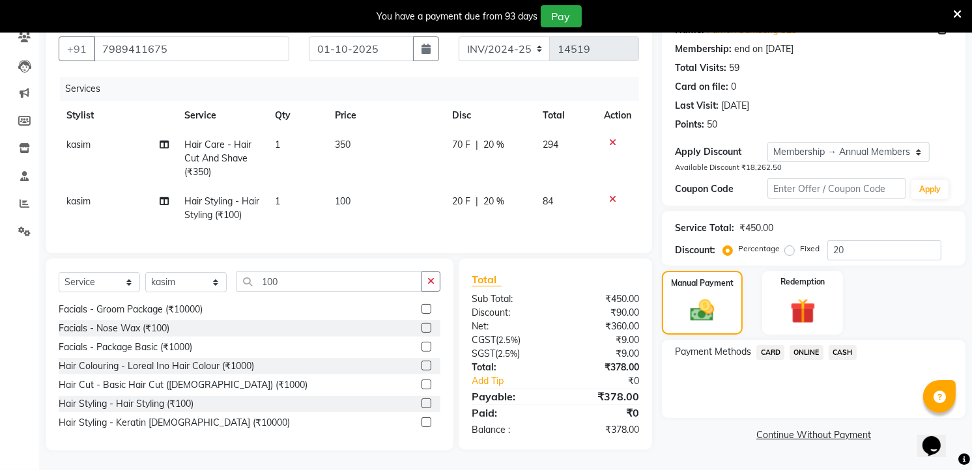
click at [615, 195] on icon at bounding box center [612, 199] width 7 height 9
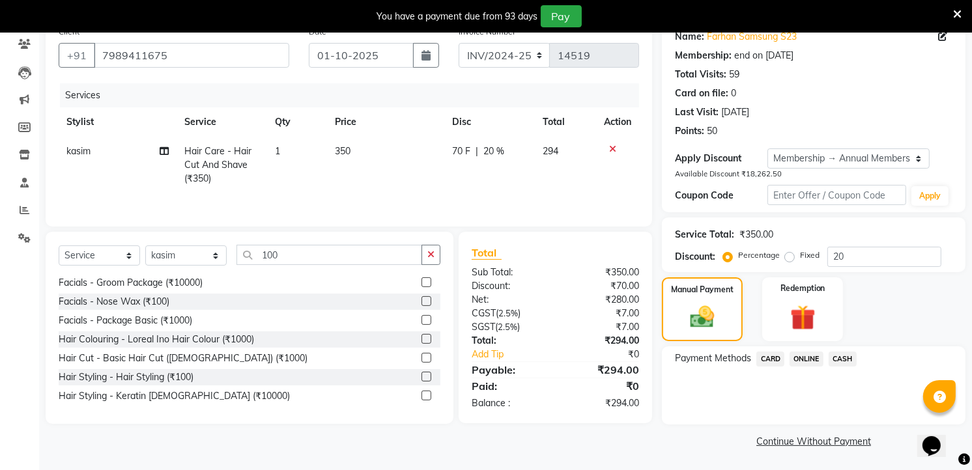
click at [815, 356] on span "ONLINE" at bounding box center [806, 359] width 34 height 15
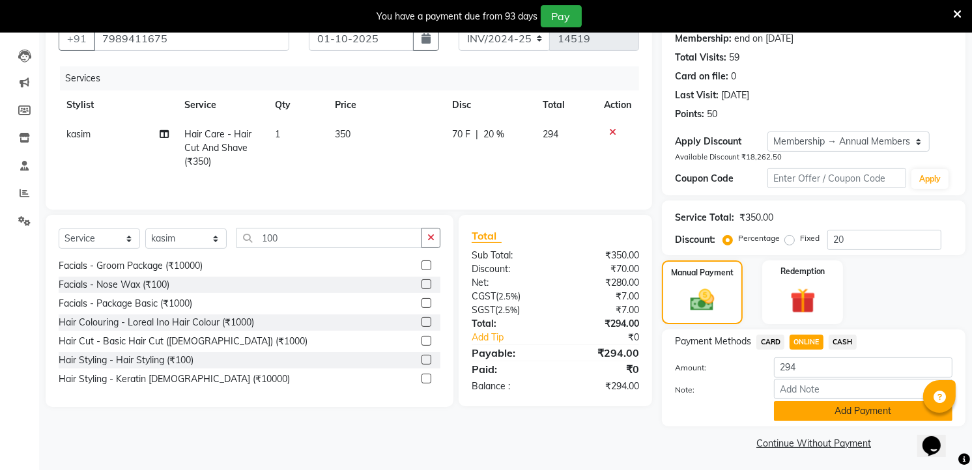
click at [836, 414] on button "Add Payment" at bounding box center [863, 411] width 178 height 20
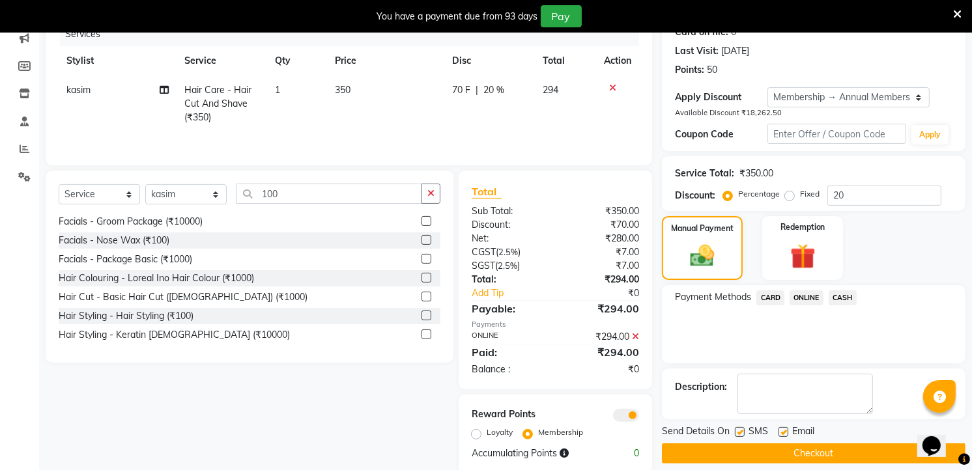
scroll to position [196, 0]
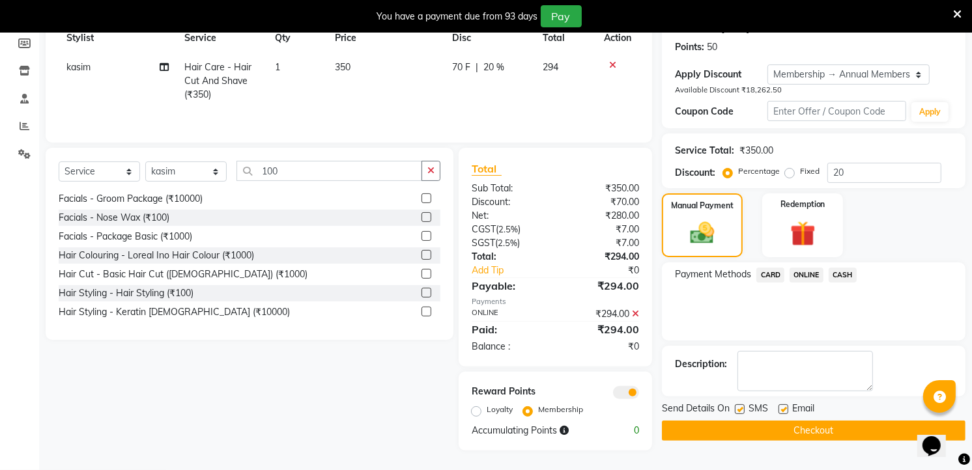
click at [836, 414] on div "Send Details On SMS Email" at bounding box center [814, 410] width 304 height 16
click at [837, 434] on button "Checkout" at bounding box center [814, 431] width 304 height 20
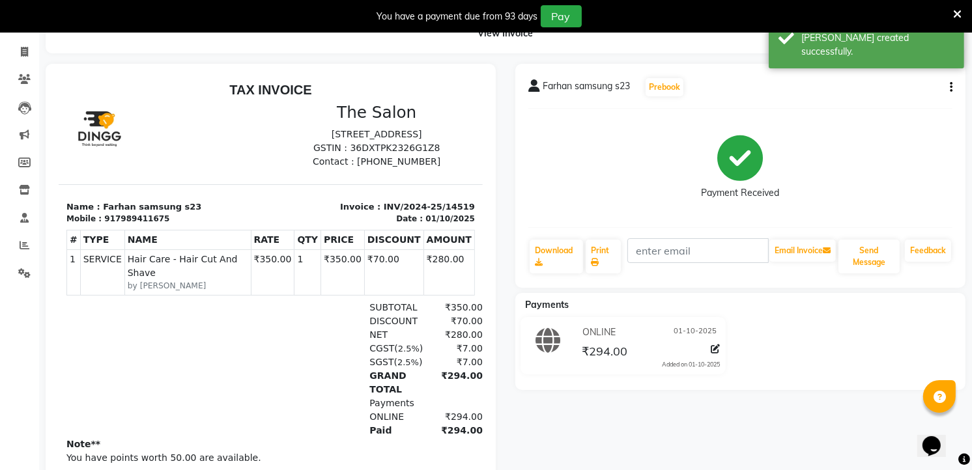
scroll to position [25, 0]
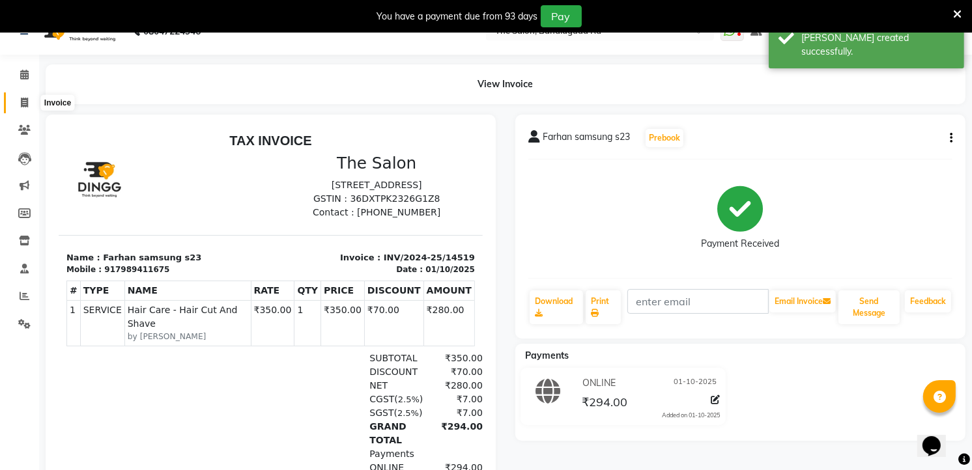
click at [21, 100] on icon at bounding box center [24, 103] width 7 height 10
select select "service"
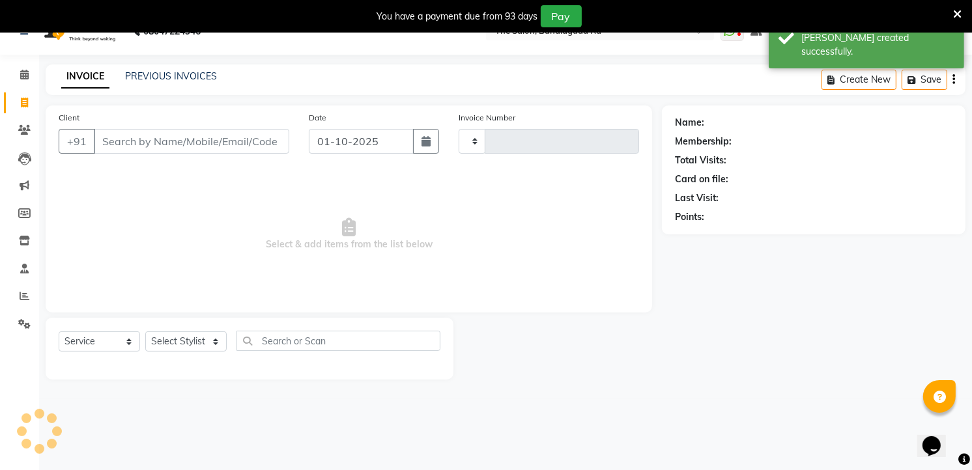
type input "14520"
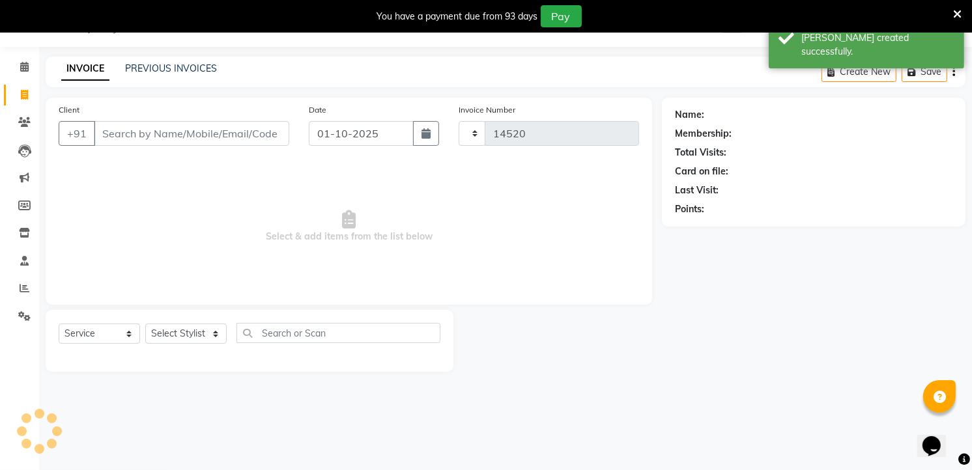
select select "5198"
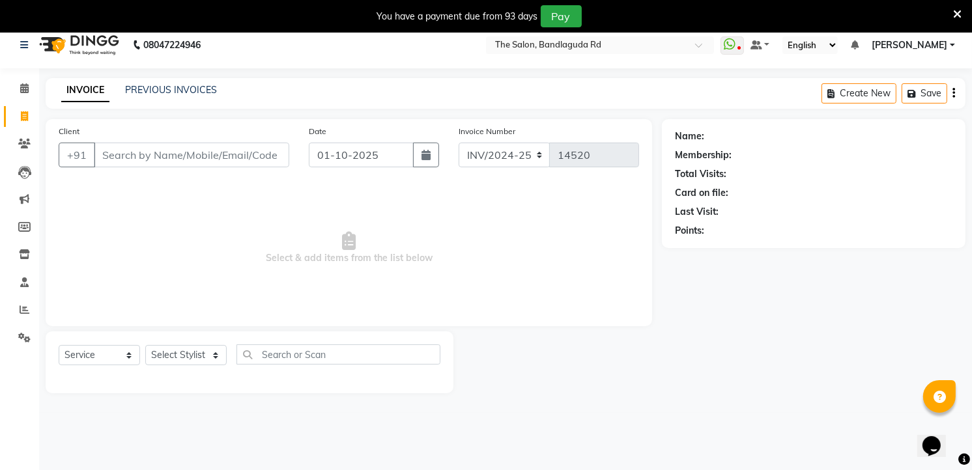
scroll to position [0, 0]
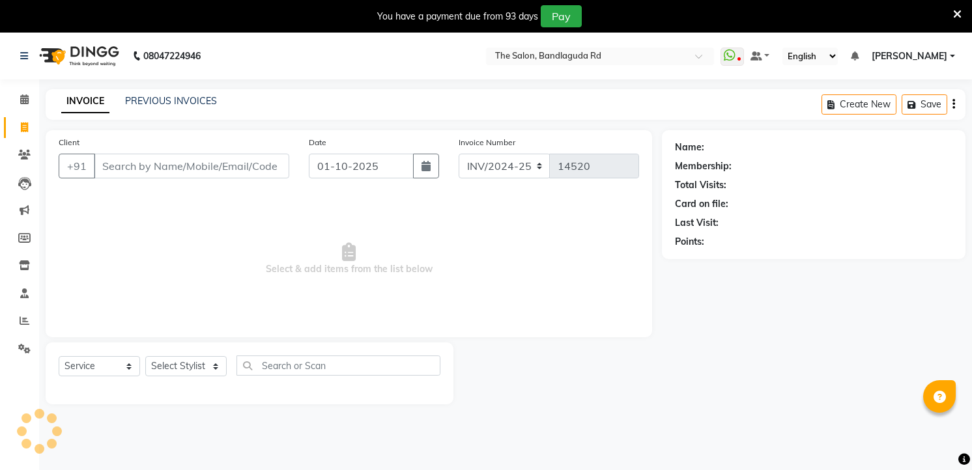
select select "service"
click at [163, 162] on input "Client" at bounding box center [191, 166] width 195 height 25
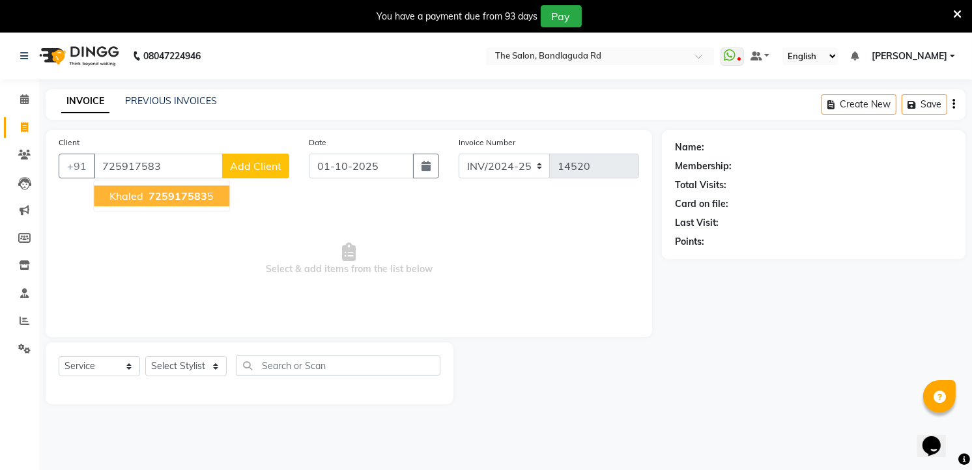
click at [141, 195] on span "Khaled" at bounding box center [126, 196] width 34 height 13
type input "7259175835"
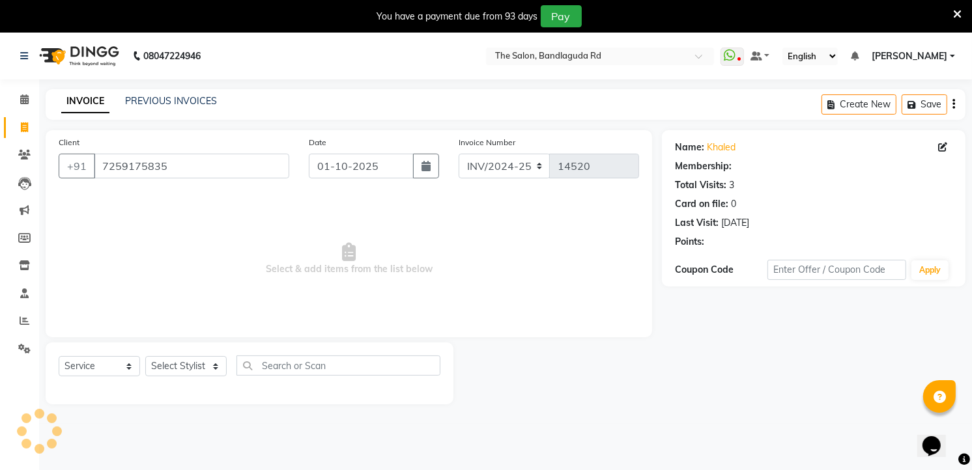
select select "2: Object"
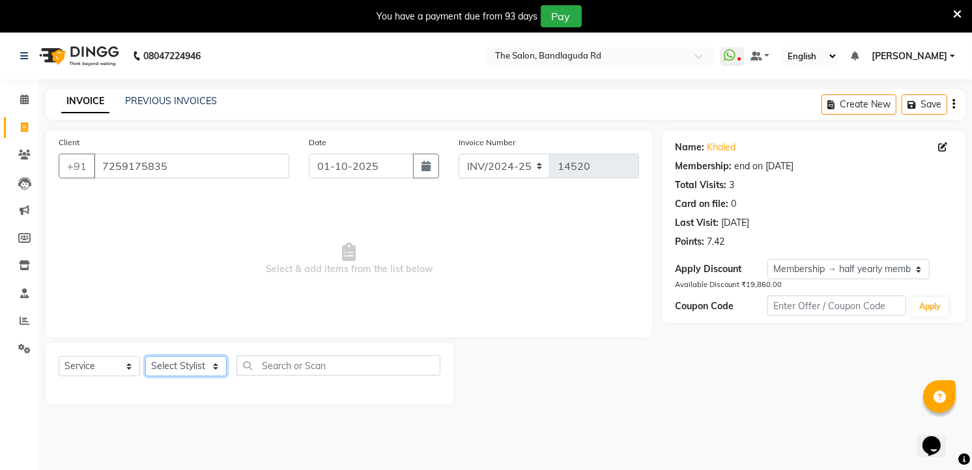
click at [154, 367] on select "Select Stylist AIJAZ fazil imran imran new kasim mohsin rasheed rashid manager …" at bounding box center [185, 366] width 81 height 20
select select "93197"
click at [145, 357] on select "Select Stylist AIJAZ fazil imran imran new kasim mohsin rasheed rashid manager …" at bounding box center [185, 366] width 81 height 20
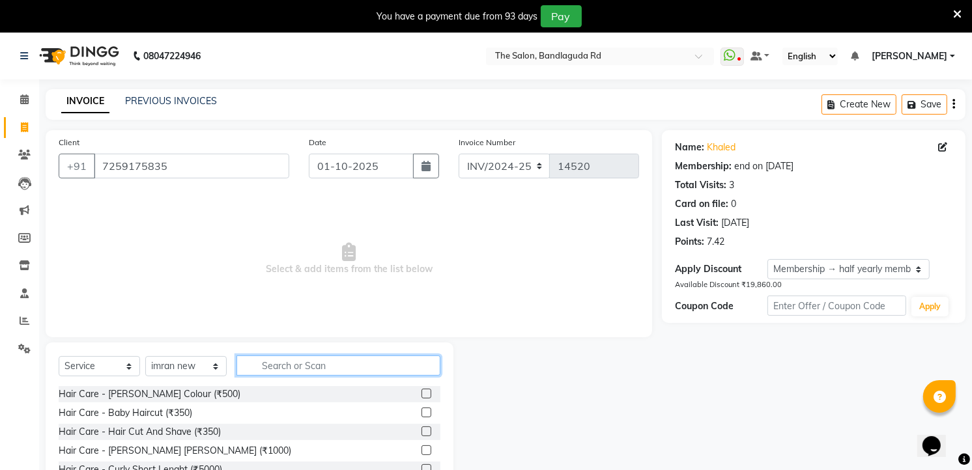
click at [285, 366] on input "text" at bounding box center [338, 366] width 204 height 20
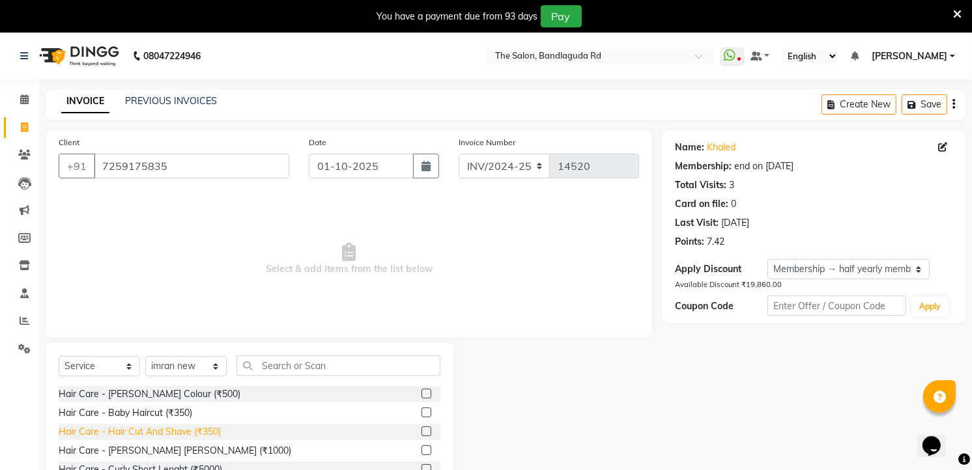
click at [199, 432] on div "Hair Care - Hair Cut And Shave (₹350)" at bounding box center [140, 432] width 162 height 14
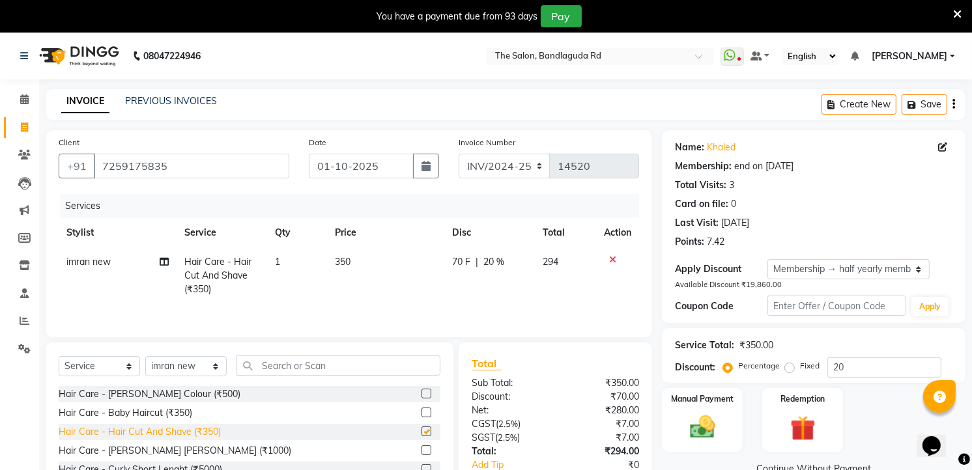
checkbox input "false"
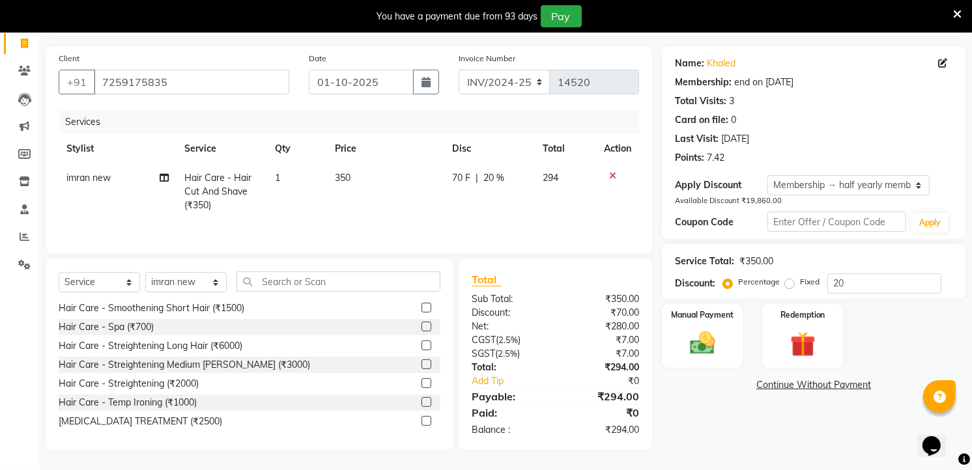
scroll to position [361, 0]
click at [741, 321] on div "Manual Payment" at bounding box center [702, 336] width 84 height 66
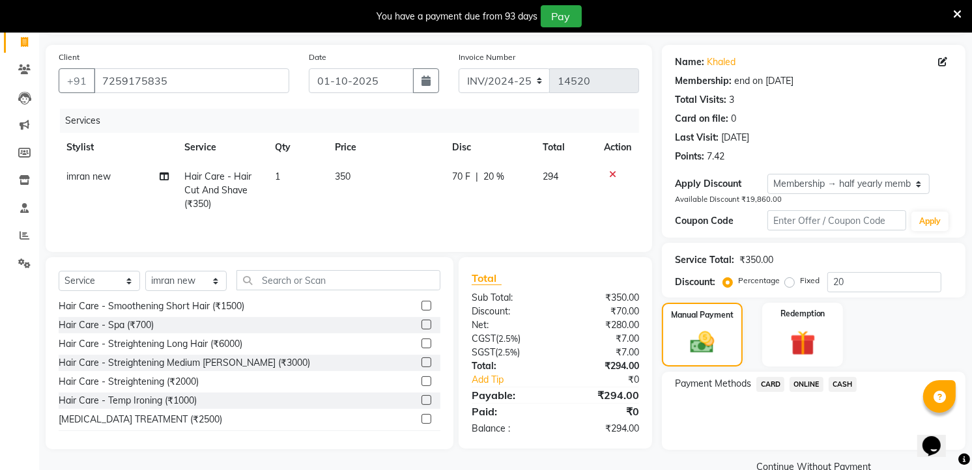
drag, startPoint x: 795, startPoint y: 374, endPoint x: 798, endPoint y: 382, distance: 8.7
click at [795, 374] on div "Payment Methods CARD ONLINE CASH" at bounding box center [814, 411] width 304 height 78
click at [802, 385] on span "ONLINE" at bounding box center [806, 384] width 34 height 15
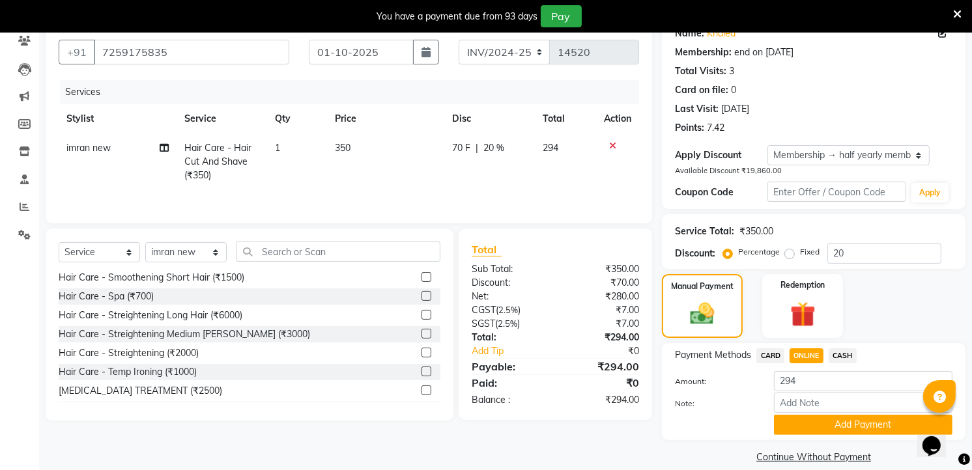
scroll to position [130, 0]
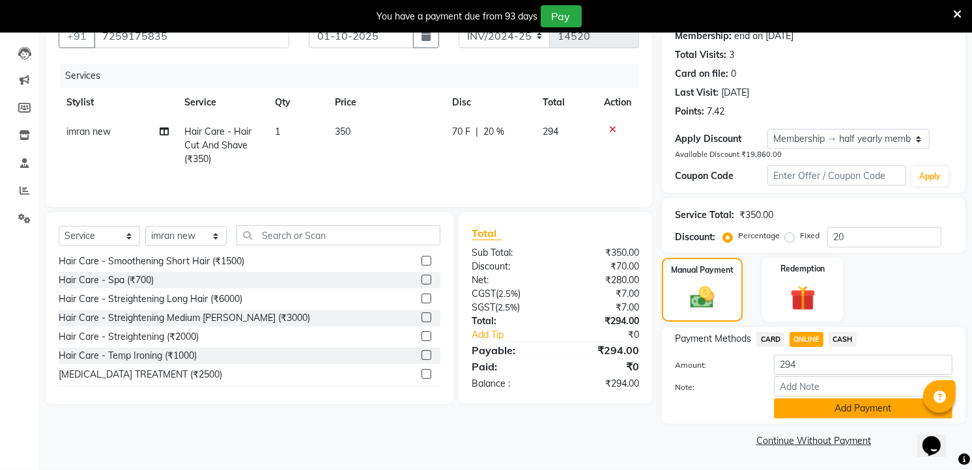
click at [791, 405] on button "Add Payment" at bounding box center [863, 409] width 178 height 20
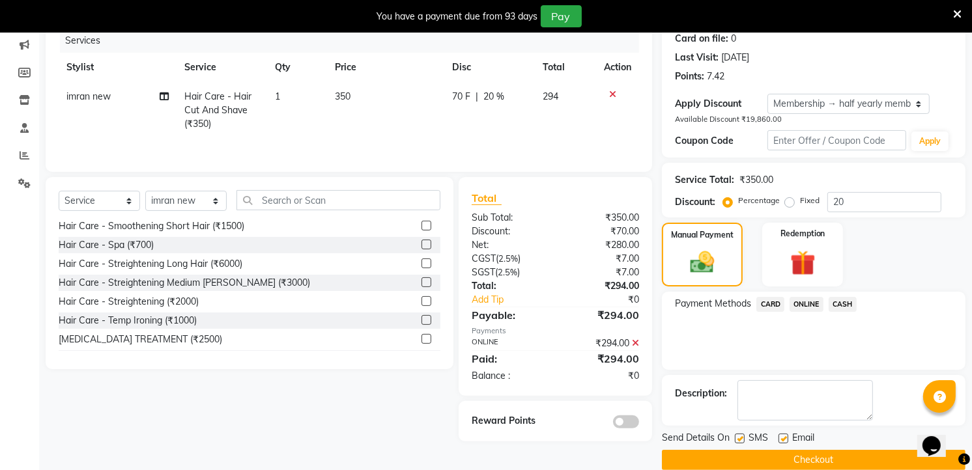
scroll to position [184, 0]
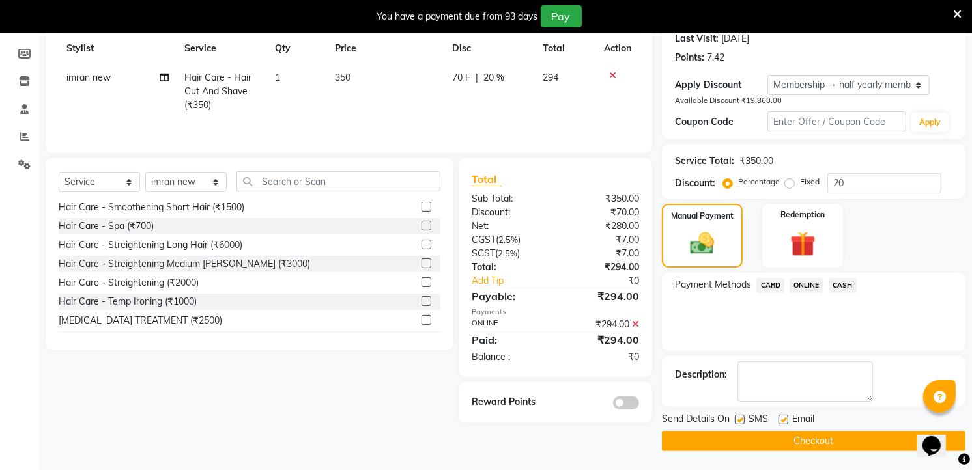
click at [793, 436] on button "Checkout" at bounding box center [814, 441] width 304 height 20
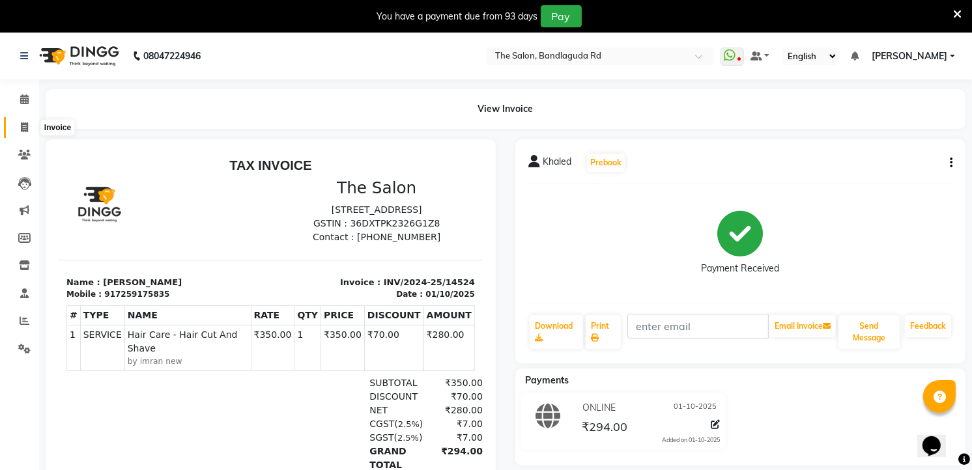
click at [30, 132] on span at bounding box center [24, 127] width 23 height 15
select select "service"
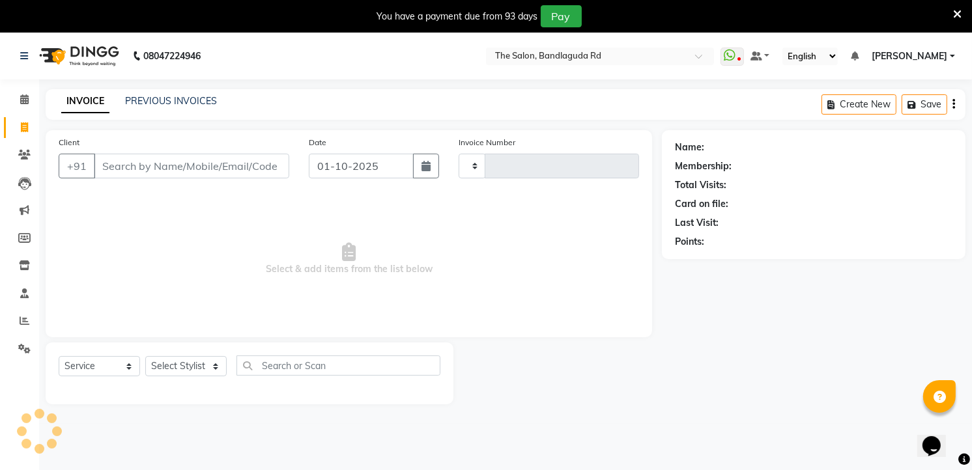
scroll to position [33, 0]
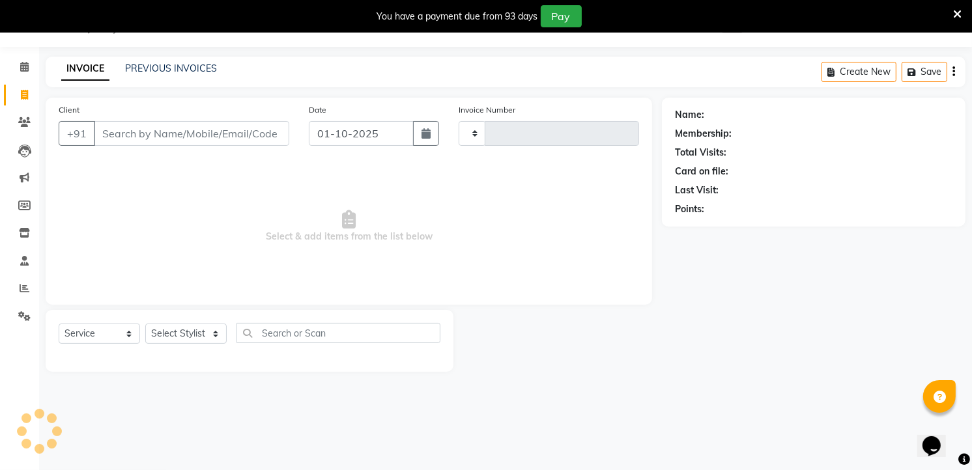
type input "14528"
select select "5198"
click at [184, 132] on input "Client" at bounding box center [191, 133] width 195 height 25
type input "7095898957"
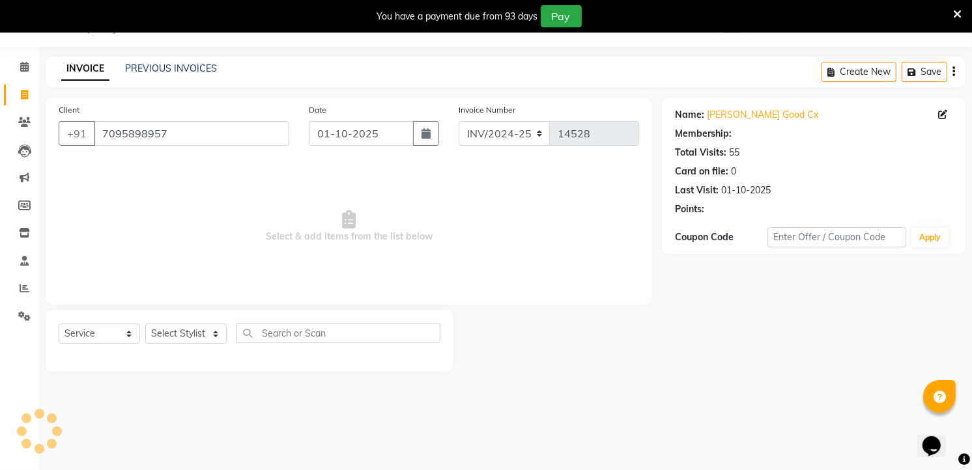
select select "1: Object"
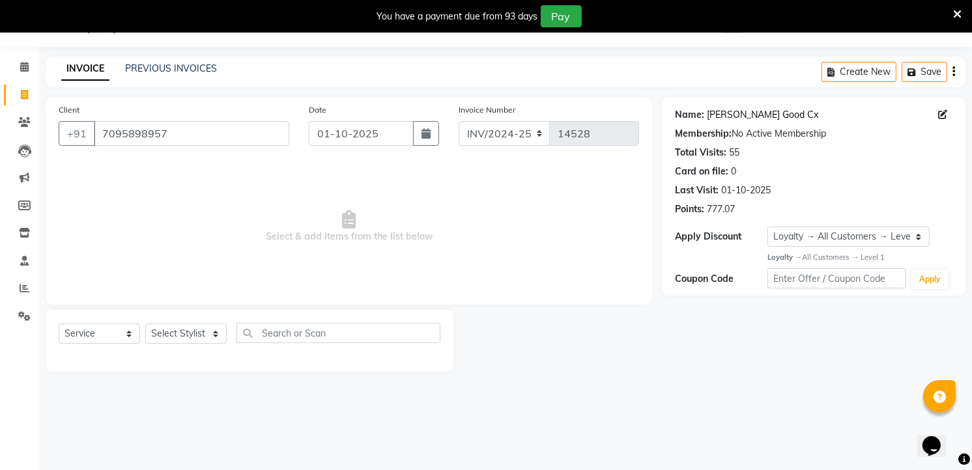
click at [715, 113] on link "Khalid Good Cx" at bounding box center [762, 115] width 111 height 14
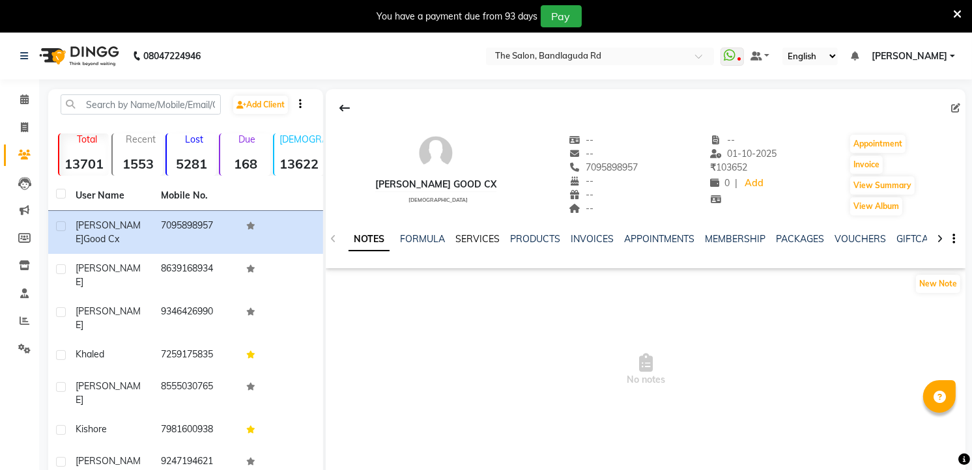
click at [485, 242] on link "SERVICES" at bounding box center [477, 239] width 44 height 12
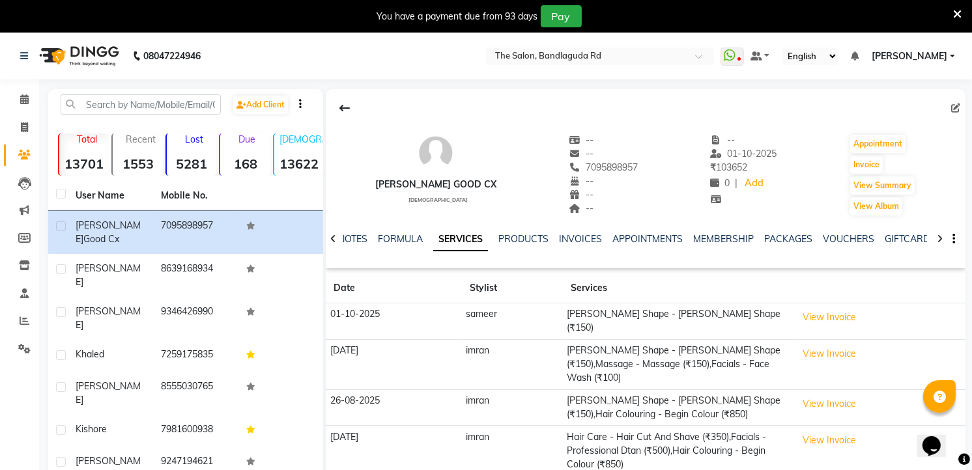
scroll to position [72, 0]
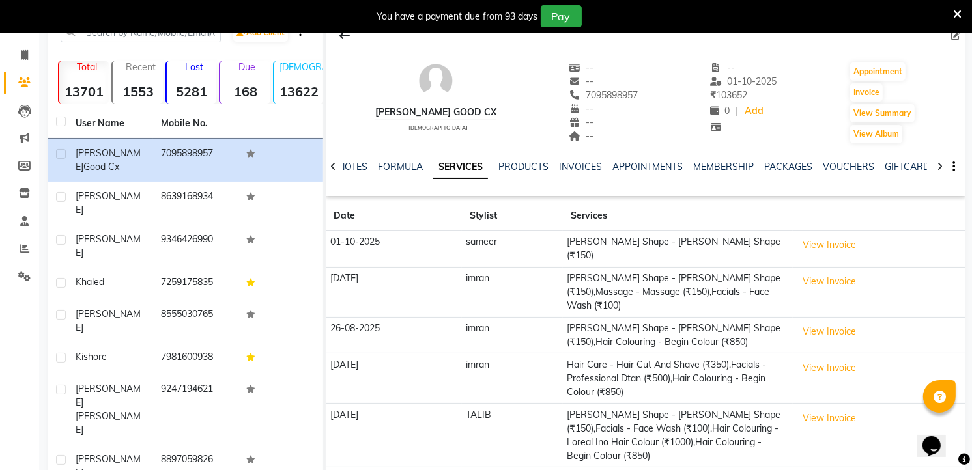
drag, startPoint x: 515, startPoint y: 296, endPoint x: 270, endPoint y: 502, distance: 320.0
drag, startPoint x: 270, startPoint y: 502, endPoint x: 528, endPoint y: 456, distance: 261.9
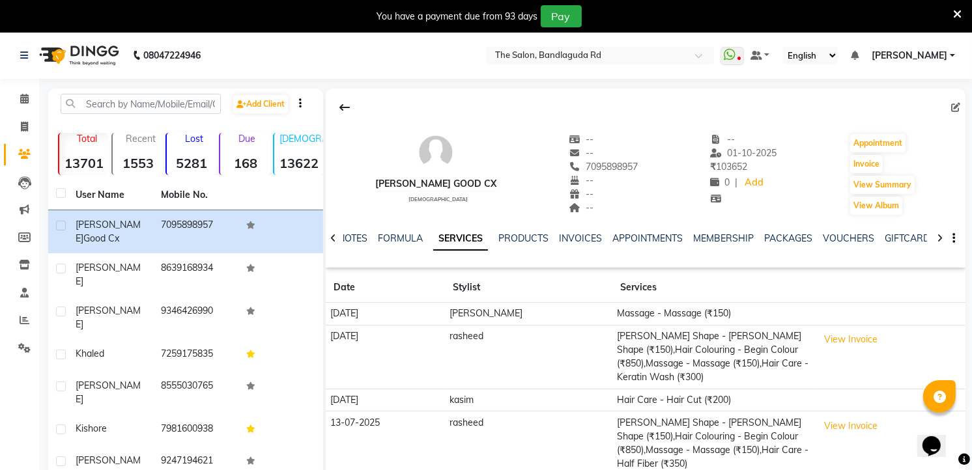
scroll to position [0, 0]
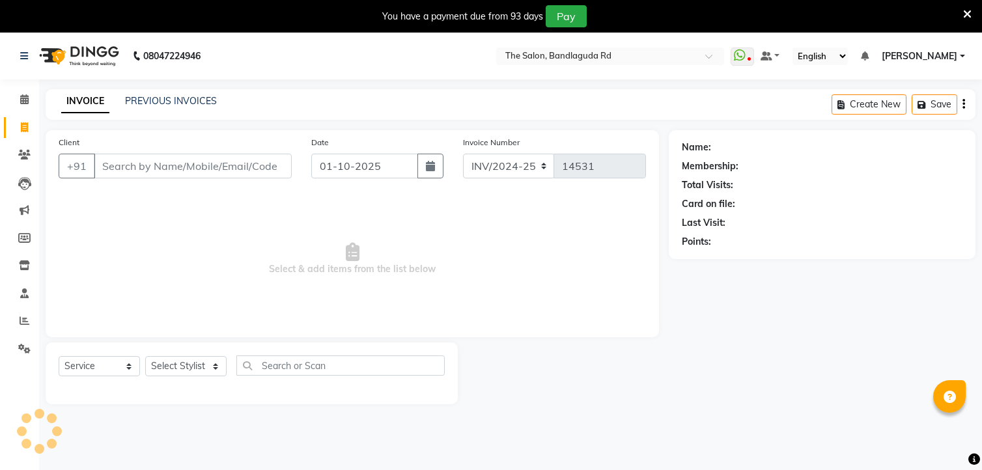
select select "service"
click at [955, 9] on icon at bounding box center [957, 14] width 8 height 12
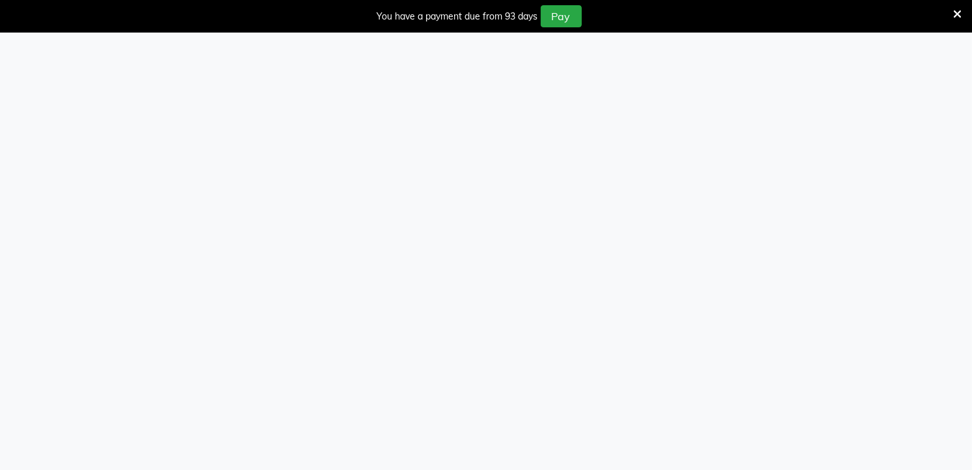
select select "service"
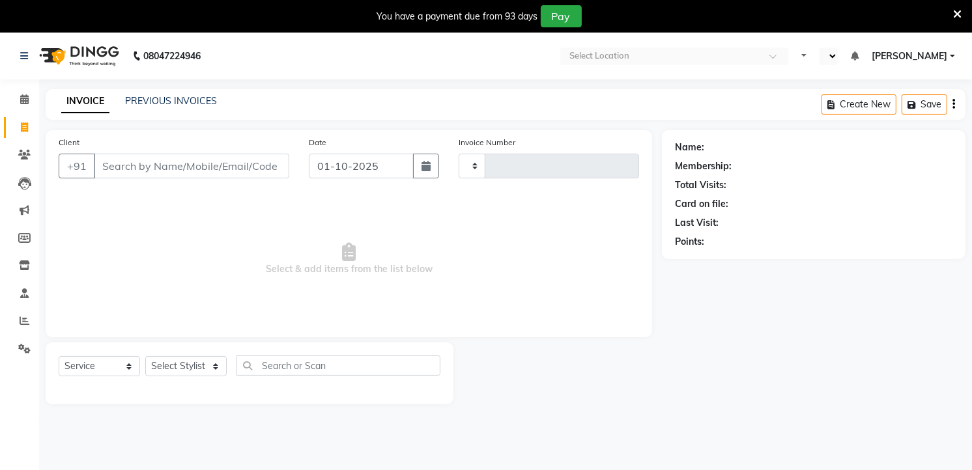
type input "14531"
select select "en"
select select "5198"
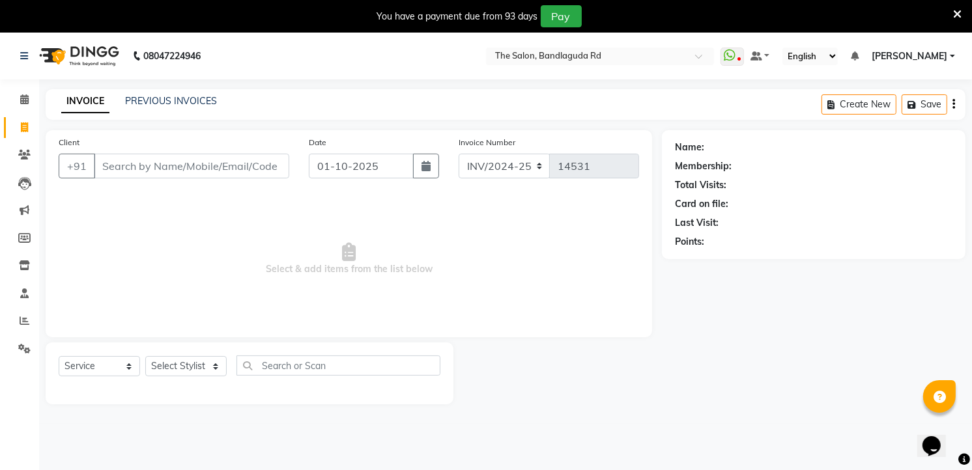
click at [959, 16] on icon at bounding box center [957, 14] width 8 height 12
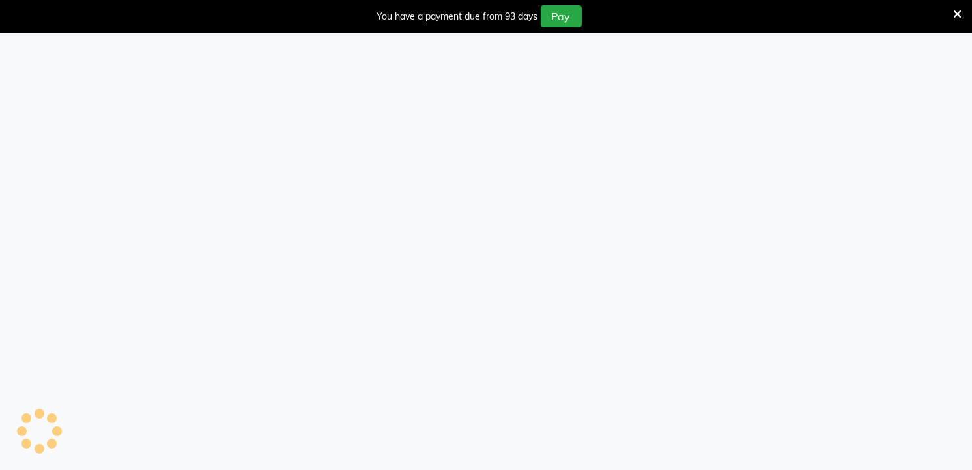
select select "service"
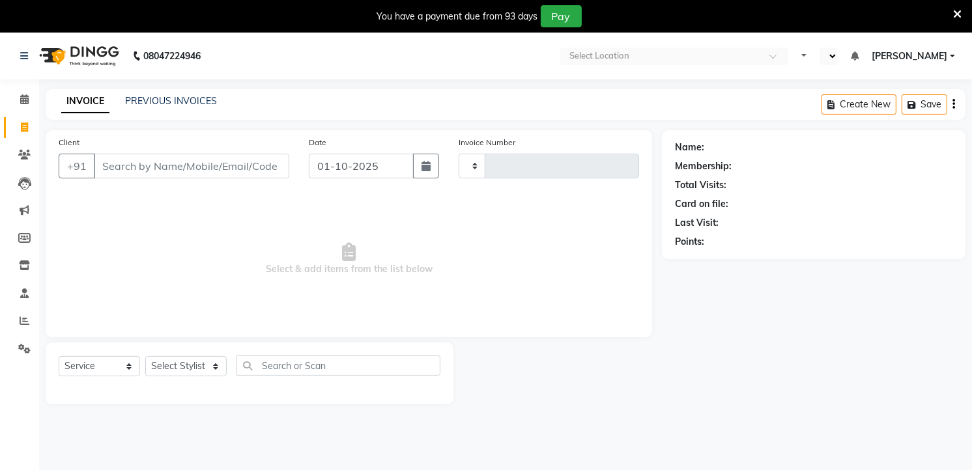
type input "14531"
select select "en"
select select "5198"
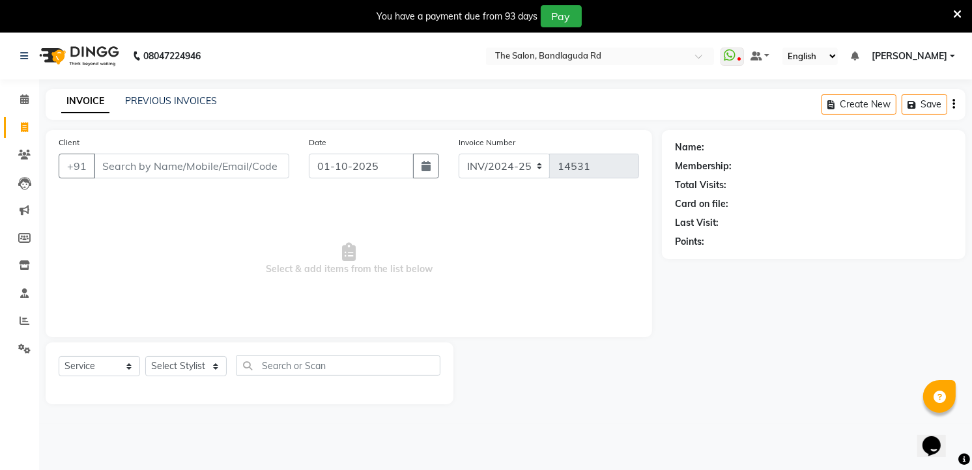
click at [954, 4] on div "You have a payment due from 93 days Pay" at bounding box center [486, 16] width 972 height 33
click at [954, 10] on icon at bounding box center [957, 14] width 8 height 12
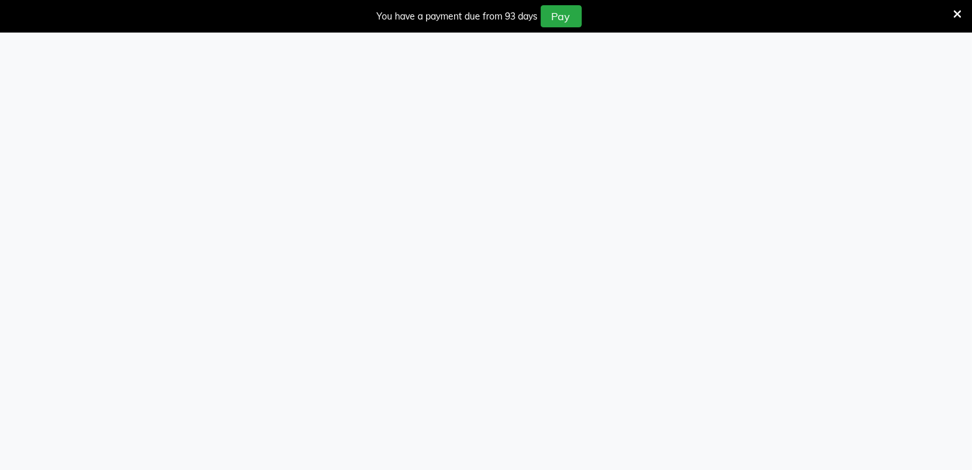
select select "service"
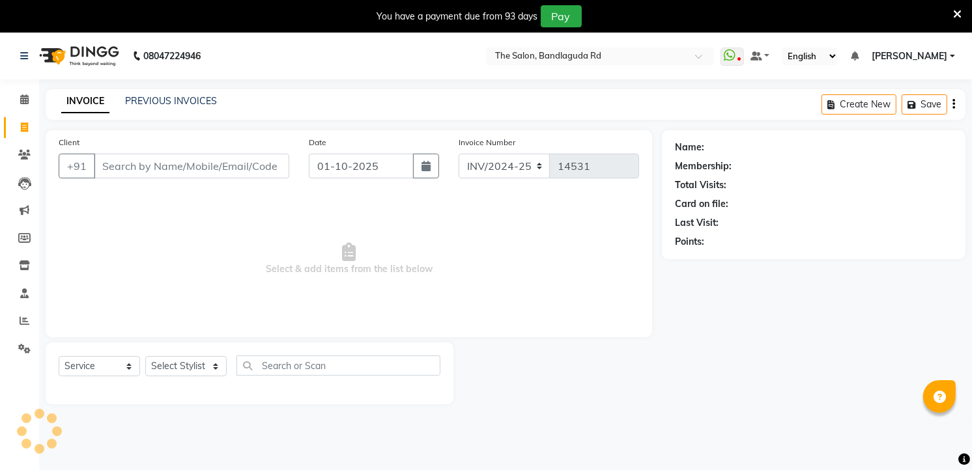
click at [959, 10] on icon at bounding box center [957, 14] width 8 height 12
select select "service"
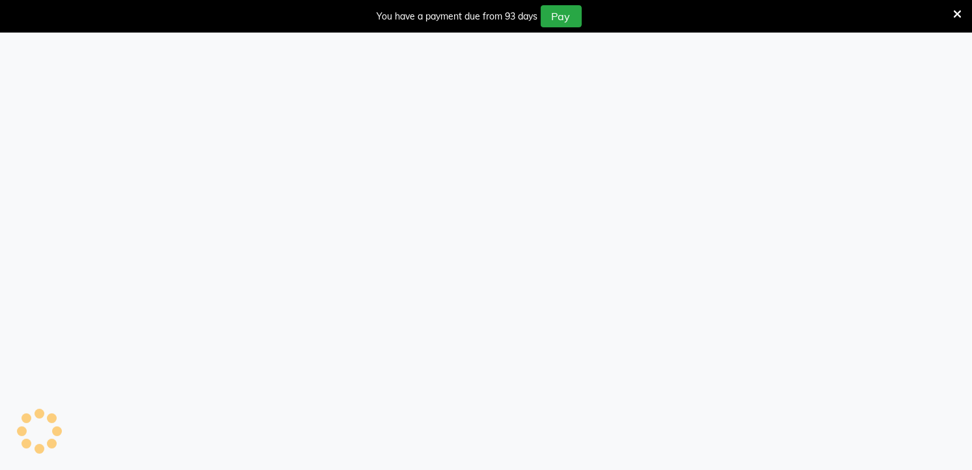
select select "service"
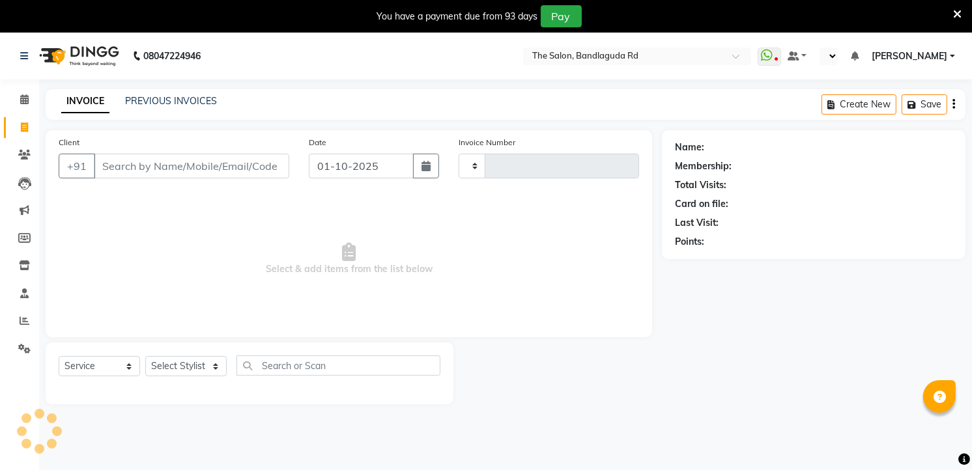
type input "14531"
select select "en"
select select "5198"
select select "service"
click at [959, 12] on icon at bounding box center [957, 14] width 8 height 12
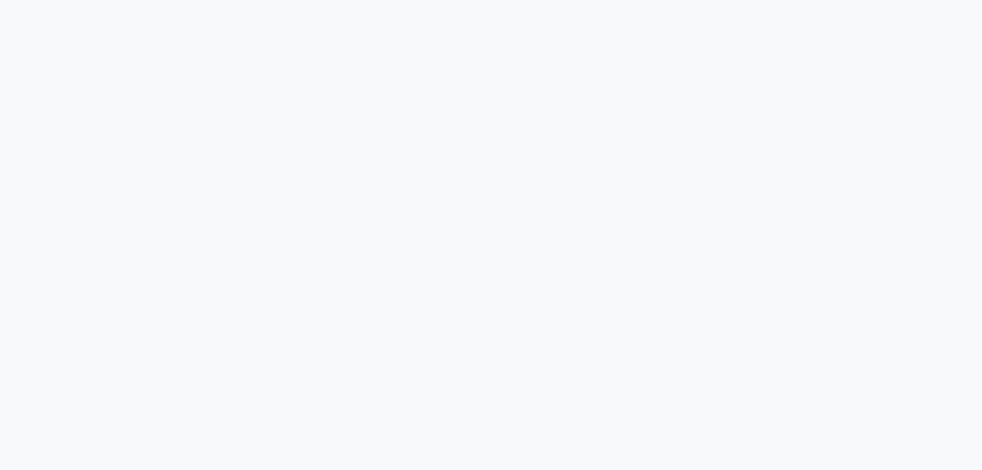
select select "service"
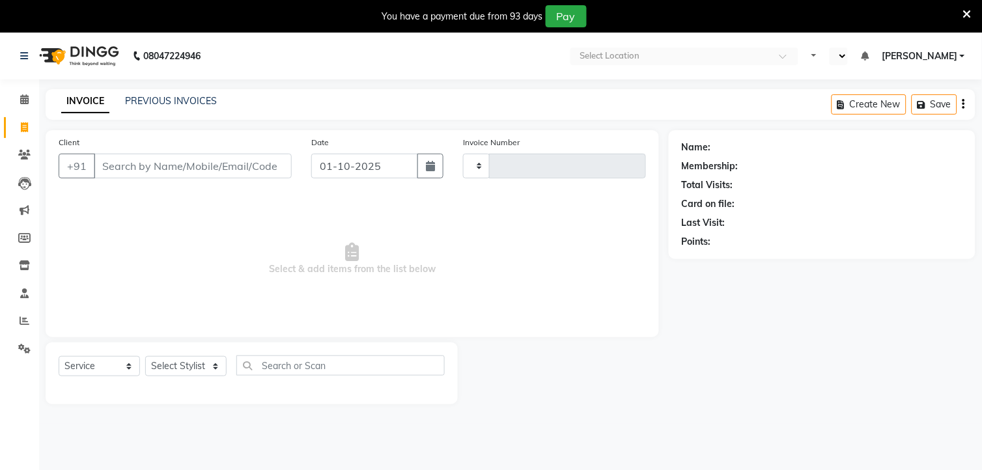
type input "14531"
select select "en"
select select "5198"
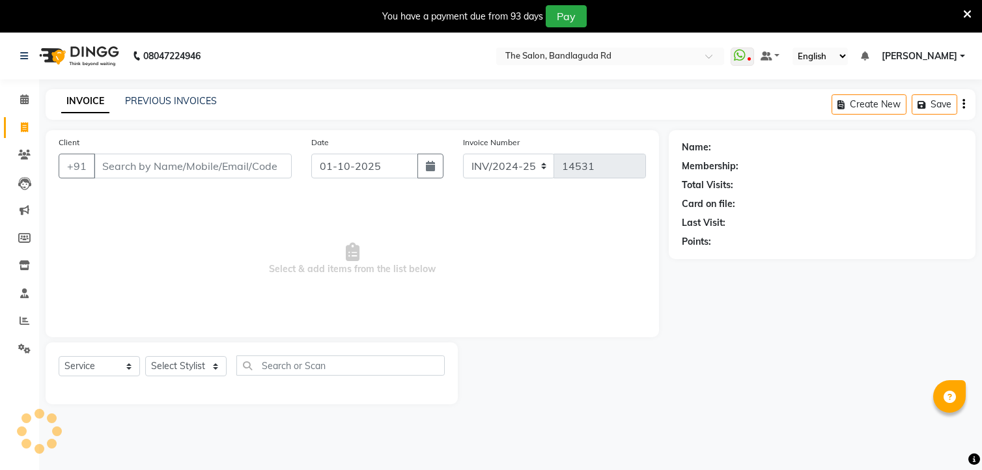
select select "service"
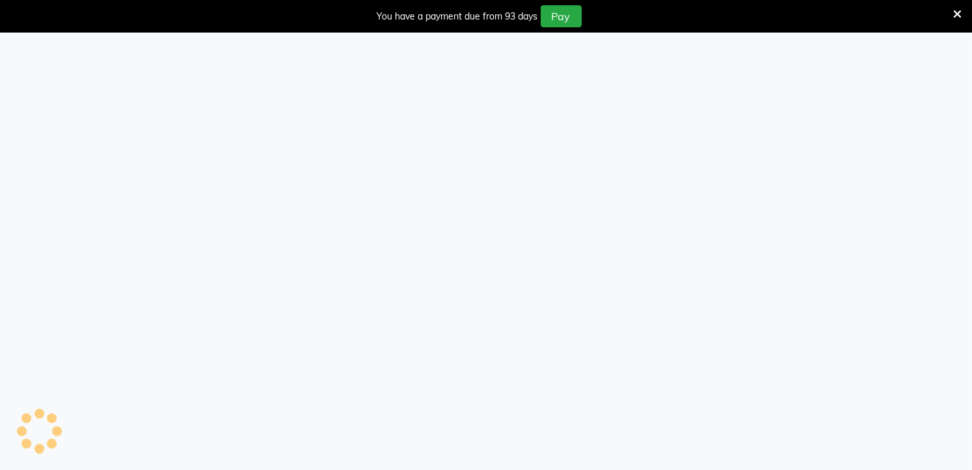
select select "service"
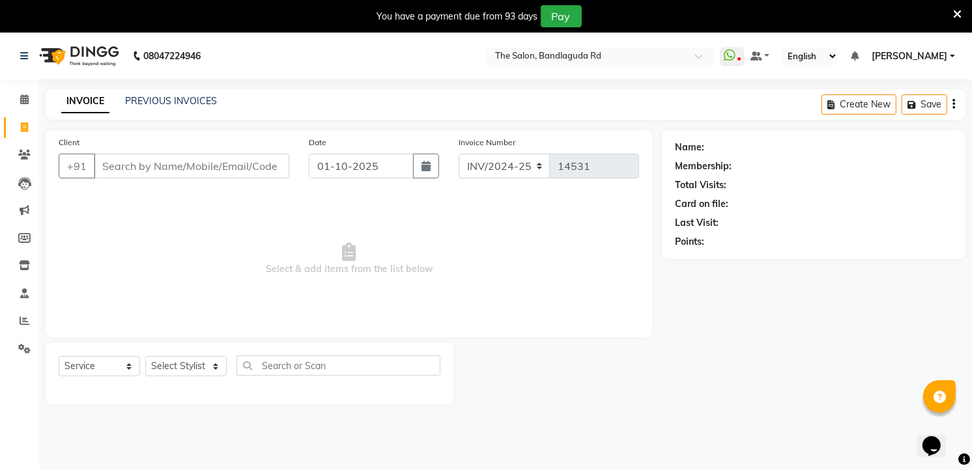
click at [954, 14] on icon at bounding box center [957, 14] width 8 height 12
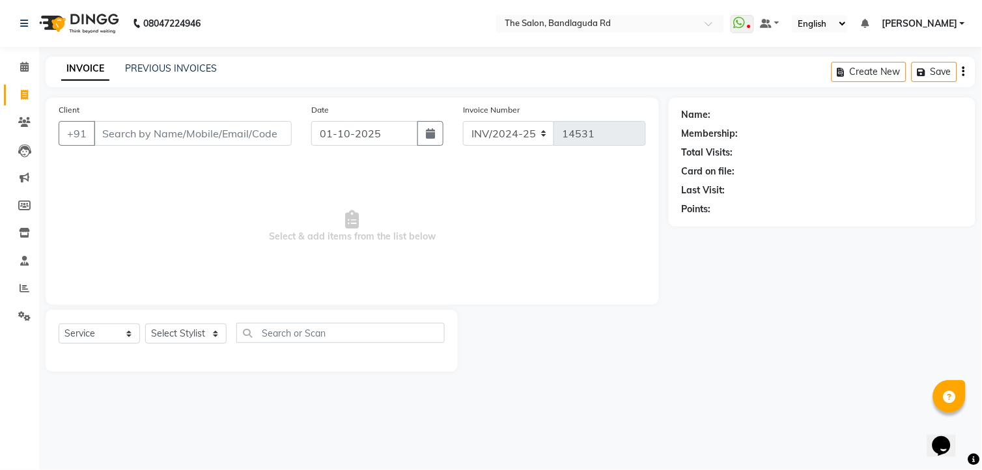
click at [918, 113] on div "Name:" at bounding box center [822, 115] width 281 height 14
click at [684, 266] on div "Name: Membership: Total Visits: Card on file: Last Visit: Points:" at bounding box center [827, 235] width 317 height 274
click at [155, 345] on div "Select Service Product Membership Package Voucher Prepaid Gift Card Select Styl…" at bounding box center [252, 338] width 386 height 31
drag, startPoint x: 227, startPoint y: 333, endPoint x: 157, endPoint y: 424, distance: 114.8
click at [228, 333] on div "Select Service Product Membership Package Voucher Prepaid Gift Card Select Styl…" at bounding box center [252, 338] width 386 height 31
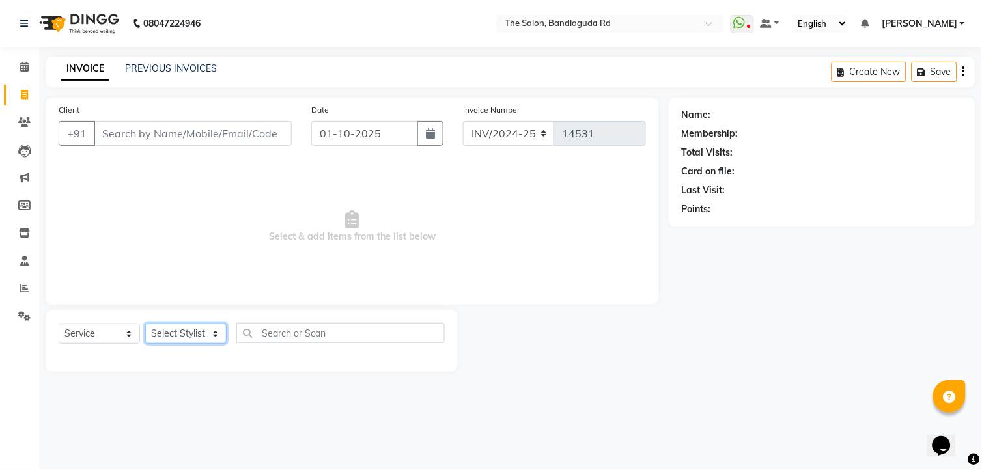
click at [213, 341] on select "Select Stylist [PERSON_NAME] [PERSON_NAME] [PERSON_NAME] new [PERSON_NAME] [PER…" at bounding box center [185, 334] width 81 height 20
select select "63353"
click at [145, 324] on select "Select Stylist [PERSON_NAME] [PERSON_NAME] [PERSON_NAME] new [PERSON_NAME] [PER…" at bounding box center [185, 334] width 81 height 20
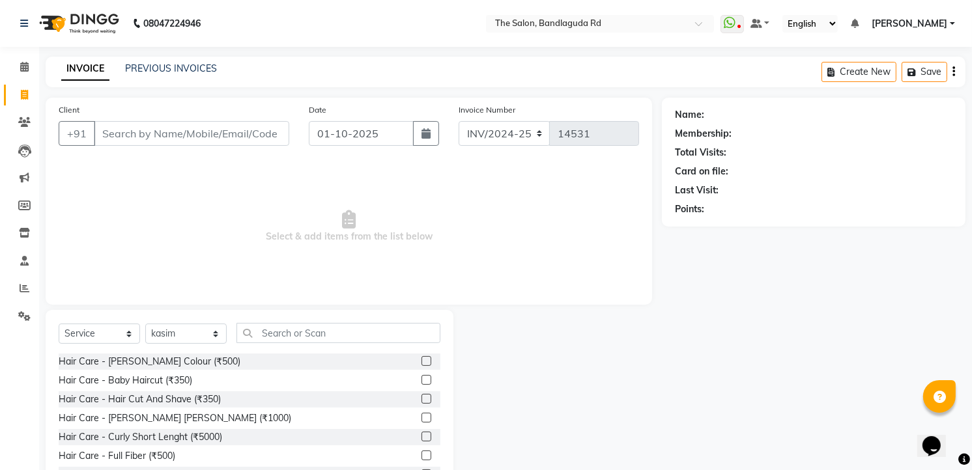
drag, startPoint x: 220, startPoint y: 399, endPoint x: 196, endPoint y: 365, distance: 41.0
click at [220, 398] on div "Hair Care - Hair Cut And Shave (₹350)" at bounding box center [140, 400] width 162 height 14
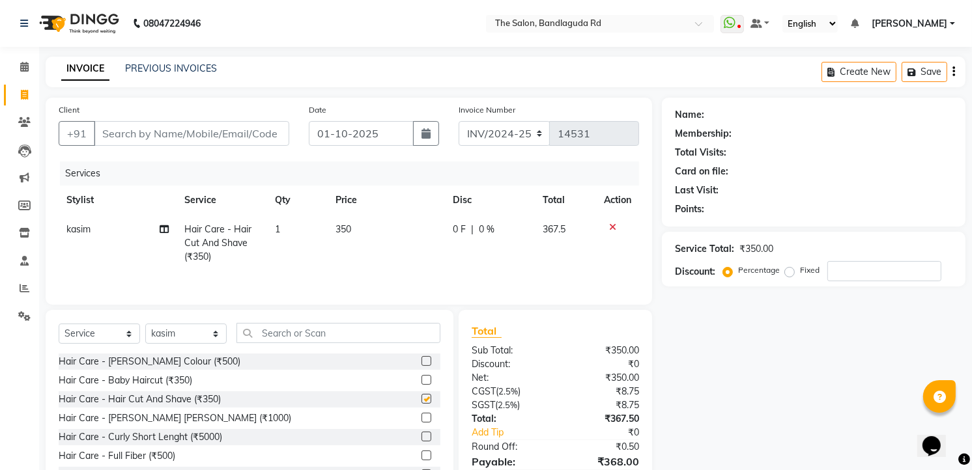
checkbox input "false"
click at [272, 127] on input "Client" at bounding box center [191, 133] width 195 height 25
type input "9"
type input "0"
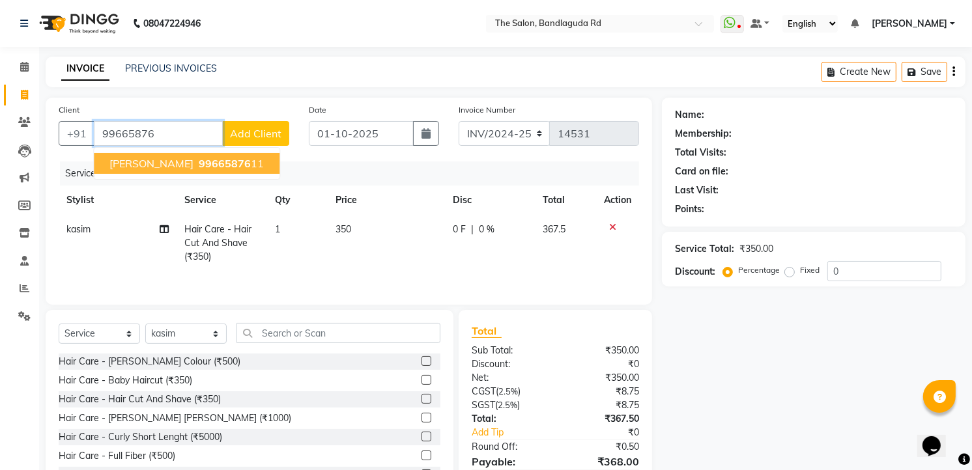
click at [199, 164] on span "99665876" at bounding box center [225, 163] width 52 height 13
type input "9966587611"
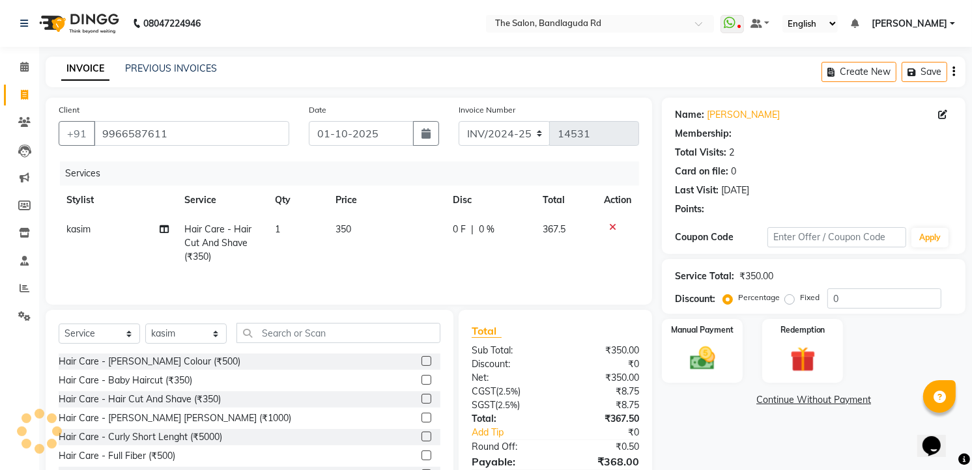
select select "2: Object"
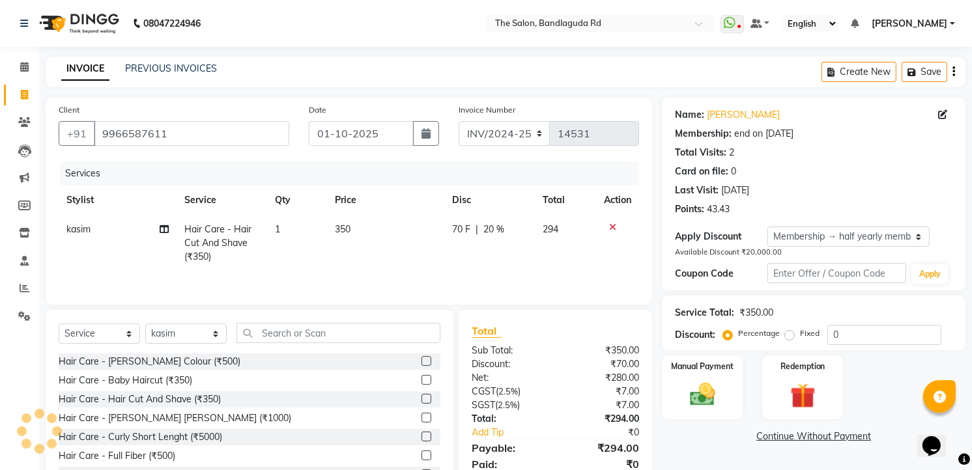
type input "20"
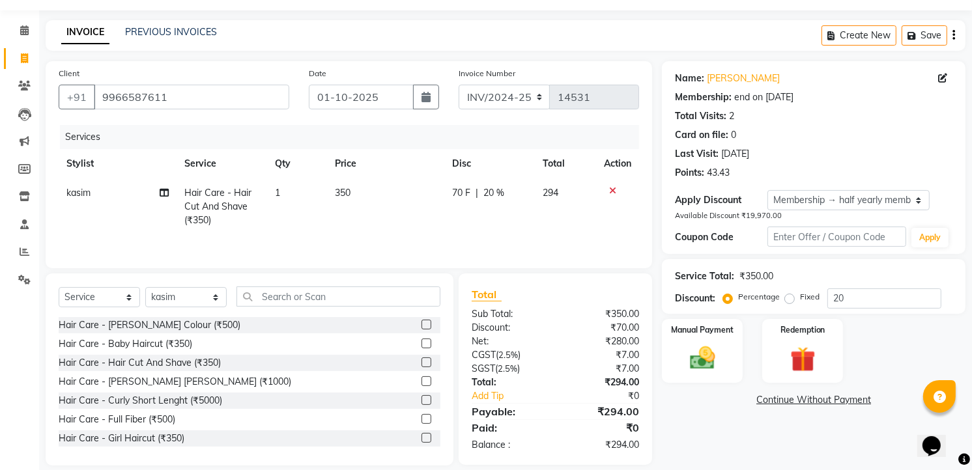
scroll to position [53, 0]
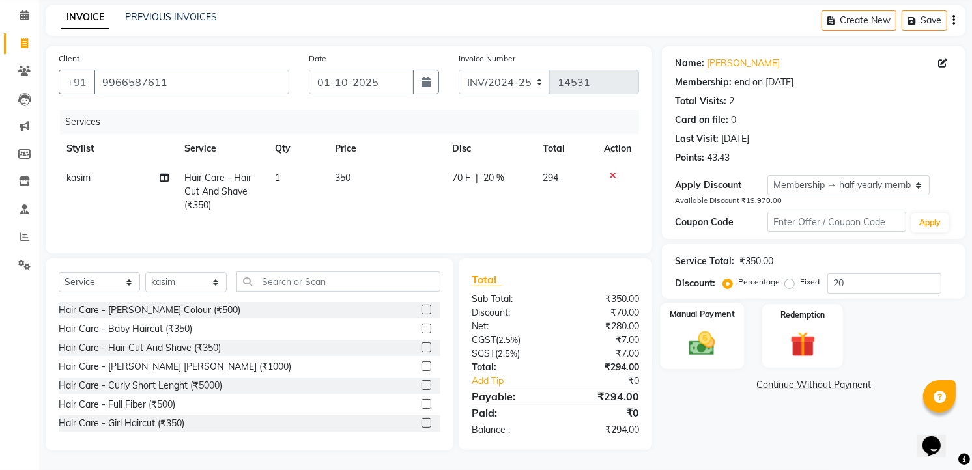
click at [699, 354] on img at bounding box center [702, 343] width 42 height 30
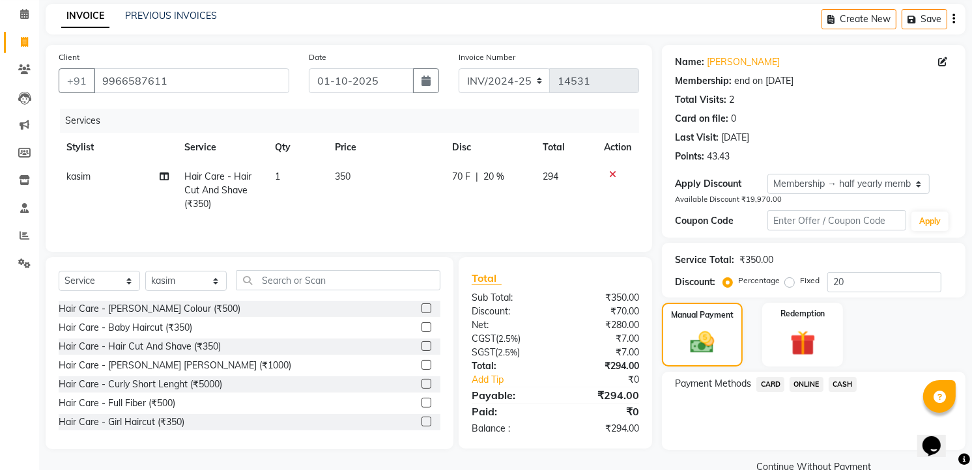
click at [809, 388] on span "ONLINE" at bounding box center [806, 384] width 34 height 15
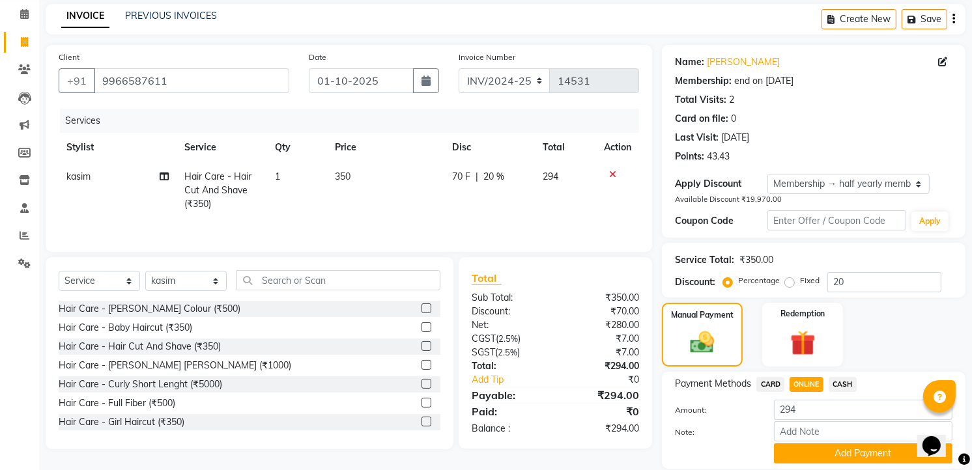
click at [848, 453] on button "Add Payment" at bounding box center [863, 454] width 178 height 20
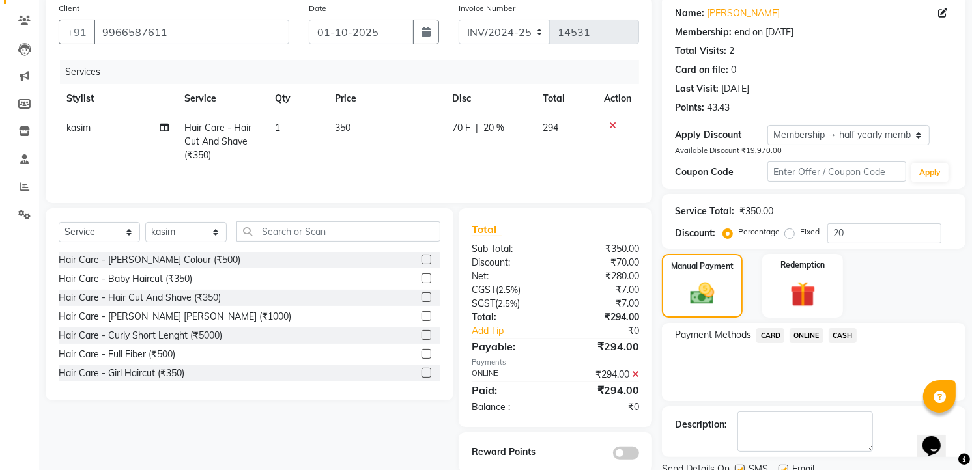
scroll to position [152, 0]
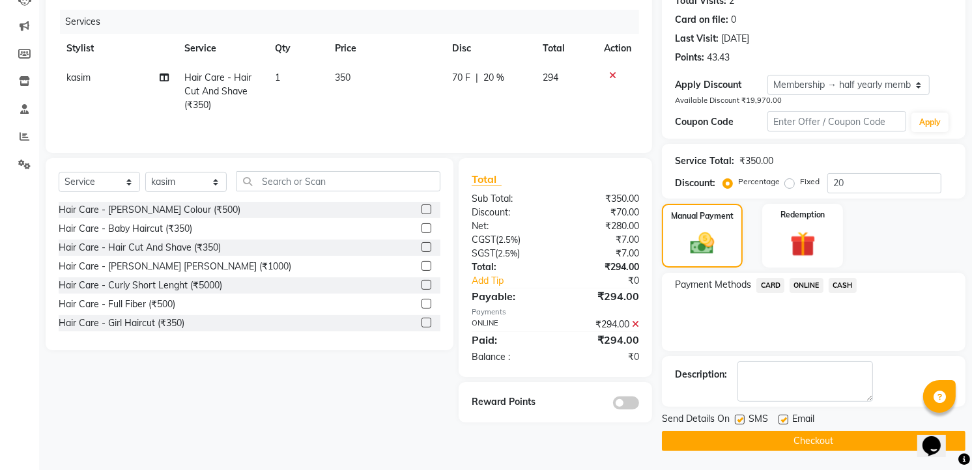
click at [856, 451] on button "Checkout" at bounding box center [814, 441] width 304 height 20
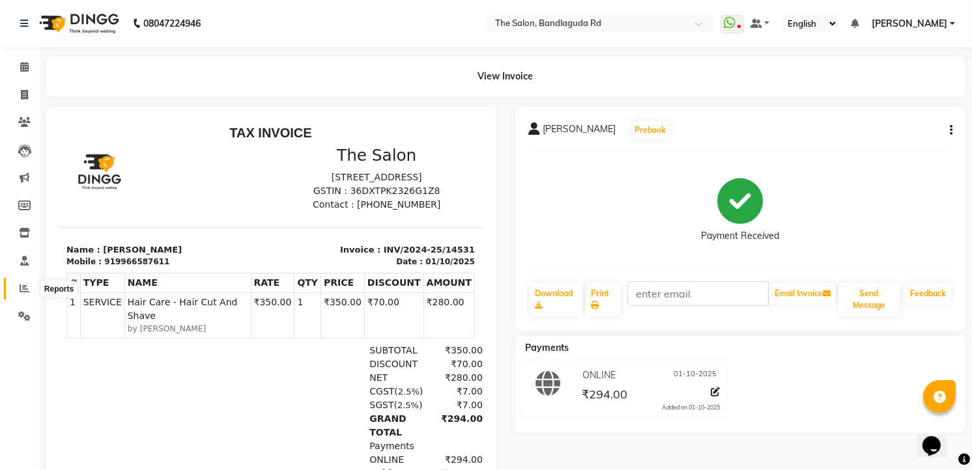
click at [24, 290] on icon at bounding box center [25, 288] width 10 height 10
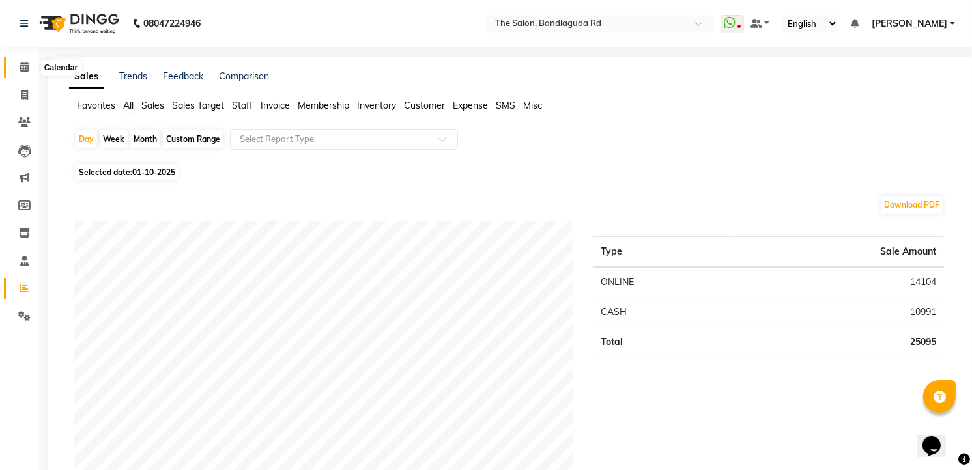
click at [26, 65] on icon at bounding box center [24, 67] width 8 height 10
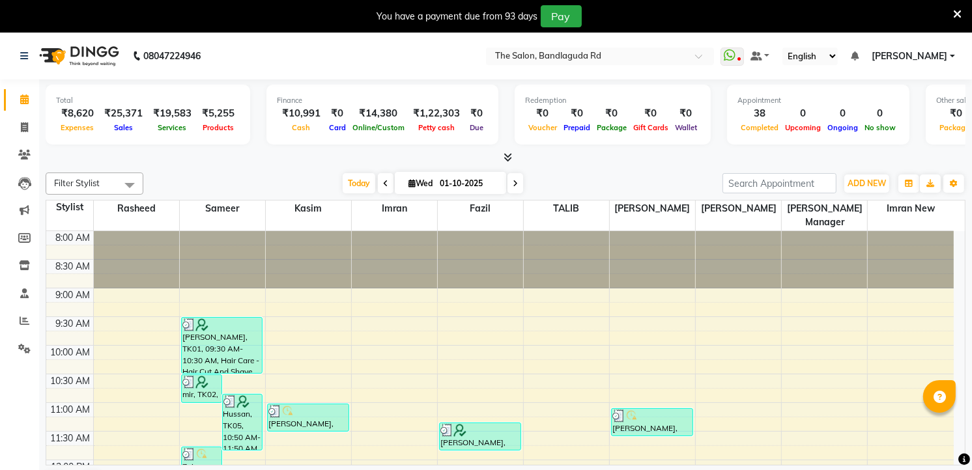
click at [961, 10] on icon at bounding box center [957, 14] width 8 height 12
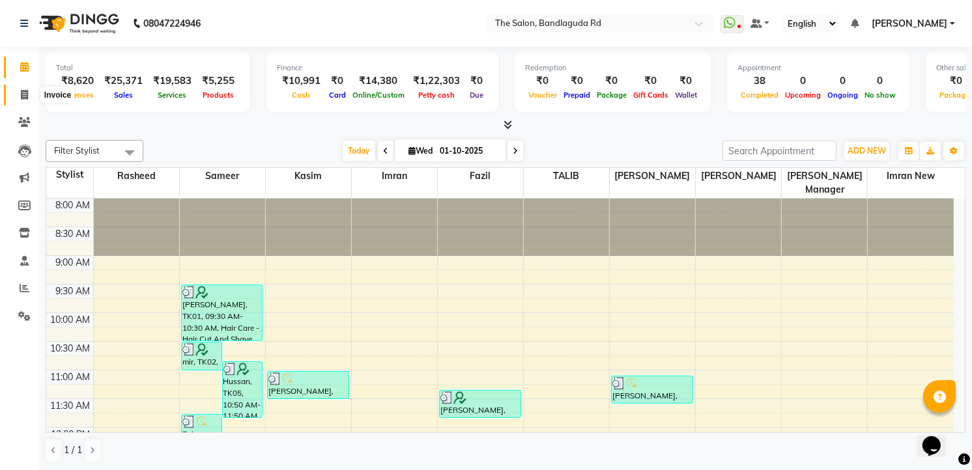
click at [18, 90] on span at bounding box center [24, 95] width 23 height 15
select select "service"
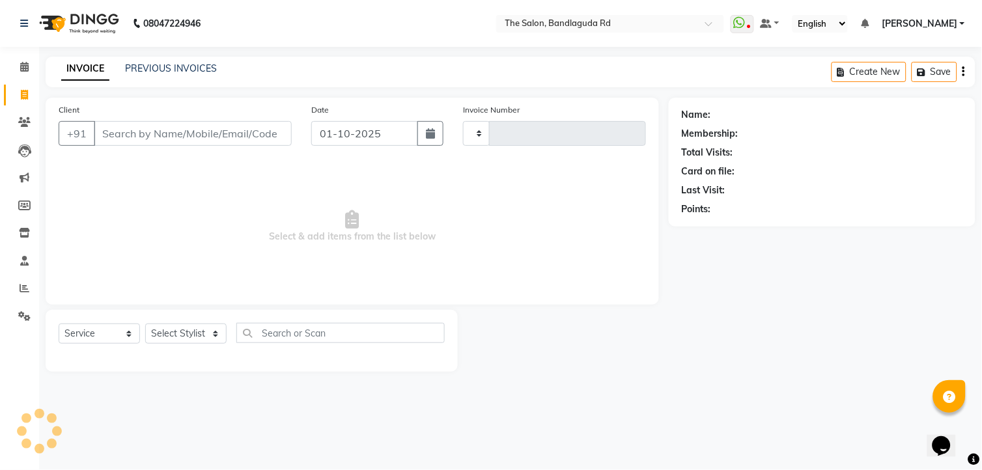
type input "14532"
select select "5198"
click at [186, 330] on select "Select Stylist [PERSON_NAME] [PERSON_NAME] [PERSON_NAME] new [PERSON_NAME] [PER…" at bounding box center [185, 334] width 81 height 20
select select "86723"
click at [145, 324] on select "Select Stylist [PERSON_NAME] [PERSON_NAME] [PERSON_NAME] new [PERSON_NAME] [PER…" at bounding box center [185, 334] width 81 height 20
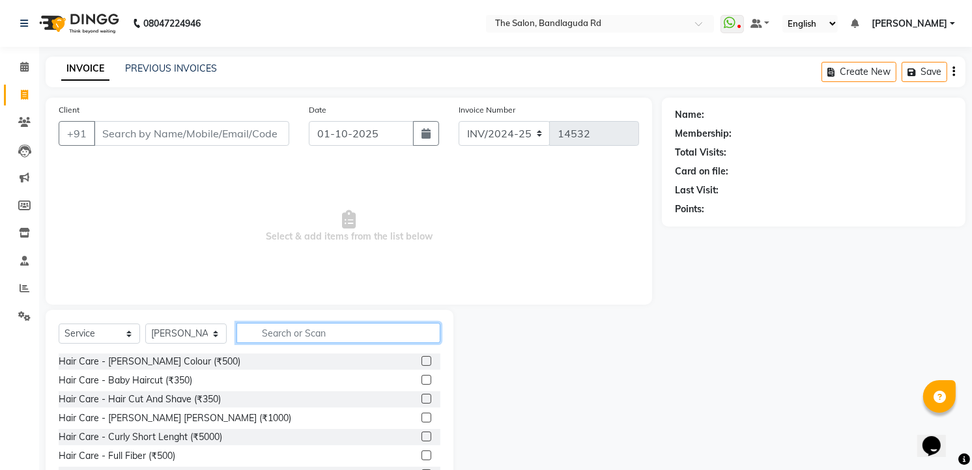
click at [324, 326] on input "text" at bounding box center [338, 333] width 204 height 20
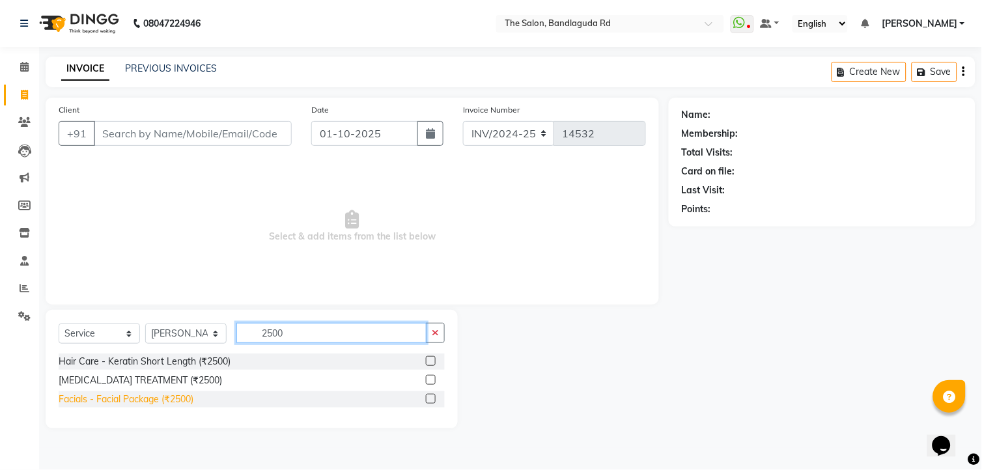
type input "2500"
click at [173, 405] on div "Facials - Facial Package (₹2500)" at bounding box center [126, 400] width 135 height 14
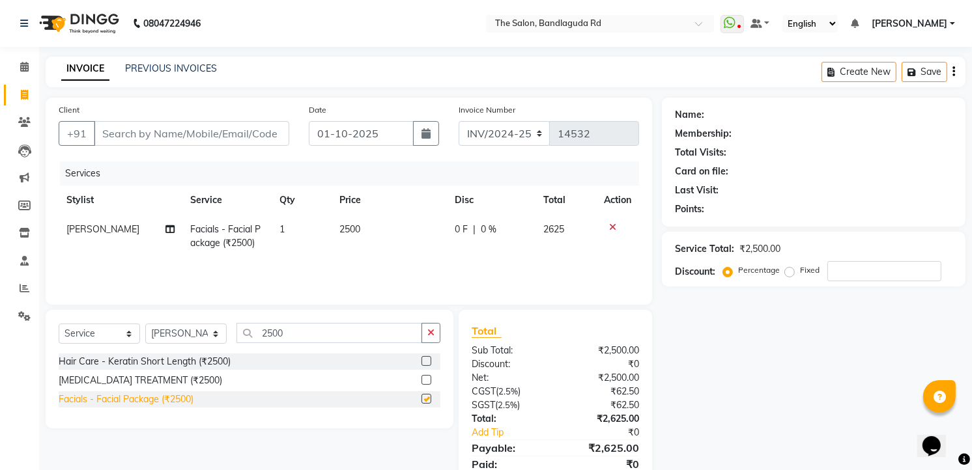
checkbox input "false"
click at [367, 216] on td "2500" at bounding box center [389, 236] width 115 height 43
select select "86723"
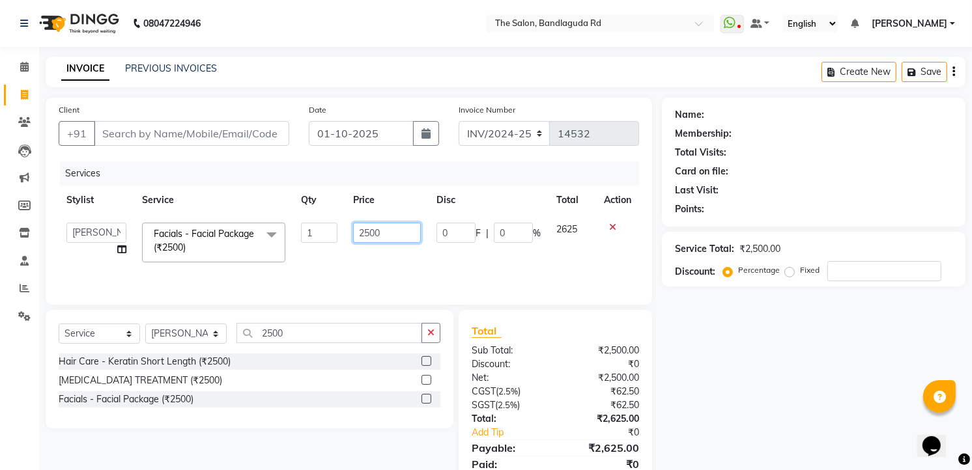
click at [398, 237] on input "2500" at bounding box center [386, 233] width 67 height 20
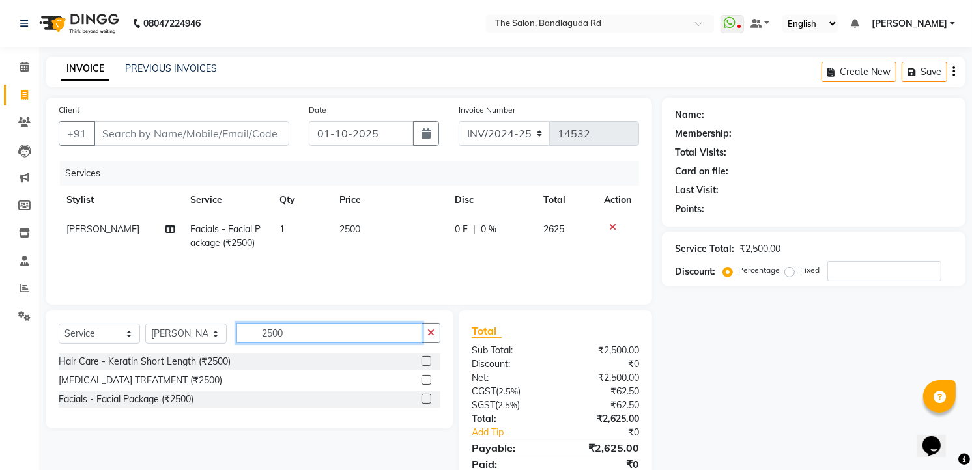
click at [302, 329] on input "2500" at bounding box center [329, 333] width 186 height 20
type input "2"
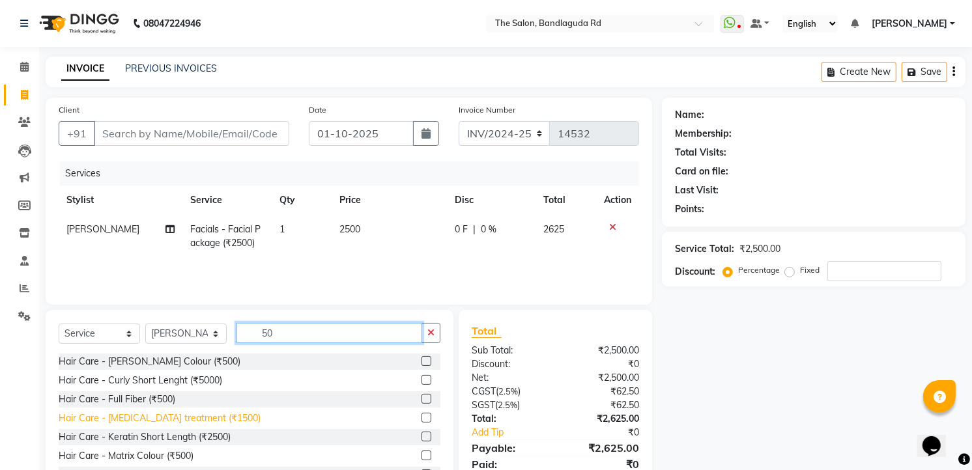
type input "5"
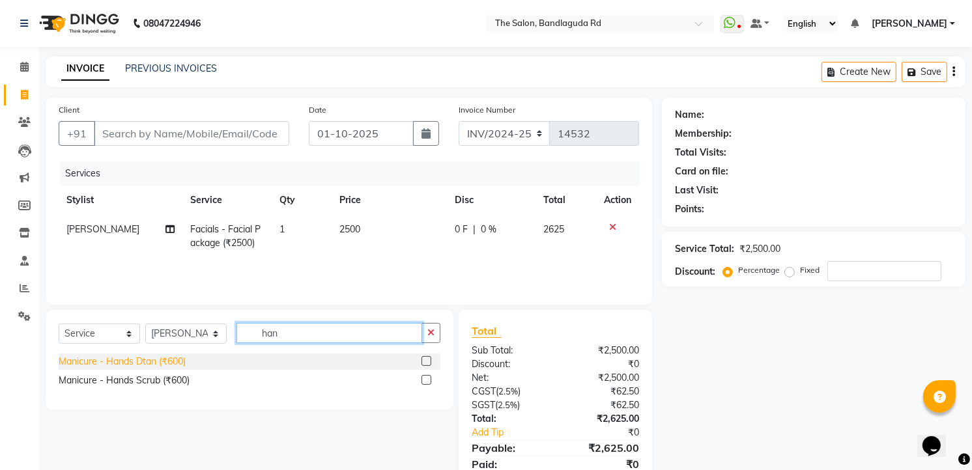
type input "han"
click at [164, 368] on div "Manicure - Hands Dtan (₹600)" at bounding box center [122, 362] width 127 height 14
checkbox input "false"
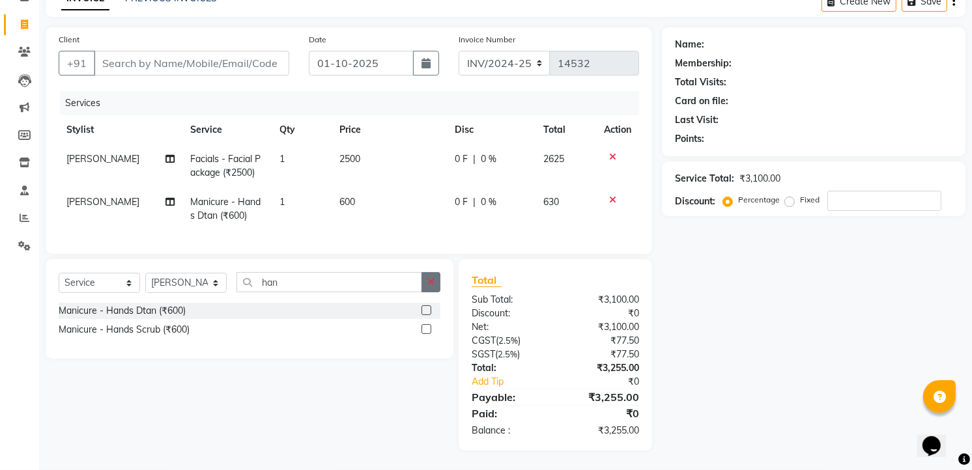
scroll to position [81, 0]
click at [281, 193] on td "1" at bounding box center [302, 209] width 60 height 43
select select "86723"
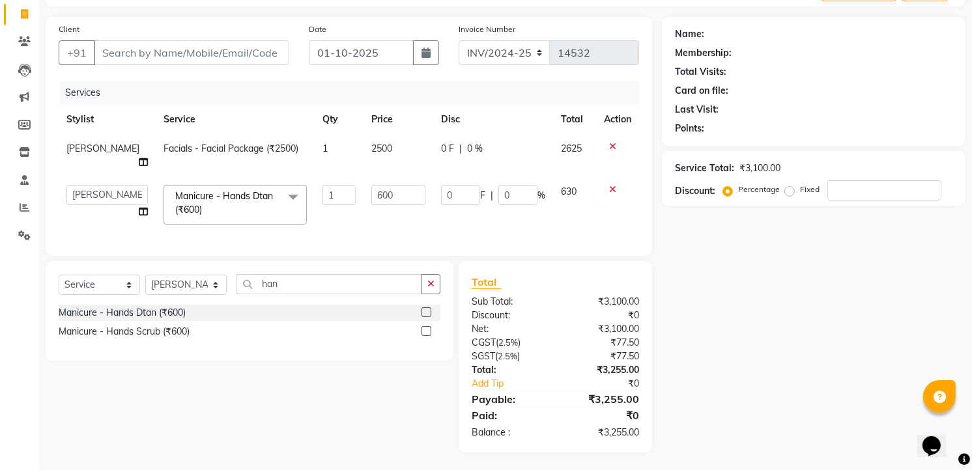
scroll to position [79, 0]
click at [293, 202] on td "Manicure - Hands Dtan (₹600) x Hair Care - Beard Colour (₹500) Hair Care - Baby…" at bounding box center [235, 205] width 159 height 55
click at [322, 188] on input "1" at bounding box center [338, 196] width 33 height 20
type input "2"
click at [322, 186] on input "2" at bounding box center [338, 196] width 33 height 20
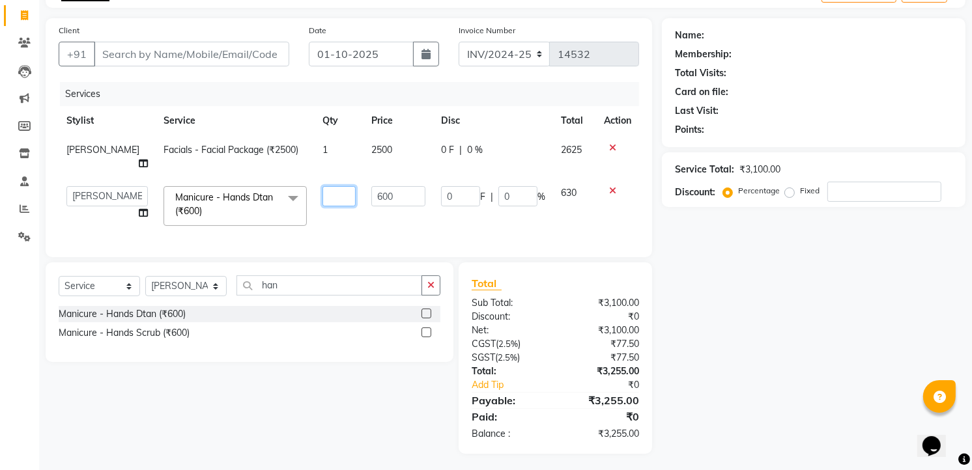
type input "1"
click at [330, 205] on tr "AIJAZ fazil imran imran new kasim mohsin rasheed rashid manager sameer TALIB Ma…" at bounding box center [349, 205] width 580 height 55
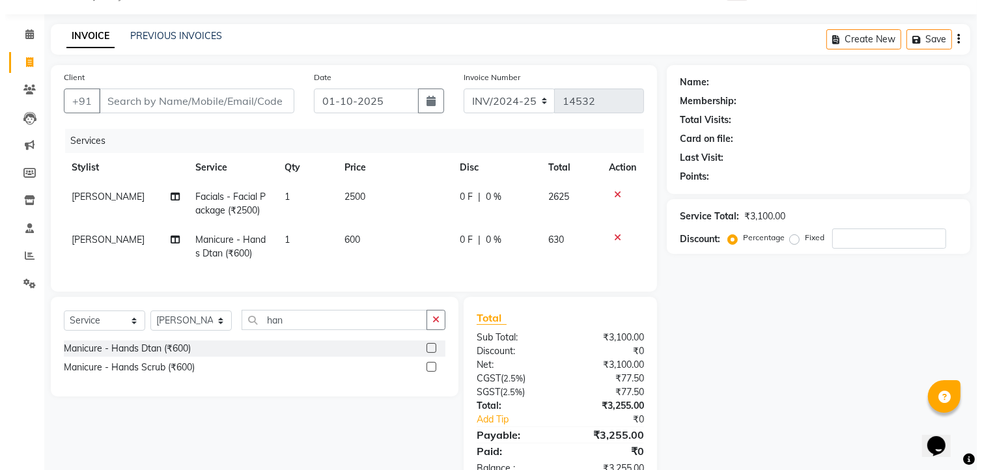
scroll to position [7, 0]
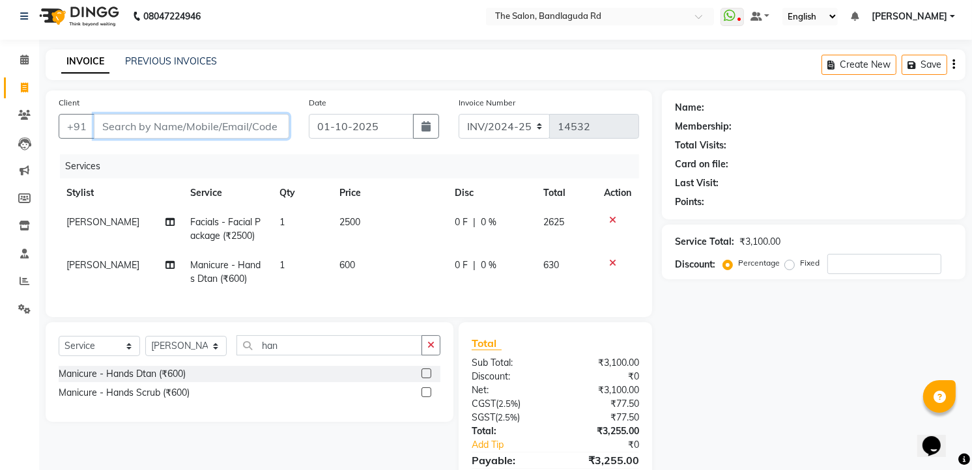
click at [215, 120] on input "Client" at bounding box center [191, 126] width 195 height 25
type input "8"
type input "0"
type input "8328358181"
click at [251, 133] on button "Add Client" at bounding box center [255, 126] width 67 height 25
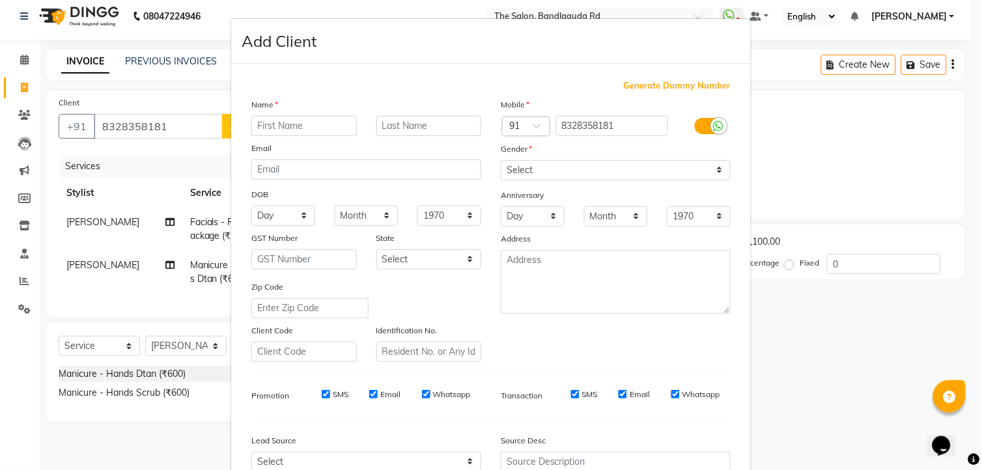
click at [277, 133] on input "text" at bounding box center [304, 126] width 106 height 20
type input "mohd"
click at [524, 176] on select "Select [DEMOGRAPHIC_DATA] [DEMOGRAPHIC_DATA] Other Prefer Not To Say" at bounding box center [616, 170] width 230 height 20
select select "[DEMOGRAPHIC_DATA]"
click at [501, 160] on select "Select [DEMOGRAPHIC_DATA] [DEMOGRAPHIC_DATA] Other Prefer Not To Say" at bounding box center [616, 170] width 230 height 20
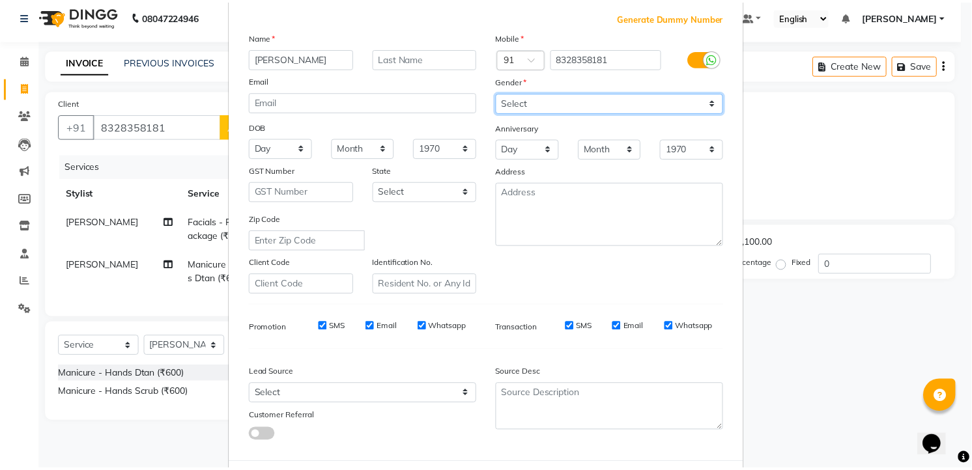
scroll to position [132, 0]
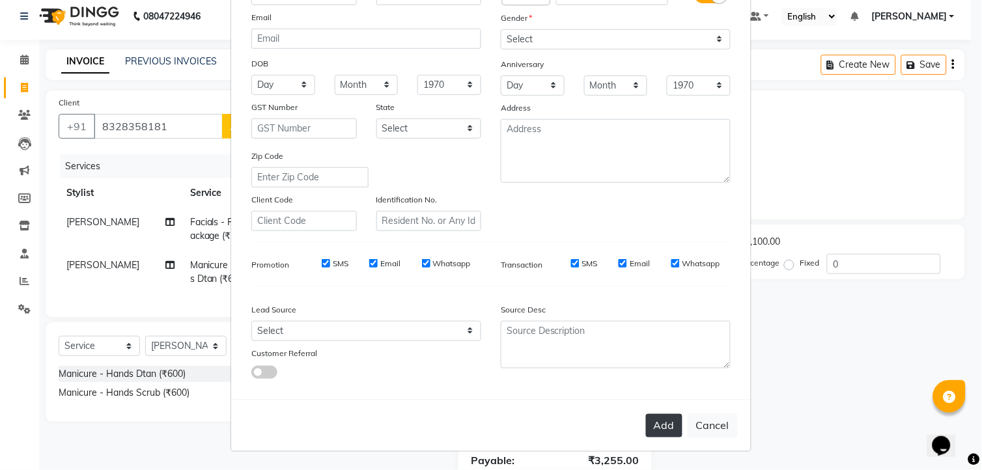
click at [660, 427] on button "Add" at bounding box center [664, 425] width 36 height 23
select select
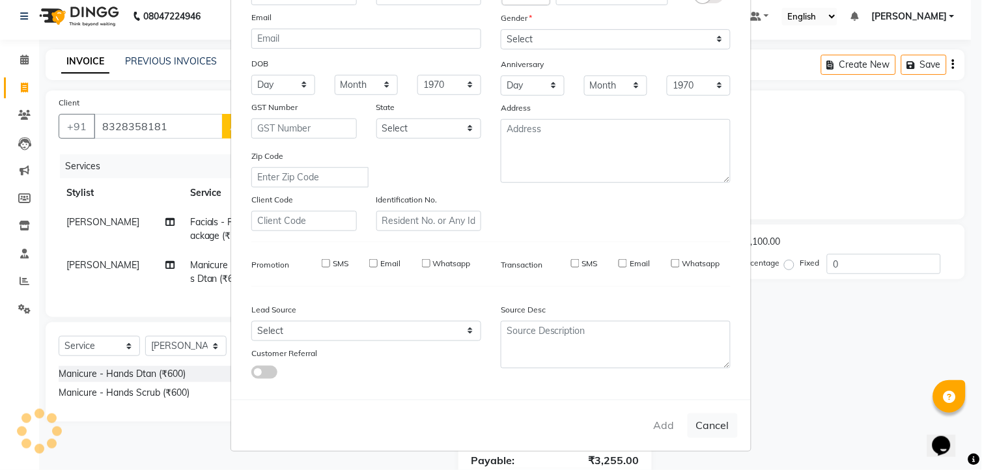
select select
checkbox input "false"
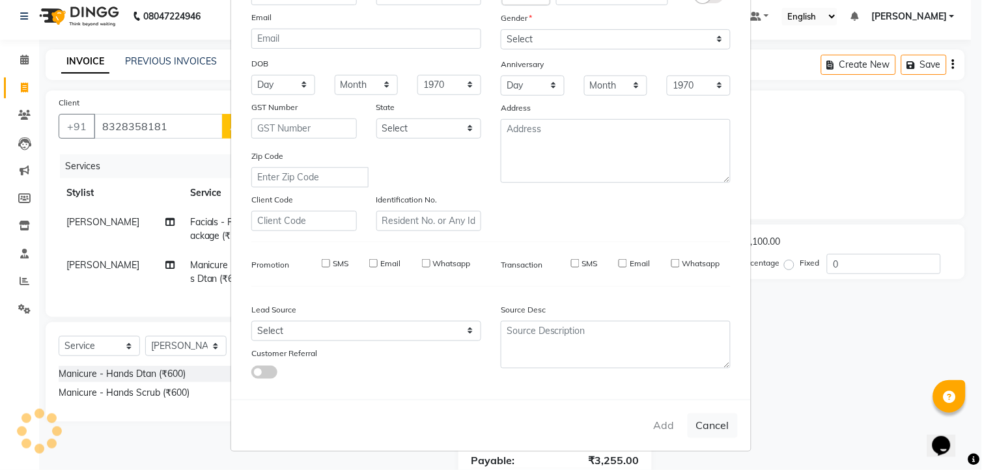
checkbox input "false"
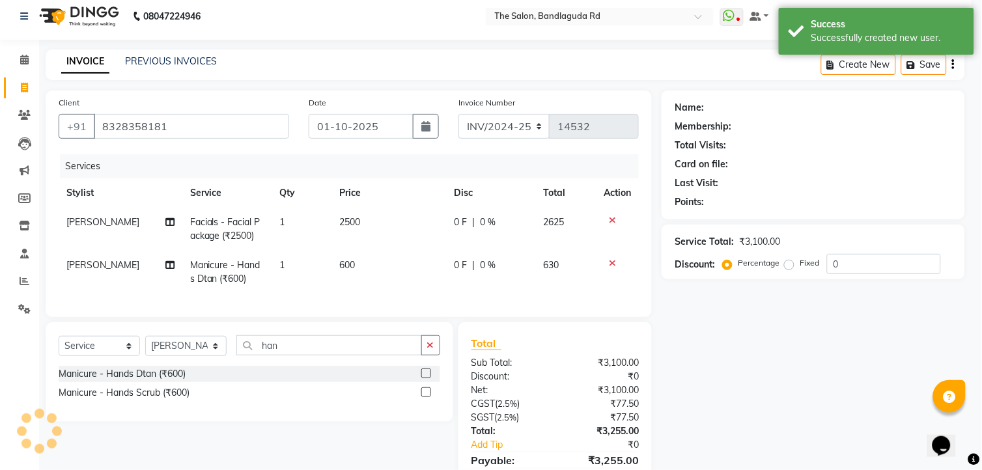
select select "1: Object"
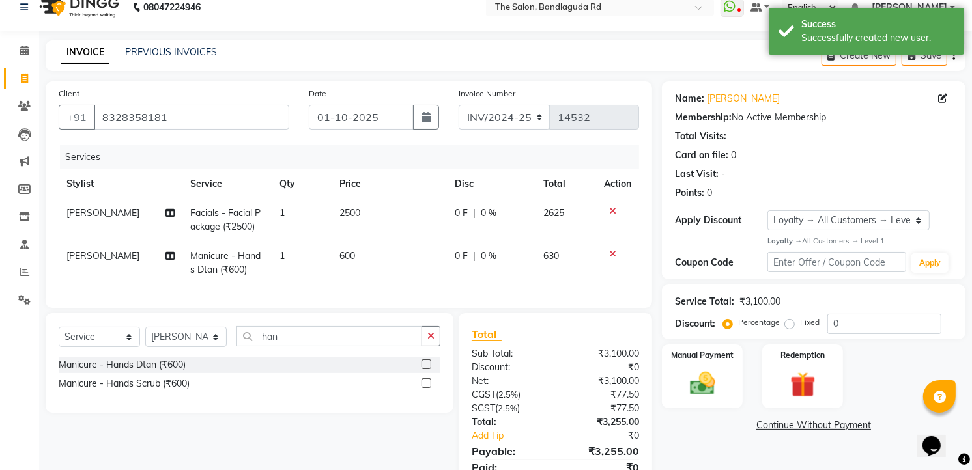
scroll to position [81, 0]
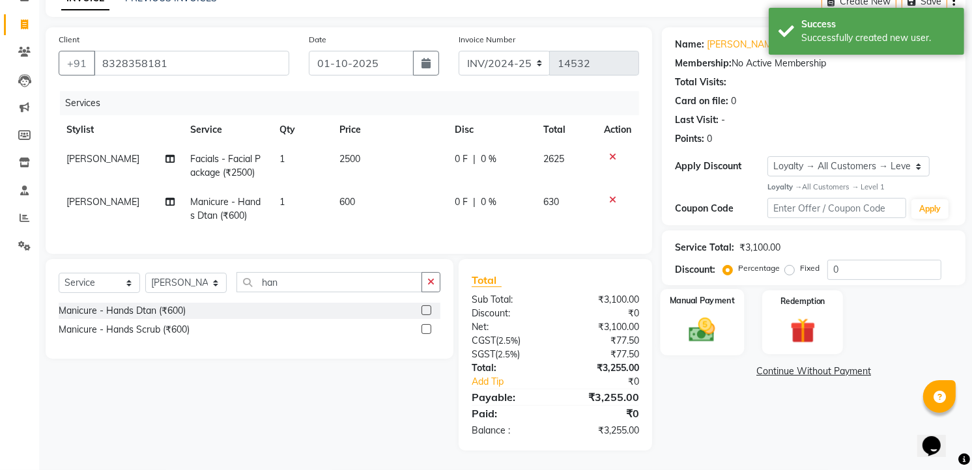
click at [699, 330] on img at bounding box center [702, 330] width 42 height 30
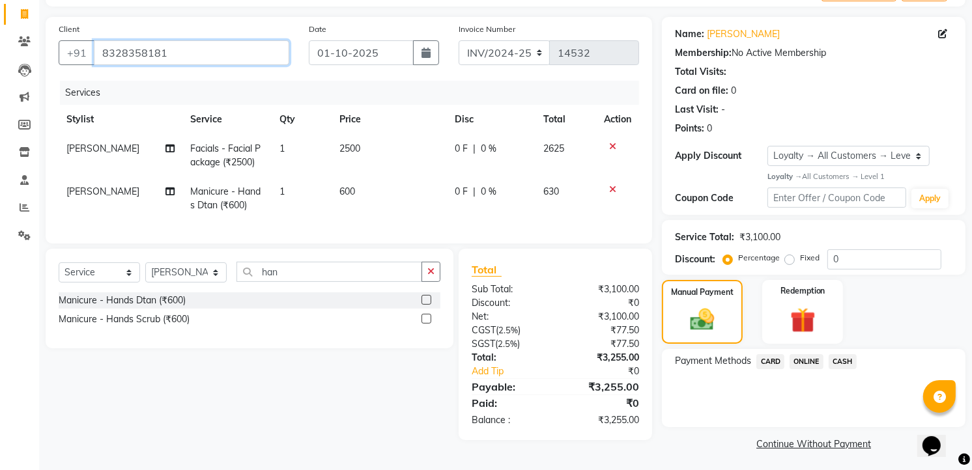
click at [186, 49] on input "8328358181" at bounding box center [191, 52] width 195 height 25
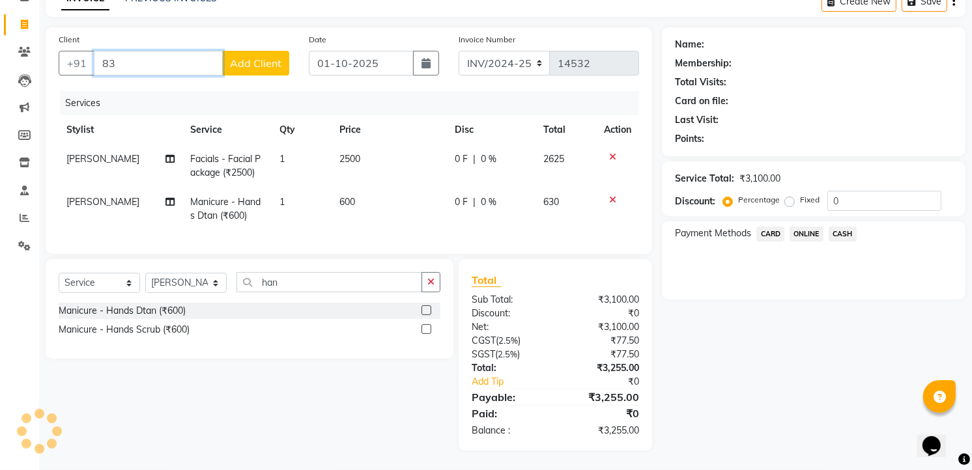
type input "8"
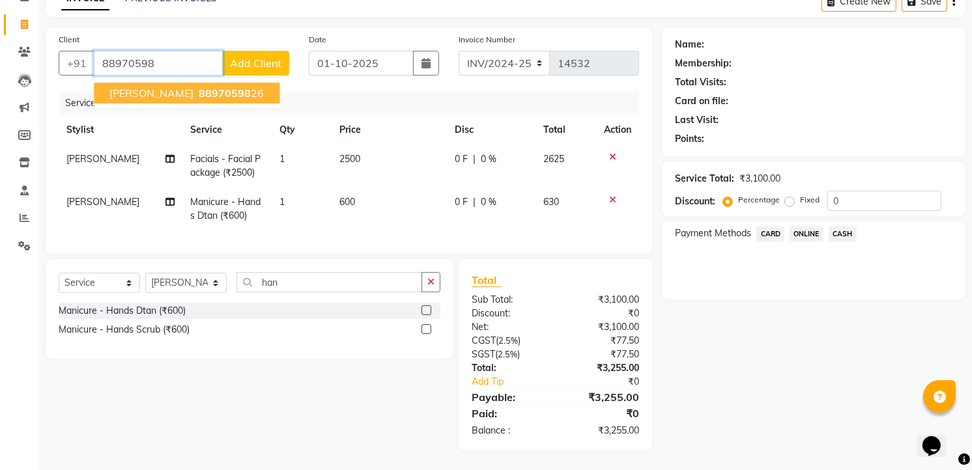
click at [112, 87] on span "Ali" at bounding box center [151, 93] width 84 height 13
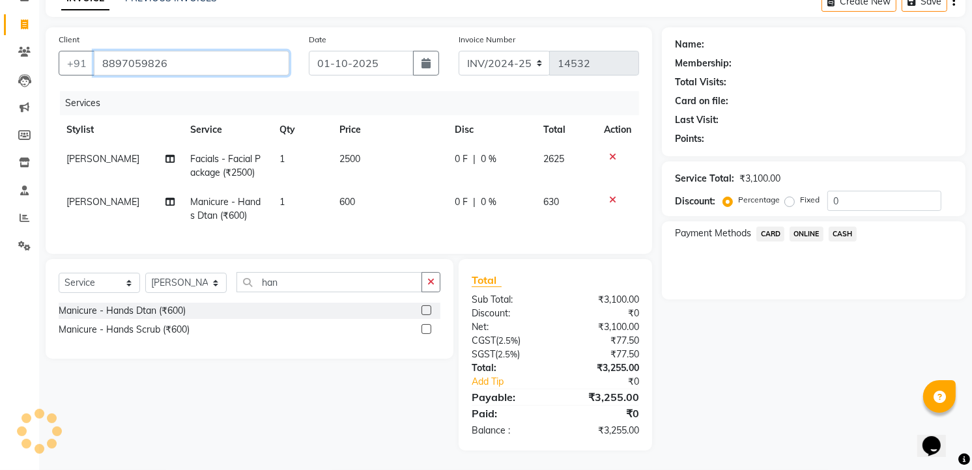
type input "8897059826"
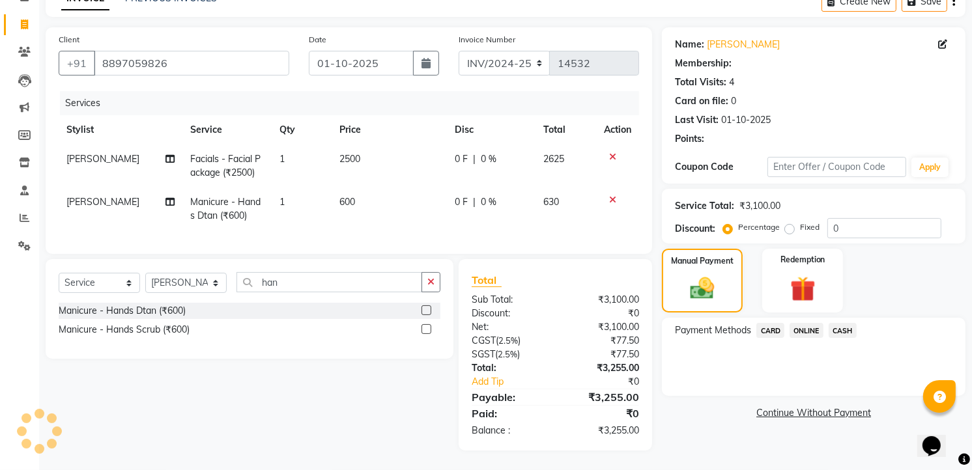
select select "1: Object"
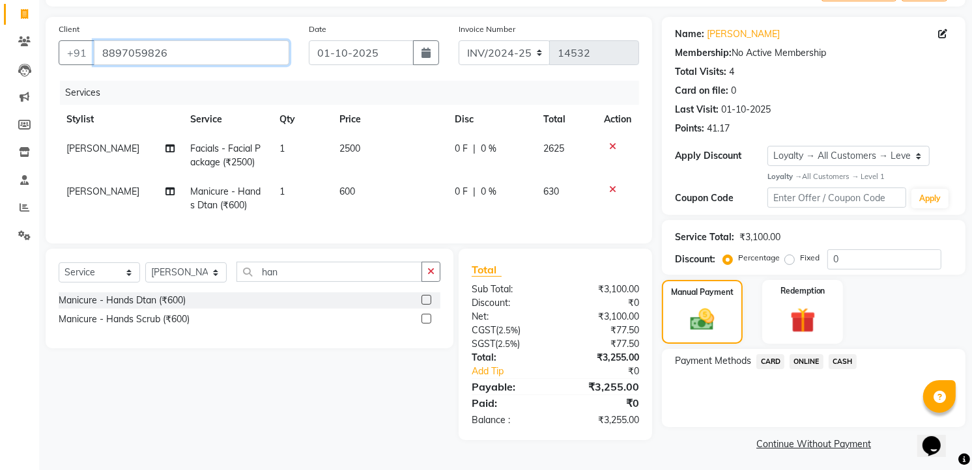
click at [193, 48] on input "8897059826" at bounding box center [191, 52] width 195 height 25
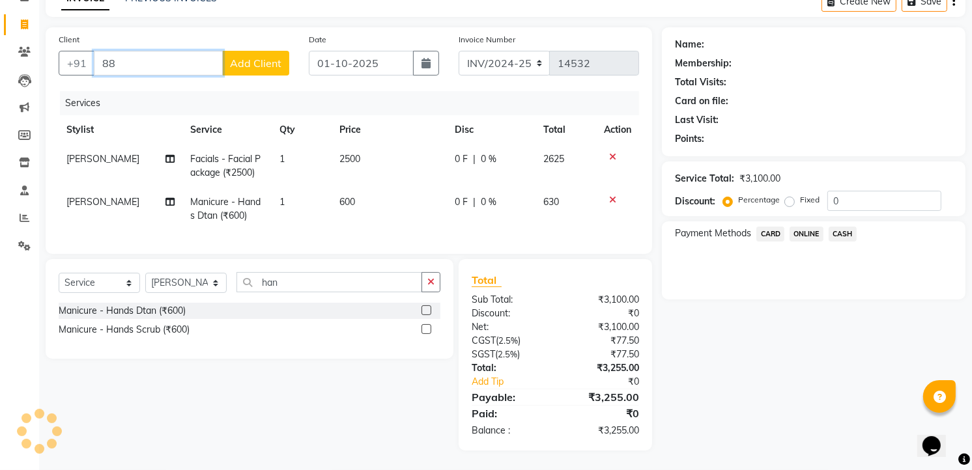
type input "8"
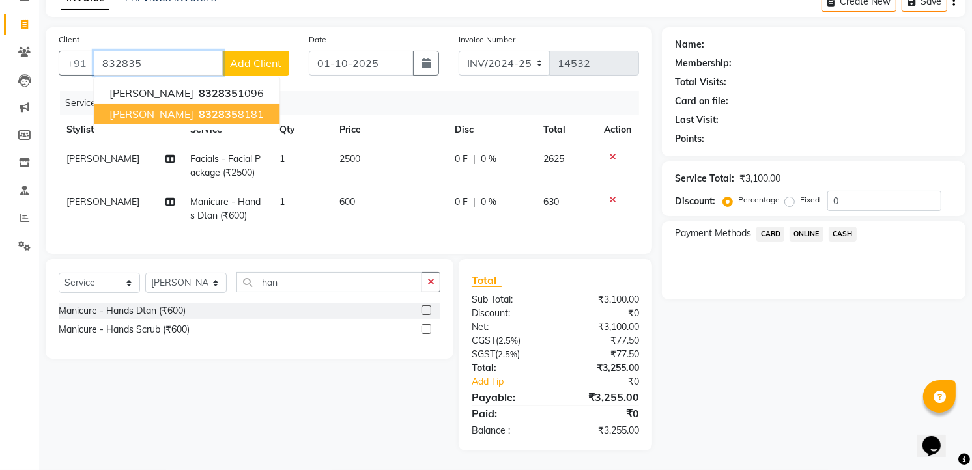
click at [196, 107] on ngb-highlight "832835 8181" at bounding box center [230, 113] width 68 height 13
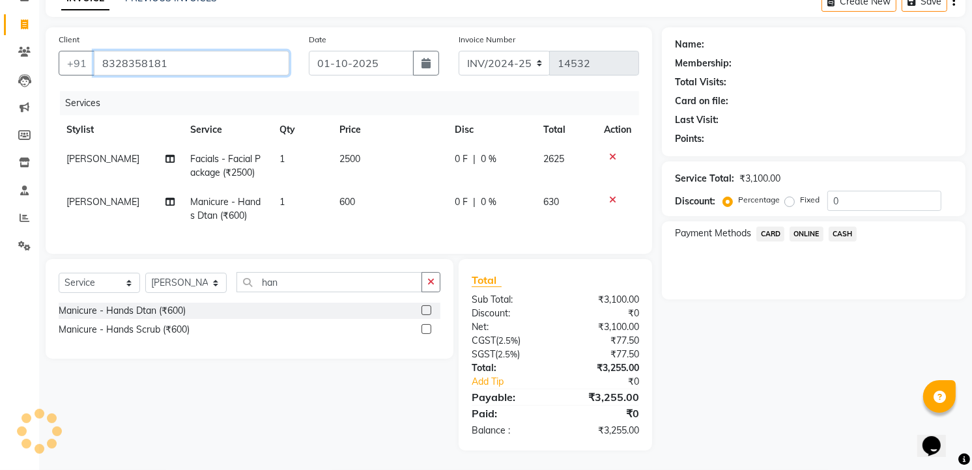
type input "8328358181"
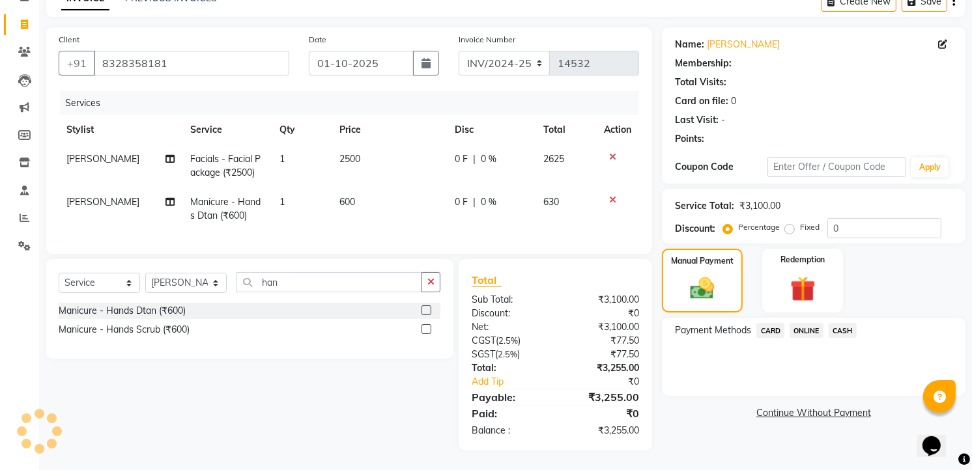
select select "1: Object"
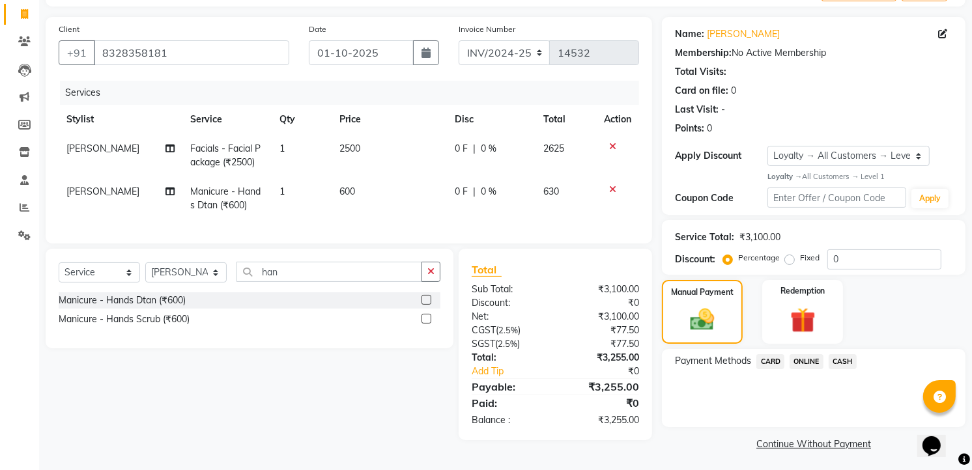
scroll to position [83, 0]
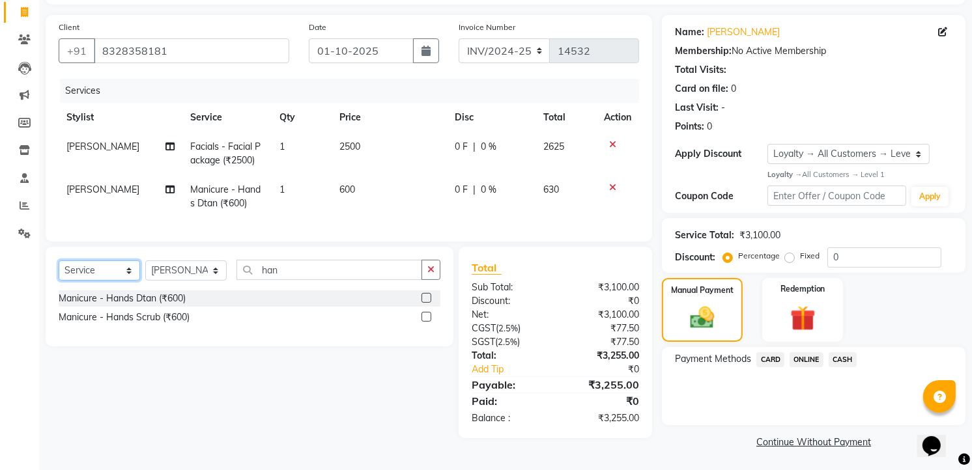
click at [86, 281] on select "Select Service Product Membership Package Voucher Prepaid Gift Card" at bounding box center [99, 271] width 81 height 20
click at [59, 272] on select "Select Service Product Membership Package Voucher Prepaid Gift Card" at bounding box center [99, 271] width 81 height 20
click at [152, 324] on div "half yearly membership" at bounding box center [107, 318] width 97 height 14
select select "select"
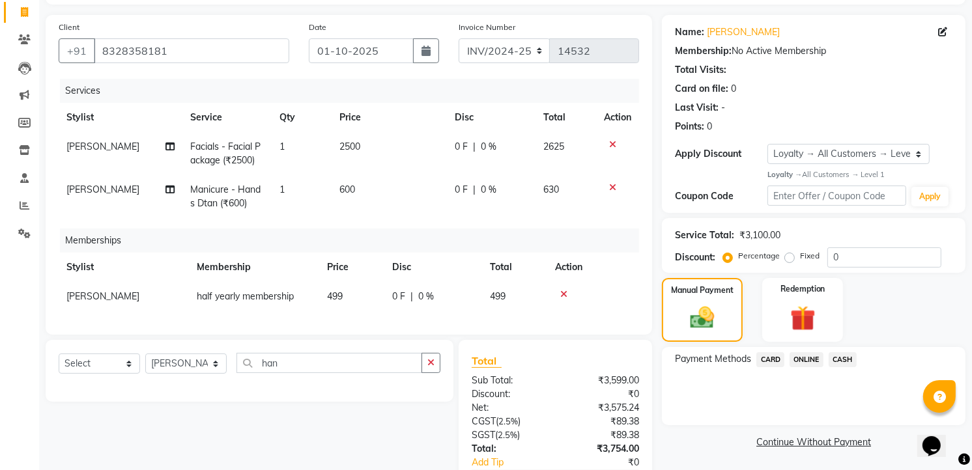
click at [348, 296] on td "499" at bounding box center [351, 296] width 65 height 29
select select "86723"
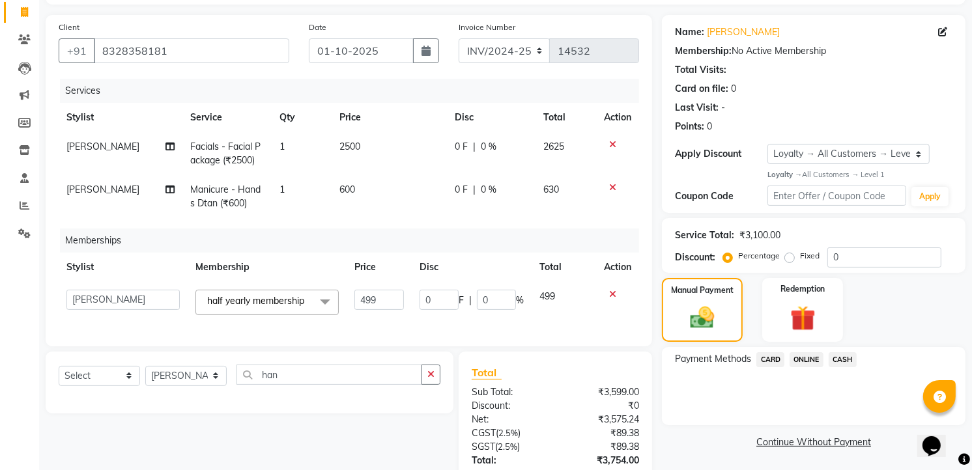
click at [349, 296] on td "499" at bounding box center [378, 302] width 64 height 41
click at [382, 300] on input "499" at bounding box center [378, 300] width 49 height 20
type input "4"
type input "100"
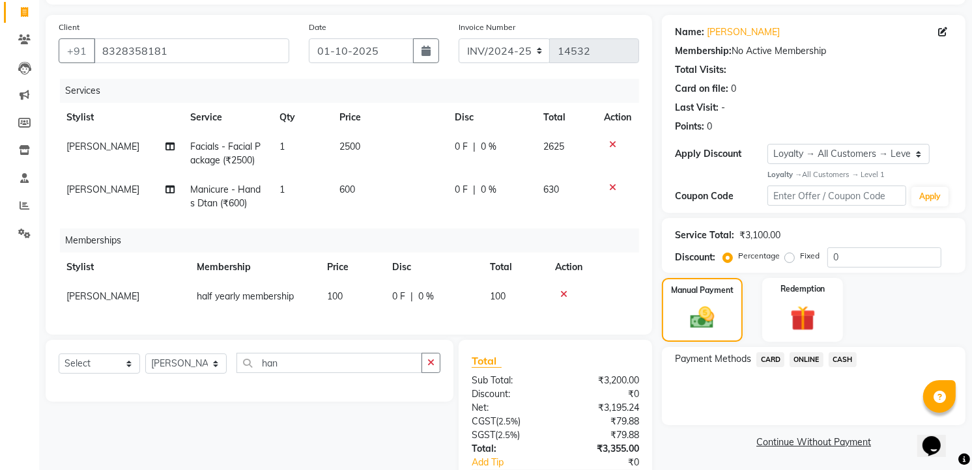
click at [102, 290] on td "[PERSON_NAME]" at bounding box center [124, 296] width 130 height 29
select select "86723"
click at [292, 335] on div "Client +91 8328358181 Date 01-10-2025 Invoice Number INV/2024-25 V/2025 V/2025-…" at bounding box center [349, 175] width 606 height 320
click at [633, 284] on td at bounding box center [593, 296] width 92 height 29
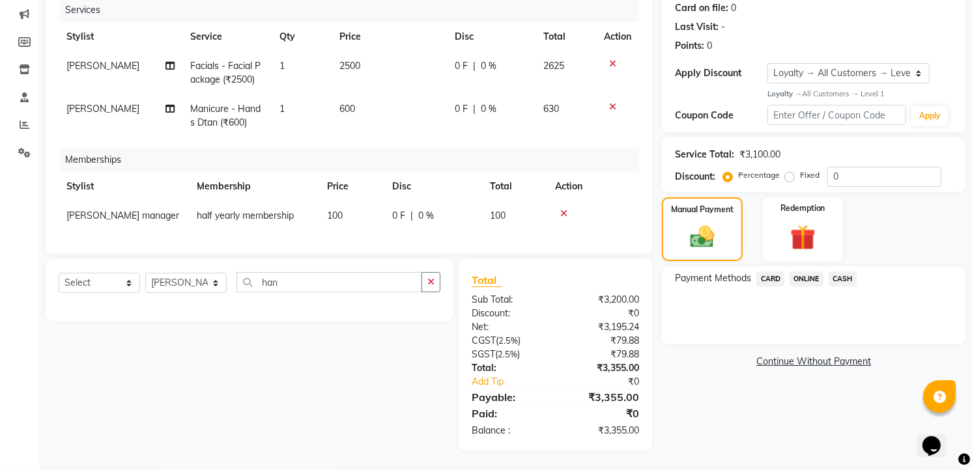
scroll to position [174, 0]
click at [810, 272] on span "ONLINE" at bounding box center [806, 279] width 34 height 15
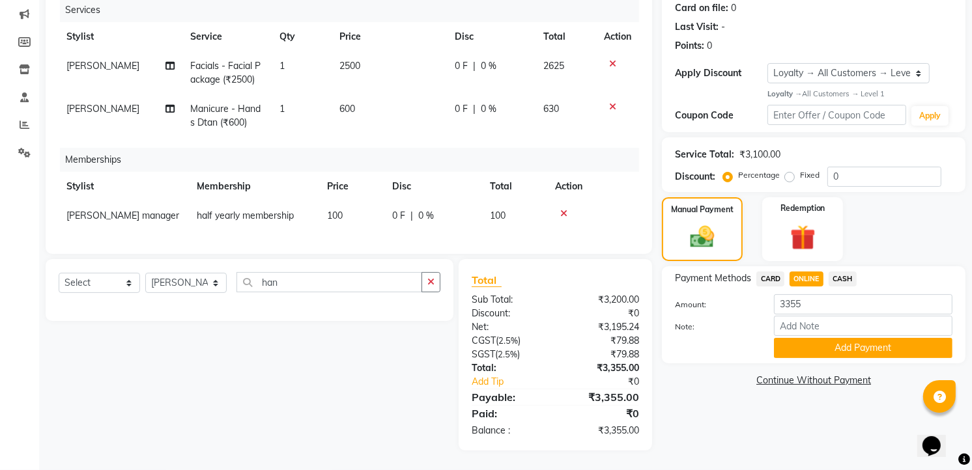
click at [843, 272] on div "CASH" at bounding box center [839, 281] width 33 height 18
click at [847, 272] on span "CASH" at bounding box center [842, 279] width 28 height 15
drag, startPoint x: 843, startPoint y: 335, endPoint x: 843, endPoint y: 346, distance: 10.4
click at [843, 346] on button "Add Payment" at bounding box center [863, 348] width 178 height 20
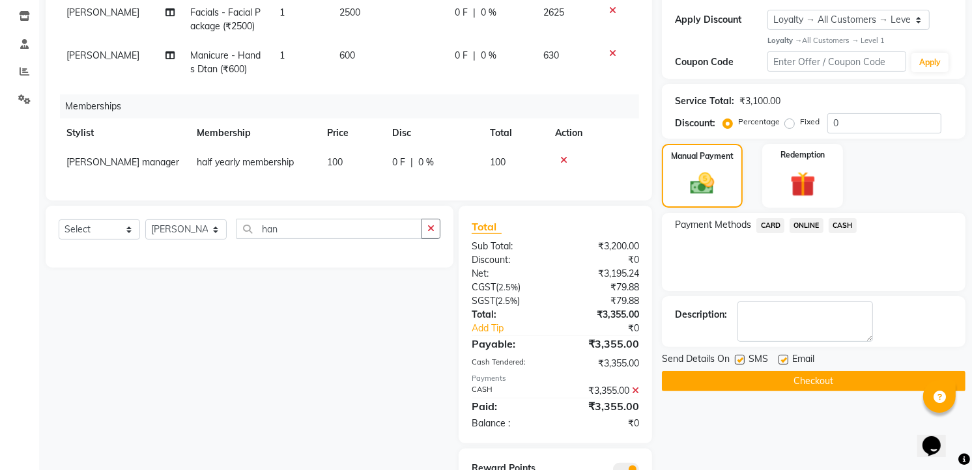
scroll to position [285, 0]
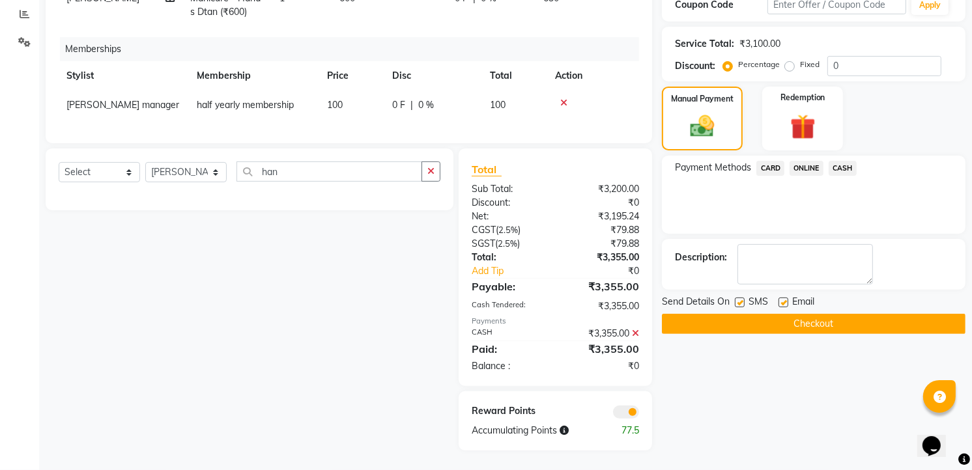
click at [826, 315] on button "Checkout" at bounding box center [814, 324] width 304 height 20
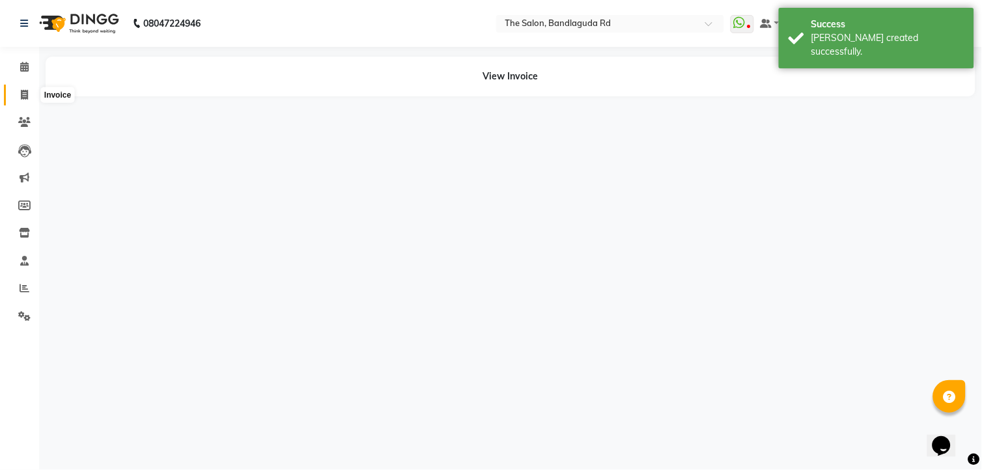
click at [23, 92] on icon at bounding box center [24, 95] width 7 height 10
select select "service"
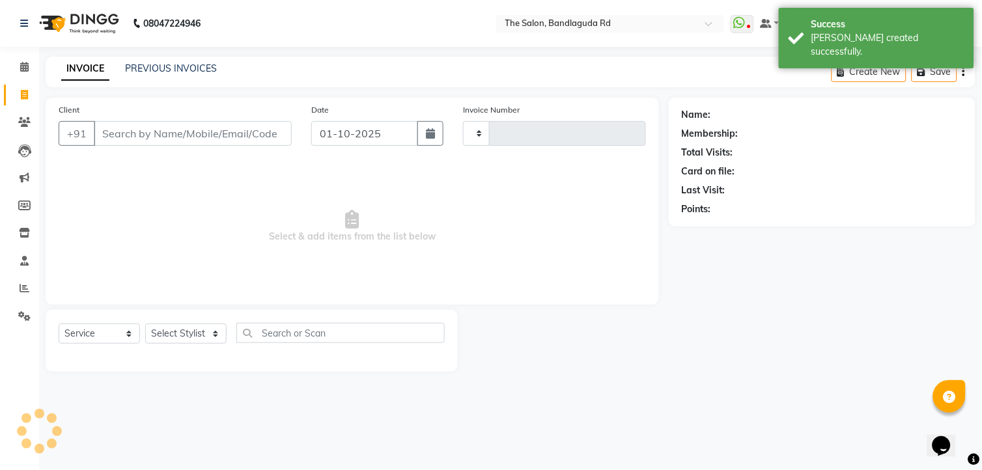
type input "14533"
select select "5198"
click at [23, 281] on link "Reports" at bounding box center [19, 288] width 31 height 21
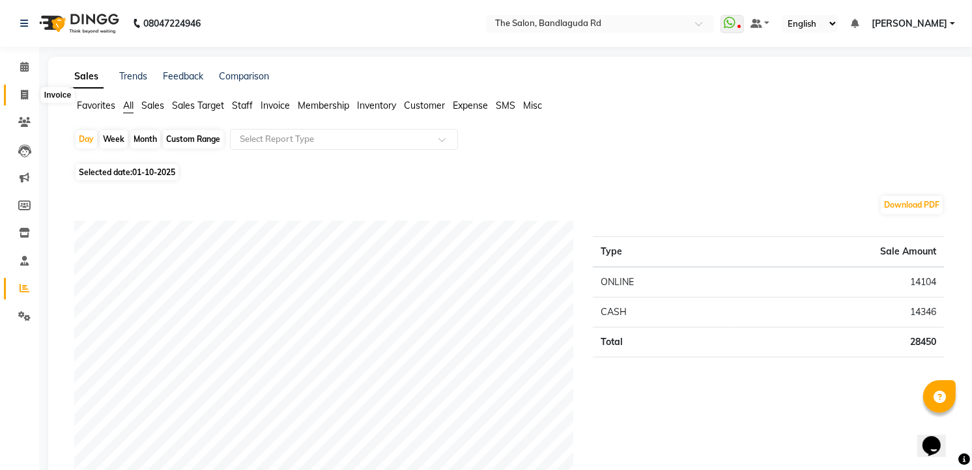
click at [26, 92] on icon at bounding box center [24, 95] width 7 height 10
select select "service"
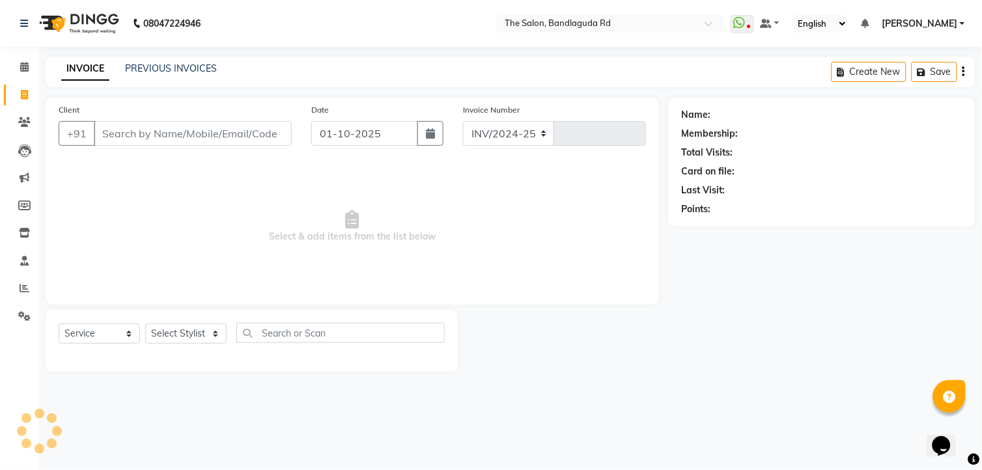
select select "5198"
type input "14533"
drag, startPoint x: 21, startPoint y: 65, endPoint x: 49, endPoint y: 63, distance: 28.1
click at [23, 66] on icon at bounding box center [24, 67] width 8 height 10
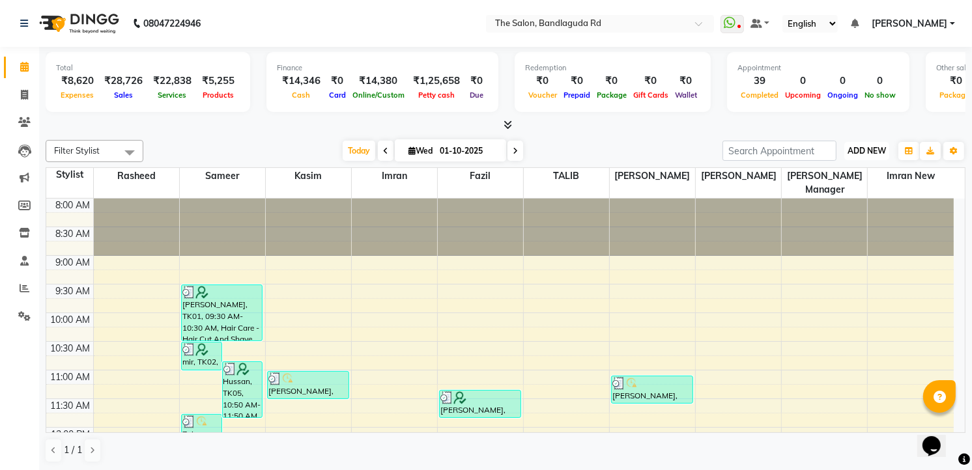
click at [868, 157] on button "ADD NEW Toggle Dropdown" at bounding box center [866, 151] width 45 height 18
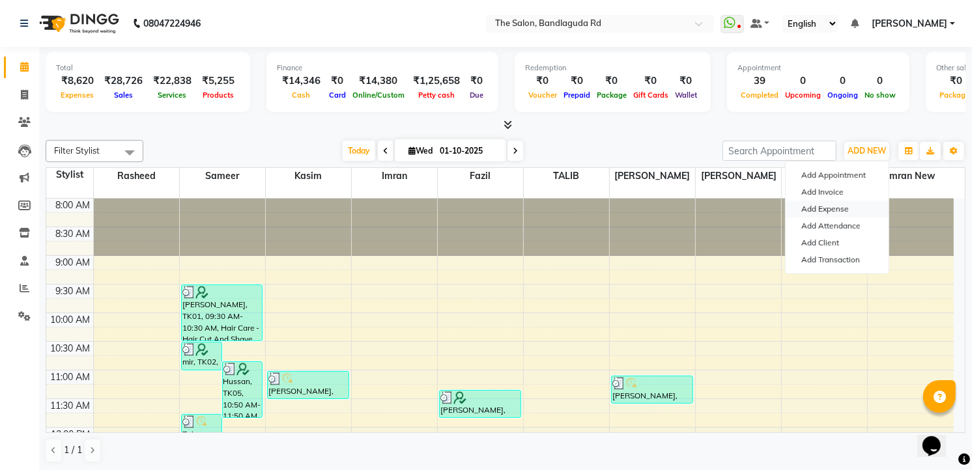
click at [838, 209] on link "Add Expense" at bounding box center [836, 209] width 103 height 17
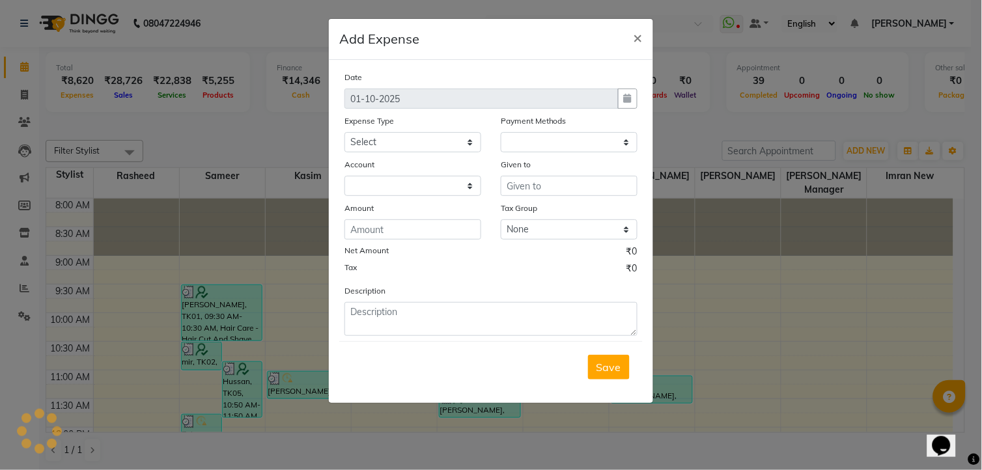
select select "1"
select select "3232"
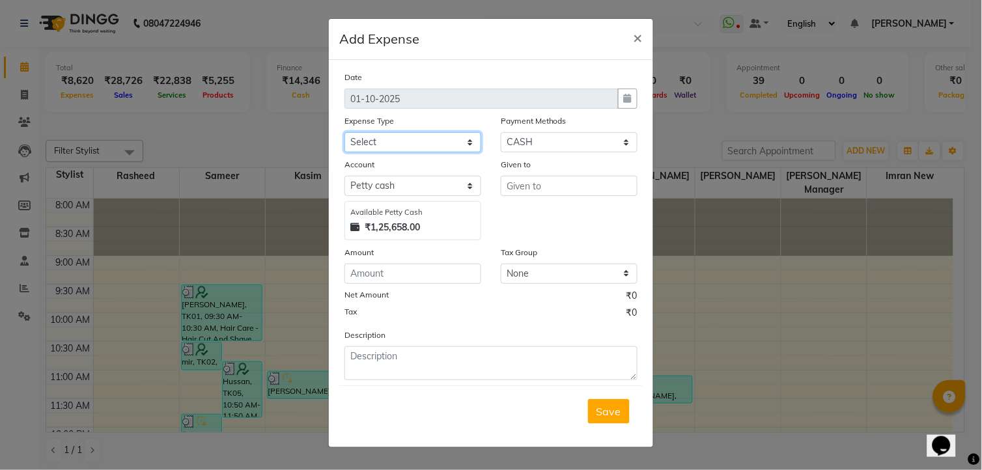
click at [394, 148] on select "Select Advance Salary aijaz bhai aijaz bhai chitti 10april Auto - Iqbal Bhai Ba…" at bounding box center [413, 142] width 137 height 20
select select "6050"
click at [345, 132] on select "Select Advance Salary aijaz bhai aijaz bhai chitti 10april Auto - Iqbal Bhai Ba…" at bounding box center [413, 142] width 137 height 20
click at [543, 190] on input "text" at bounding box center [569, 186] width 137 height 20
type input "beggar"
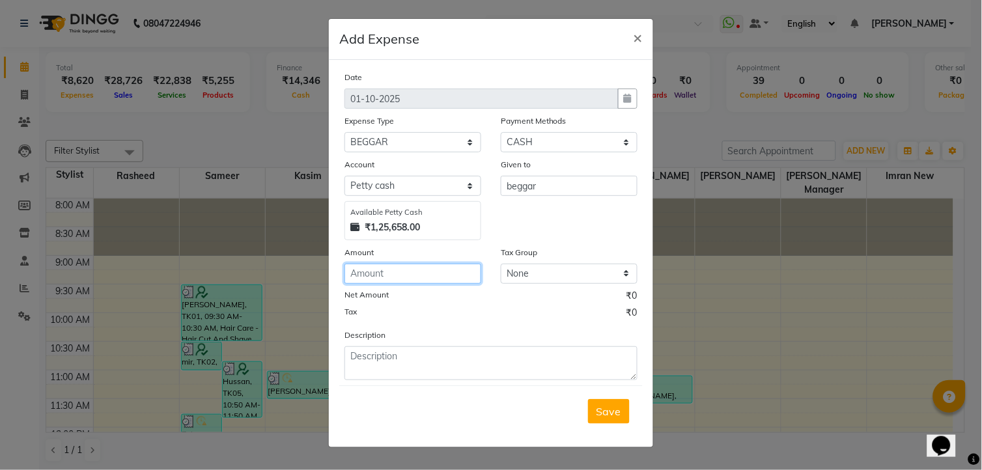
click at [427, 278] on input "number" at bounding box center [413, 274] width 137 height 20
type input "10"
click at [606, 413] on span "Save" at bounding box center [609, 411] width 25 height 13
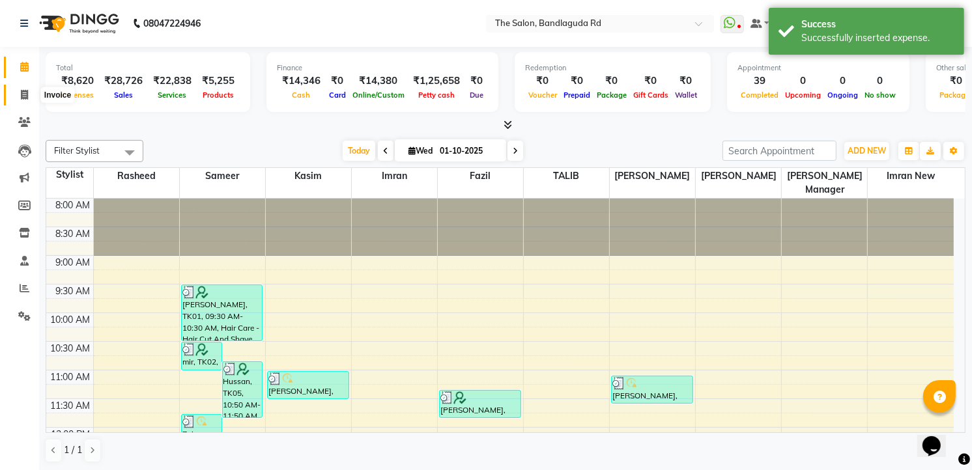
click at [31, 91] on span at bounding box center [24, 95] width 23 height 15
select select "service"
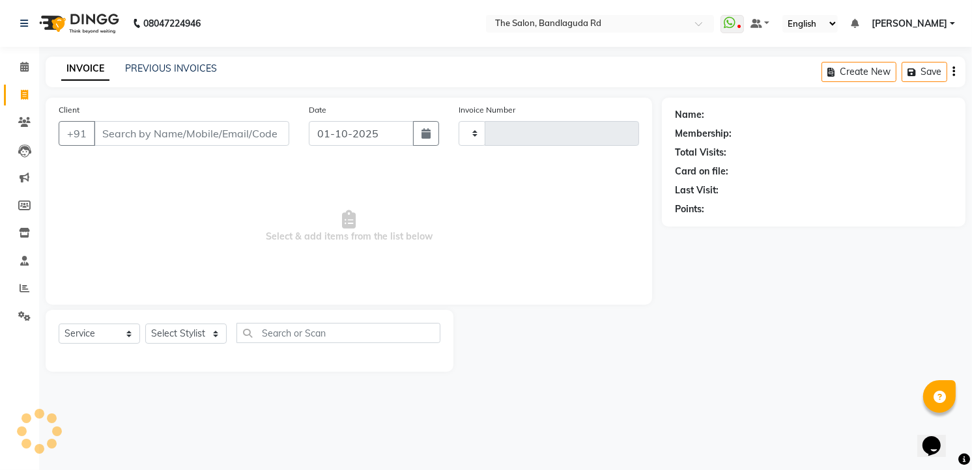
type input "14533"
select select "5198"
click at [24, 287] on icon at bounding box center [25, 288] width 10 height 10
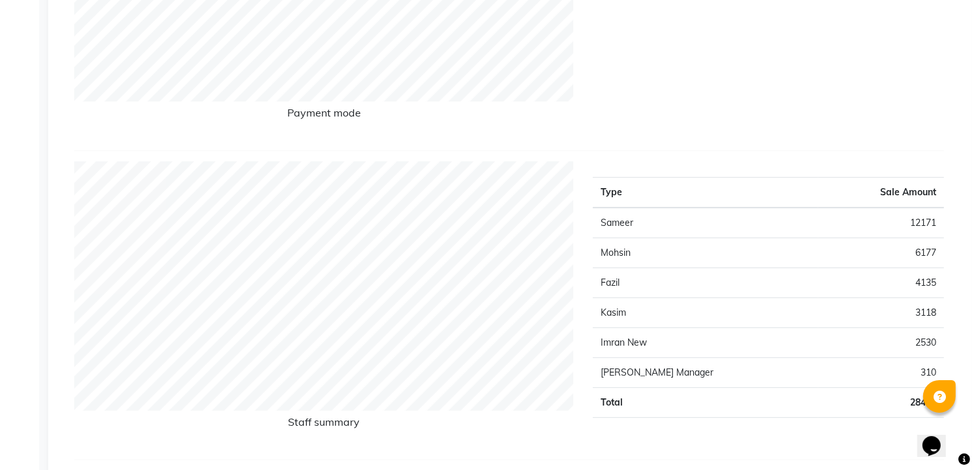
scroll to position [7, 0]
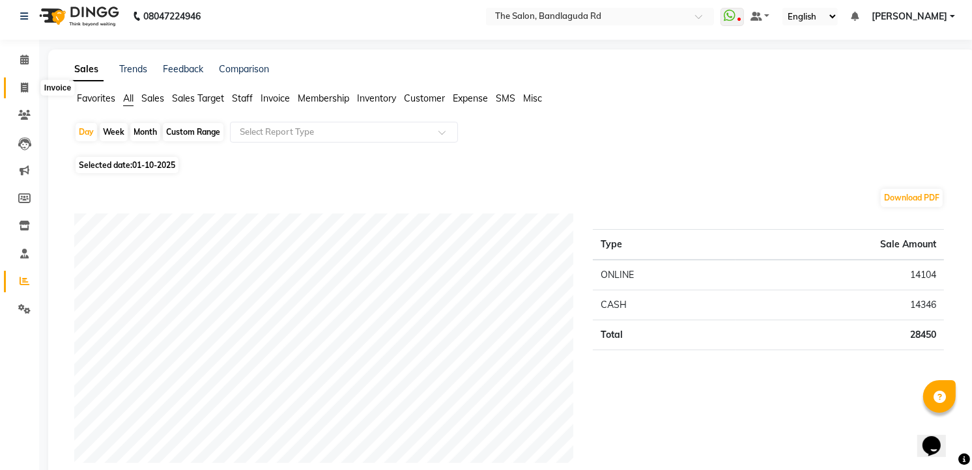
click at [26, 94] on span at bounding box center [24, 88] width 23 height 15
select select "service"
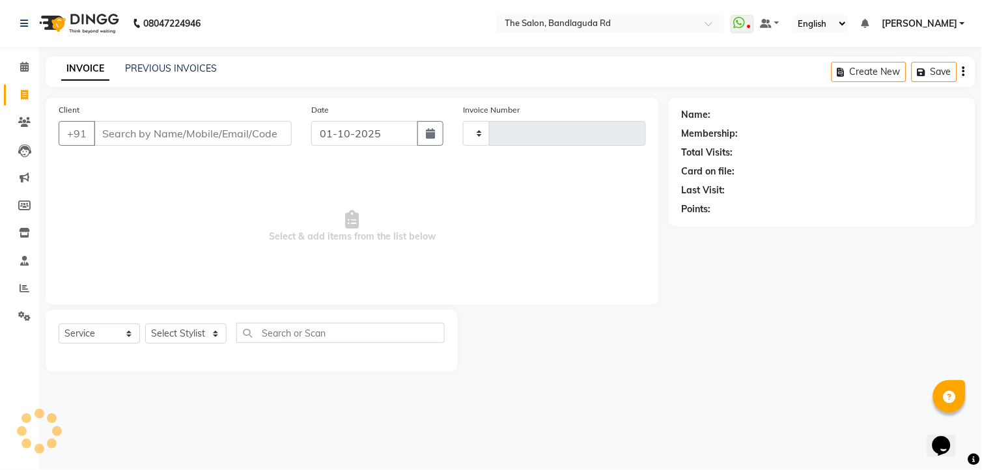
type input "14533"
select select "5198"
click at [177, 328] on select "Select Stylist AIJAZ fazil imran imran new kasim mohsin rasheed rashid manager …" at bounding box center [185, 334] width 81 height 20
select select "49762"
click at [145, 324] on select "Select Stylist AIJAZ fazil imran imran new kasim mohsin rasheed rashid manager …" at bounding box center [185, 334] width 81 height 20
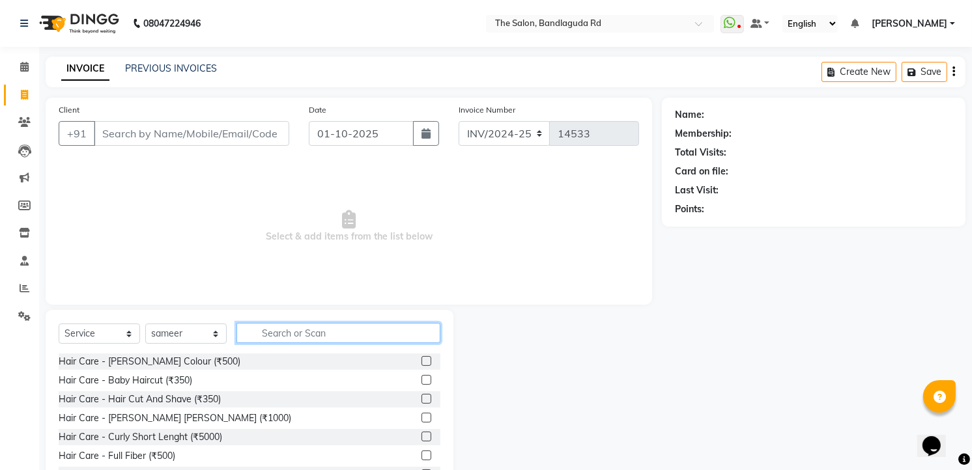
click at [270, 333] on input "text" at bounding box center [338, 333] width 204 height 20
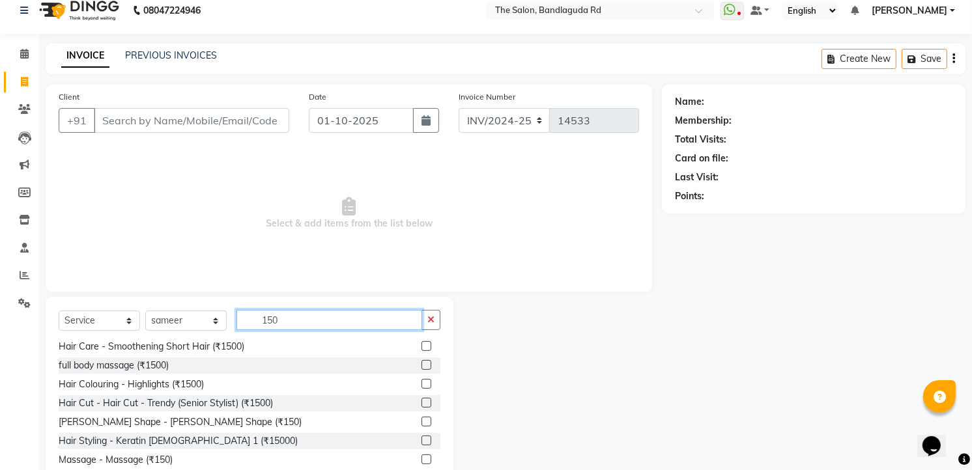
scroll to position [51, 0]
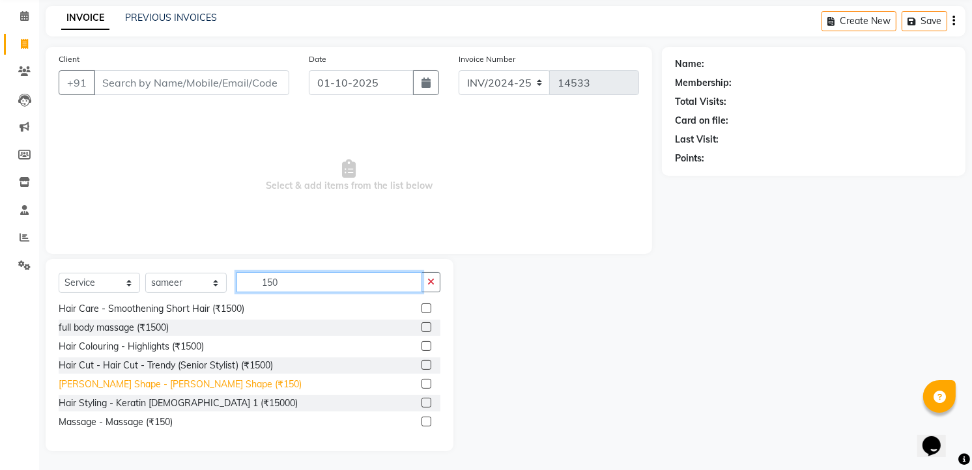
type input "150"
click at [193, 383] on div "Beard Shape - Beard Shape (₹150)" at bounding box center [180, 385] width 243 height 14
checkbox input "false"
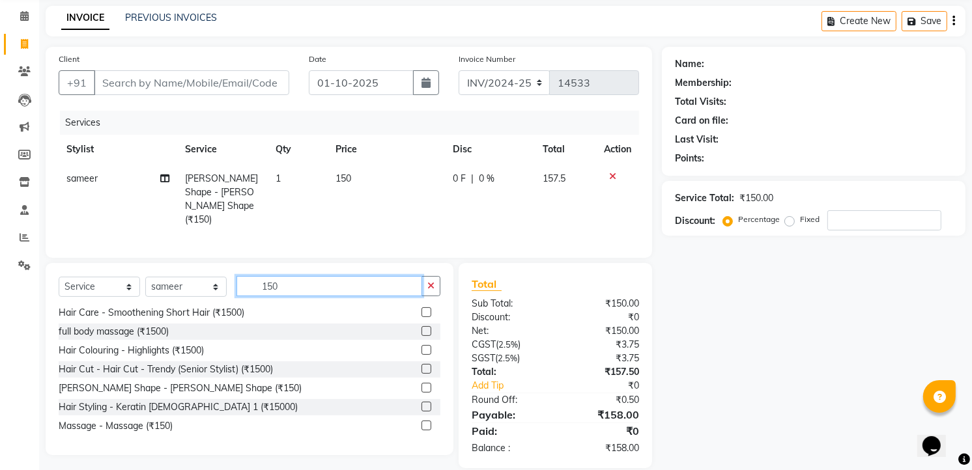
click at [311, 282] on input "150" at bounding box center [329, 286] width 186 height 20
type input "1"
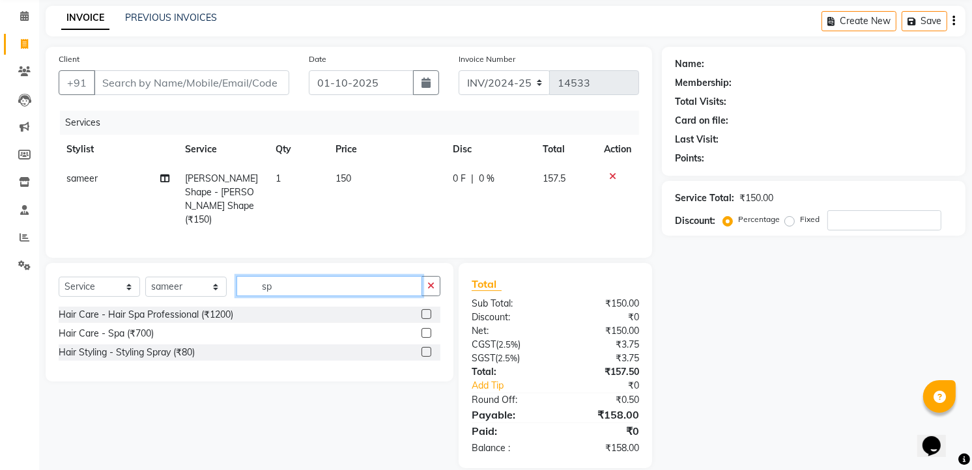
scroll to position [0, 0]
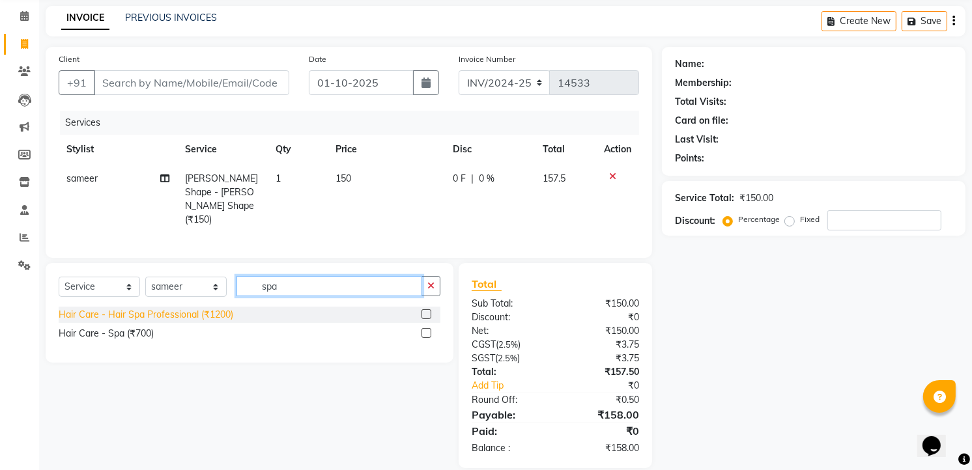
type input "spa"
click at [211, 310] on div "Hair Care - Hair Spa Professional (₹1200)" at bounding box center [146, 315] width 175 height 14
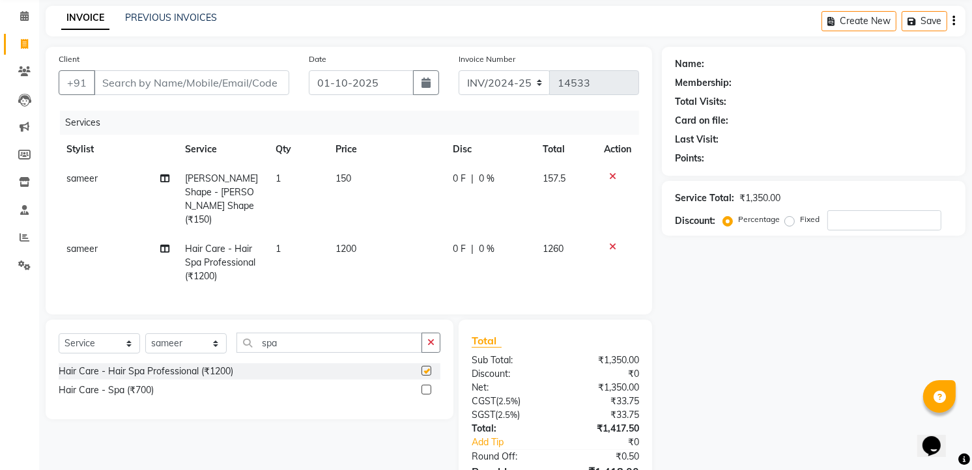
checkbox input "false"
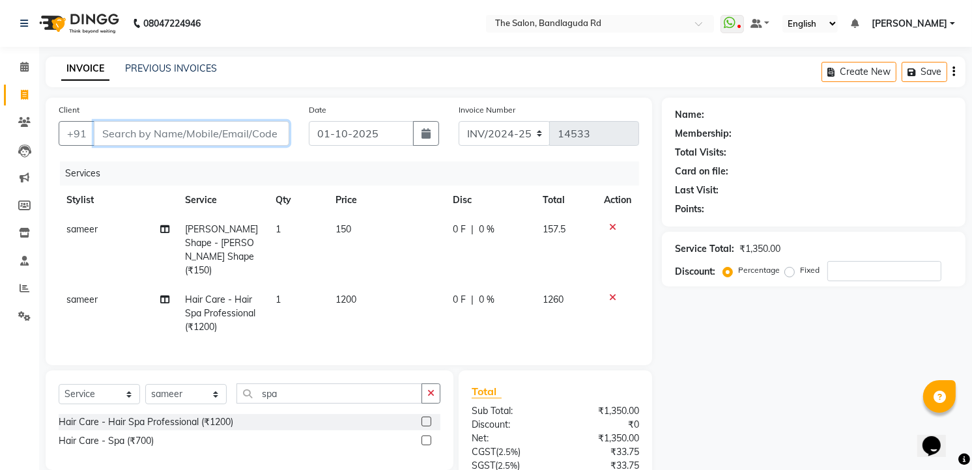
click at [255, 134] on input "Client" at bounding box center [191, 133] width 195 height 25
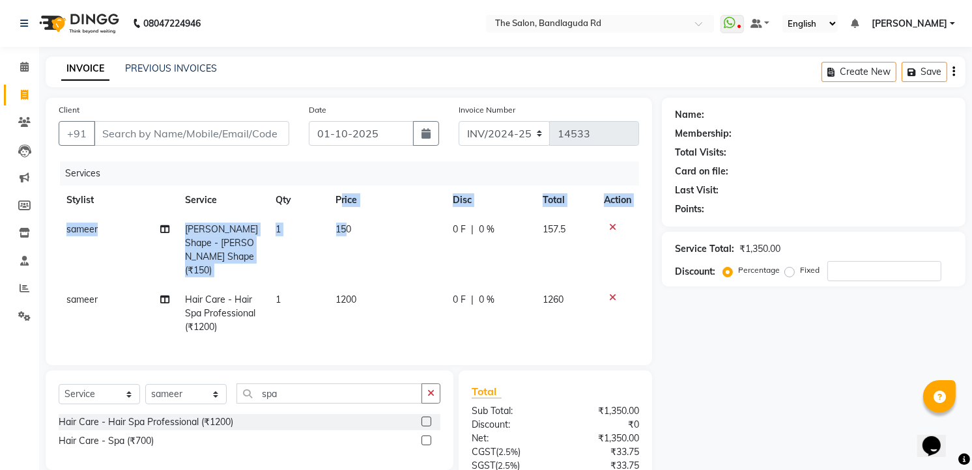
drag, startPoint x: 343, startPoint y: 211, endPoint x: 350, endPoint y: 221, distance: 12.6
click at [349, 221] on table "Stylist Service Qty Price Disc Total Action sameer Beard Shape - Beard Shape (₹…" at bounding box center [349, 264] width 580 height 156
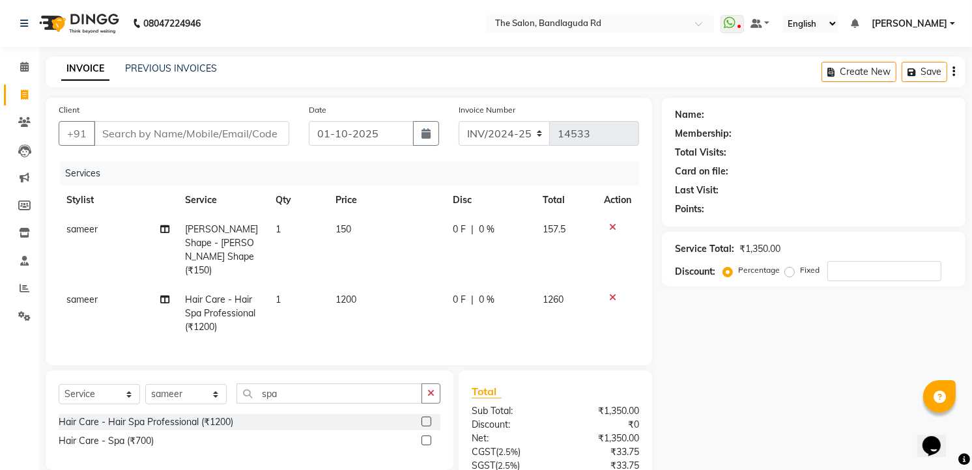
drag, startPoint x: 350, startPoint y: 221, endPoint x: 373, endPoint y: 272, distance: 55.1
click at [373, 285] on td "1200" at bounding box center [386, 313] width 117 height 57
select select "49762"
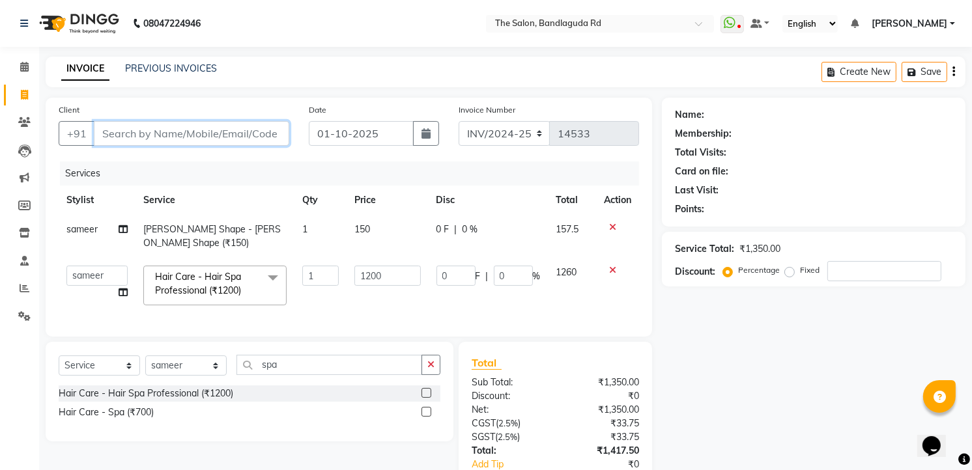
click at [249, 138] on input "Client" at bounding box center [191, 133] width 195 height 25
type input "7"
type input "0"
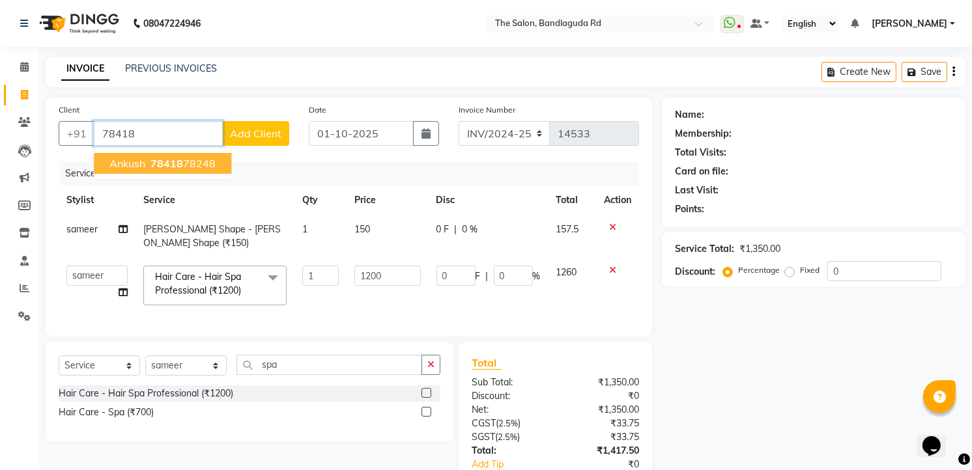
click at [199, 166] on ngb-highlight "78418 78248" at bounding box center [182, 163] width 68 height 13
type input "7841878248"
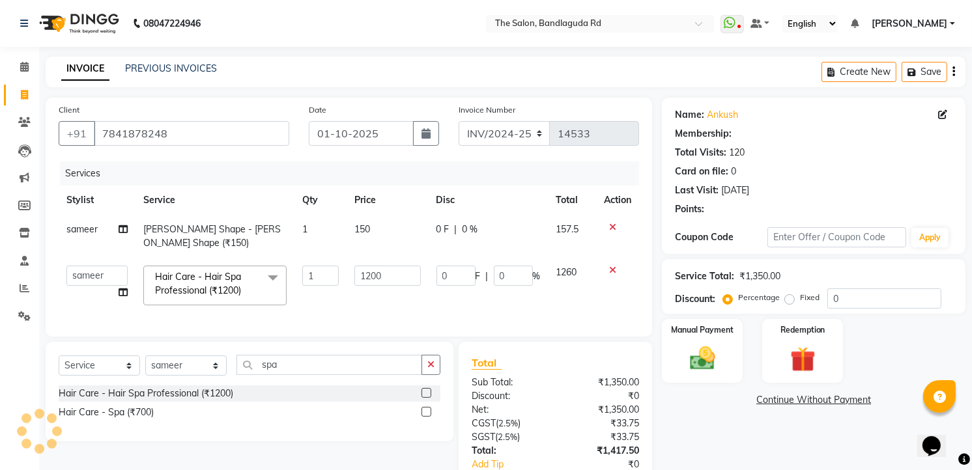
type input "240"
type input "20"
select select "2: Object"
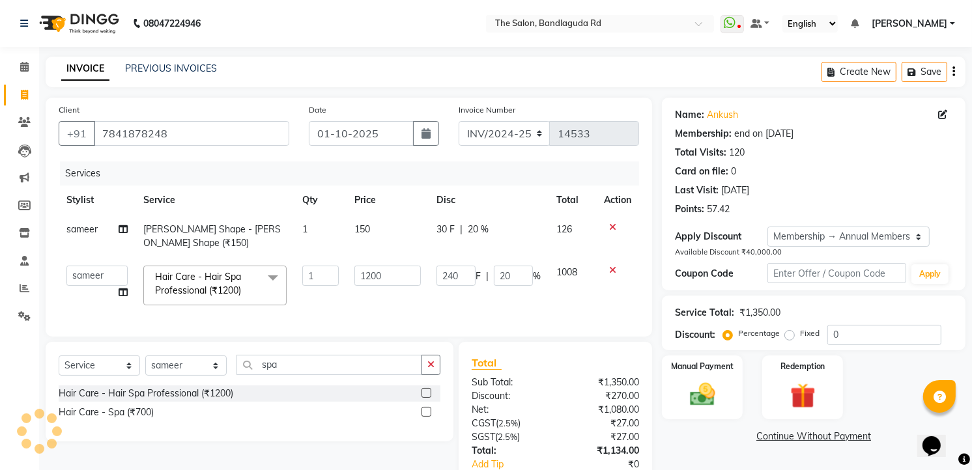
type input "20"
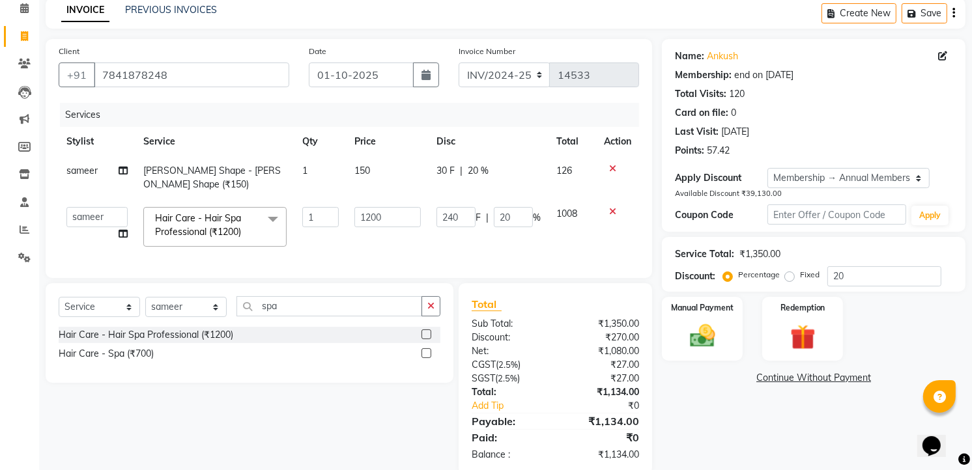
scroll to position [93, 0]
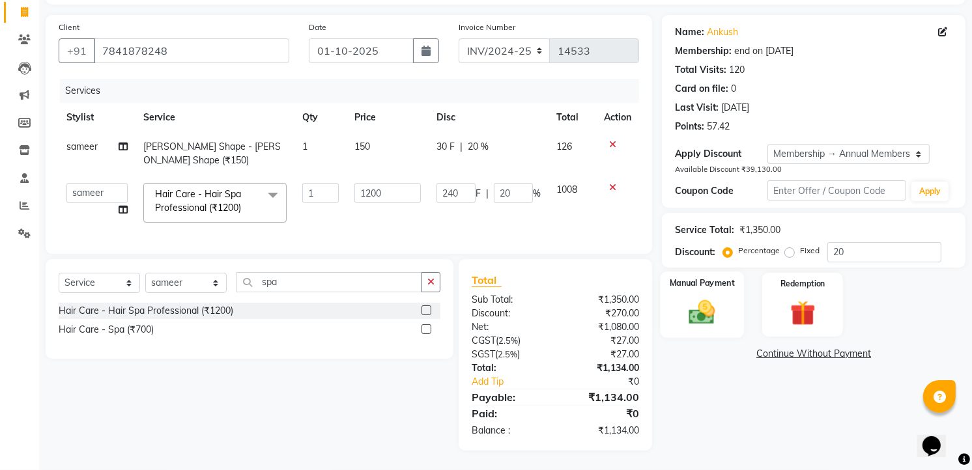
click at [697, 310] on img at bounding box center [702, 312] width 42 height 30
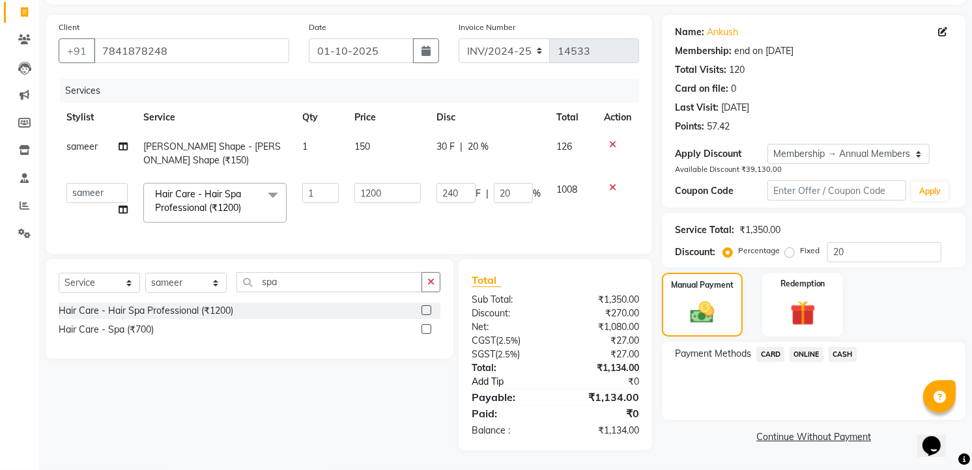
click at [490, 383] on link "Add Tip" at bounding box center [516, 382] width 109 height 14
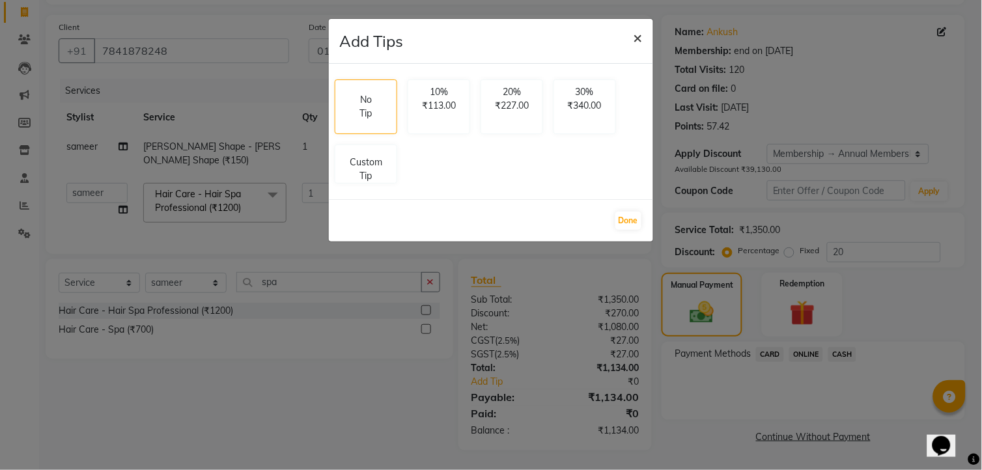
click at [636, 39] on span "×" at bounding box center [638, 37] width 9 height 20
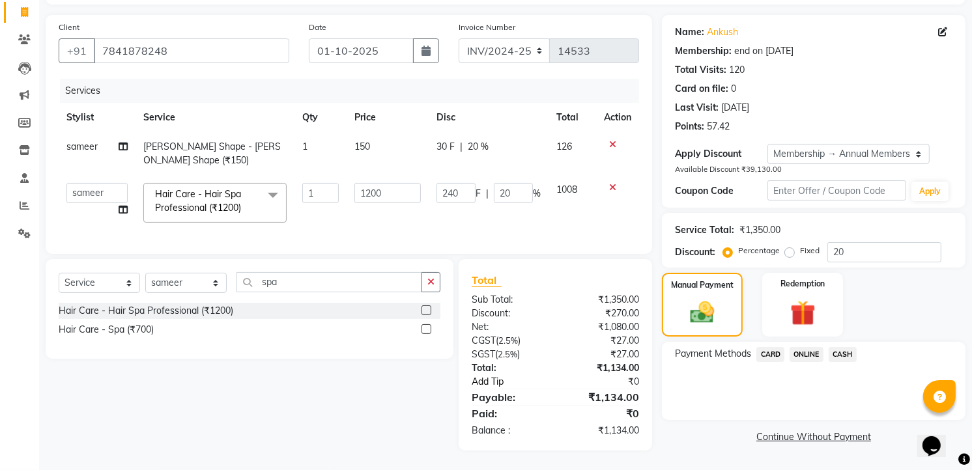
click at [500, 376] on link "Add Tip" at bounding box center [516, 382] width 109 height 14
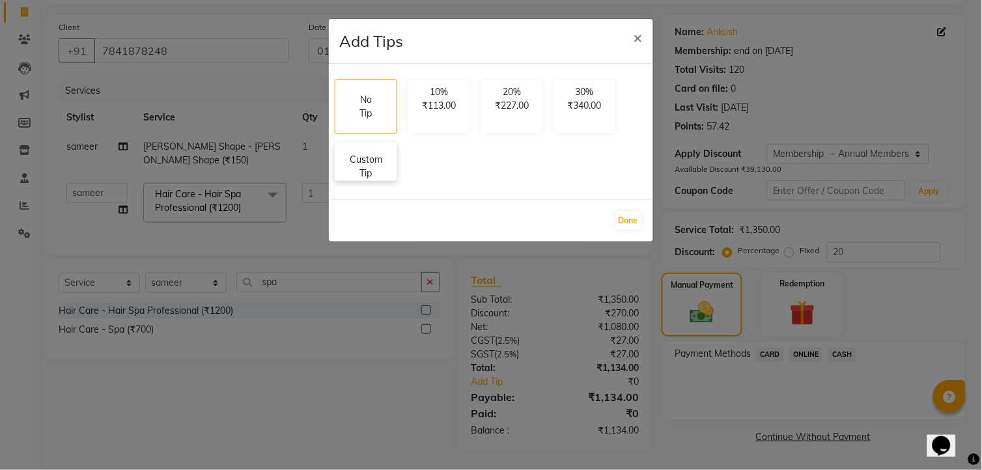
click at [356, 172] on p "Custom Tip" at bounding box center [366, 166] width 46 height 27
select select "49762"
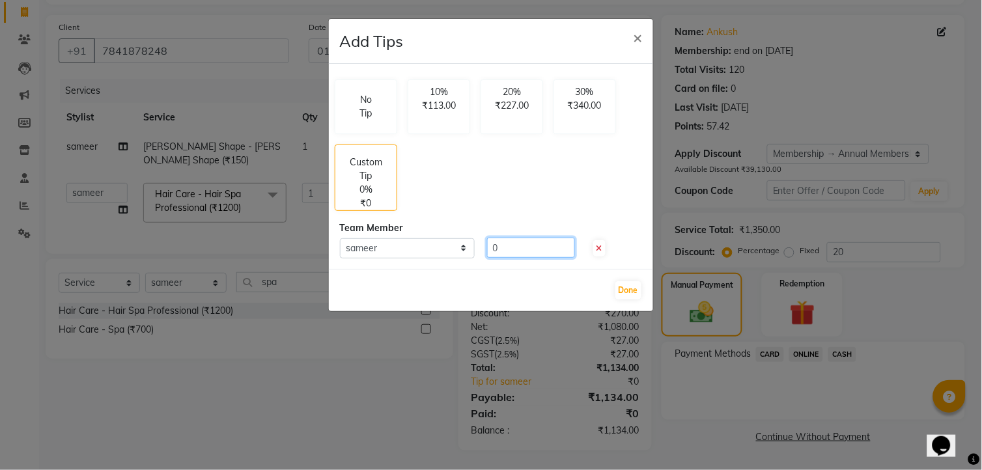
click at [535, 241] on input "0" at bounding box center [531, 248] width 88 height 20
type input "50"
drag, startPoint x: 632, startPoint y: 291, endPoint x: 623, endPoint y: 284, distance: 11.6
click at [630, 289] on button "Done" at bounding box center [628, 290] width 26 height 18
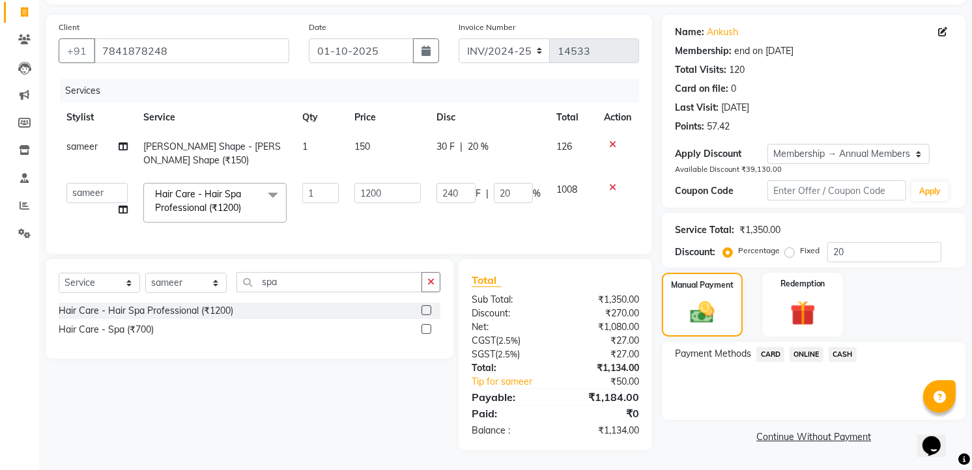
drag, startPoint x: 798, startPoint y: 335, endPoint x: 793, endPoint y: 328, distance: 9.0
click at [798, 342] on div "Payment Methods CARD ONLINE CASH" at bounding box center [814, 381] width 304 height 78
drag, startPoint x: 802, startPoint y: 346, endPoint x: 802, endPoint y: 339, distance: 7.2
click at [802, 347] on span "ONLINE" at bounding box center [806, 354] width 34 height 15
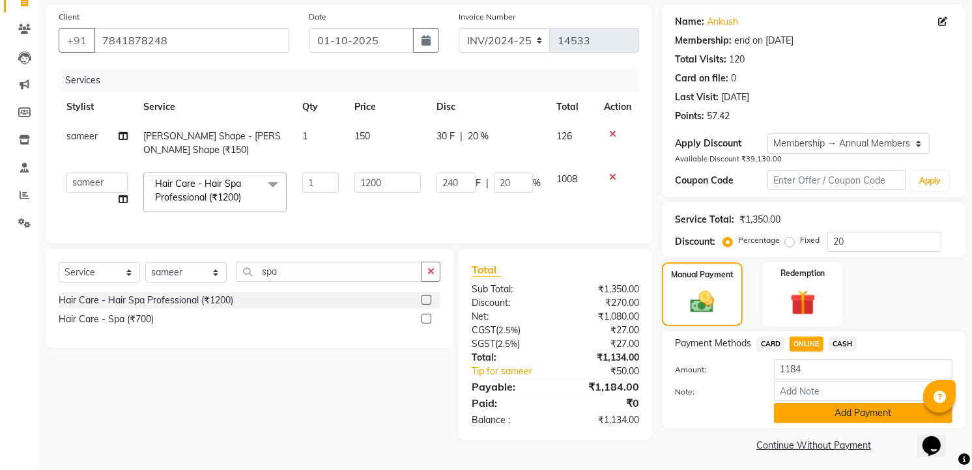
click at [787, 403] on button "Add Payment" at bounding box center [863, 413] width 178 height 20
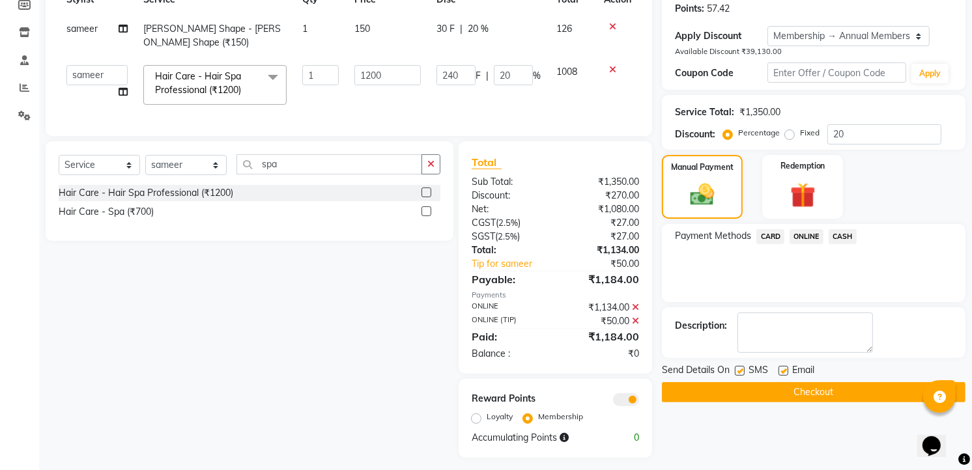
scroll to position [218, 0]
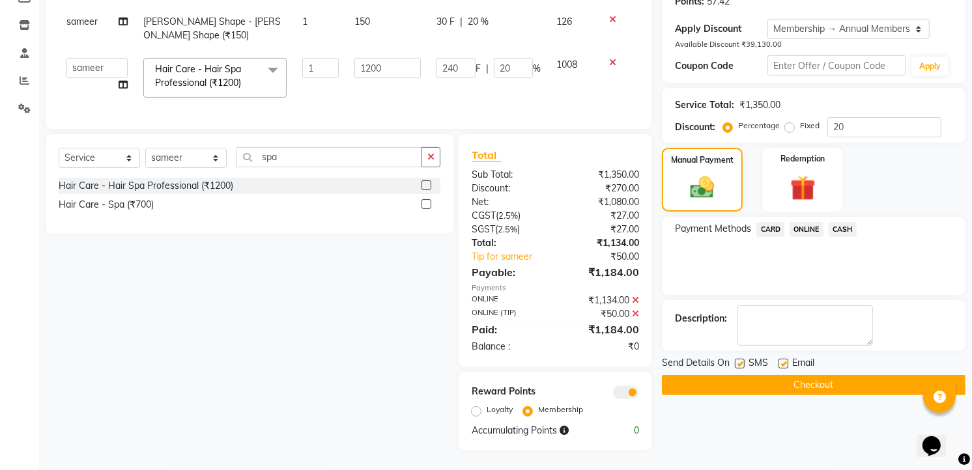
click at [823, 375] on button "Checkout" at bounding box center [814, 385] width 304 height 20
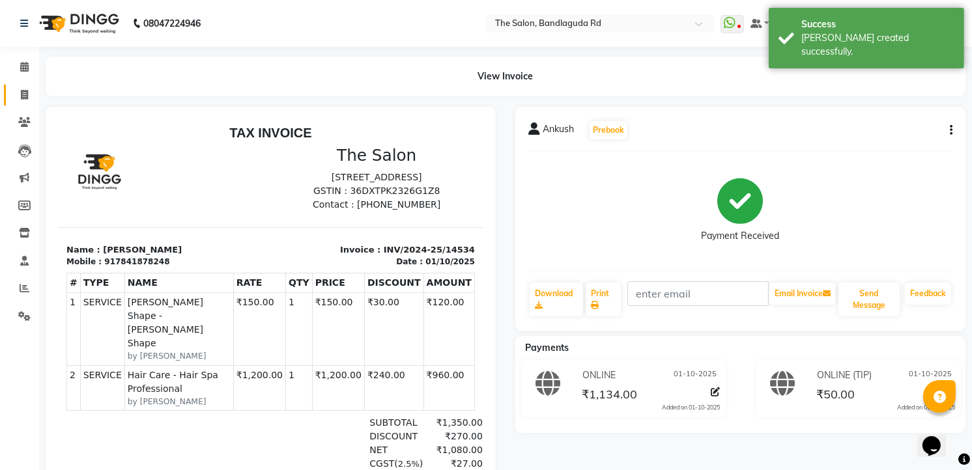
click at [18, 104] on link "Invoice" at bounding box center [19, 95] width 31 height 21
select select "service"
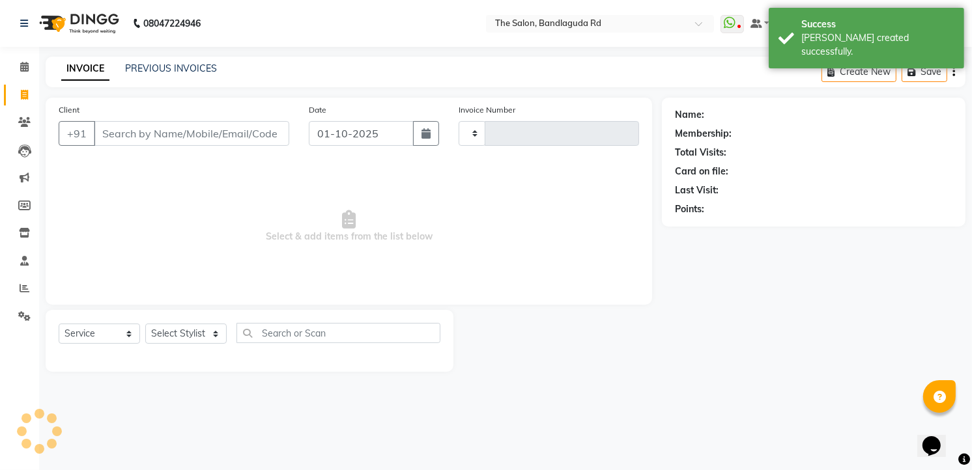
type input "14535"
select select "5198"
click at [13, 298] on link "Reports" at bounding box center [19, 288] width 31 height 21
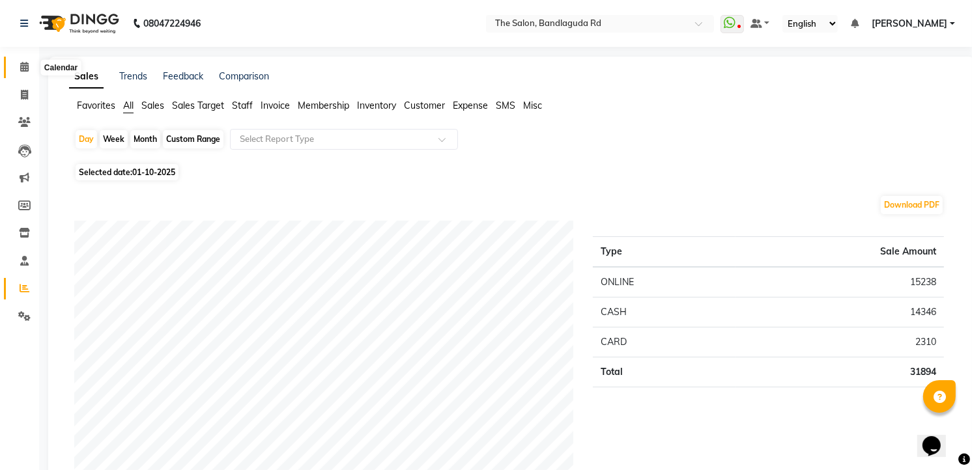
click at [21, 68] on icon at bounding box center [24, 67] width 8 height 10
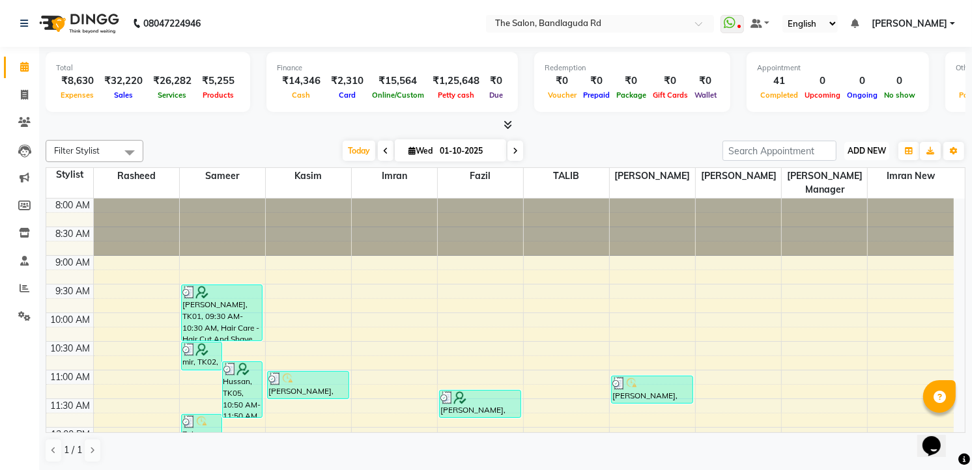
click at [869, 148] on span "ADD NEW" at bounding box center [866, 151] width 38 height 10
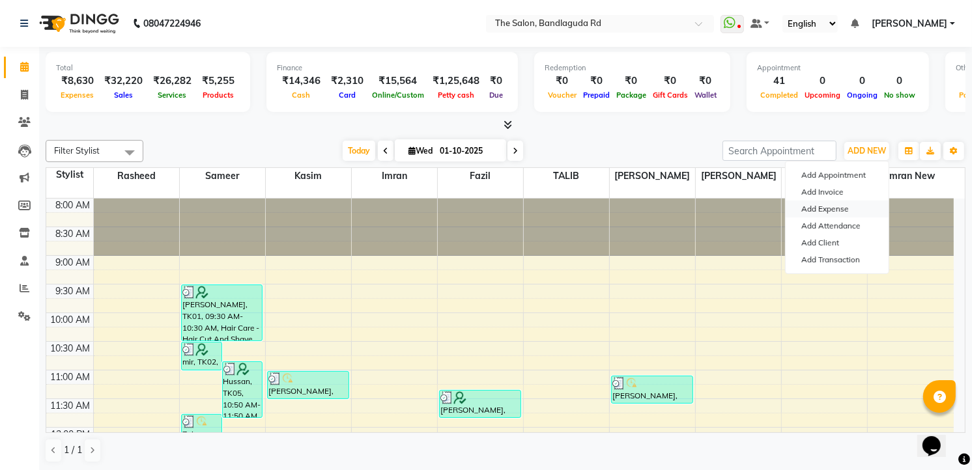
click at [831, 212] on link "Add Expense" at bounding box center [836, 209] width 103 height 17
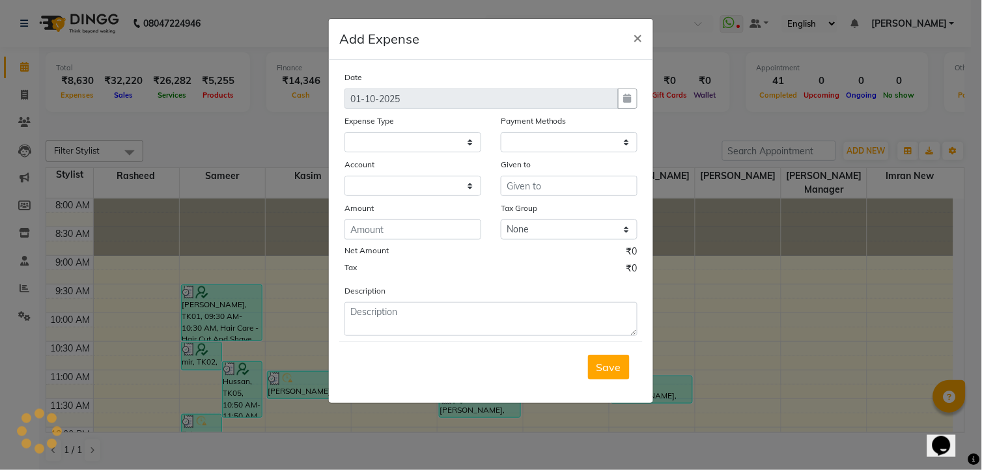
select select
select select "1"
select select "3232"
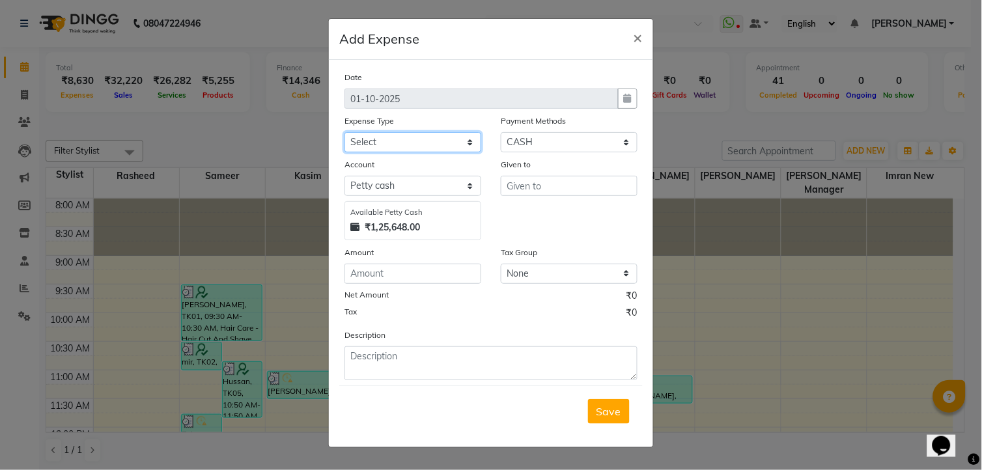
click at [374, 142] on select "Select Advance Salary aijaz bhai aijaz bhai chitti 10april Auto - Iqbal Bhai Ba…" at bounding box center [413, 142] width 137 height 20
select select "5636"
click at [345, 132] on select "Select Advance Salary aijaz bhai aijaz bhai chitti 10april Auto - Iqbal Bhai Ba…" at bounding box center [413, 142] width 137 height 20
click at [562, 181] on input "text" at bounding box center [569, 186] width 137 height 20
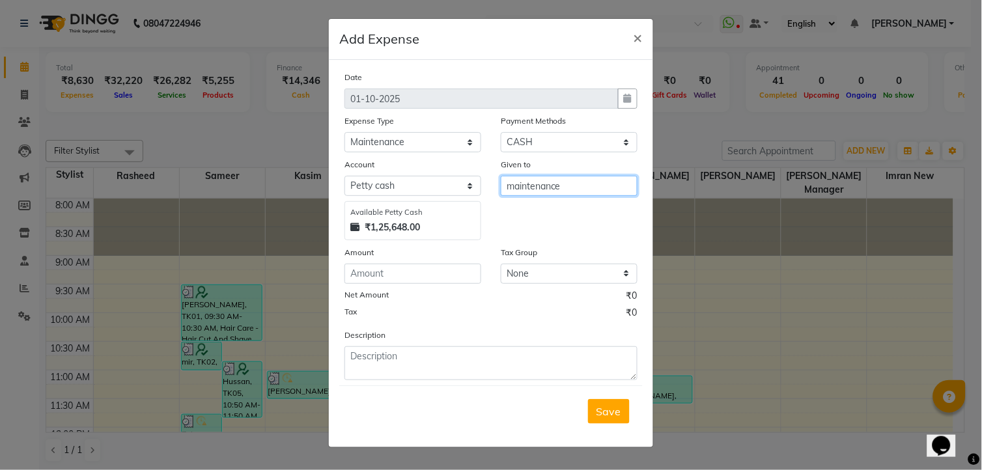
type input "maintenance"
click at [386, 281] on input "number" at bounding box center [413, 274] width 137 height 20
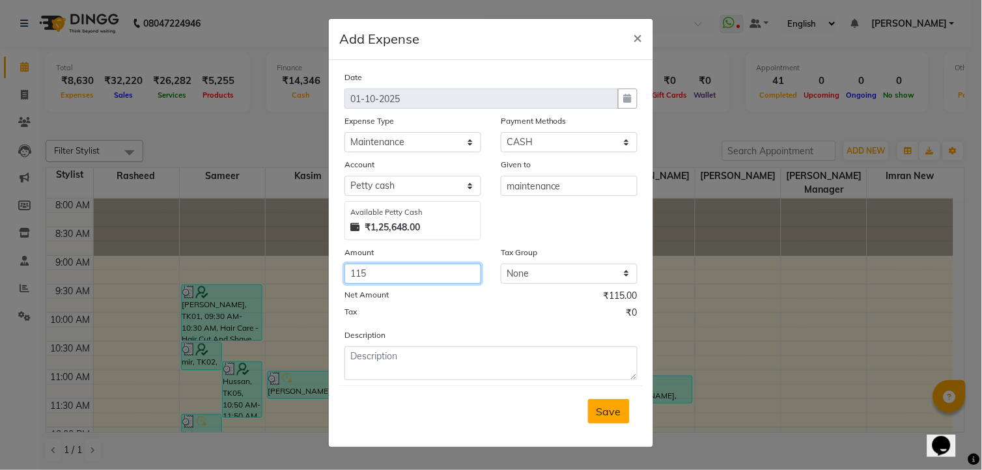
type input "115"
click at [623, 419] on button "Save" at bounding box center [609, 411] width 42 height 25
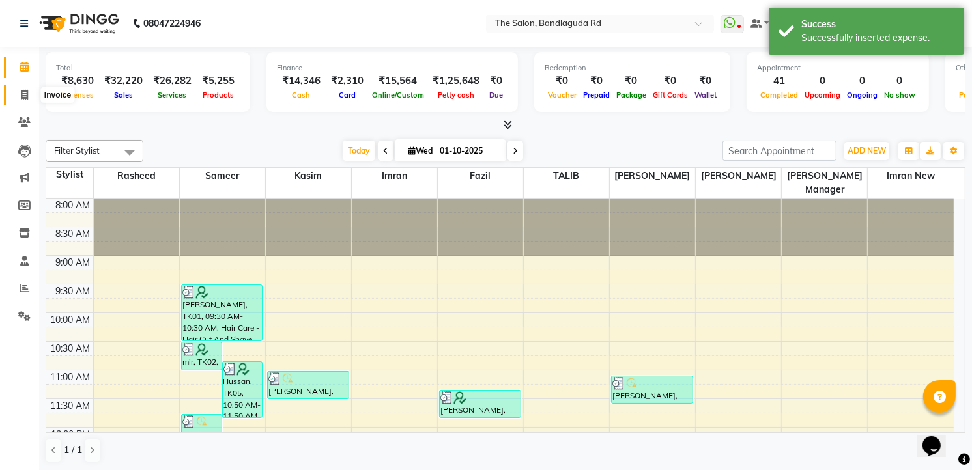
drag, startPoint x: 20, startPoint y: 98, endPoint x: 25, endPoint y: 92, distance: 8.3
click at [21, 98] on icon at bounding box center [24, 95] width 7 height 10
select select "service"
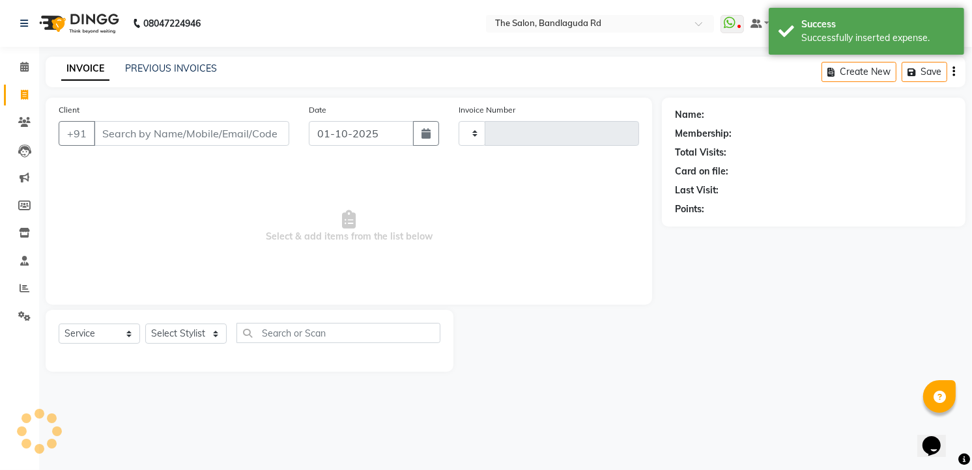
type input "14535"
select select "5198"
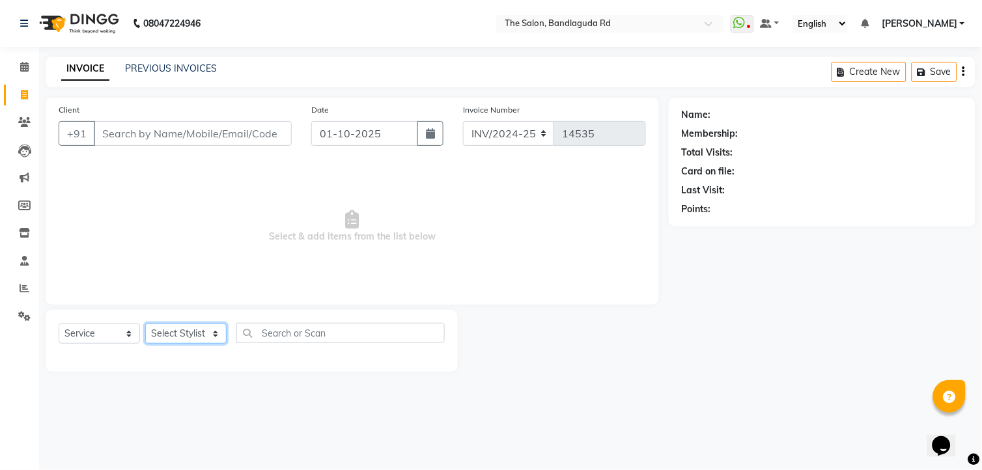
drag, startPoint x: 67, startPoint y: 23, endPoint x: 158, endPoint y: 333, distance: 323.0
click at [158, 333] on select "Select Stylist AIJAZ fazil imran imran new kasim mohsin rasheed rashid manager …" at bounding box center [185, 334] width 81 height 20
click at [145, 324] on select "Select Stylist AIJAZ fazil imran imran new kasim mohsin rasheed rashid manager …" at bounding box center [185, 334] width 81 height 20
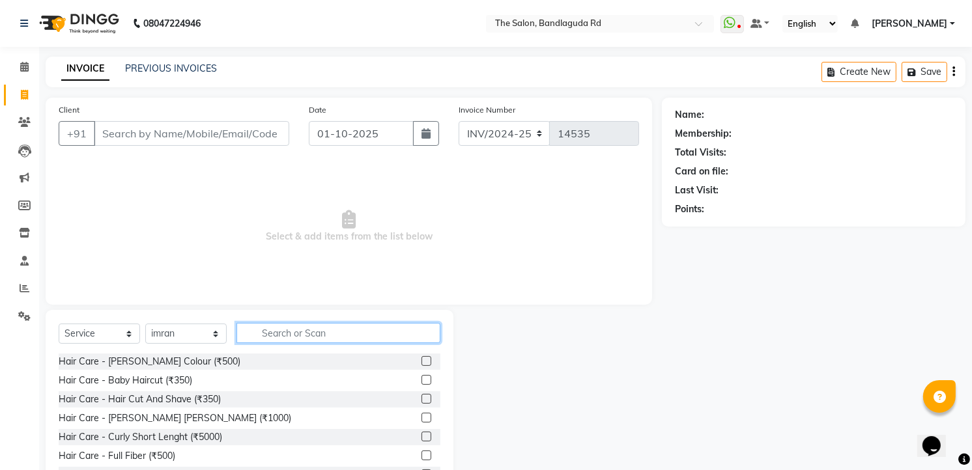
click at [302, 337] on input "text" at bounding box center [338, 333] width 204 height 20
click at [166, 339] on select "Select Stylist AIJAZ fazil imran imran new kasim mohsin rasheed rashid manager …" at bounding box center [185, 334] width 81 height 20
select select "91765"
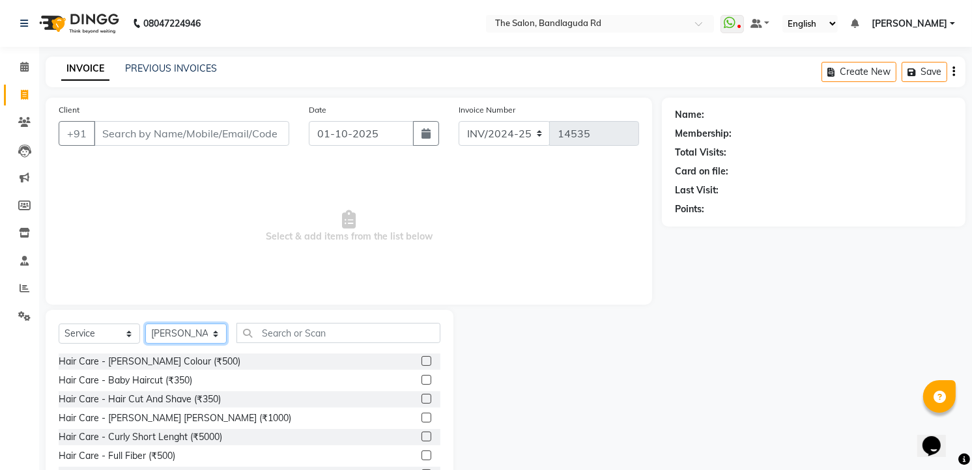
click at [145, 324] on select "Select Stylist AIJAZ fazil imran imran new kasim mohsin rasheed rashid manager …" at bounding box center [185, 334] width 81 height 20
click at [251, 333] on input "text" at bounding box center [338, 333] width 204 height 20
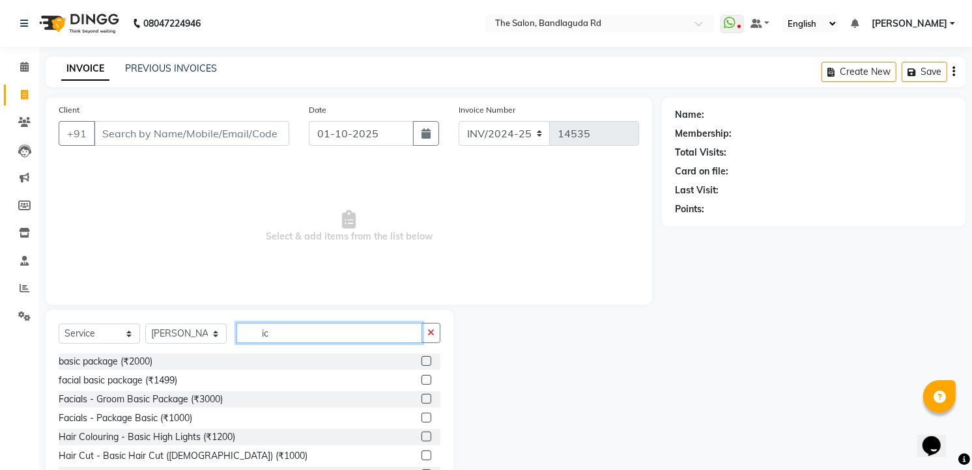
type input "ic"
click at [116, 330] on select "Select Service Product Membership Package Voucher Prepaid Gift Card" at bounding box center [99, 334] width 81 height 20
select select "product"
click at [59, 324] on select "Select Service Product Membership Package Voucher Prepaid Gift Card" at bounding box center [99, 334] width 81 height 20
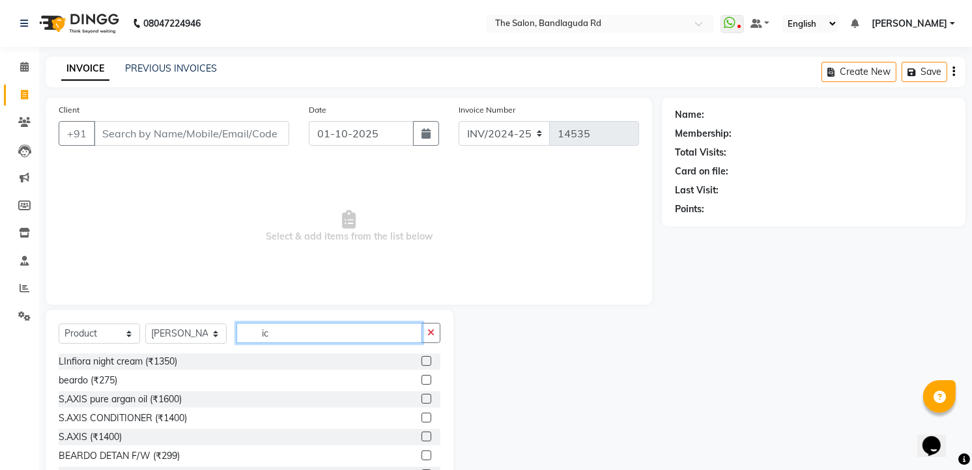
click at [307, 330] on input "ic" at bounding box center [329, 333] width 186 height 20
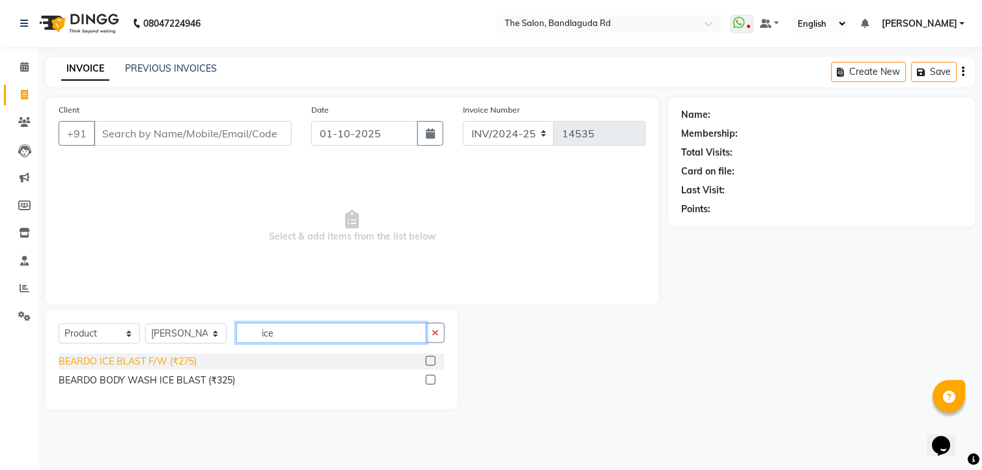
type input "ice"
click at [173, 359] on div "BEARDO ICE BLAST F/W (₹275)" at bounding box center [128, 362] width 138 height 14
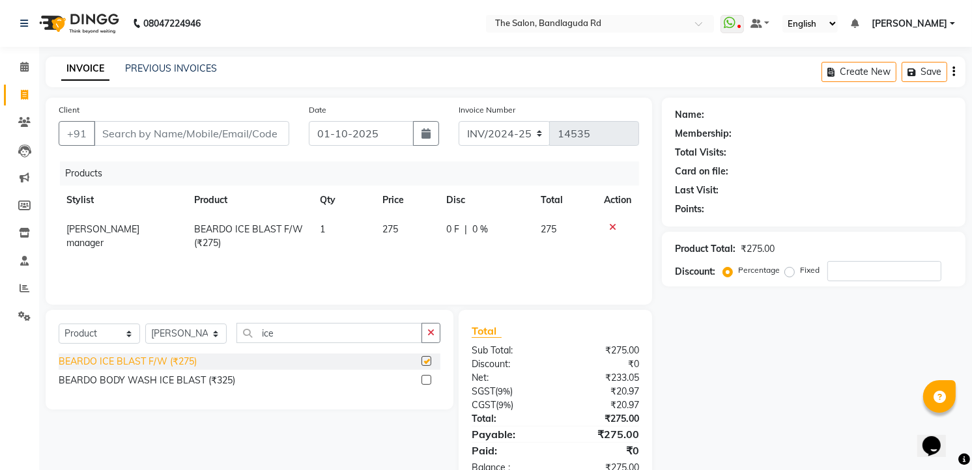
checkbox input "false"
click at [175, 138] on input "Client" at bounding box center [191, 133] width 195 height 25
type input "7"
type input "0"
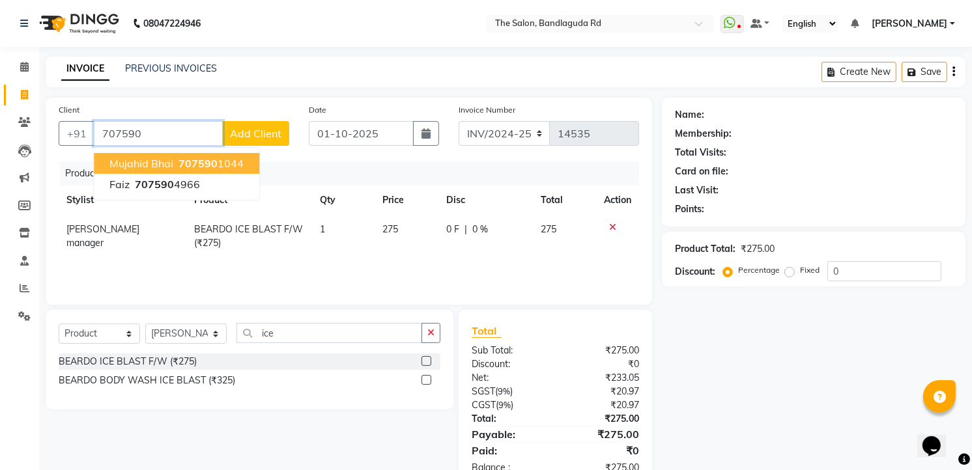
click at [166, 154] on button "Mujahid bhai 707590 1044" at bounding box center [176, 163] width 165 height 21
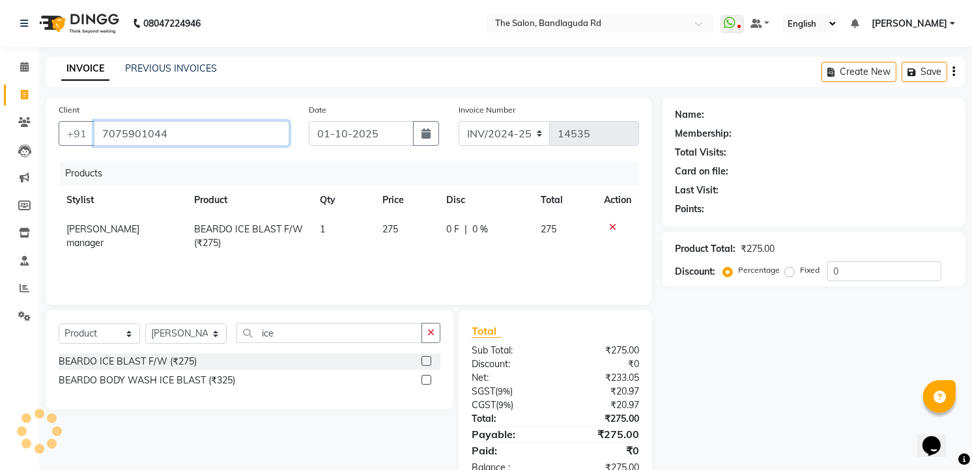
type input "7075901044"
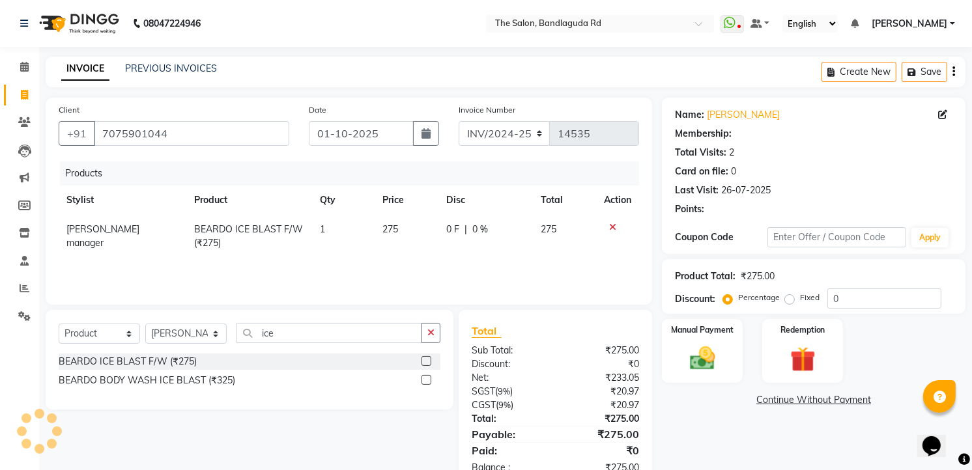
select select "1: Object"
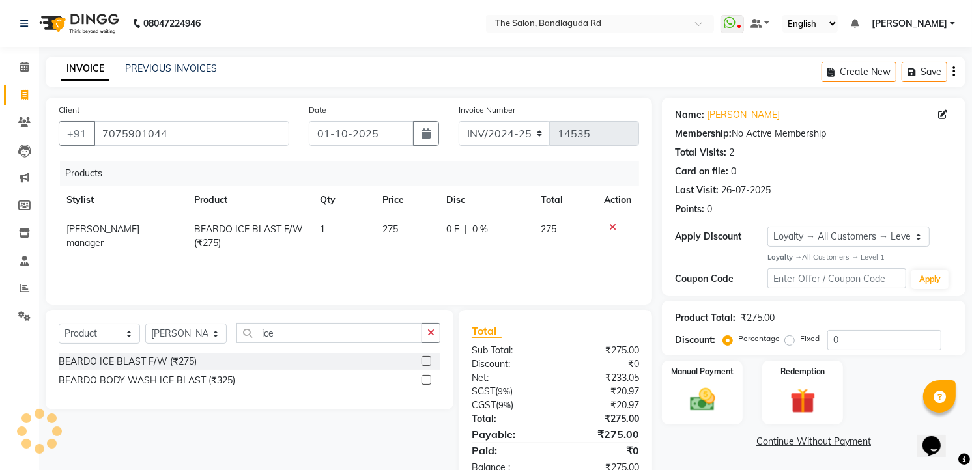
scroll to position [36, 0]
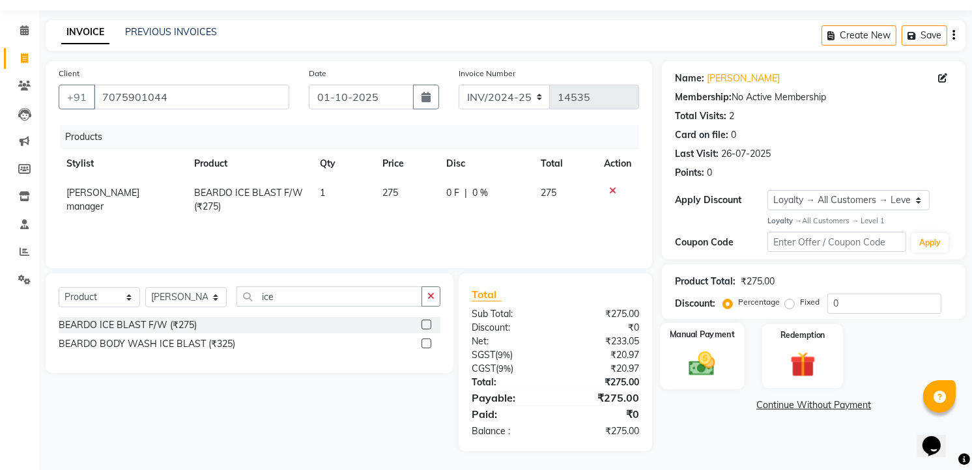
click at [731, 380] on div "Manual Payment" at bounding box center [702, 356] width 84 height 66
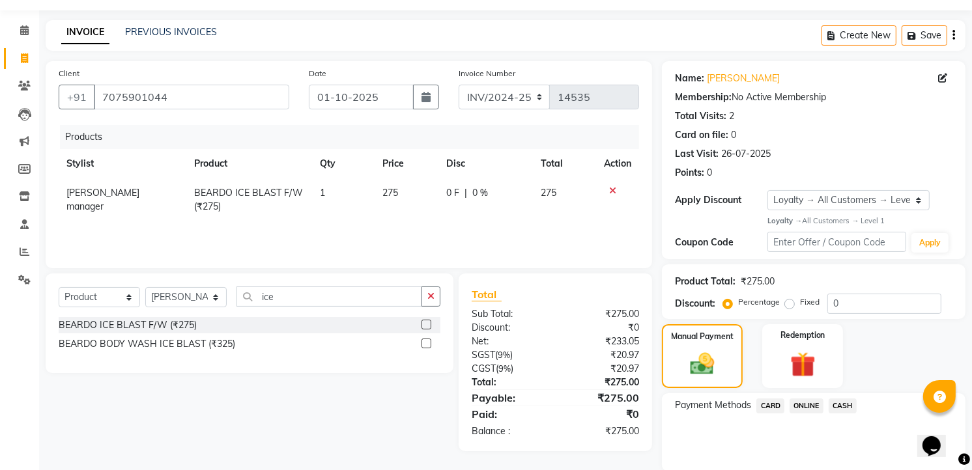
click at [845, 406] on span "CASH" at bounding box center [842, 406] width 28 height 15
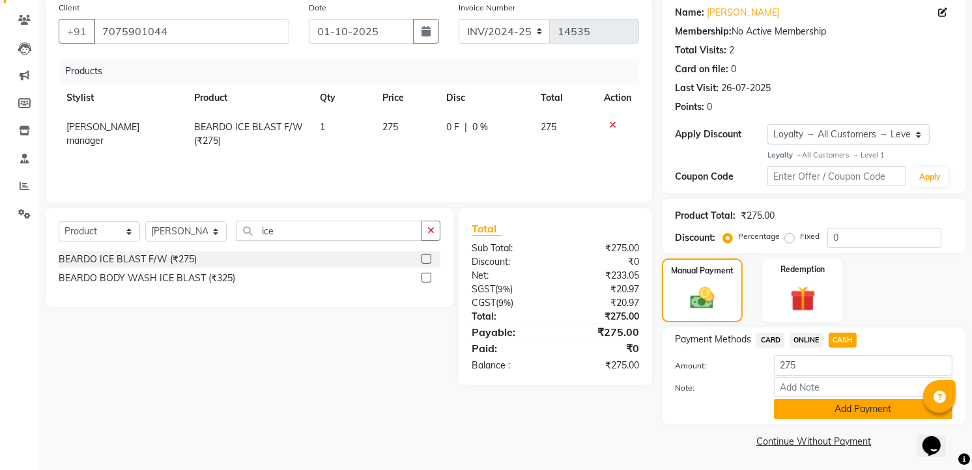
click at [849, 417] on button "Add Payment" at bounding box center [863, 409] width 178 height 20
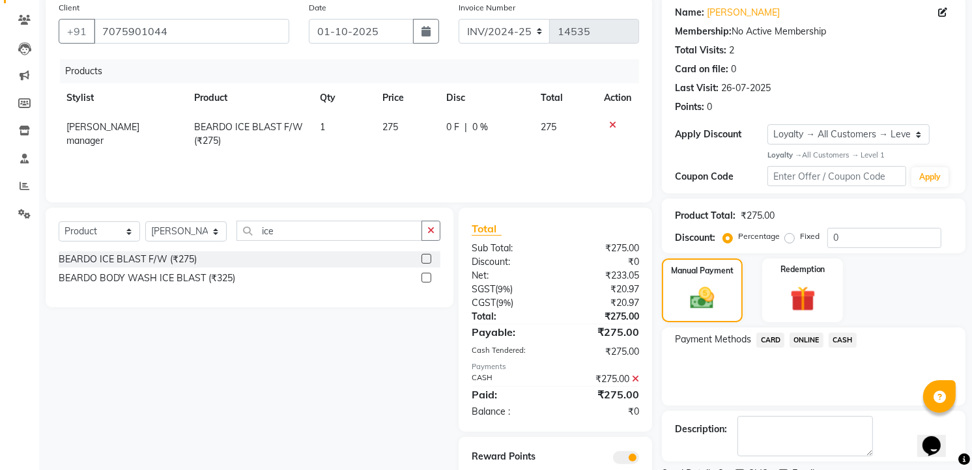
scroll to position [157, 0]
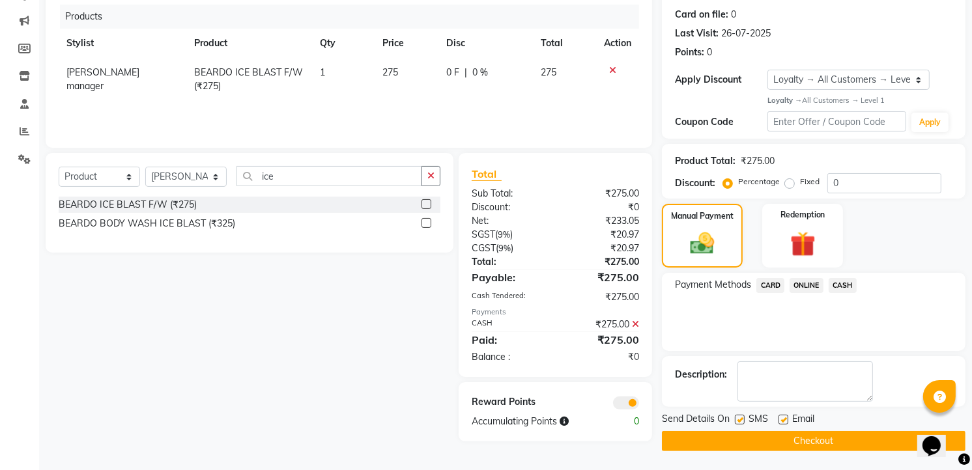
click at [832, 433] on button "Checkout" at bounding box center [814, 441] width 304 height 20
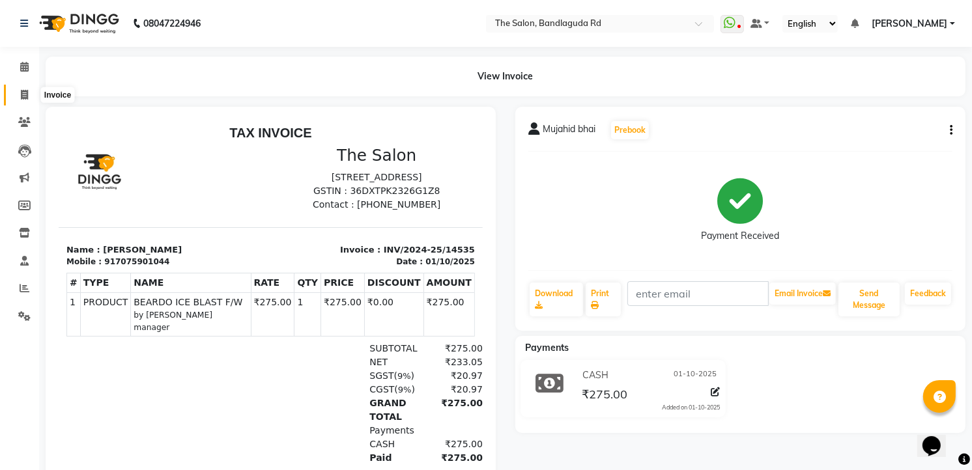
click at [21, 98] on icon at bounding box center [24, 95] width 7 height 10
select select "service"
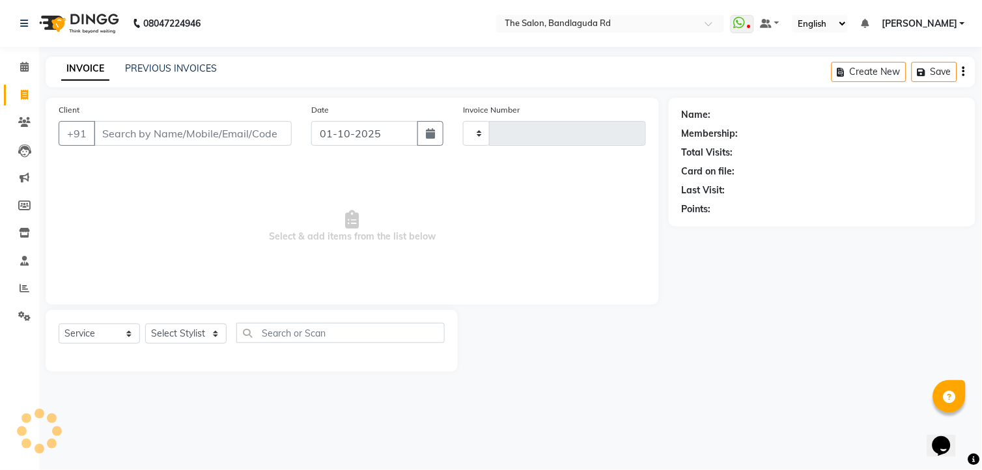
type input "14536"
select select "5198"
click at [20, 300] on li "Reports" at bounding box center [19, 289] width 39 height 28
click at [27, 283] on icon at bounding box center [25, 288] width 10 height 10
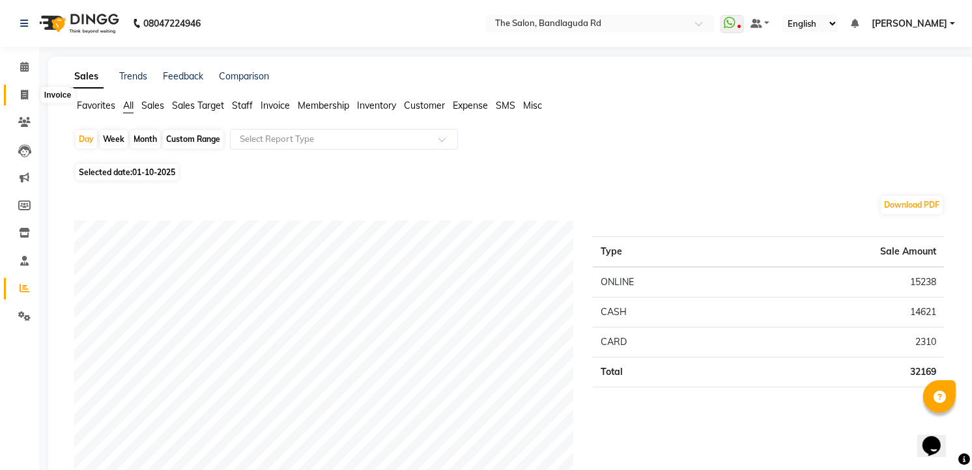
click at [27, 88] on span at bounding box center [24, 95] width 23 height 15
select select "service"
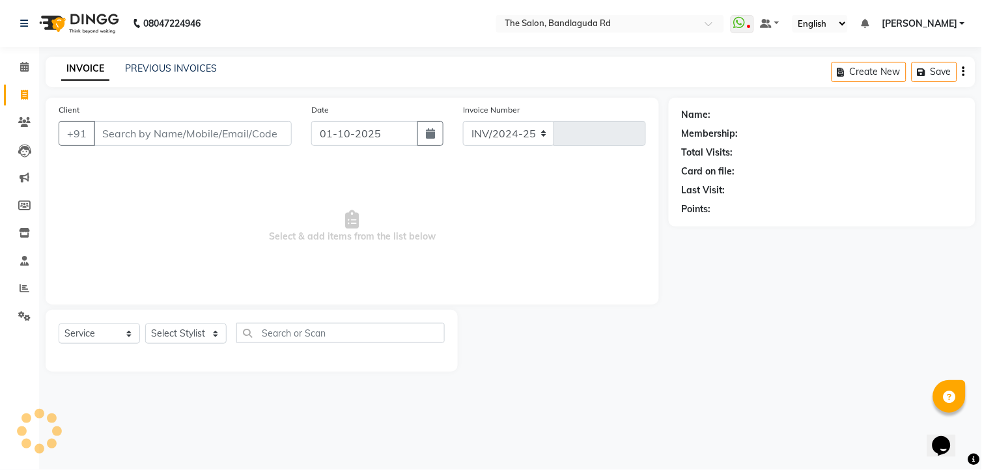
select select "5198"
type input "14536"
click at [210, 329] on select "Select Stylist AIJAZ fazil imran imran new kasim mohsin rasheed rashid manager …" at bounding box center [185, 334] width 81 height 20
select select "65399"
click at [145, 324] on select "Select Stylist AIJAZ fazil imran imran new kasim mohsin rasheed rashid manager …" at bounding box center [185, 334] width 81 height 20
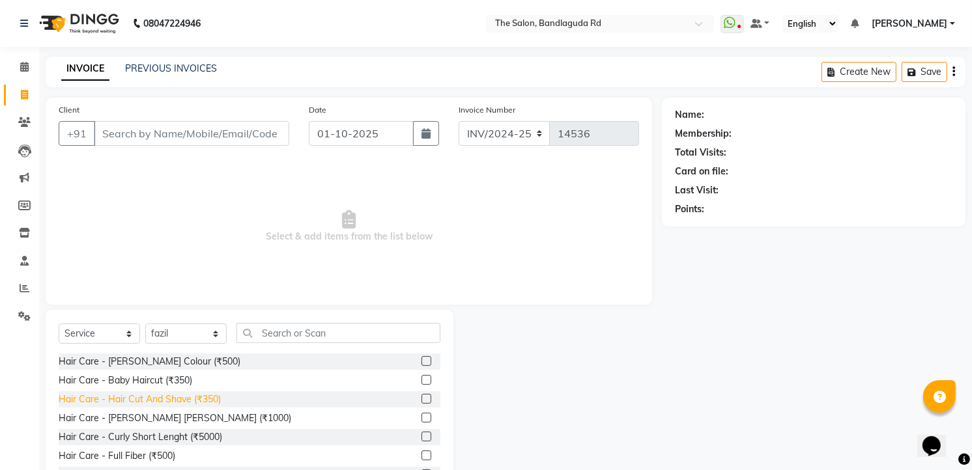
click at [219, 399] on div "Hair Care - Hair Cut And Shave (₹350)" at bounding box center [140, 400] width 162 height 14
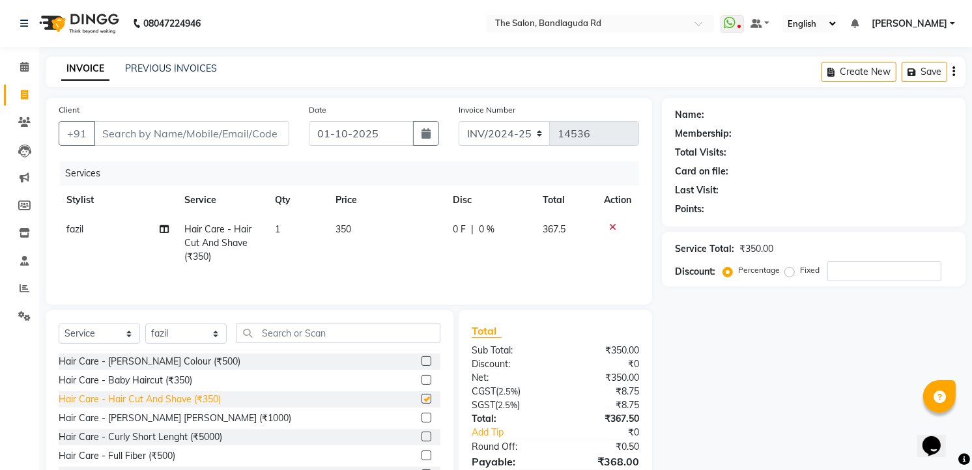
checkbox input "false"
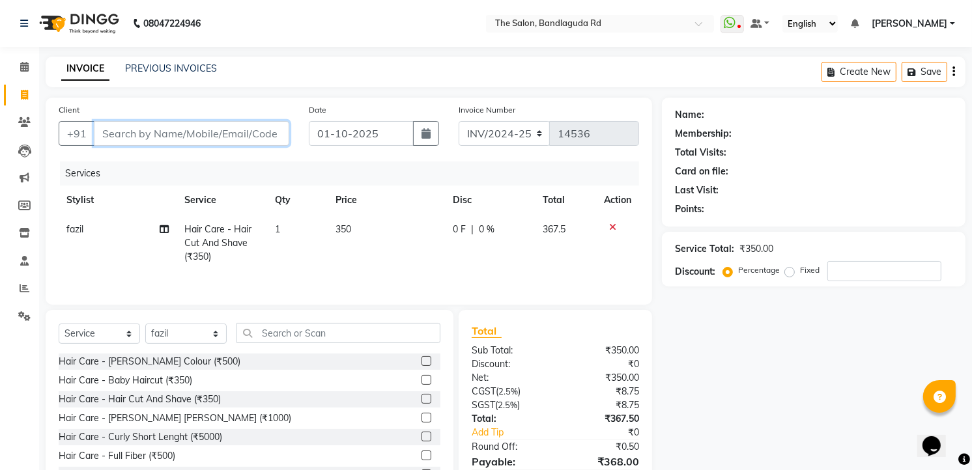
click at [186, 129] on input "Client" at bounding box center [191, 133] width 195 height 25
click at [214, 138] on input "Client" at bounding box center [191, 133] width 195 height 25
type input "8"
type input "0"
type input "8919931308"
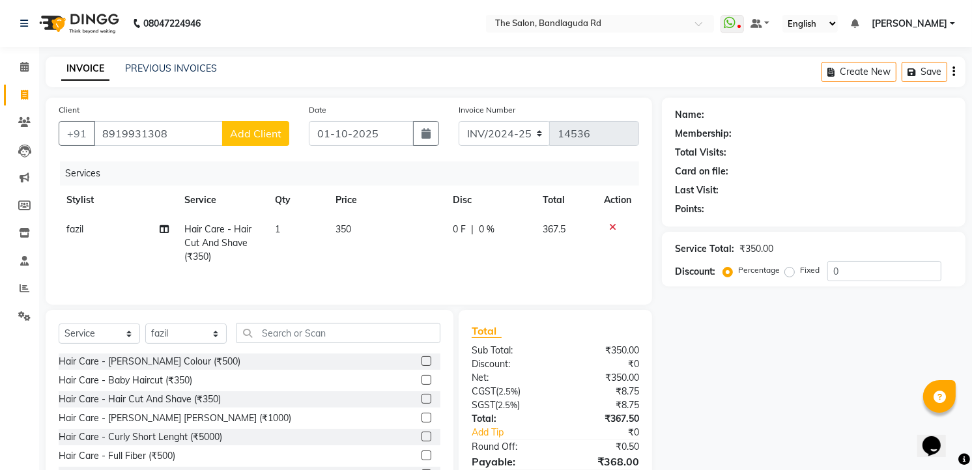
click at [261, 127] on span "Add Client" at bounding box center [255, 133] width 51 height 13
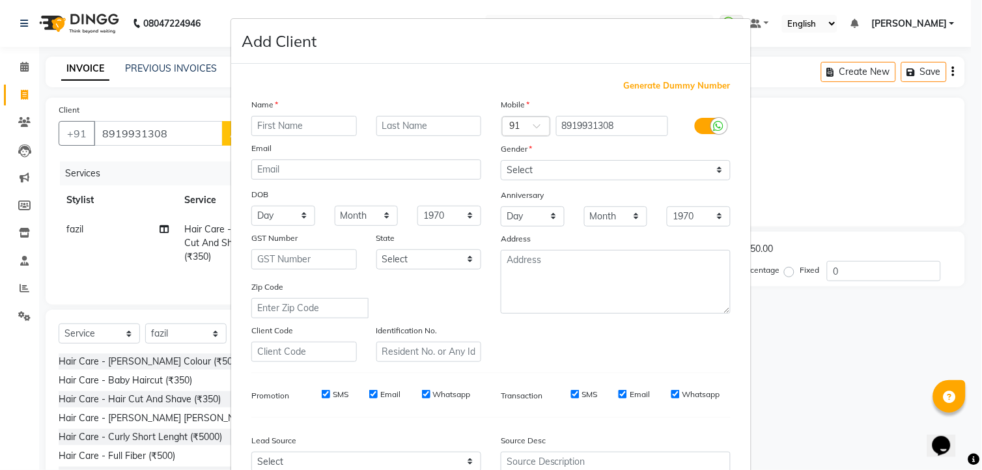
click at [272, 127] on input "text" at bounding box center [304, 126] width 106 height 20
type input "fazail"
click at [511, 165] on select "Select Male Female Other Prefer Not To Say" at bounding box center [616, 170] width 230 height 20
select select "male"
click at [501, 160] on select "Select Male Female Other Prefer Not To Say" at bounding box center [616, 170] width 230 height 20
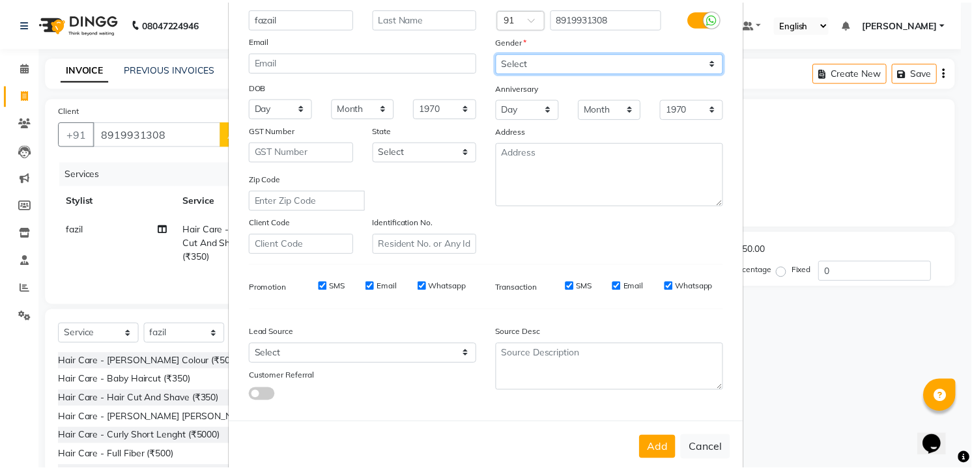
scroll to position [132, 0]
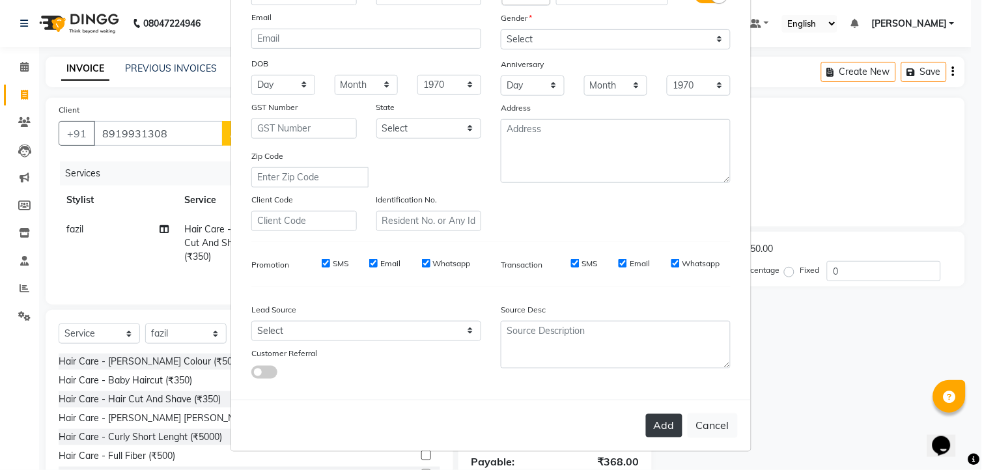
click at [664, 427] on button "Add" at bounding box center [664, 425] width 36 height 23
select select
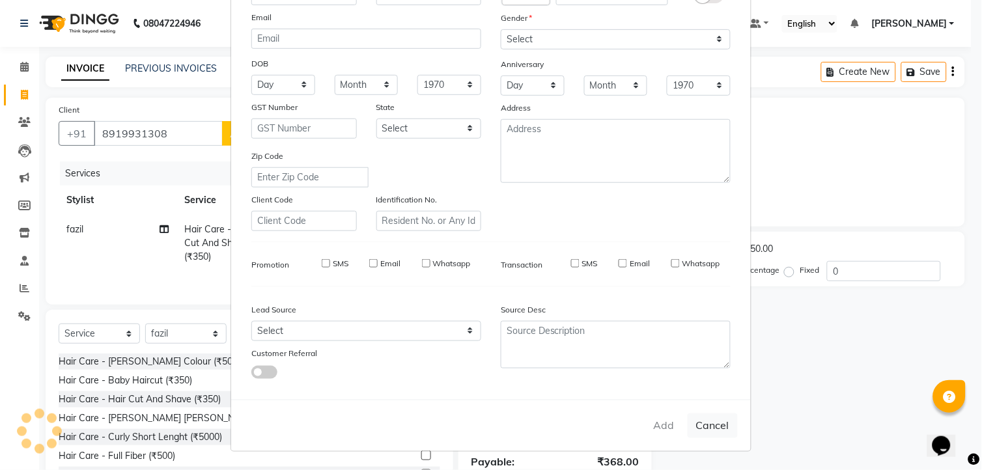
select select
checkbox input "false"
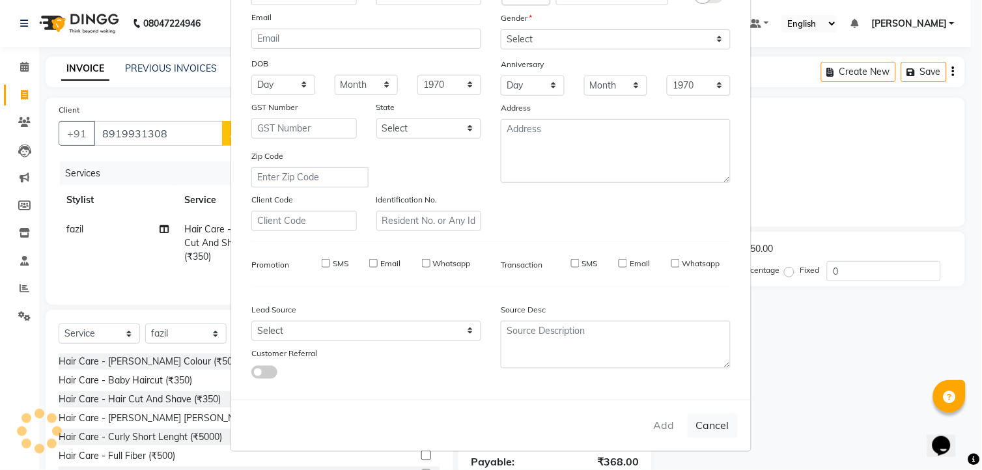
checkbox input "false"
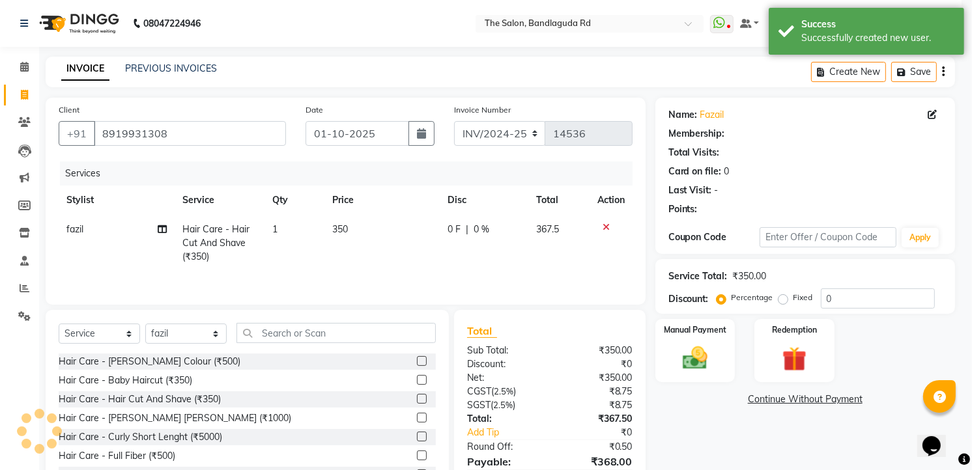
select select "1: Object"
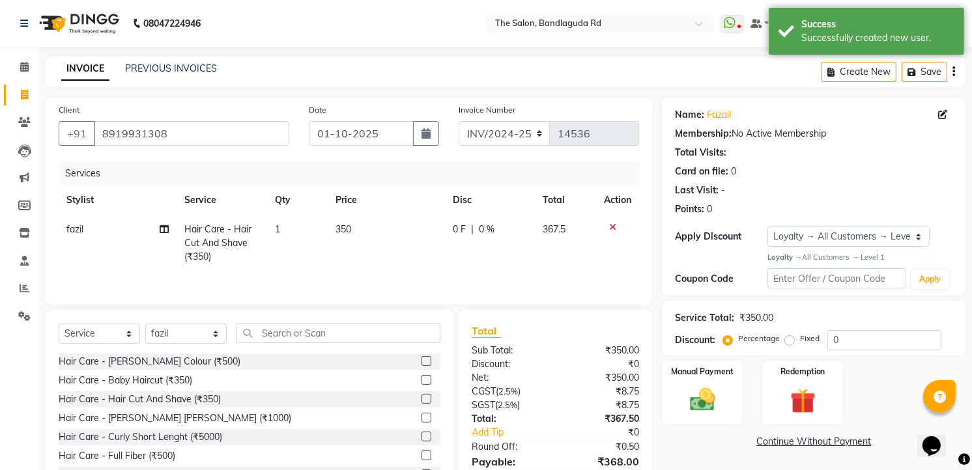
scroll to position [66, 0]
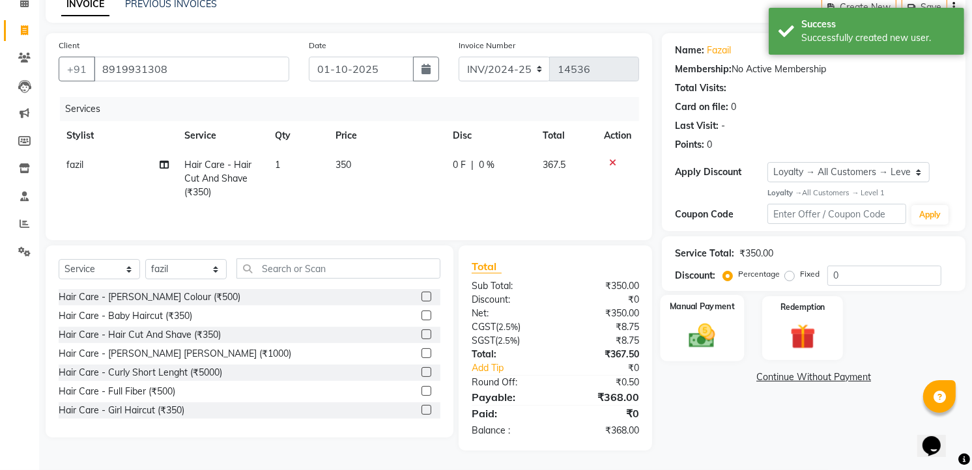
drag, startPoint x: 701, startPoint y: 346, endPoint x: 709, endPoint y: 354, distance: 10.6
click at [701, 346] on img at bounding box center [702, 335] width 42 height 30
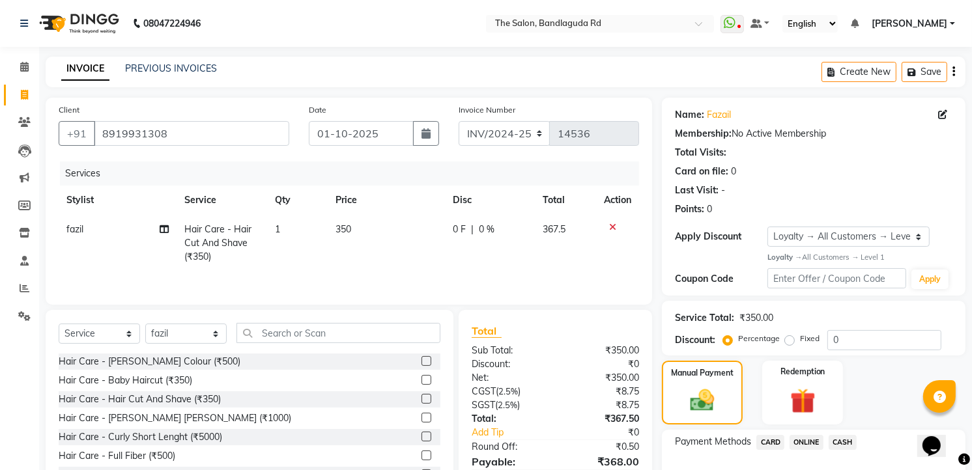
scroll to position [83, 0]
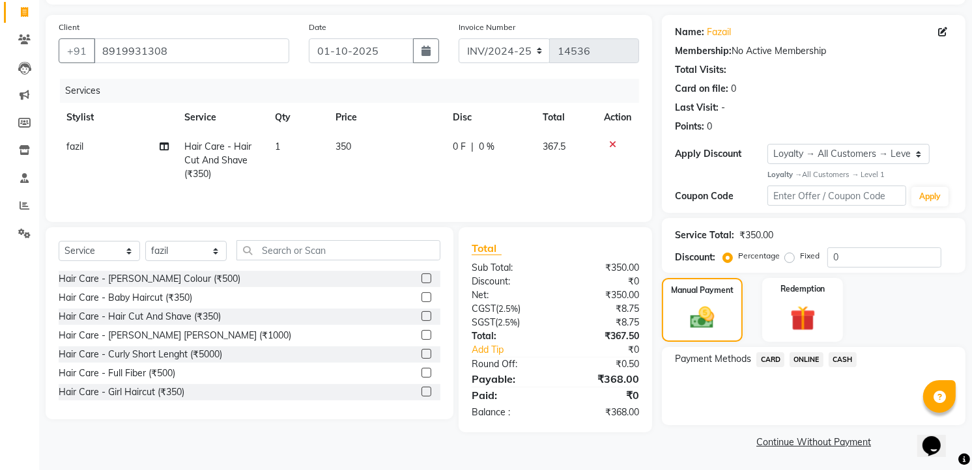
click at [836, 356] on span "CASH" at bounding box center [842, 359] width 28 height 15
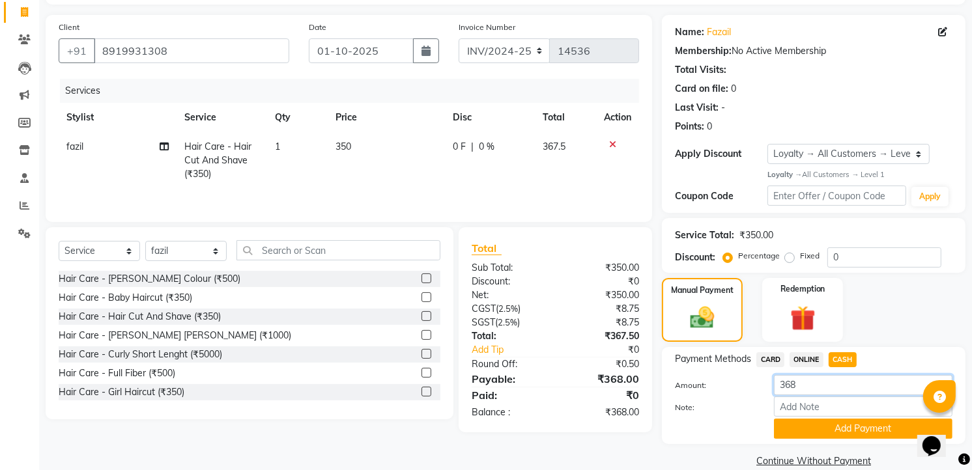
click at [822, 386] on input "368" at bounding box center [863, 385] width 178 height 20
type input "3"
type input "300"
click at [825, 428] on button "Add Payment" at bounding box center [863, 429] width 178 height 20
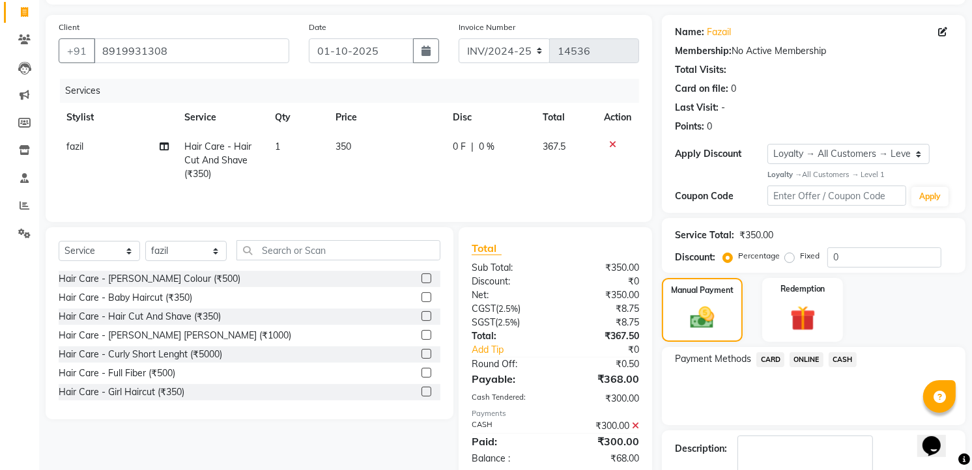
click at [805, 360] on span "ONLINE" at bounding box center [806, 359] width 34 height 15
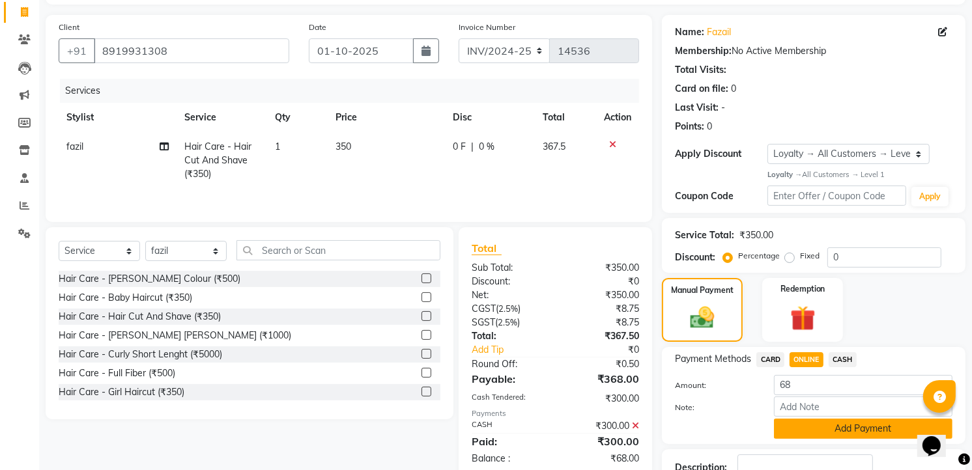
click at [819, 428] on button "Add Payment" at bounding box center [863, 429] width 178 height 20
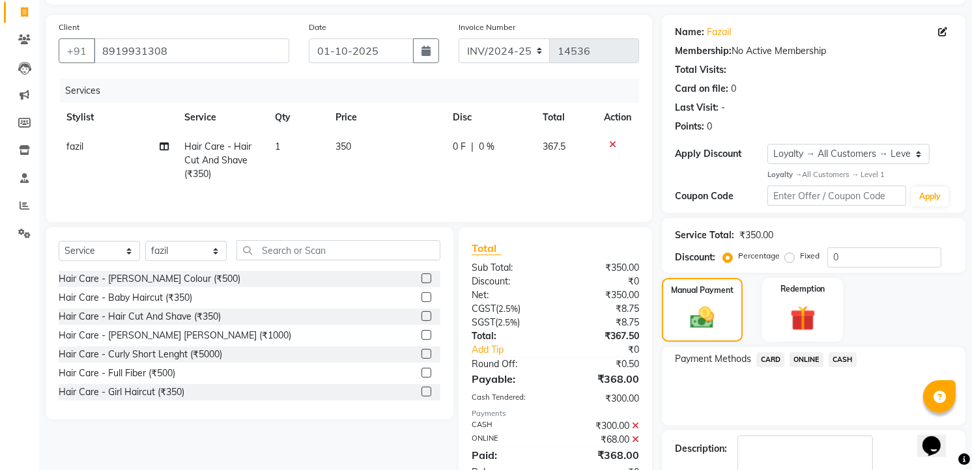
scroll to position [190, 0]
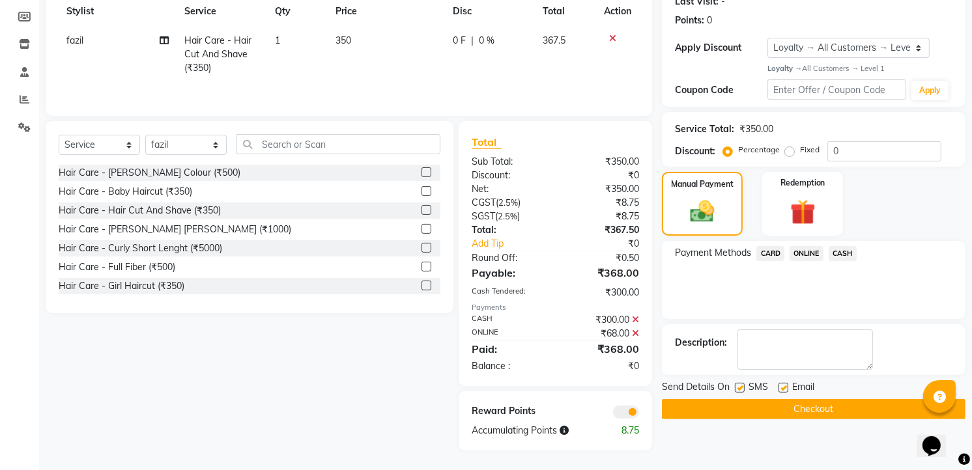
click at [808, 400] on button "Checkout" at bounding box center [814, 409] width 304 height 20
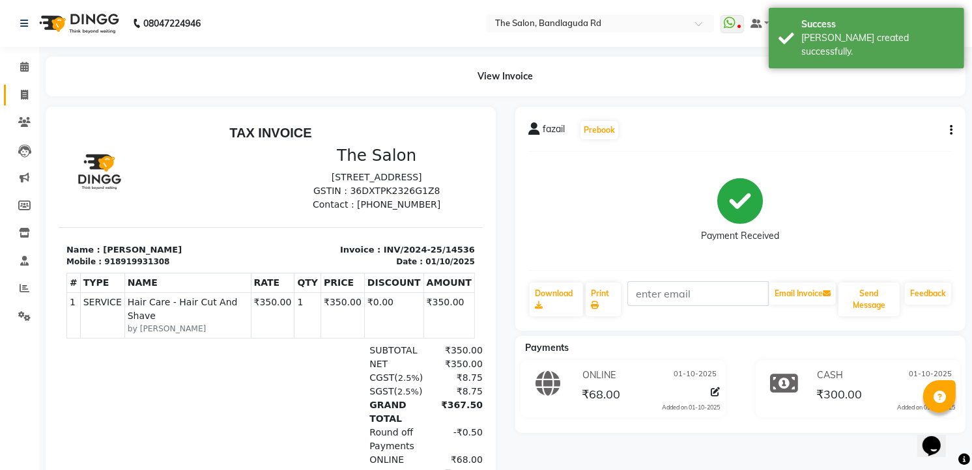
click at [22, 90] on icon at bounding box center [24, 95] width 7 height 10
select select "service"
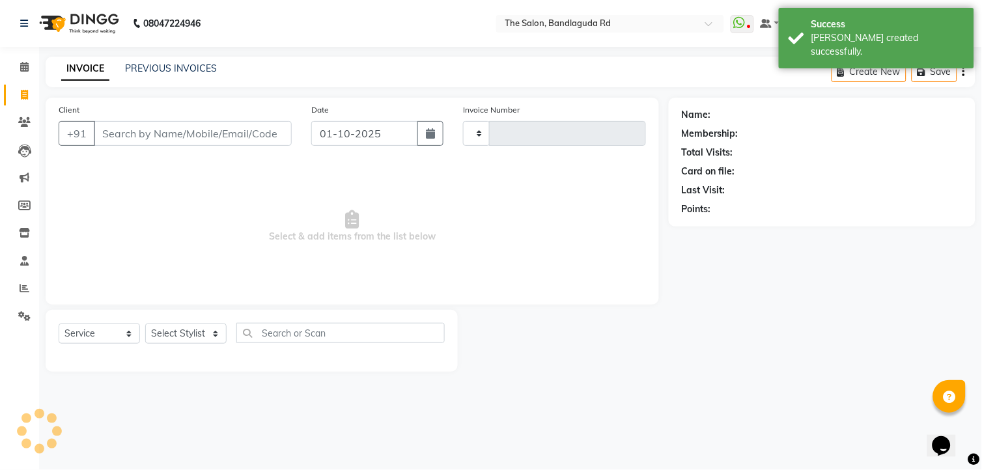
type input "14537"
select select "5198"
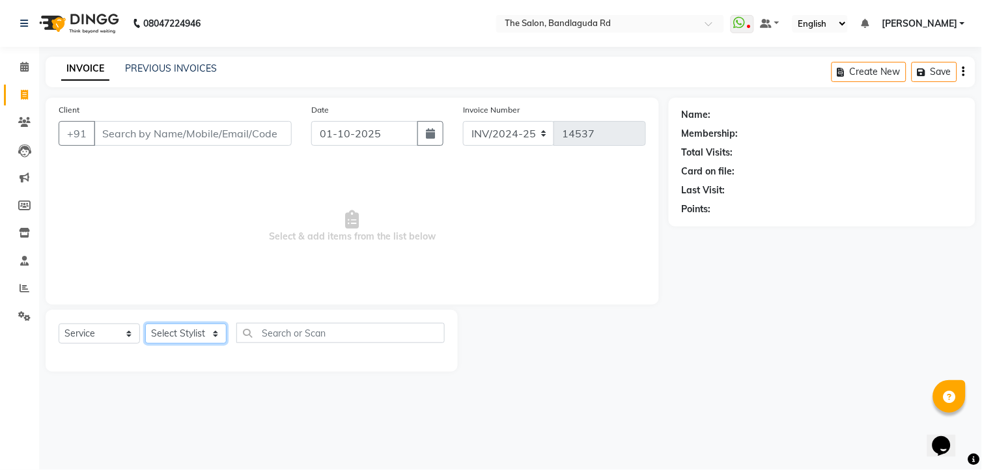
click at [160, 327] on select "Select Stylist AIJAZ fazil imran imran new kasim mohsin rasheed rashid manager …" at bounding box center [185, 334] width 81 height 20
select select "91765"
click at [145, 324] on select "Select Stylist AIJAZ fazil imran imran new kasim mohsin rasheed rashid manager …" at bounding box center [185, 334] width 81 height 20
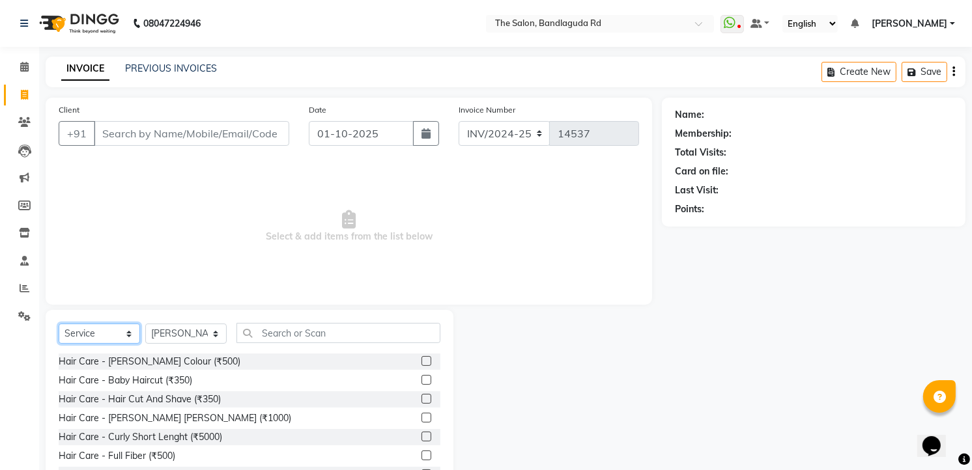
click at [96, 337] on select "Select Service Product Membership Package Voucher Prepaid Gift Card" at bounding box center [99, 334] width 81 height 20
select select "product"
click at [59, 324] on select "Select Service Product Membership Package Voucher Prepaid Gift Card" at bounding box center [99, 334] width 81 height 20
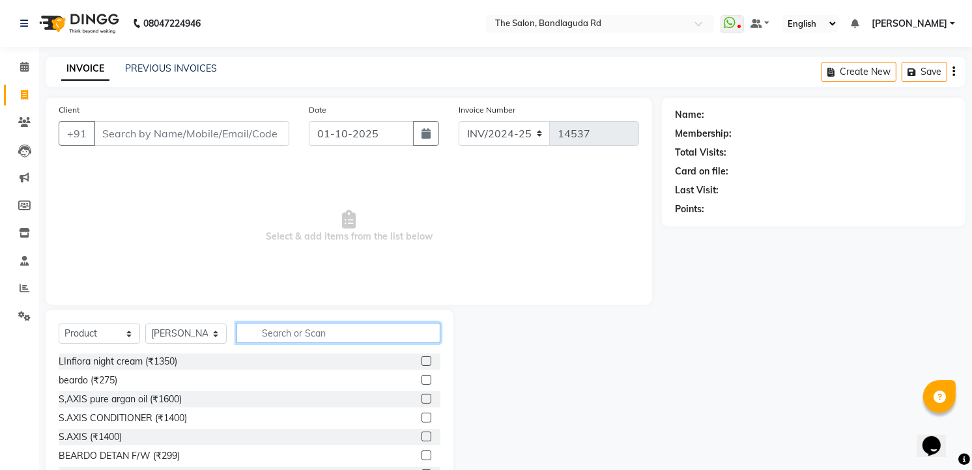
click at [270, 341] on input "text" at bounding box center [338, 333] width 204 height 20
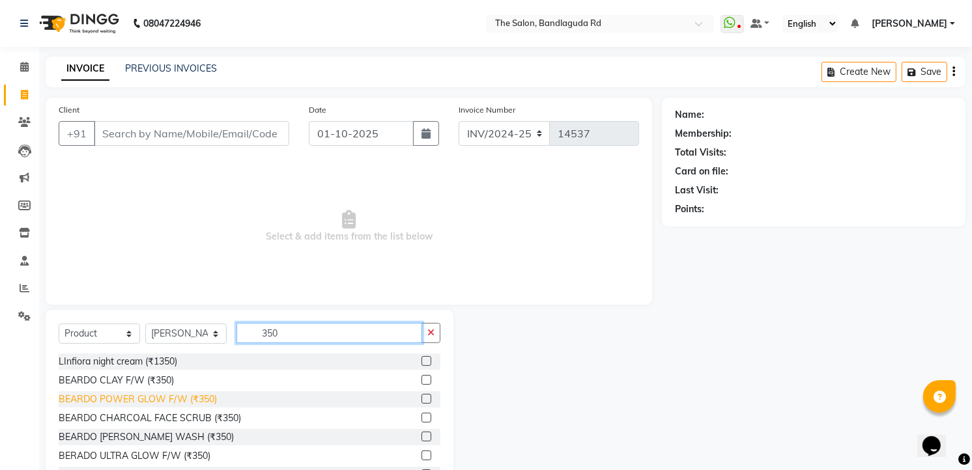
type input "350"
click at [173, 399] on div "BEARDO POWER GLOW F/W (₹350)" at bounding box center [138, 400] width 158 height 14
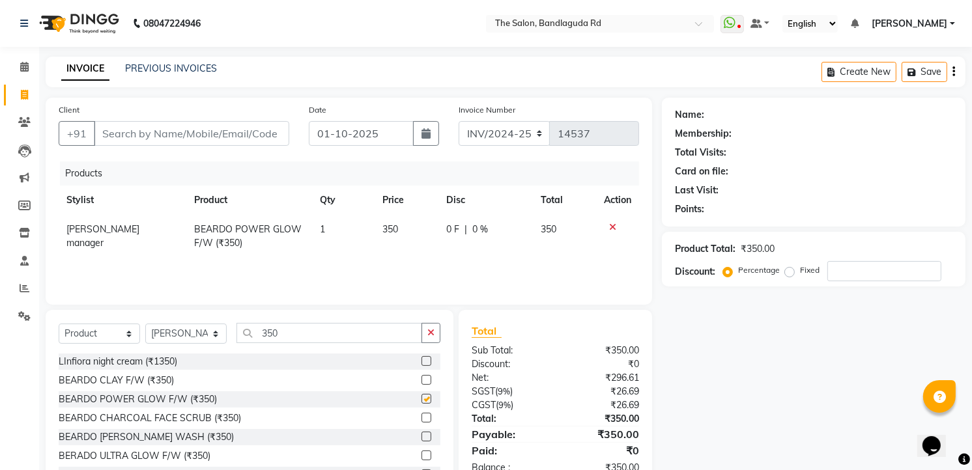
checkbox input "false"
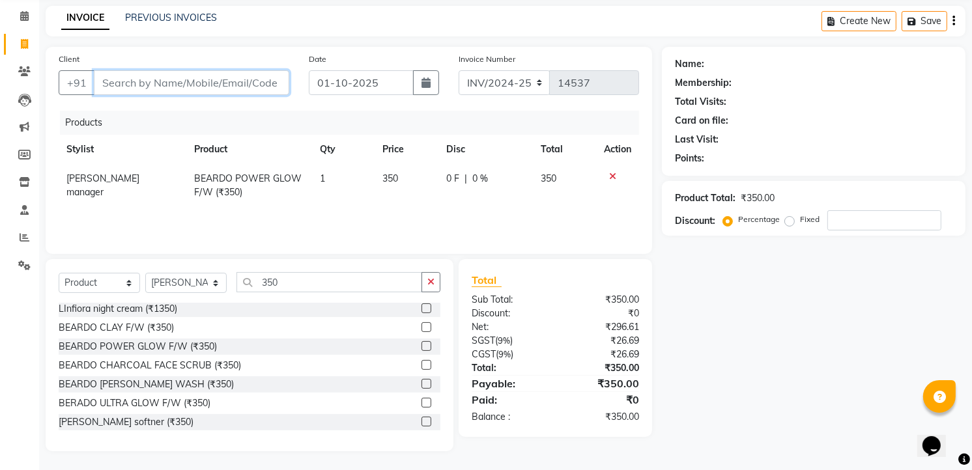
click at [180, 85] on input "Client" at bounding box center [191, 82] width 195 height 25
click at [202, 81] on input "Client" at bounding box center [191, 82] width 195 height 25
type input "9"
type input "0"
type input "9"
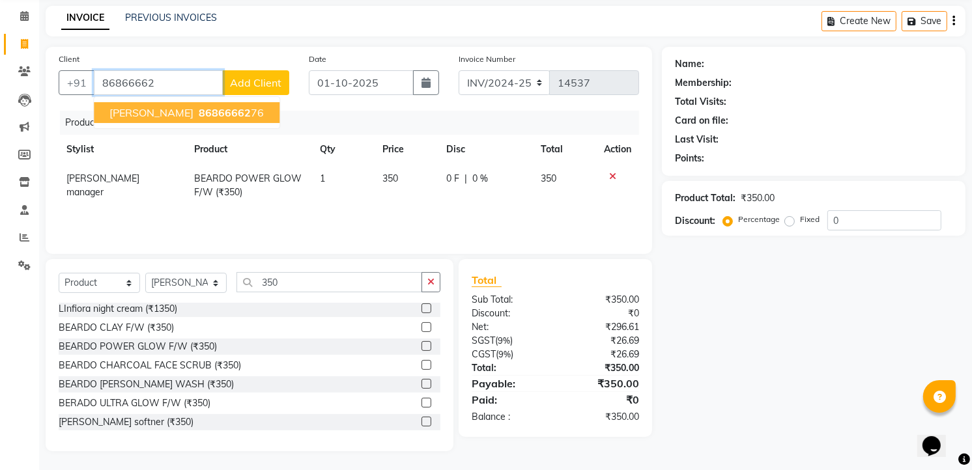
click at [221, 111] on span "86866662" at bounding box center [225, 112] width 52 height 13
type input "8686666276"
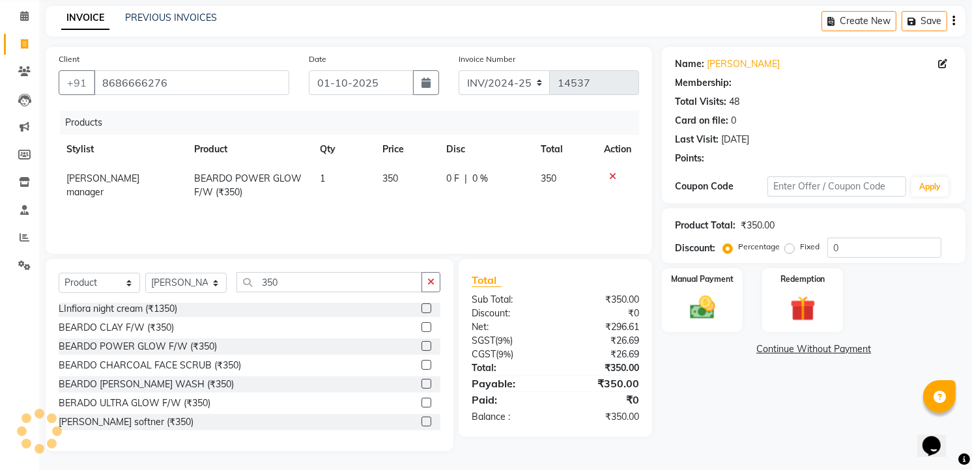
select select "1: Object"
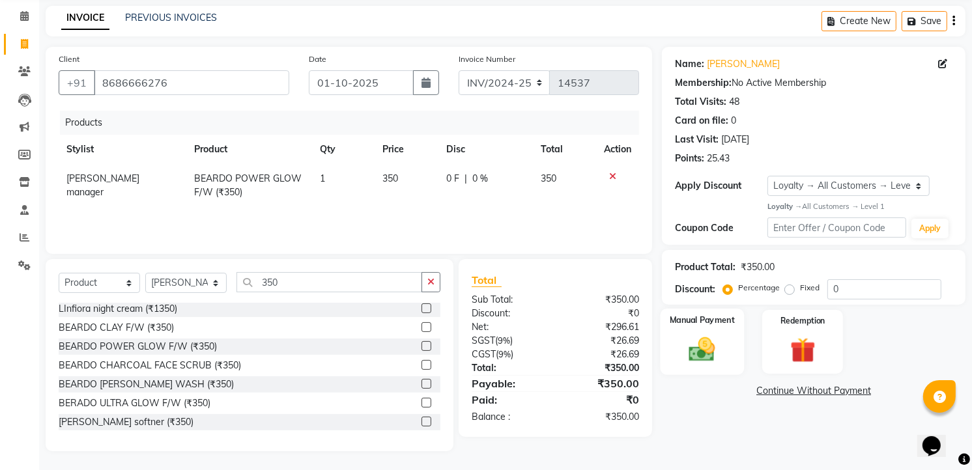
click at [690, 352] on img at bounding box center [702, 349] width 42 height 30
click at [837, 388] on span "CASH" at bounding box center [842, 391] width 28 height 15
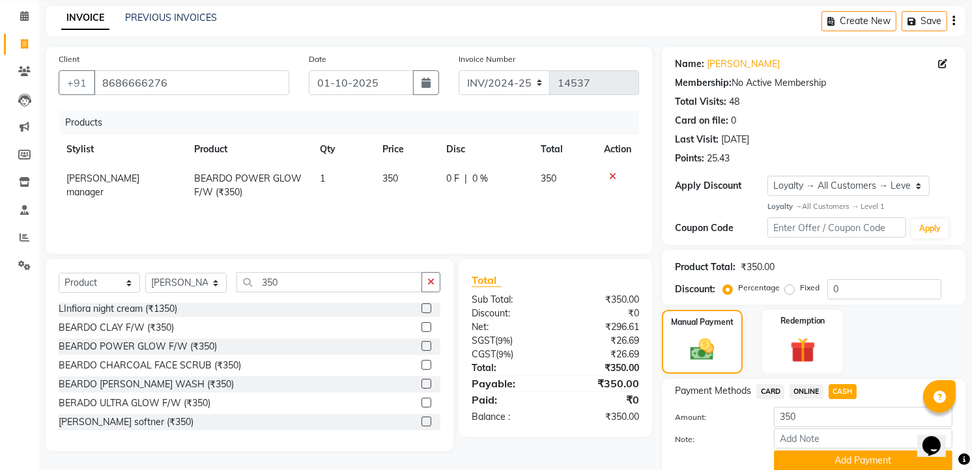
scroll to position [102, 0]
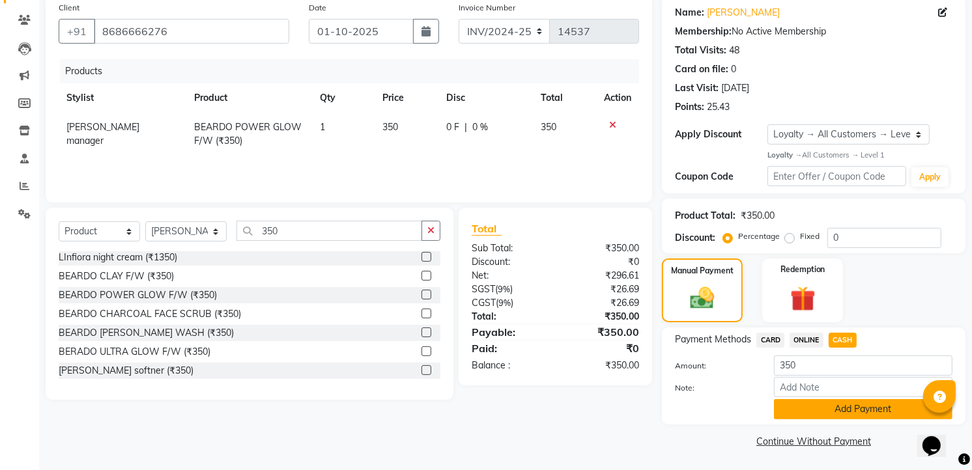
click at [850, 403] on button "Add Payment" at bounding box center [863, 409] width 178 height 20
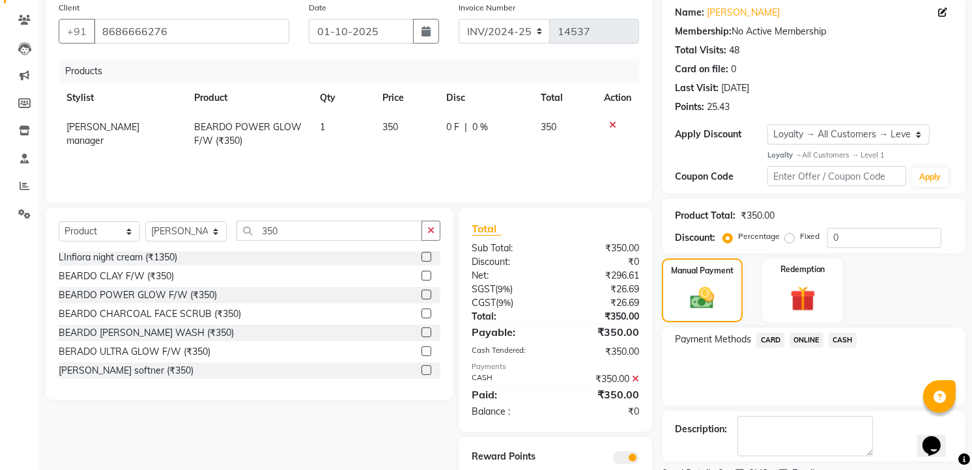
scroll to position [157, 0]
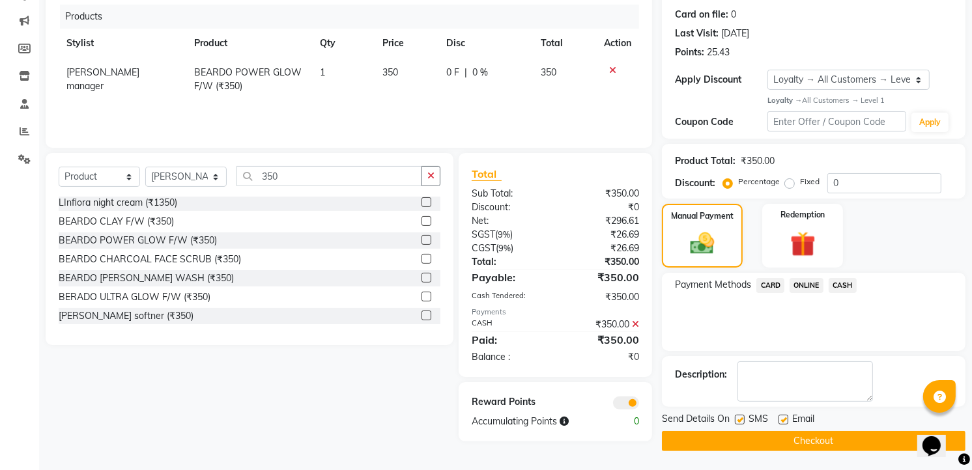
click at [804, 432] on button "Checkout" at bounding box center [814, 441] width 304 height 20
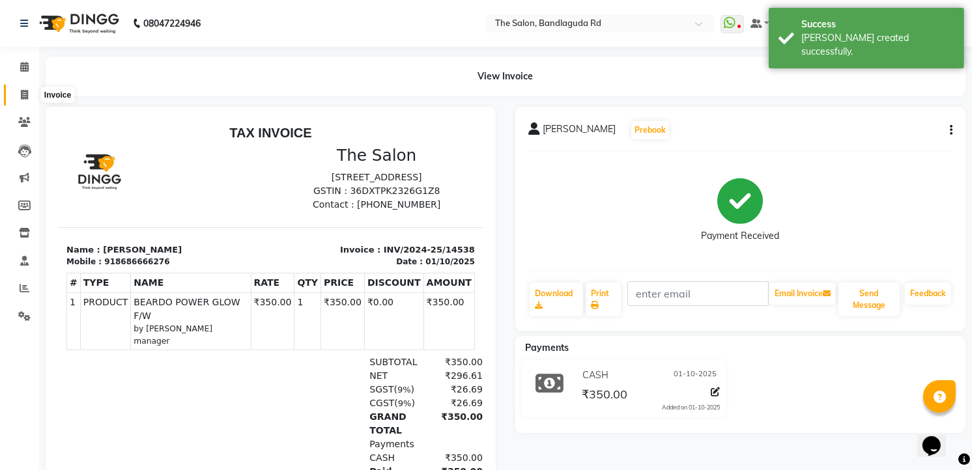
click at [22, 99] on icon at bounding box center [24, 95] width 7 height 10
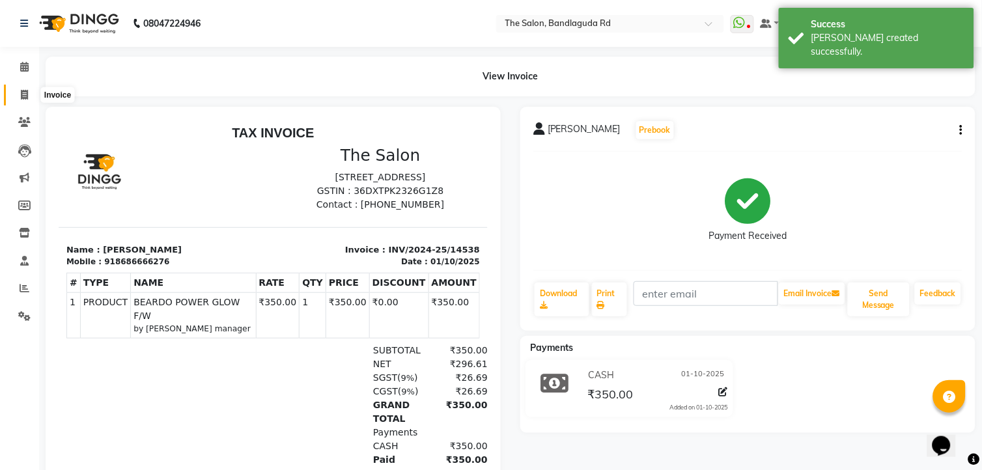
select select "service"
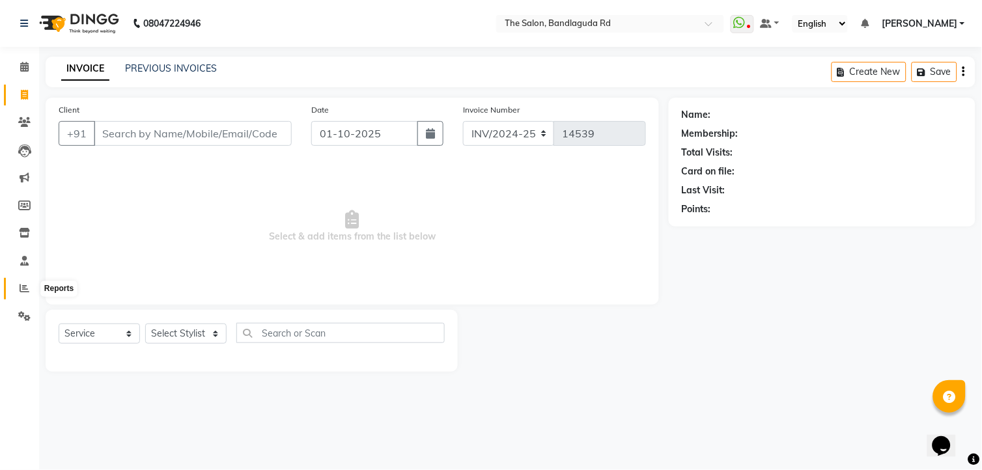
click at [15, 290] on span at bounding box center [24, 288] width 23 height 15
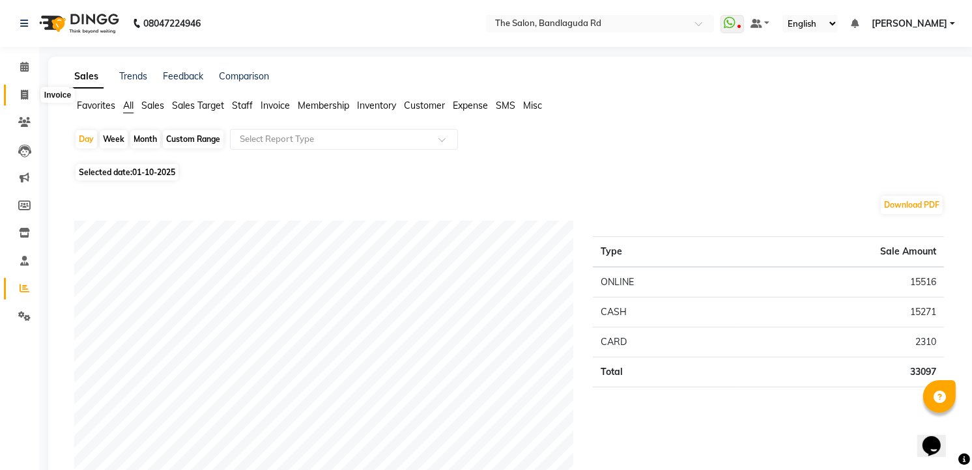
click at [21, 100] on icon at bounding box center [24, 95] width 7 height 10
select select "service"
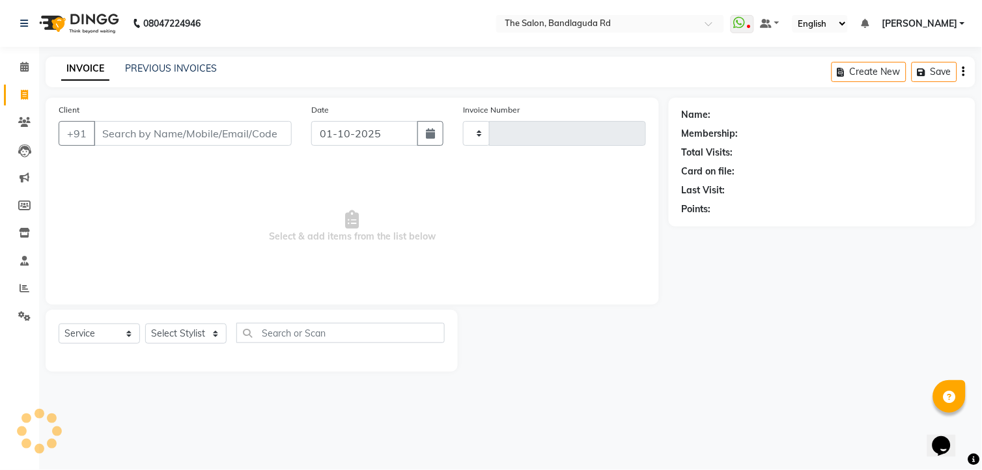
type input "14539"
select select "5198"
click at [163, 332] on select "Select Stylist AIJAZ fazil imran imran new kasim mohsin rasheed rashid manager …" at bounding box center [185, 334] width 81 height 20
select select "91765"
click at [145, 324] on select "Select Stylist AIJAZ fazil imran imran new kasim mohsin rasheed rashid manager …" at bounding box center [185, 334] width 81 height 20
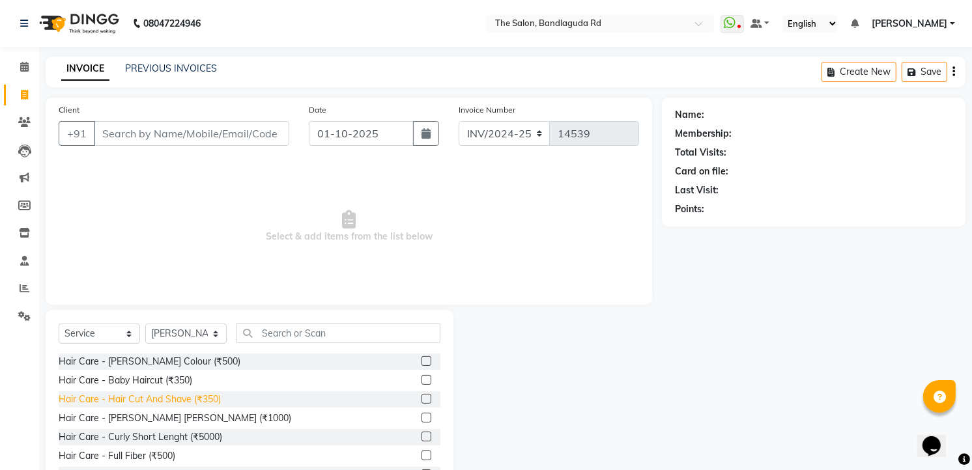
click at [187, 396] on div "Hair Care - Hair Cut And Shave (₹350)" at bounding box center [140, 400] width 162 height 14
checkbox input "false"
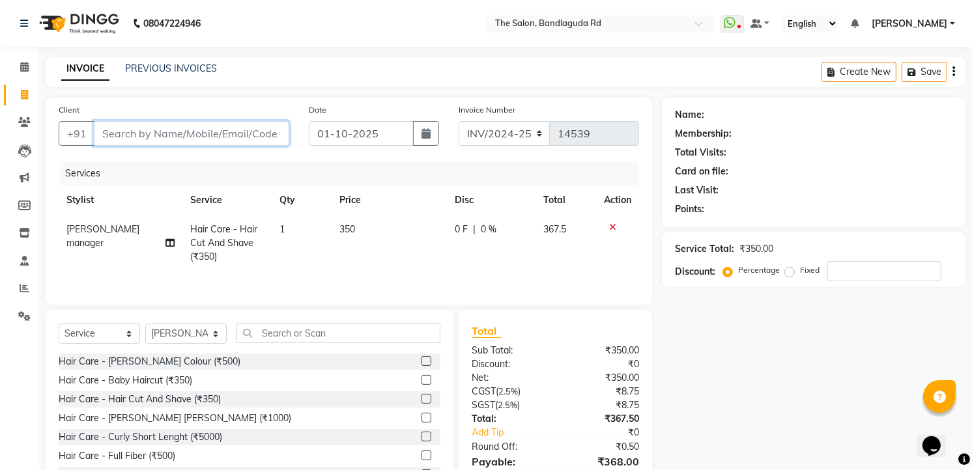
click at [225, 141] on input "Client" at bounding box center [191, 133] width 195 height 25
click at [225, 140] on input "Client" at bounding box center [191, 133] width 195 height 25
type input "7"
type input "0"
type input "7208276477"
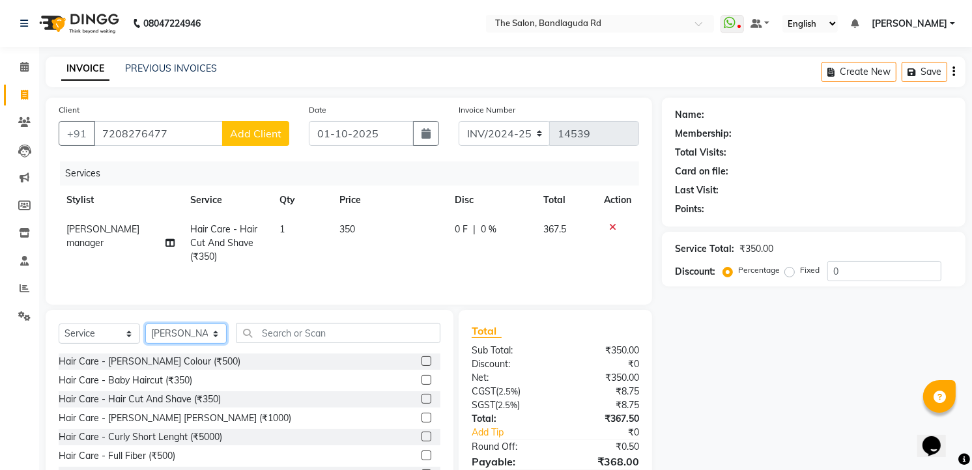
click at [178, 341] on select "Select Stylist AIJAZ fazil imran imran new kasim mohsin rasheed rashid manager …" at bounding box center [185, 334] width 81 height 20
select select "86723"
click at [145, 325] on select "Select Stylist AIJAZ fazil imran imran new kasim mohsin rasheed rashid manager …" at bounding box center [185, 334] width 81 height 20
drag, startPoint x: 268, startPoint y: 336, endPoint x: 239, endPoint y: 328, distance: 29.9
click at [255, 333] on input "text" at bounding box center [338, 333] width 204 height 20
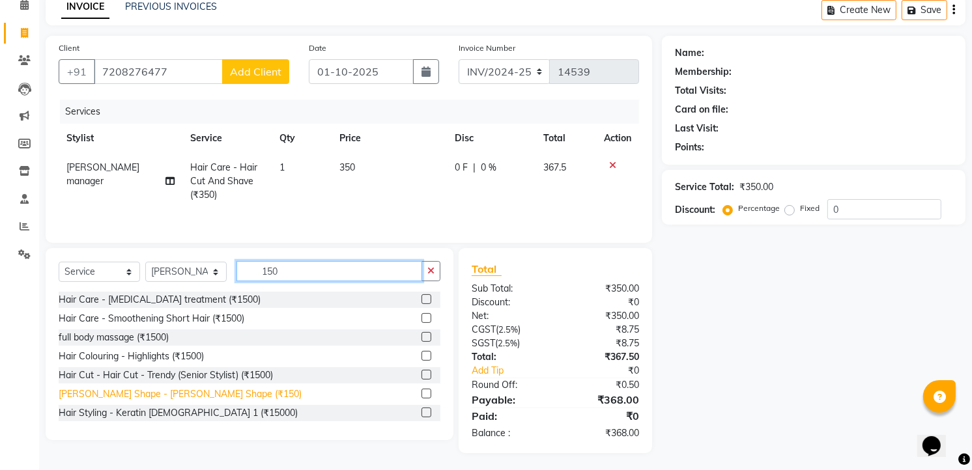
scroll to position [66, 0]
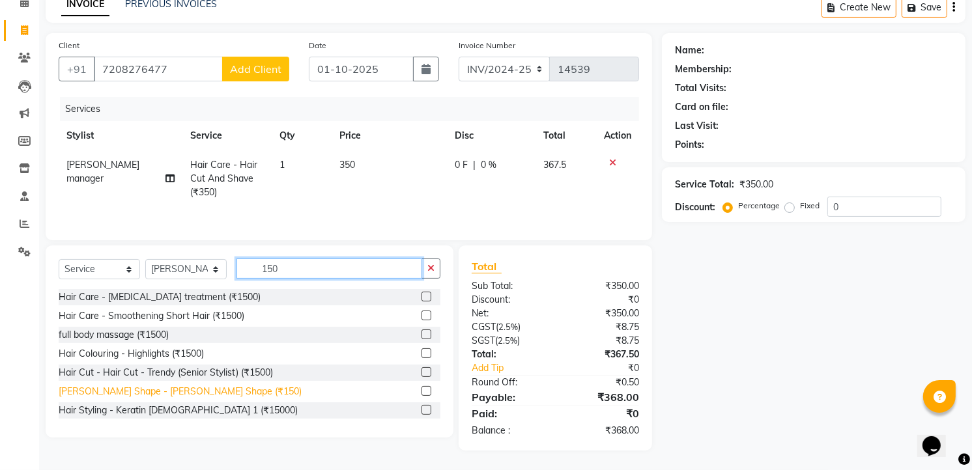
type input "150"
click at [187, 396] on div "Beard Shape - Beard Shape (₹150)" at bounding box center [180, 392] width 243 height 14
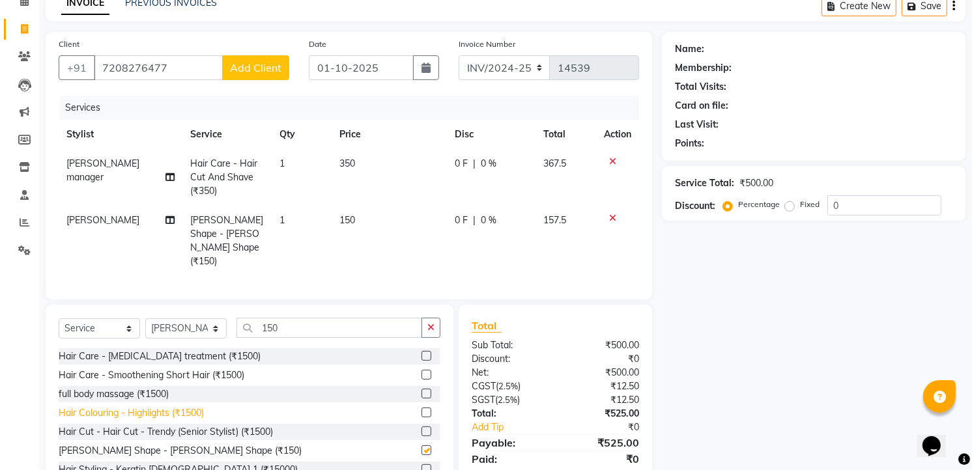
checkbox input "false"
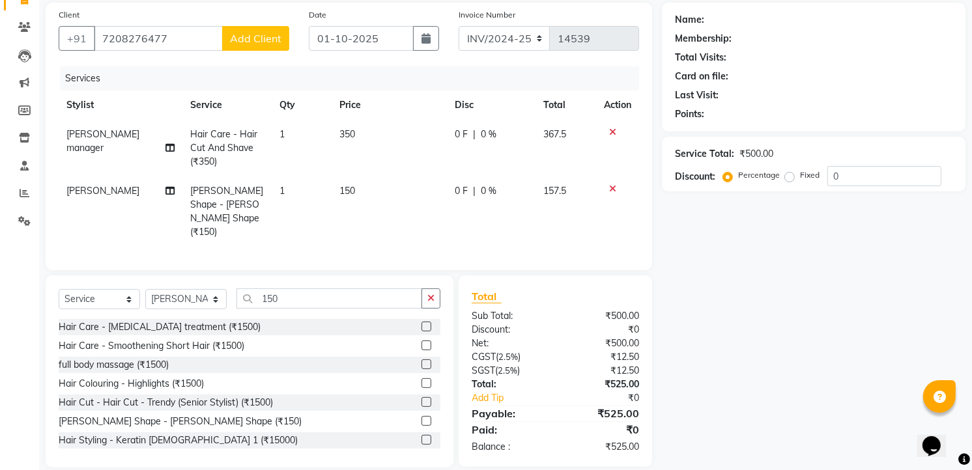
click at [502, 406] on div "Payable:" at bounding box center [509, 414] width 94 height 16
click at [497, 391] on link "Add Tip" at bounding box center [516, 398] width 109 height 14
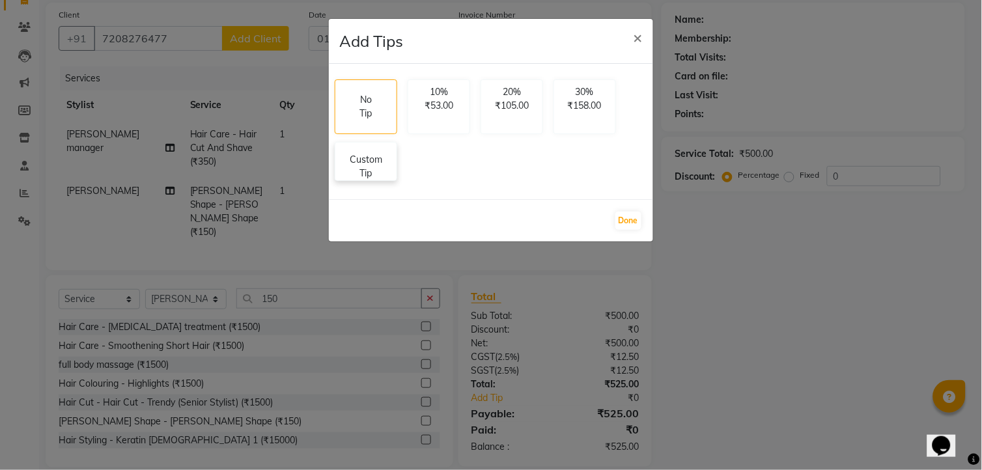
click at [360, 165] on p "Custom Tip" at bounding box center [366, 166] width 46 height 27
select select "91765"
select select "86723"
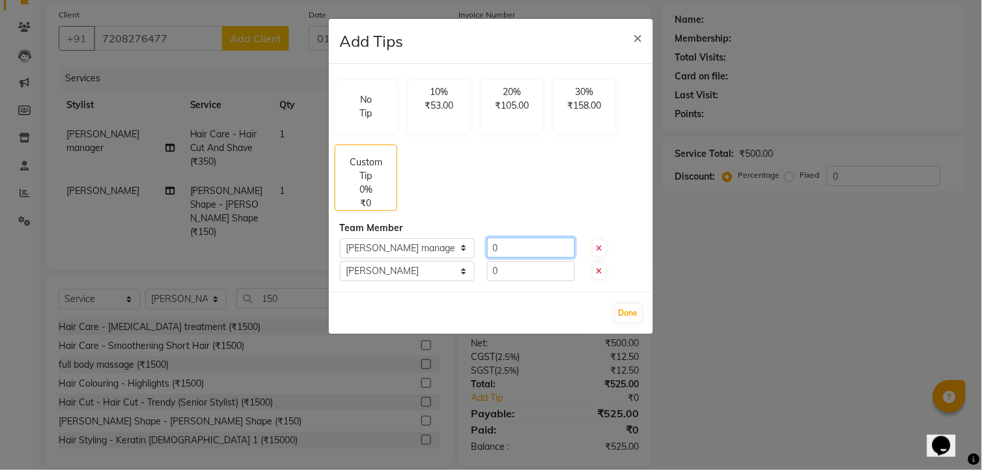
click at [511, 255] on input "0" at bounding box center [531, 248] width 88 height 20
type input "20"
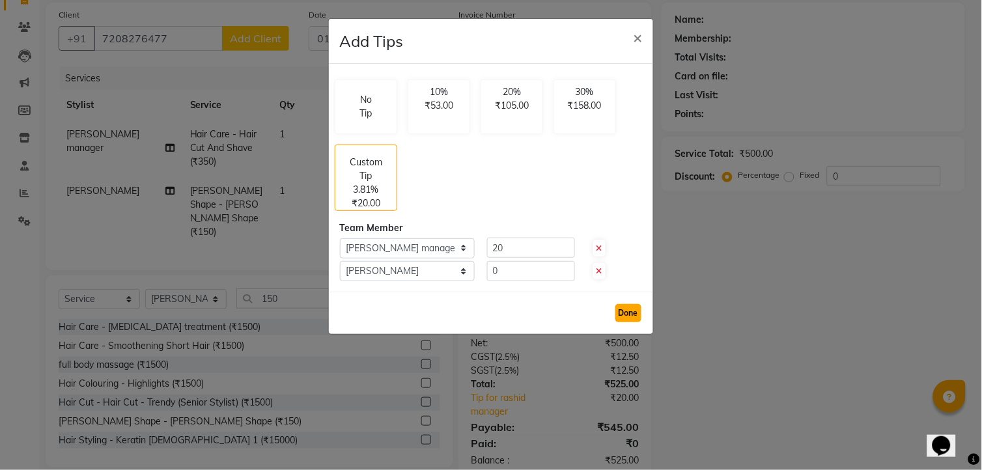
click at [634, 315] on button "Done" at bounding box center [628, 313] width 26 height 18
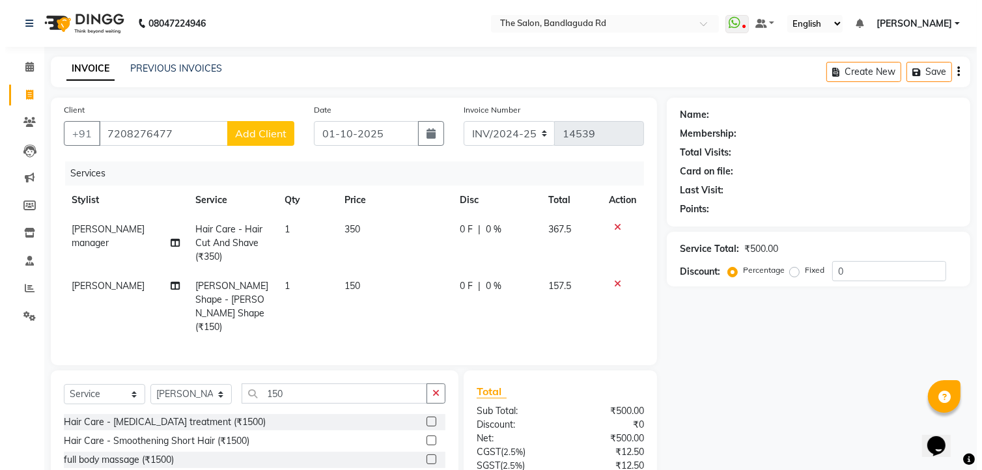
scroll to position [108, 0]
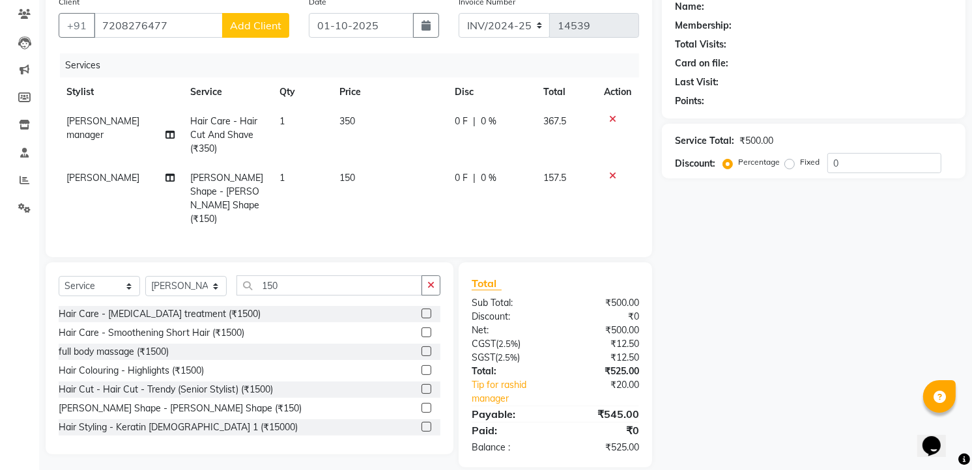
click at [256, 27] on span "Add Client" at bounding box center [255, 25] width 51 height 13
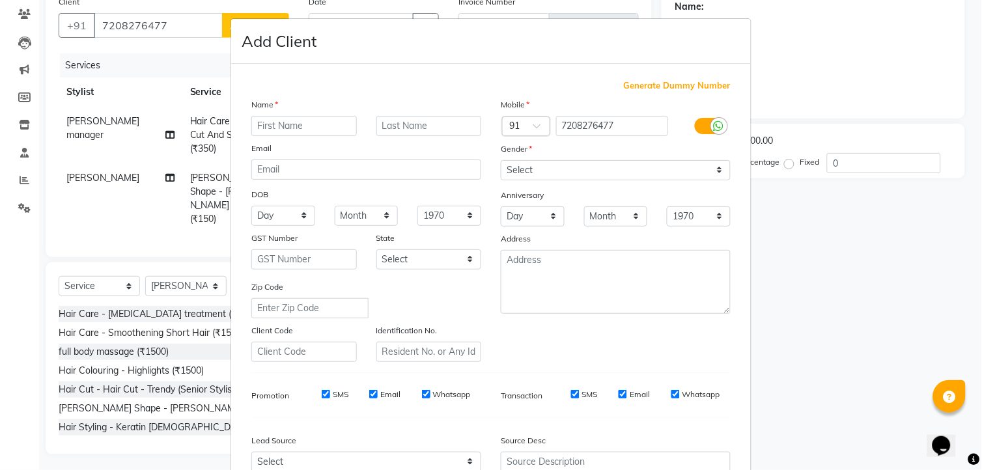
click at [309, 124] on input "text" at bounding box center [304, 126] width 106 height 20
type input "nnnnn"
click at [558, 168] on select "Select Male Female Other Prefer Not To Say" at bounding box center [616, 170] width 230 height 20
select select "male"
click at [501, 160] on select "Select Male Female Other Prefer Not To Say" at bounding box center [616, 170] width 230 height 20
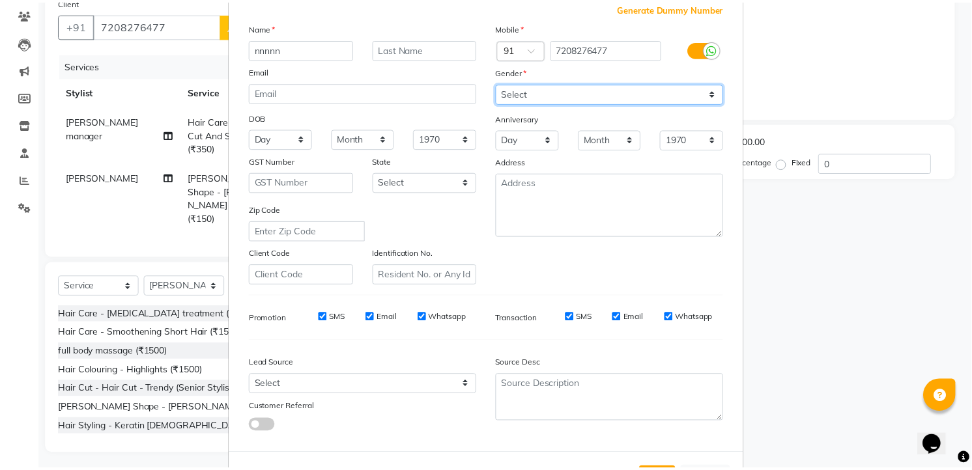
scroll to position [132, 0]
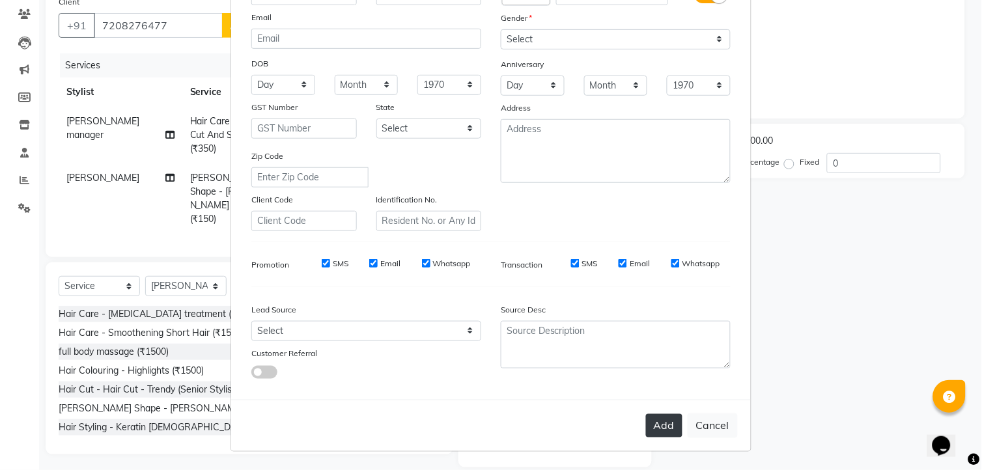
click at [662, 425] on button "Add" at bounding box center [664, 425] width 36 height 23
select select
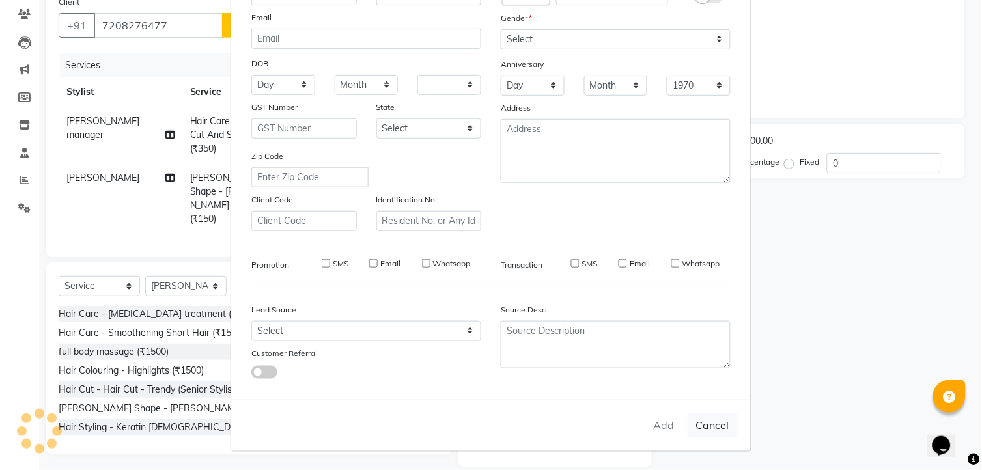
select select
checkbox input "false"
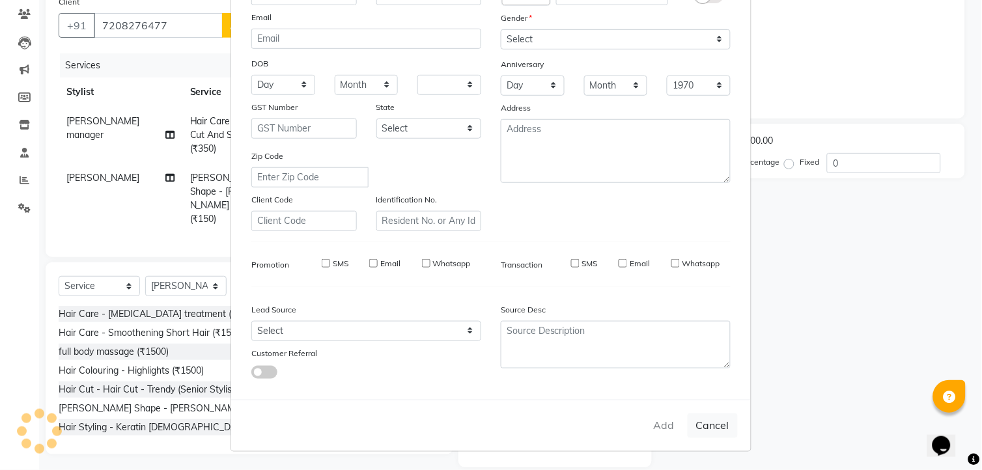
checkbox input "false"
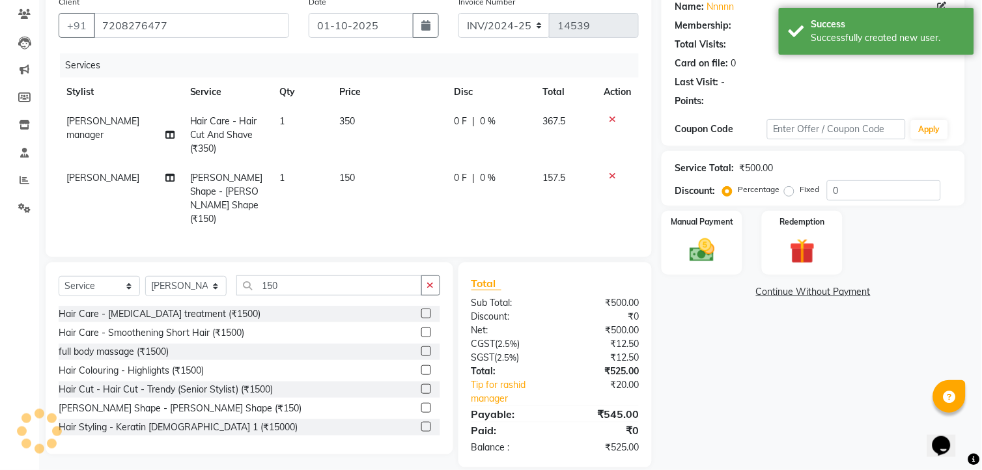
select select "1: Object"
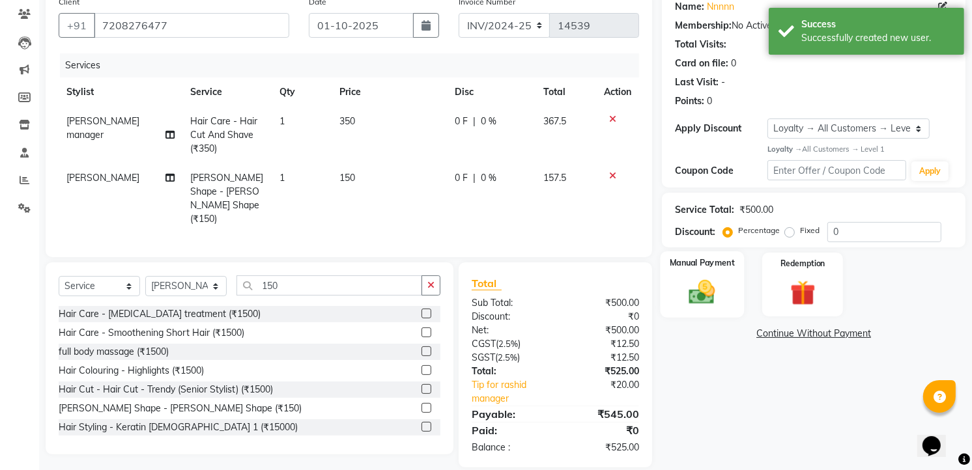
click at [682, 275] on div "Manual Payment" at bounding box center [702, 284] width 84 height 66
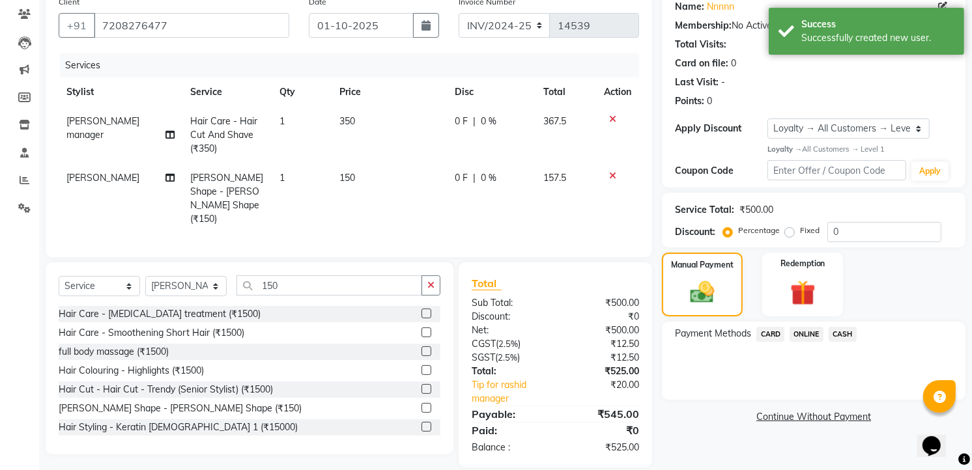
click at [800, 332] on span "ONLINE" at bounding box center [806, 334] width 34 height 15
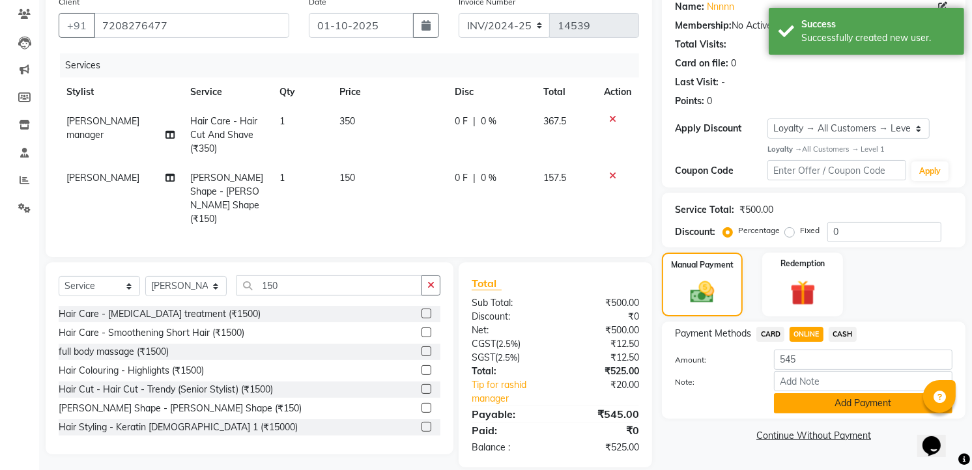
click at [815, 404] on button "Add Payment" at bounding box center [863, 403] width 178 height 20
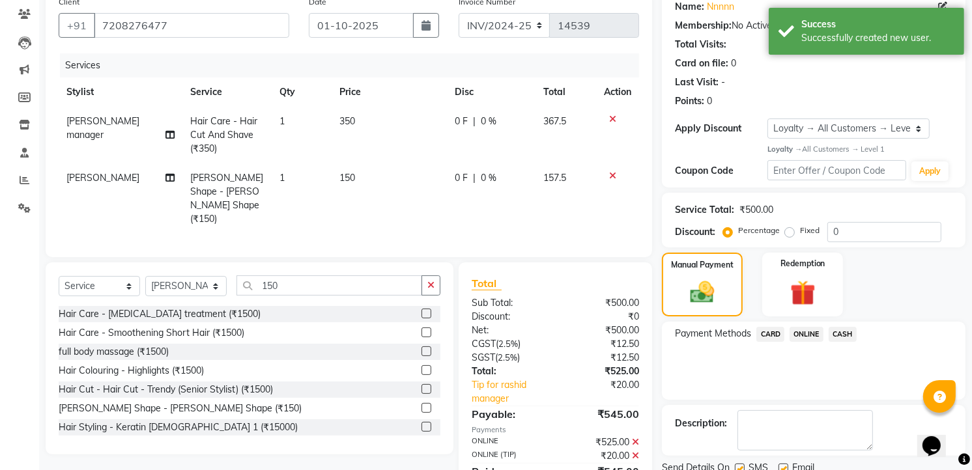
scroll to position [214, 0]
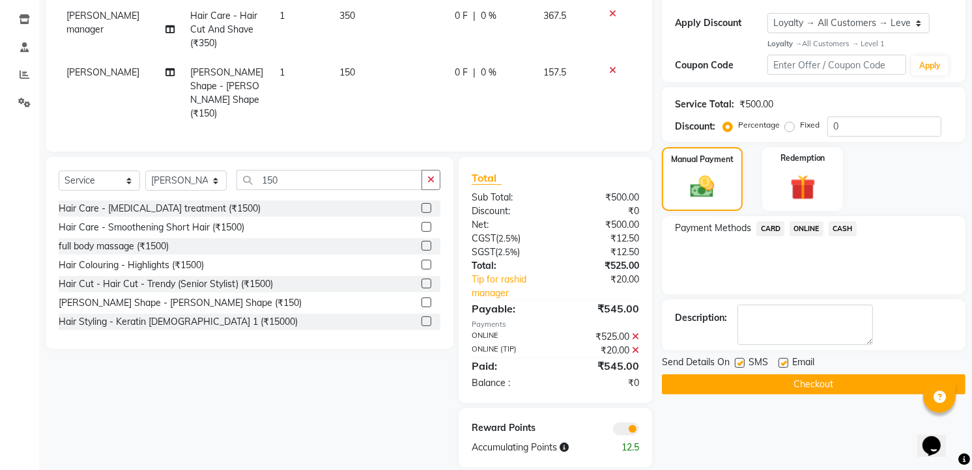
click at [638, 346] on icon at bounding box center [635, 350] width 7 height 9
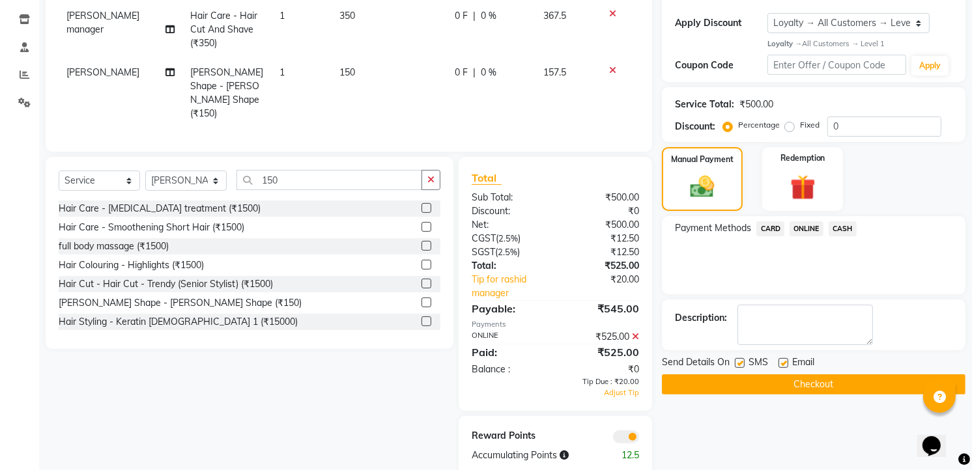
click at [636, 332] on icon at bounding box center [635, 336] width 7 height 9
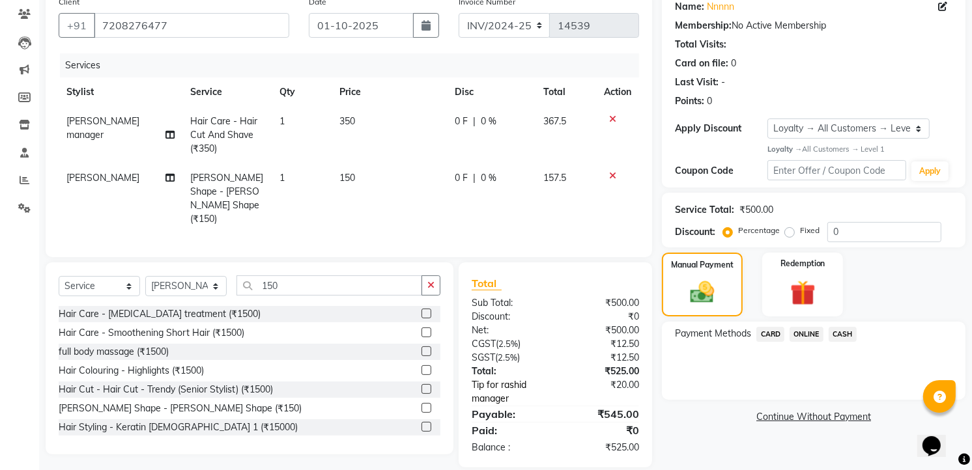
click at [506, 378] on link "Tip for rashid manager" at bounding box center [516, 391] width 109 height 27
select select "91765"
select select "86723"
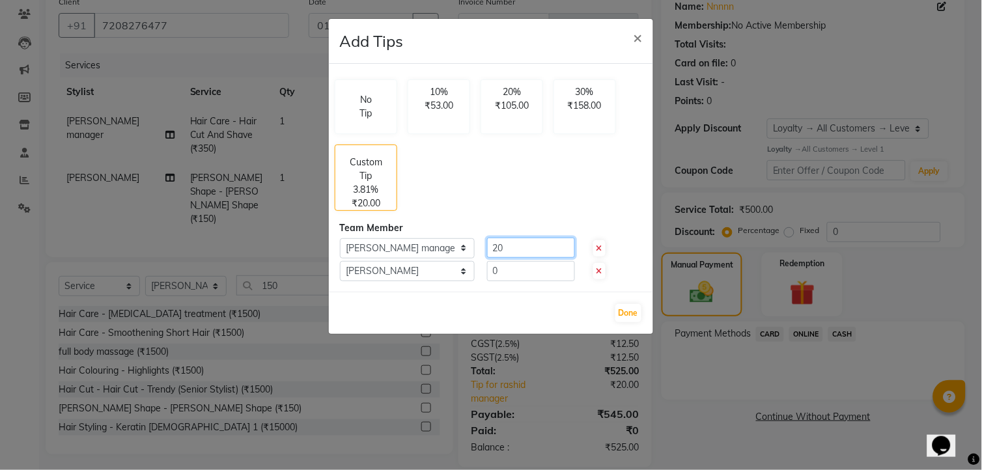
click at [531, 249] on input "20" at bounding box center [531, 248] width 88 height 20
type input "25"
click at [619, 317] on button "Done" at bounding box center [628, 313] width 26 height 18
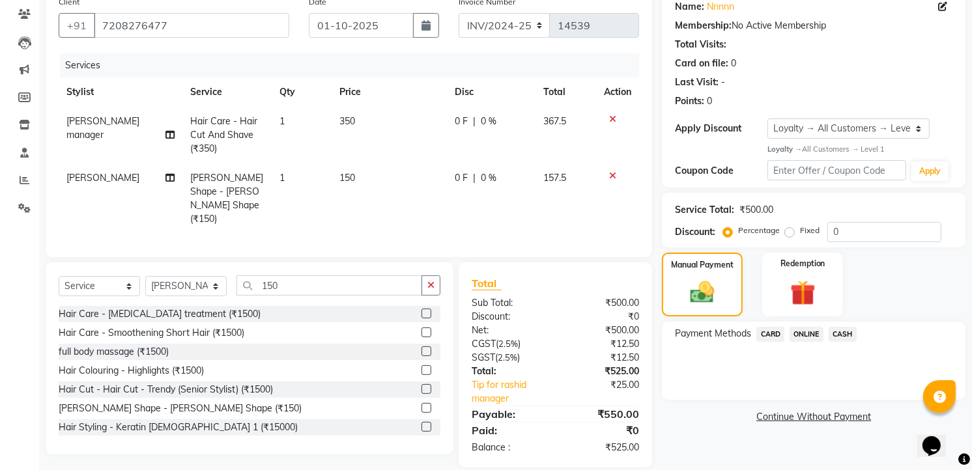
click at [808, 335] on span "ONLINE" at bounding box center [806, 334] width 34 height 15
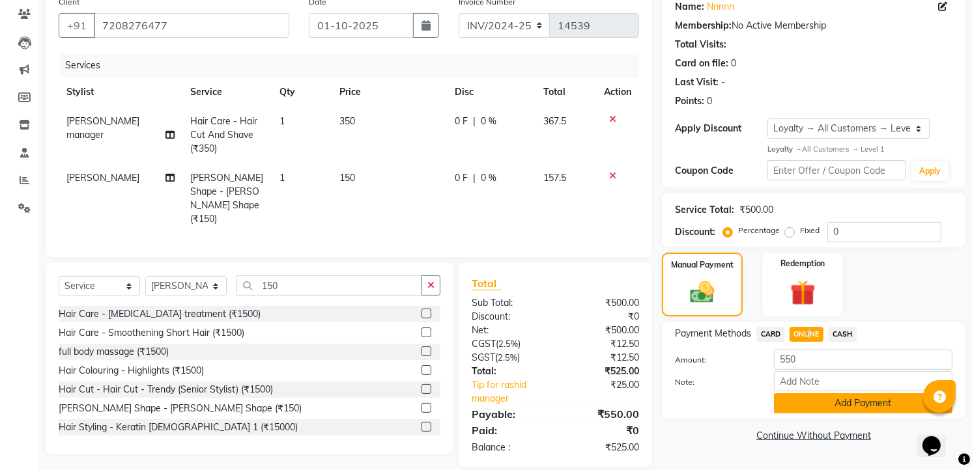
drag, startPoint x: 808, startPoint y: 335, endPoint x: 816, endPoint y: 408, distance: 74.1
click at [816, 408] on button "Add Payment" at bounding box center [863, 403] width 178 height 20
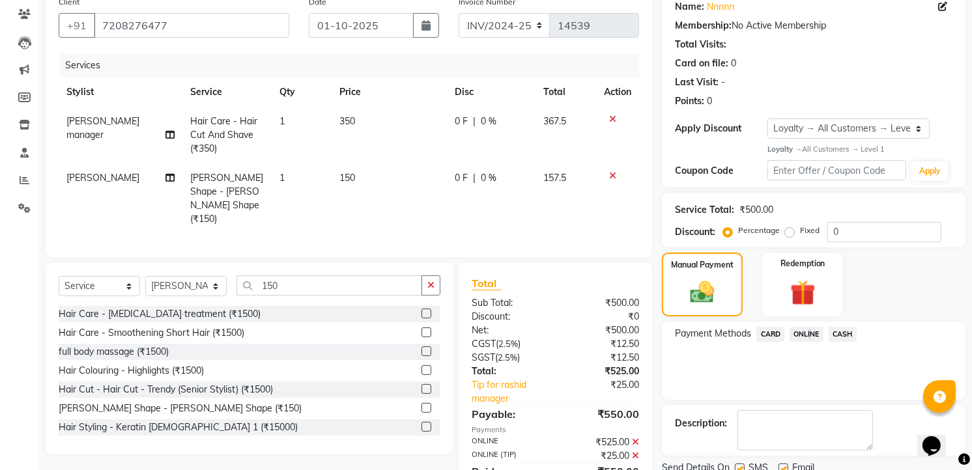
scroll to position [214, 0]
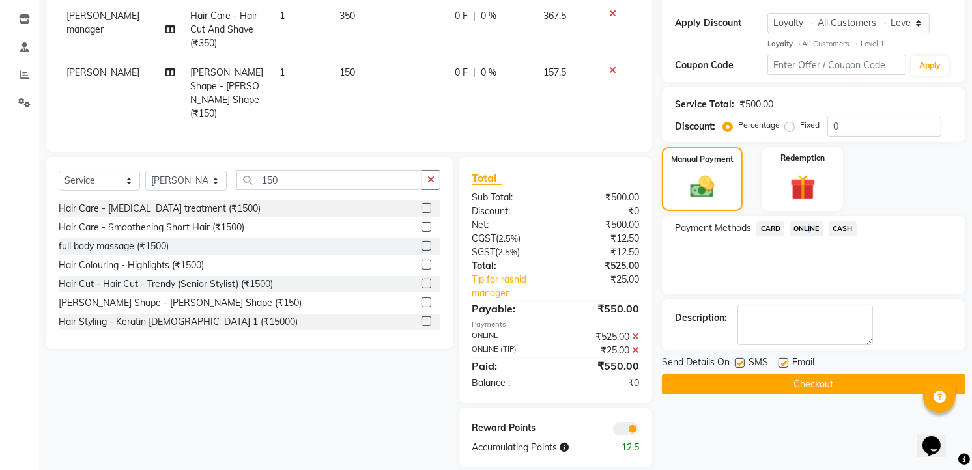
click at [829, 386] on button "Checkout" at bounding box center [814, 384] width 304 height 20
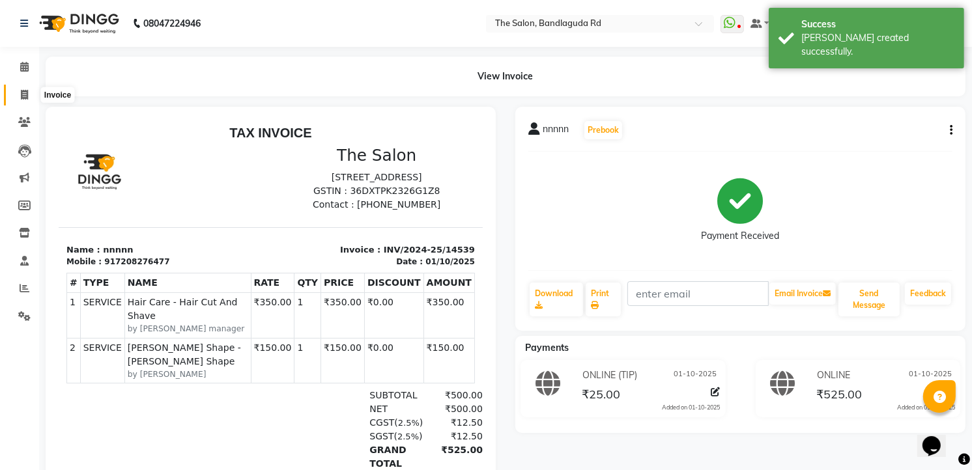
click at [28, 96] on span at bounding box center [24, 95] width 23 height 15
select select "service"
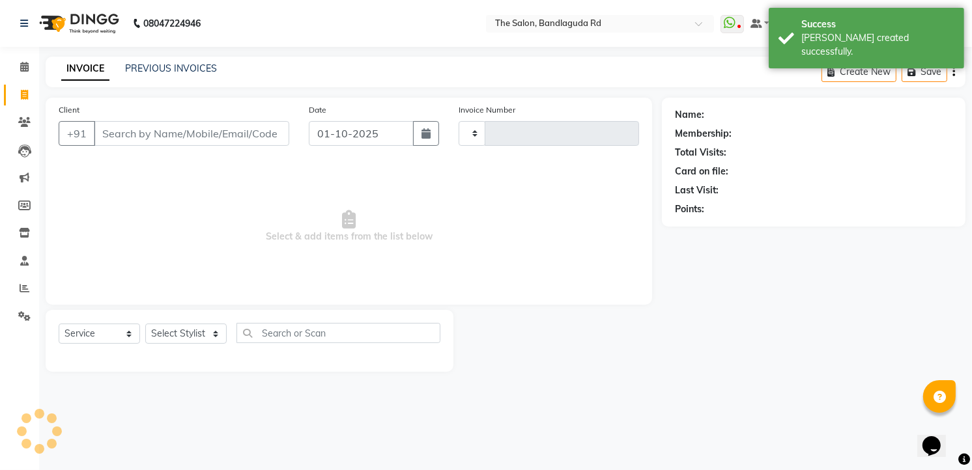
type input "14540"
select select "5198"
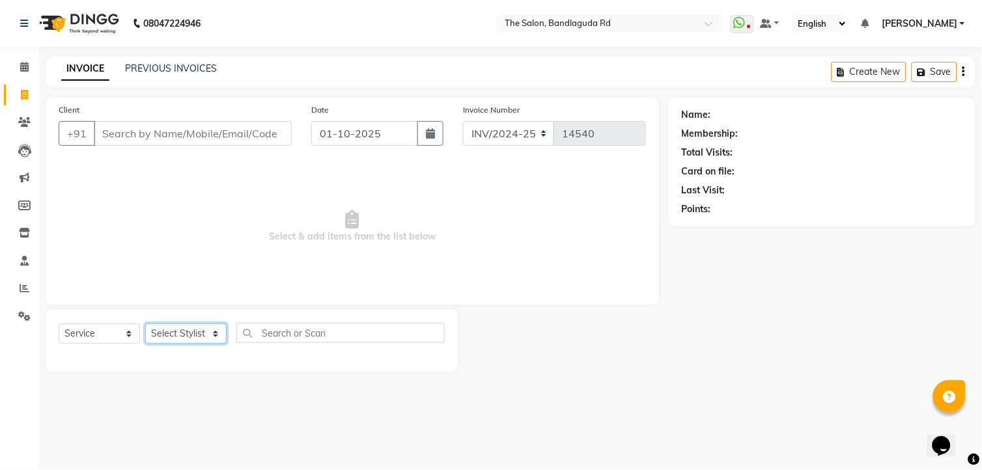
click at [152, 341] on select "Select Stylist AIJAZ fazil imran imran new kasim mohsin rasheed rashid manager …" at bounding box center [185, 334] width 81 height 20
select select "65399"
click at [145, 324] on select "Select Stylist AIJAZ fazil imran imran new kasim mohsin rasheed rashid manager …" at bounding box center [185, 334] width 81 height 20
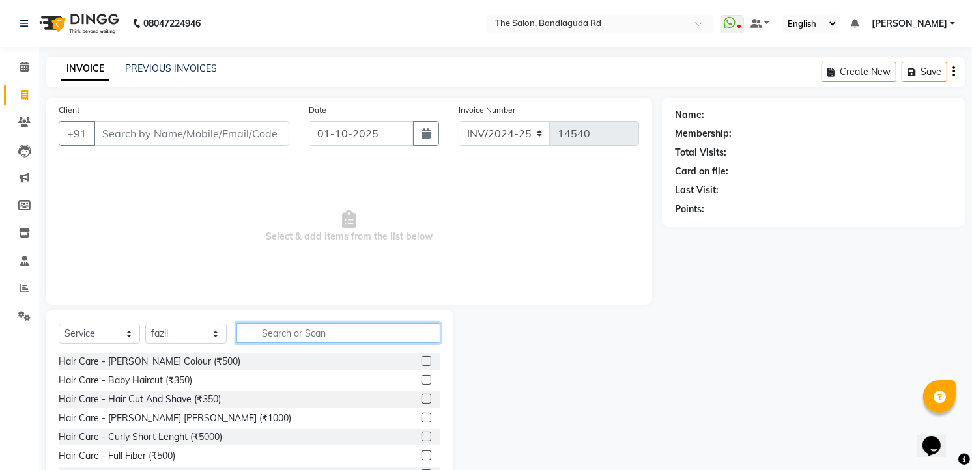
click at [261, 331] on input "text" at bounding box center [338, 333] width 204 height 20
click at [597, 254] on span "Select & add items from the list below" at bounding box center [349, 227] width 580 height 130
click at [21, 96] on icon at bounding box center [24, 95] width 7 height 10
select select "service"
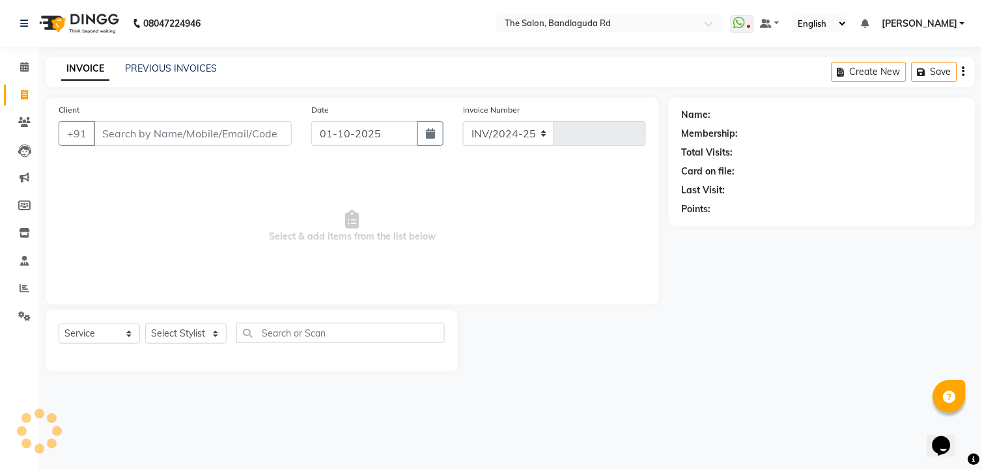
select select "5198"
type input "14540"
click at [165, 336] on select "Select Stylist AIJAZ fazil imran imran new kasim mohsin rasheed rashid manager …" at bounding box center [185, 334] width 81 height 20
click at [145, 324] on select "Select Stylist AIJAZ fazil imran imran new kasim mohsin rasheed rashid manager …" at bounding box center [185, 334] width 81 height 20
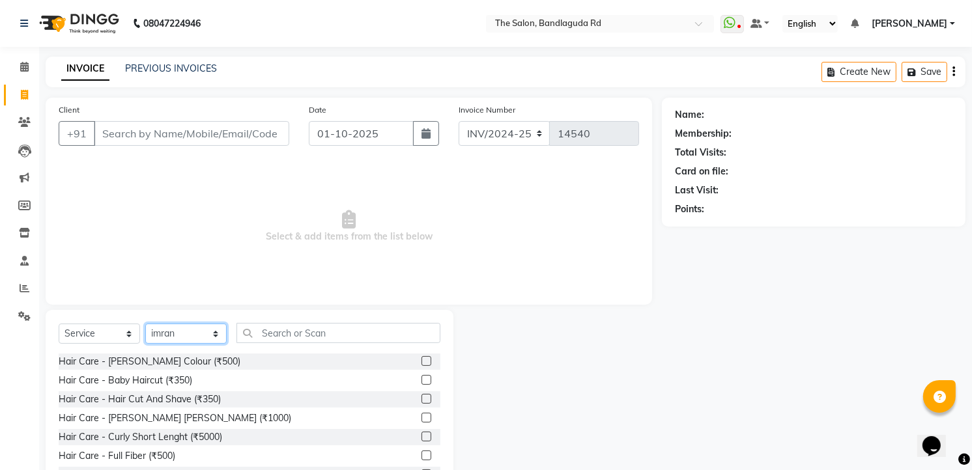
click at [201, 333] on select "Select Stylist AIJAZ fazil imran imran new kasim mohsin rasheed rashid manager …" at bounding box center [185, 334] width 81 height 20
select select "65399"
click at [145, 324] on select "Select Stylist AIJAZ fazil imran imran new kasim mohsin rasheed rashid manager …" at bounding box center [185, 334] width 81 height 20
click at [301, 332] on input "text" at bounding box center [338, 333] width 204 height 20
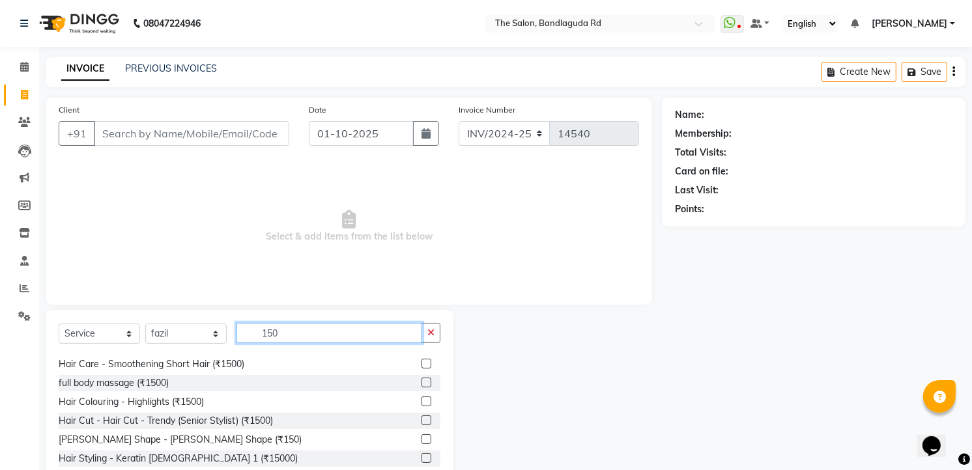
scroll to position [21, 0]
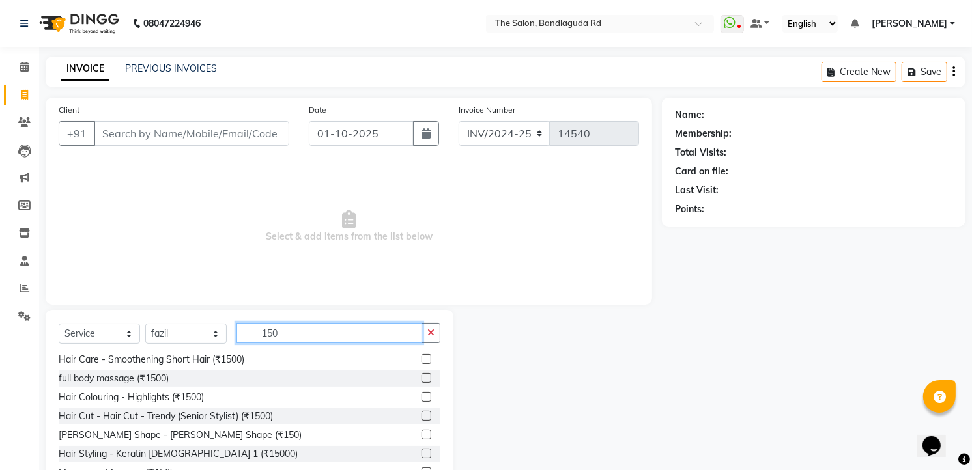
type input "150"
click at [195, 443] on div "Beard Shape - Beard Shape (₹150)" at bounding box center [250, 435] width 382 height 16
click at [193, 436] on div "Beard Shape - Beard Shape (₹150)" at bounding box center [180, 436] width 243 height 14
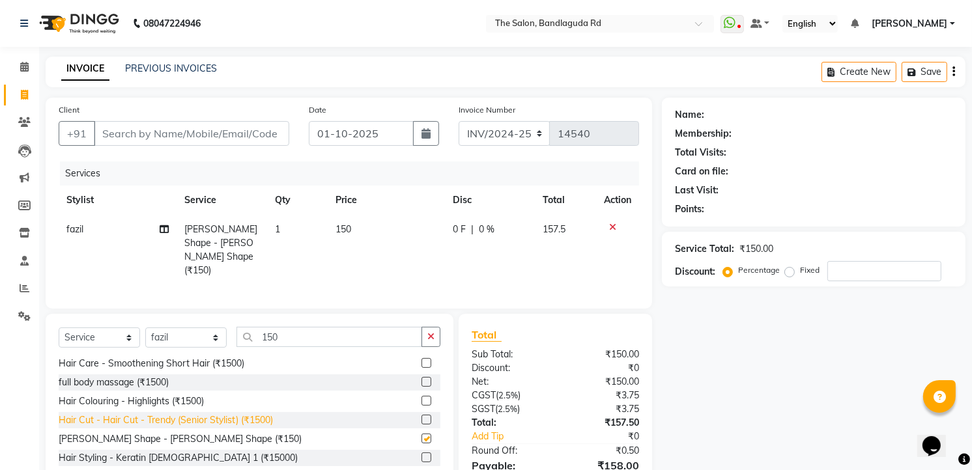
checkbox input "false"
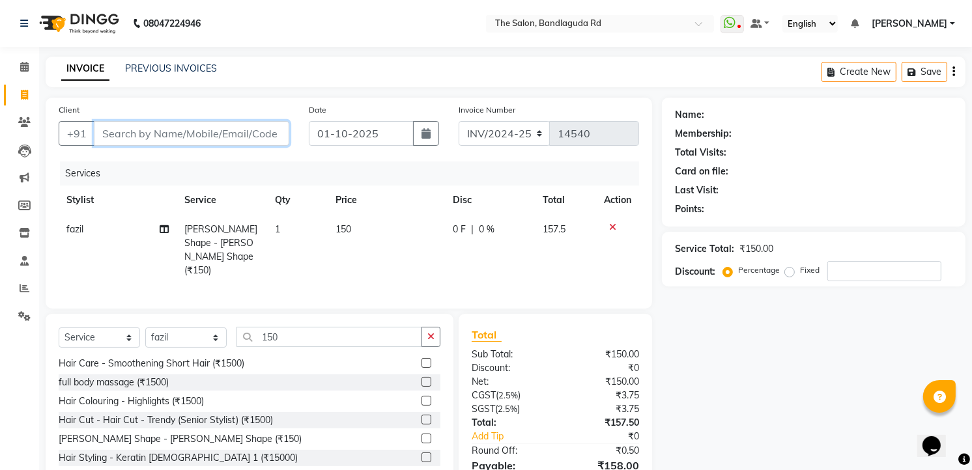
click at [181, 134] on input "Client" at bounding box center [191, 133] width 195 height 25
type input "7"
type input "0"
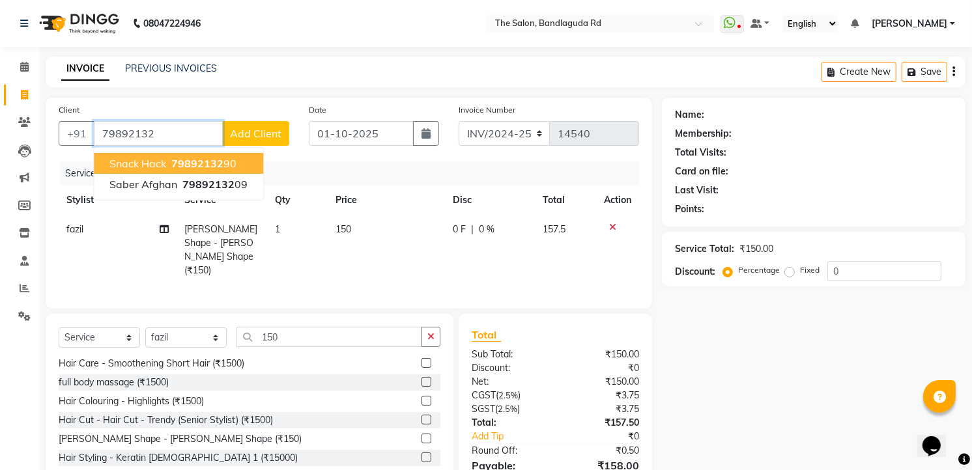
click at [191, 160] on span "79892132" at bounding box center [197, 163] width 52 height 13
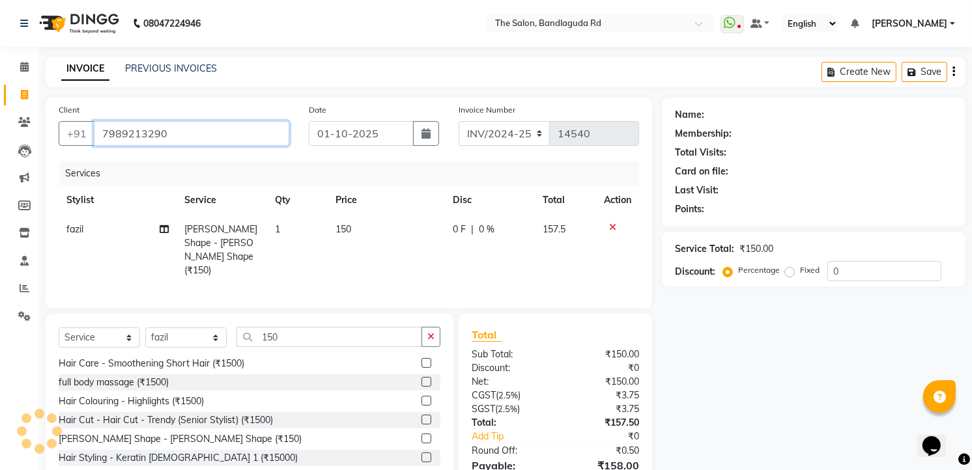
scroll to position [64, 0]
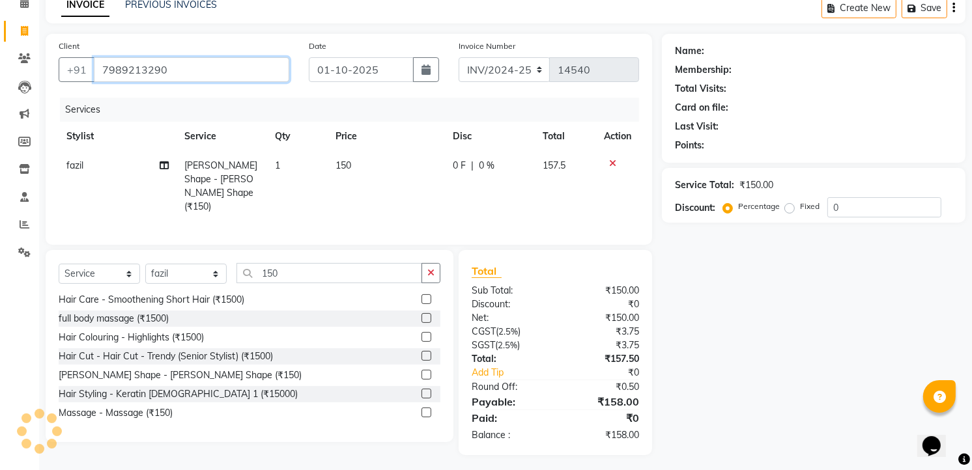
type input "7989213290"
select select "1: Object"
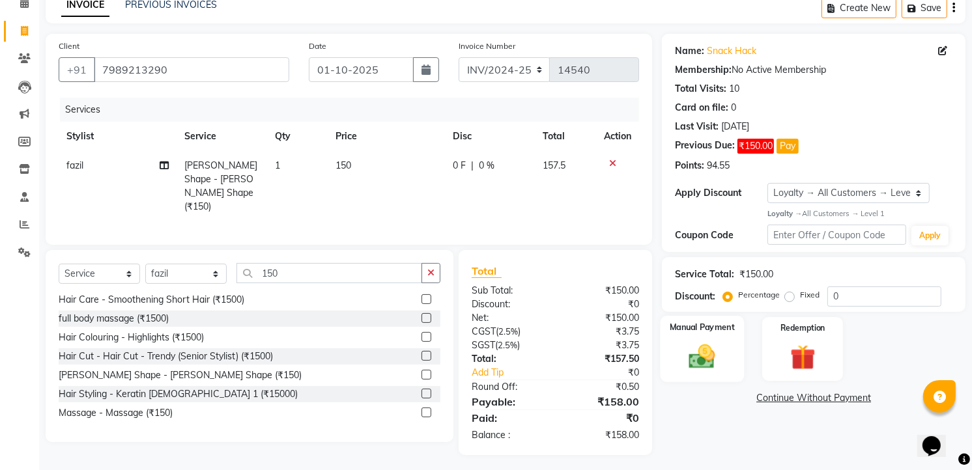
click at [725, 350] on div "Manual Payment" at bounding box center [702, 349] width 84 height 66
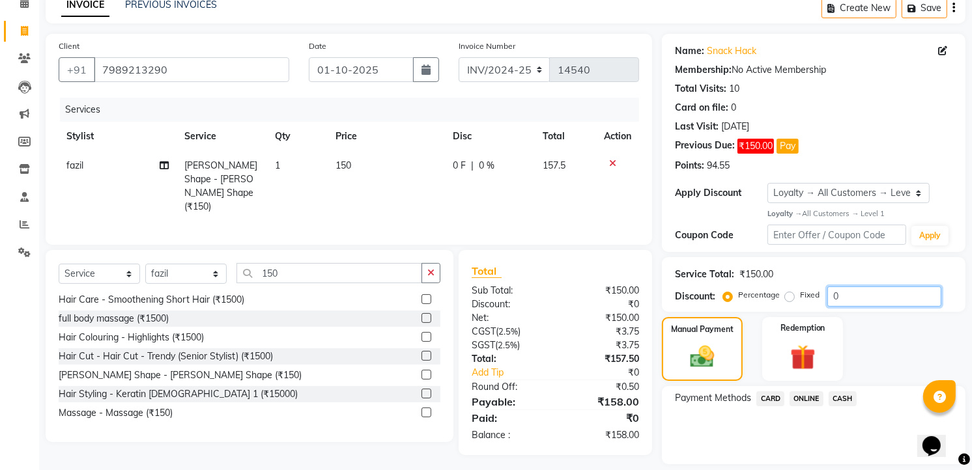
click at [851, 302] on input "0" at bounding box center [884, 297] width 114 height 20
type input "5"
click at [482, 366] on link "Add Tip" at bounding box center [516, 373] width 109 height 14
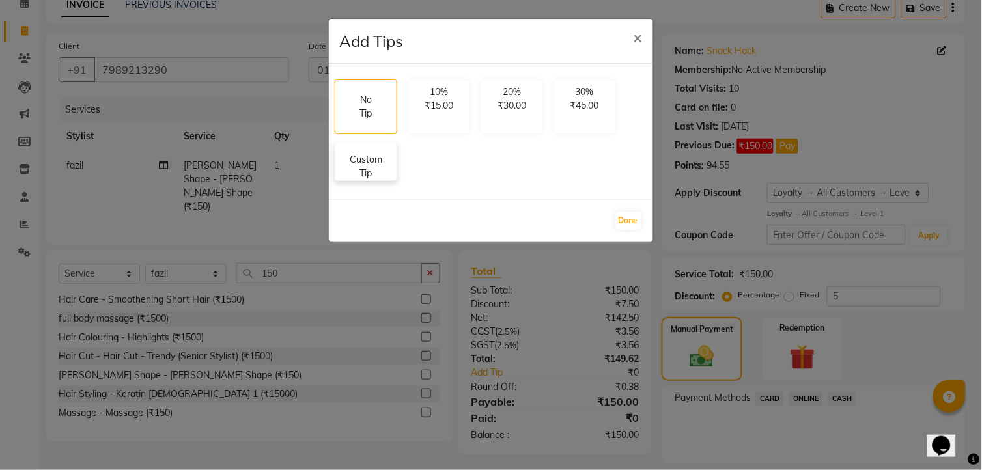
click at [345, 162] on p "Custom Tip" at bounding box center [366, 166] width 46 height 27
select select "65399"
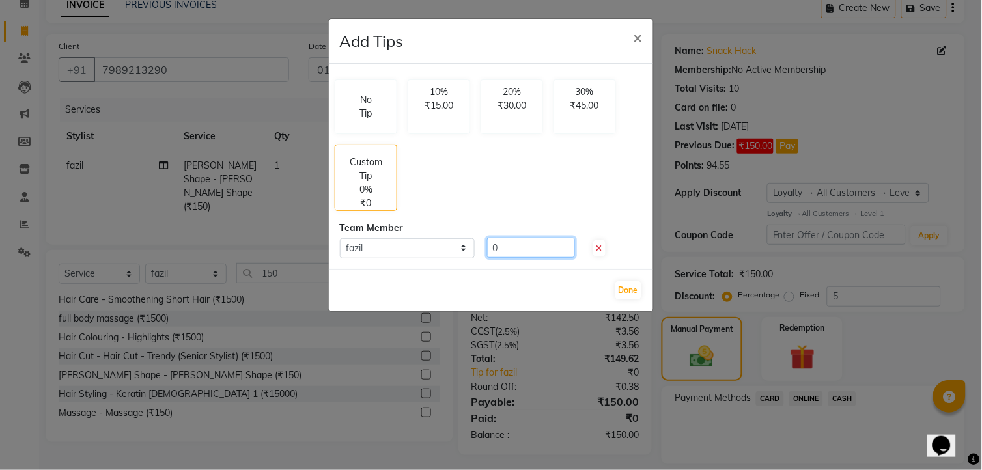
click at [525, 255] on input "0" at bounding box center [531, 248] width 88 height 20
type input "50"
click at [632, 291] on button "Done" at bounding box center [628, 290] width 26 height 18
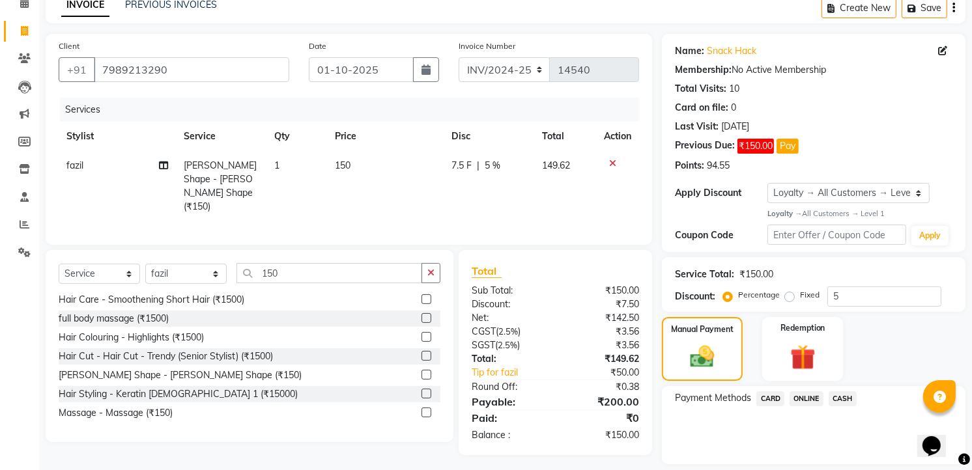
click at [812, 395] on span "ONLINE" at bounding box center [806, 398] width 34 height 15
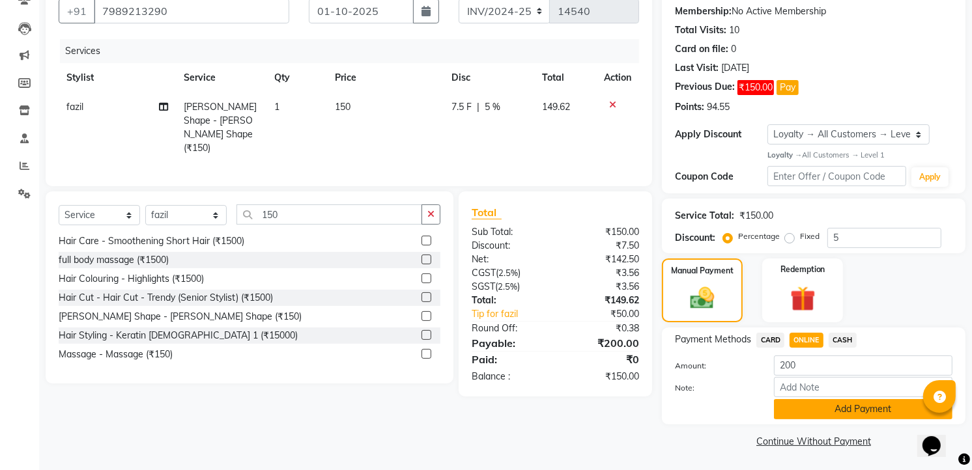
click at [802, 404] on button "Add Payment" at bounding box center [863, 409] width 178 height 20
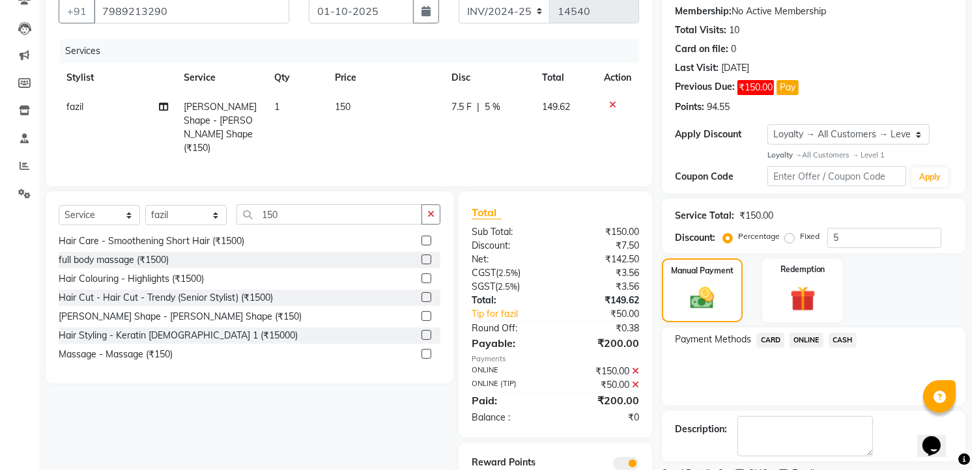
scroll to position [178, 0]
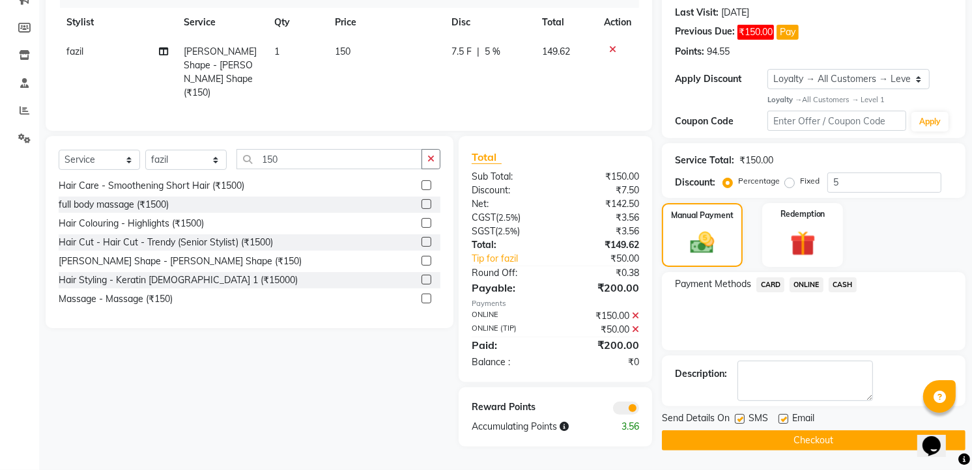
click at [793, 448] on button "Checkout" at bounding box center [814, 441] width 304 height 20
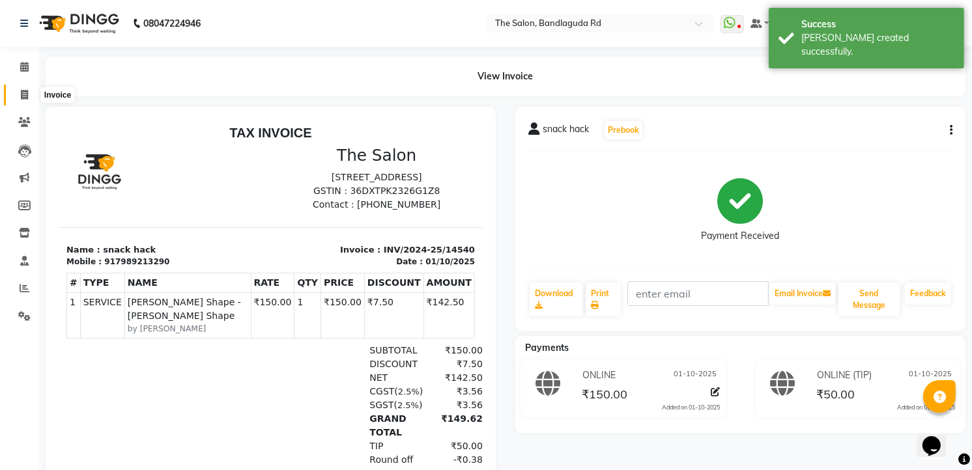
click at [22, 96] on icon at bounding box center [24, 95] width 7 height 10
select select "service"
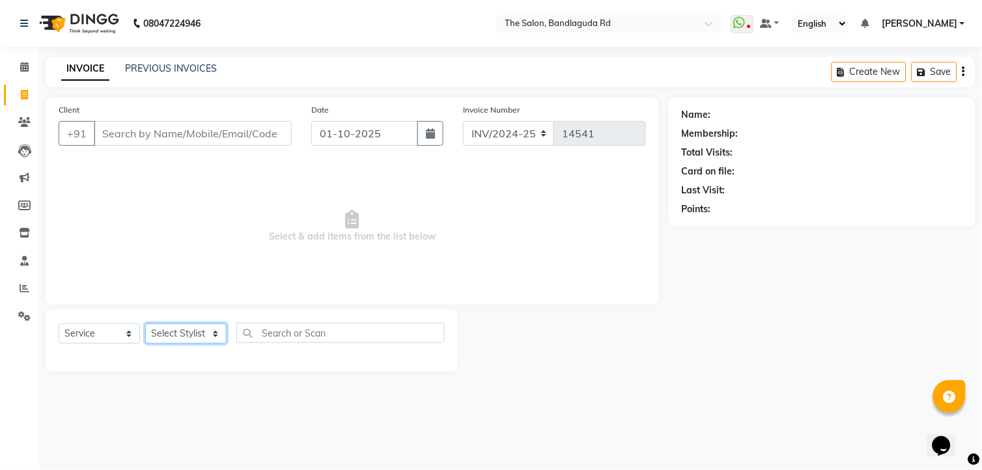
click at [188, 337] on select "Select Stylist AIJAZ fazil imran imran new kasim mohsin rasheed rashid manager …" at bounding box center [185, 334] width 81 height 20
select select "63353"
click at [145, 324] on select "Select Stylist AIJAZ fazil imran imran new kasim mohsin rasheed rashid manager …" at bounding box center [185, 334] width 81 height 20
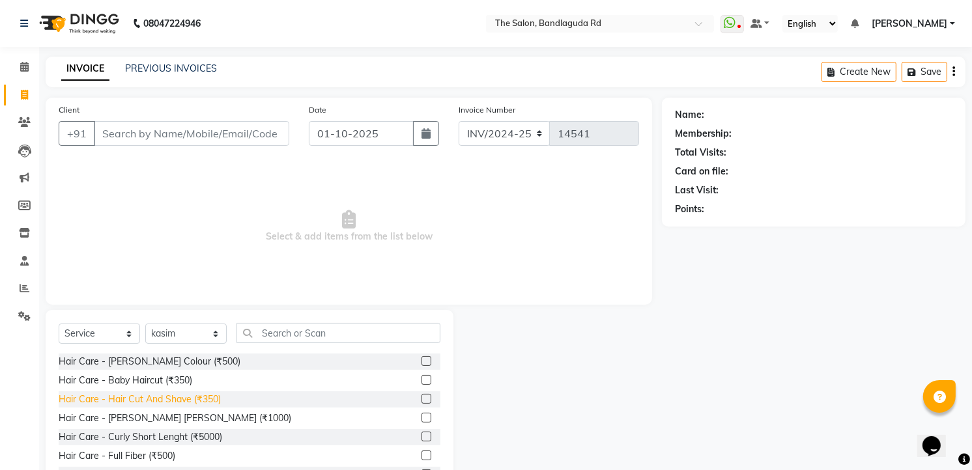
click at [199, 399] on div "Hair Care - Hair Cut And Shave (₹350)" at bounding box center [140, 400] width 162 height 14
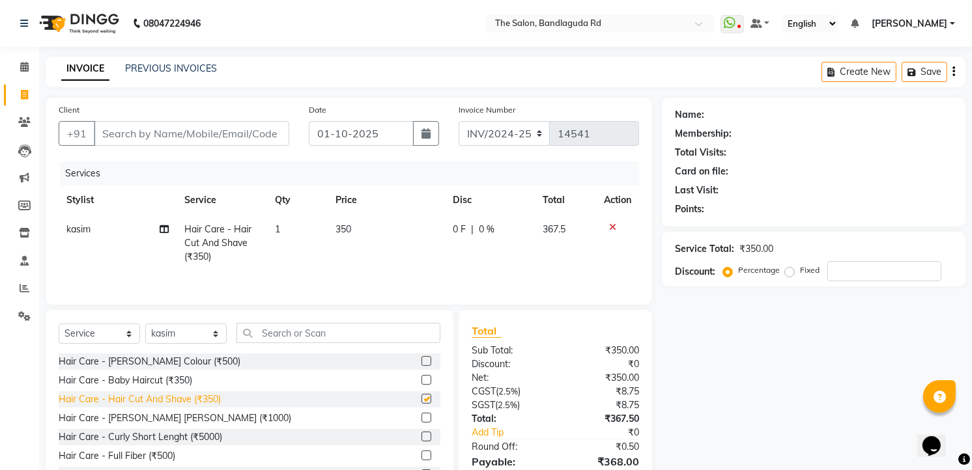
checkbox input "false"
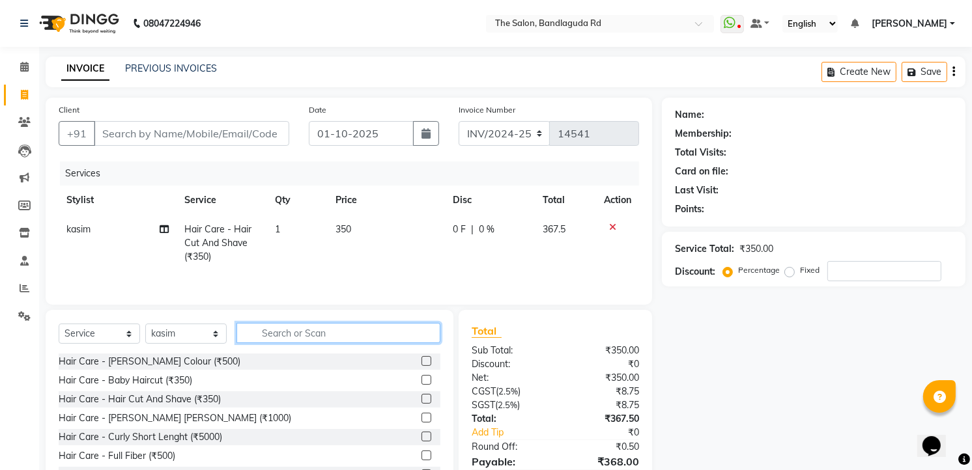
click at [283, 326] on input "text" at bounding box center [338, 333] width 204 height 20
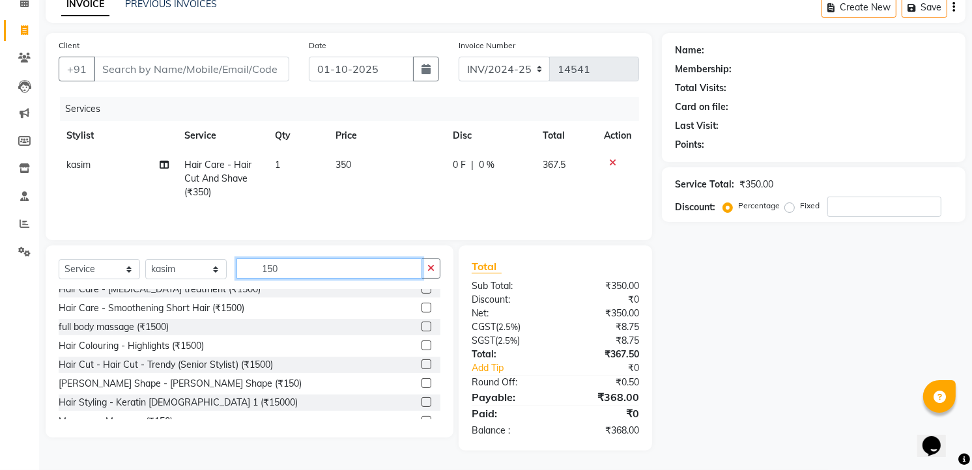
scroll to position [20, 0]
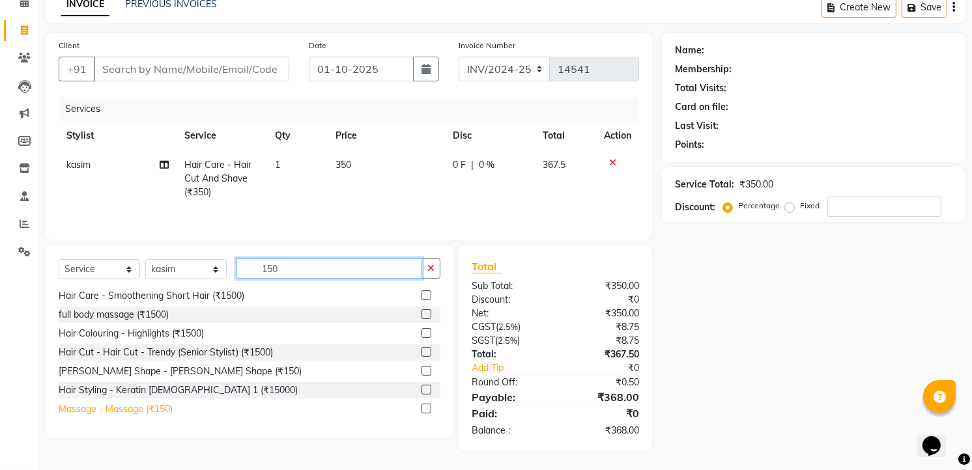
type input "150"
click at [166, 406] on div "Massage - Massage (₹150)" at bounding box center [116, 410] width 114 height 14
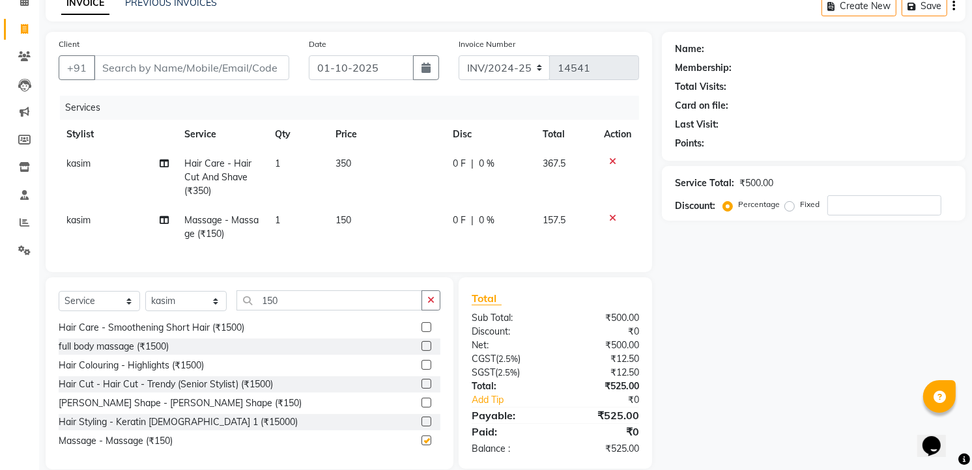
checkbox input "false"
click at [317, 310] on input "150" at bounding box center [329, 300] width 186 height 20
type input "1"
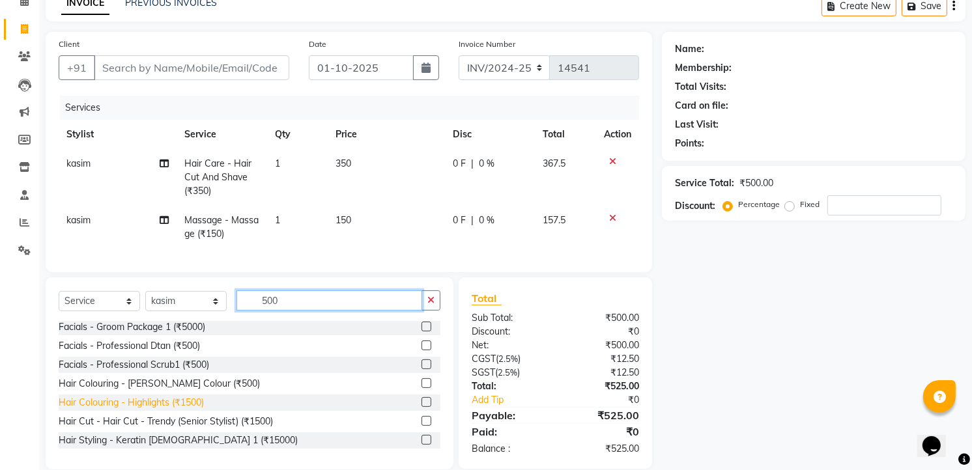
scroll to position [246, 0]
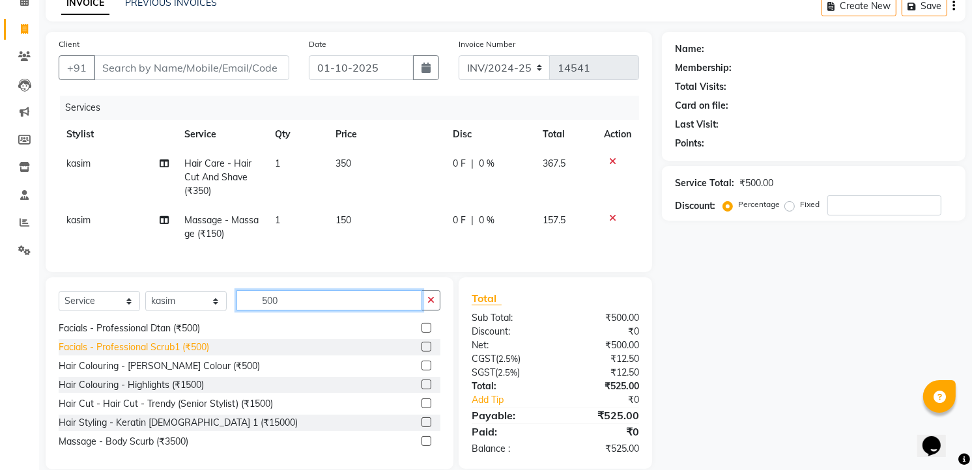
type input "500"
click at [163, 354] on div "Facials - Professional Scrub1 (₹500)" at bounding box center [134, 348] width 150 height 14
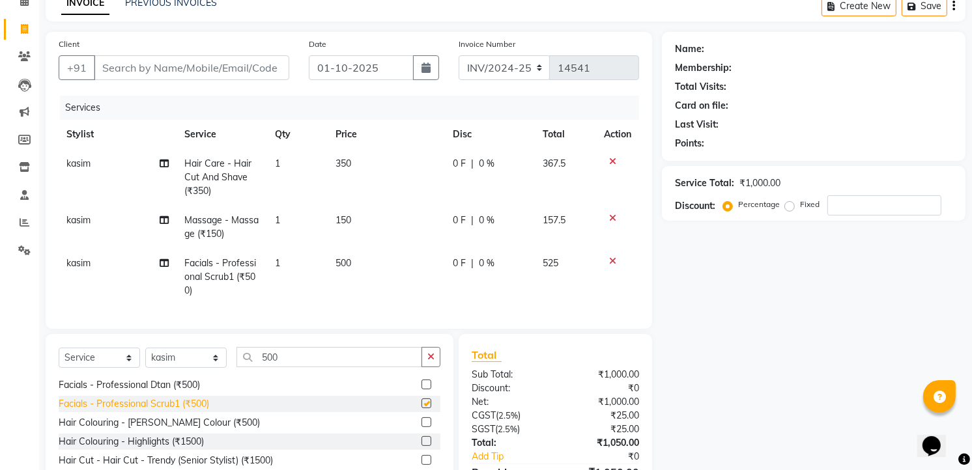
checkbox input "false"
click at [210, 53] on div "Client +91" at bounding box center [174, 63] width 250 height 53
click at [208, 69] on input "Client" at bounding box center [191, 67] width 195 height 25
type input "9"
type input "0"
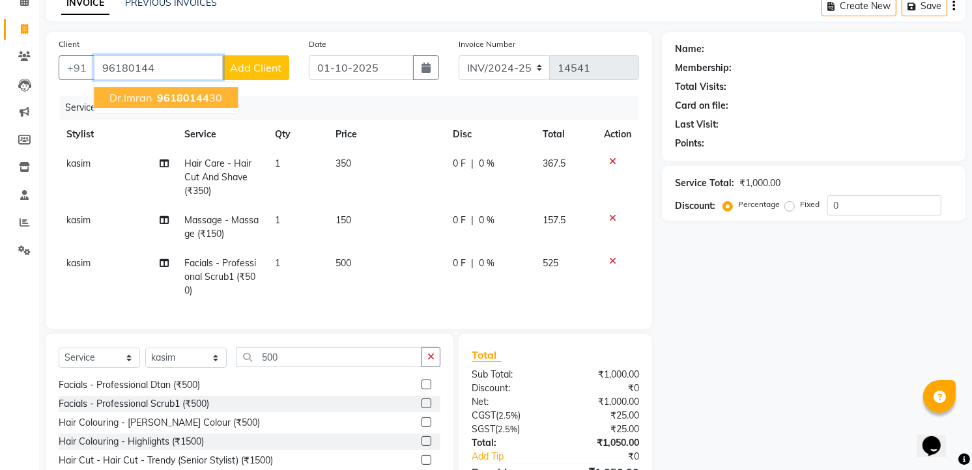
click at [208, 92] on ngb-highlight "96180144 30" at bounding box center [188, 97] width 68 height 13
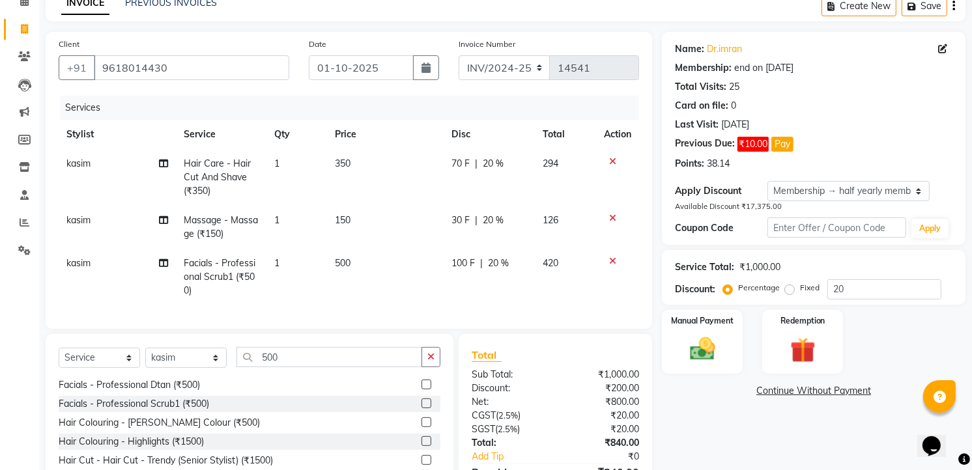
scroll to position [152, 0]
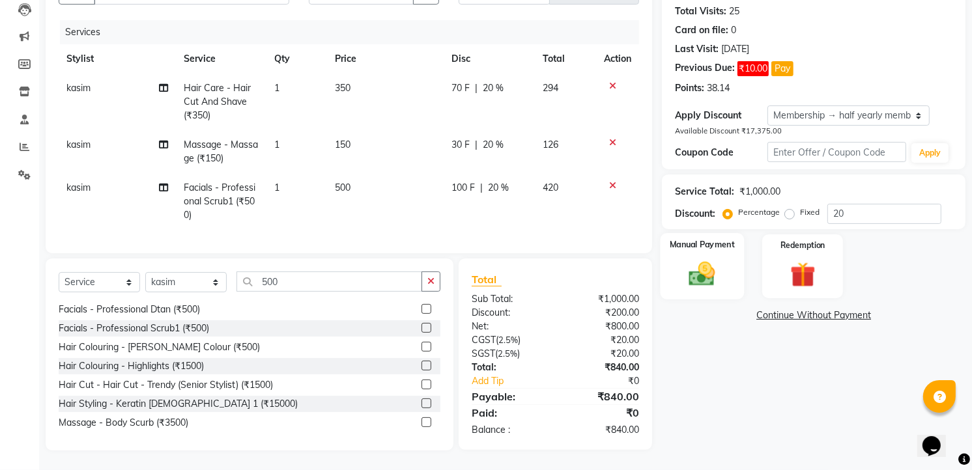
click at [720, 264] on img at bounding box center [702, 274] width 42 height 30
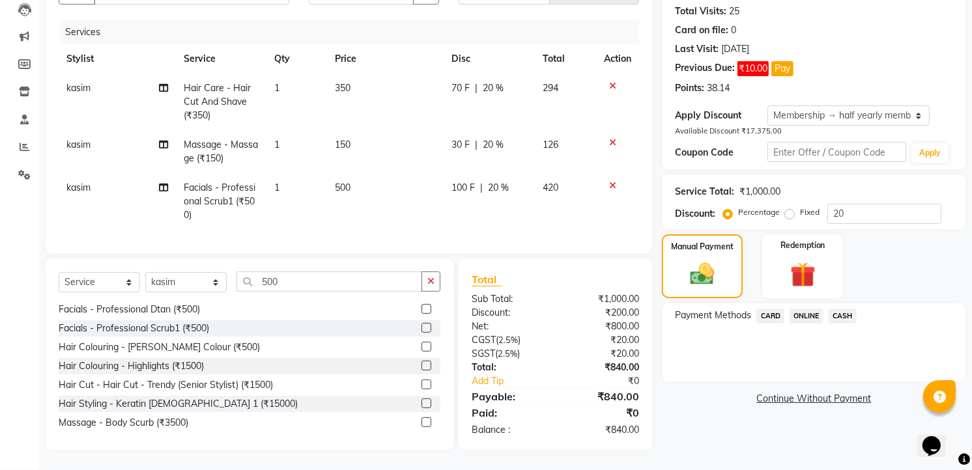
drag, startPoint x: 836, startPoint y: 306, endPoint x: 829, endPoint y: 306, distance: 7.2
click at [836, 309] on span "CASH" at bounding box center [842, 316] width 28 height 15
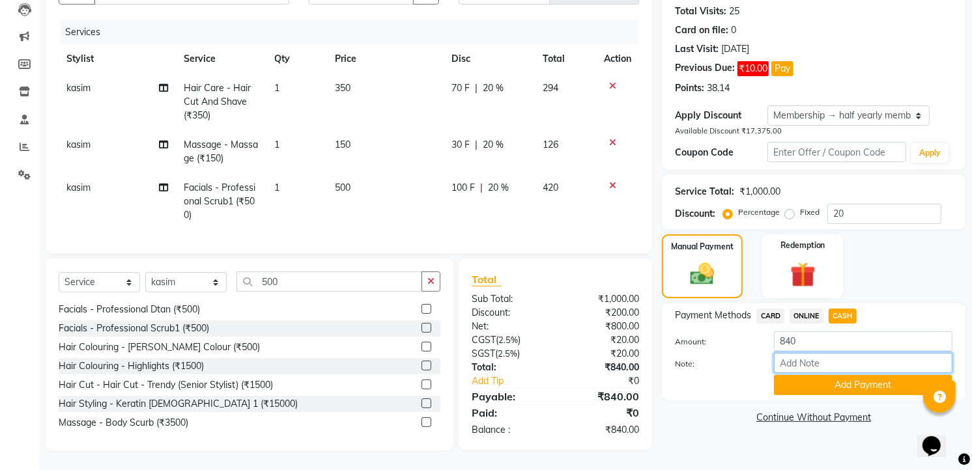
click at [803, 353] on input "Note:" at bounding box center [863, 363] width 178 height 20
click at [731, 360] on div "Note:" at bounding box center [813, 364] width 297 height 22
drag, startPoint x: 799, startPoint y: 330, endPoint x: 782, endPoint y: 329, distance: 16.9
click at [788, 332] on input "840" at bounding box center [863, 342] width 178 height 20
drag, startPoint x: 817, startPoint y: 372, endPoint x: 818, endPoint y: 360, distance: 11.7
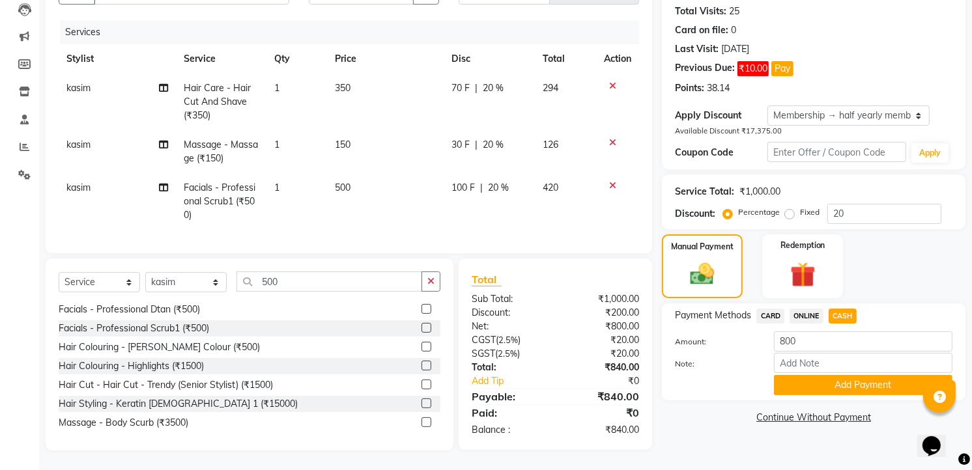
click at [818, 375] on button "Add Payment" at bounding box center [863, 385] width 178 height 20
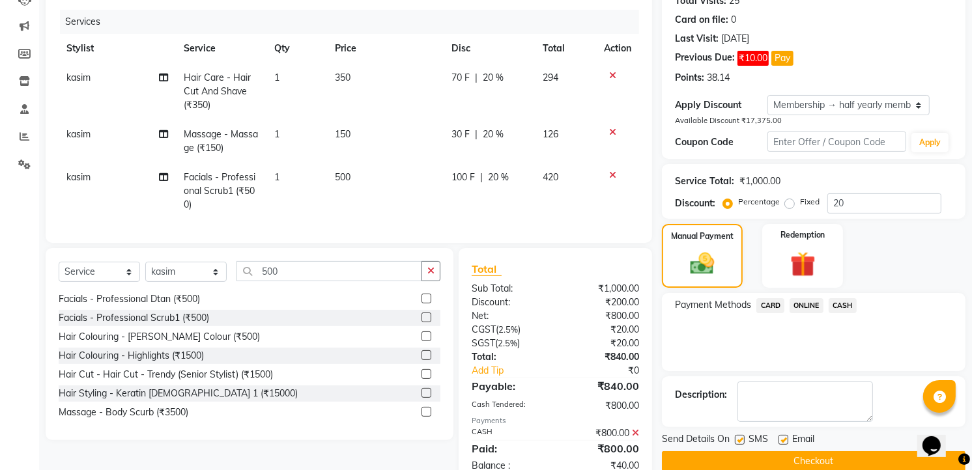
click at [804, 298] on span "ONLINE" at bounding box center [806, 305] width 34 height 15
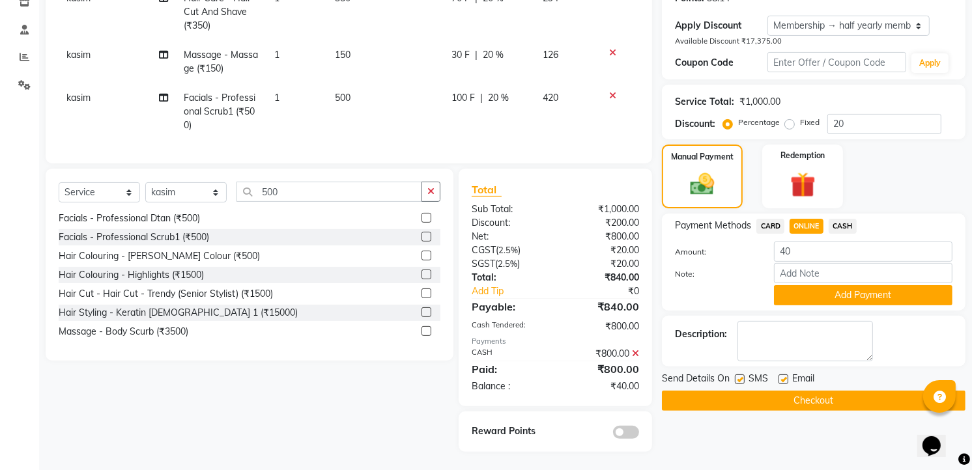
scroll to position [243, 0]
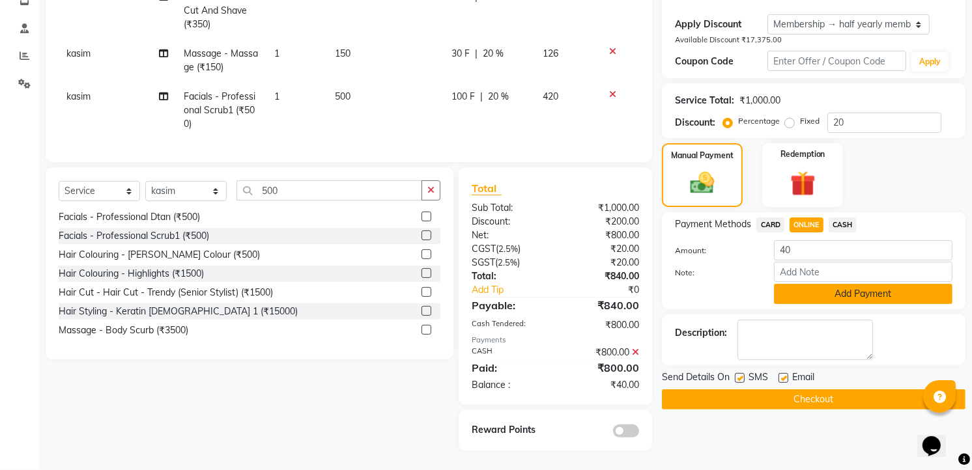
click at [830, 287] on button "Add Payment" at bounding box center [863, 294] width 178 height 20
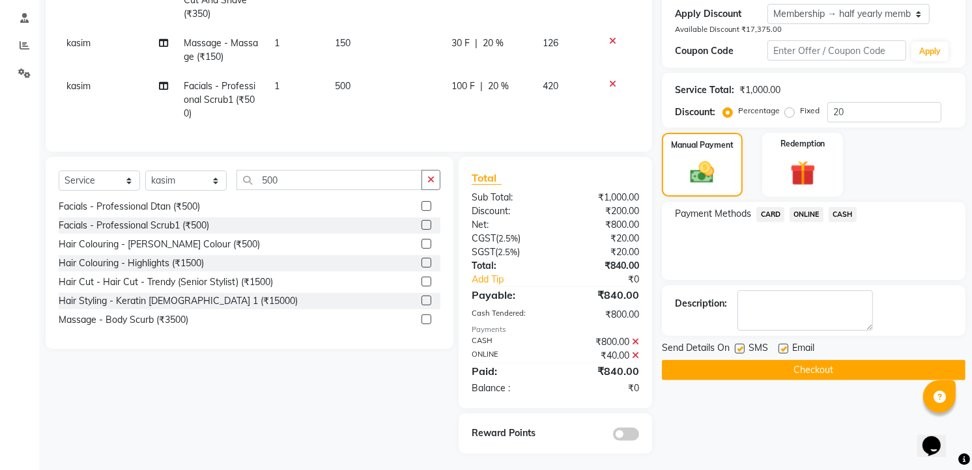
scroll to position [257, 0]
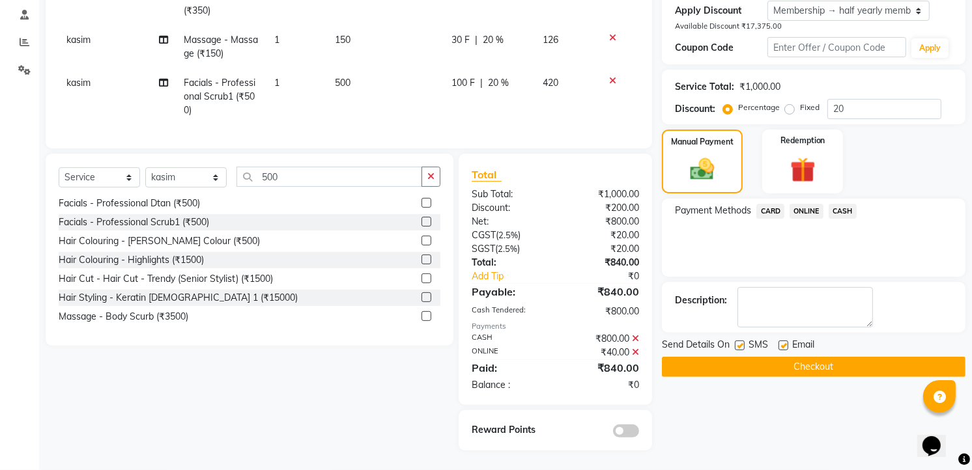
click at [843, 360] on button "Checkout" at bounding box center [814, 367] width 304 height 20
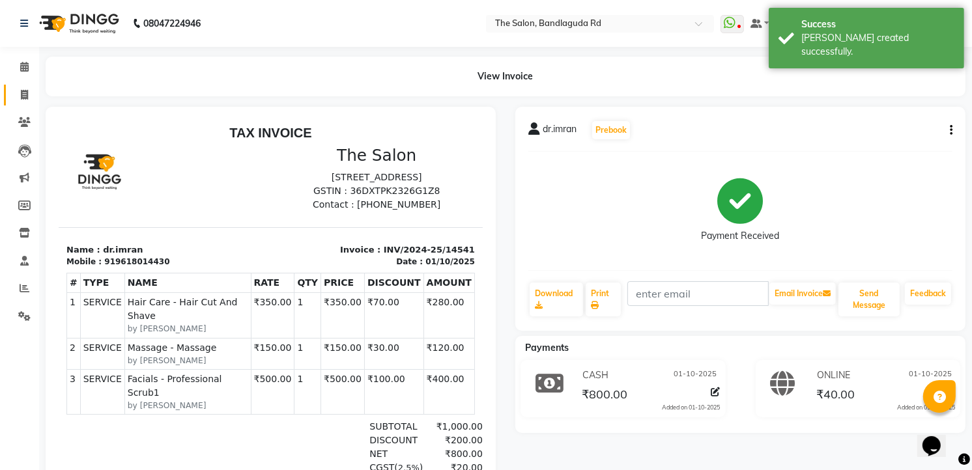
click at [22, 105] on link "Invoice" at bounding box center [19, 95] width 31 height 21
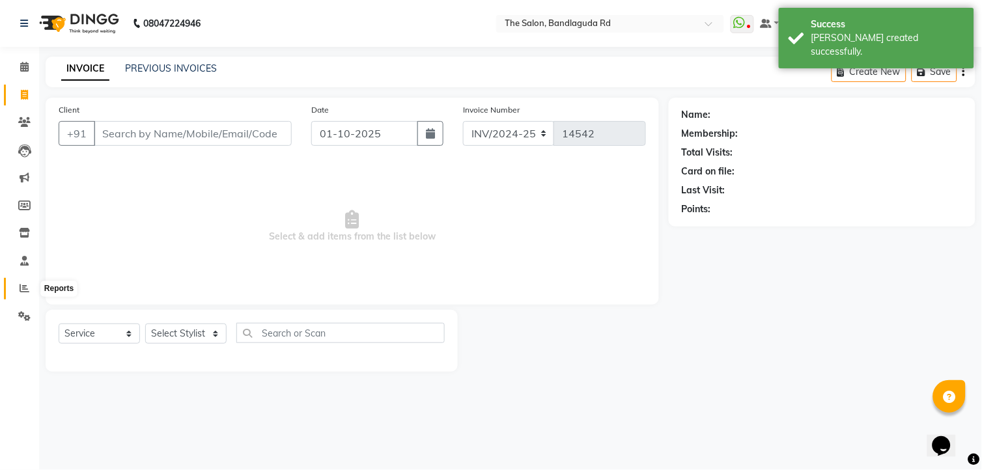
click at [17, 291] on span at bounding box center [24, 288] width 23 height 15
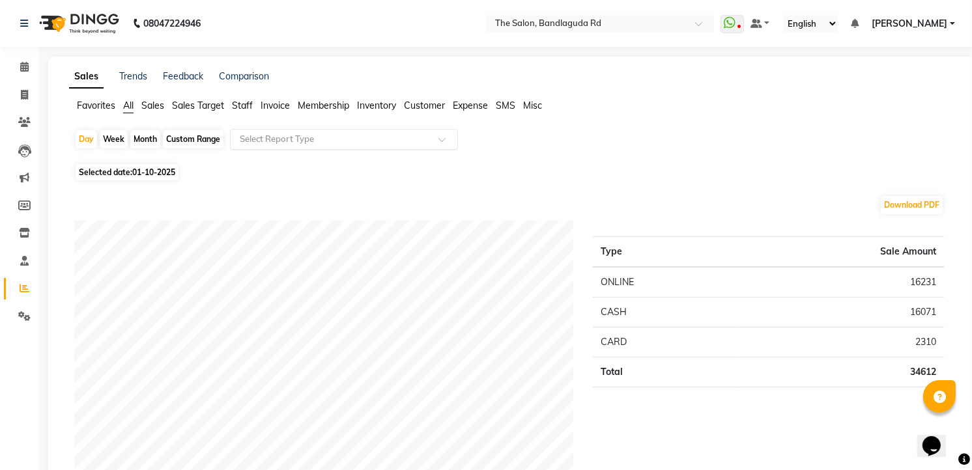
click at [343, 147] on div "Select Report Type" at bounding box center [344, 139] width 228 height 21
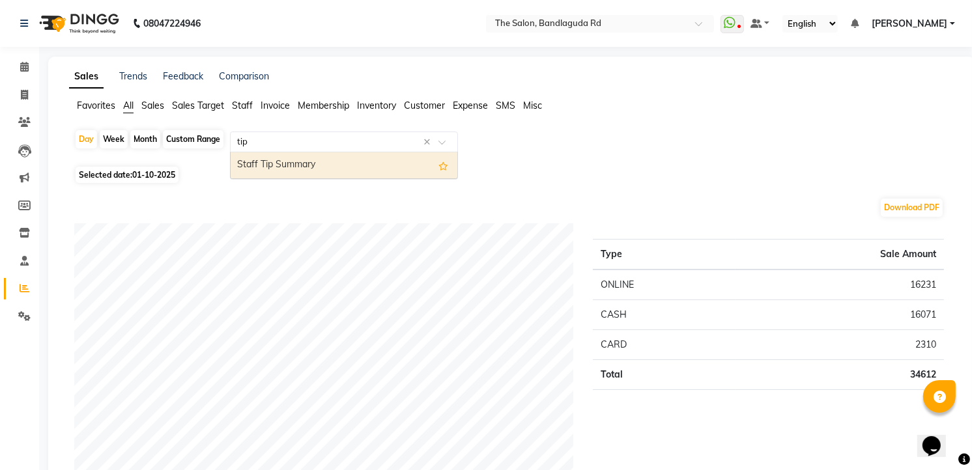
click at [346, 152] on div "Staff Tip Summary" at bounding box center [344, 165] width 227 height 26
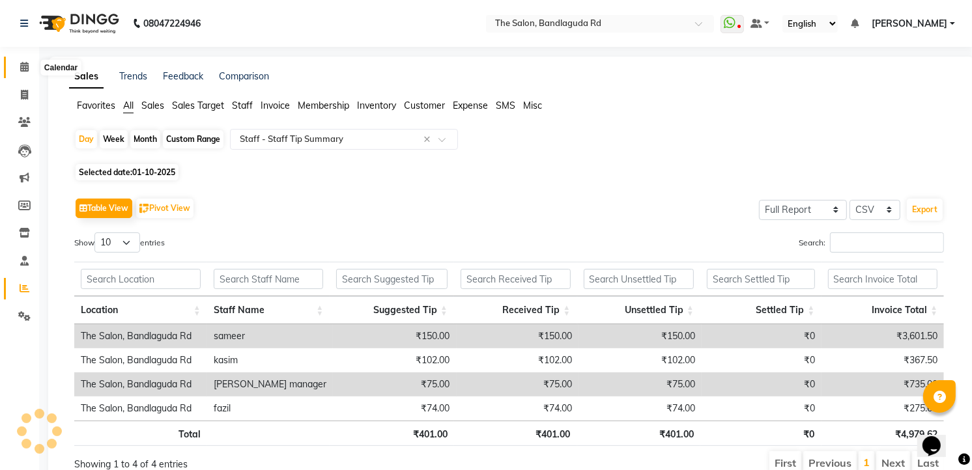
click at [23, 60] on span at bounding box center [24, 67] width 23 height 15
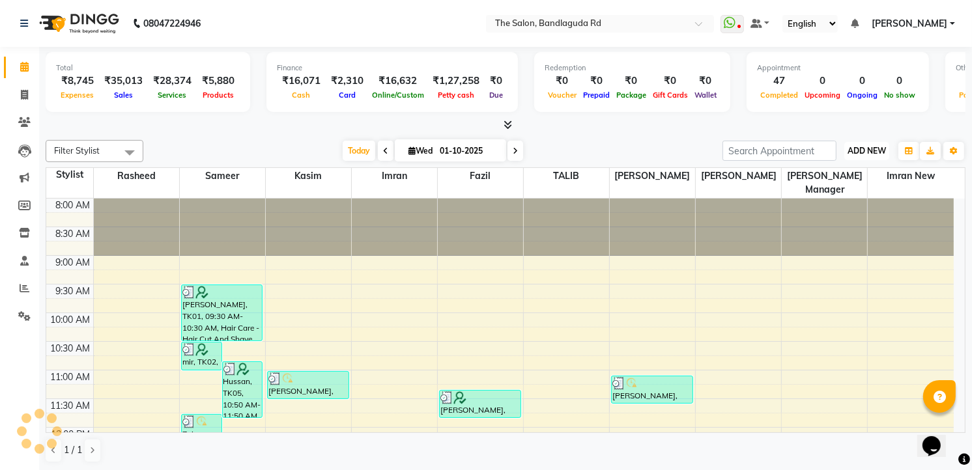
click at [868, 150] on span "ADD NEW" at bounding box center [866, 151] width 38 height 10
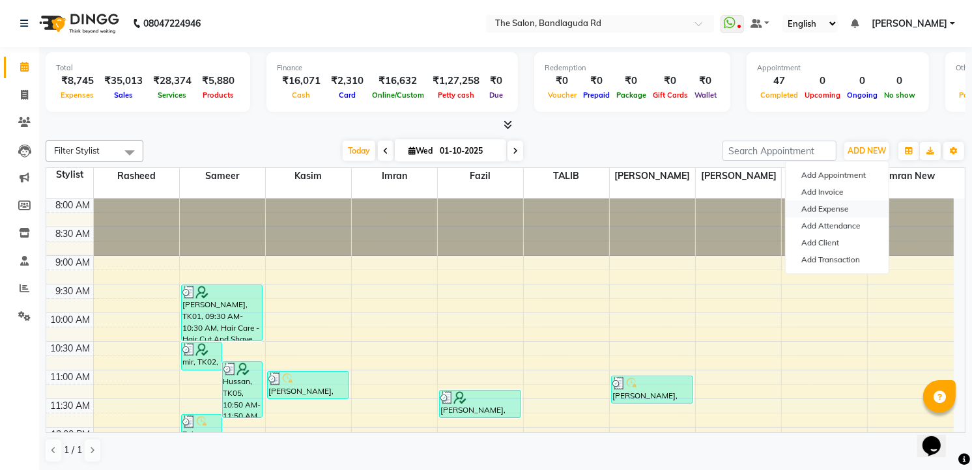
click at [839, 211] on link "Add Expense" at bounding box center [836, 209] width 103 height 17
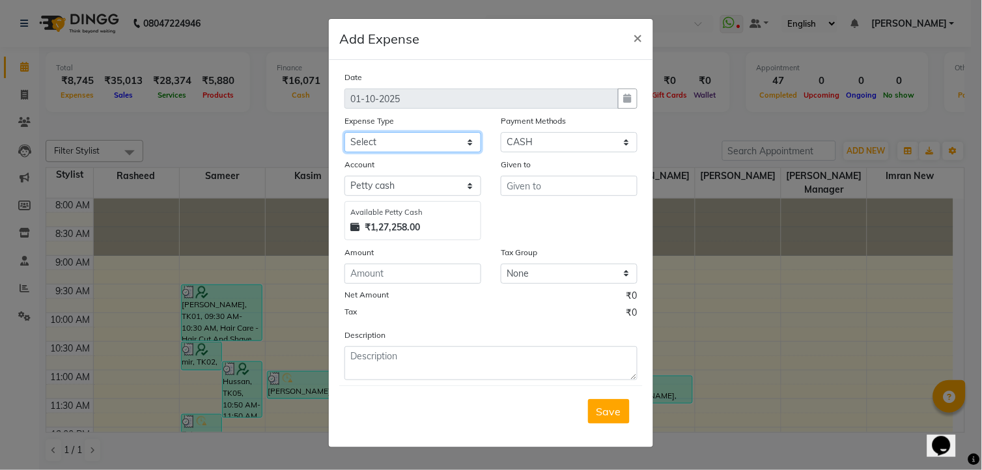
drag, startPoint x: 399, startPoint y: 134, endPoint x: 401, endPoint y: 141, distance: 7.9
click at [399, 134] on select "Select Advance Salary aijaz bhai aijaz bhai chitti 10april Auto - Iqbal Bhai Ba…" at bounding box center [413, 142] width 137 height 20
click at [345, 132] on select "Select Advance Salary aijaz bhai aijaz bhai chitti 10april Auto - Iqbal Bhai Ba…" at bounding box center [413, 142] width 137 height 20
click at [550, 186] on input "text" at bounding box center [569, 186] width 137 height 20
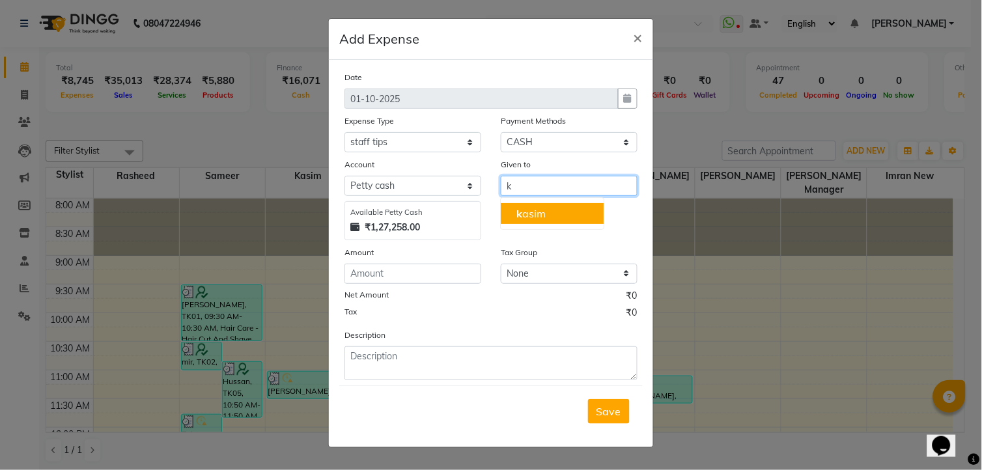
click at [545, 218] on ngb-highlight "k asim" at bounding box center [530, 213] width 29 height 13
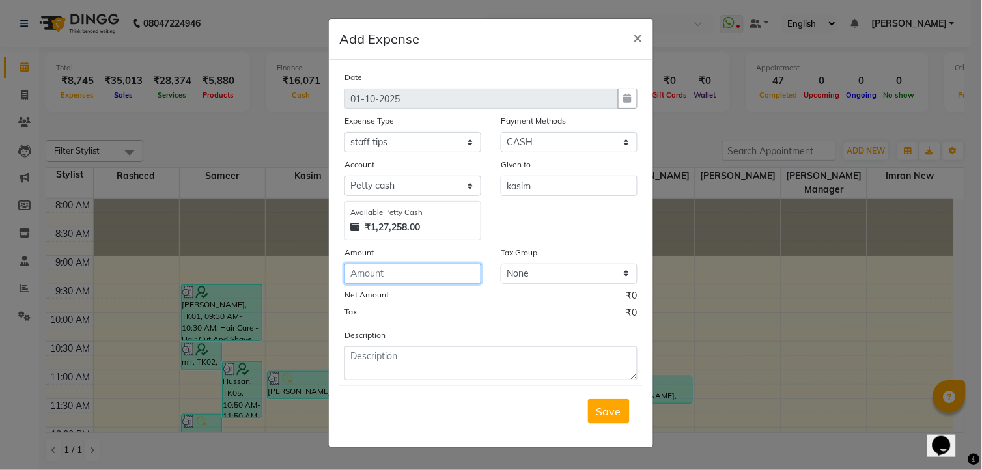
click at [408, 274] on input "number" at bounding box center [413, 274] width 137 height 20
click at [606, 410] on span "Save" at bounding box center [609, 411] width 25 height 13
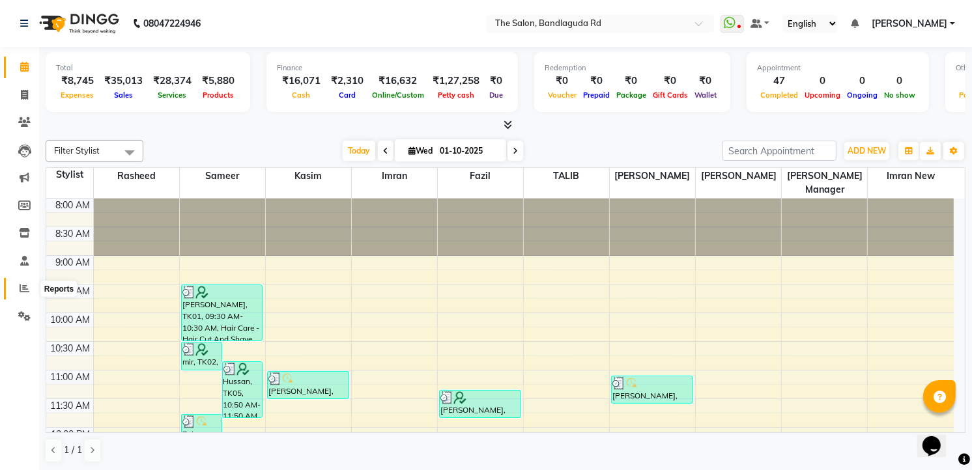
click at [18, 293] on span at bounding box center [24, 288] width 23 height 15
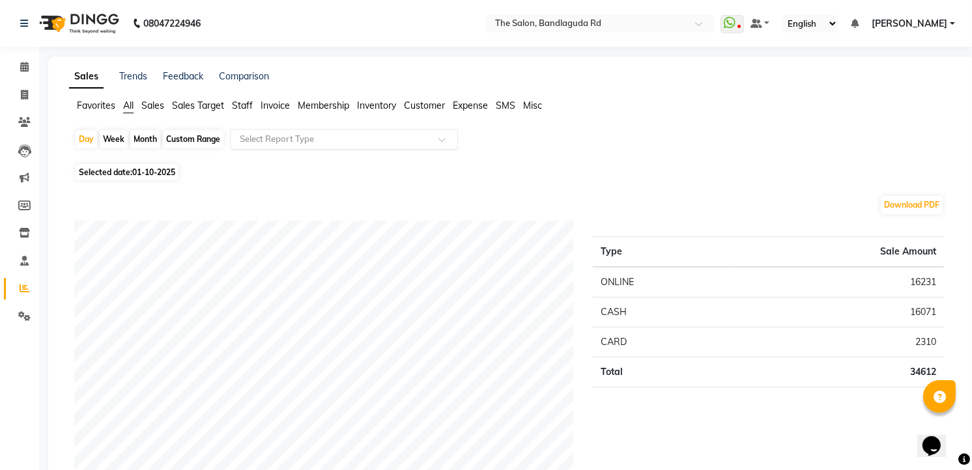
click at [318, 137] on input "text" at bounding box center [331, 139] width 188 height 13
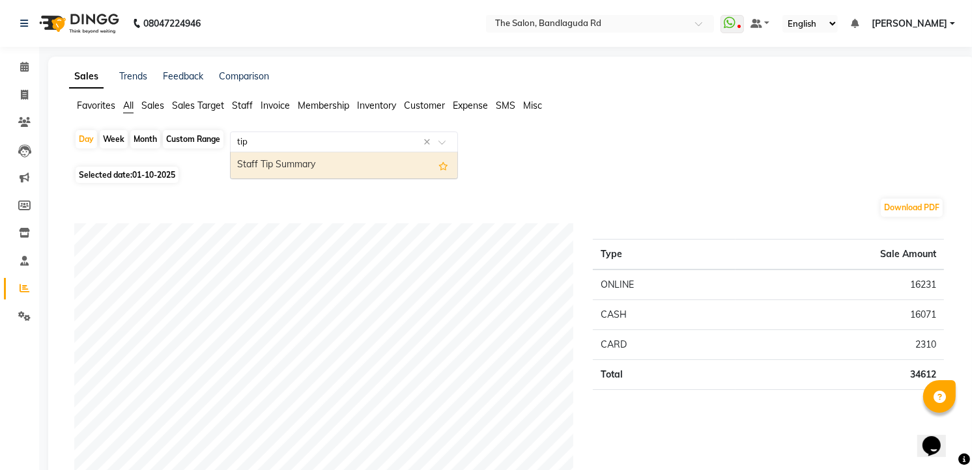
click at [393, 170] on div "Staff Tip Summary" at bounding box center [344, 165] width 227 height 26
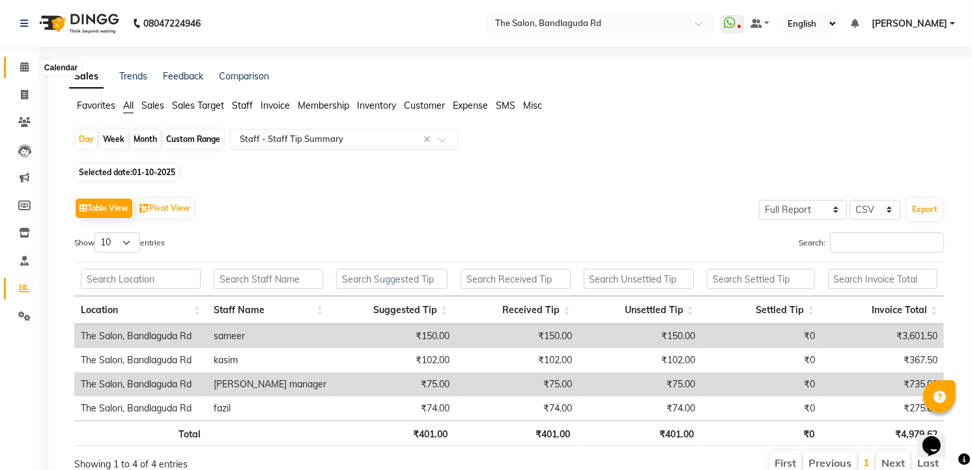
click at [26, 68] on icon at bounding box center [24, 67] width 8 height 10
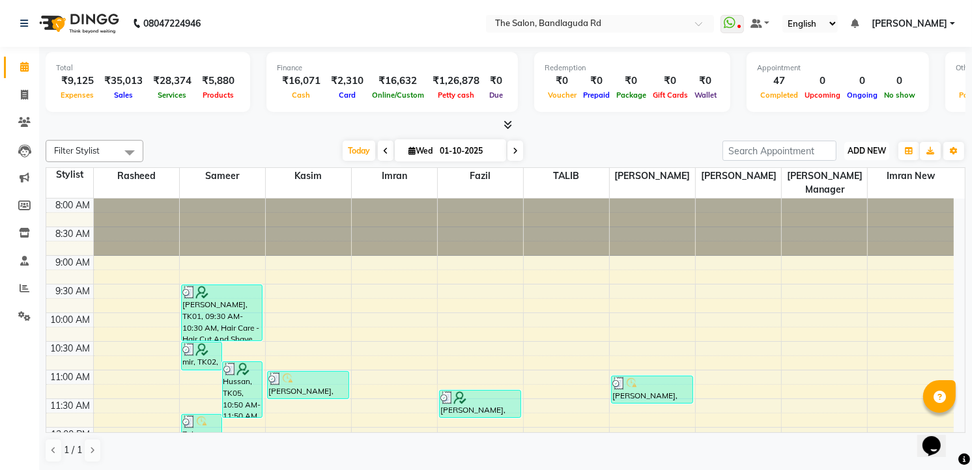
click at [858, 145] on button "ADD NEW Toggle Dropdown" at bounding box center [866, 151] width 45 height 18
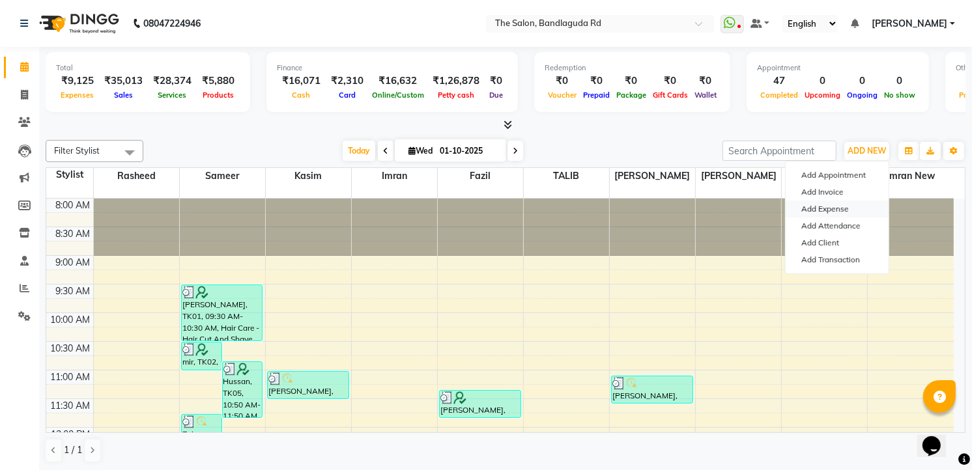
click at [823, 211] on link "Add Expense" at bounding box center [836, 209] width 103 height 17
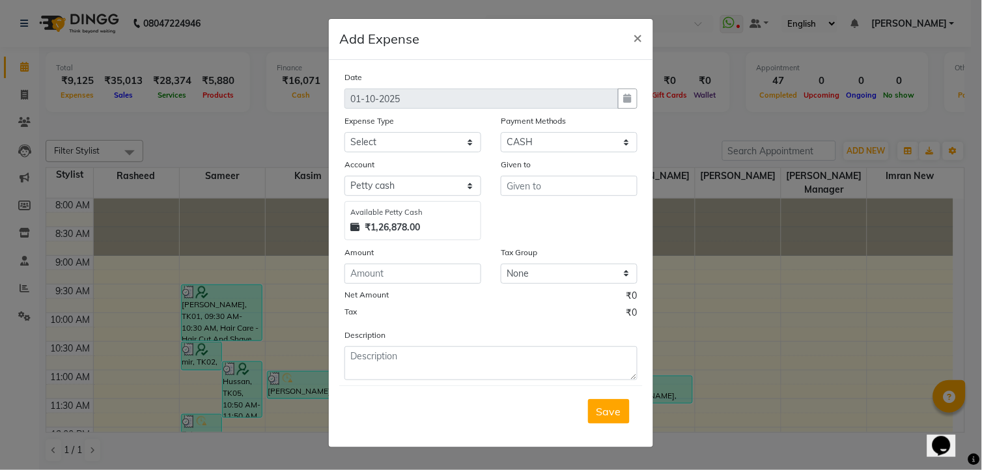
click at [718, 287] on ngb-modal-window "Add Expense × Date 01-10-2025 Expense Type Select Advance Salary aijaz bhai aij…" at bounding box center [491, 235] width 982 height 470
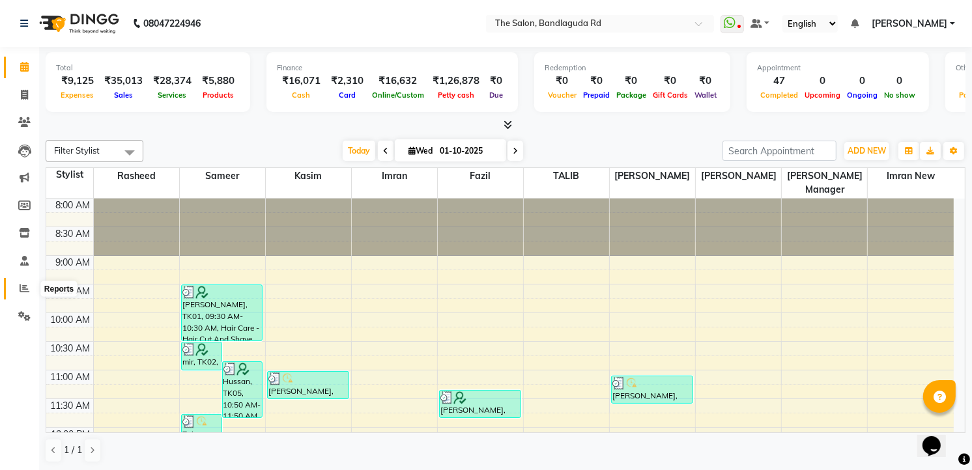
click at [26, 281] on span at bounding box center [24, 288] width 23 height 15
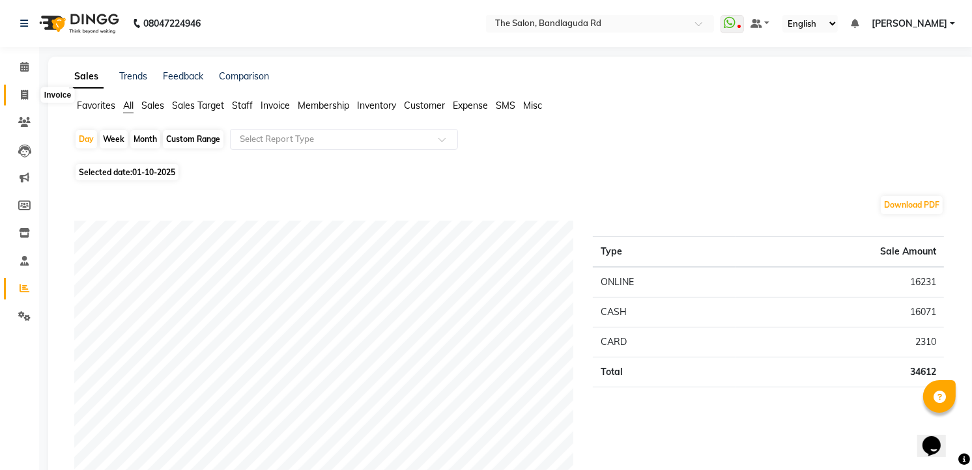
click at [27, 92] on icon at bounding box center [24, 95] width 7 height 10
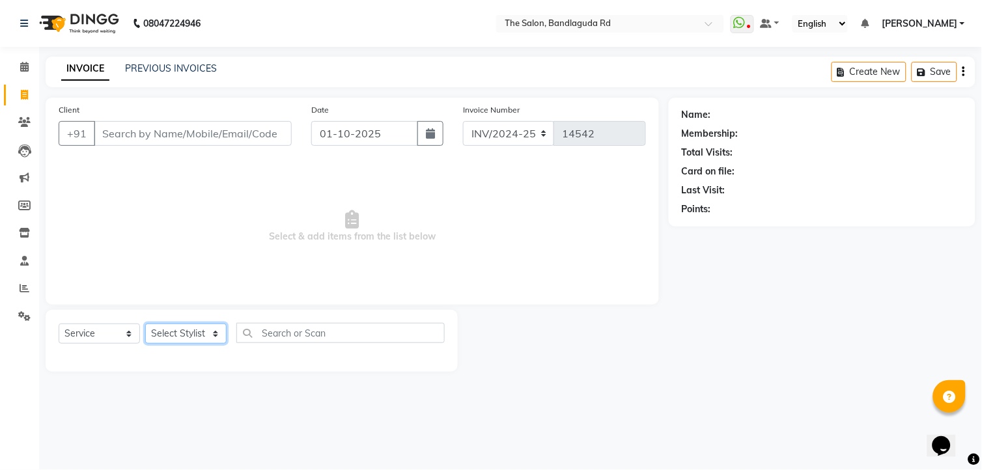
click at [189, 337] on select "Select Stylist AIJAZ fazil imran imran new kasim mohsin rasheed rashid manager …" at bounding box center [185, 334] width 81 height 20
click at [145, 324] on select "Select Stylist AIJAZ fazil imran imran new kasim mohsin rasheed rashid manager …" at bounding box center [185, 334] width 81 height 20
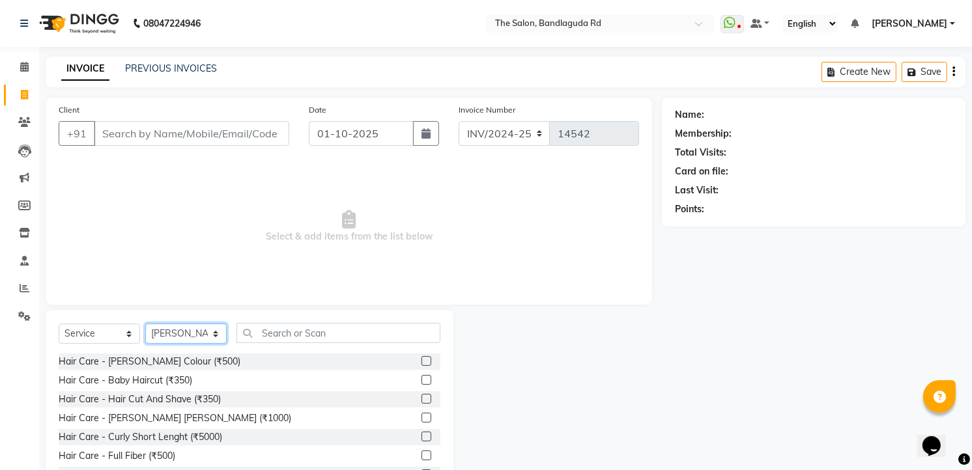
click at [191, 330] on select "Select Stylist AIJAZ fazil imran imran new kasim mohsin rasheed rashid manager …" at bounding box center [185, 334] width 81 height 20
click at [145, 324] on select "Select Stylist AIJAZ fazil imran imran new kasim mohsin rasheed rashid manager …" at bounding box center [185, 334] width 81 height 20
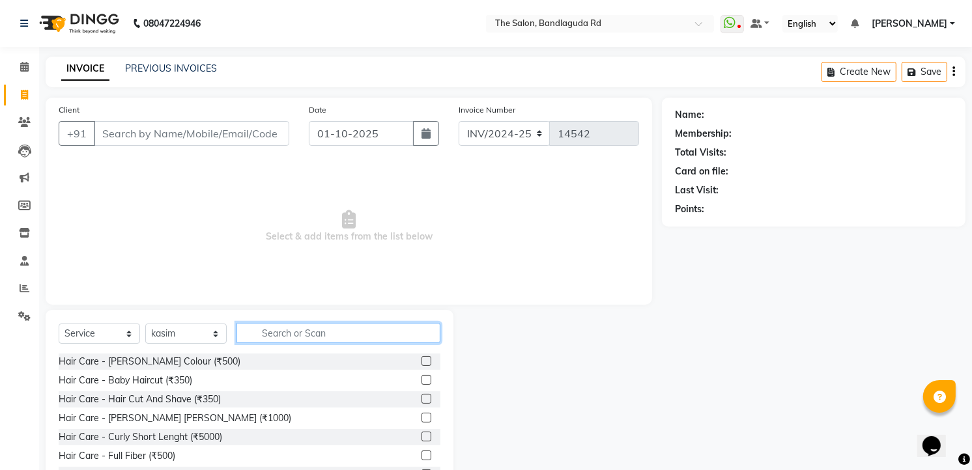
click at [302, 340] on input "text" at bounding box center [338, 333] width 204 height 20
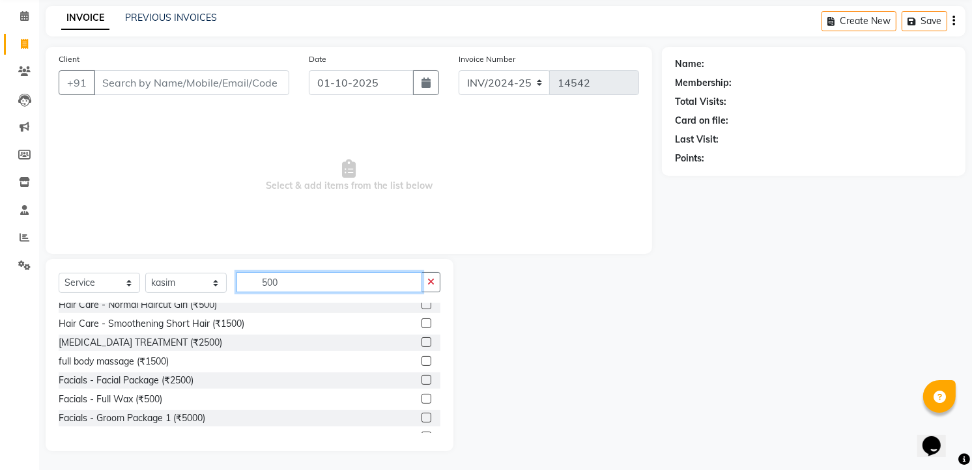
scroll to position [145, 0]
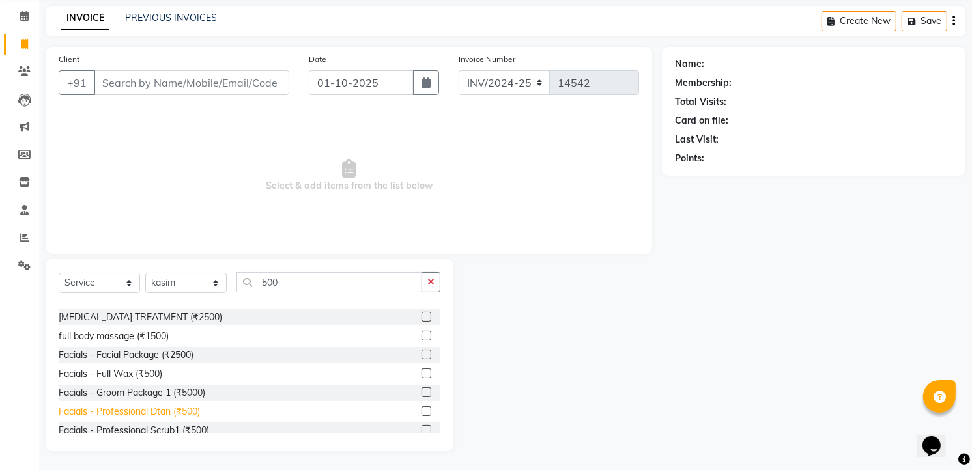
click at [164, 409] on div "Facials - Professional Dtan (₹500)" at bounding box center [129, 412] width 141 height 14
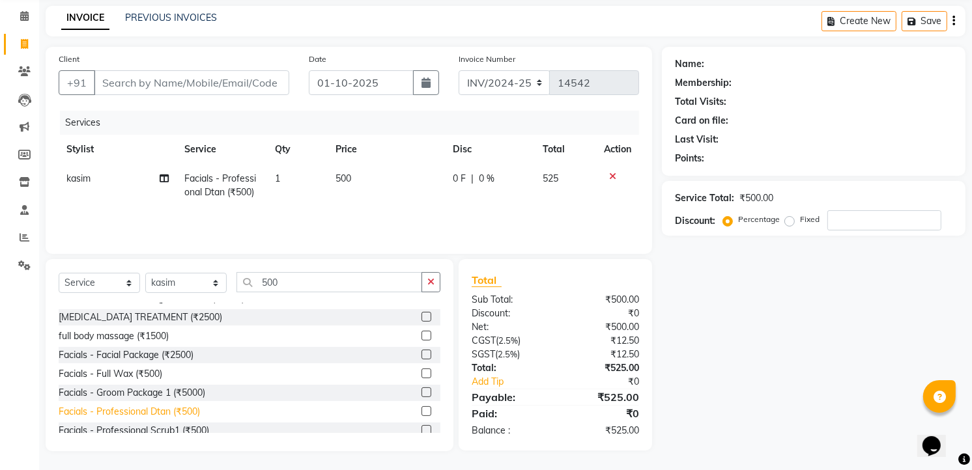
click at [164, 409] on div "Facials - Professional Dtan (₹500)" at bounding box center [129, 412] width 141 height 14
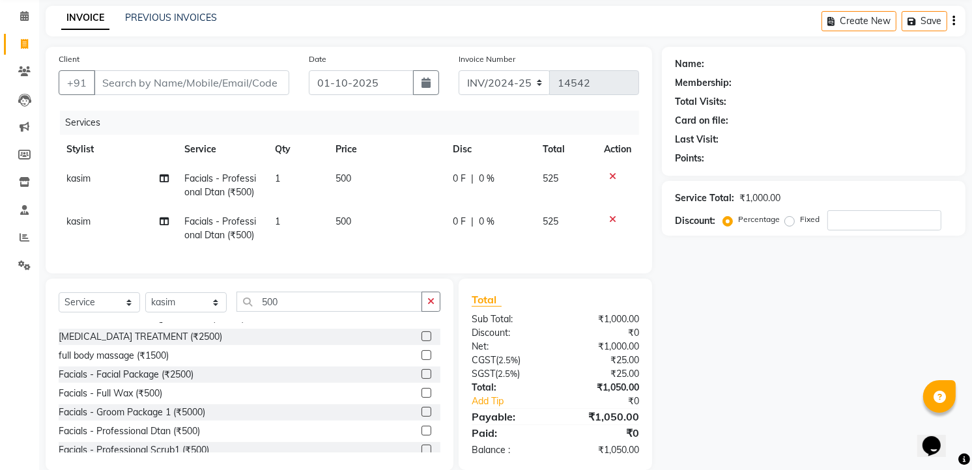
click at [357, 228] on td "500" at bounding box center [386, 228] width 117 height 43
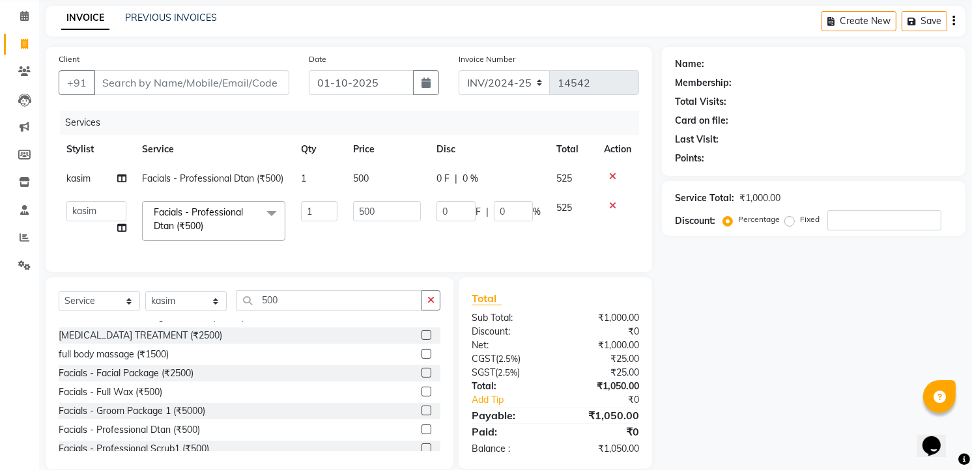
click at [357, 228] on td "500" at bounding box center [386, 220] width 83 height 55
click at [373, 213] on input "500" at bounding box center [386, 211] width 67 height 20
click at [379, 212] on input "500" at bounding box center [386, 211] width 67 height 20
click at [170, 437] on div "Facials - Professional Dtan (₹500)" at bounding box center [129, 430] width 141 height 14
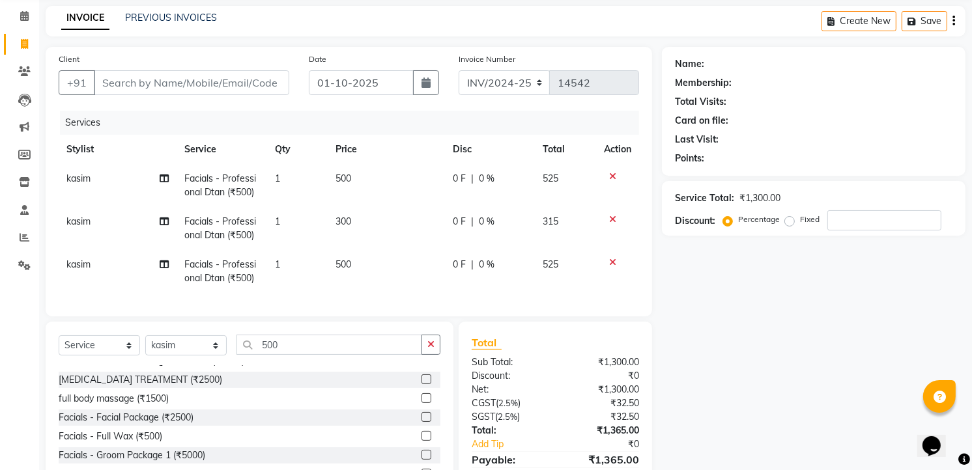
click at [611, 261] on icon at bounding box center [612, 262] width 7 height 9
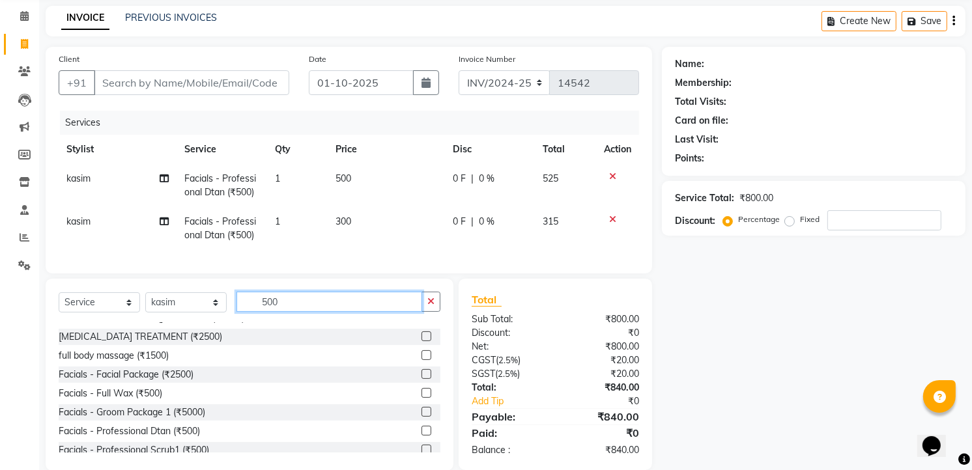
click at [359, 312] on input "500" at bounding box center [329, 302] width 186 height 20
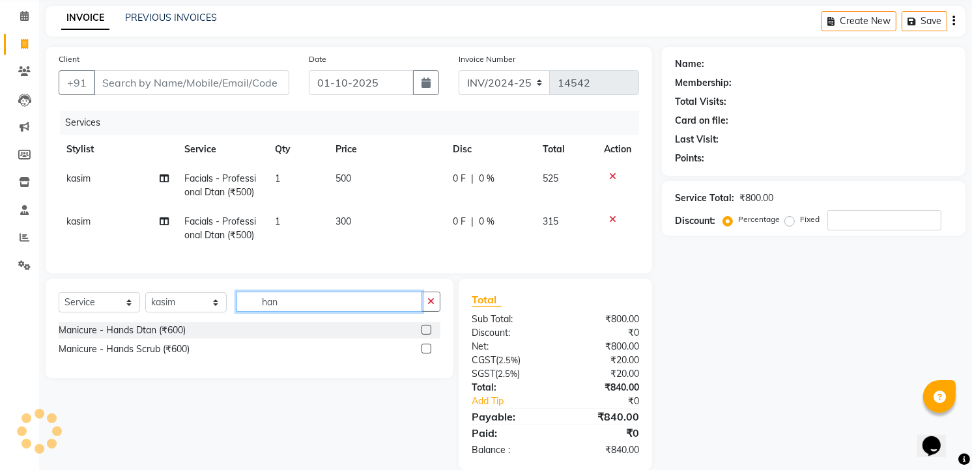
scroll to position [0, 0]
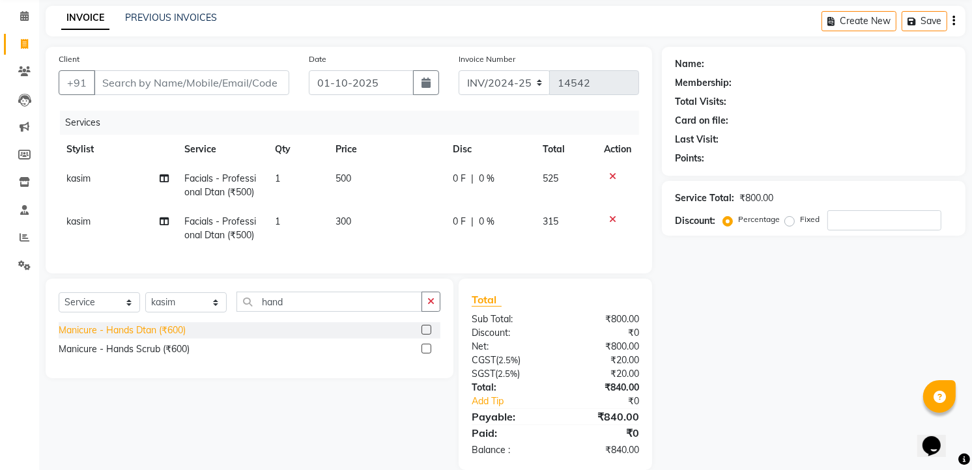
click at [113, 337] on div "Manicure - Hands Dtan (₹600)" at bounding box center [122, 331] width 127 height 14
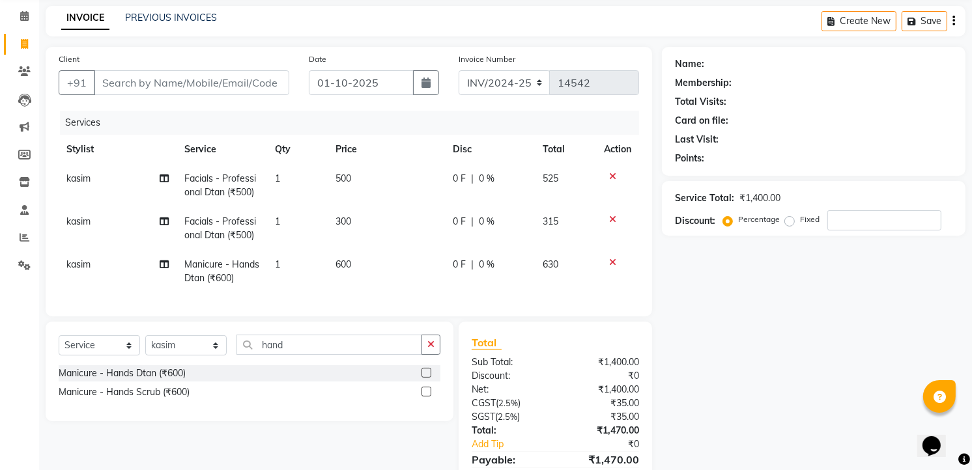
click at [285, 267] on td "1" at bounding box center [297, 271] width 61 height 43
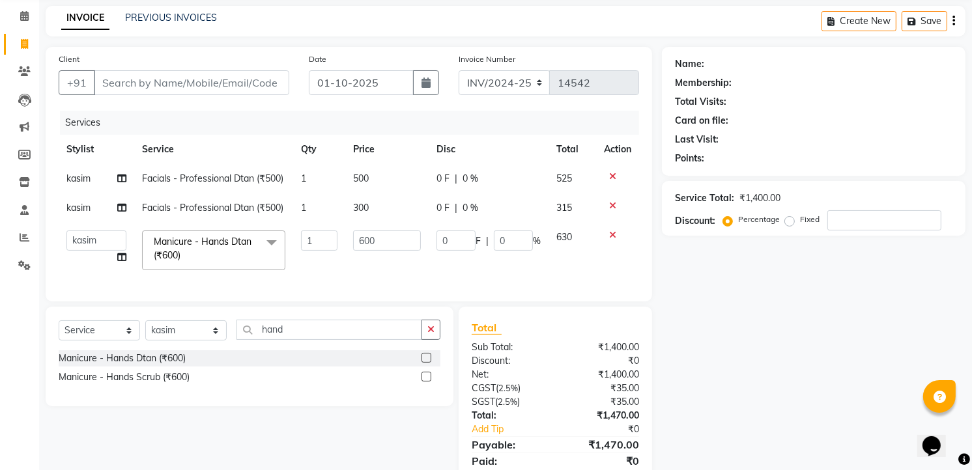
click at [285, 267] on td "Manicure - Hands Dtan (₹600) x Hair Care - Beard Colour (₹500) Hair Care - Baby…" at bounding box center [213, 250] width 159 height 55
click at [313, 241] on input "1" at bounding box center [319, 241] width 37 height 20
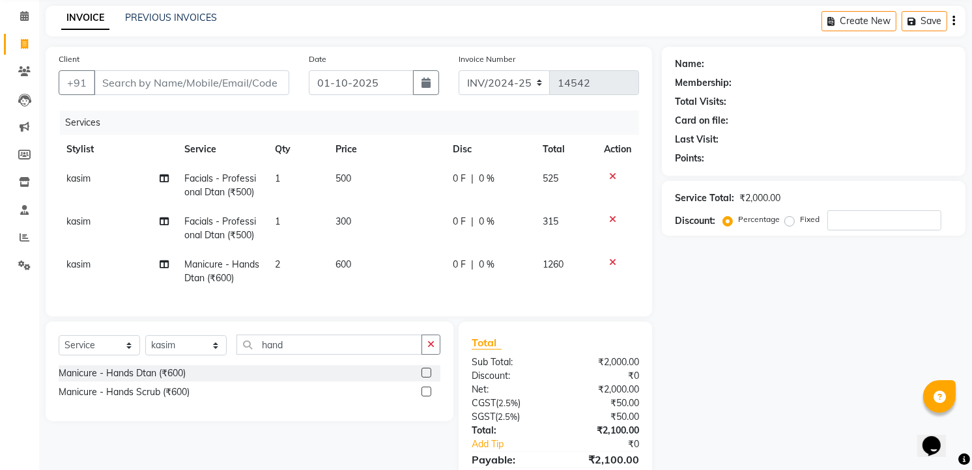
click at [359, 261] on td "600" at bounding box center [386, 271] width 117 height 43
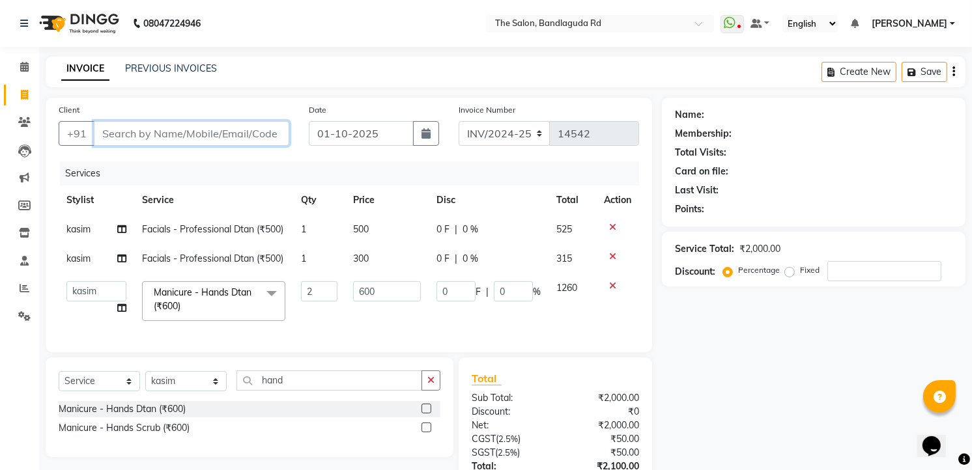
click at [240, 137] on input "Client" at bounding box center [191, 133] width 195 height 25
click at [204, 167] on div "Services" at bounding box center [354, 174] width 589 height 24
click at [162, 122] on input "Client" at bounding box center [191, 133] width 195 height 25
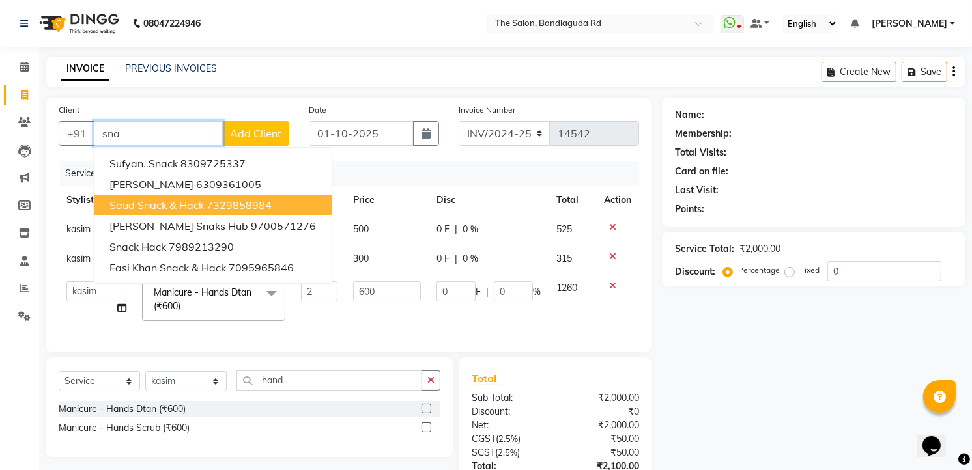
click at [150, 215] on button "Saud snack & hack 7329858984" at bounding box center [213, 205] width 238 height 21
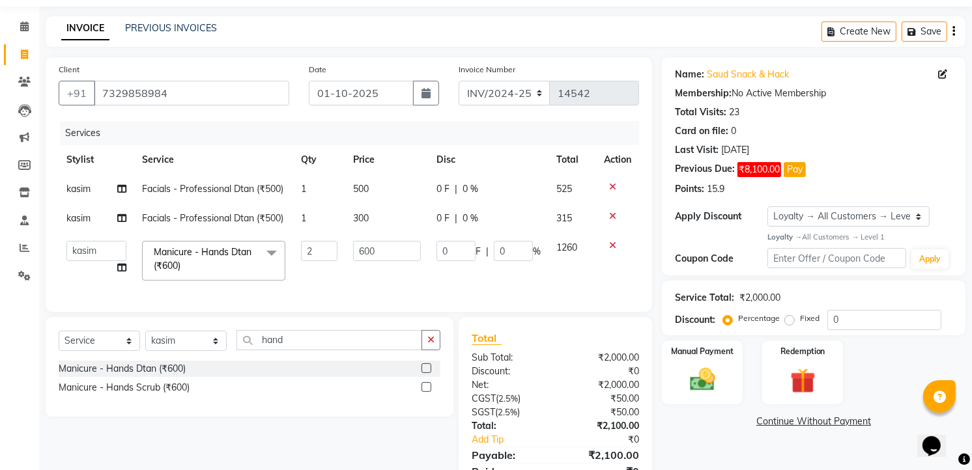
scroll to position [36, 0]
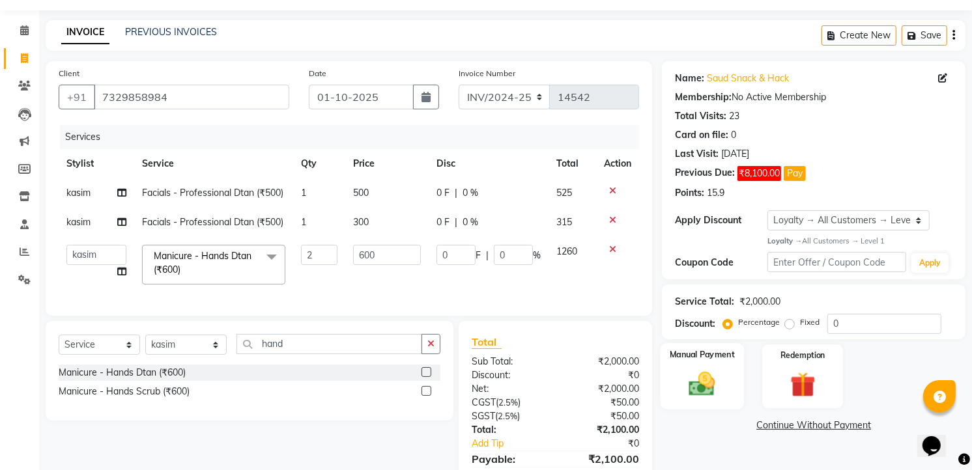
click at [703, 382] on img at bounding box center [702, 384] width 42 height 30
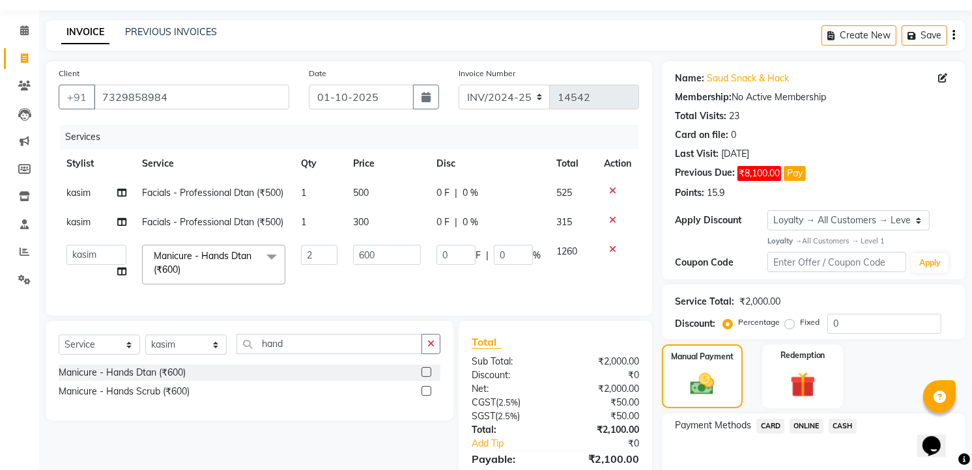
scroll to position [109, 0]
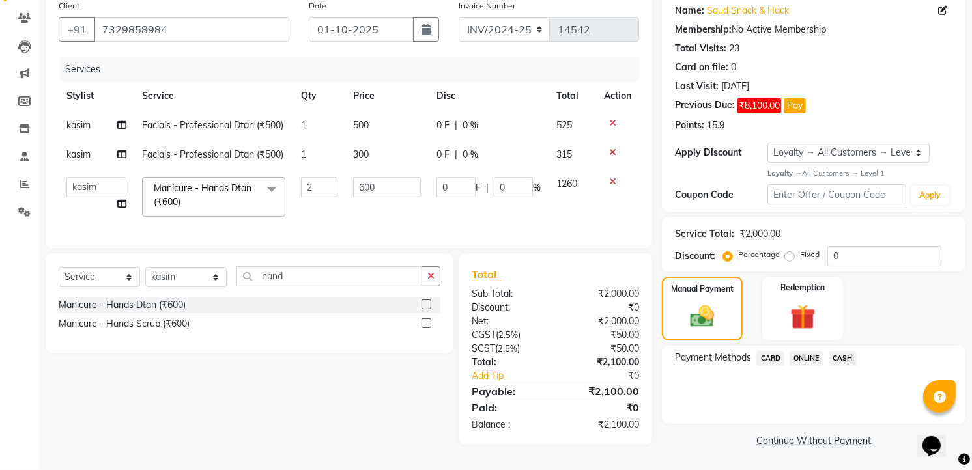
drag, startPoint x: 826, startPoint y: 414, endPoint x: 828, endPoint y: 421, distance: 6.8
click at [825, 417] on div "Payment Methods CARD ONLINE CASH" at bounding box center [814, 385] width 304 height 78
click at [830, 434] on link "Continue Without Payment" at bounding box center [813, 441] width 298 height 14
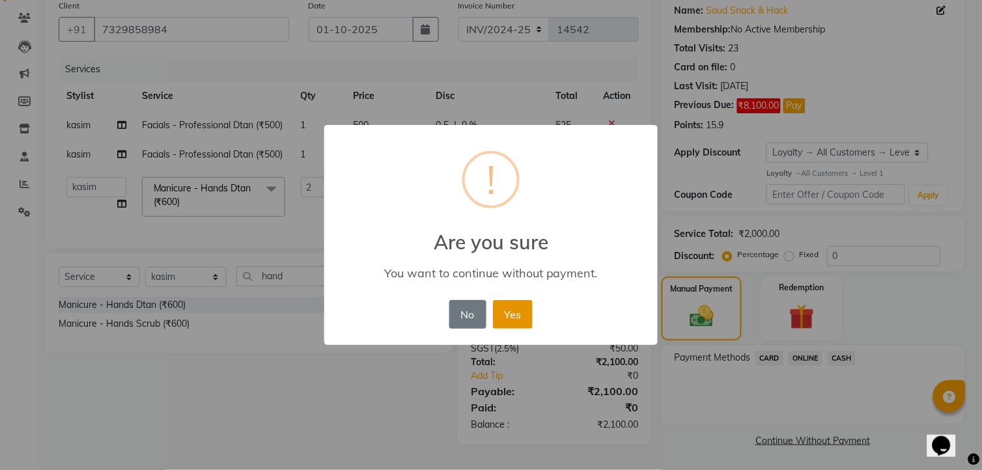
click at [513, 322] on button "Yes" at bounding box center [513, 314] width 40 height 29
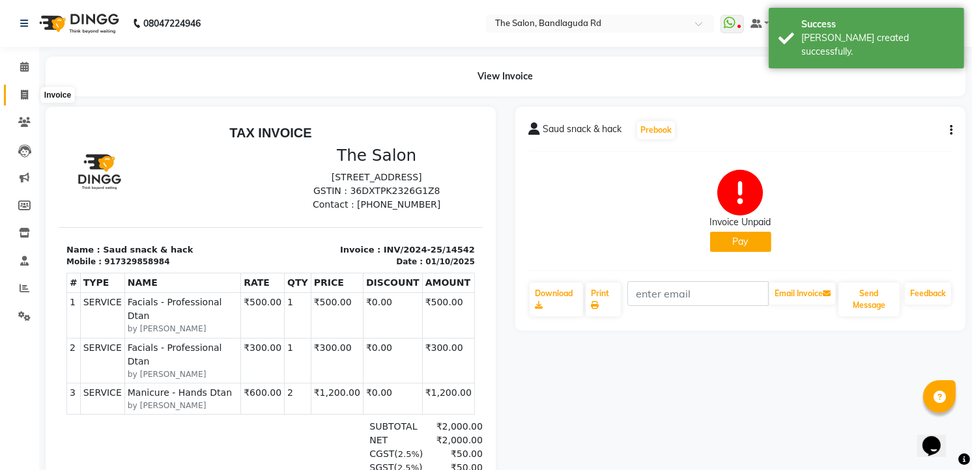
click at [21, 98] on icon at bounding box center [24, 95] width 7 height 10
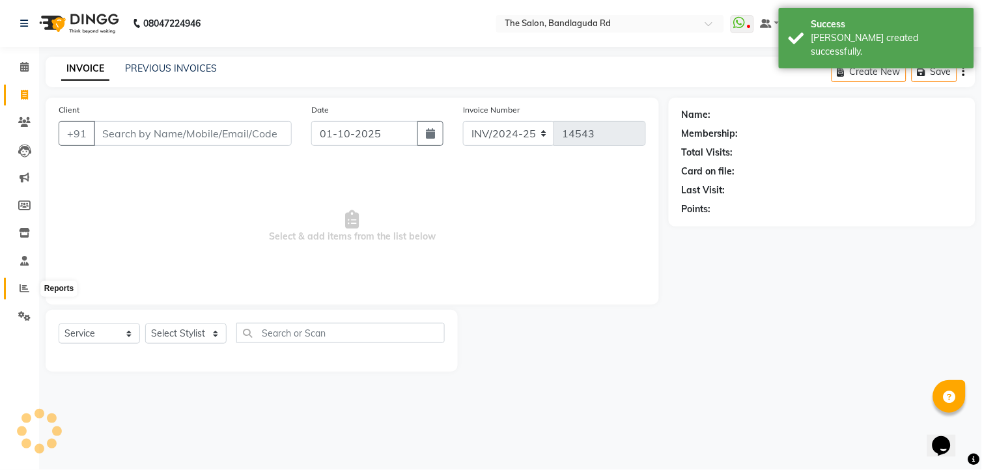
click at [31, 293] on span at bounding box center [24, 288] width 23 height 15
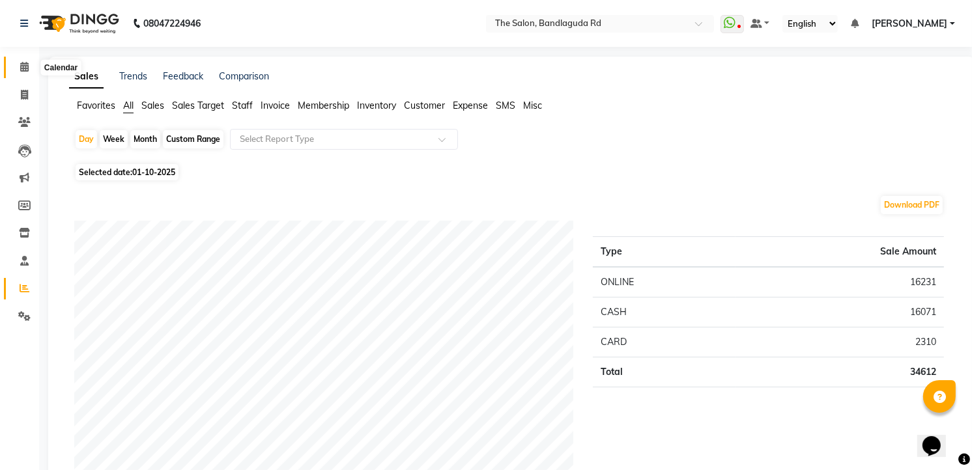
click at [27, 68] on icon at bounding box center [24, 67] width 8 height 10
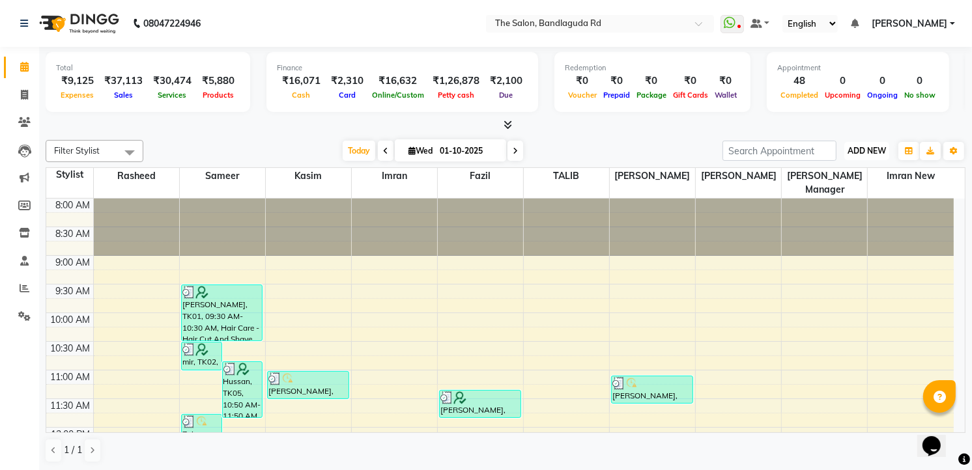
click at [851, 150] on span "ADD NEW" at bounding box center [866, 151] width 38 height 10
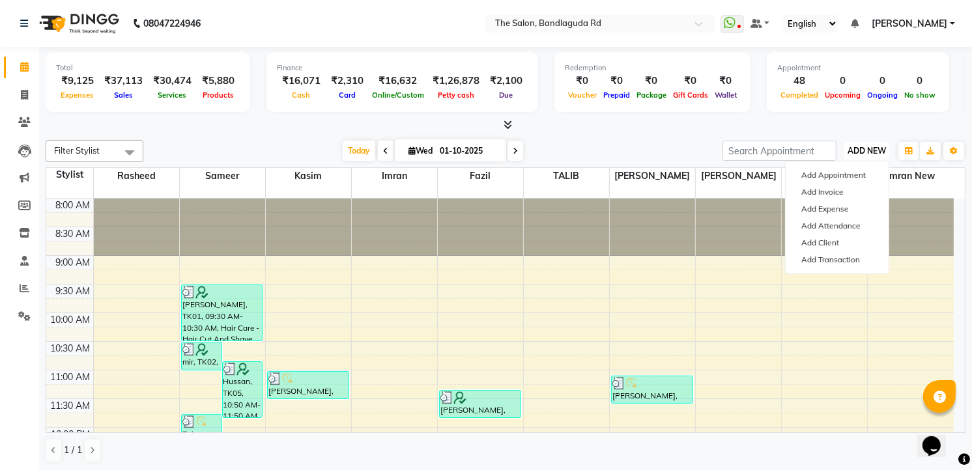
scroll to position [1, 0]
click at [823, 207] on link "Add Expense" at bounding box center [836, 208] width 103 height 17
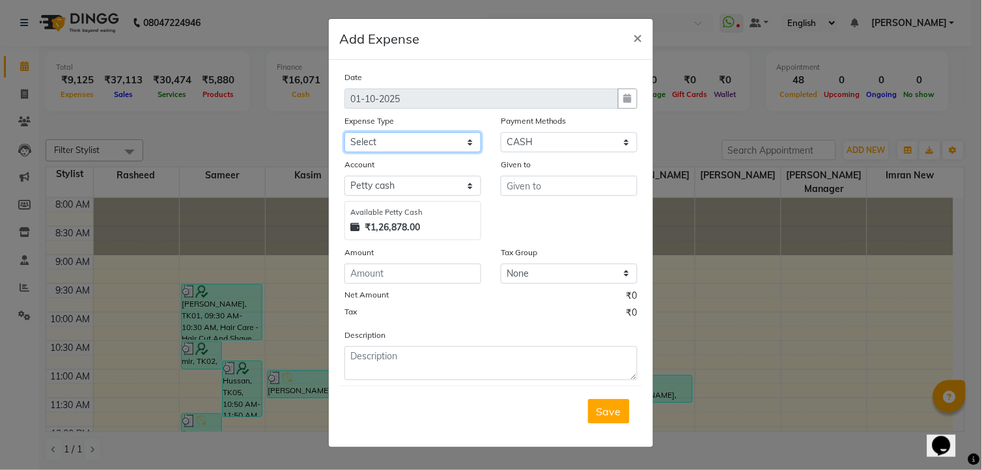
click at [412, 135] on select "Select Advance Salary aijaz bhai aijaz bhai chitti 10april Auto - Iqbal Bhai Ba…" at bounding box center [413, 142] width 137 height 20
click at [345, 132] on select "Select Advance Salary aijaz bhai aijaz bhai chitti 10april Auto - Iqbal Bhai Ba…" at bounding box center [413, 142] width 137 height 20
click at [548, 163] on div "Given to" at bounding box center [569, 167] width 137 height 18
click at [554, 187] on input "text" at bounding box center [569, 186] width 137 height 20
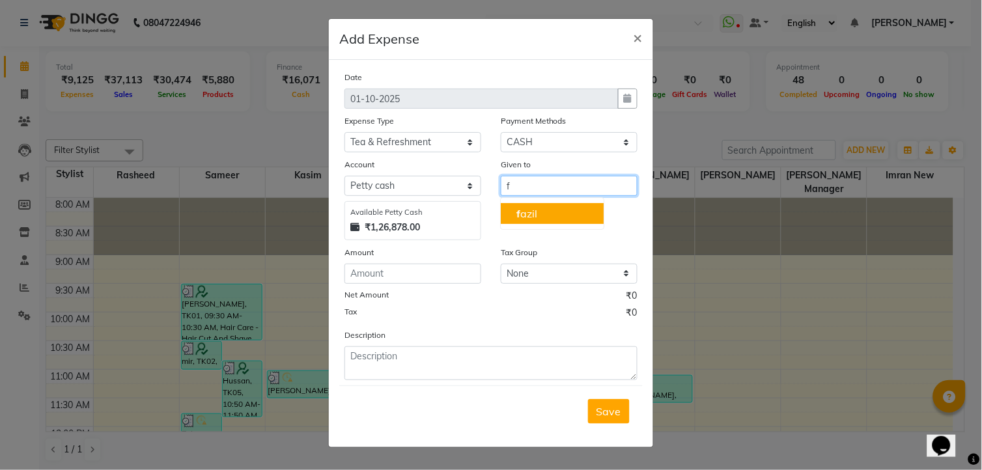
click at [545, 210] on button "f azil" at bounding box center [552, 213] width 103 height 21
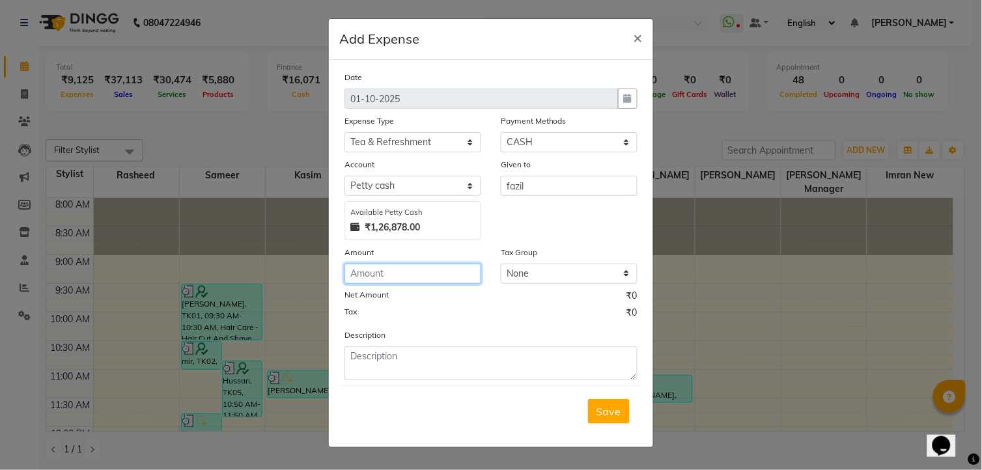
click at [392, 272] on input "number" at bounding box center [413, 274] width 137 height 20
click at [598, 419] on button "Save" at bounding box center [609, 411] width 42 height 25
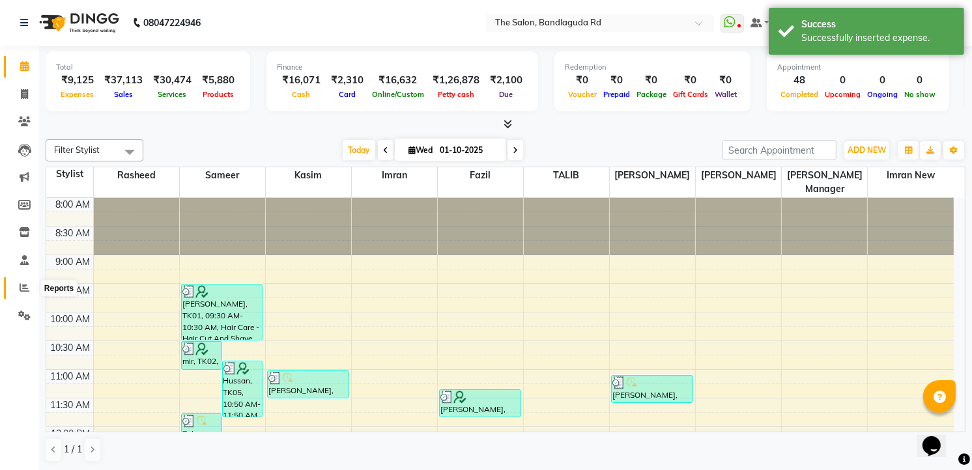
click at [27, 288] on icon at bounding box center [25, 288] width 10 height 10
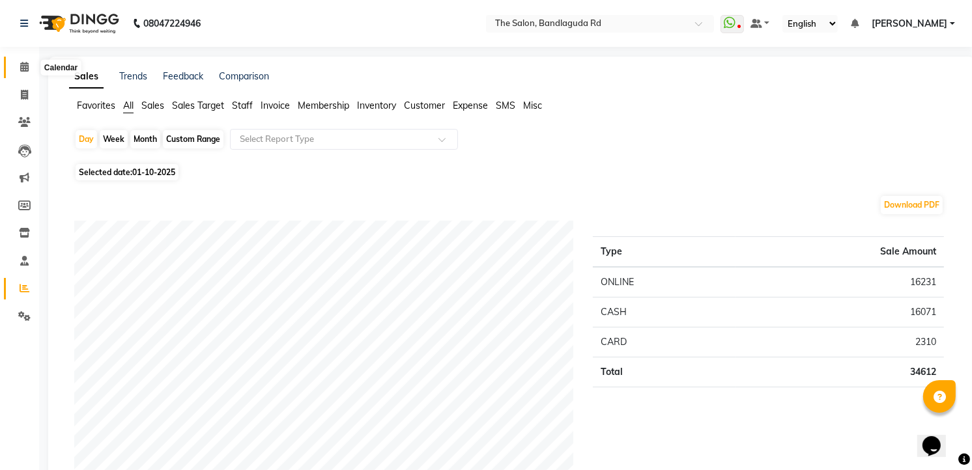
click at [23, 62] on icon at bounding box center [24, 67] width 8 height 10
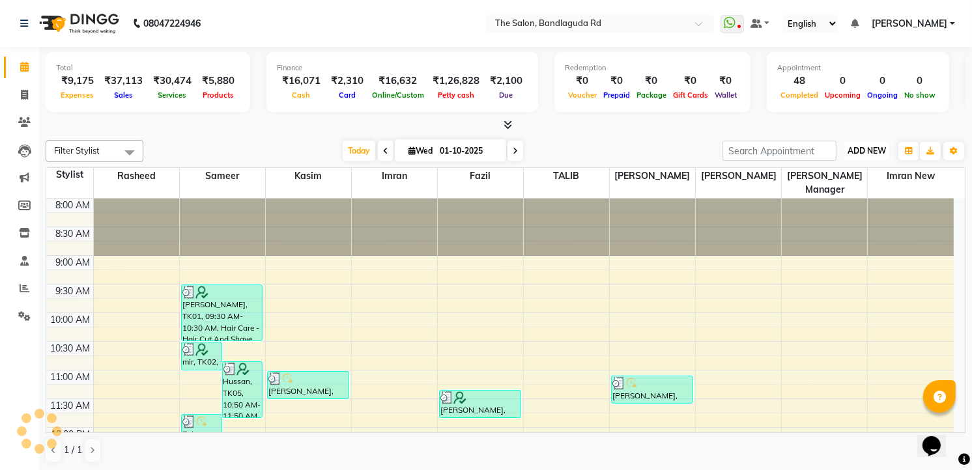
click at [868, 142] on button "ADD NEW Toggle Dropdown" at bounding box center [866, 151] width 45 height 18
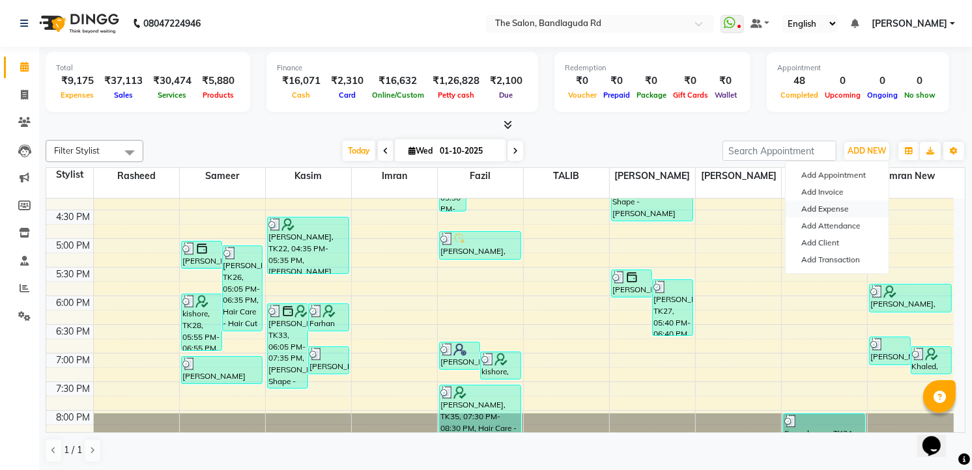
click at [839, 206] on link "Add Expense" at bounding box center [836, 209] width 103 height 17
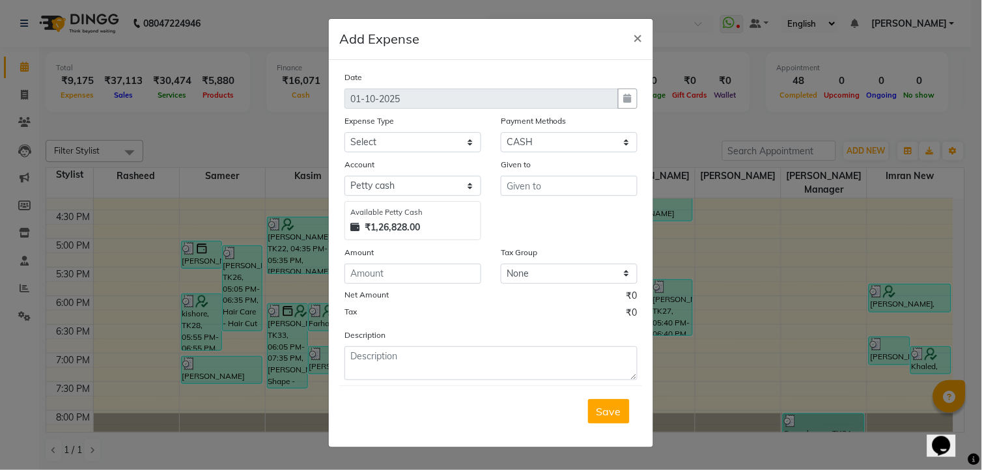
click at [414, 126] on div "Expense Type" at bounding box center [413, 123] width 137 height 18
click at [416, 144] on select "Select Advance Salary aijaz bhai aijaz bhai chitti 10april Auto - Iqbal Bhai Ba…" at bounding box center [413, 142] width 137 height 20
click at [345, 132] on select "Select Advance Salary aijaz bhai aijaz bhai chitti 10april Auto - Iqbal Bhai Ba…" at bounding box center [413, 142] width 137 height 20
drag, startPoint x: 589, startPoint y: 178, endPoint x: 580, endPoint y: 189, distance: 14.8
click at [589, 178] on input "text" at bounding box center [569, 186] width 137 height 20
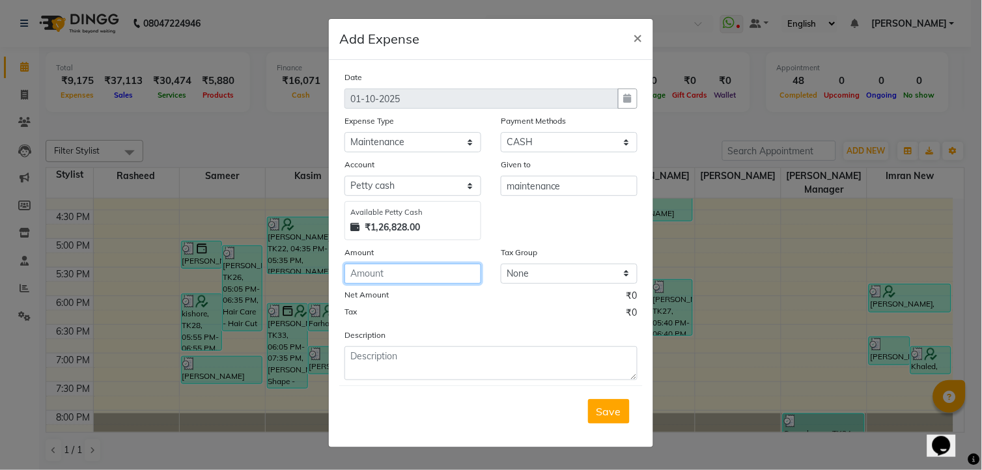
click at [391, 276] on input "number" at bounding box center [413, 274] width 137 height 20
click at [621, 414] on button "Save" at bounding box center [609, 411] width 42 height 25
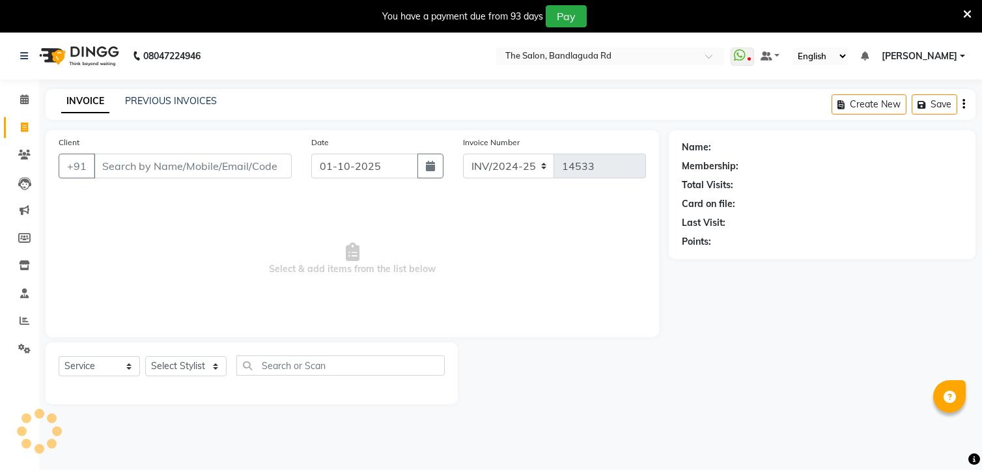
select select "service"
click at [190, 361] on select "Select Stylist [PERSON_NAME] [PERSON_NAME] [PERSON_NAME] new [PERSON_NAME] [PER…" at bounding box center [185, 366] width 81 height 20
select select "93197"
click at [145, 357] on select "Select Stylist [PERSON_NAME] [PERSON_NAME] [PERSON_NAME] new [PERSON_NAME] [PER…" at bounding box center [185, 366] width 81 height 20
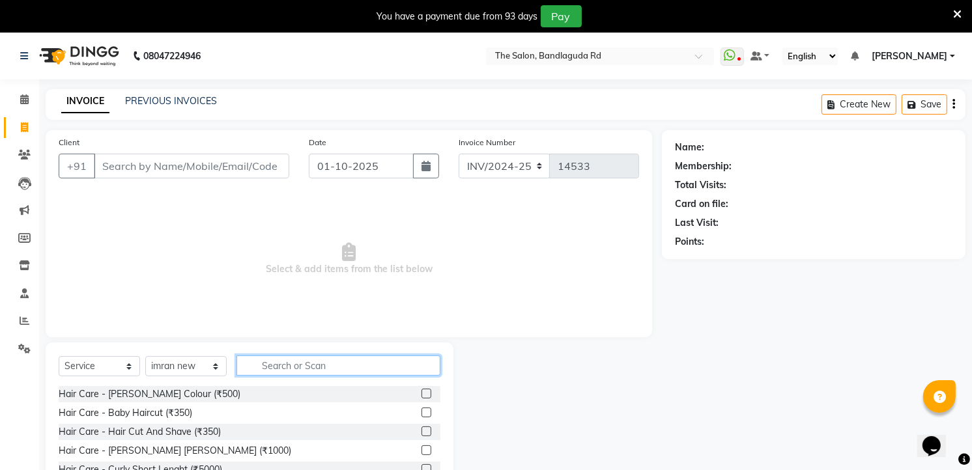
click at [294, 363] on input "text" at bounding box center [338, 366] width 204 height 20
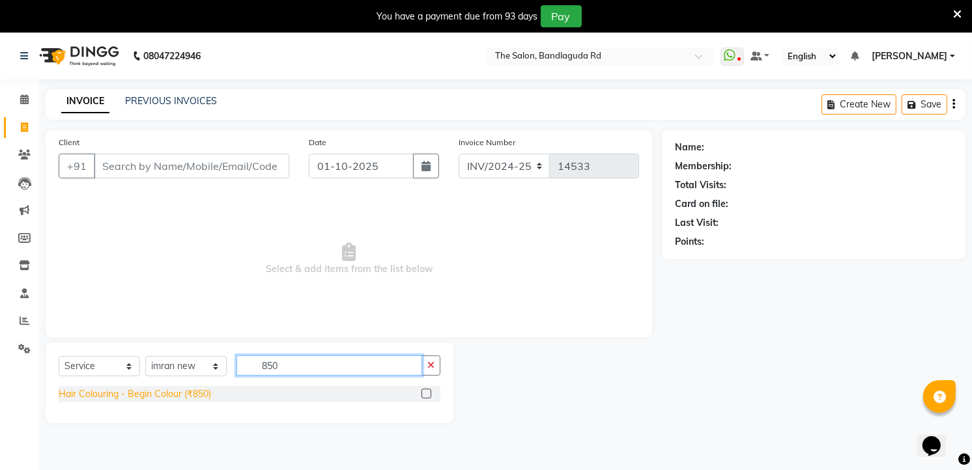
type input "850"
click at [159, 397] on div "Hair Colouring - Begin Colour (₹850)" at bounding box center [135, 395] width 152 height 14
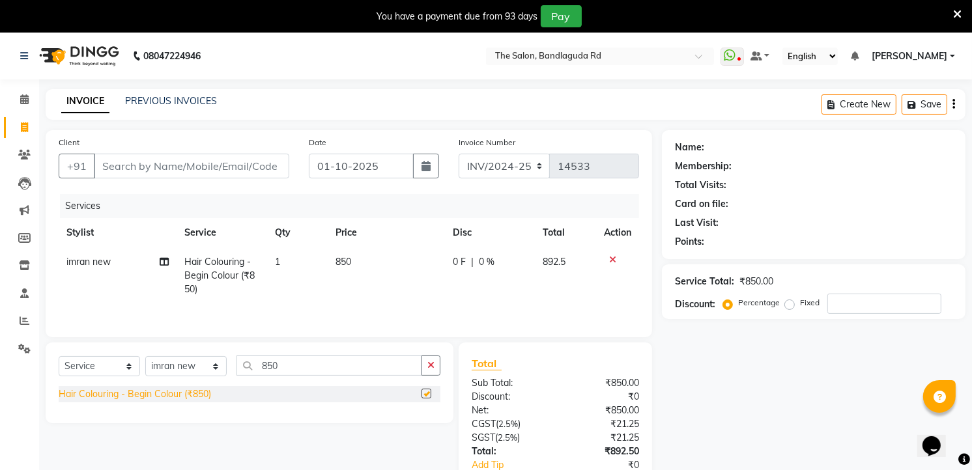
checkbox input "false"
click at [278, 365] on input "850" at bounding box center [329, 366] width 186 height 20
type input "8"
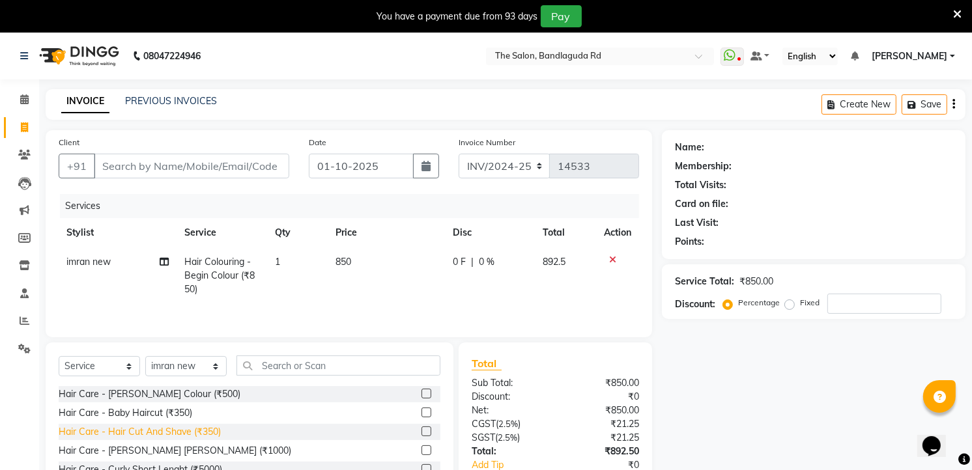
click at [190, 438] on div "Hair Care - Hair Cut And Shave (₹350)" at bounding box center [140, 432] width 162 height 14
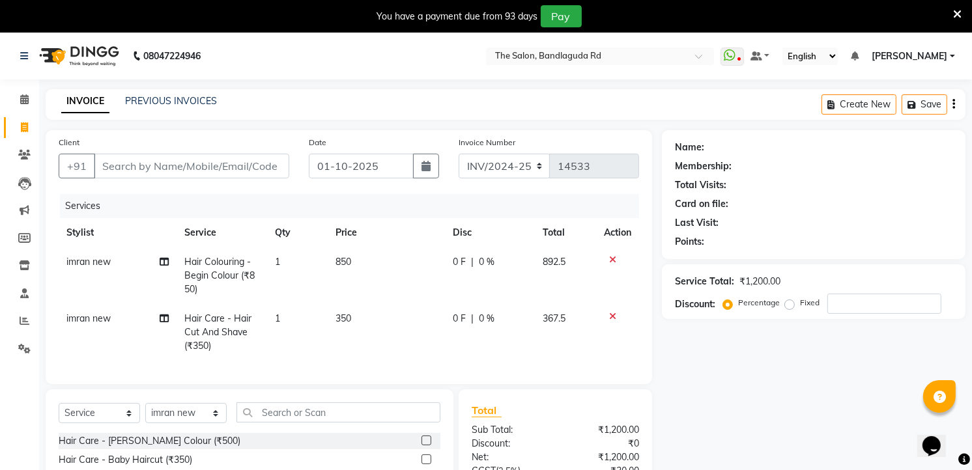
checkbox input "false"
click at [293, 423] on input "text" at bounding box center [338, 413] width 204 height 20
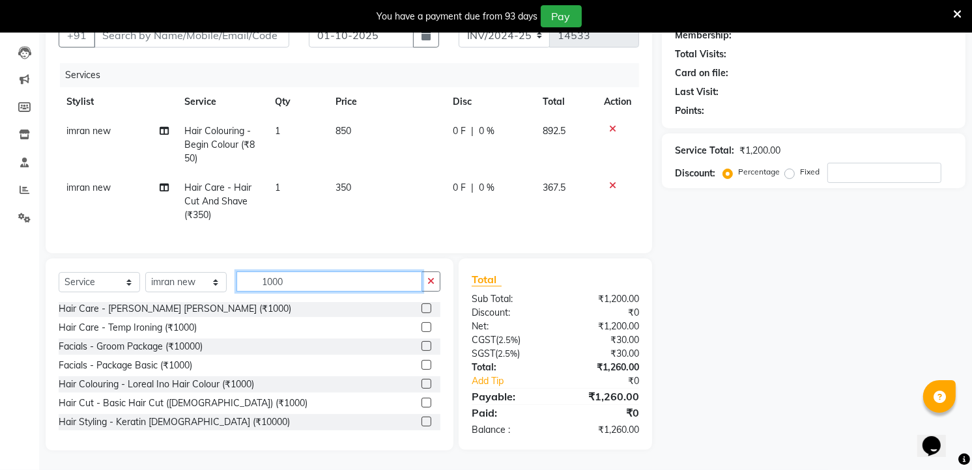
scroll to position [141, 0]
type input "1000"
click at [205, 381] on div "Hair Colouring - Loreal Ino Hair Colour (₹1000)" at bounding box center [156, 385] width 195 height 14
checkbox input "false"
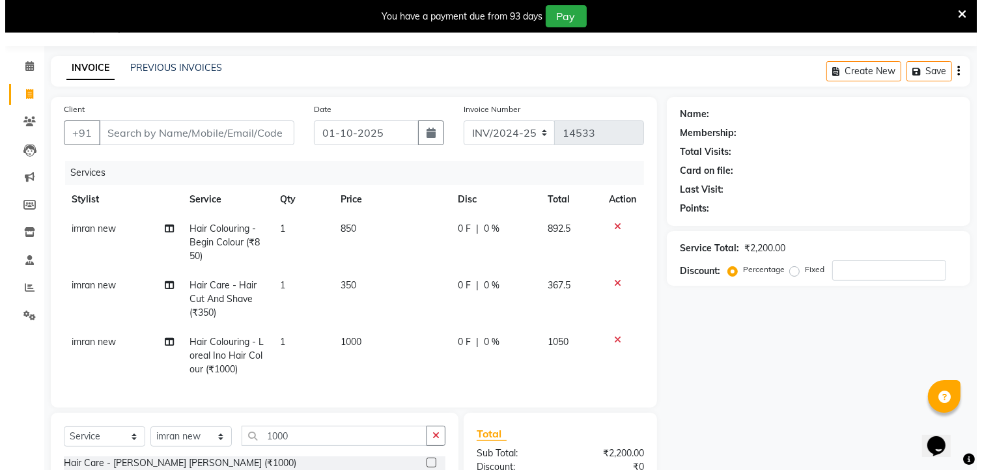
scroll to position [0, 0]
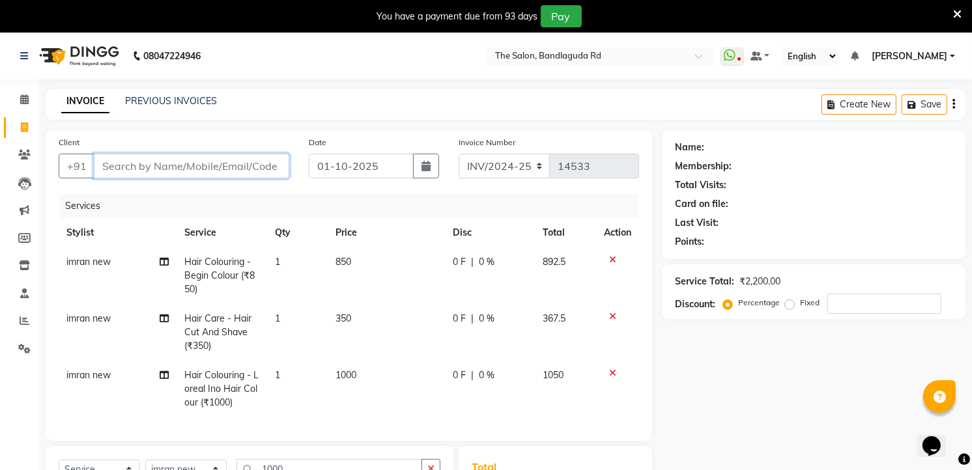
drag, startPoint x: 227, startPoint y: 159, endPoint x: 215, endPoint y: 163, distance: 12.6
click at [226, 160] on input "Client" at bounding box center [191, 166] width 195 height 25
type input "9"
type input "0"
type input "9000412686"
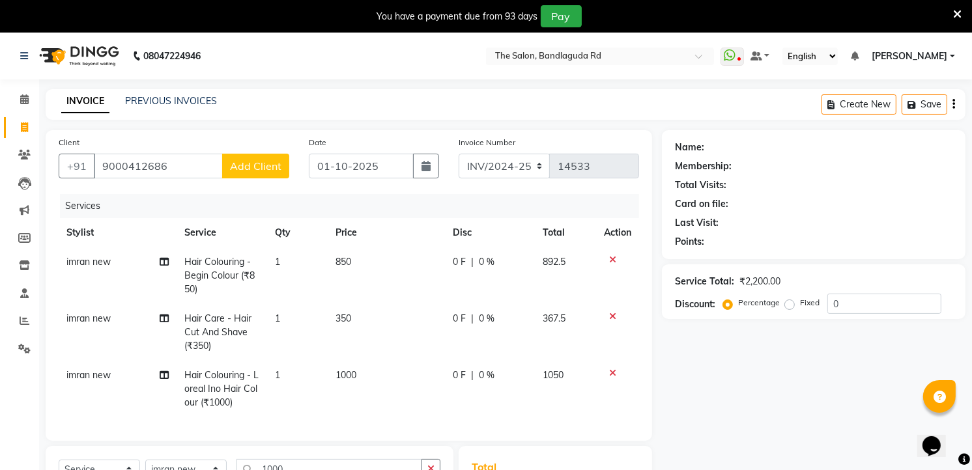
click at [262, 171] on span "Add Client" at bounding box center [255, 166] width 51 height 13
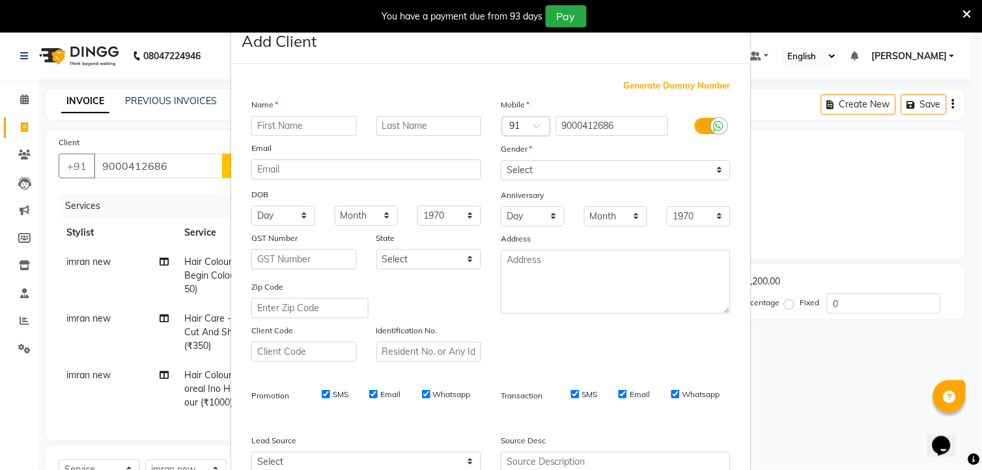
click at [275, 119] on input "text" at bounding box center [304, 126] width 106 height 20
type input "hhhhh"
click at [573, 177] on select "Select [DEMOGRAPHIC_DATA] [DEMOGRAPHIC_DATA] Other Prefer Not To Say" at bounding box center [616, 170] width 230 height 20
click at [501, 160] on select "Select [DEMOGRAPHIC_DATA] [DEMOGRAPHIC_DATA] Other Prefer Not To Say" at bounding box center [616, 170] width 230 height 20
click at [555, 173] on select "Select [DEMOGRAPHIC_DATA] [DEMOGRAPHIC_DATA] Other Prefer Not To Say" at bounding box center [616, 170] width 230 height 20
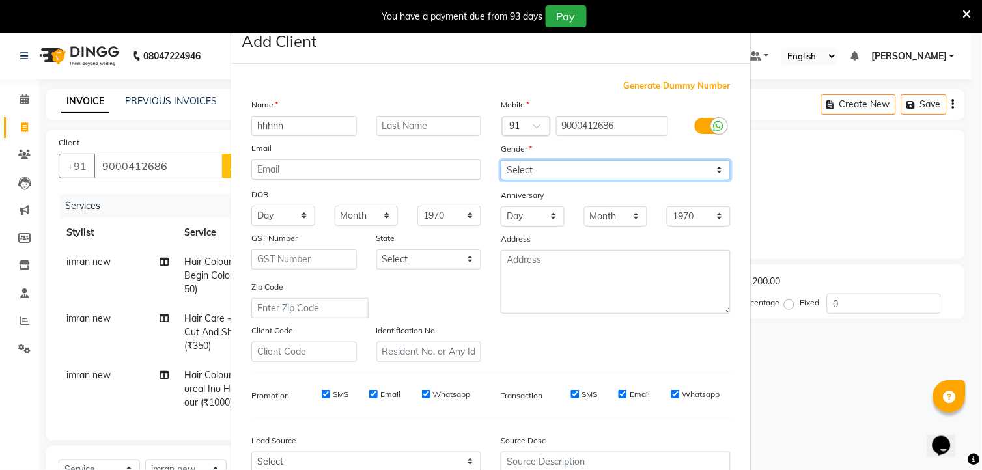
select select "[DEMOGRAPHIC_DATA]"
click at [501, 160] on select "Select [DEMOGRAPHIC_DATA] [DEMOGRAPHIC_DATA] Other Prefer Not To Say" at bounding box center [616, 170] width 230 height 20
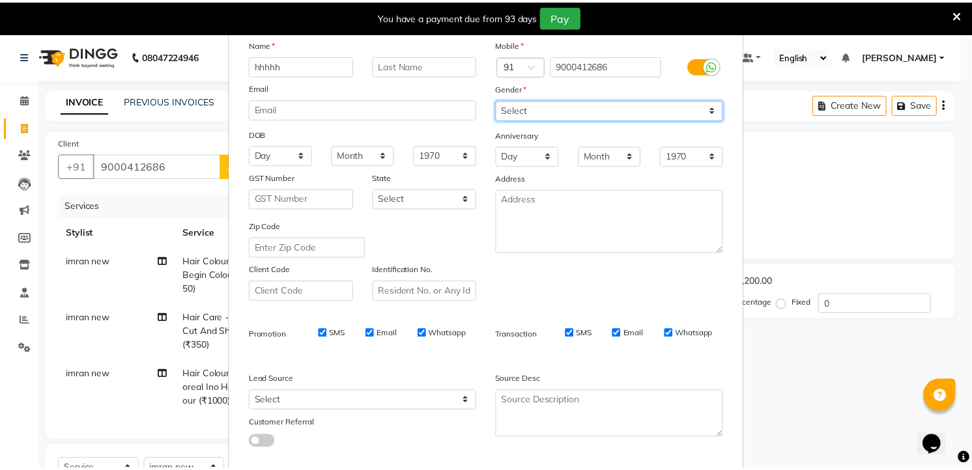
scroll to position [132, 0]
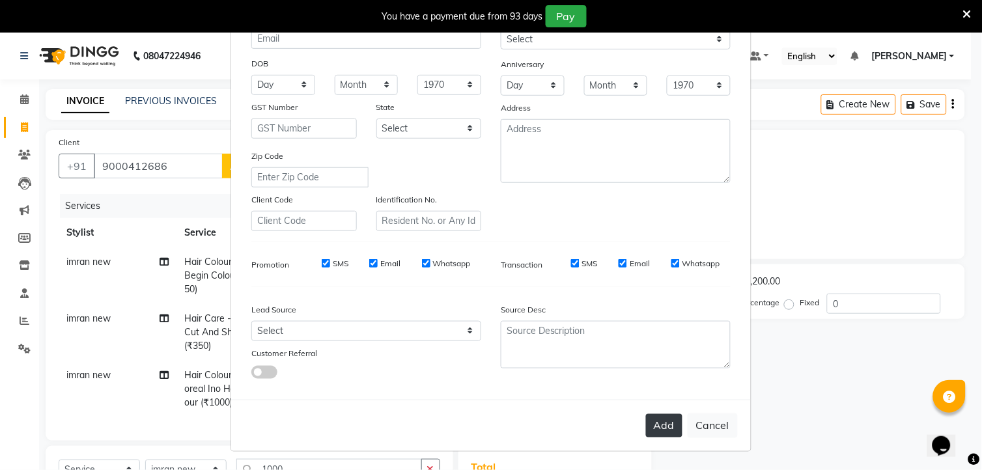
click at [671, 430] on button "Add" at bounding box center [664, 425] width 36 height 23
select select
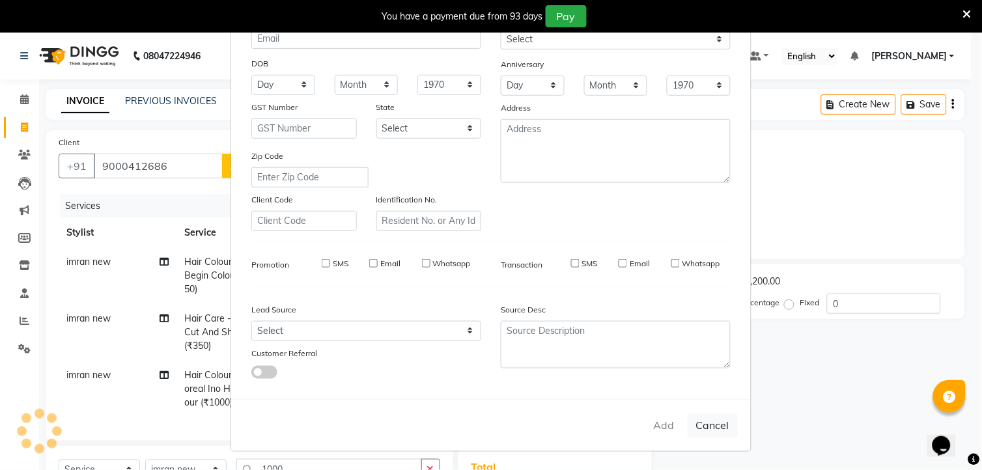
select select
checkbox input "false"
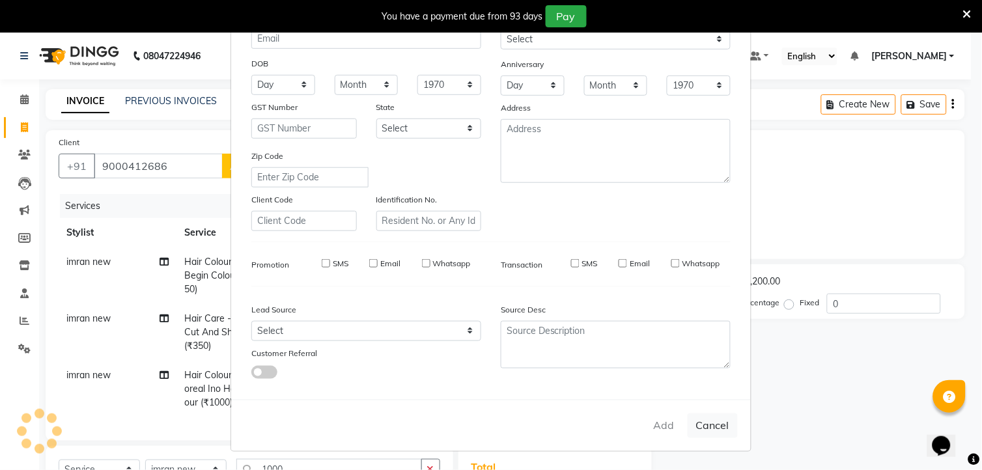
checkbox input "false"
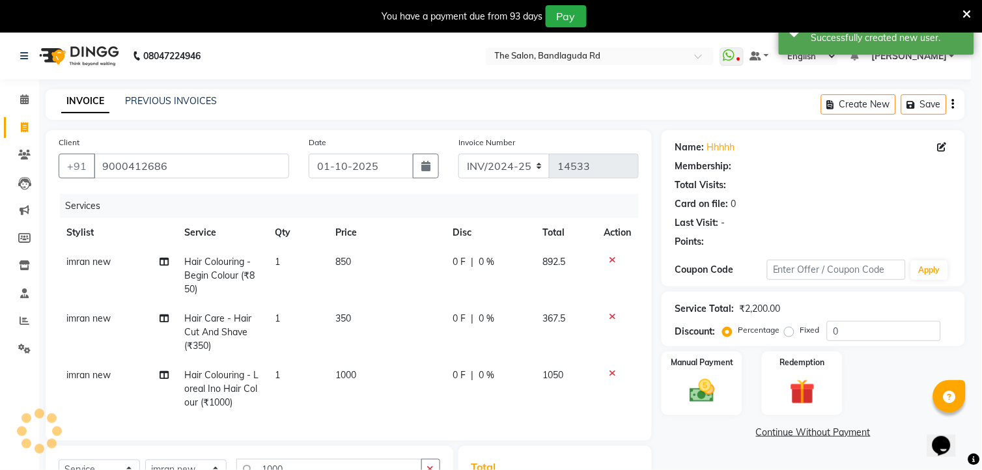
select select "1: Object"
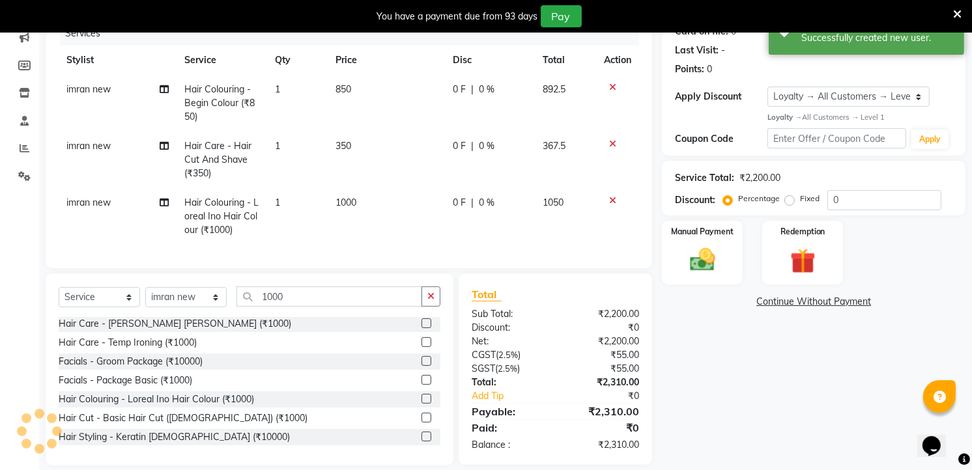
scroll to position [198, 0]
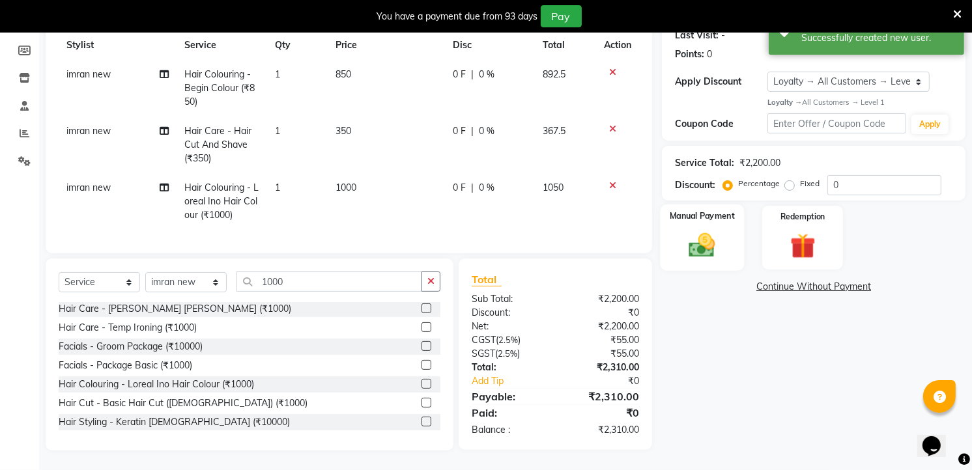
click at [702, 244] on img at bounding box center [702, 245] width 42 height 30
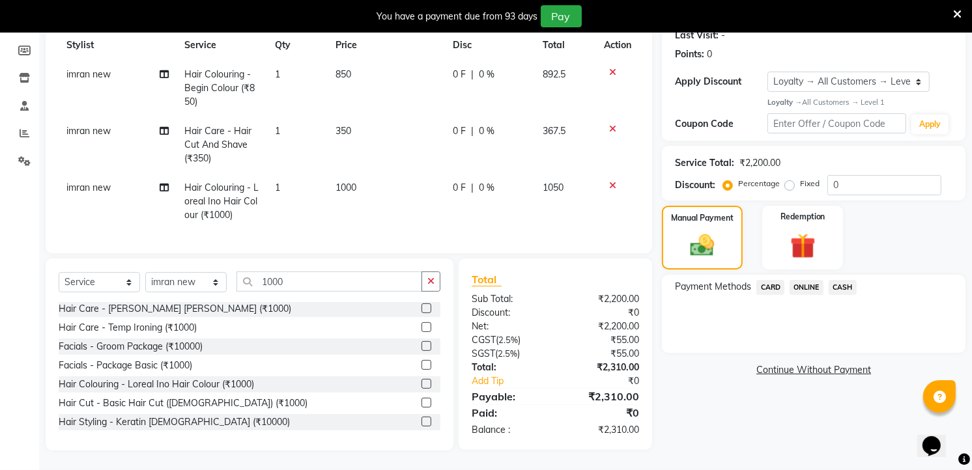
click at [767, 280] on span "CARD" at bounding box center [770, 287] width 28 height 15
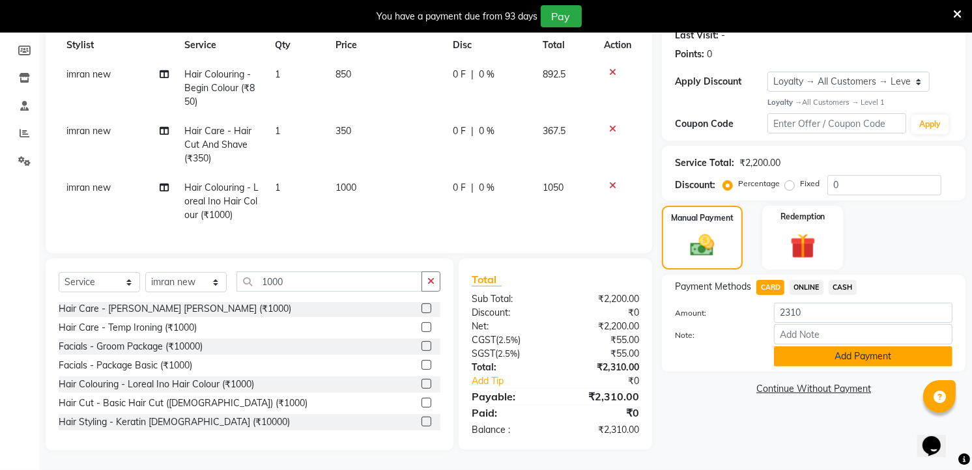
click at [855, 346] on button "Add Payment" at bounding box center [863, 356] width 178 height 20
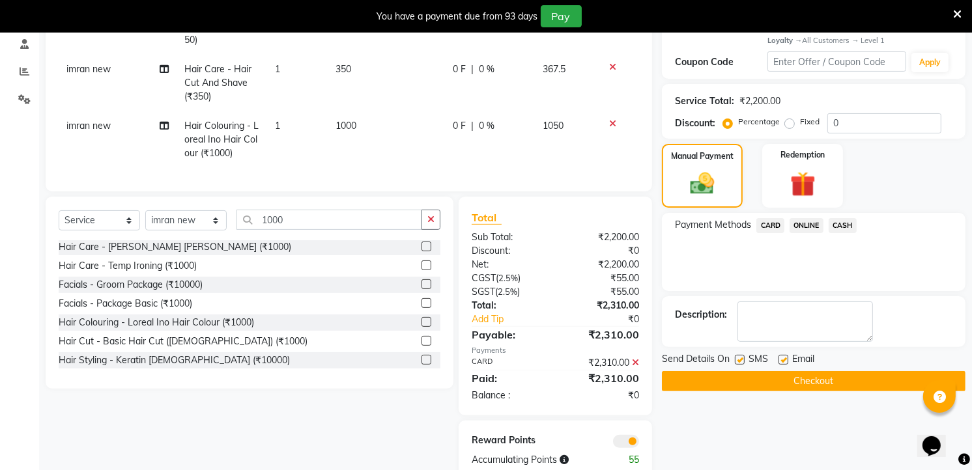
scroll to position [289, 0]
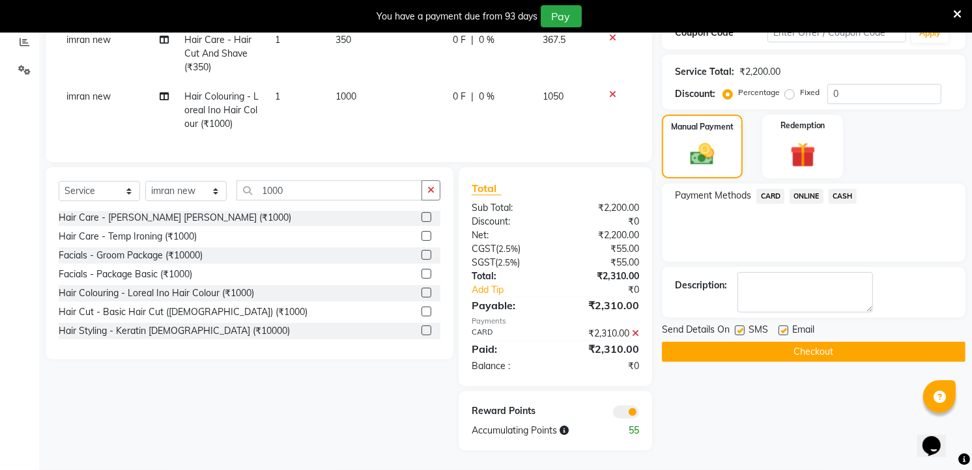
click at [806, 323] on span "Email" at bounding box center [803, 331] width 22 height 16
click at [802, 342] on button "Checkout" at bounding box center [814, 352] width 304 height 20
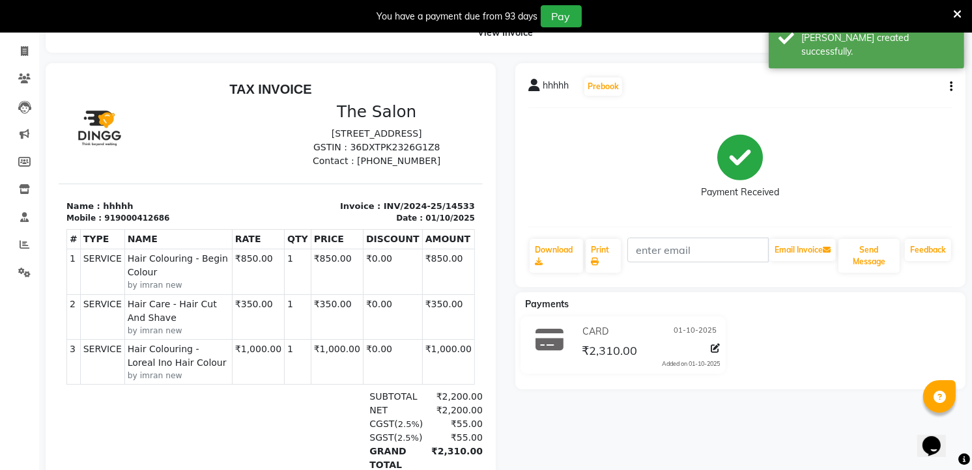
scroll to position [43, 0]
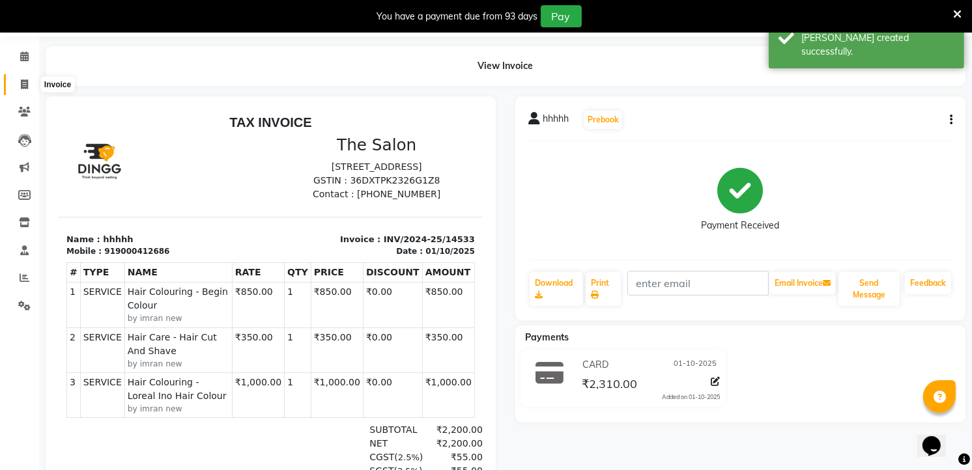
click at [21, 86] on icon at bounding box center [24, 84] width 7 height 10
select select "service"
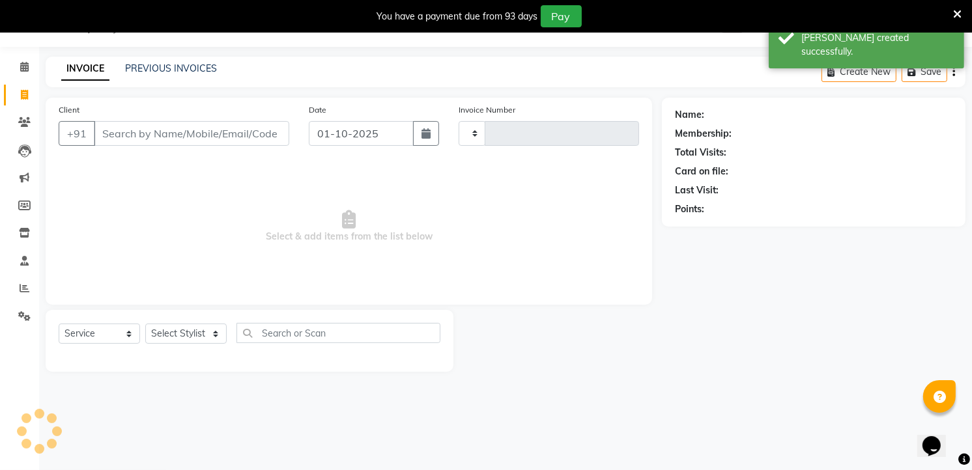
type input "14534"
select select "5198"
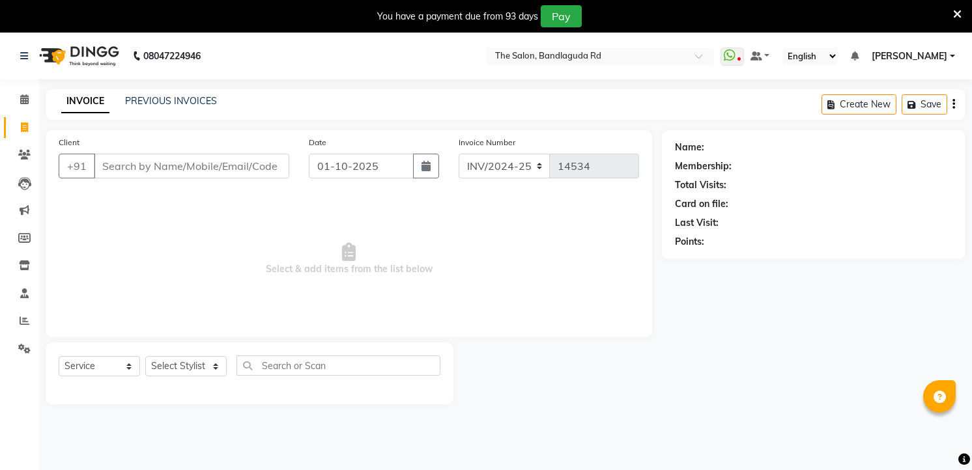
select select "service"
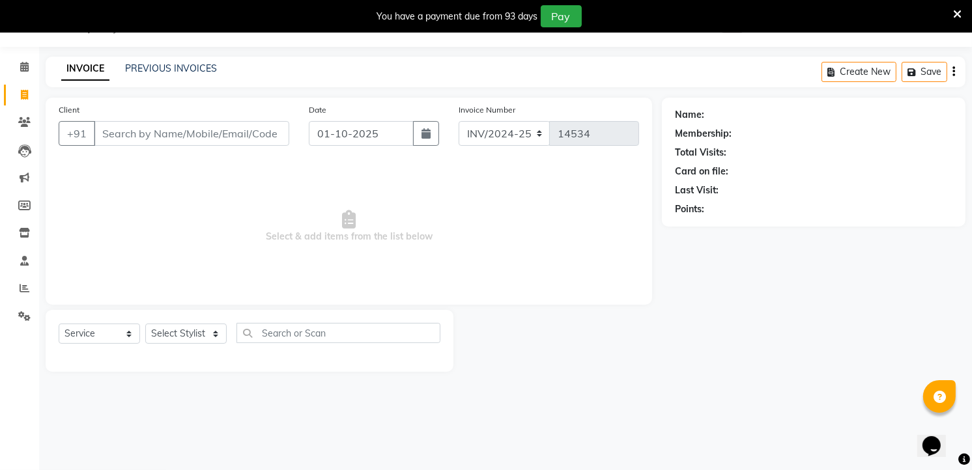
scroll to position [33, 0]
click at [183, 330] on select "Select Stylist [PERSON_NAME] [PERSON_NAME] [PERSON_NAME] new [PERSON_NAME] [PER…" at bounding box center [185, 334] width 81 height 20
select select "93197"
click at [145, 324] on select "Select Stylist [PERSON_NAME] [PERSON_NAME] [PERSON_NAME] new [PERSON_NAME] [PER…" at bounding box center [185, 334] width 81 height 20
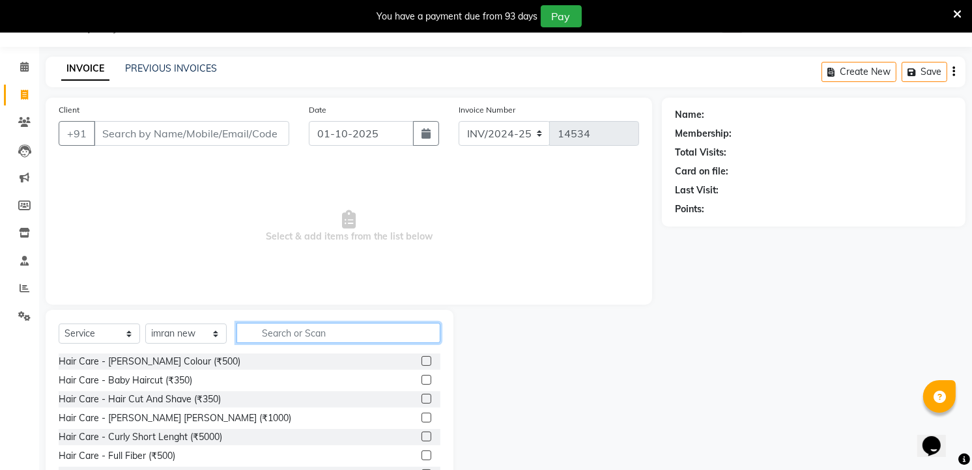
click at [272, 335] on input "text" at bounding box center [338, 333] width 204 height 20
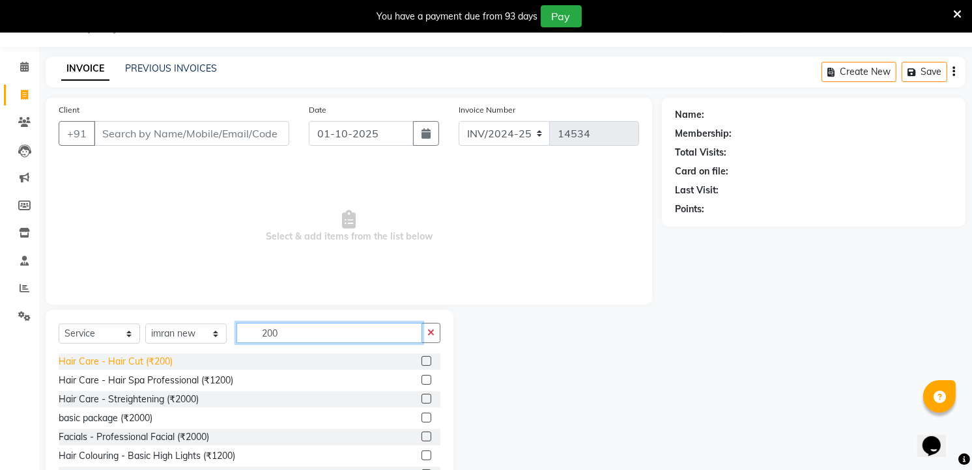
type input "200"
click at [131, 356] on div "Hair Care - Hair Cut (₹200)" at bounding box center [116, 362] width 114 height 14
checkbox input "false"
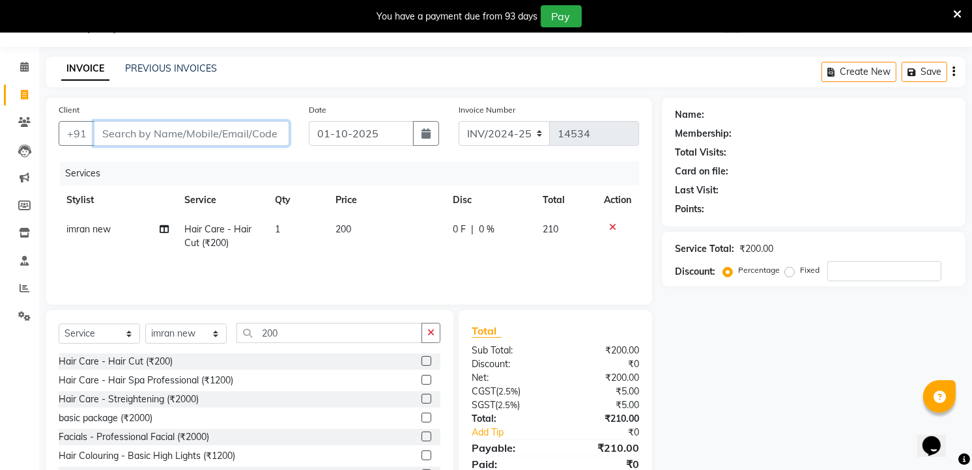
click at [195, 137] on input "Client" at bounding box center [191, 133] width 195 height 25
type input "7"
type input "0"
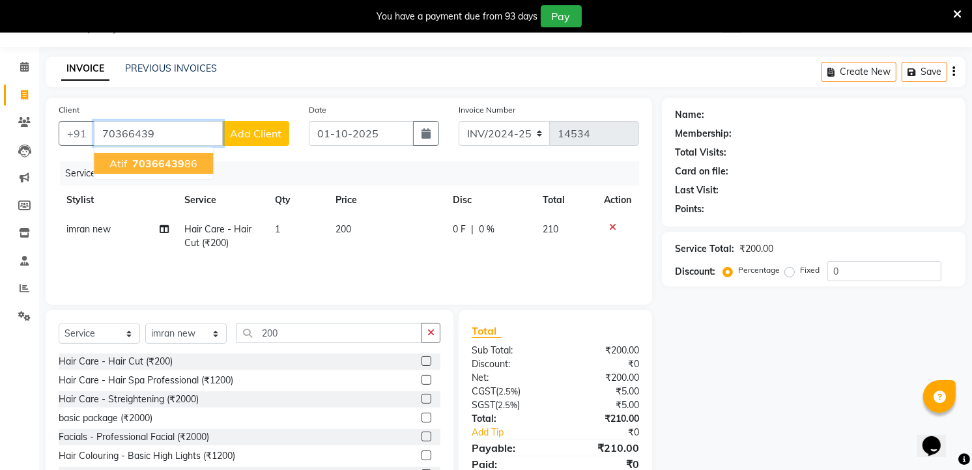
click at [186, 152] on ngb-typeahead-window "Atif 70366439 86" at bounding box center [153, 163] width 120 height 33
click at [185, 157] on ngb-highlight "70366439 86" at bounding box center [164, 163] width 68 height 13
type input "7036643986"
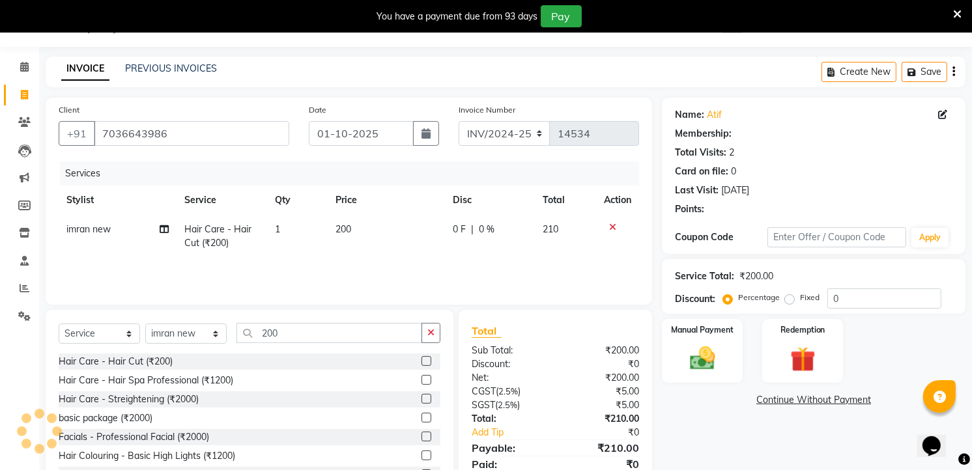
select select "1: Object"
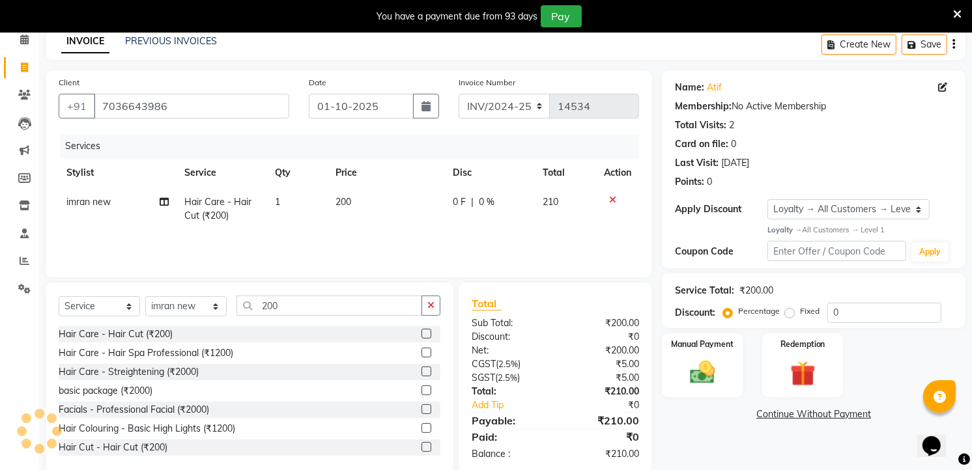
scroll to position [83, 0]
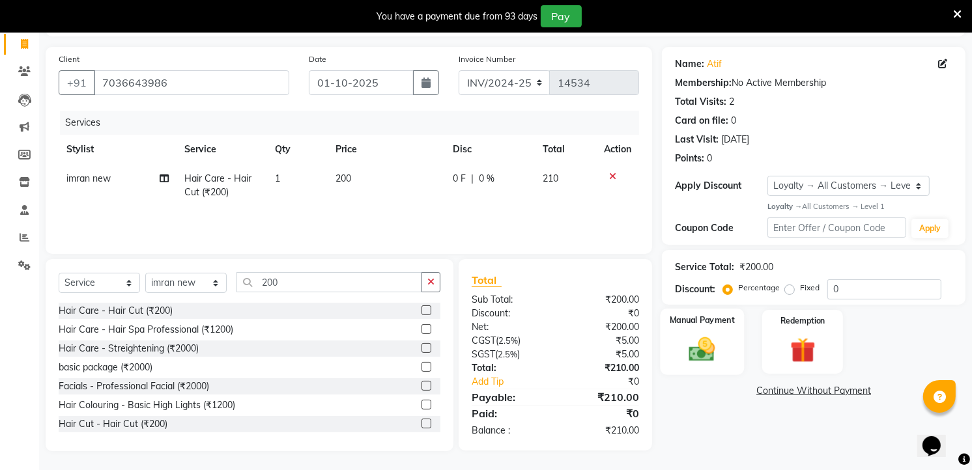
click at [709, 321] on label "Manual Payment" at bounding box center [702, 320] width 65 height 12
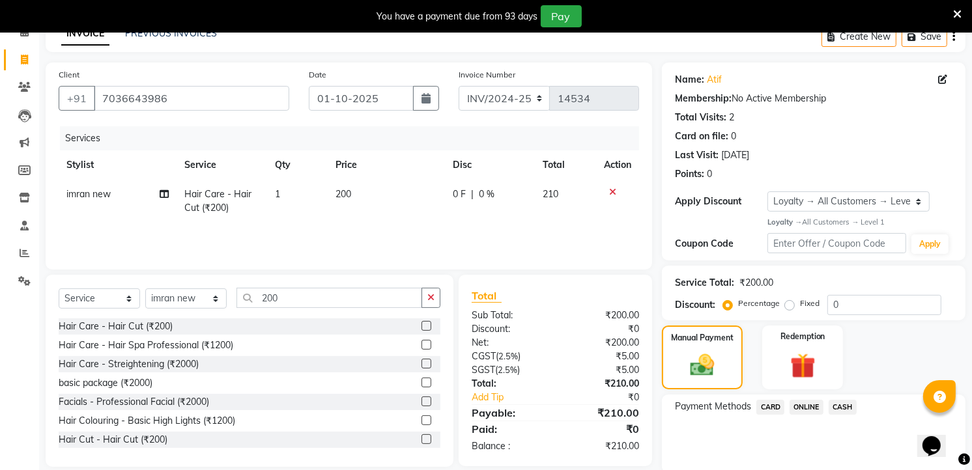
scroll to position [115, 0]
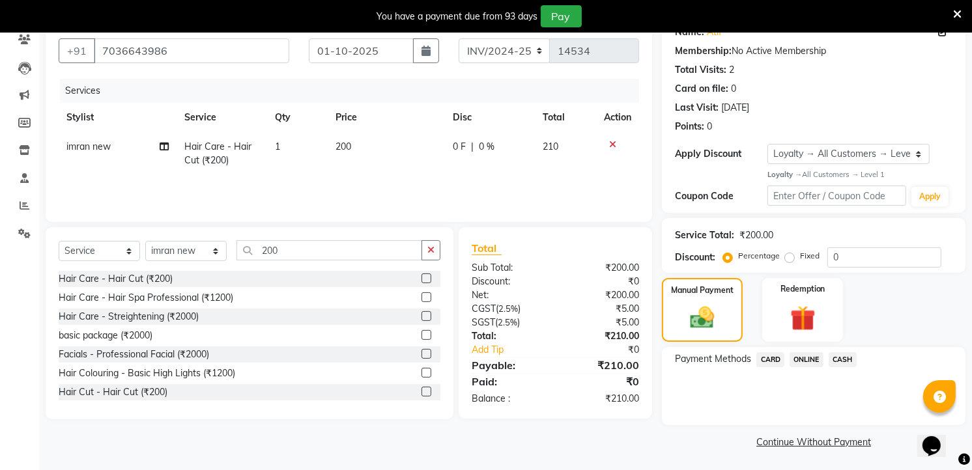
click at [806, 357] on span "ONLINE" at bounding box center [806, 359] width 34 height 15
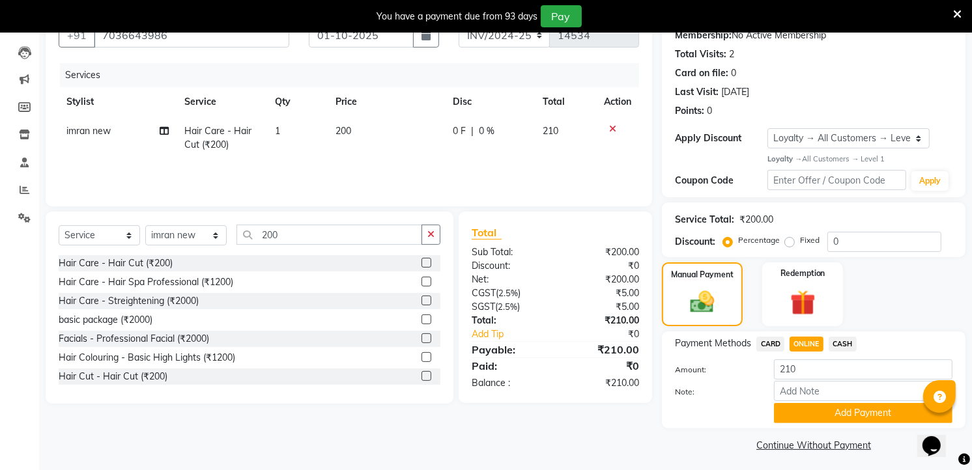
scroll to position [135, 0]
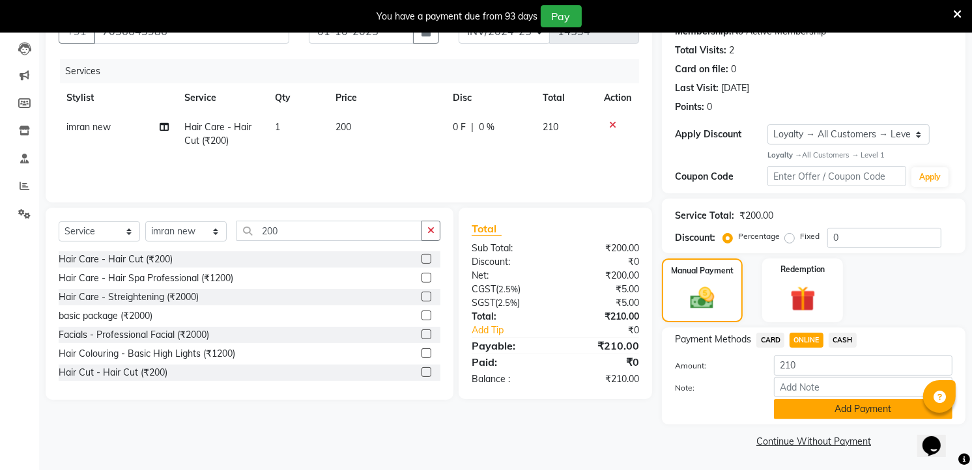
click at [838, 400] on button "Add Payment" at bounding box center [863, 409] width 178 height 20
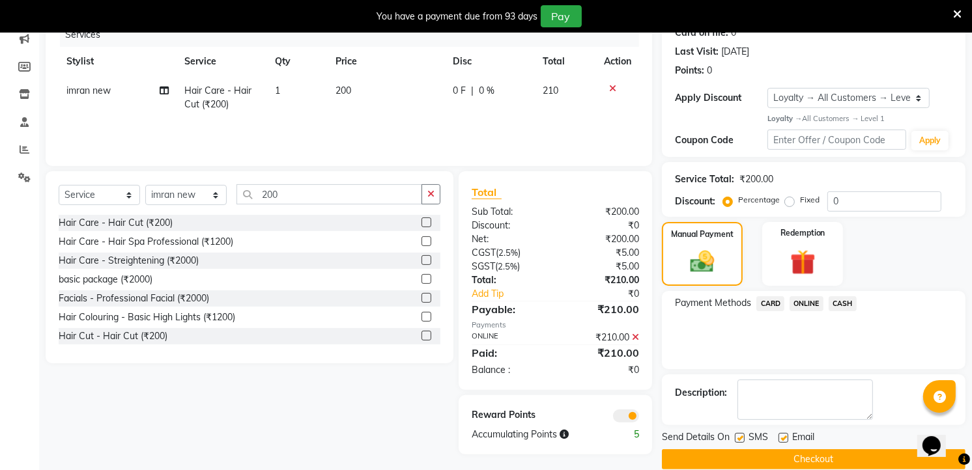
scroll to position [190, 0]
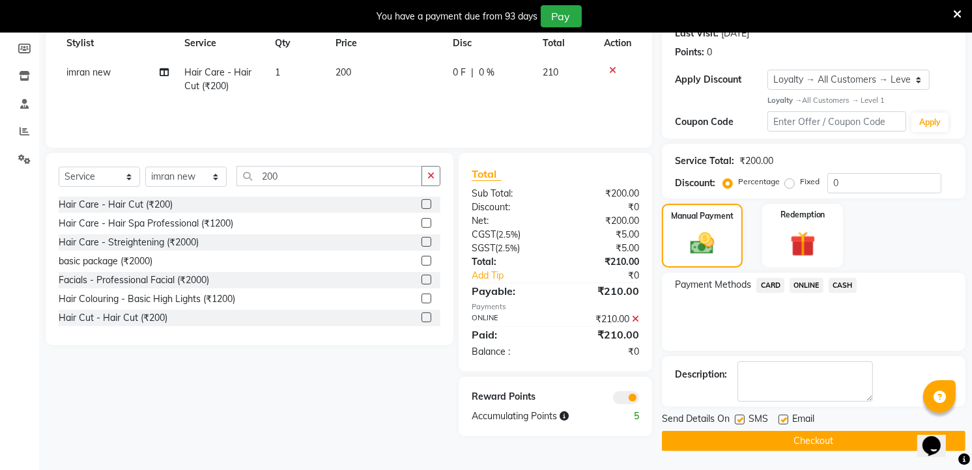
click at [806, 451] on main "INVOICE PREVIOUS INVOICES Create New Save Client [PHONE_NUMBER] Date [DATE] Inv…" at bounding box center [505, 185] width 933 height 571
click at [812, 438] on button "Checkout" at bounding box center [814, 441] width 304 height 20
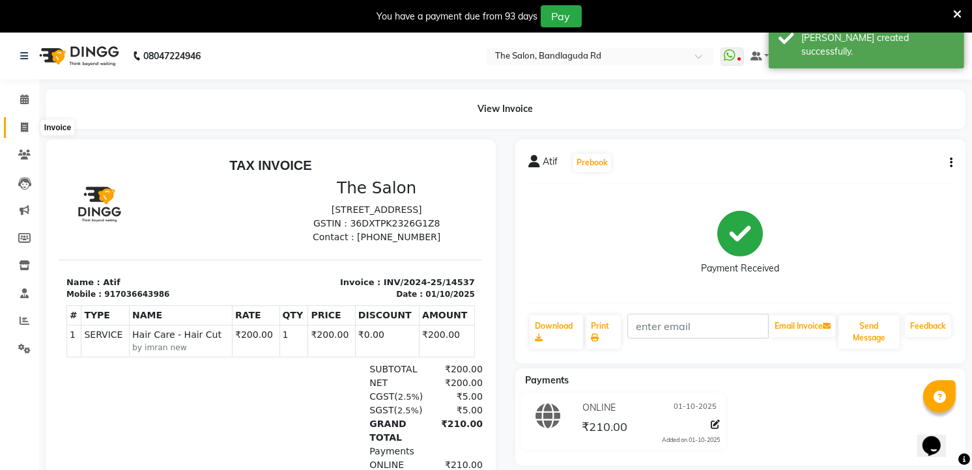
click at [27, 132] on icon at bounding box center [24, 127] width 7 height 10
select select "service"
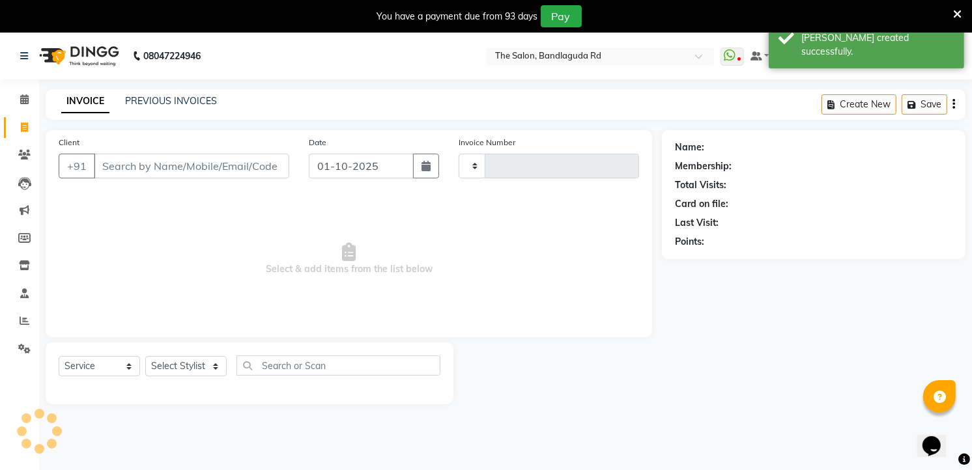
scroll to position [33, 0]
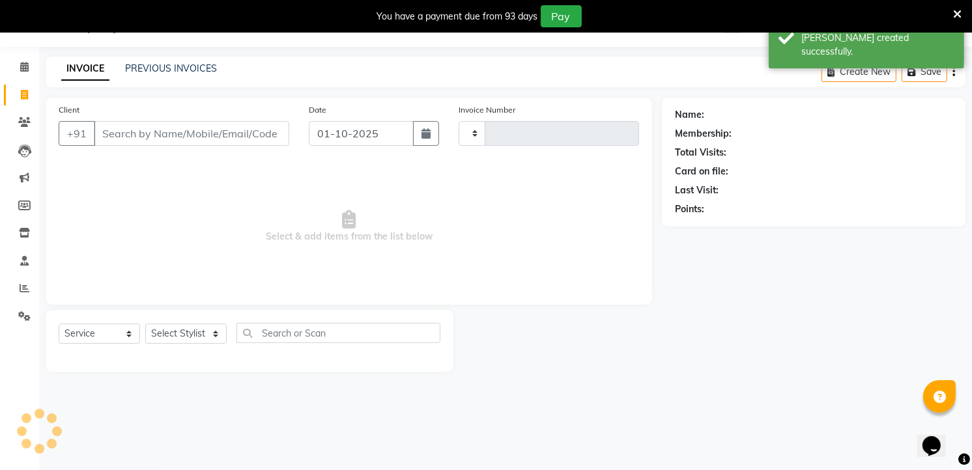
type input "14538"
select select "5198"
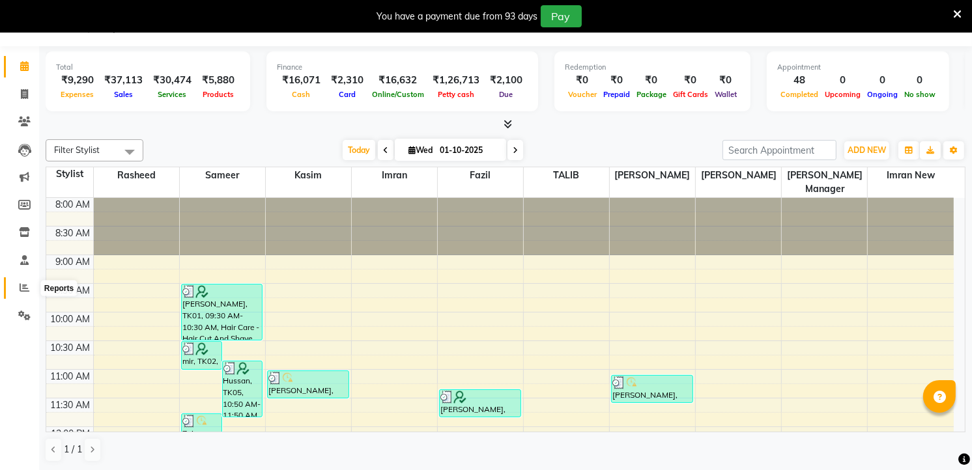
drag, startPoint x: 0, startPoint y: 0, endPoint x: 27, endPoint y: 293, distance: 294.4
click at [23, 294] on span at bounding box center [24, 288] width 23 height 15
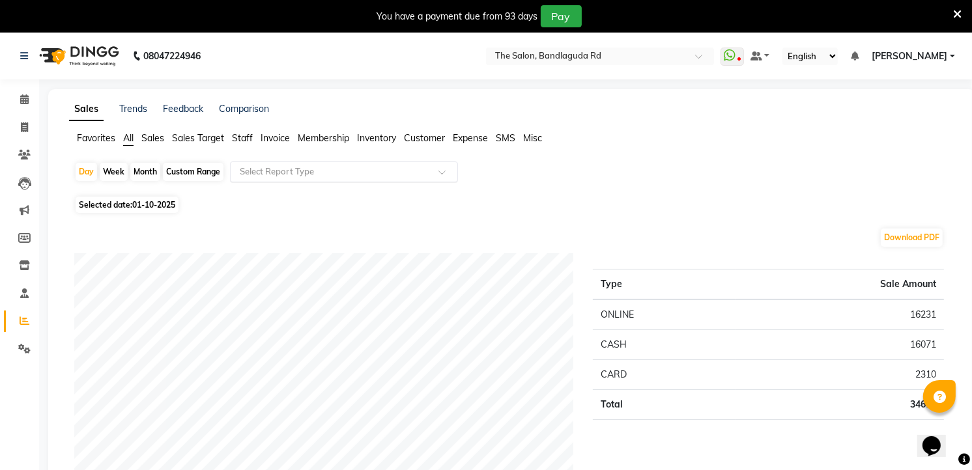
click at [328, 175] on input "text" at bounding box center [331, 171] width 188 height 13
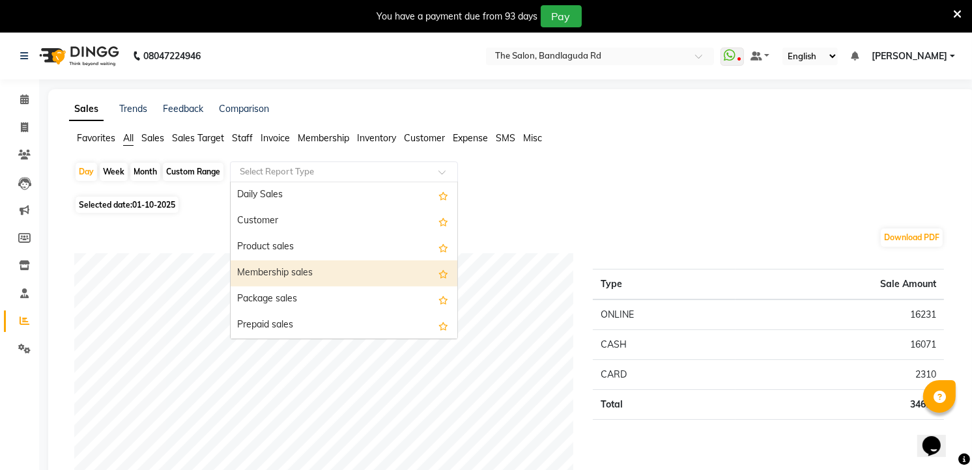
click at [304, 282] on div "Membership sales" at bounding box center [344, 274] width 227 height 26
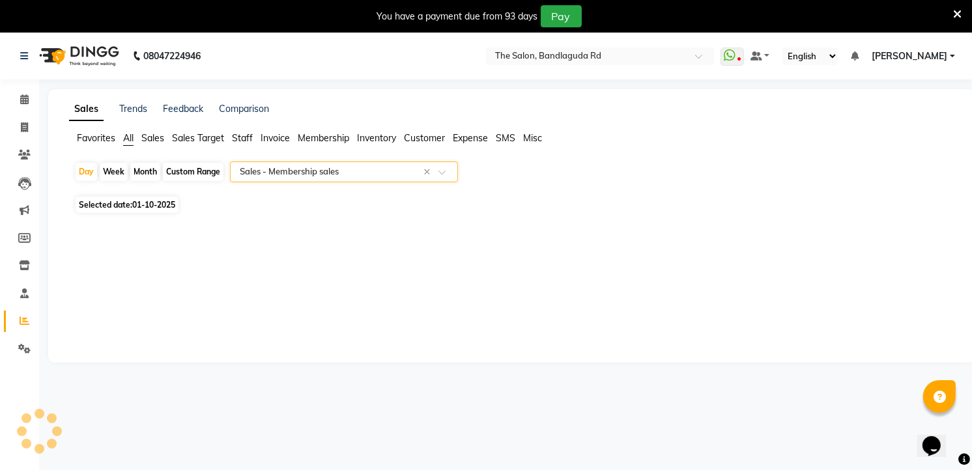
select select "full_report"
select select "csv"
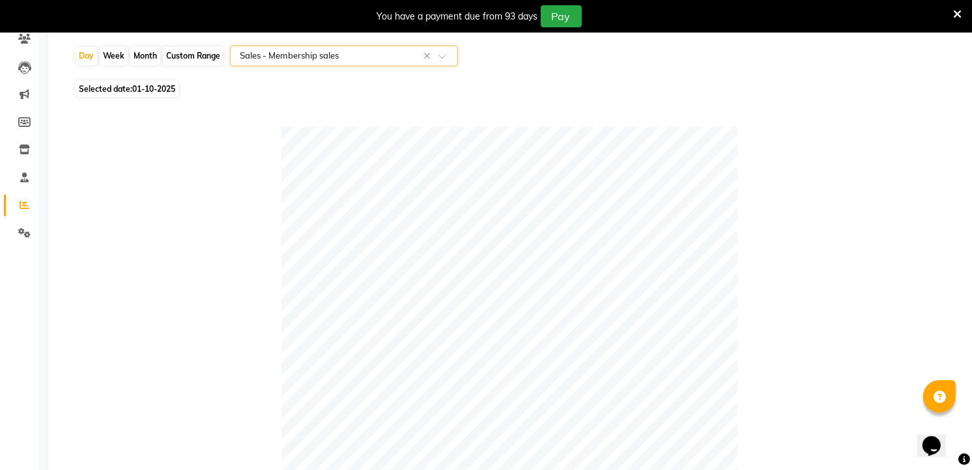
scroll to position [9, 0]
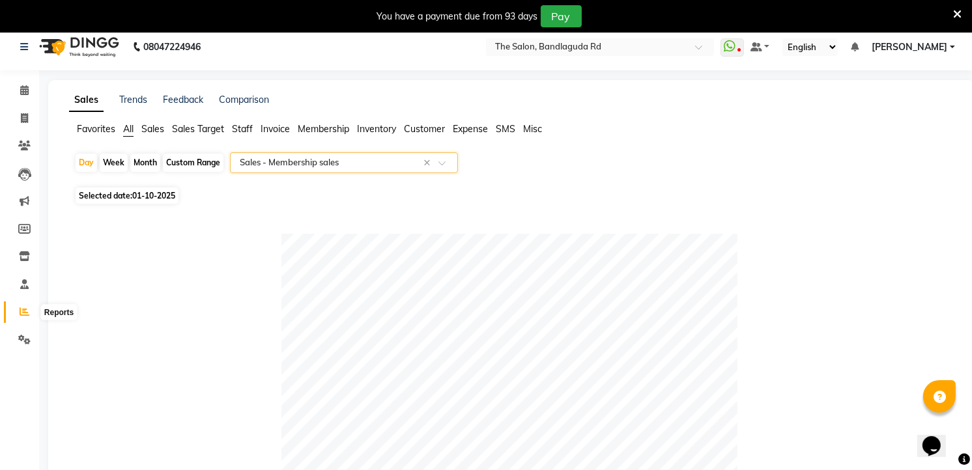
click at [22, 308] on icon at bounding box center [25, 312] width 10 height 10
click at [130, 129] on span "All" at bounding box center [128, 129] width 10 height 12
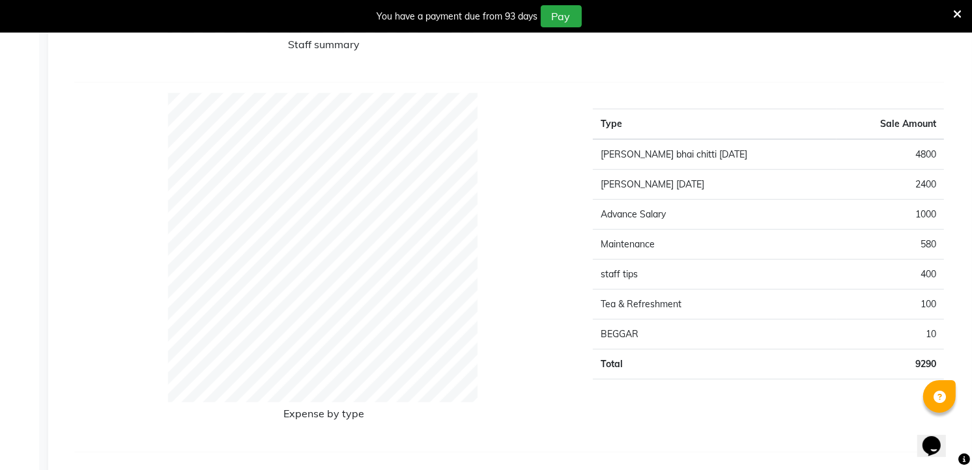
scroll to position [934, 0]
